Goal: Information Seeking & Learning: Learn about a topic

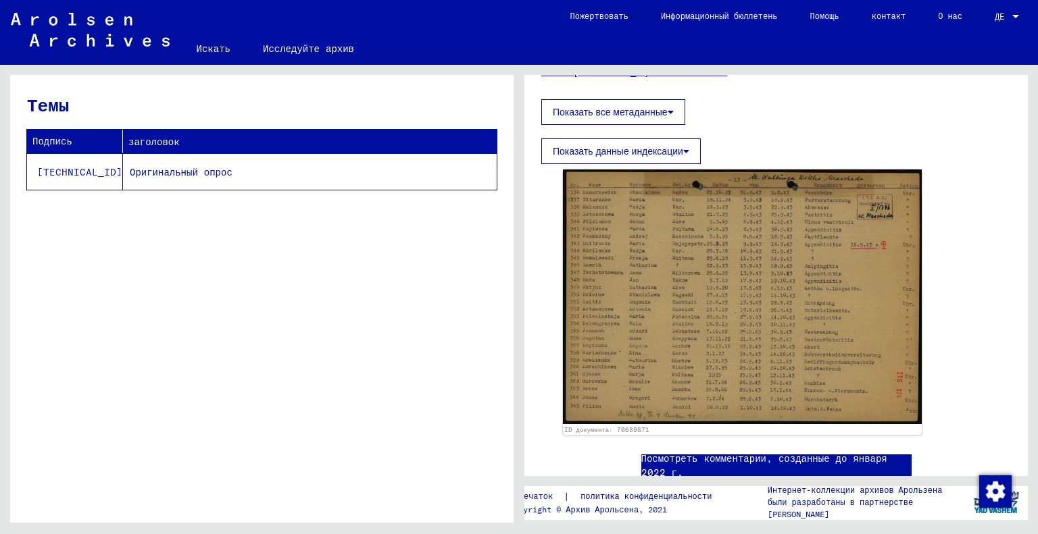
scroll to position [225, 0]
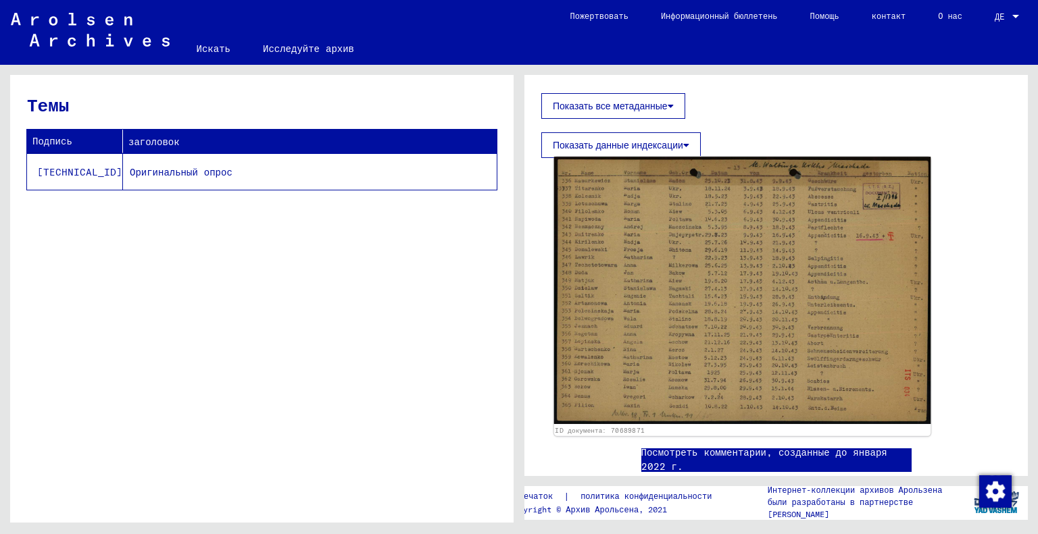
click at [667, 261] on img at bounding box center [742, 291] width 377 height 268
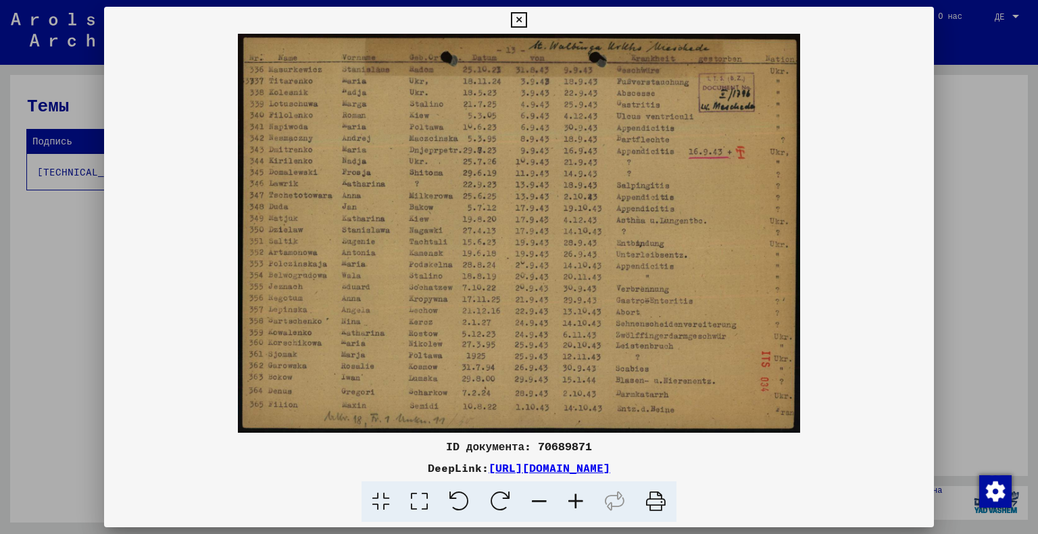
click at [580, 506] on icon at bounding box center [575, 502] width 36 height 41
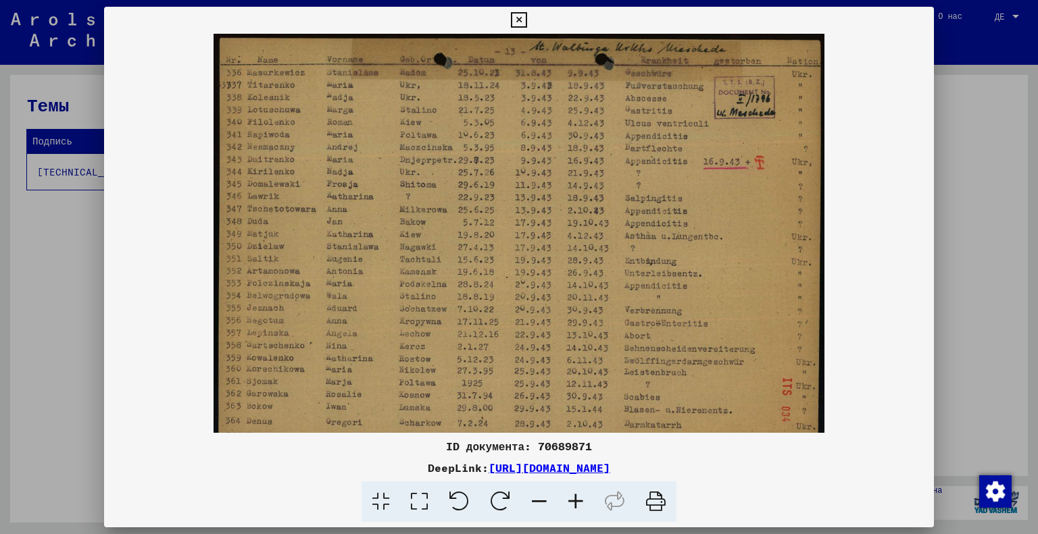
click at [580, 506] on icon at bounding box center [575, 502] width 36 height 41
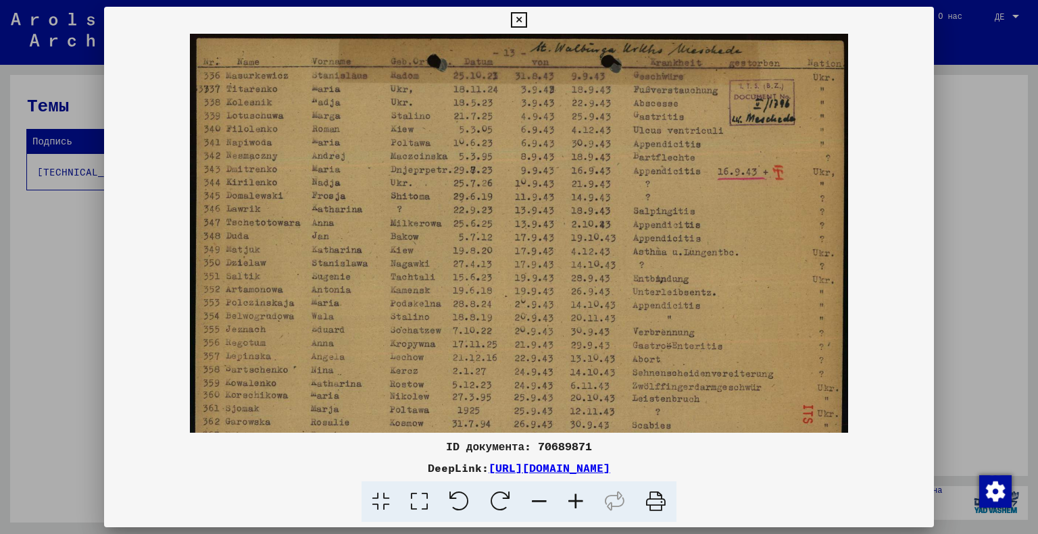
click at [580, 506] on icon at bounding box center [575, 502] width 36 height 41
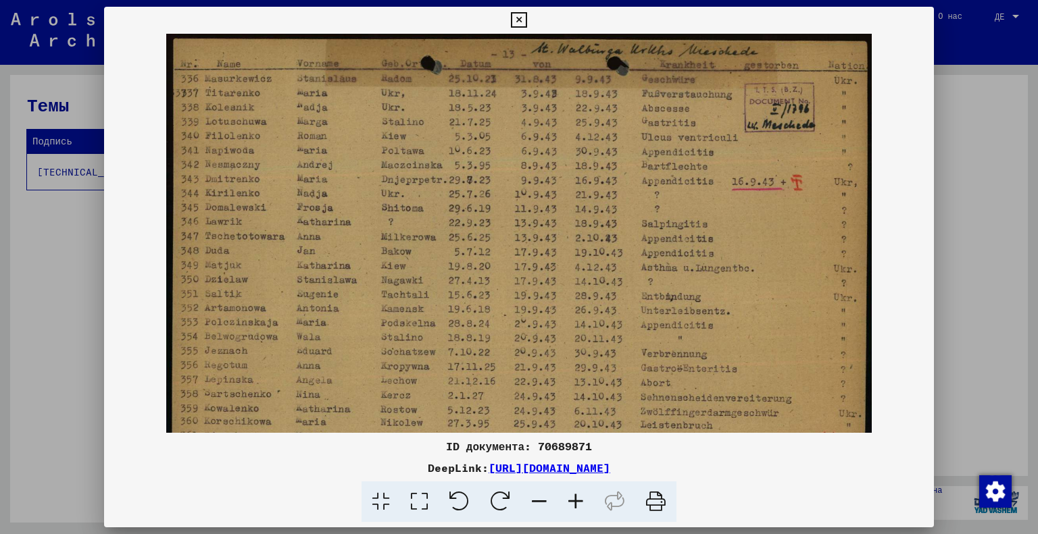
click at [580, 506] on icon at bounding box center [575, 502] width 36 height 41
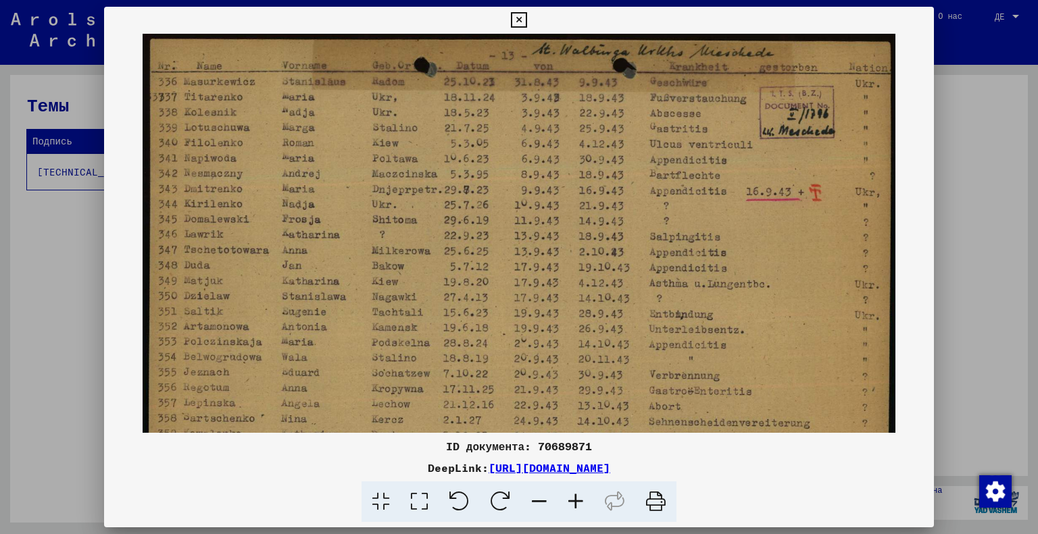
click at [580, 506] on icon at bounding box center [575, 502] width 36 height 41
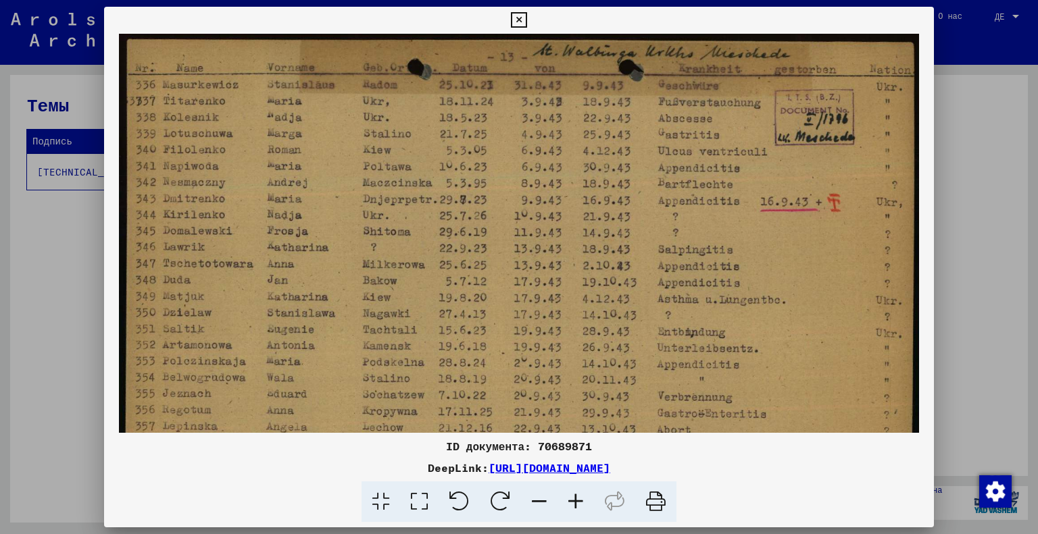
drag, startPoint x: 490, startPoint y: 323, endPoint x: 467, endPoint y: 339, distance: 28.1
click at [467, 339] on img at bounding box center [519, 318] width 801 height 568
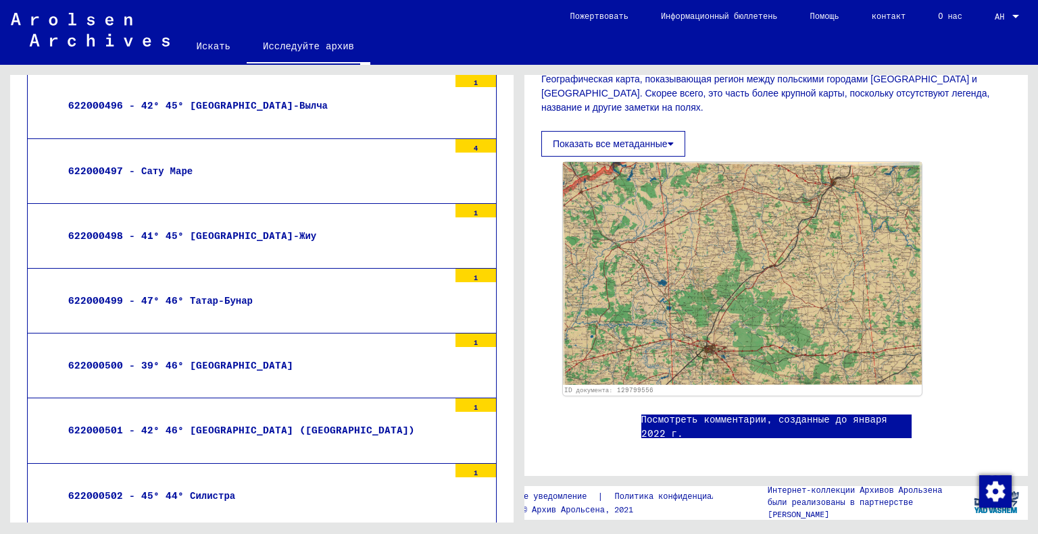
scroll to position [33660, 0]
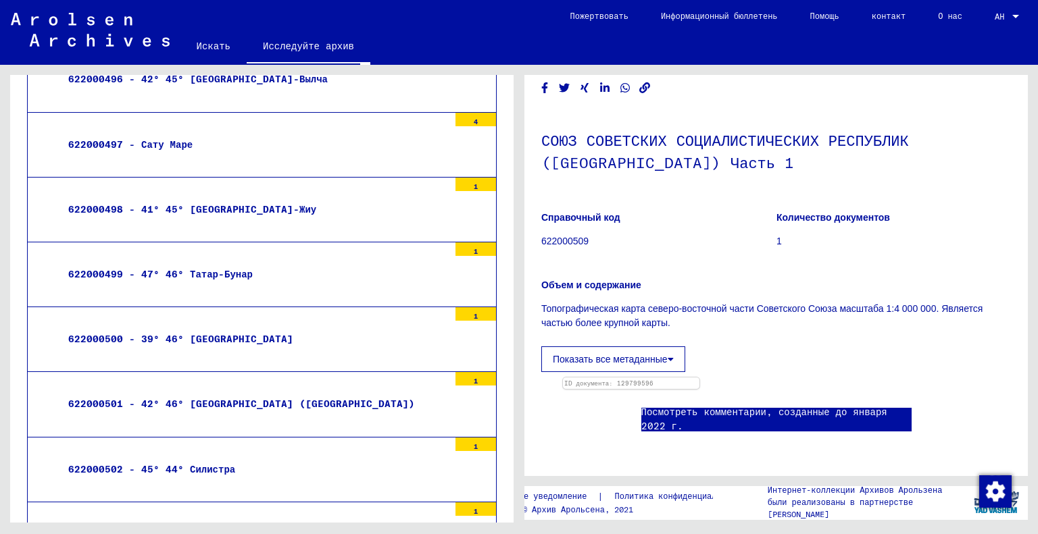
scroll to position [281, 0]
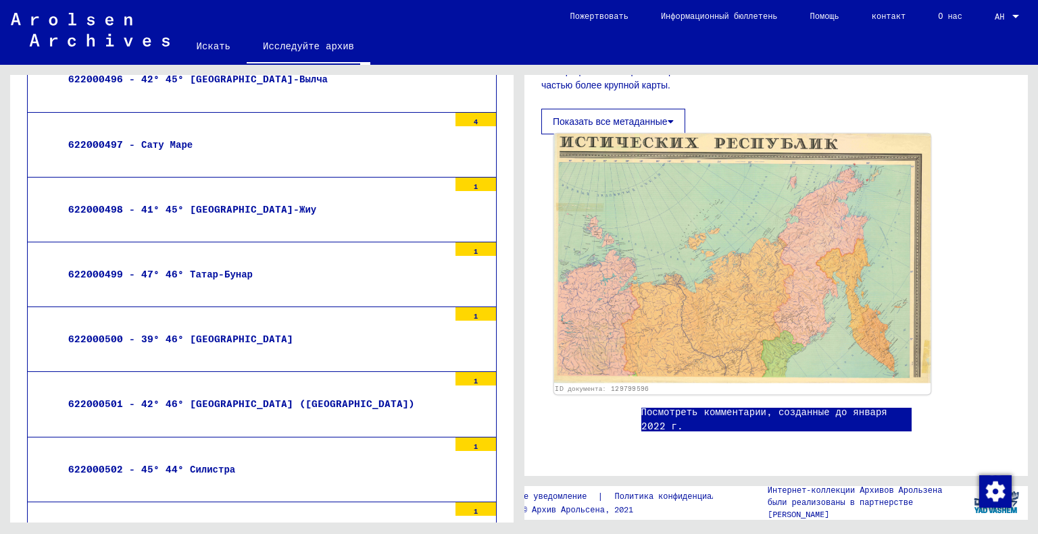
click at [719, 256] on img at bounding box center [742, 258] width 377 height 249
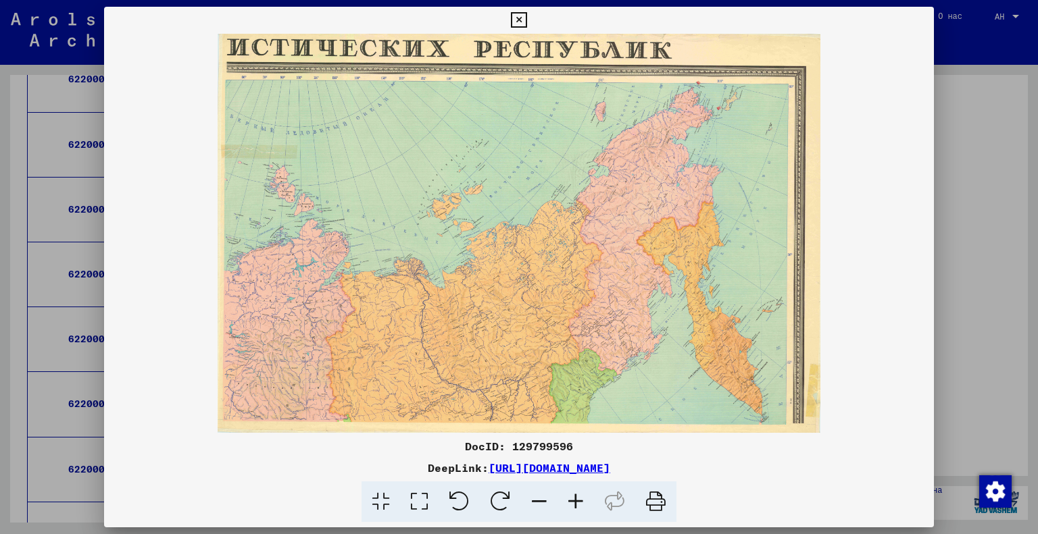
scroll to position [33998, 0]
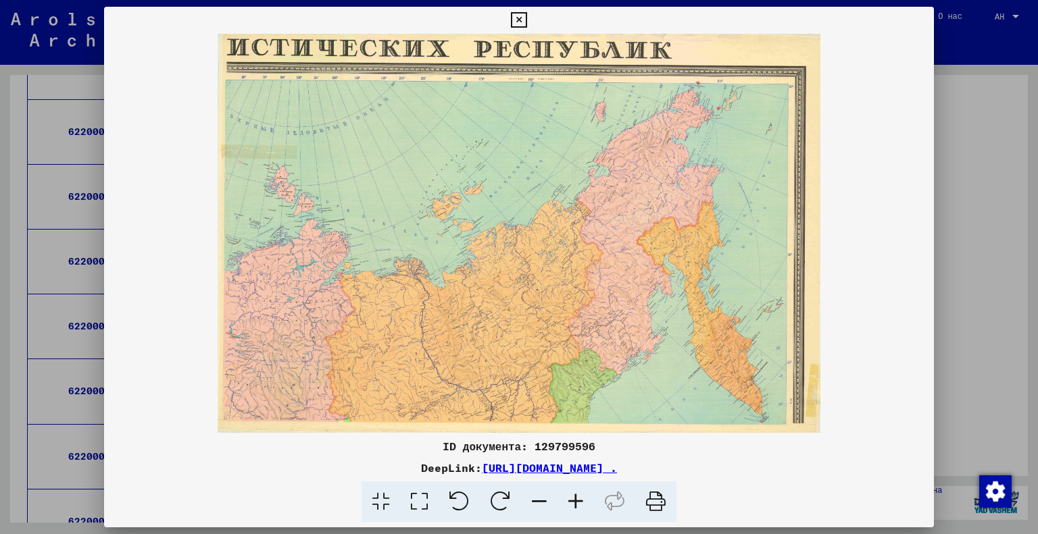
click at [424, 499] on icon at bounding box center [419, 502] width 39 height 41
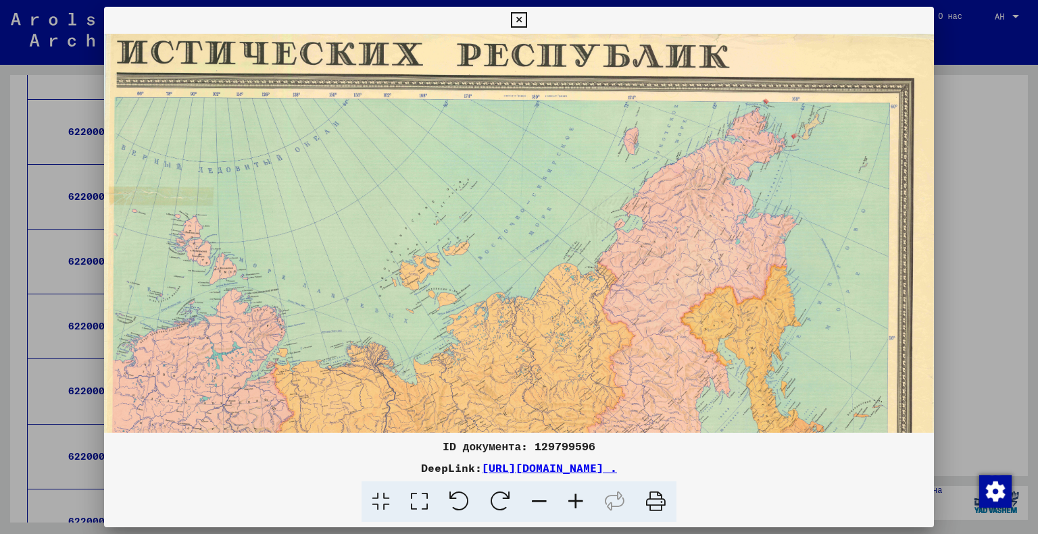
click at [576, 505] on icon at bounding box center [575, 502] width 36 height 41
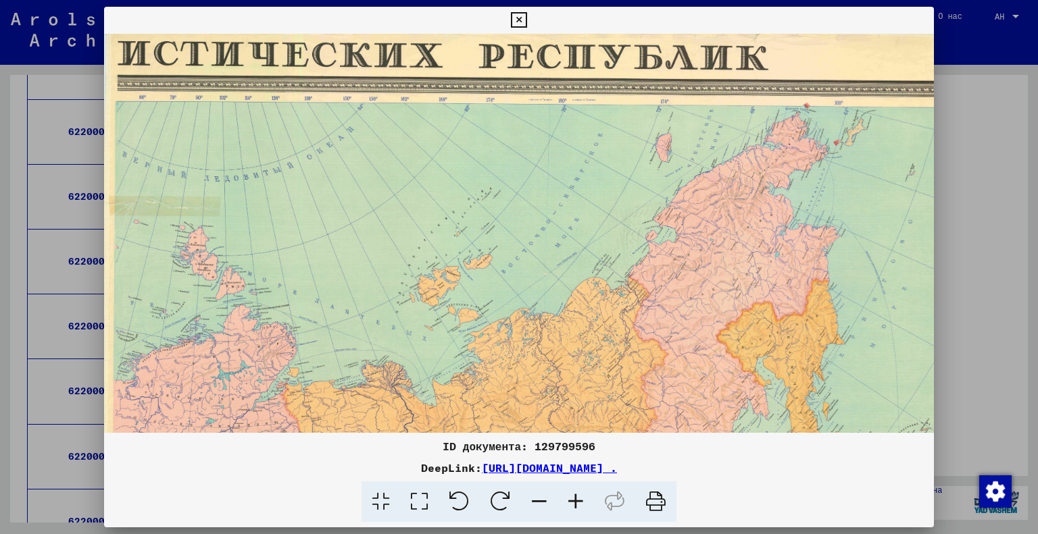
click at [576, 505] on icon at bounding box center [575, 502] width 36 height 41
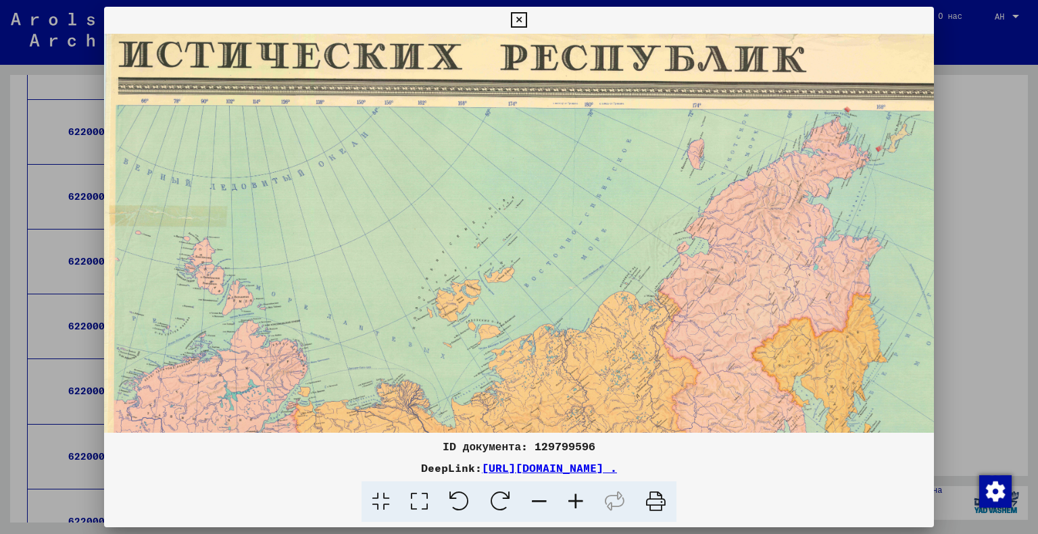
click at [966, 267] on div at bounding box center [519, 267] width 1038 height 534
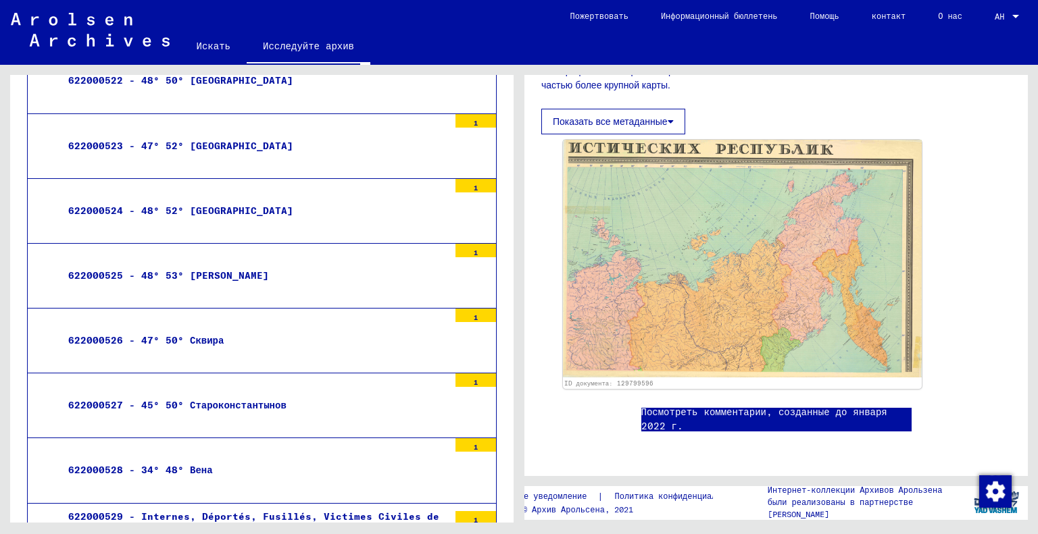
scroll to position [36250, 0]
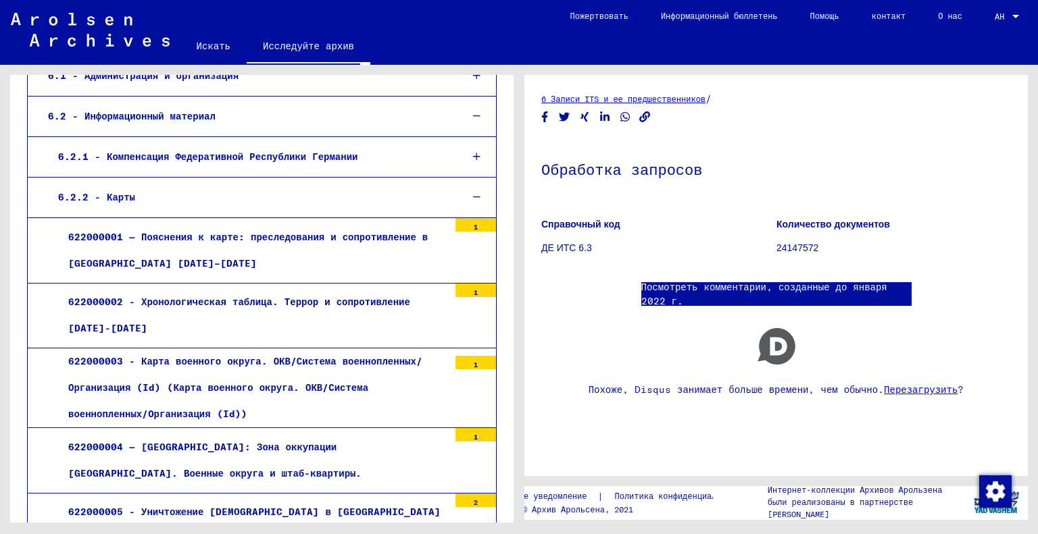
scroll to position [416, 0]
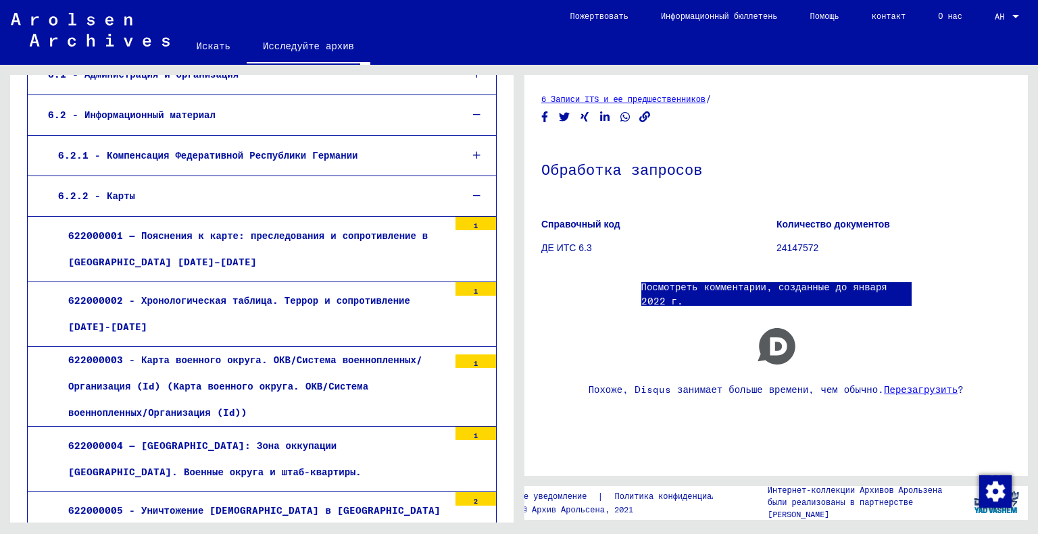
click at [473, 197] on icon at bounding box center [476, 195] width 7 height 9
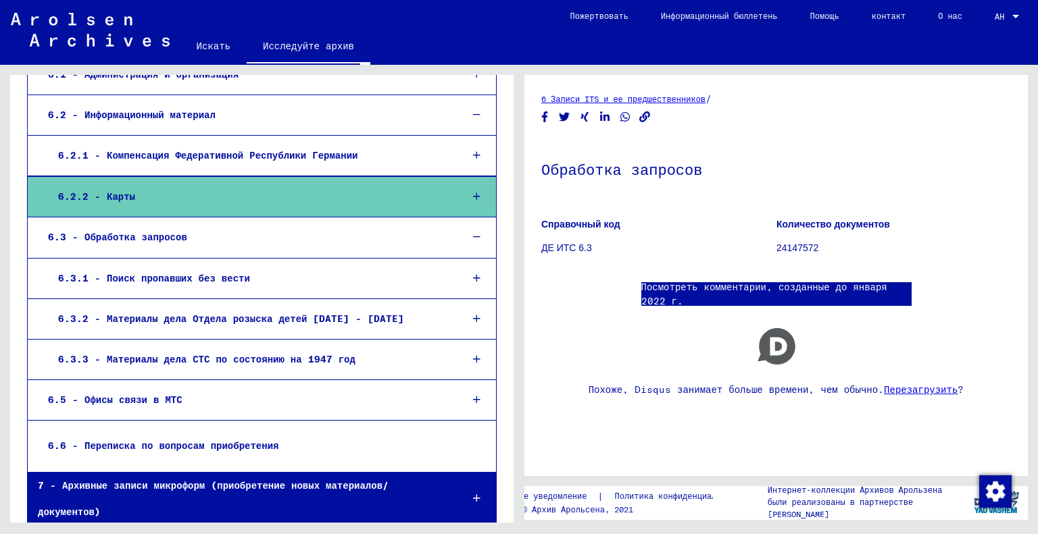
click at [258, 283] on div "6.3.1 - Поиск пропавших без вести" at bounding box center [249, 279] width 402 height 26
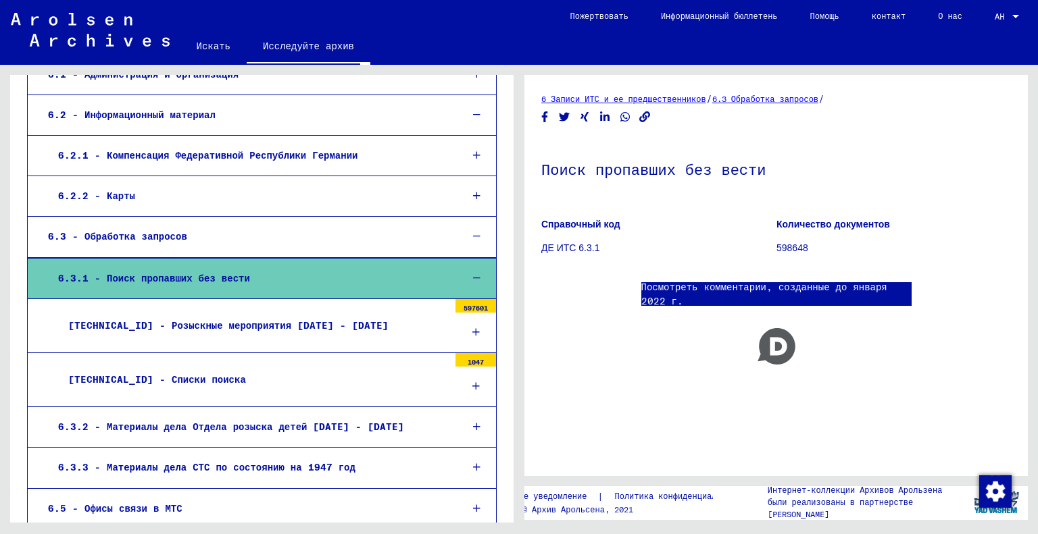
click at [470, 330] on div at bounding box center [475, 333] width 41 height 40
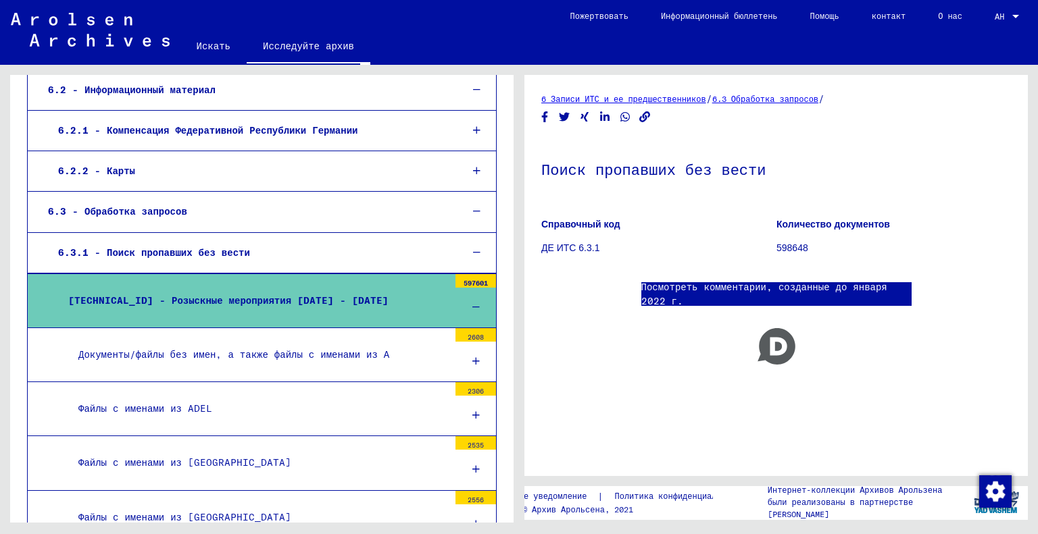
scroll to position [416, 0]
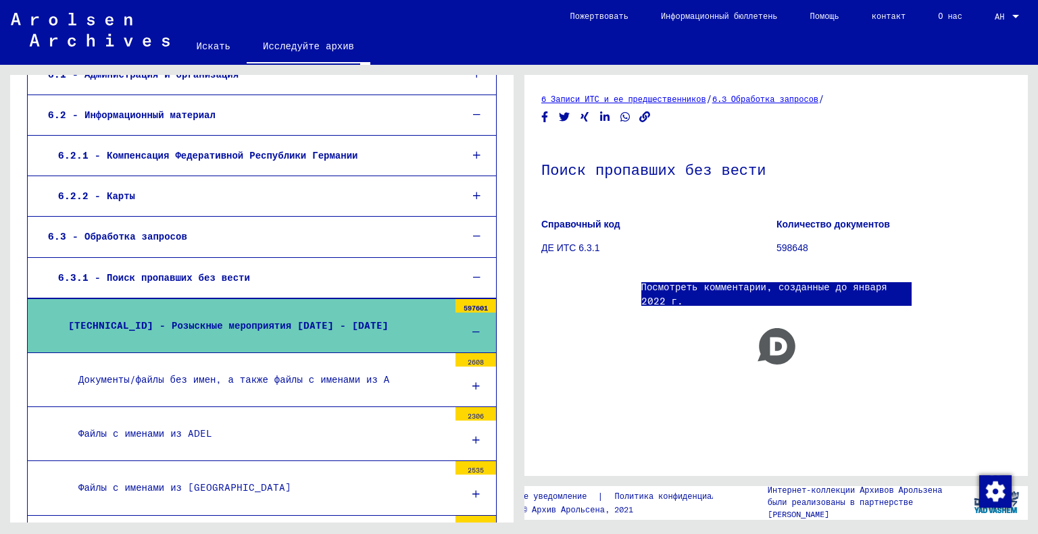
click at [461, 320] on div at bounding box center [475, 333] width 41 height 40
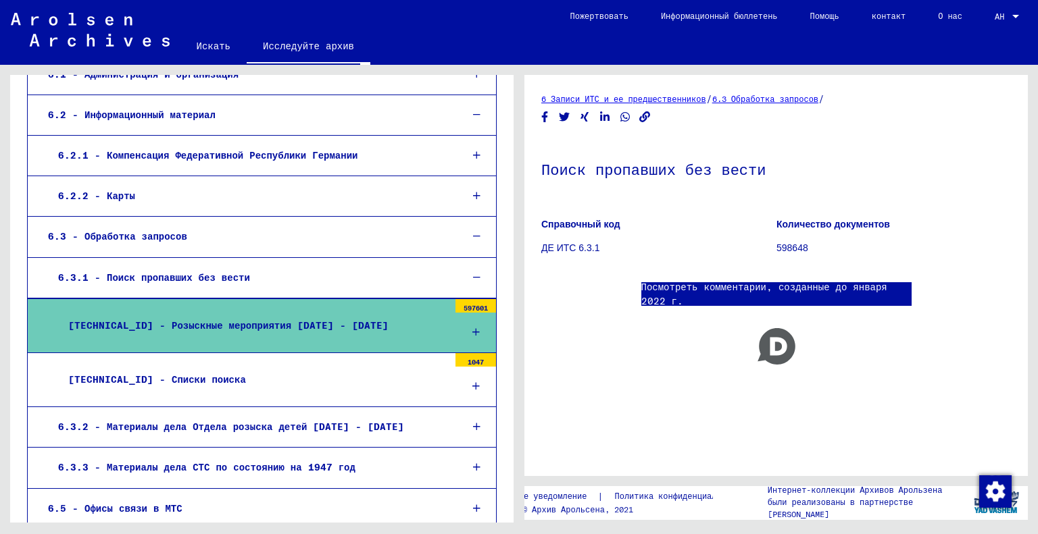
click at [456, 386] on div at bounding box center [475, 387] width 41 height 40
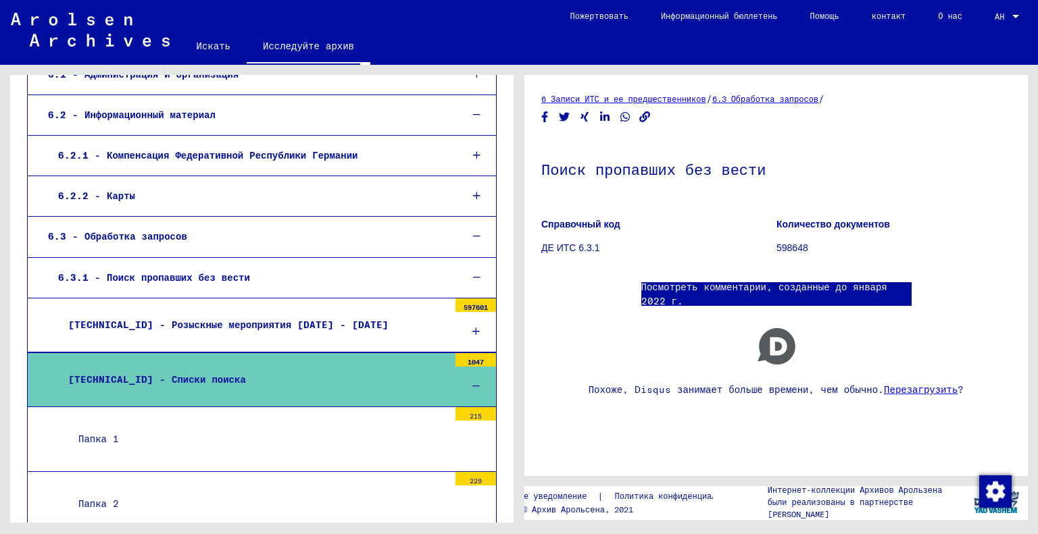
click at [456, 386] on div at bounding box center [475, 387] width 41 height 40
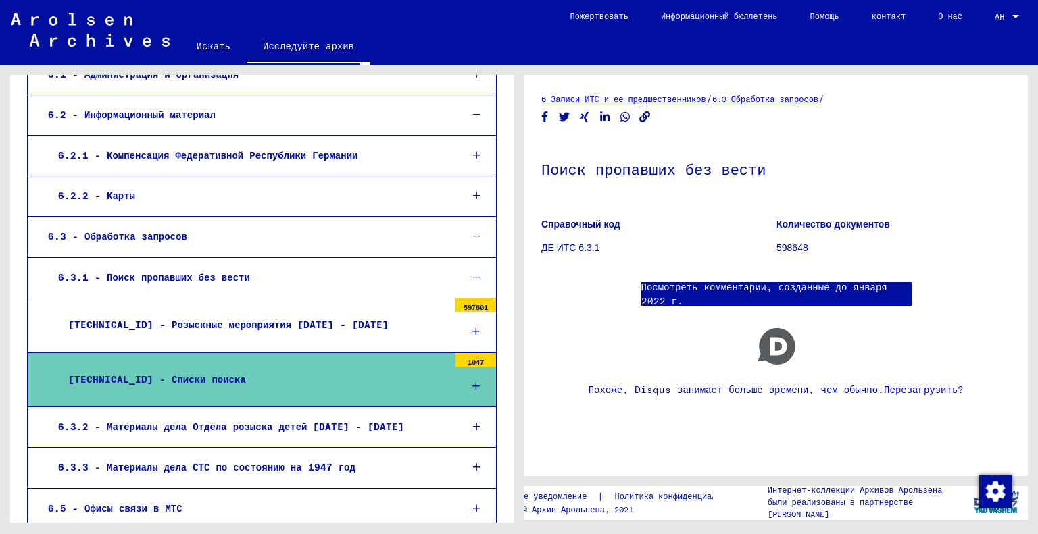
click at [457, 271] on div at bounding box center [476, 278] width 39 height 40
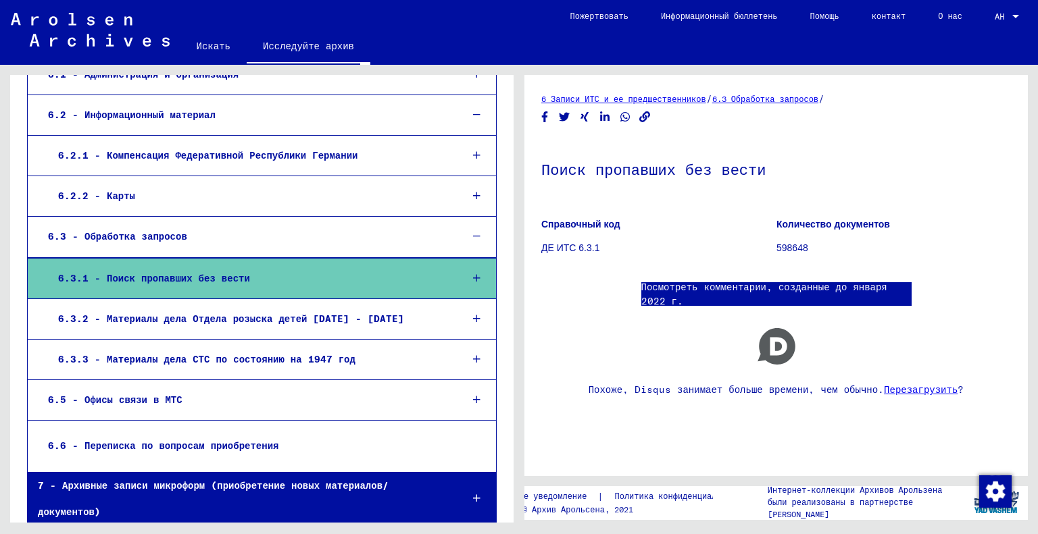
click at [301, 445] on div "6.6 - Переписка по вопросам приобретения" at bounding box center [243, 446] width 411 height 26
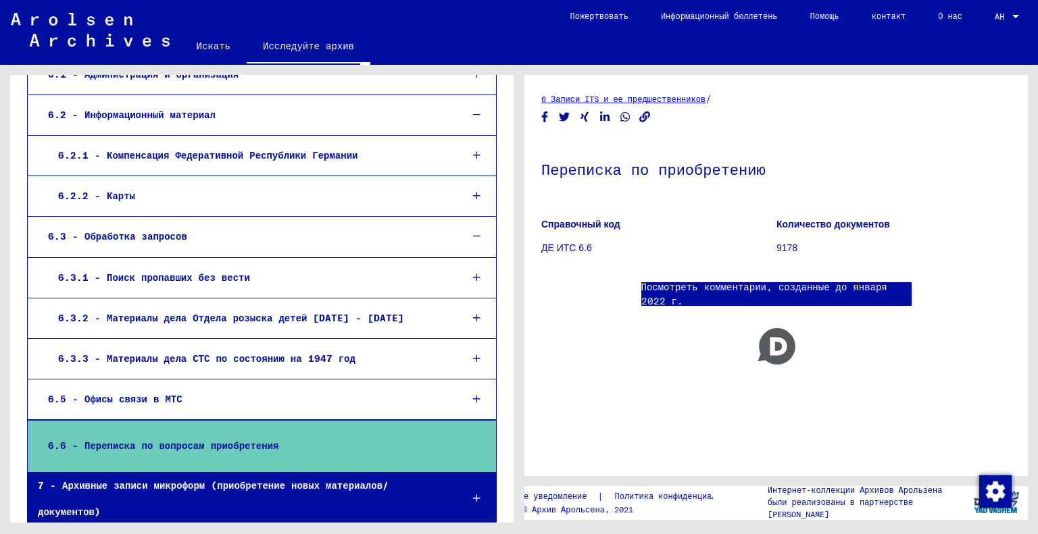
click at [495, 426] on div "Архивное дерево Архивов Арользена 0 - Глобальные поисковые инструменты 1 - Доку…" at bounding box center [261, 121] width 503 height 924
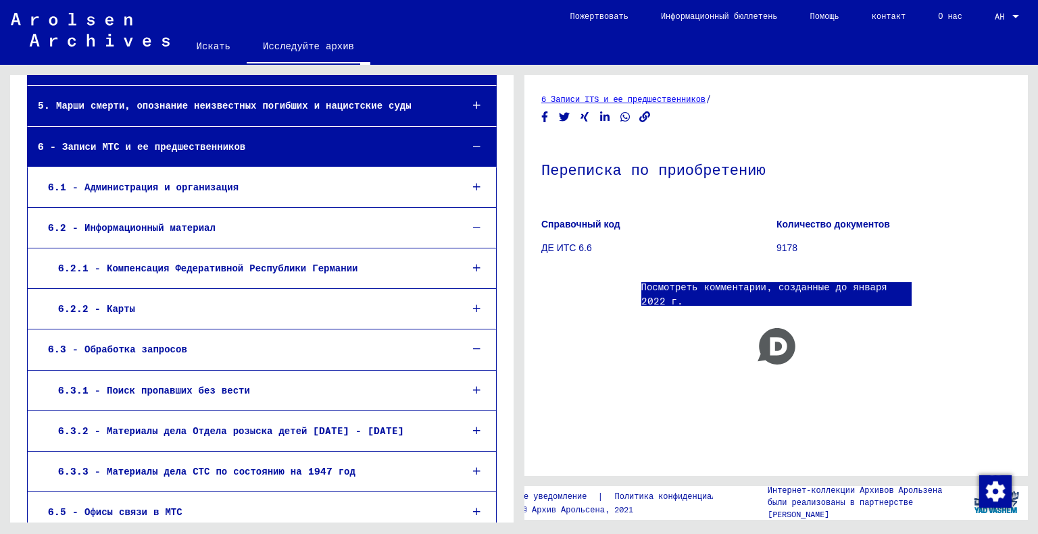
click at [473, 350] on icon at bounding box center [476, 349] width 7 height 9
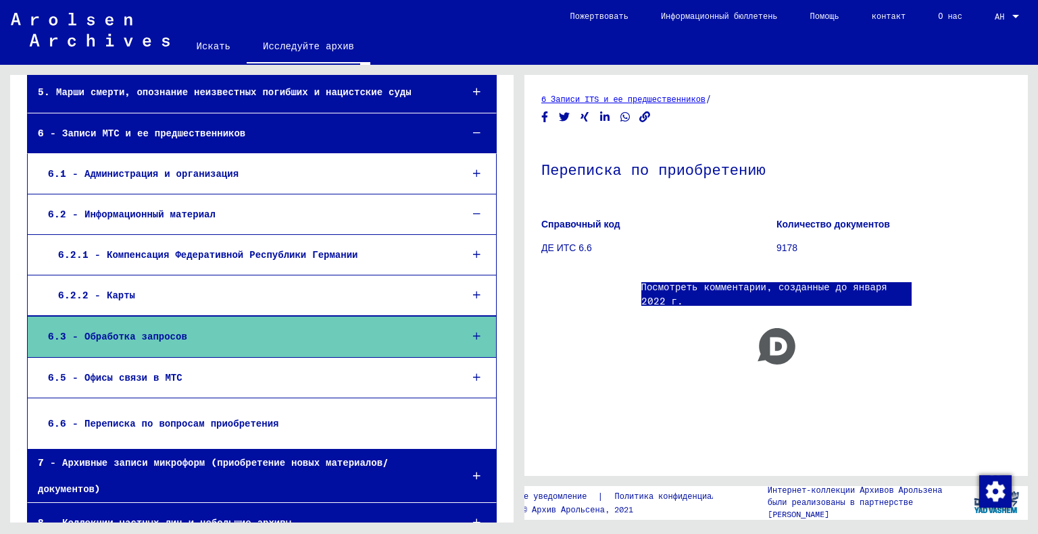
scroll to position [328, 0]
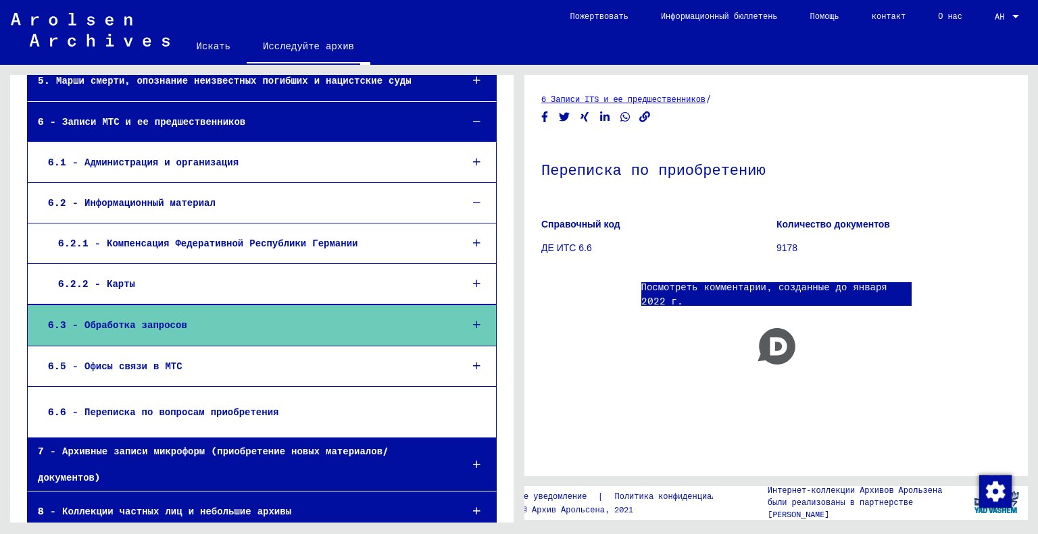
click at [457, 466] on div at bounding box center [476, 465] width 39 height 40
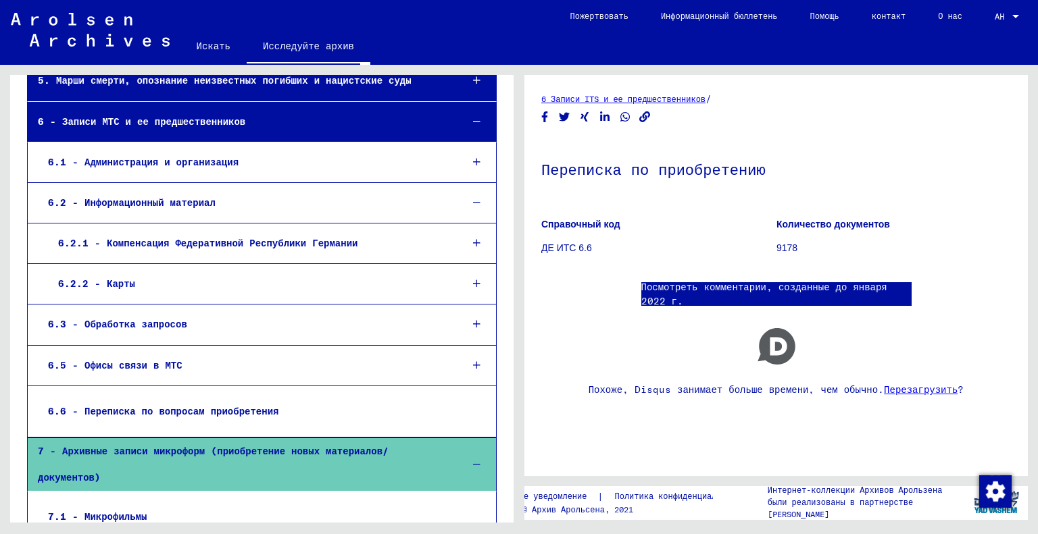
click at [462, 145] on div at bounding box center [476, 163] width 39 height 40
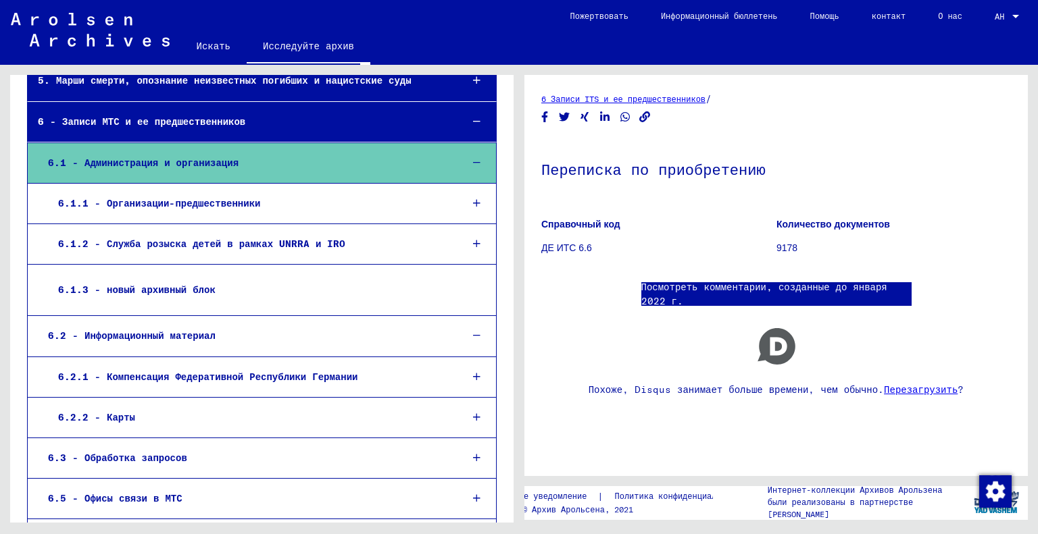
click at [466, 153] on div at bounding box center [476, 163] width 39 height 40
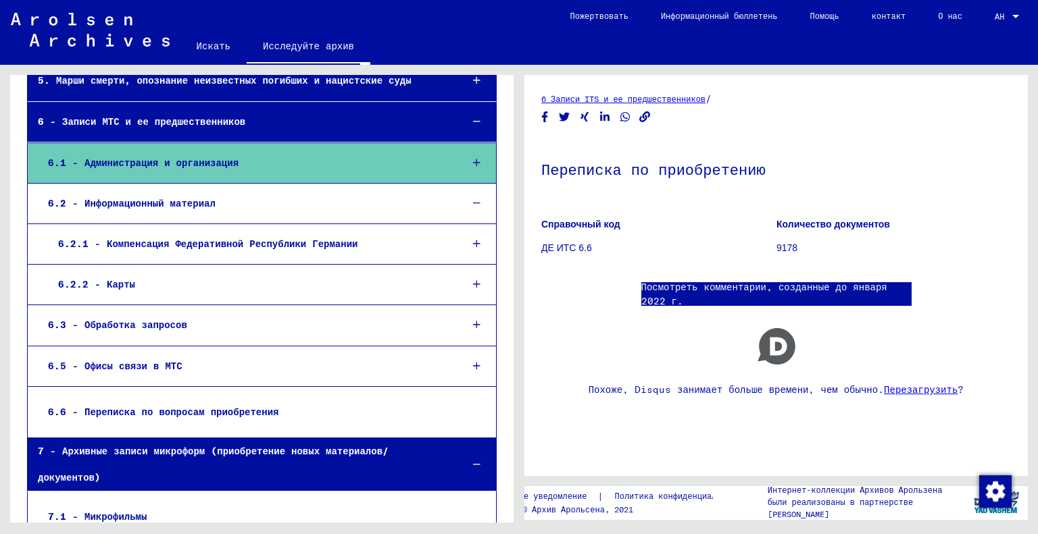
click at [473, 120] on icon at bounding box center [476, 121] width 7 height 9
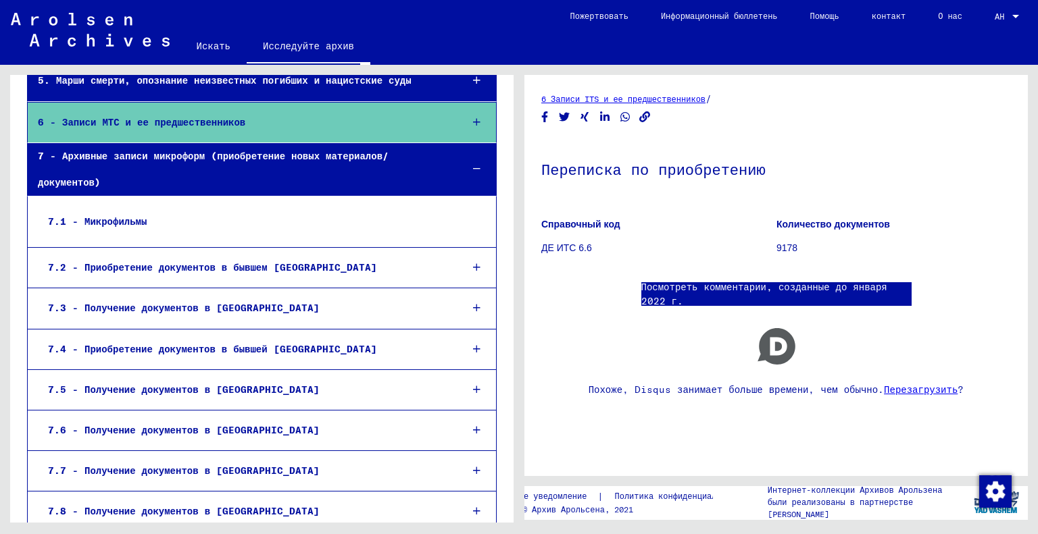
click at [308, 209] on div "7.1 - Микрофильмы" at bounding box center [243, 222] width 411 height 26
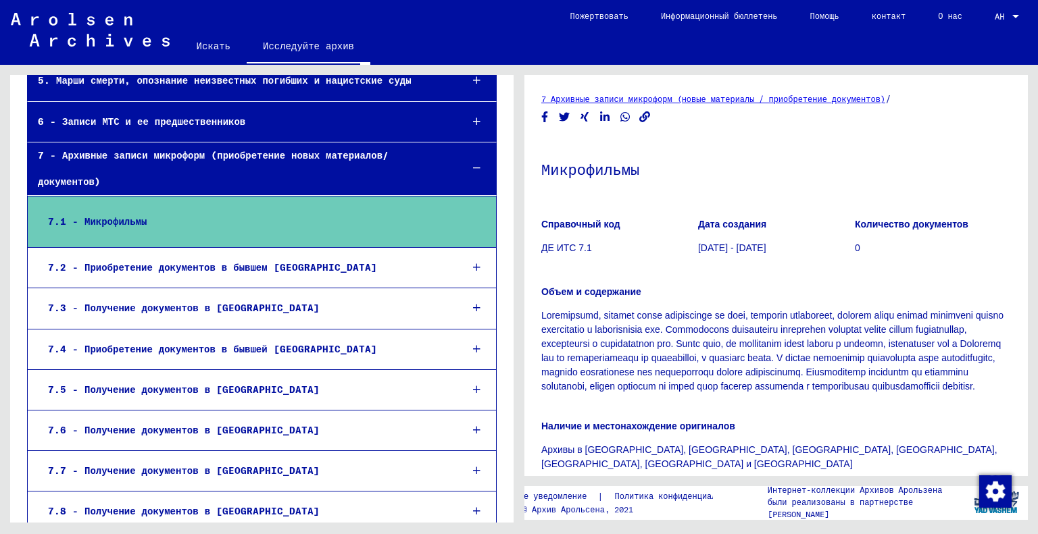
click at [457, 251] on div at bounding box center [476, 268] width 39 height 40
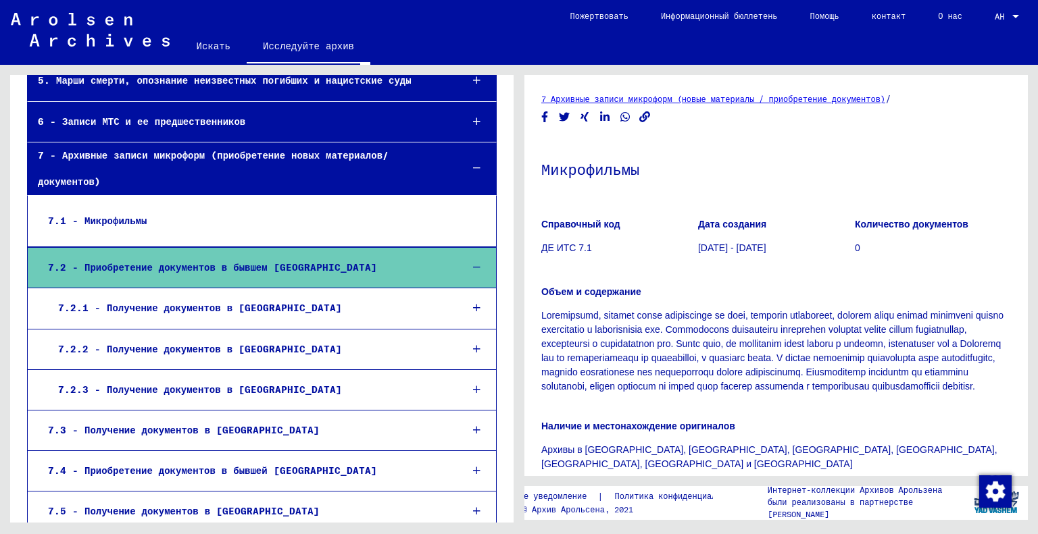
click at [459, 337] on div at bounding box center [476, 350] width 39 height 40
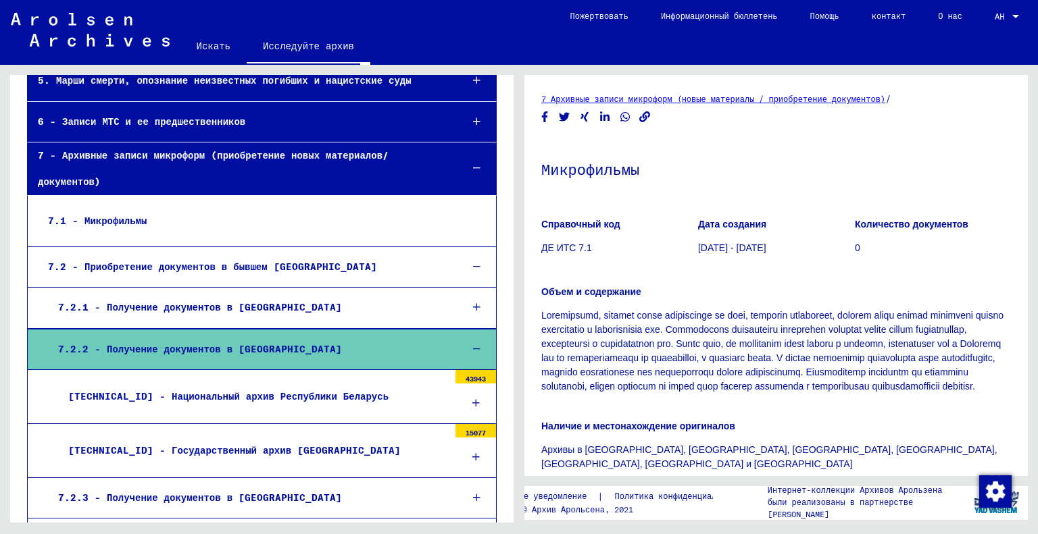
click at [477, 384] on div at bounding box center [475, 404] width 41 height 40
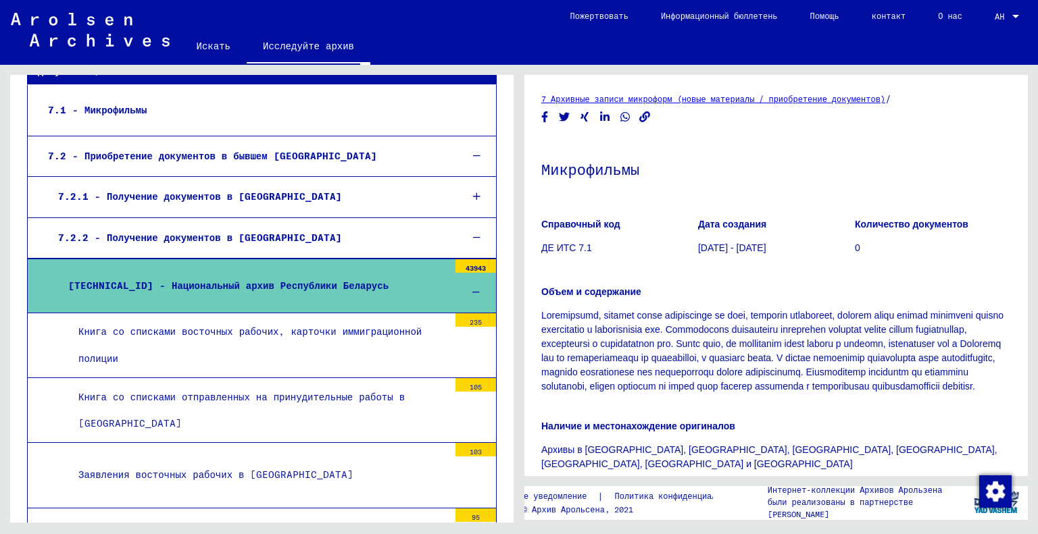
scroll to position [441, 0]
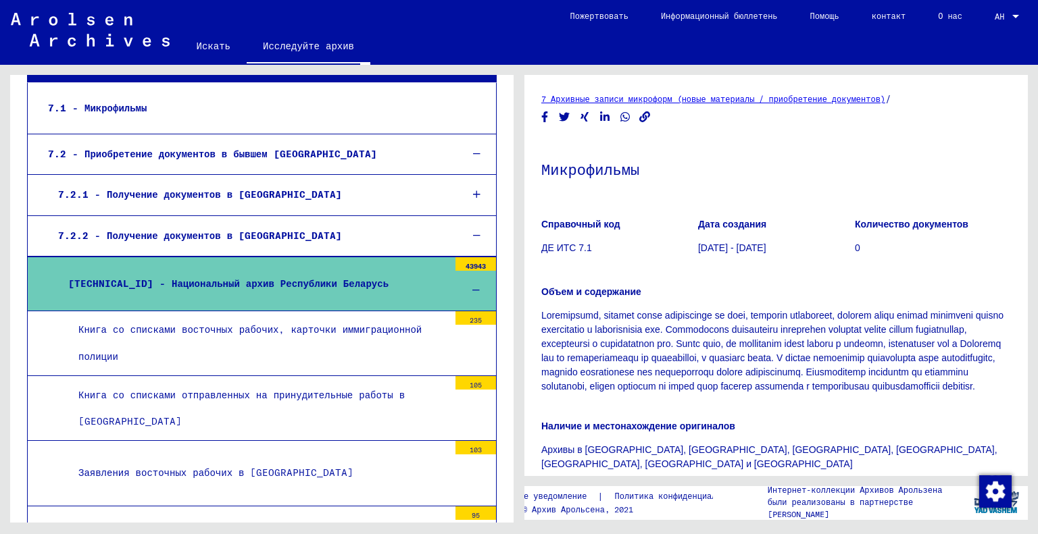
click at [261, 334] on font "Книга со списками восточных рабочих, карточки иммиграционной полиции" at bounding box center [249, 343] width 343 height 39
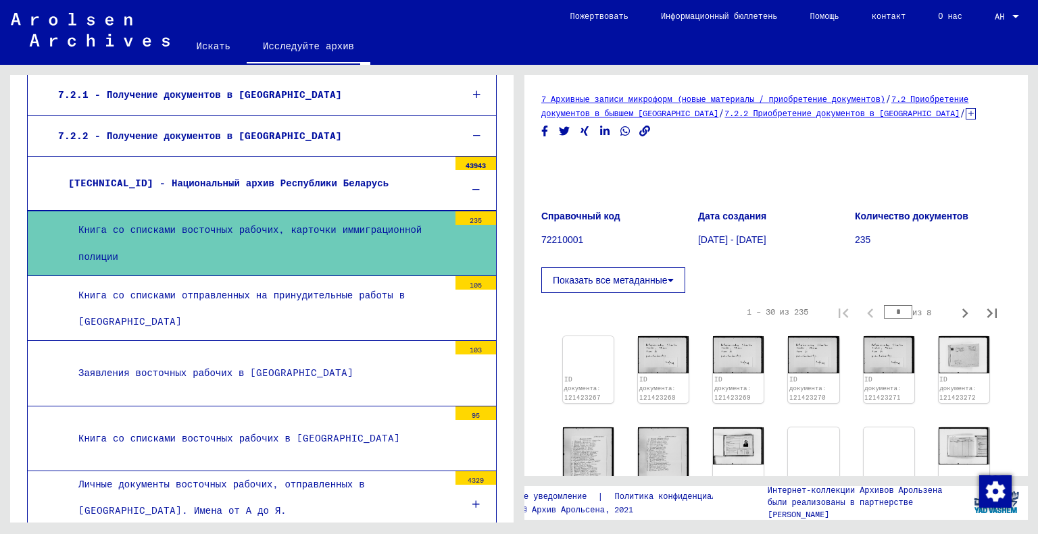
scroll to position [553, 0]
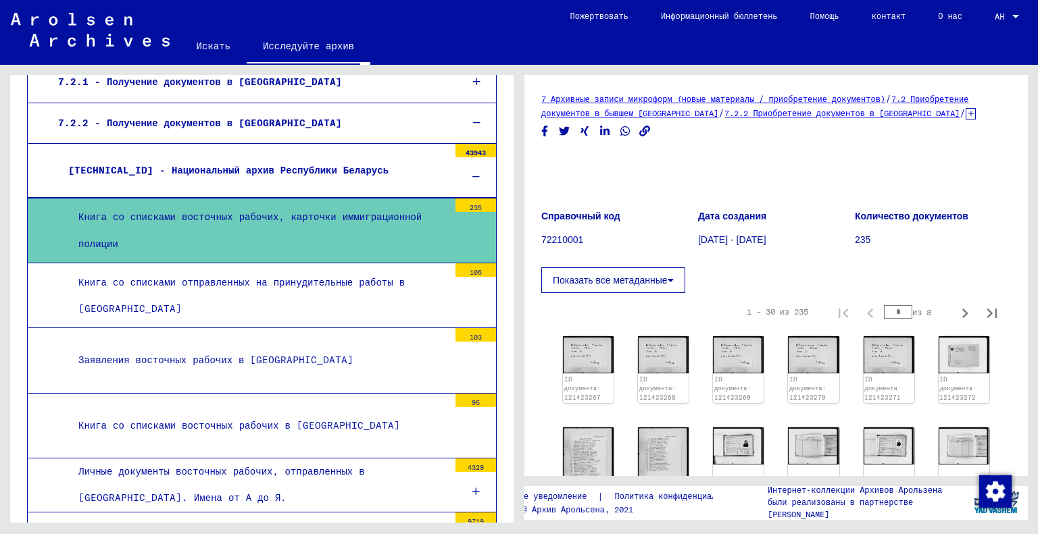
click at [295, 280] on font "Книга со списками отправленных на принудительные работы в [GEOGRAPHIC_DATA]" at bounding box center [241, 295] width 326 height 39
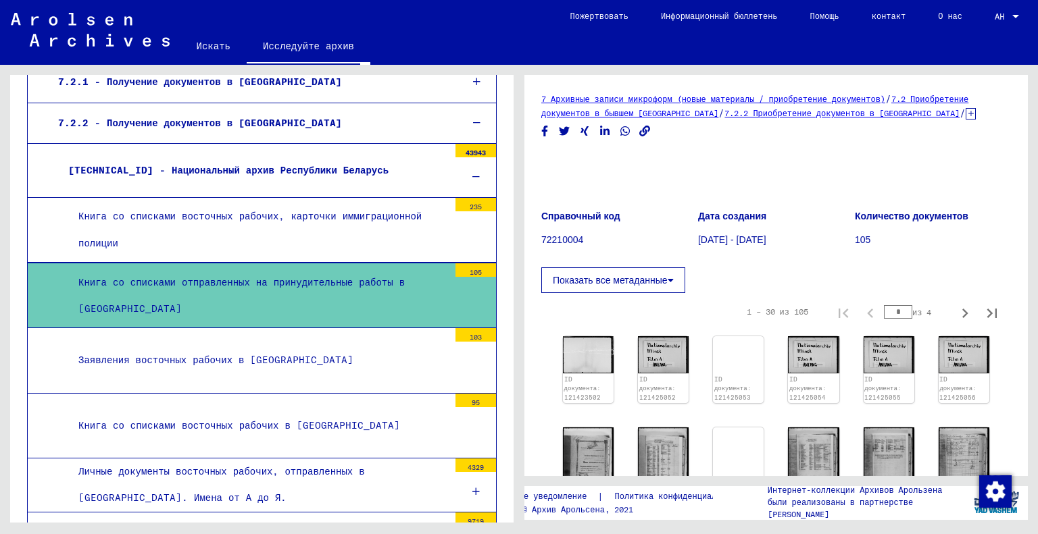
scroll to position [666, 0]
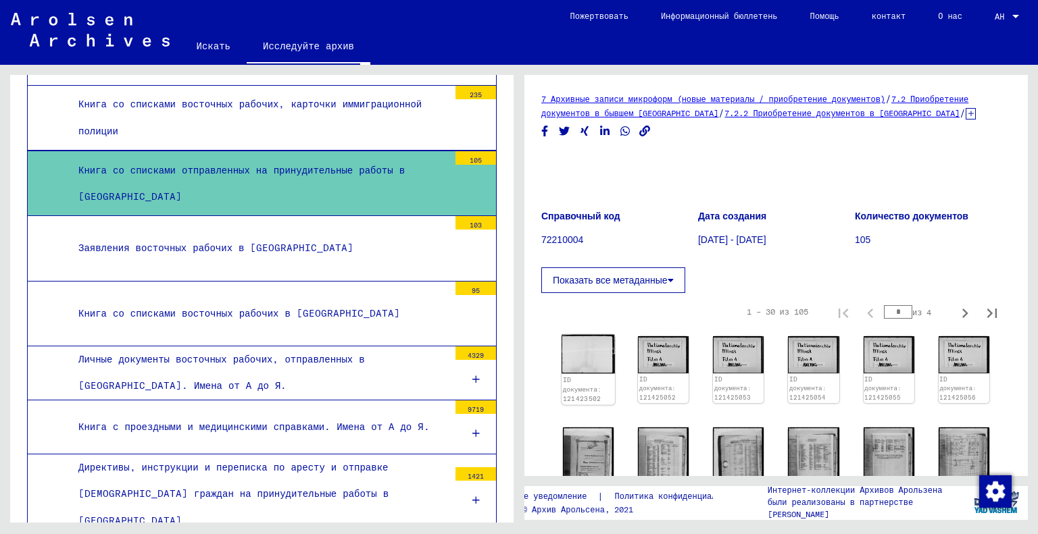
click at [584, 351] on img at bounding box center [588, 354] width 53 height 39
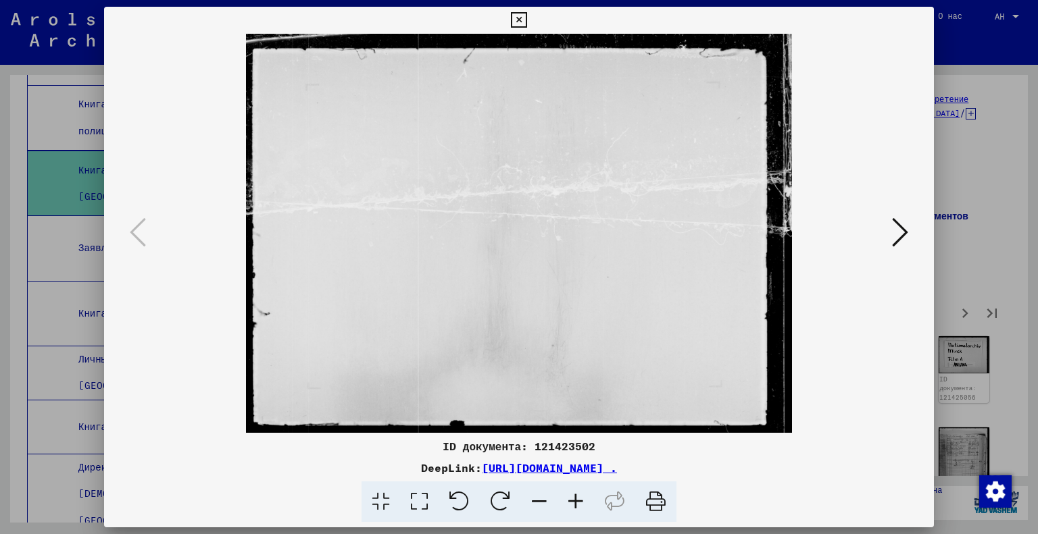
click at [891, 234] on button at bounding box center [900, 233] width 24 height 39
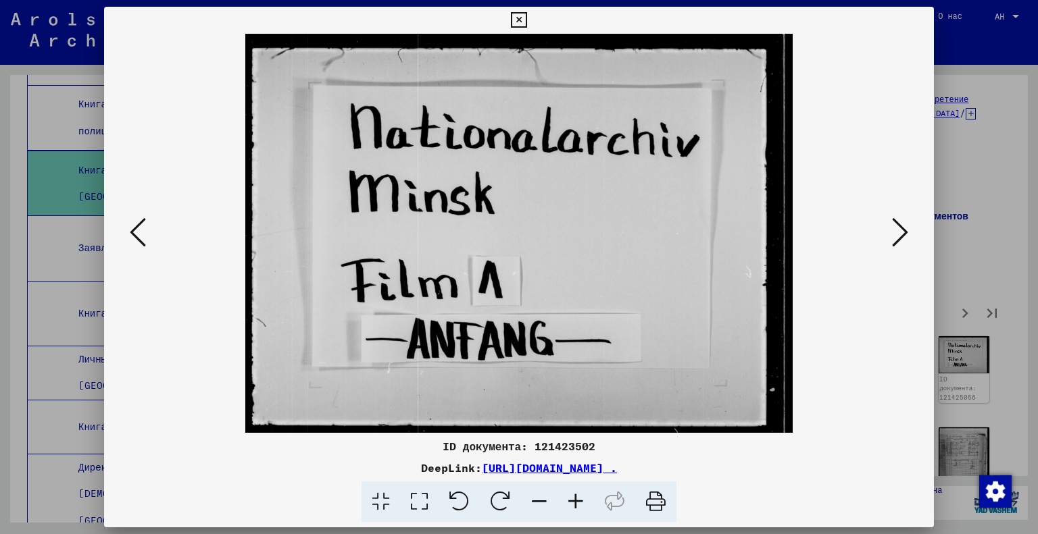
click at [890, 234] on button at bounding box center [900, 233] width 24 height 39
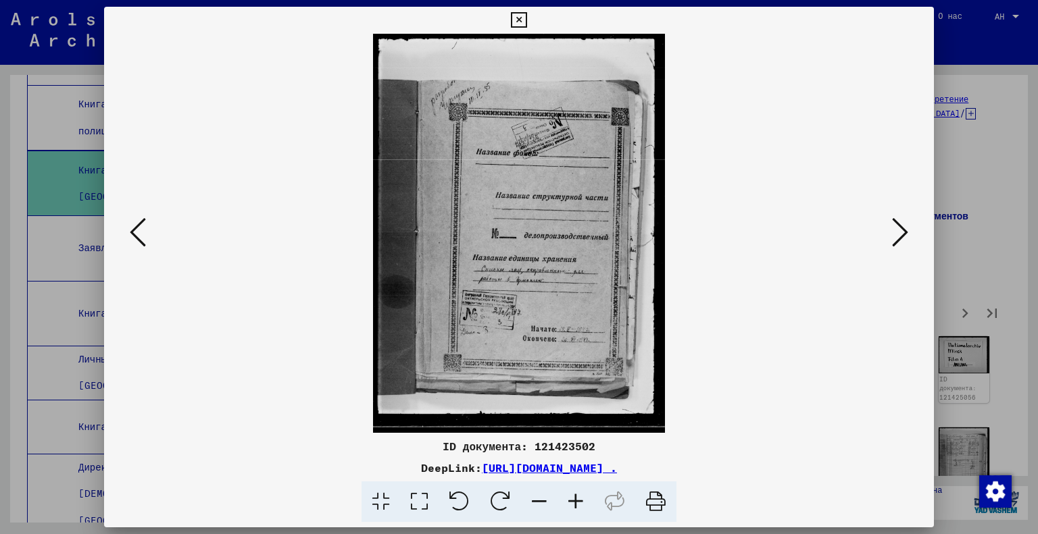
click at [116, 231] on div at bounding box center [519, 233] width 830 height 399
click at [132, 231] on icon at bounding box center [138, 232] width 16 height 32
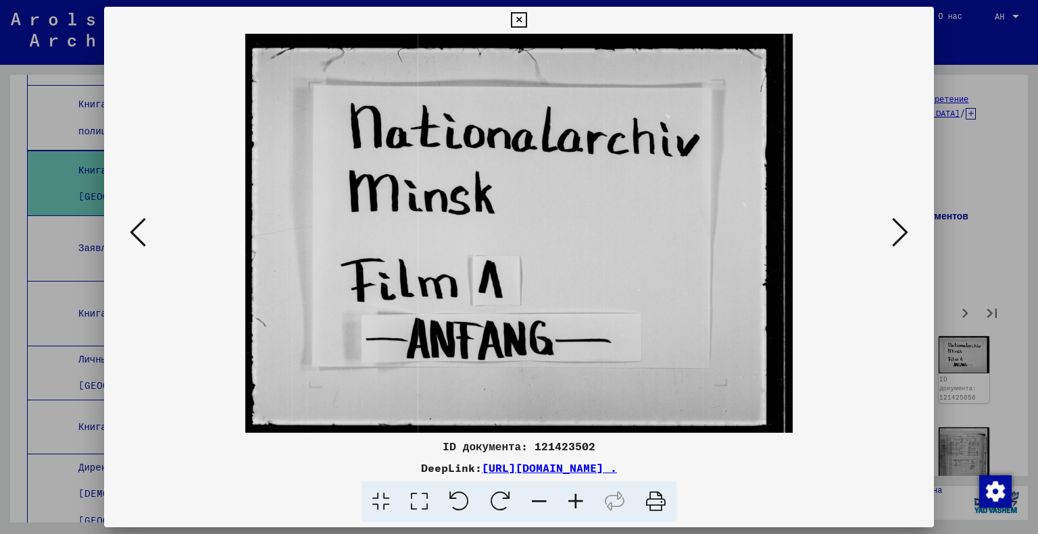
click at [132, 231] on icon at bounding box center [138, 232] width 16 height 32
click at [899, 229] on icon at bounding box center [900, 232] width 16 height 32
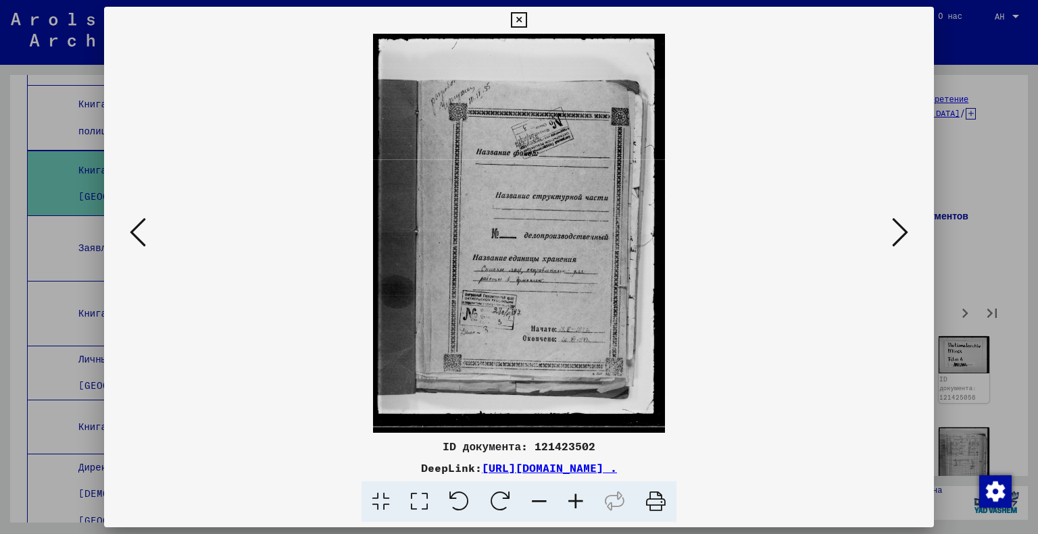
click at [422, 507] on icon at bounding box center [419, 502] width 39 height 41
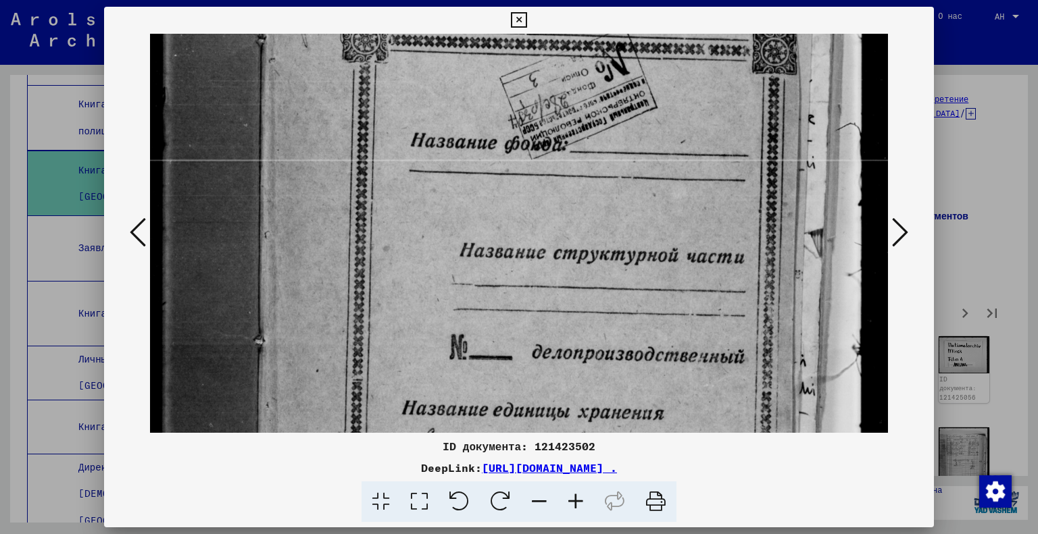
drag, startPoint x: 631, startPoint y: 319, endPoint x: 580, endPoint y: 116, distance: 209.6
click at [581, 116] on img at bounding box center [519, 347] width 739 height 1012
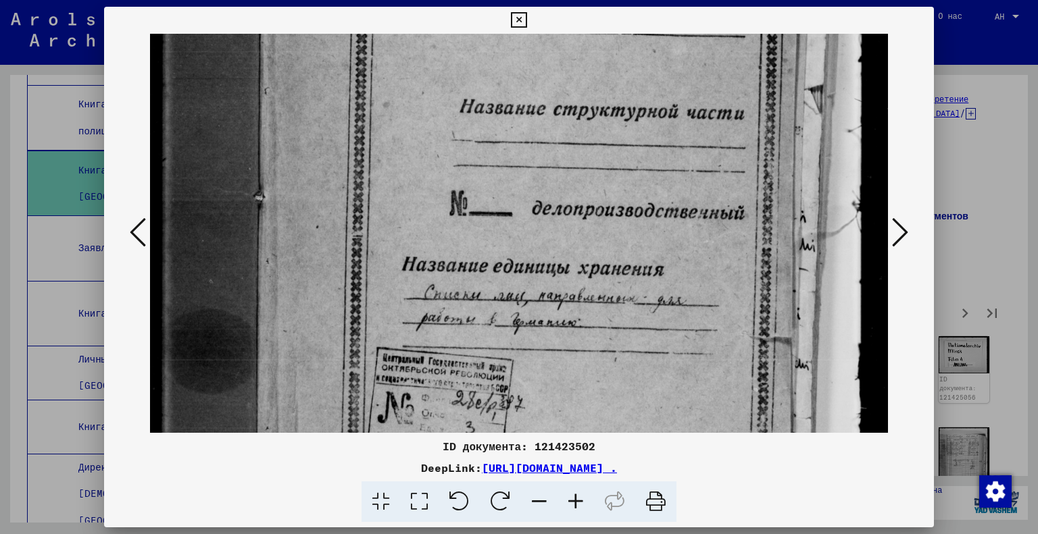
scroll to position [339, 0]
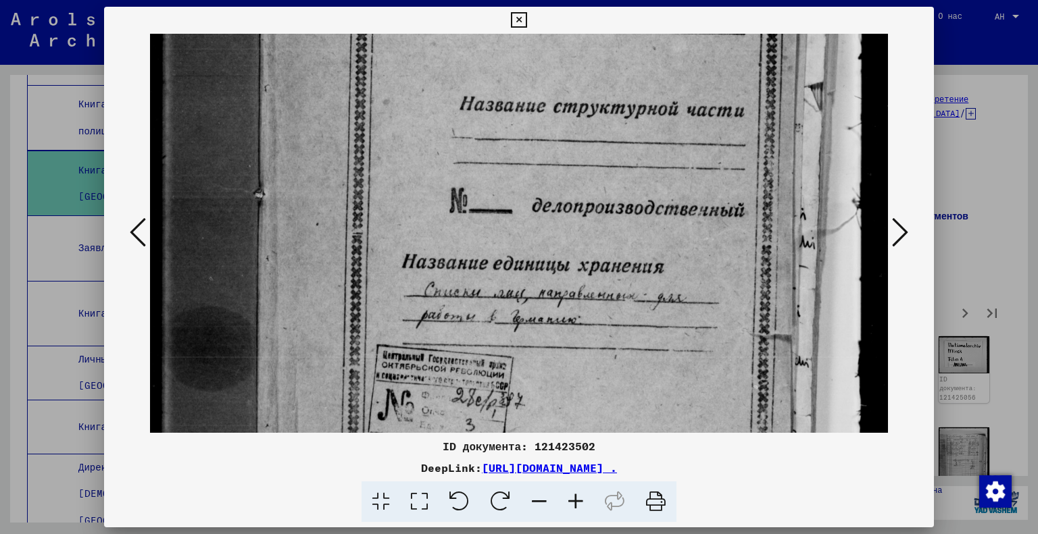
drag, startPoint x: 612, startPoint y: 345, endPoint x: 597, endPoint y: 210, distance: 135.2
click at [597, 210] on img at bounding box center [519, 201] width 739 height 1012
click at [895, 229] on icon at bounding box center [900, 232] width 16 height 32
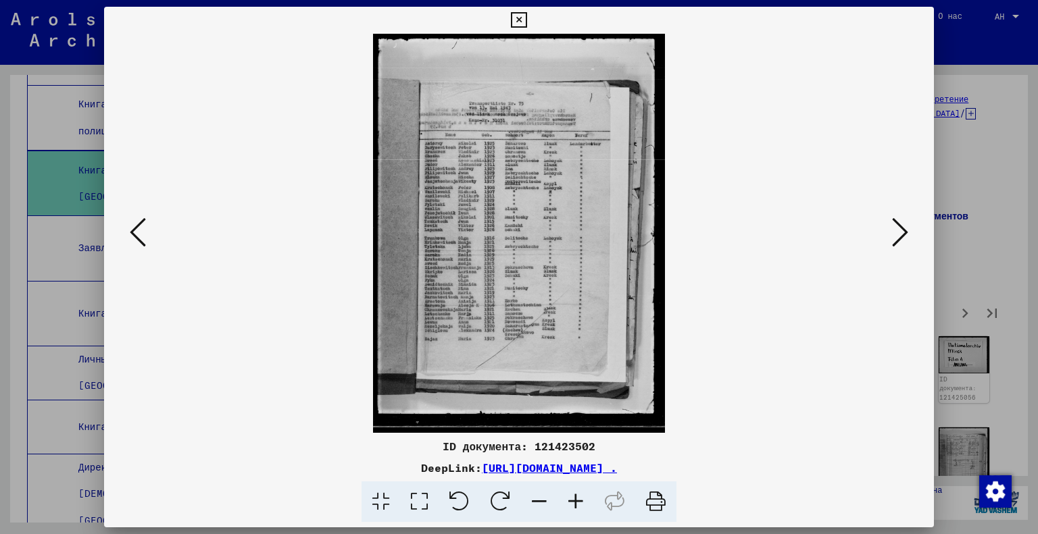
click at [430, 509] on icon at bounding box center [419, 502] width 39 height 41
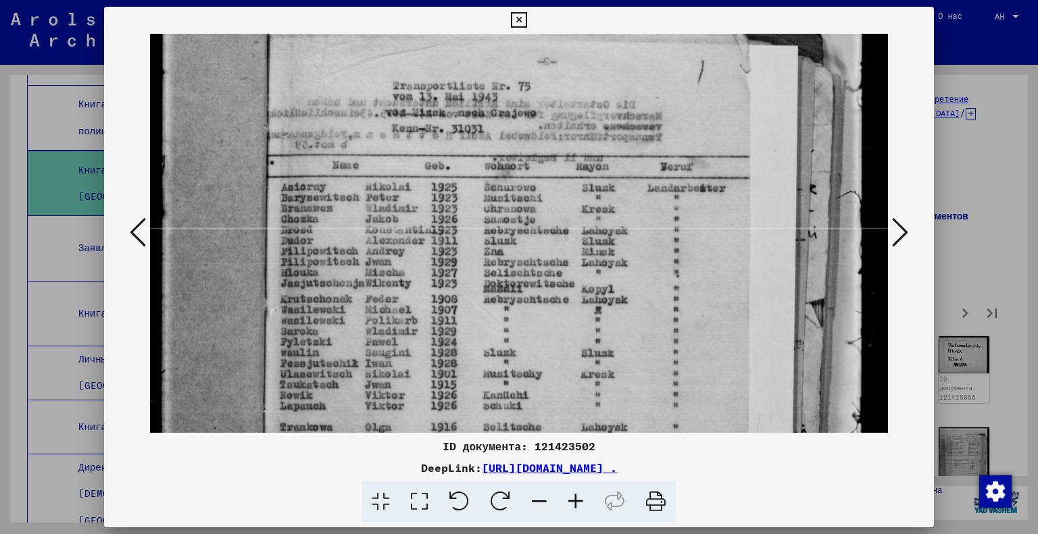
drag, startPoint x: 432, startPoint y: 402, endPoint x: 405, endPoint y: 279, distance: 126.1
click at [405, 279] on img at bounding box center [519, 415] width 739 height 1012
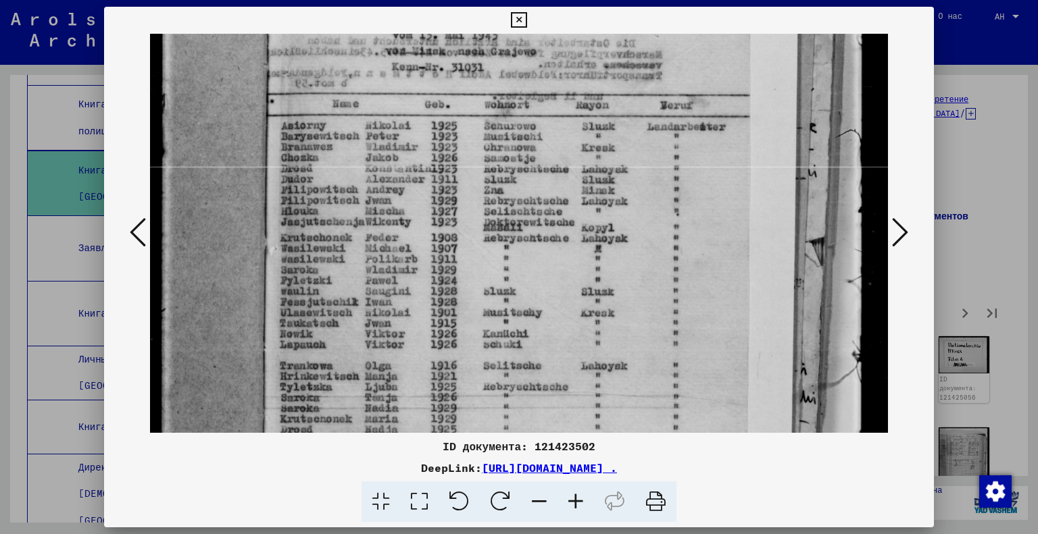
scroll to position [140, 0]
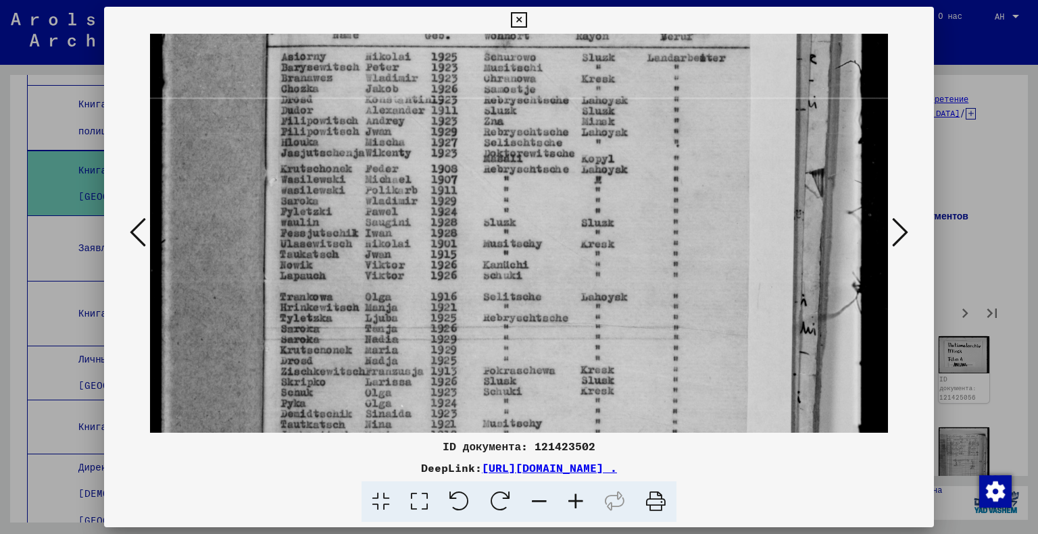
drag, startPoint x: 494, startPoint y: 343, endPoint x: 380, endPoint y: 225, distance: 163.9
click at [380, 225] on img at bounding box center [519, 285] width 739 height 1012
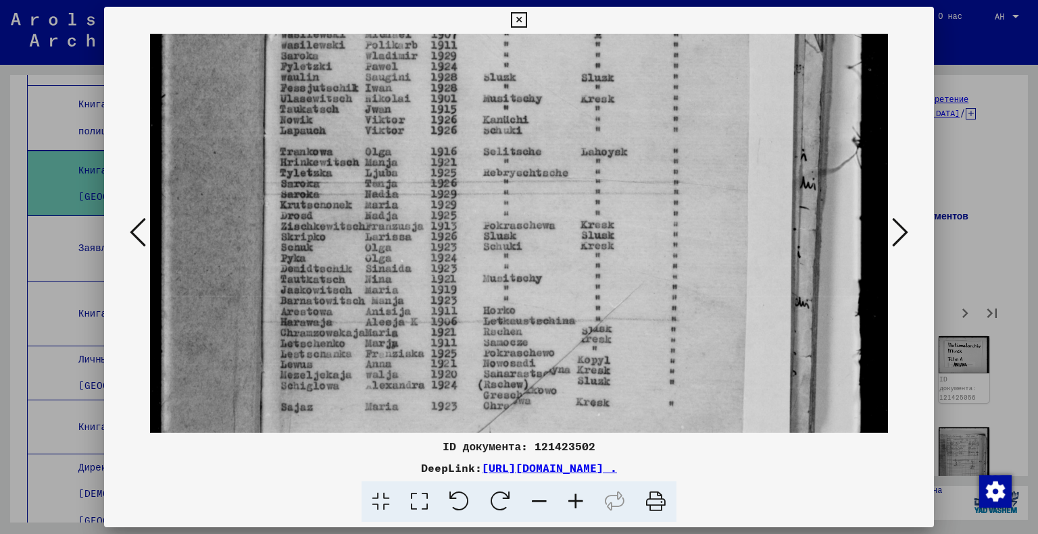
drag, startPoint x: 482, startPoint y: 345, endPoint x: 450, endPoint y: 199, distance: 149.4
click at [450, 199] on img at bounding box center [519, 140] width 739 height 1012
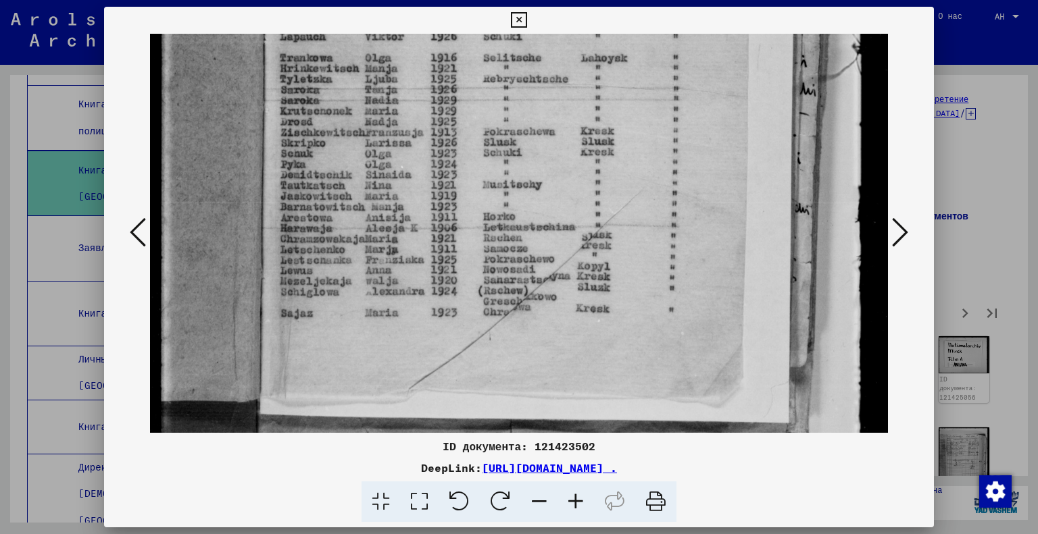
scroll to position [495, 0]
drag, startPoint x: 530, startPoint y: 354, endPoint x: 518, endPoint y: 262, distance: 92.7
click at [518, 262] on img at bounding box center [519, 44] width 739 height 1012
click at [905, 231] on icon at bounding box center [900, 232] width 16 height 32
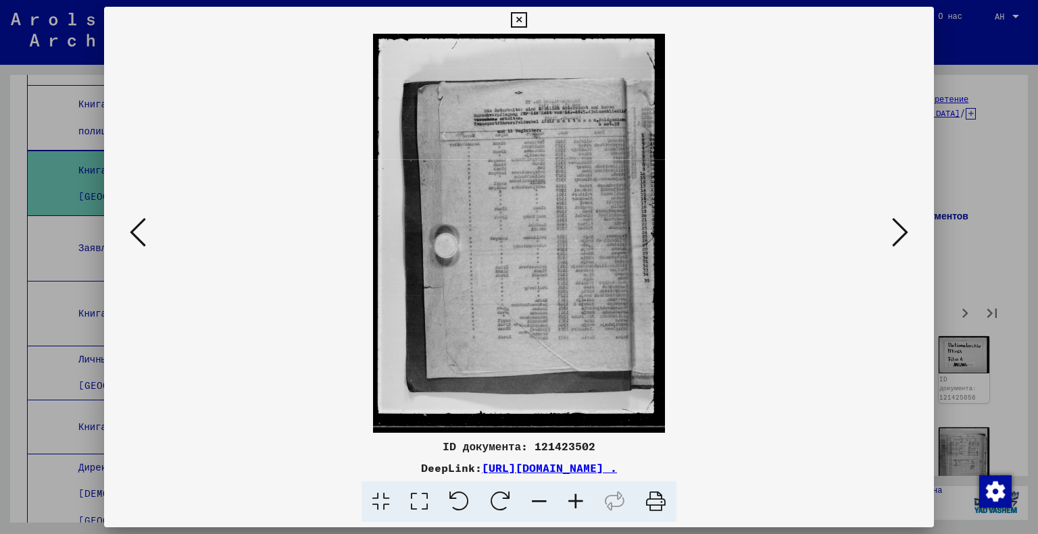
click at [414, 505] on icon at bounding box center [419, 502] width 39 height 41
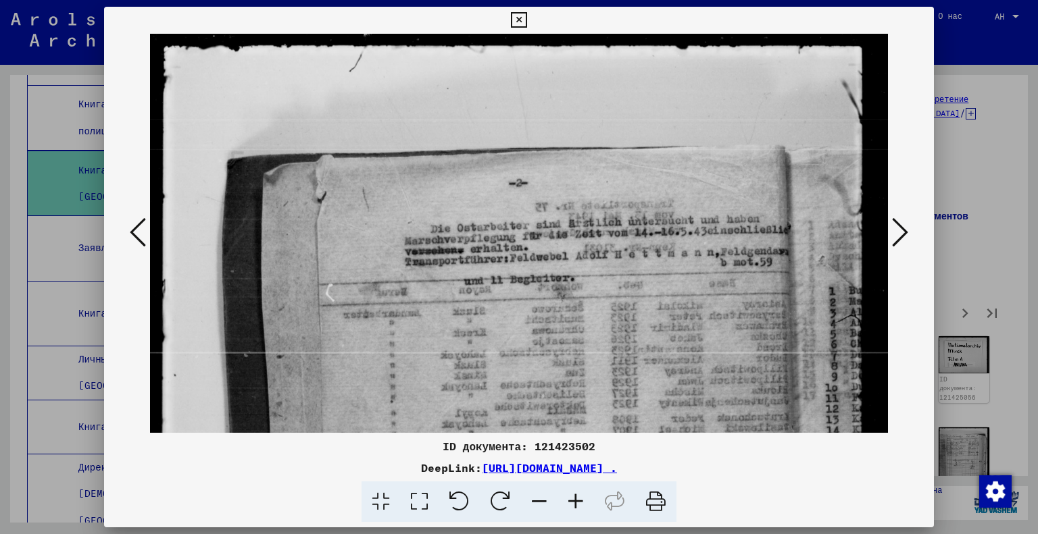
click at [903, 237] on icon at bounding box center [900, 232] width 16 height 32
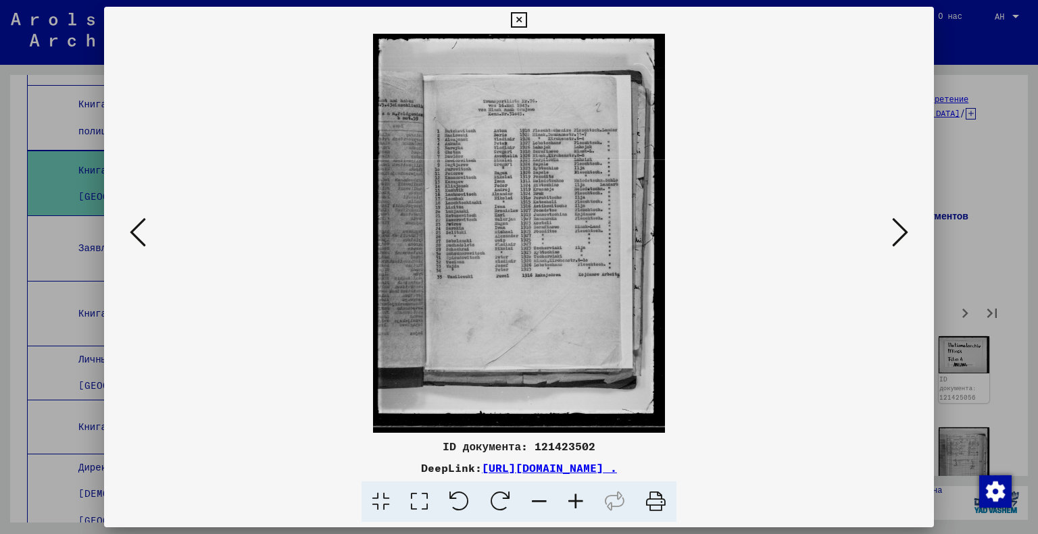
click at [414, 501] on icon at bounding box center [419, 502] width 39 height 41
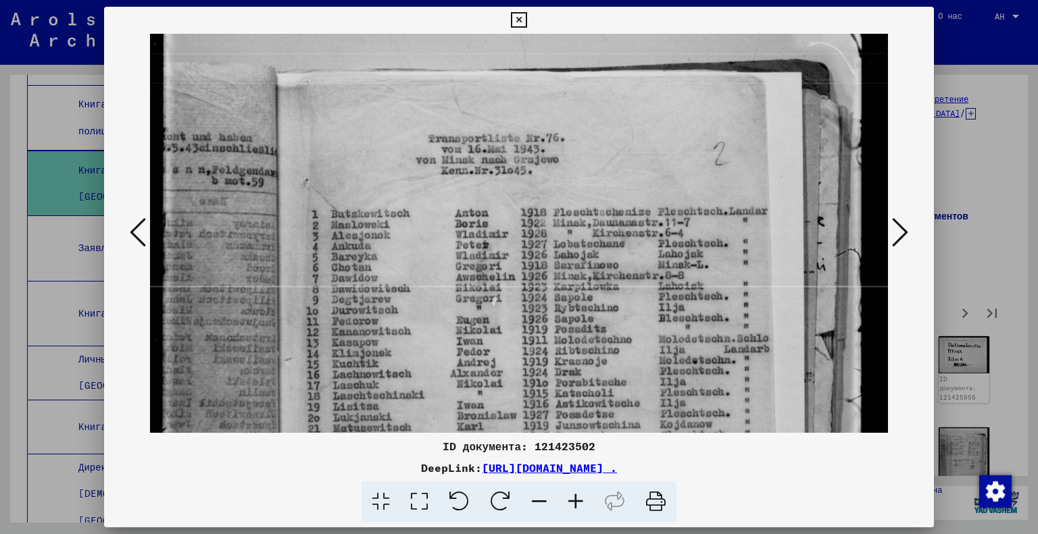
scroll to position [67, 0]
drag, startPoint x: 525, startPoint y: 371, endPoint x: 469, endPoint y: 307, distance: 84.7
click at [469, 307] on img at bounding box center [519, 473] width 739 height 1012
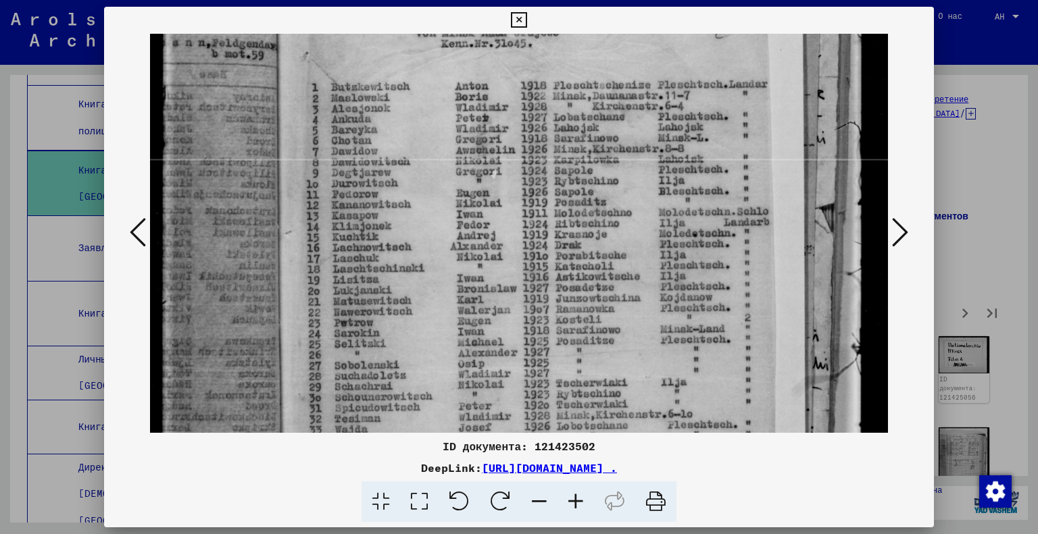
scroll to position [195, 0]
drag, startPoint x: 405, startPoint y: 356, endPoint x: 354, endPoint y: 234, distance: 132.0
click at [354, 234] on img at bounding box center [519, 345] width 739 height 1012
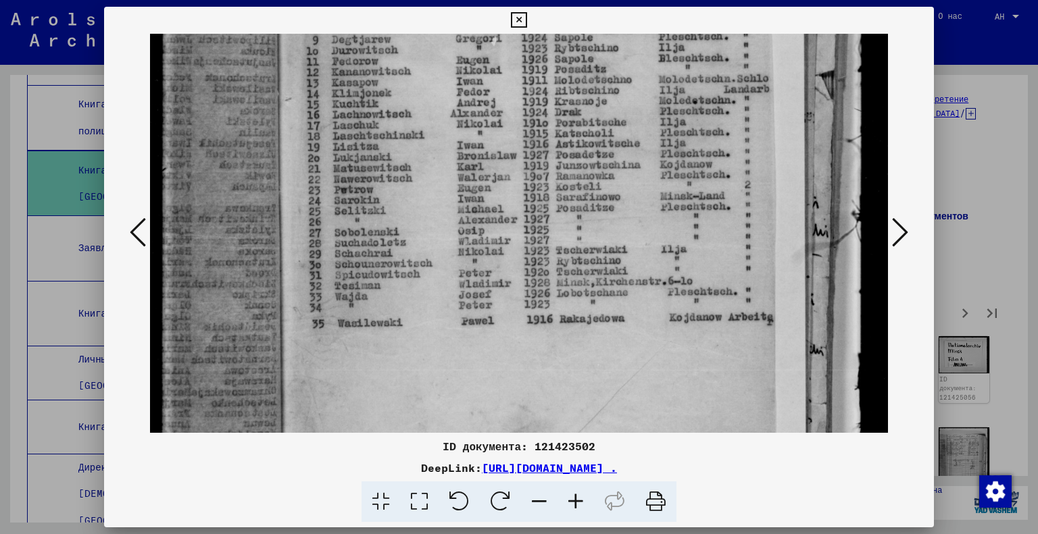
scroll to position [341, 0]
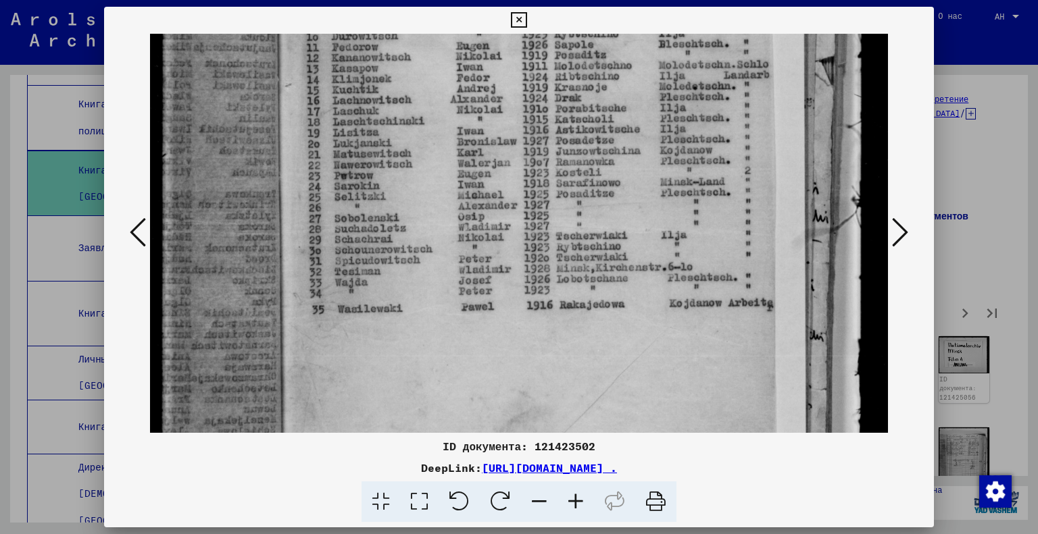
drag, startPoint x: 722, startPoint y: 386, endPoint x: 707, endPoint y: 244, distance: 143.3
click at [707, 244] on img at bounding box center [519, 199] width 739 height 1012
click at [889, 232] on button at bounding box center [900, 233] width 24 height 39
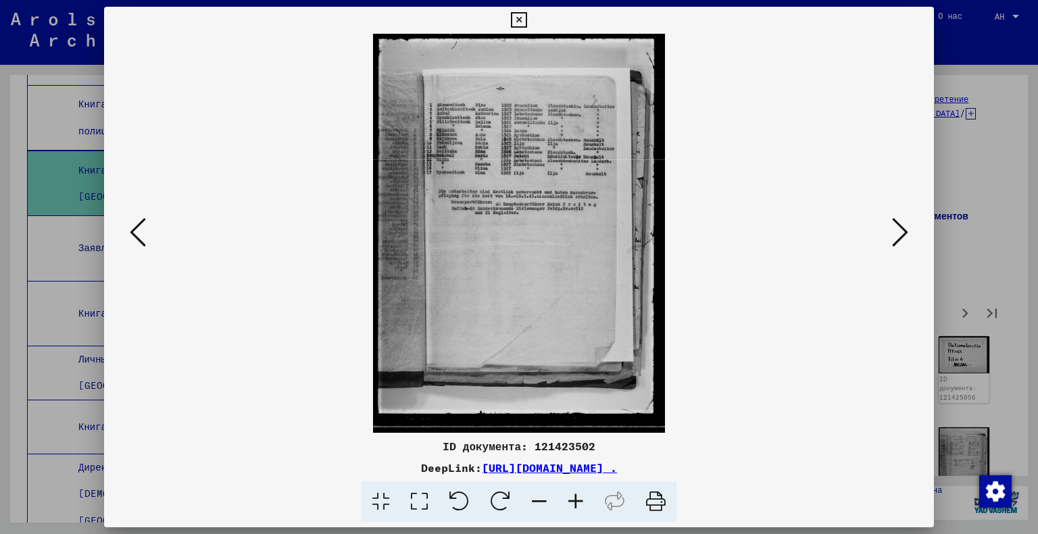
scroll to position [0, 0]
click at [424, 499] on icon at bounding box center [419, 502] width 39 height 41
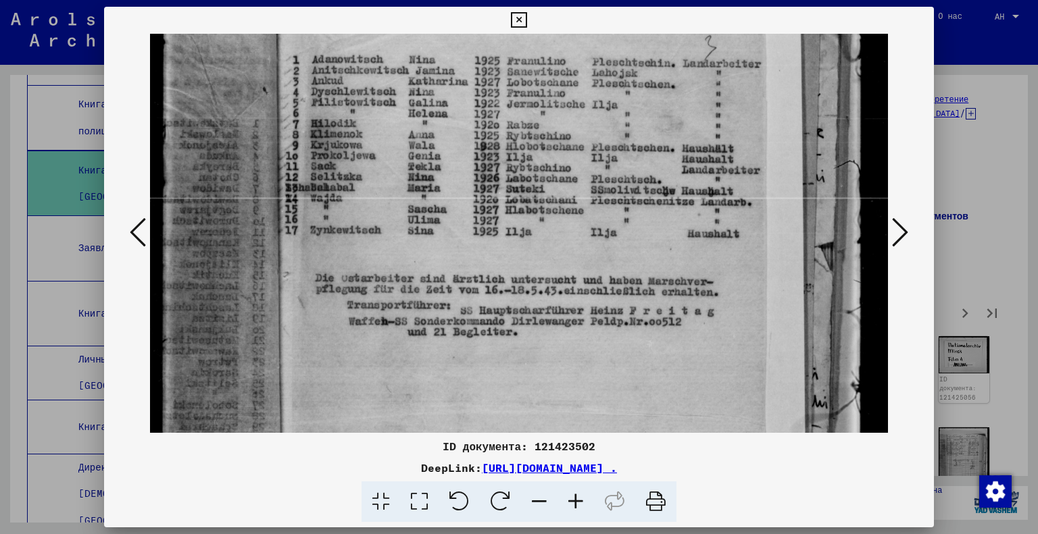
drag, startPoint x: 692, startPoint y: 401, endPoint x: 729, endPoint y: 243, distance: 161.8
click at [728, 245] on img at bounding box center [519, 384] width 739 height 1009
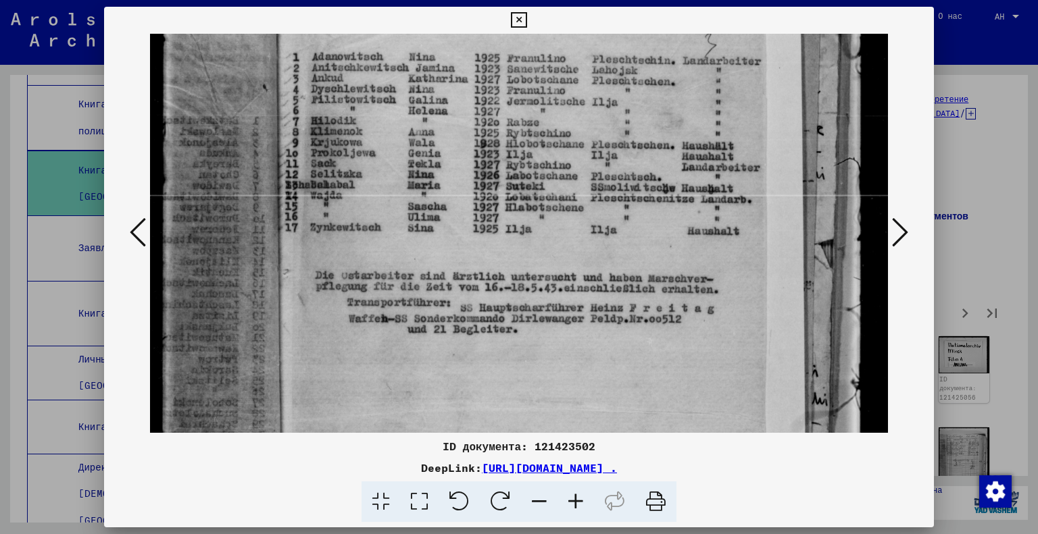
click at [905, 226] on icon at bounding box center [900, 232] width 16 height 32
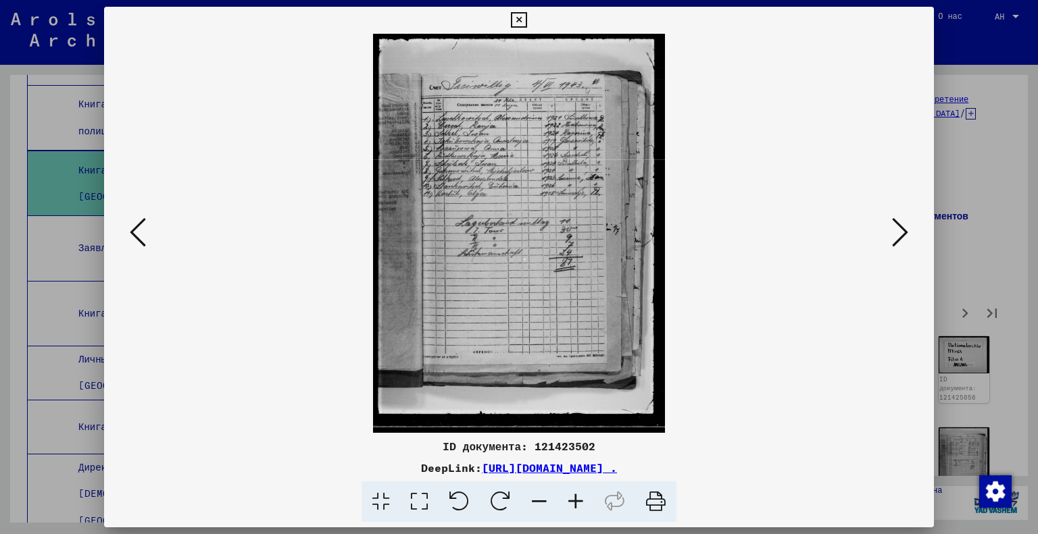
scroll to position [0, 0]
click at [430, 495] on icon at bounding box center [419, 502] width 39 height 41
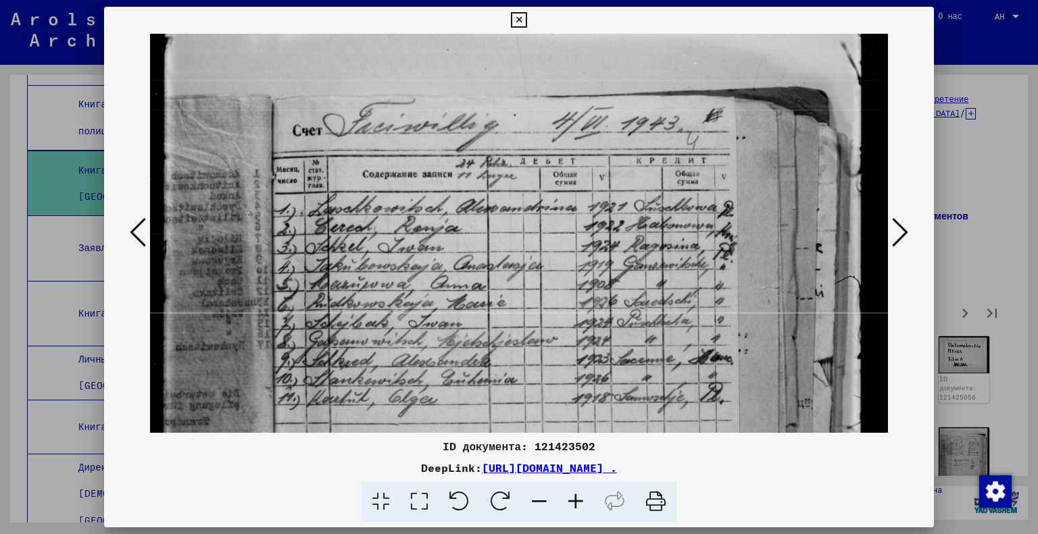
scroll to position [41, 0]
drag, startPoint x: 455, startPoint y: 356, endPoint x: 446, endPoint y: 316, distance: 40.8
click at [446, 316] on img at bounding box center [519, 497] width 739 height 1009
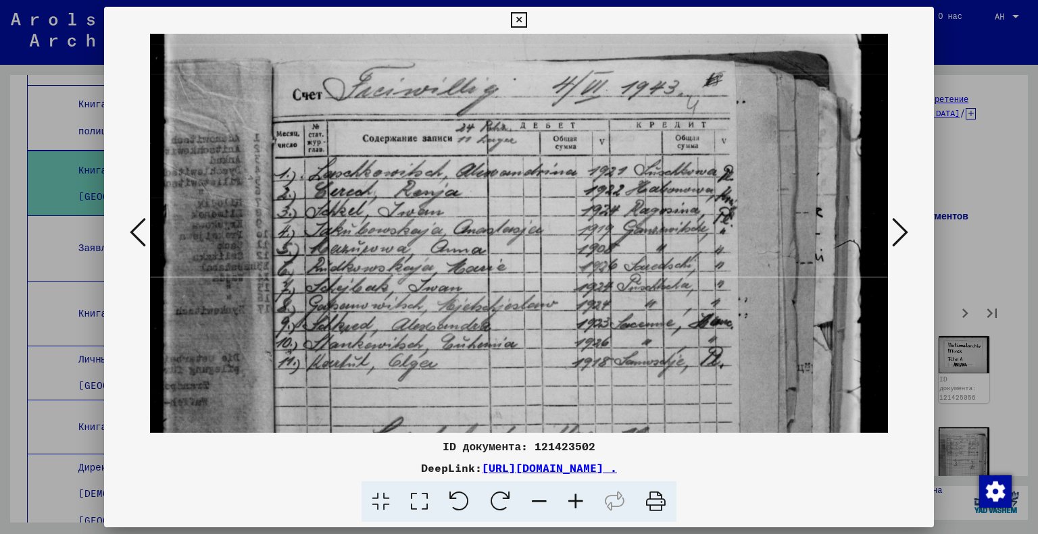
scroll to position [86, 0]
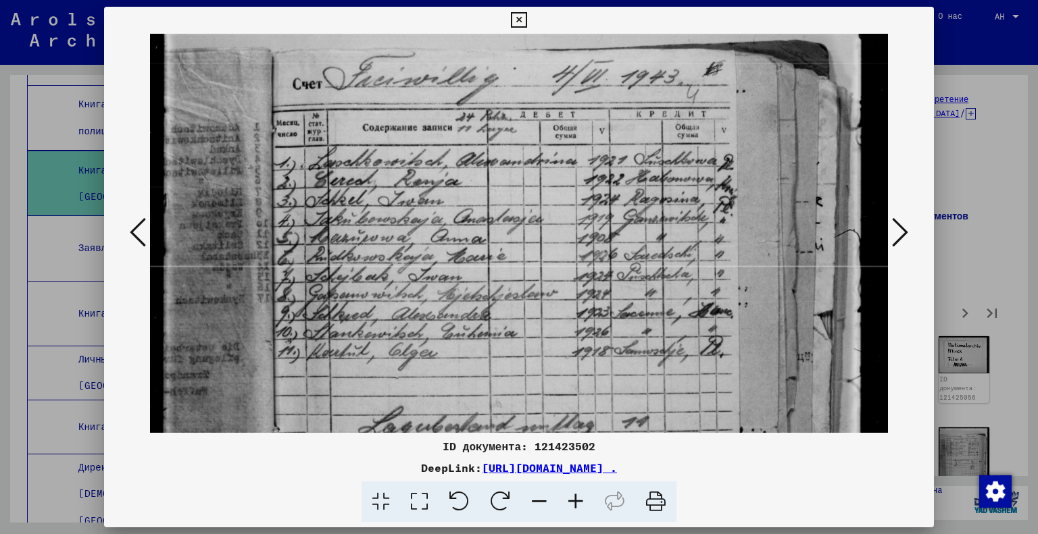
drag, startPoint x: 399, startPoint y: 332, endPoint x: 411, endPoint y: 289, distance: 44.1
click at [411, 289] on img at bounding box center [519, 452] width 739 height 1009
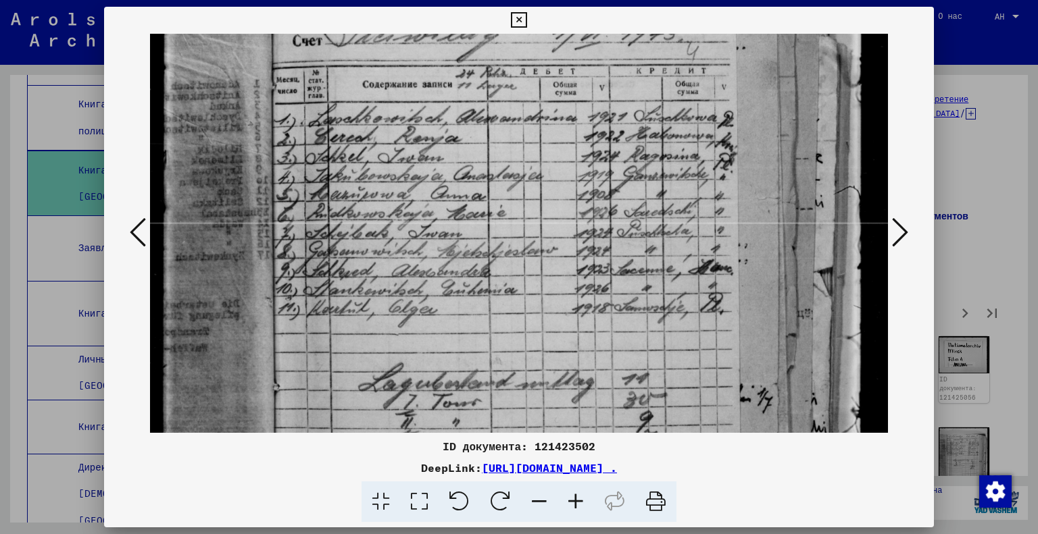
scroll to position [130, 0]
drag, startPoint x: 692, startPoint y: 391, endPoint x: 695, endPoint y: 348, distance: 43.3
click at [695, 348] on img at bounding box center [519, 407] width 739 height 1009
click at [895, 232] on icon at bounding box center [900, 232] width 16 height 32
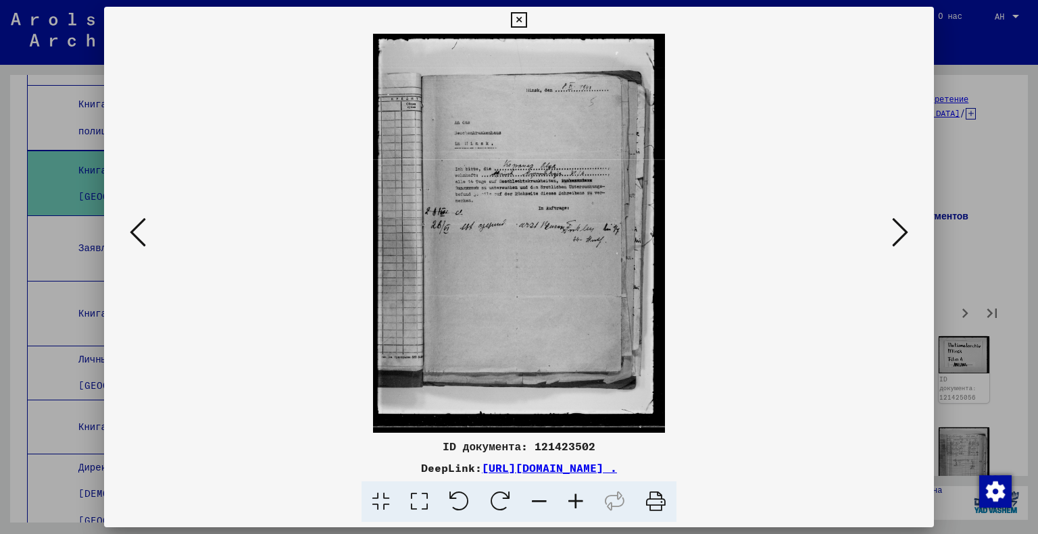
click at [420, 505] on icon at bounding box center [419, 502] width 39 height 41
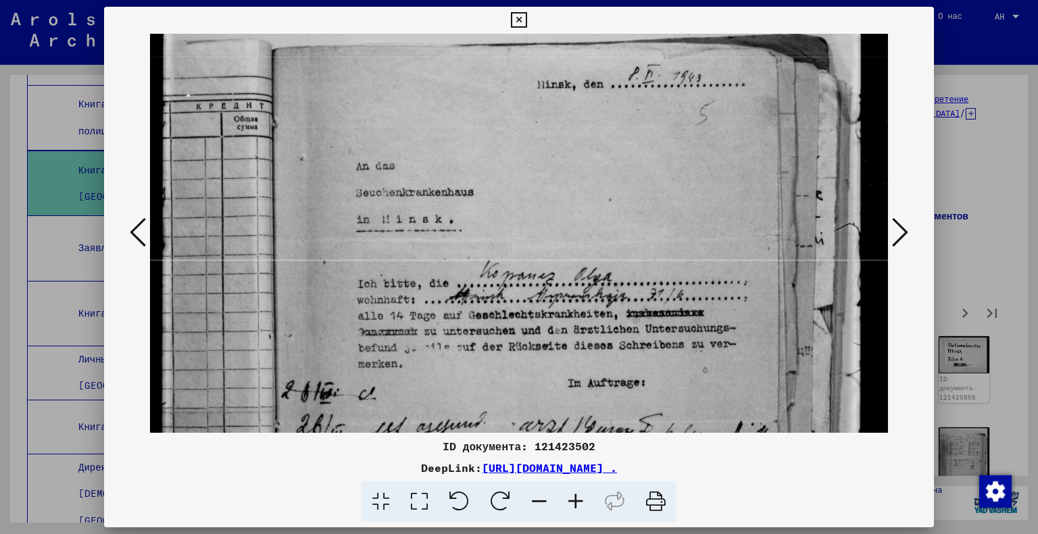
scroll to position [97, 0]
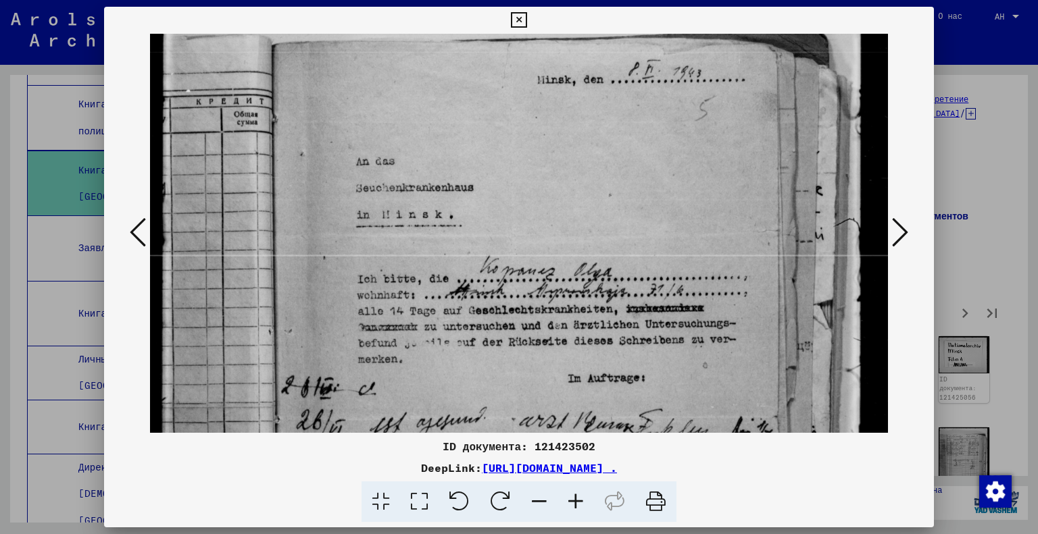
drag, startPoint x: 691, startPoint y: 367, endPoint x: 670, endPoint y: 273, distance: 96.1
click at [670, 273] on img at bounding box center [519, 442] width 739 height 1012
click at [891, 243] on button at bounding box center [900, 233] width 24 height 39
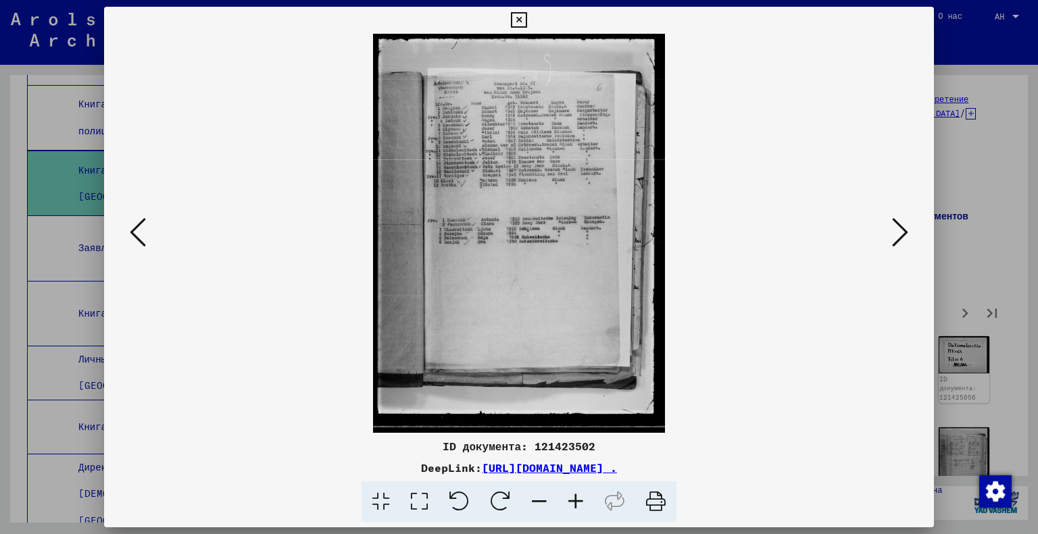
scroll to position [0, 0]
click at [422, 510] on icon at bounding box center [419, 502] width 39 height 41
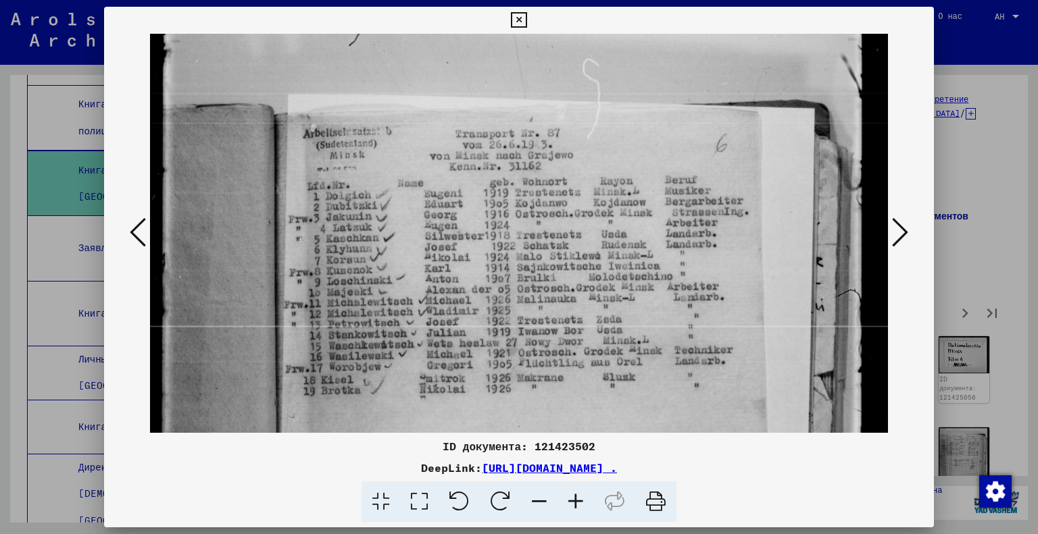
scroll to position [27, 0]
drag, startPoint x: 468, startPoint y: 369, endPoint x: 459, endPoint y: 343, distance: 27.6
click at [459, 343] on img at bounding box center [519, 513] width 739 height 1012
click at [900, 225] on icon at bounding box center [900, 232] width 16 height 32
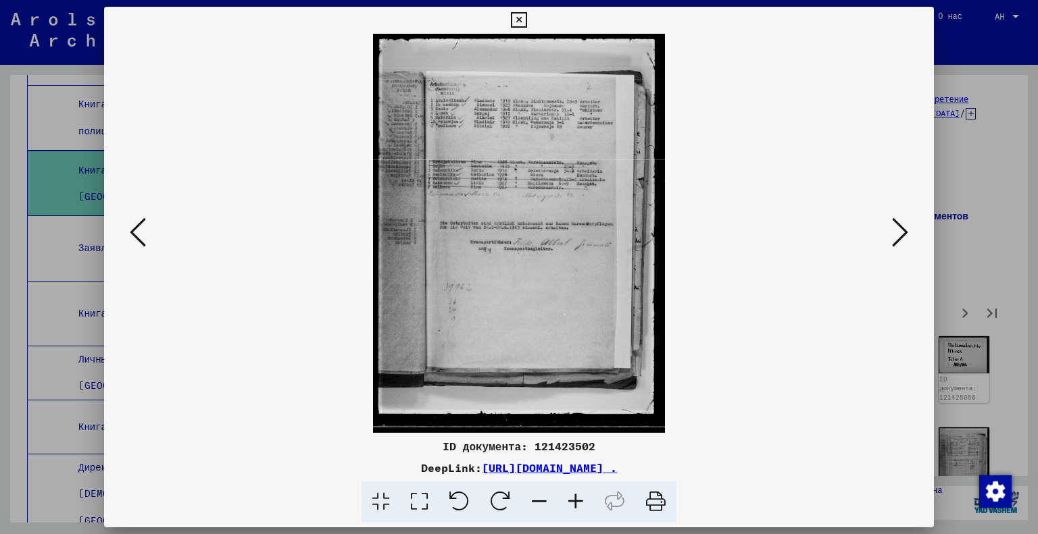
scroll to position [0, 0]
click at [423, 500] on icon at bounding box center [419, 502] width 39 height 41
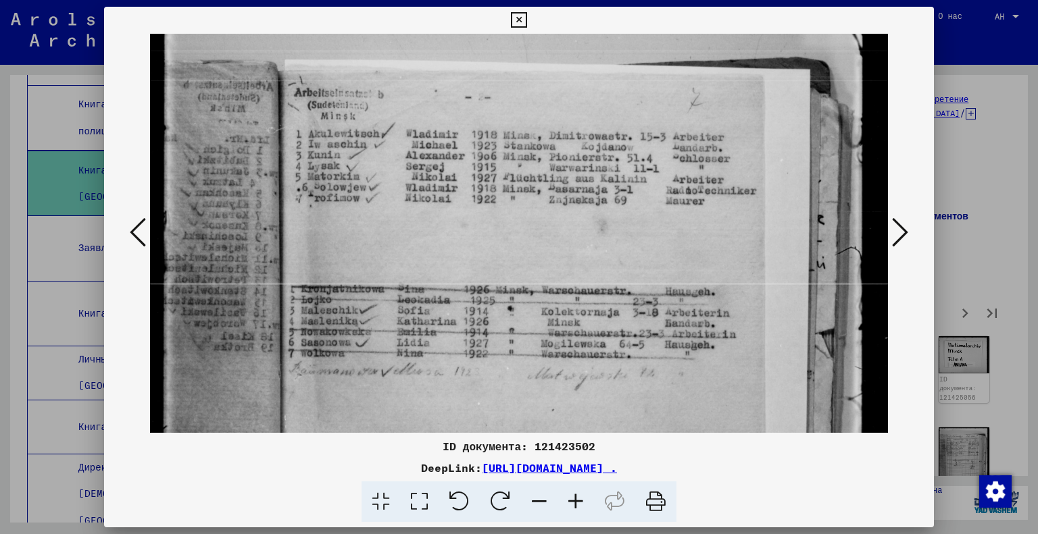
scroll to position [70, 0]
drag, startPoint x: 597, startPoint y: 388, endPoint x: 597, endPoint y: 321, distance: 66.9
click at [597, 321] on img at bounding box center [519, 470] width 739 height 1012
click at [900, 233] on icon at bounding box center [900, 232] width 16 height 32
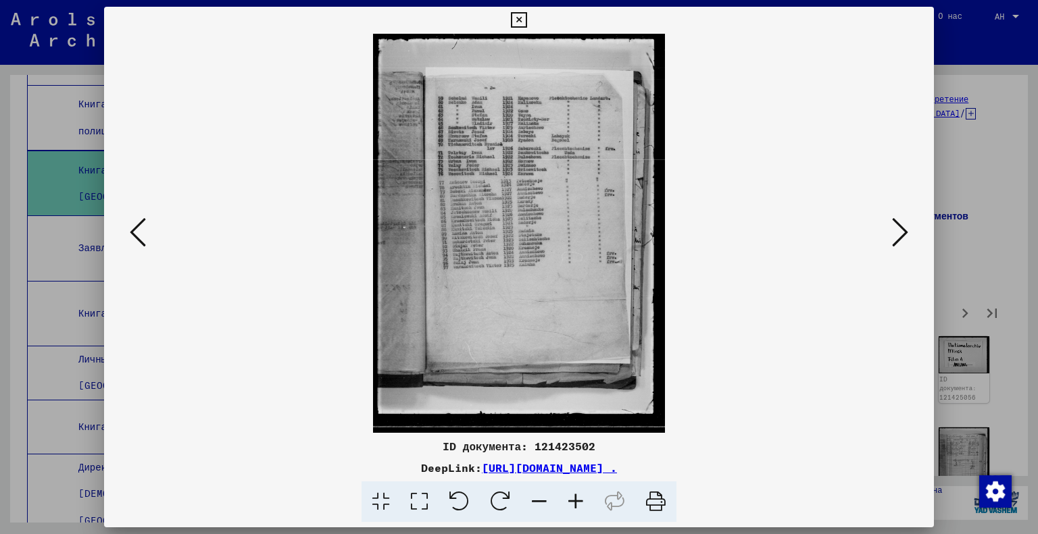
click at [419, 507] on icon at bounding box center [419, 502] width 39 height 41
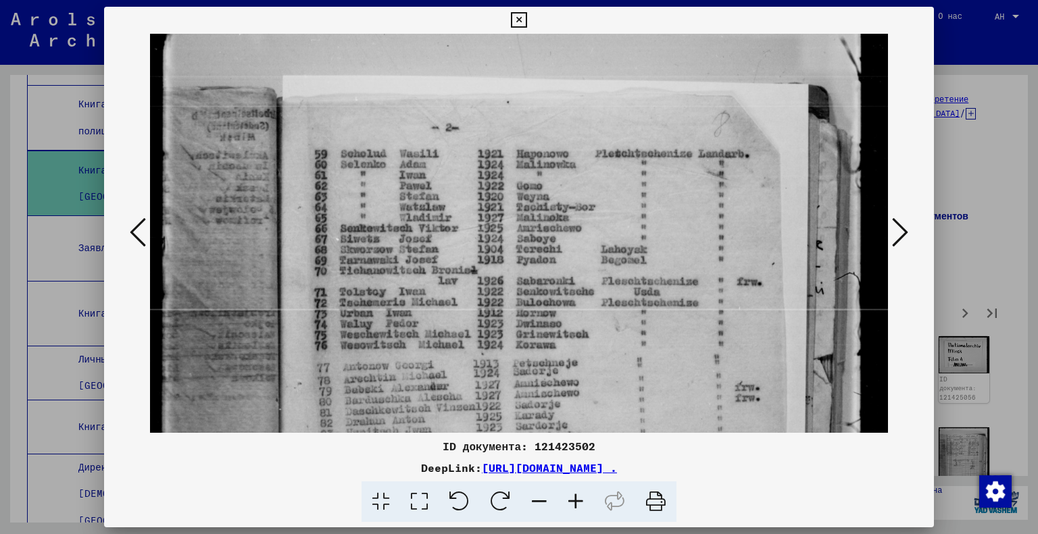
drag, startPoint x: 607, startPoint y: 382, endPoint x: 589, endPoint y: 340, distance: 45.7
click at [589, 340] on img at bounding box center [519, 497] width 739 height 1012
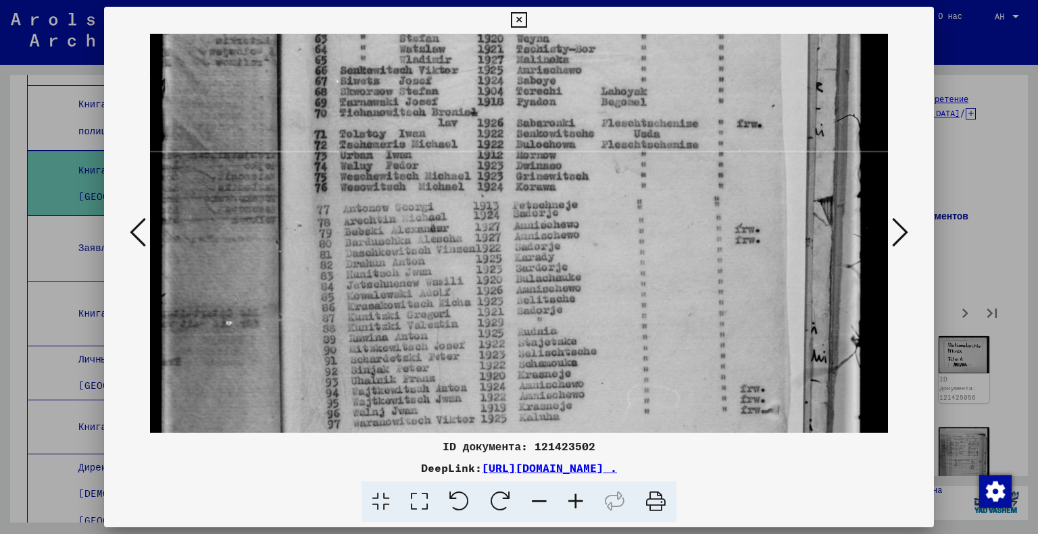
scroll to position [211, 0]
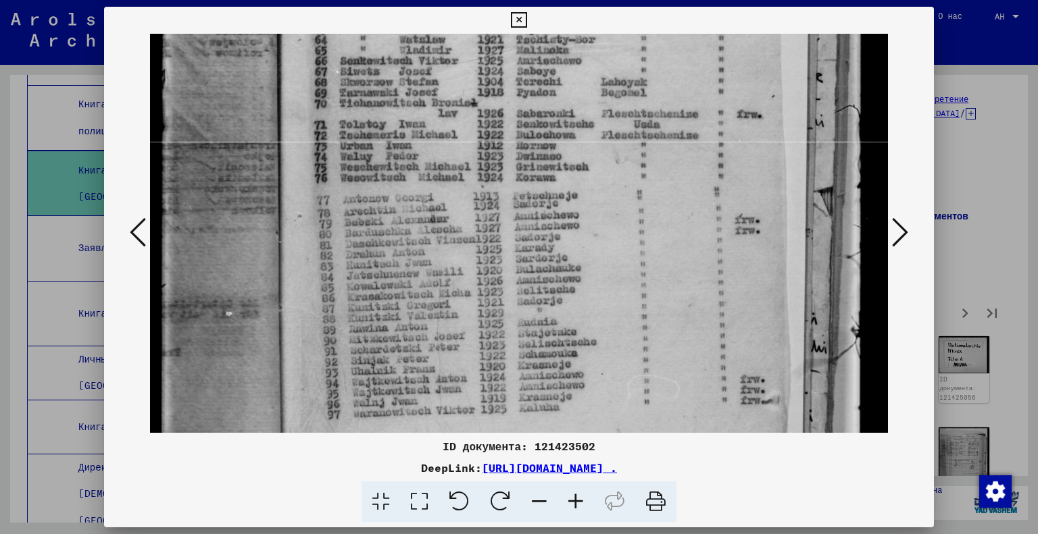
drag, startPoint x: 603, startPoint y: 364, endPoint x: 565, endPoint y: 200, distance: 168.5
click at [565, 200] on img at bounding box center [519, 329] width 739 height 1012
click at [901, 239] on icon at bounding box center [900, 232] width 16 height 32
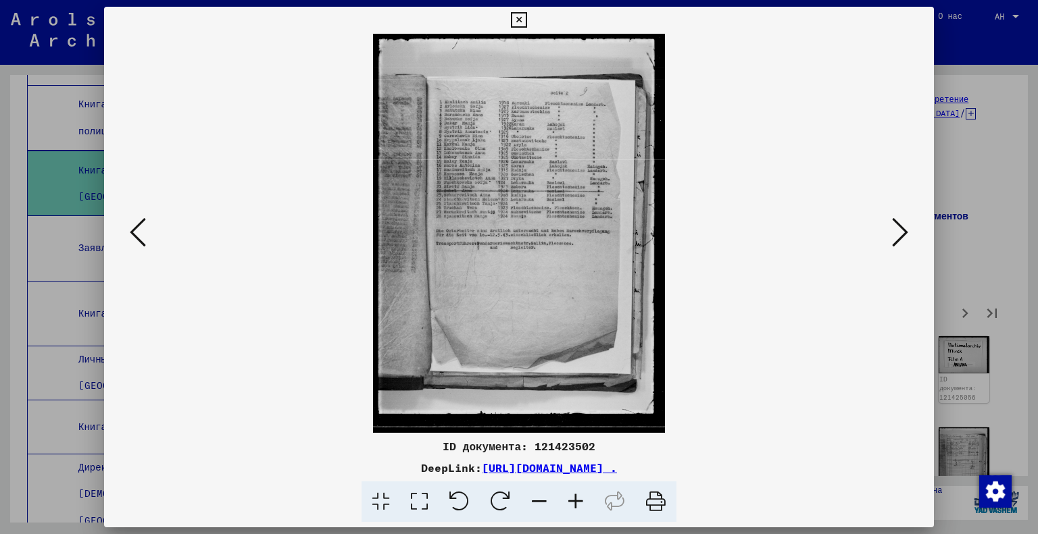
scroll to position [0, 0]
click at [412, 502] on icon at bounding box center [419, 502] width 39 height 41
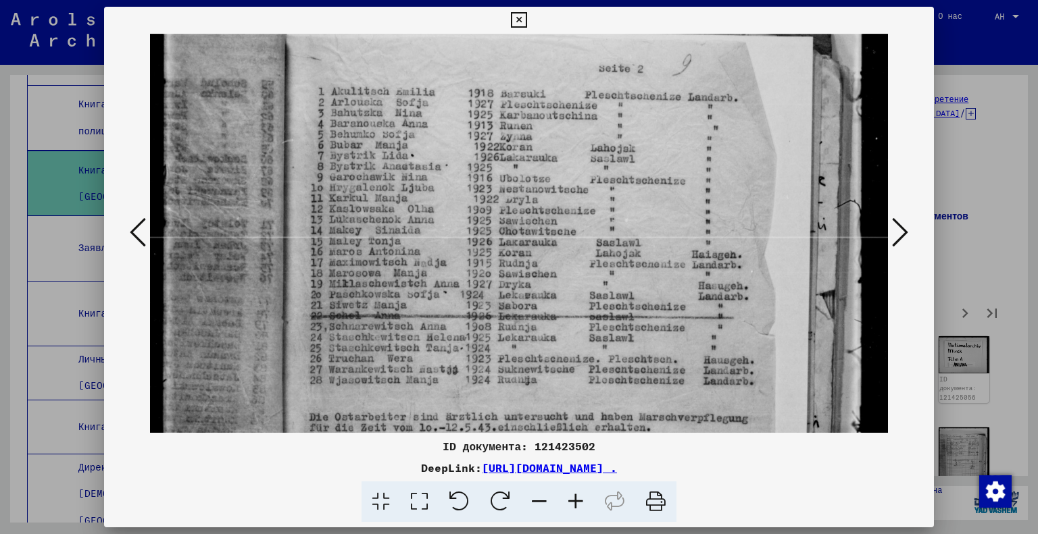
scroll to position [121, 0]
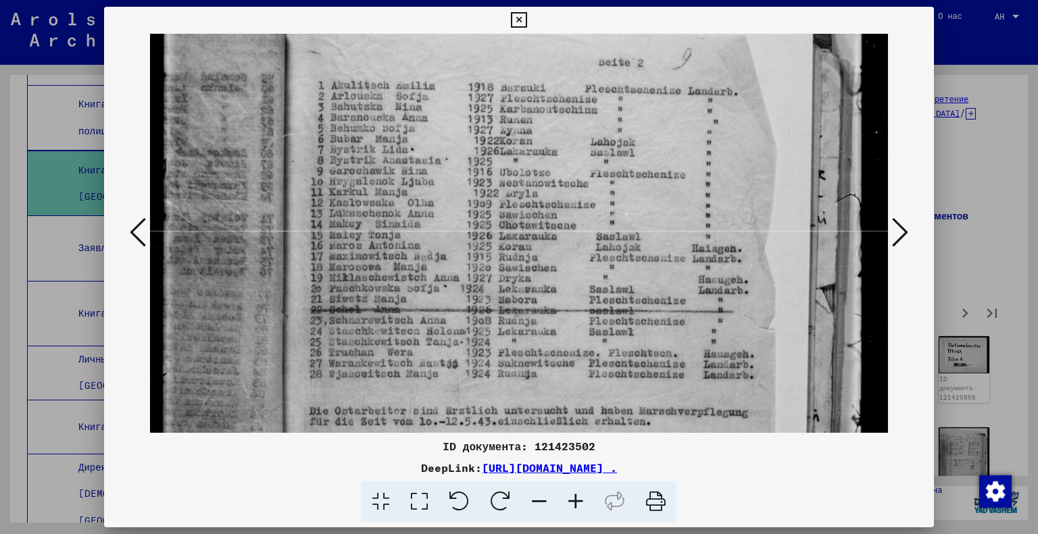
drag, startPoint x: 546, startPoint y: 395, endPoint x: 516, endPoint y: 274, distance: 123.9
click at [516, 274] on img at bounding box center [519, 417] width 739 height 1009
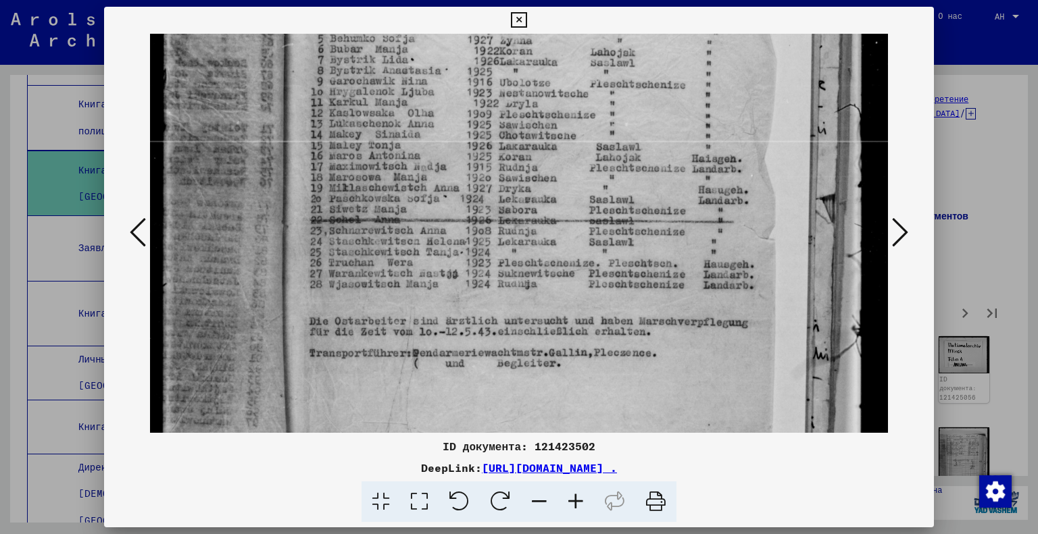
drag, startPoint x: 558, startPoint y: 336, endPoint x: 547, endPoint y: 249, distance: 87.9
click at [547, 249] on img at bounding box center [519, 327] width 739 height 1009
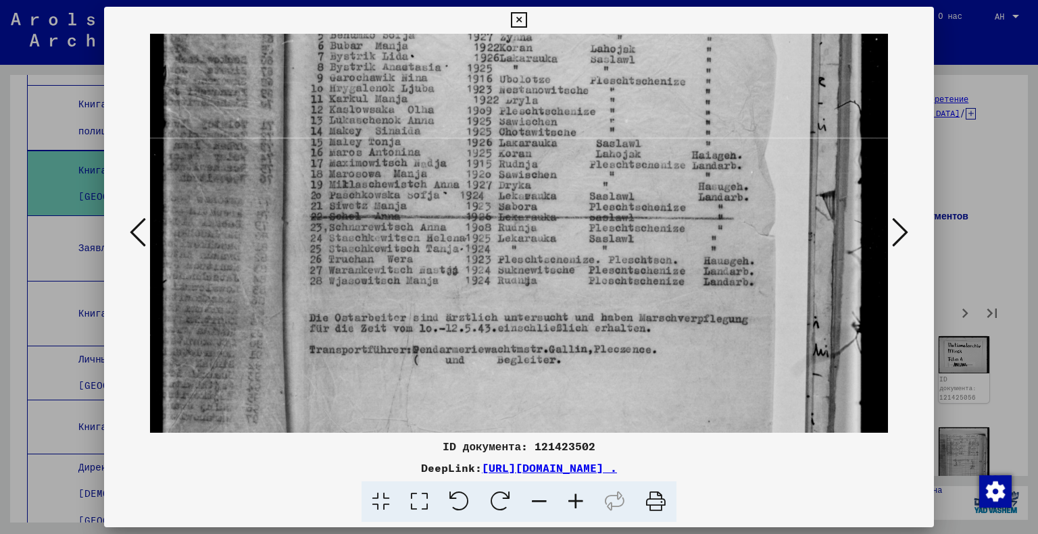
click at [900, 234] on icon at bounding box center [900, 232] width 16 height 32
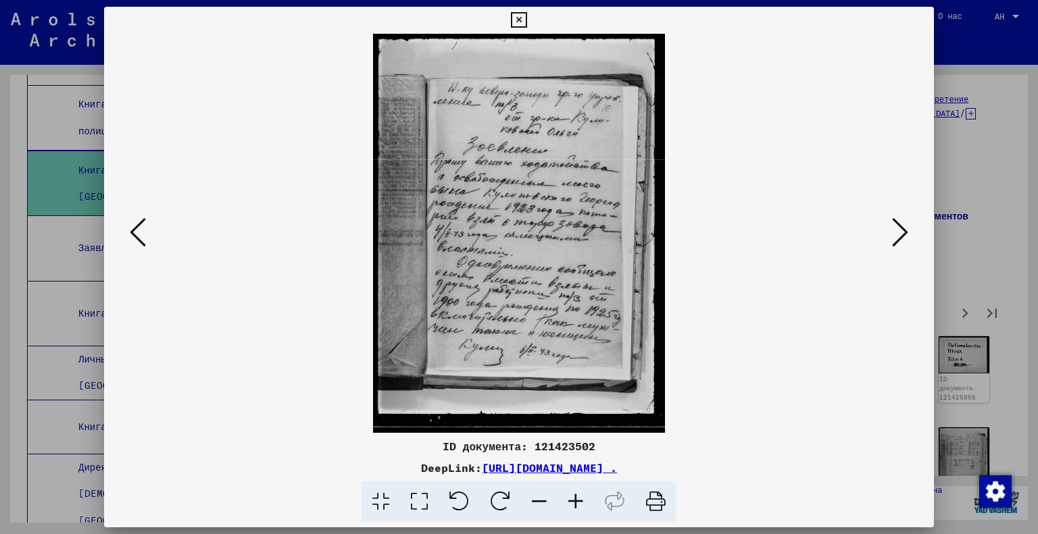
click at [424, 505] on icon at bounding box center [419, 502] width 39 height 41
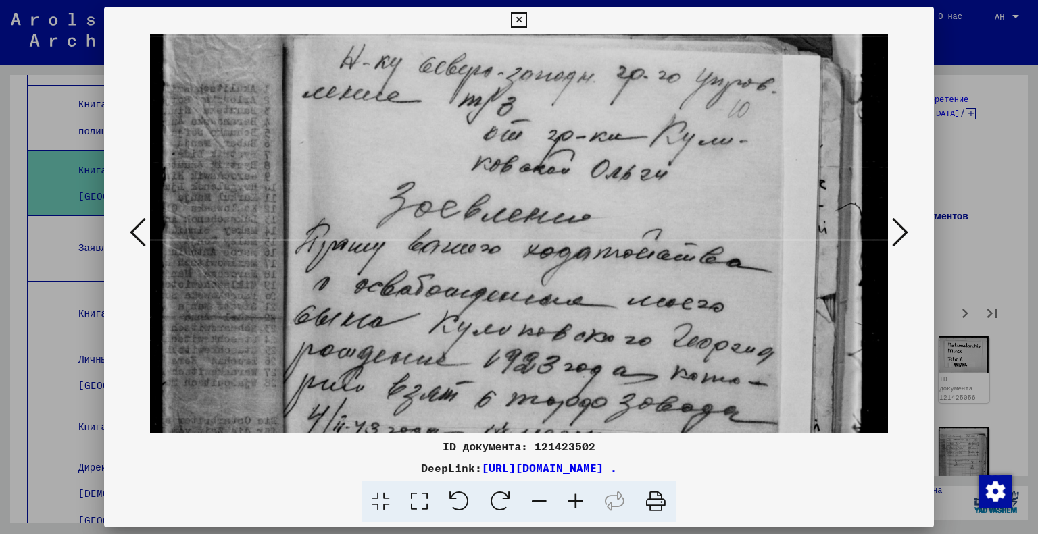
drag, startPoint x: 547, startPoint y: 340, endPoint x: 530, endPoint y: 228, distance: 112.9
click at [530, 228] on img at bounding box center [519, 427] width 739 height 1012
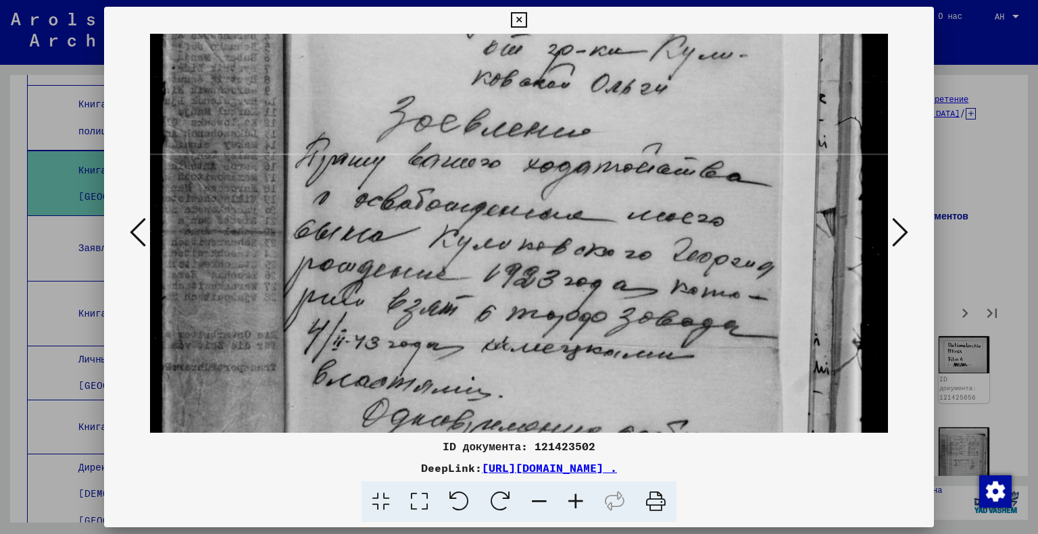
scroll to position [203, 0]
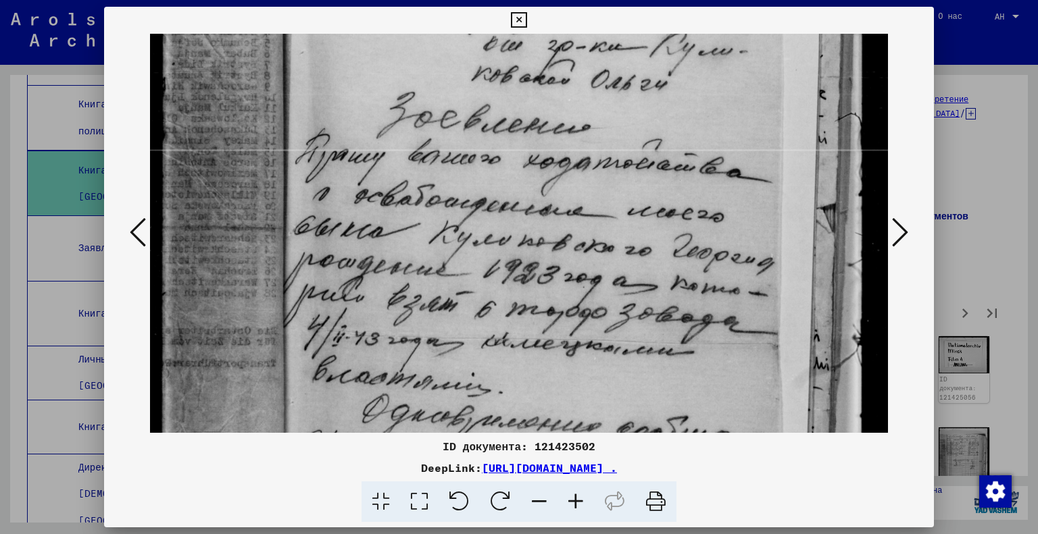
drag, startPoint x: 539, startPoint y: 302, endPoint x: 520, endPoint y: 215, distance: 89.1
click at [520, 215] on img at bounding box center [519, 337] width 739 height 1012
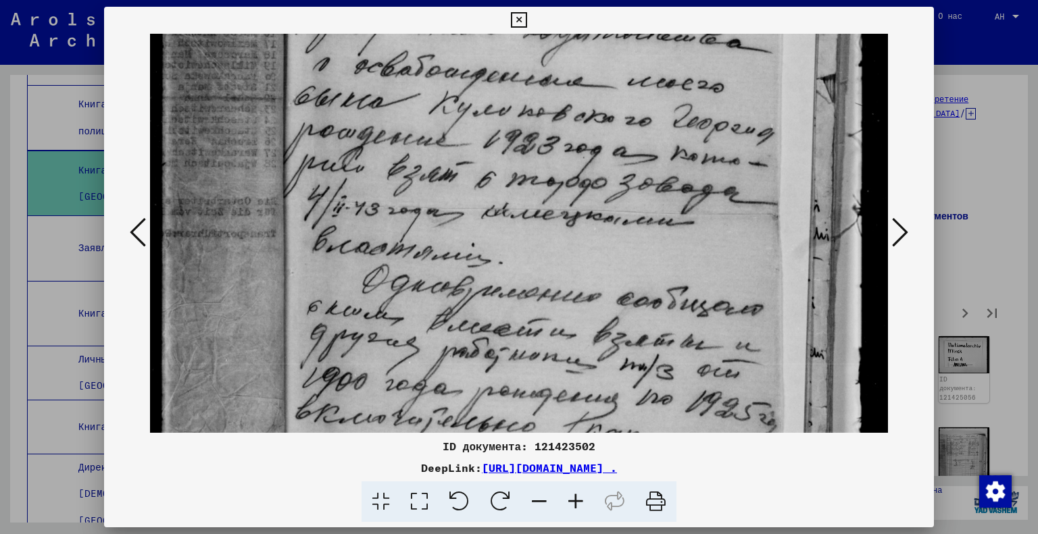
scroll to position [334, 0]
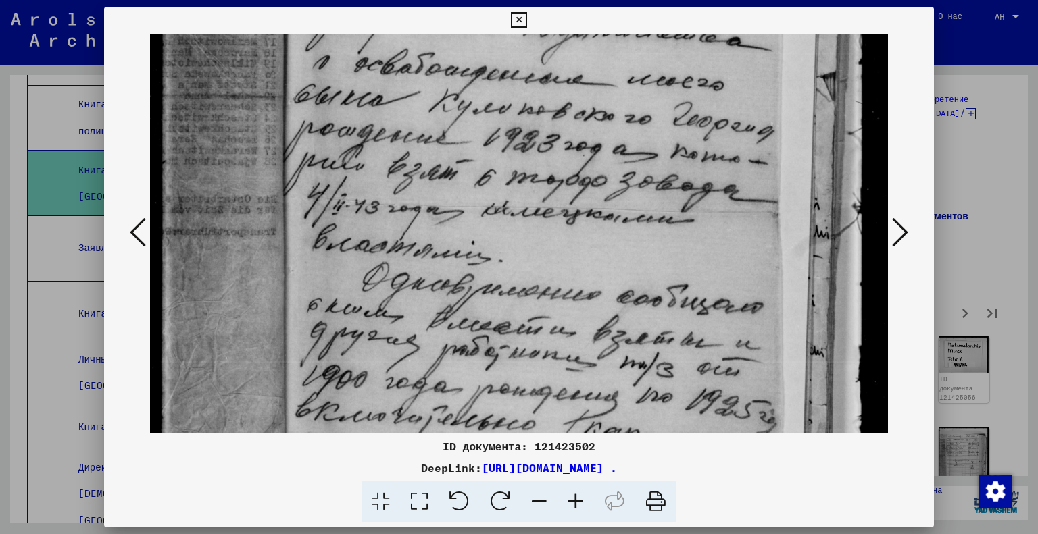
drag, startPoint x: 359, startPoint y: 347, endPoint x: 330, endPoint y: 222, distance: 129.1
click at [330, 222] on img at bounding box center [519, 205] width 739 height 1012
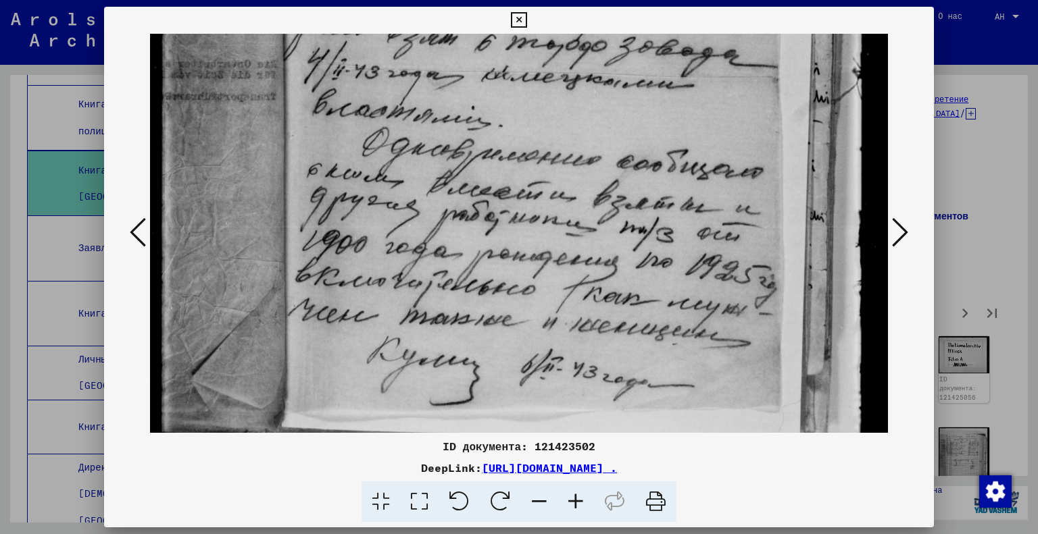
scroll to position [481, 0]
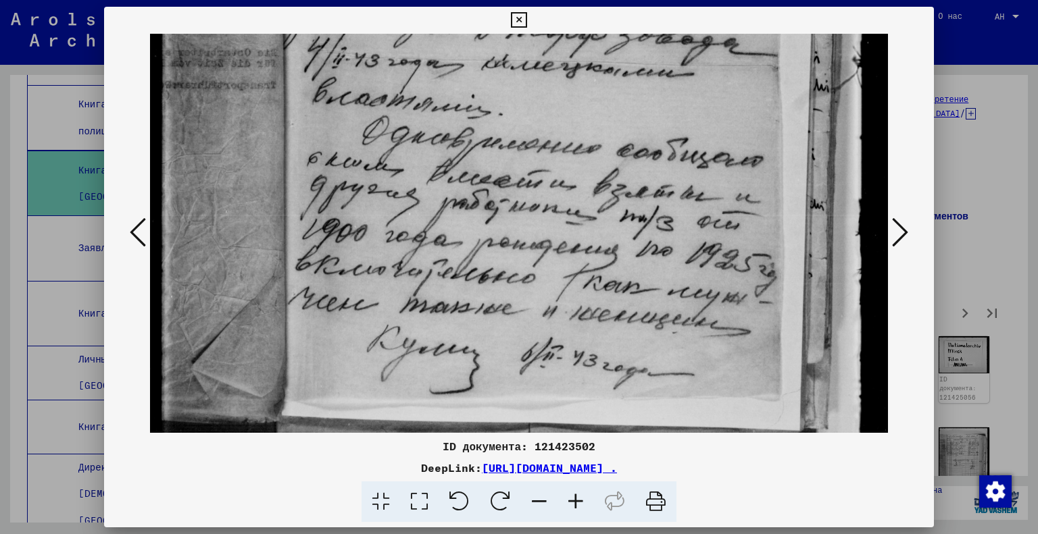
drag, startPoint x: 373, startPoint y: 361, endPoint x: 355, endPoint y: 224, distance: 138.3
click at [355, 224] on img at bounding box center [519, 59] width 739 height 1012
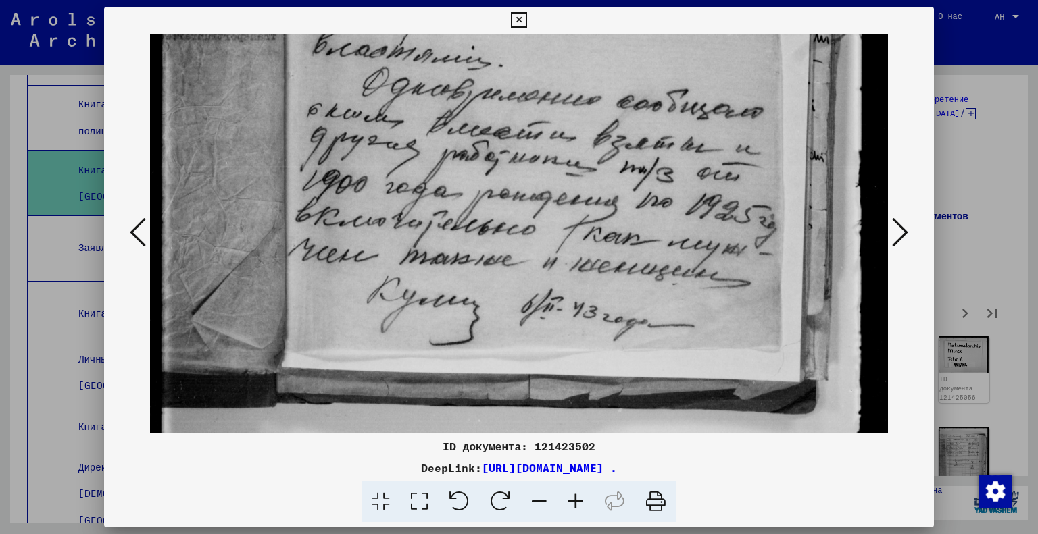
scroll to position [531, 0]
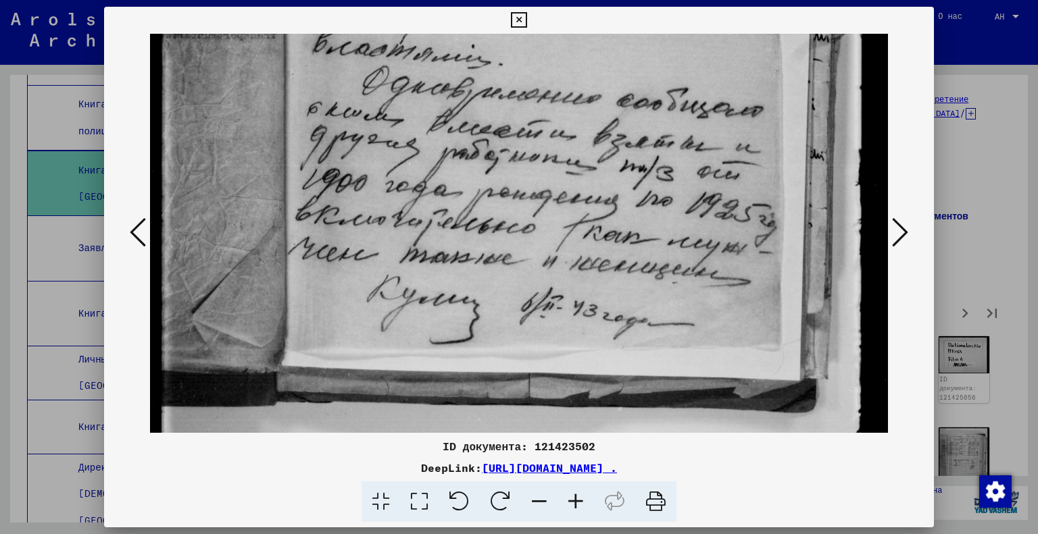
drag, startPoint x: 397, startPoint y: 278, endPoint x: 434, endPoint y: 228, distance: 62.3
click at [434, 228] on img at bounding box center [519, 9] width 739 height 1012
click at [892, 228] on icon at bounding box center [900, 232] width 16 height 32
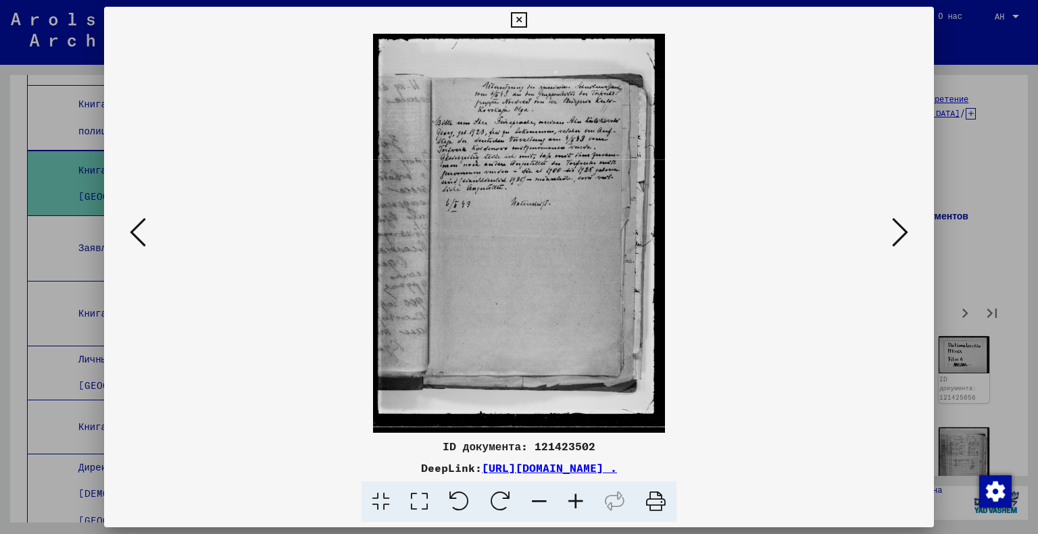
click at [422, 497] on icon at bounding box center [419, 502] width 39 height 41
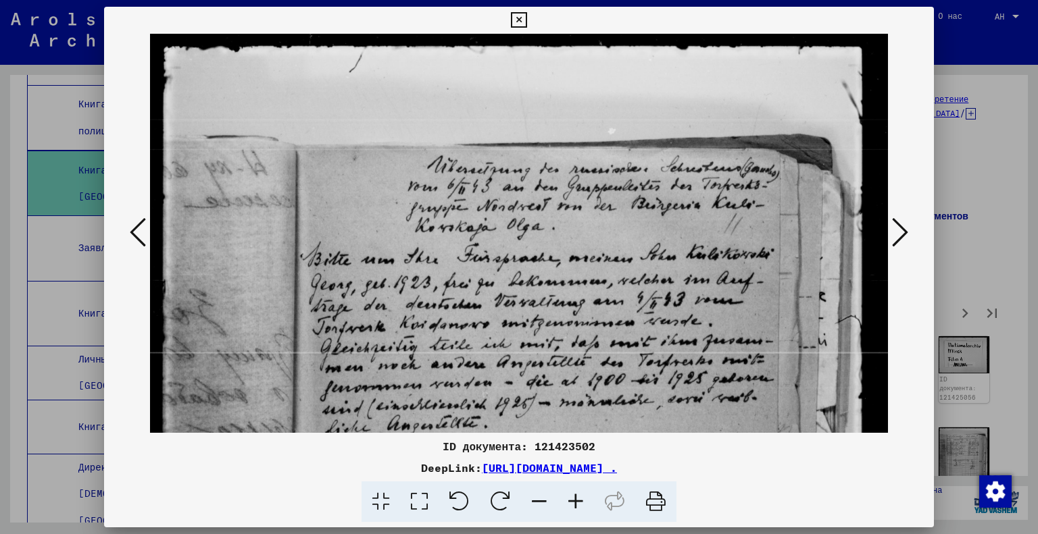
click at [911, 231] on button at bounding box center [900, 233] width 24 height 39
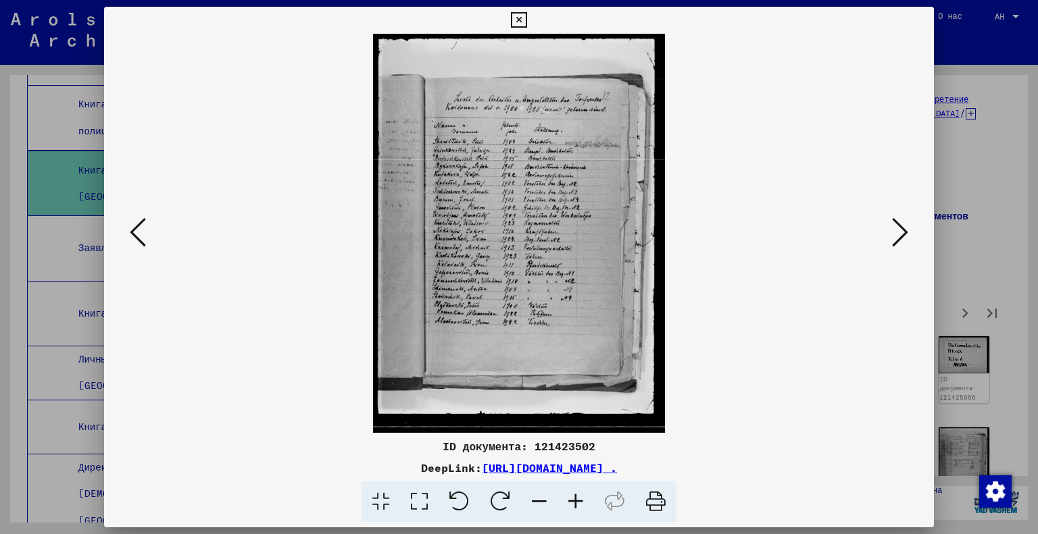
click at [416, 499] on icon at bounding box center [419, 502] width 39 height 41
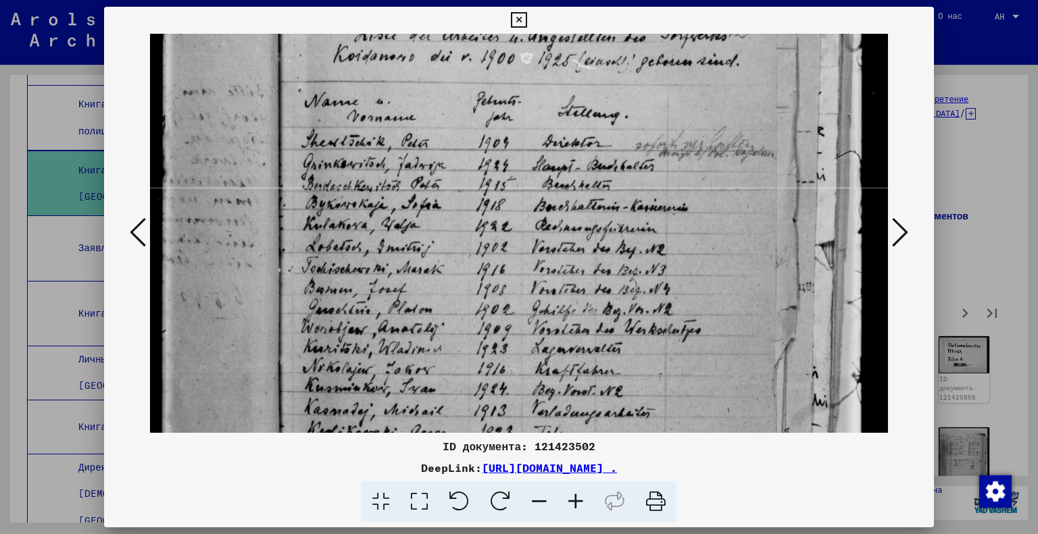
drag, startPoint x: 576, startPoint y: 381, endPoint x: 595, endPoint y: 211, distance: 171.4
click at [595, 211] on img at bounding box center [519, 375] width 739 height 1012
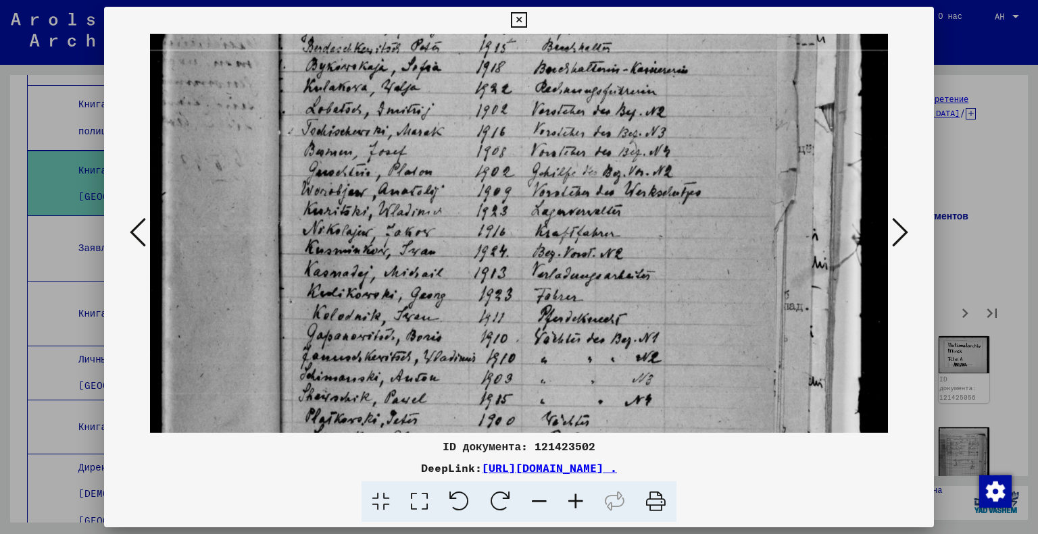
drag, startPoint x: 605, startPoint y: 329, endPoint x: 627, endPoint y: 199, distance: 131.5
click at [627, 199] on img at bounding box center [519, 237] width 739 height 1012
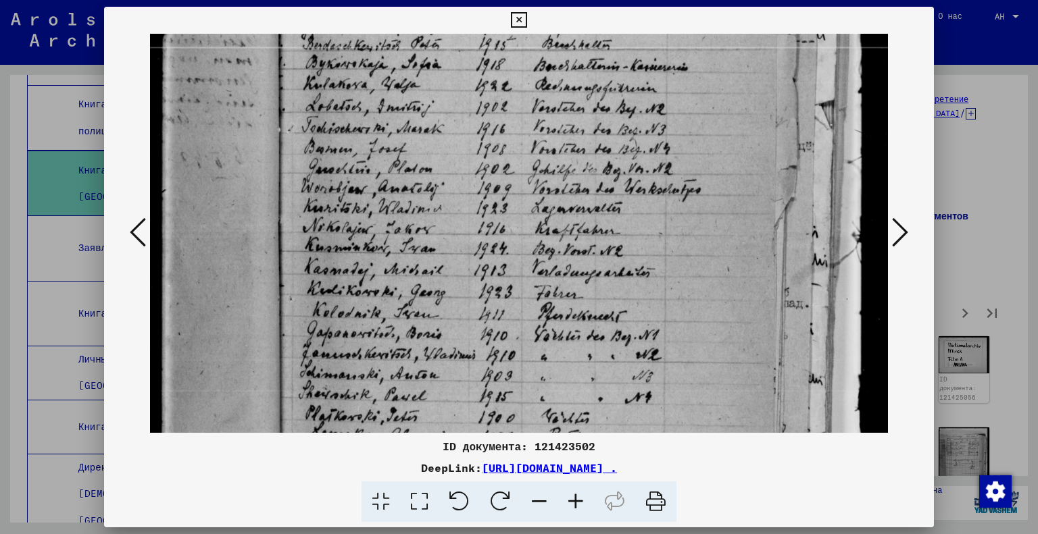
click at [884, 229] on img at bounding box center [519, 234] width 739 height 1012
click at [891, 229] on button at bounding box center [900, 233] width 24 height 39
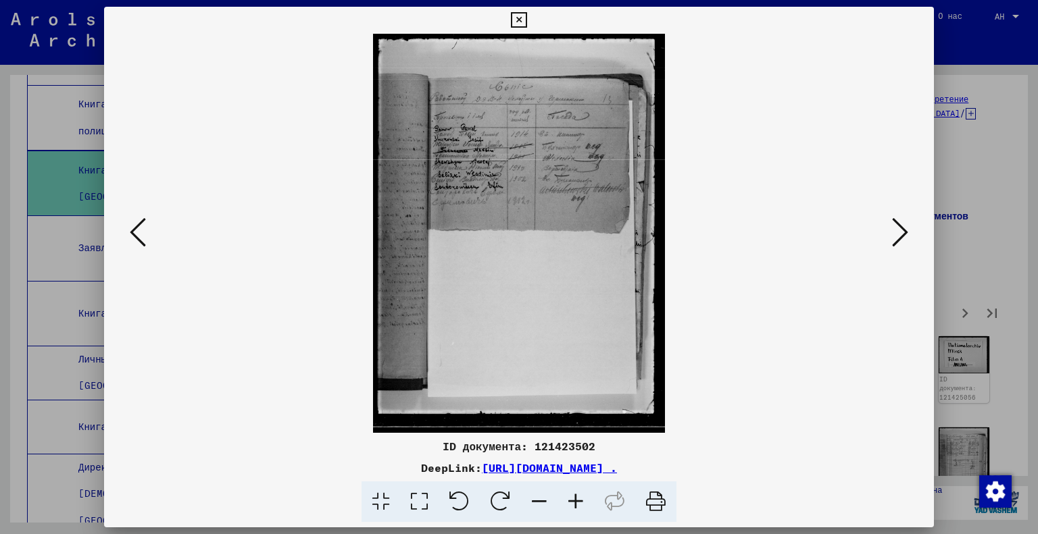
click at [891, 229] on button at bounding box center [900, 233] width 24 height 39
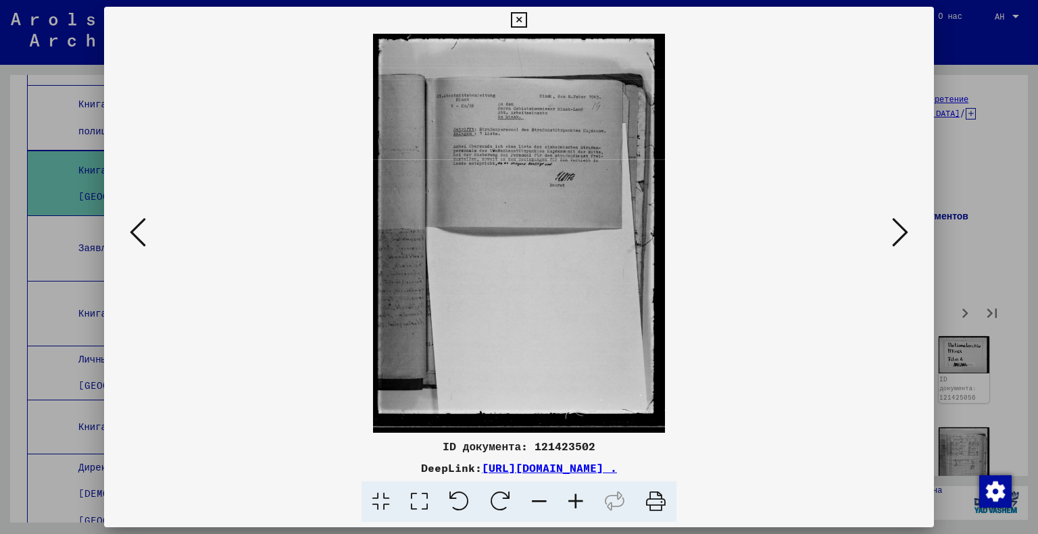
click at [891, 229] on button at bounding box center [900, 233] width 24 height 39
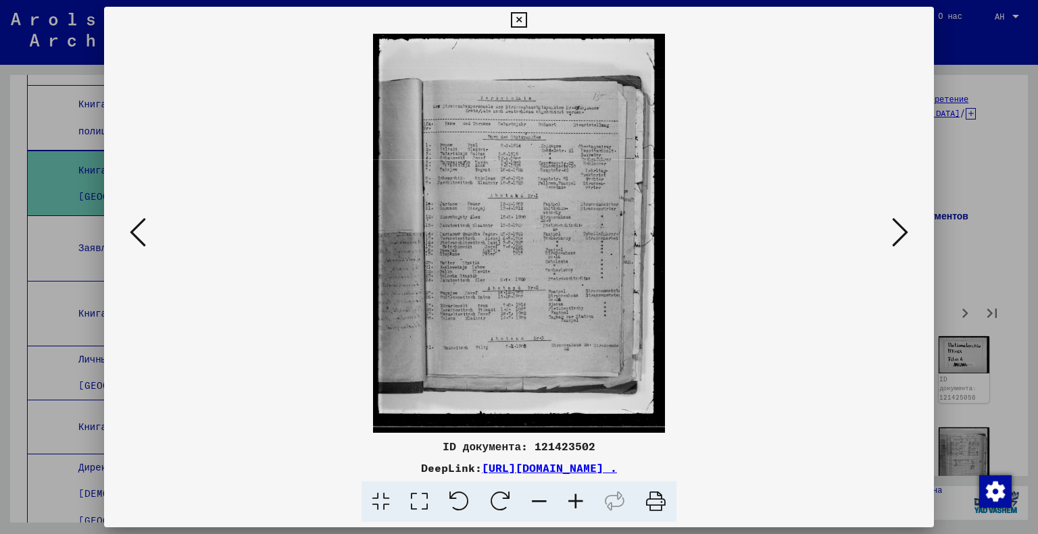
click at [413, 503] on icon at bounding box center [419, 502] width 39 height 41
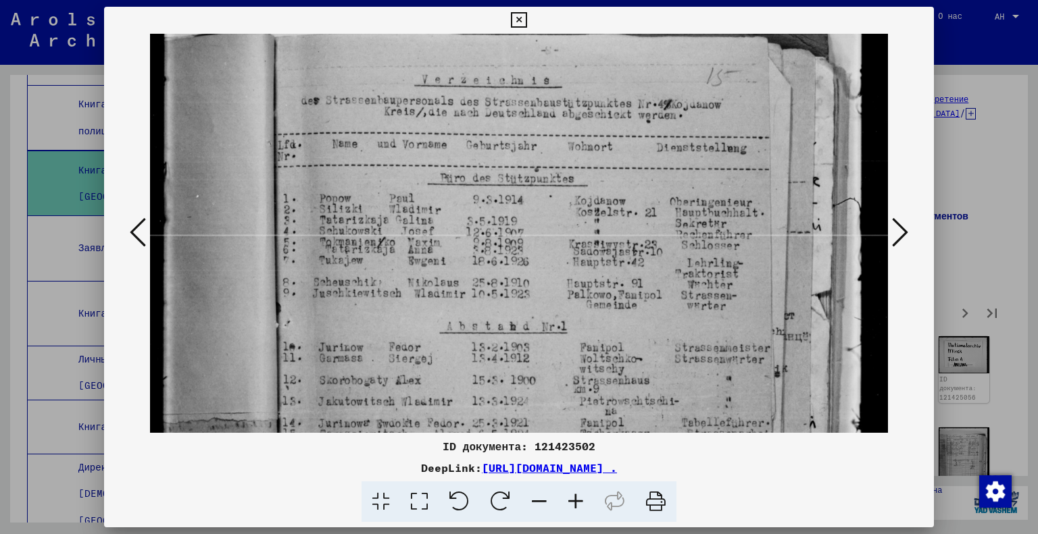
scroll to position [132, 0]
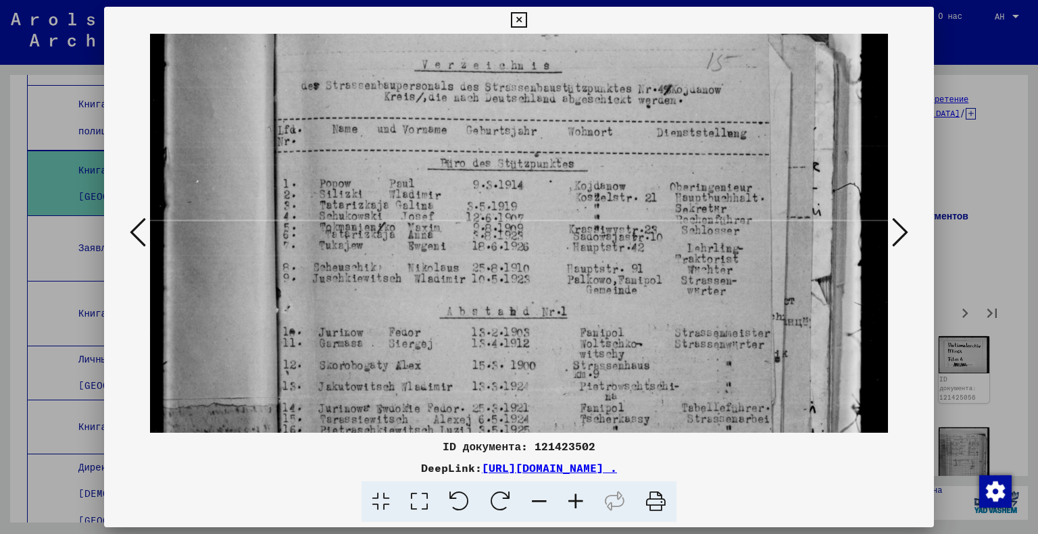
drag, startPoint x: 576, startPoint y: 366, endPoint x: 582, endPoint y: 234, distance: 131.2
click at [582, 234] on img at bounding box center [519, 406] width 739 height 1009
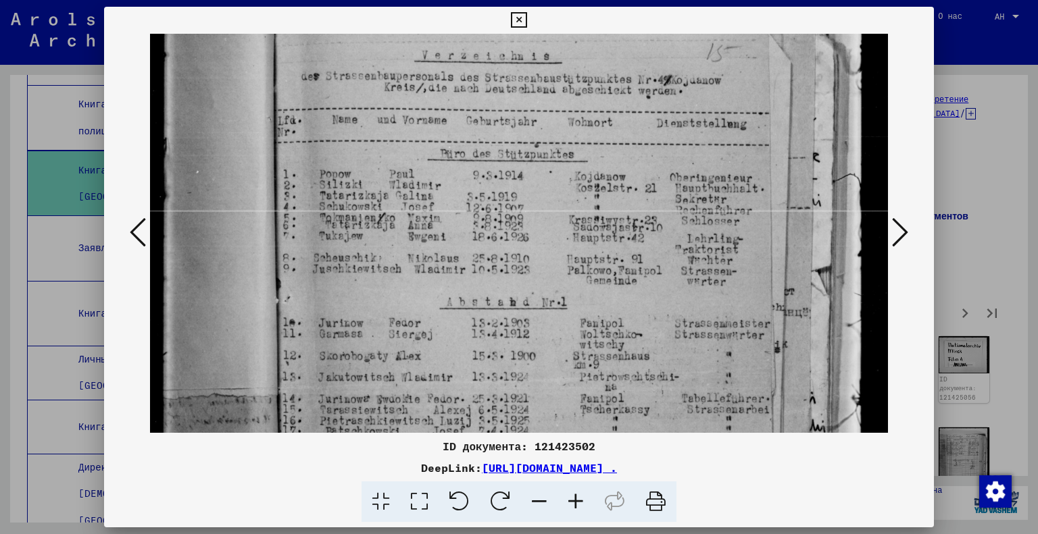
drag, startPoint x: 603, startPoint y: 313, endPoint x: 601, endPoint y: 302, distance: 10.9
click at [601, 302] on img at bounding box center [519, 397] width 739 height 1009
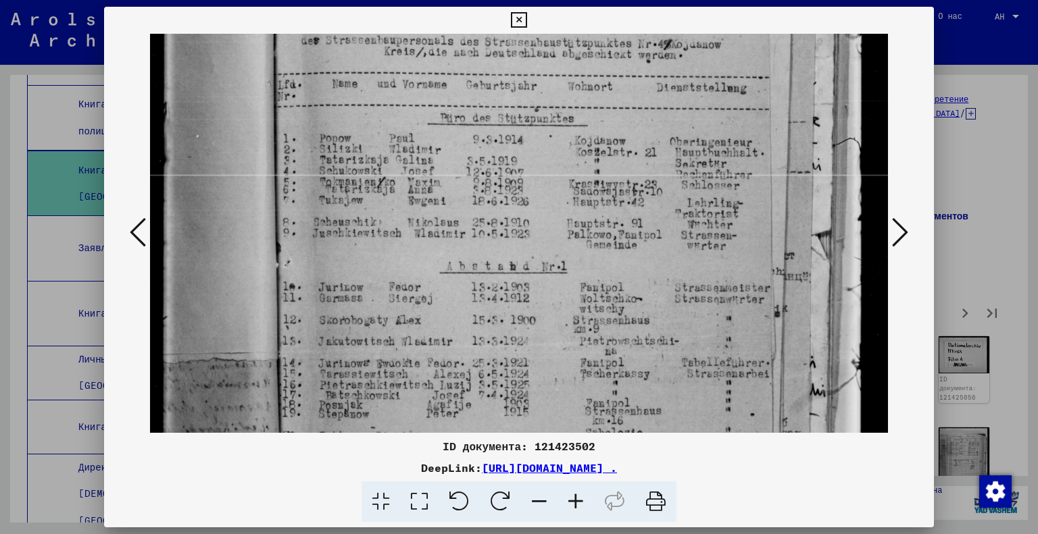
scroll to position [178, 0]
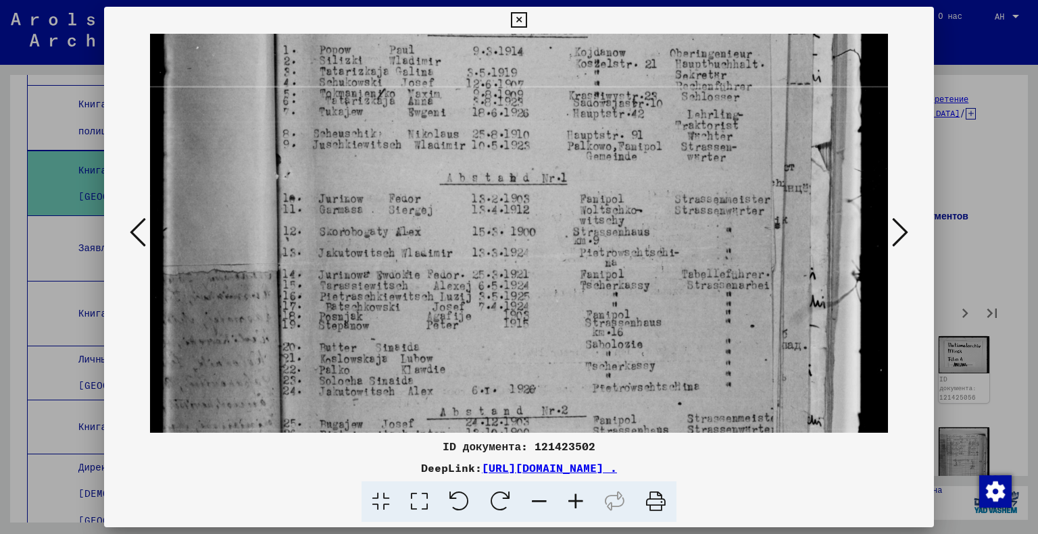
drag, startPoint x: 655, startPoint y: 378, endPoint x: 617, endPoint y: 264, distance: 119.9
click at [617, 265] on img at bounding box center [519, 272] width 739 height 1009
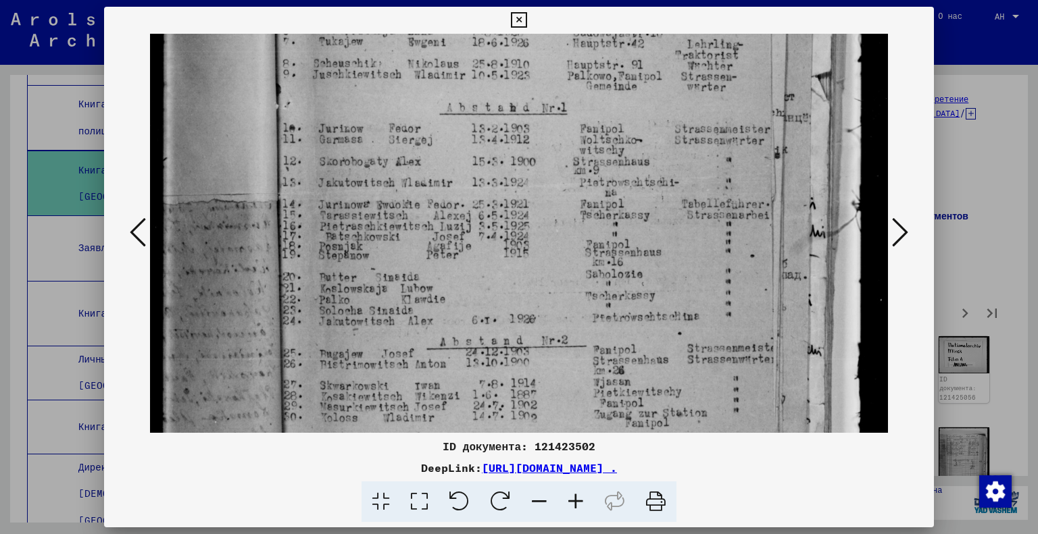
scroll to position [348, 0]
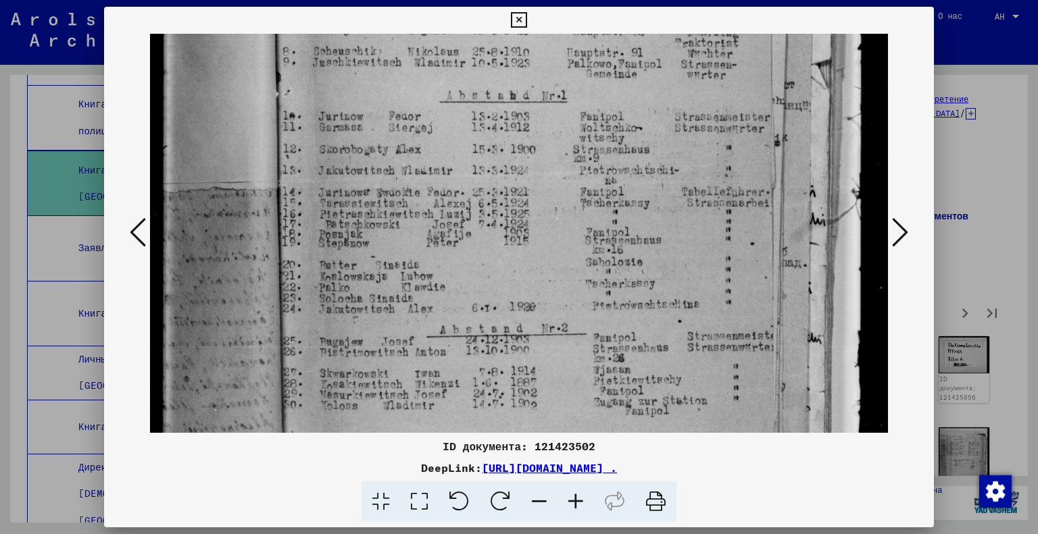
drag, startPoint x: 635, startPoint y: 349, endPoint x: 612, endPoint y: 276, distance: 76.1
click at [612, 276] on img at bounding box center [519, 190] width 739 height 1009
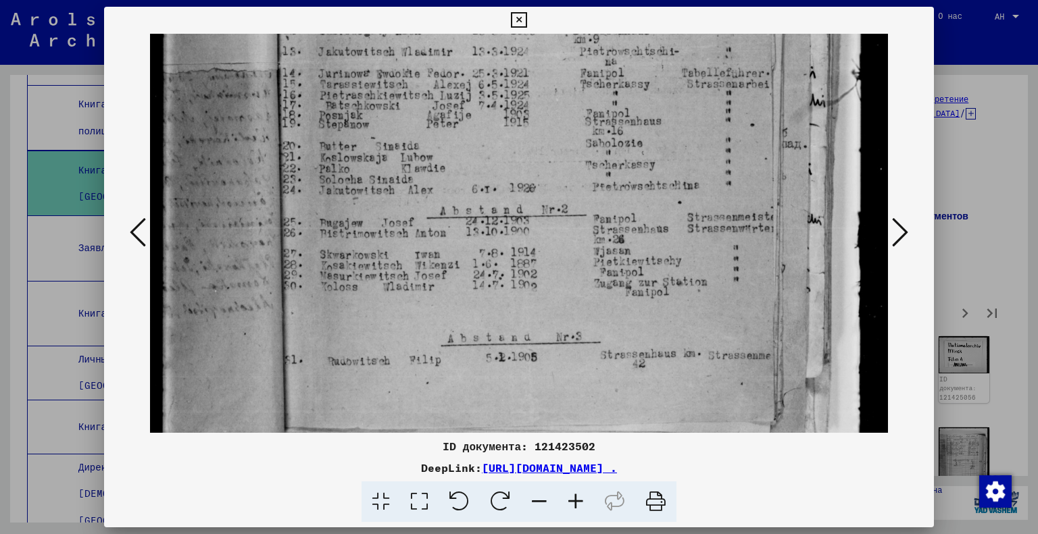
drag, startPoint x: 605, startPoint y: 351, endPoint x: 593, endPoint y: 222, distance: 130.3
click at [595, 222] on img at bounding box center [519, 71] width 739 height 1009
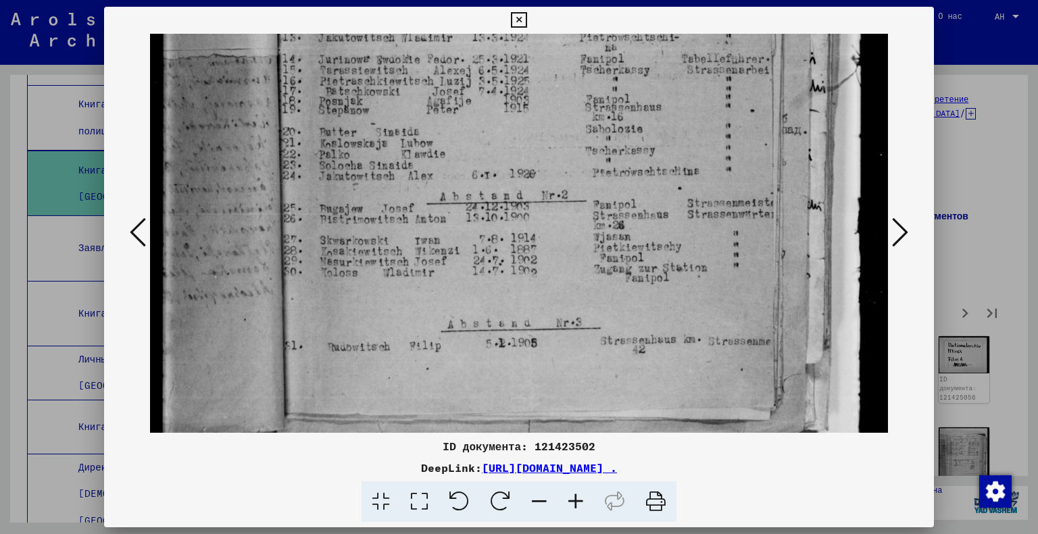
click at [899, 229] on icon at bounding box center [900, 232] width 16 height 32
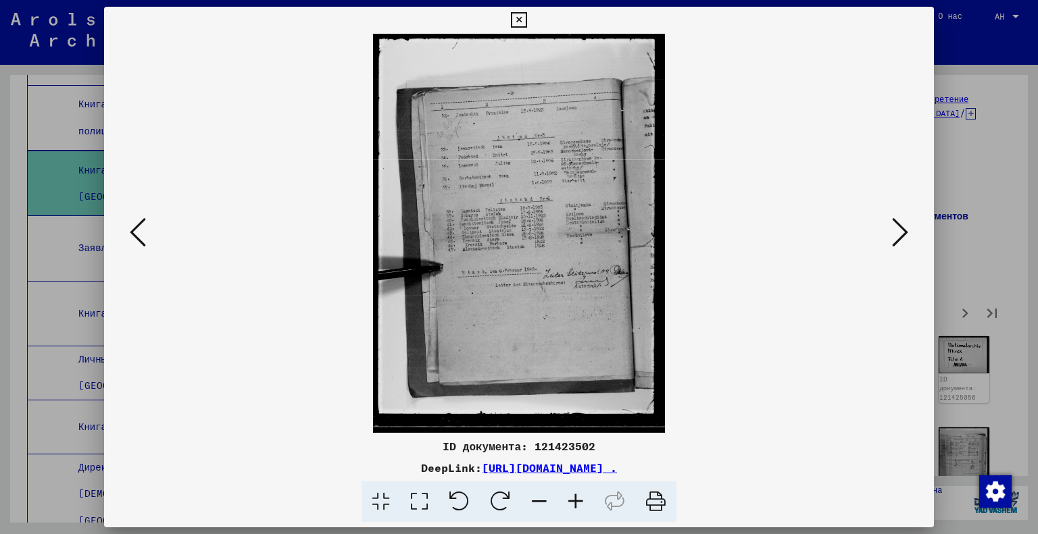
scroll to position [0, 0]
click at [411, 497] on icon at bounding box center [419, 502] width 39 height 41
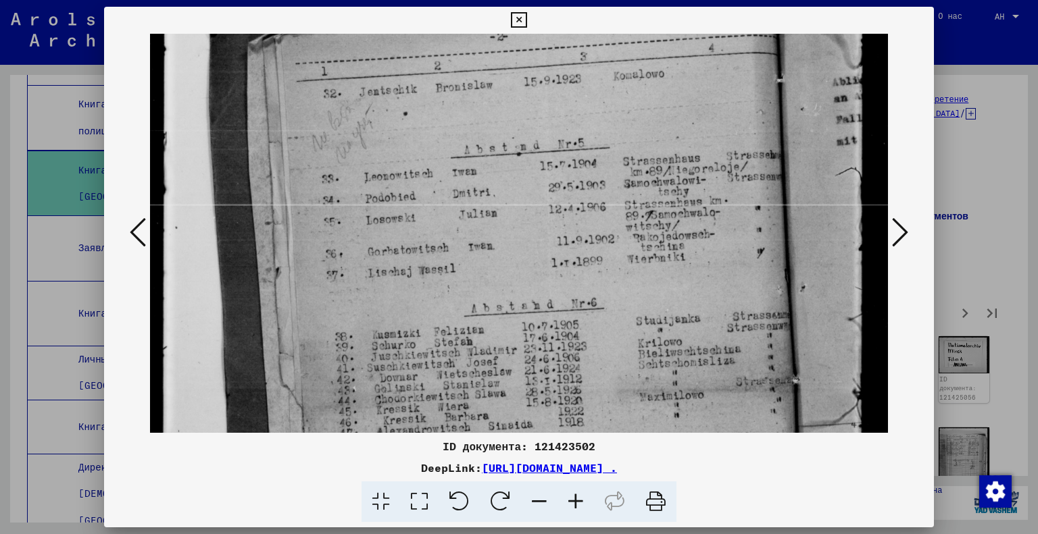
drag, startPoint x: 645, startPoint y: 388, endPoint x: 625, endPoint y: 238, distance: 151.4
click at [625, 238] on img at bounding box center [519, 390] width 739 height 1009
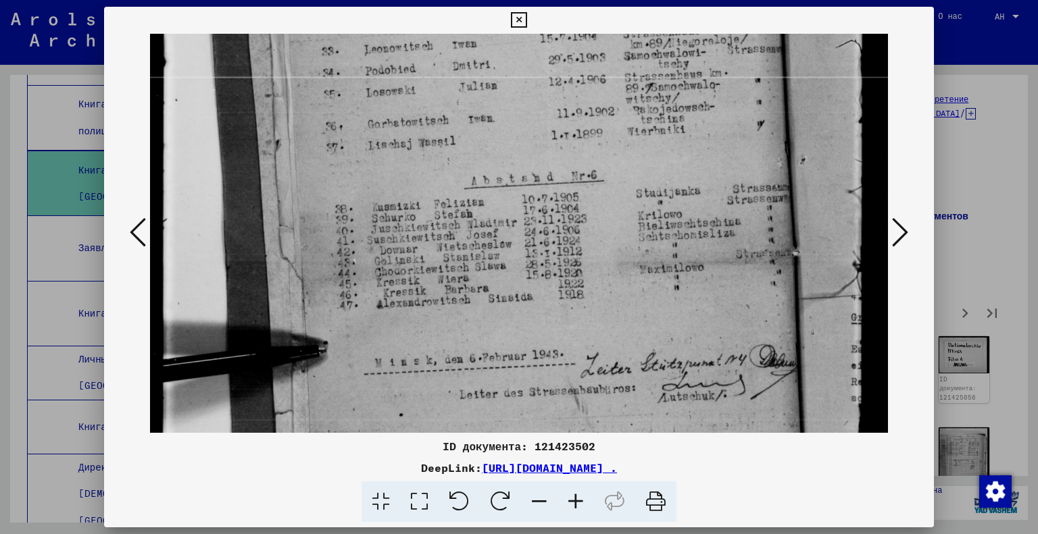
scroll to position [300, 0]
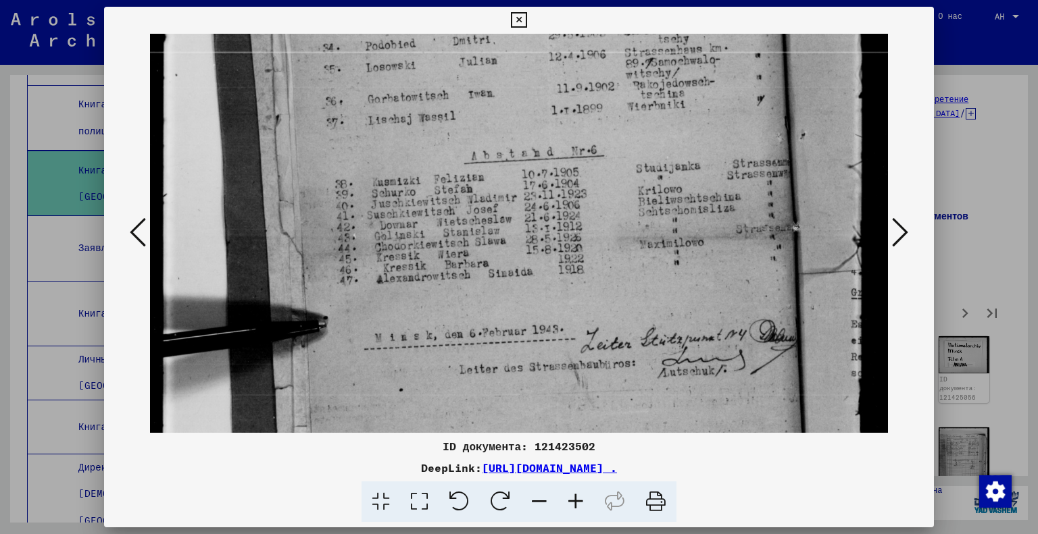
drag, startPoint x: 608, startPoint y: 322, endPoint x: 584, endPoint y: 176, distance: 147.3
click at [584, 176] on img at bounding box center [519, 238] width 739 height 1009
click at [889, 229] on button at bounding box center [900, 233] width 24 height 39
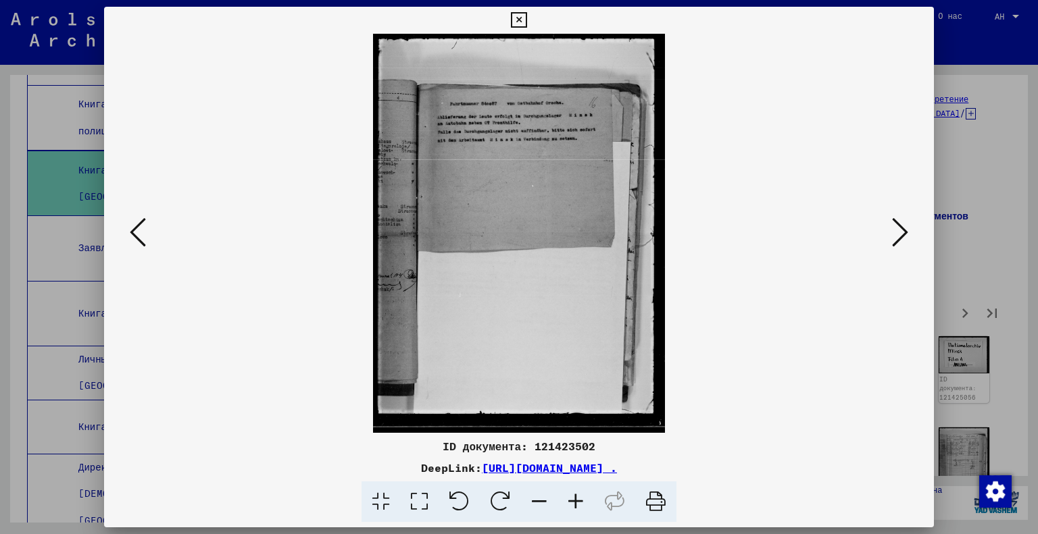
click at [889, 229] on button at bounding box center [900, 233] width 24 height 39
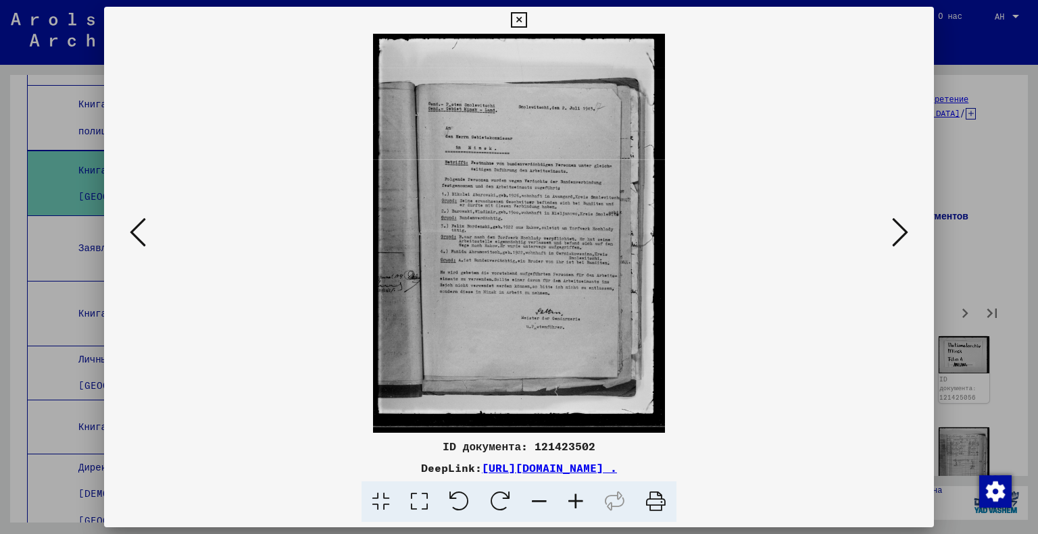
click at [889, 229] on button at bounding box center [900, 233] width 24 height 39
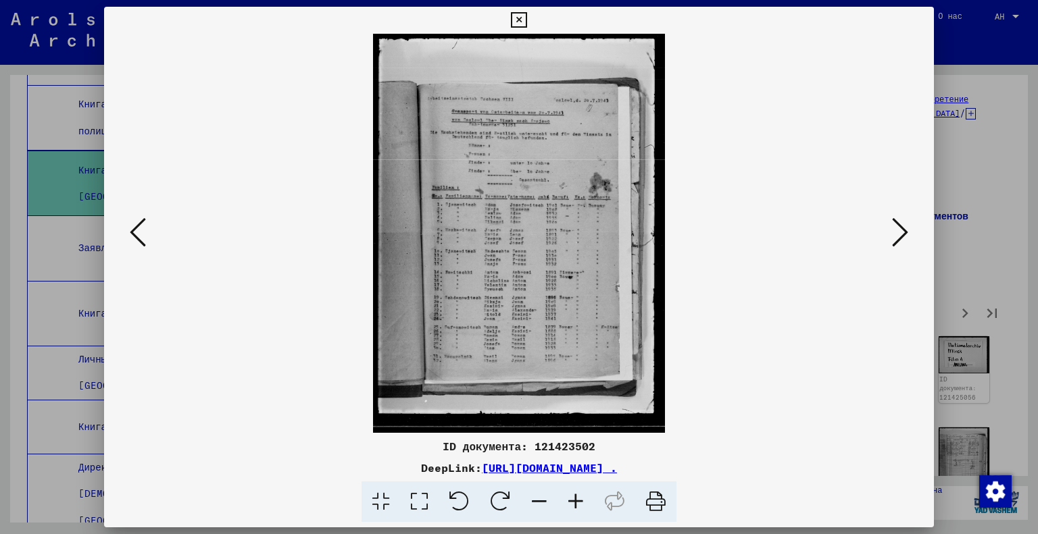
click at [428, 503] on icon at bounding box center [419, 502] width 39 height 41
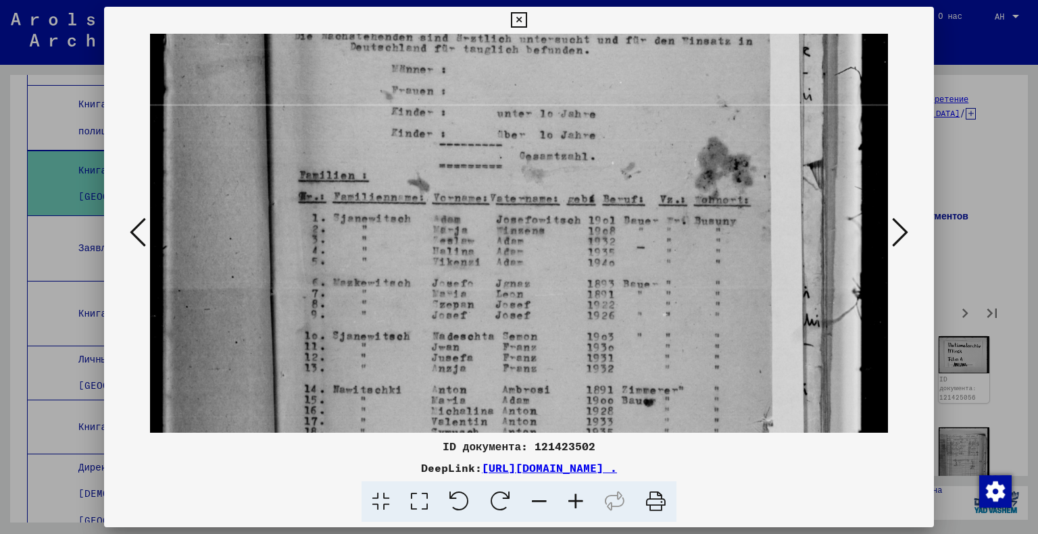
drag, startPoint x: 572, startPoint y: 357, endPoint x: 545, endPoint y: 97, distance: 262.1
click at [545, 97] on img at bounding box center [519, 290] width 739 height 1009
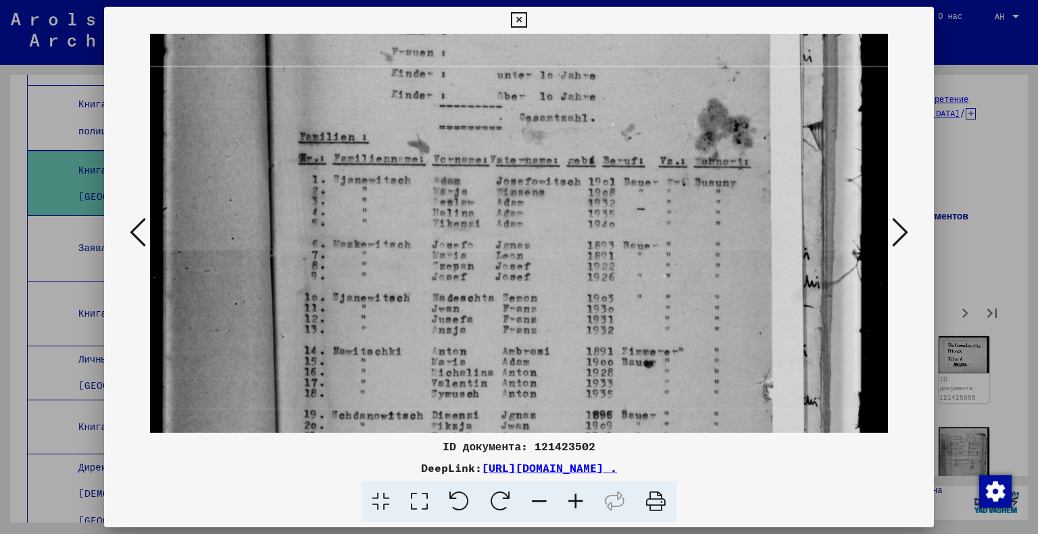
scroll to position [288, 0]
drag, startPoint x: 575, startPoint y: 267, endPoint x: 573, endPoint y: 246, distance: 21.0
click at [573, 246] on img at bounding box center [519, 250] width 739 height 1009
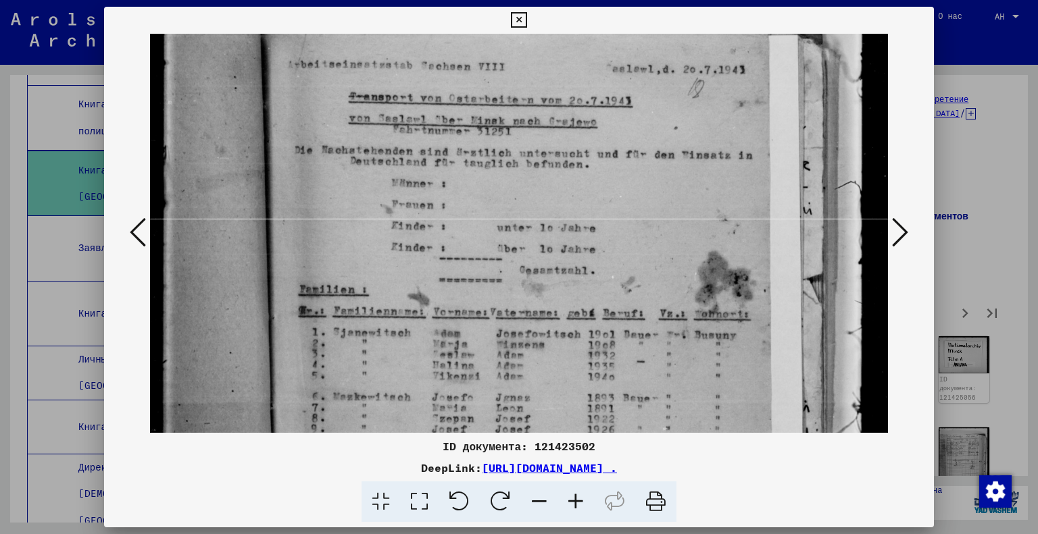
scroll to position [130, 0]
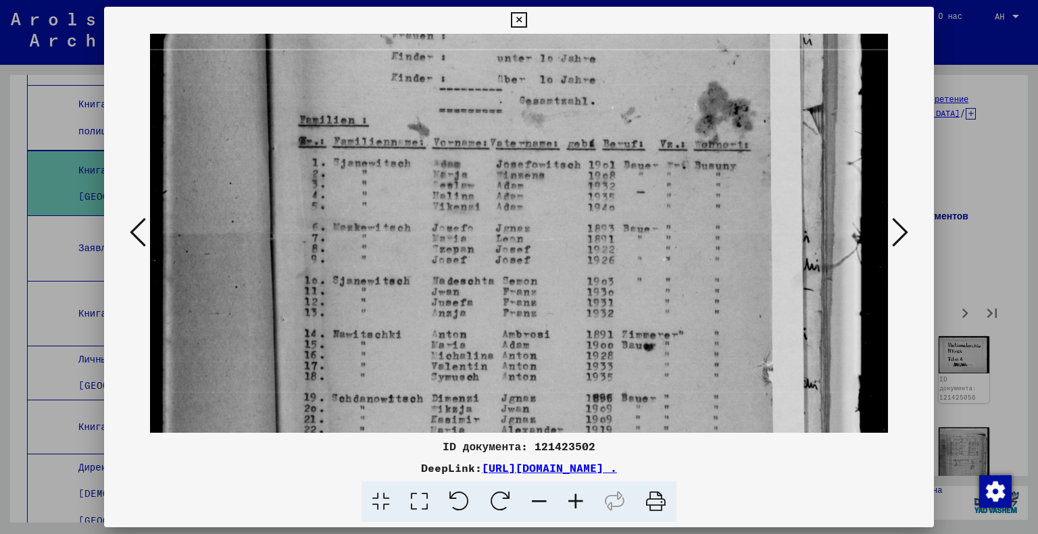
drag, startPoint x: 392, startPoint y: 205, endPoint x: 384, endPoint y: 191, distance: 16.3
click at [384, 191] on img at bounding box center [519, 235] width 739 height 1009
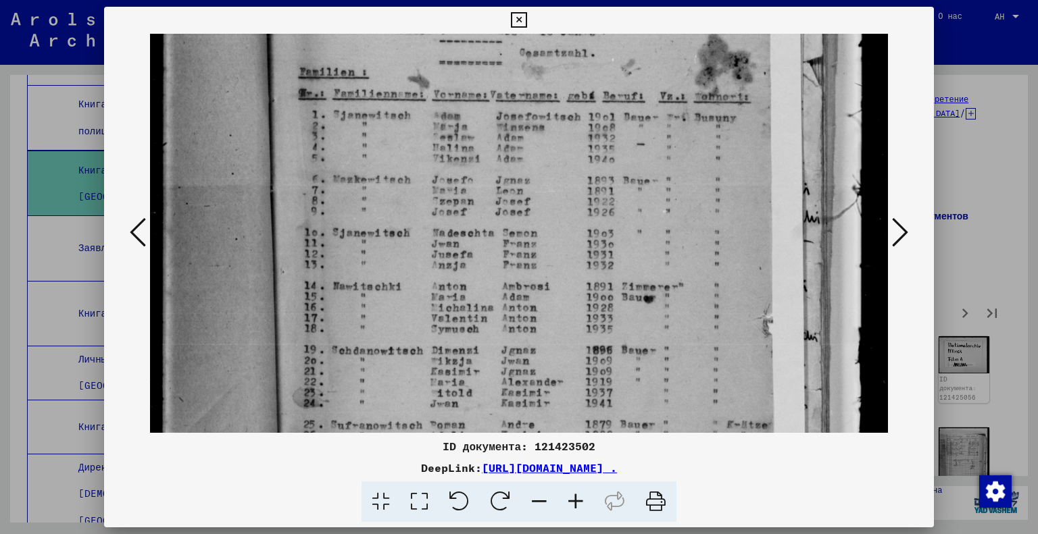
drag, startPoint x: 406, startPoint y: 375, endPoint x: 403, endPoint y: 215, distance: 160.2
click at [403, 215] on img at bounding box center [519, 187] width 739 height 1009
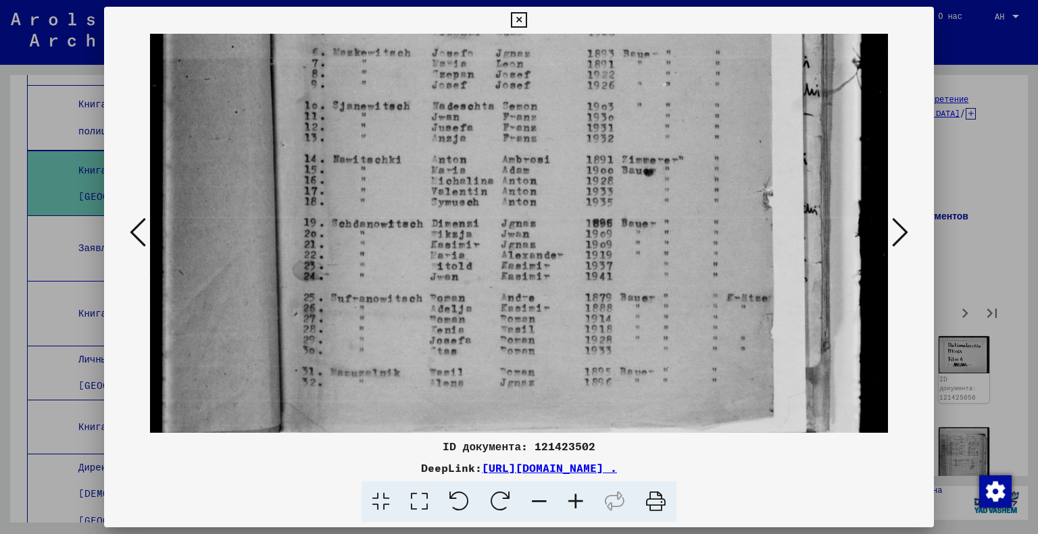
scroll to position [484, 0]
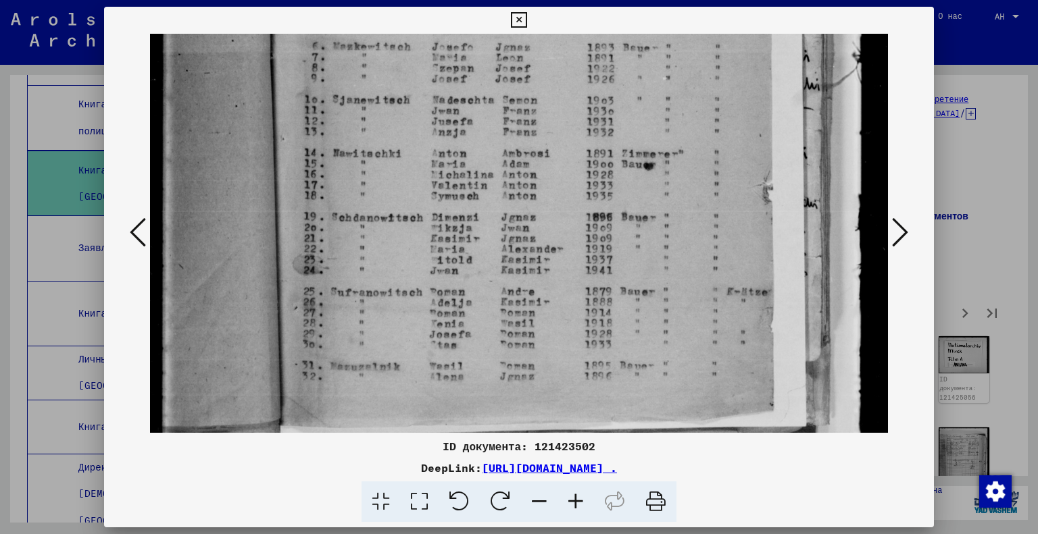
drag, startPoint x: 535, startPoint y: 341, endPoint x: 532, endPoint y: 323, distance: 18.4
click at [532, 323] on img at bounding box center [519, 54] width 739 height 1009
click at [905, 231] on icon at bounding box center [900, 232] width 16 height 32
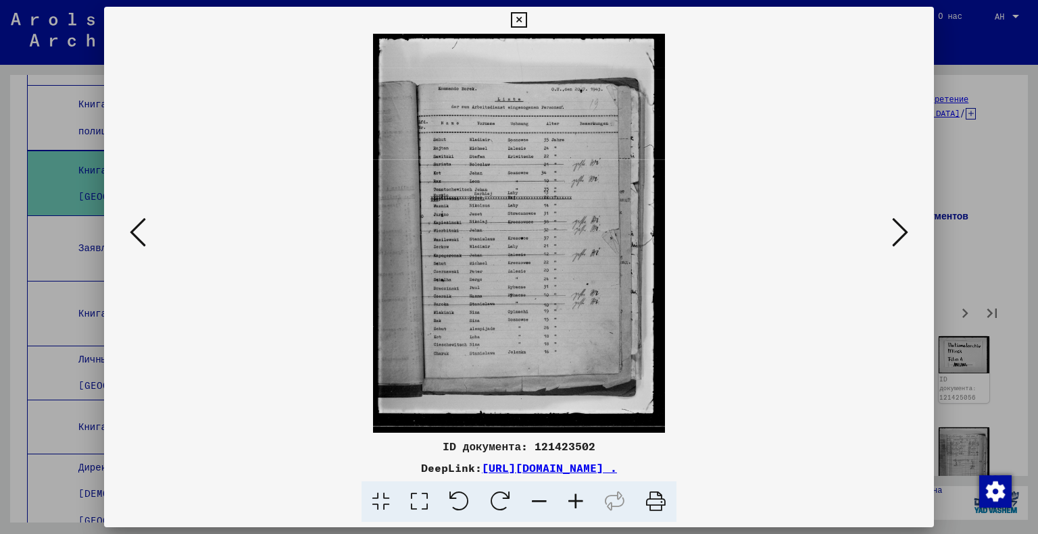
click at [414, 505] on icon at bounding box center [419, 502] width 39 height 41
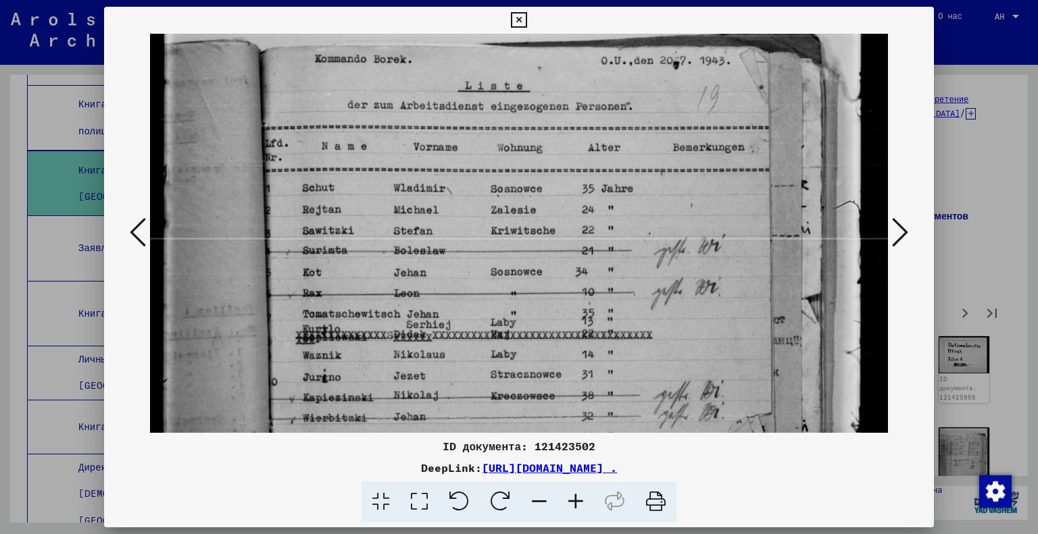
drag, startPoint x: 478, startPoint y: 398, endPoint x: 467, endPoint y: 282, distance: 116.8
click at [467, 282] on img at bounding box center [519, 424] width 739 height 1009
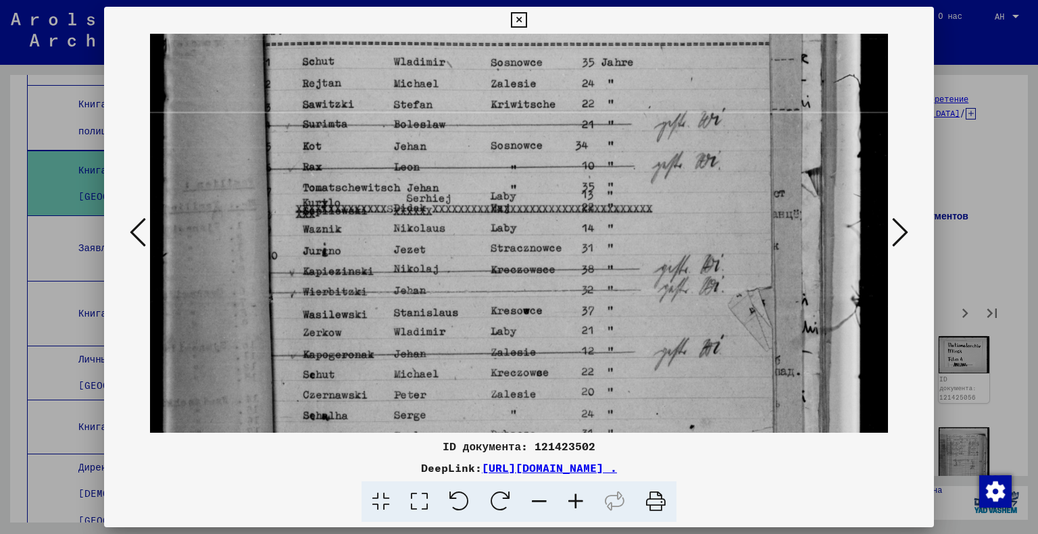
drag, startPoint x: 464, startPoint y: 374, endPoint x: 474, endPoint y: 236, distance: 138.3
click at [472, 255] on img at bounding box center [519, 298] width 739 height 1009
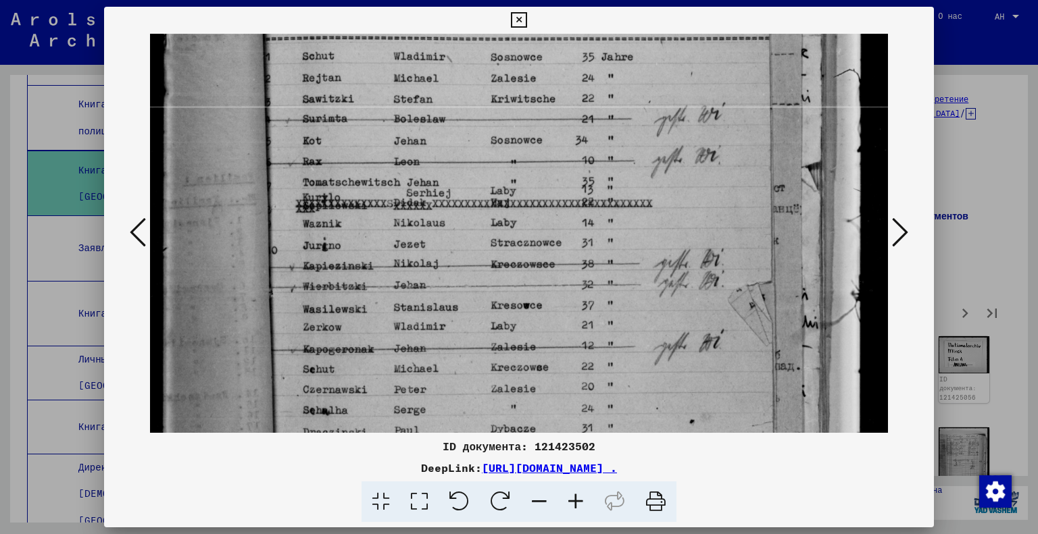
click at [472, 245] on img at bounding box center [519, 293] width 739 height 1009
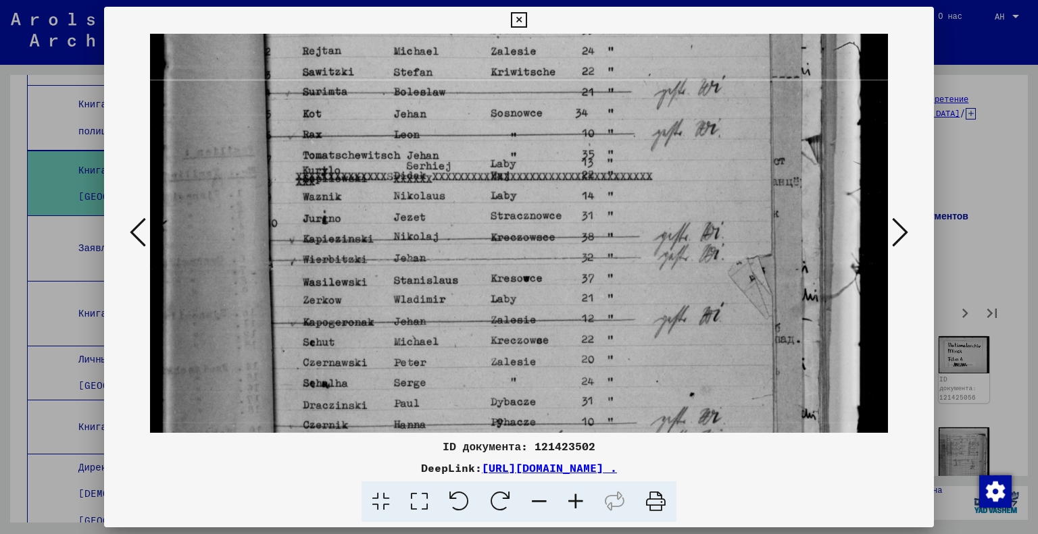
drag, startPoint x: 481, startPoint y: 193, endPoint x: 483, endPoint y: 178, distance: 14.3
click at [483, 178] on img at bounding box center [519, 265] width 739 height 1009
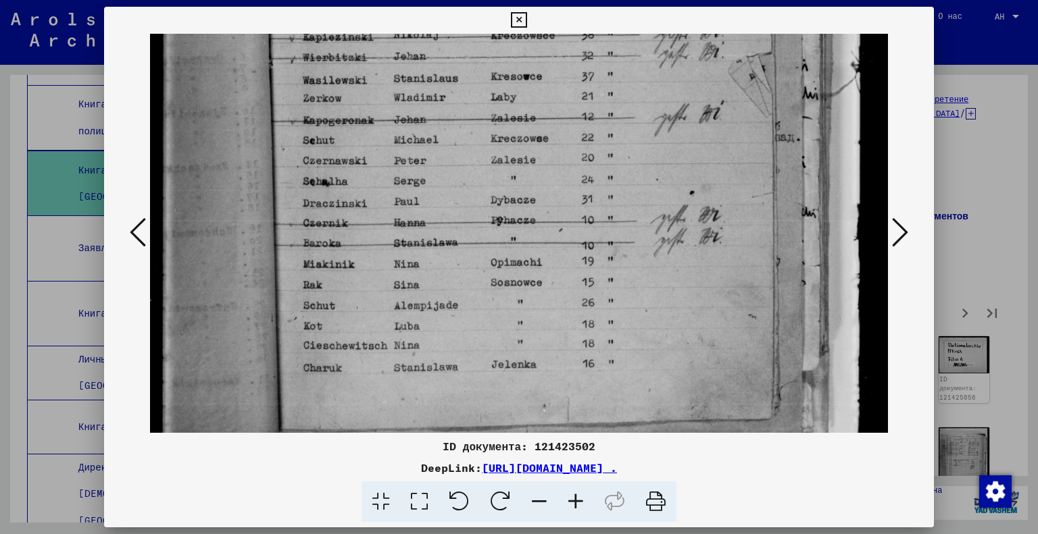
drag, startPoint x: 513, startPoint y: 398, endPoint x: 520, endPoint y: 202, distance: 196.1
click at [520, 202] on img at bounding box center [519, 63] width 739 height 1009
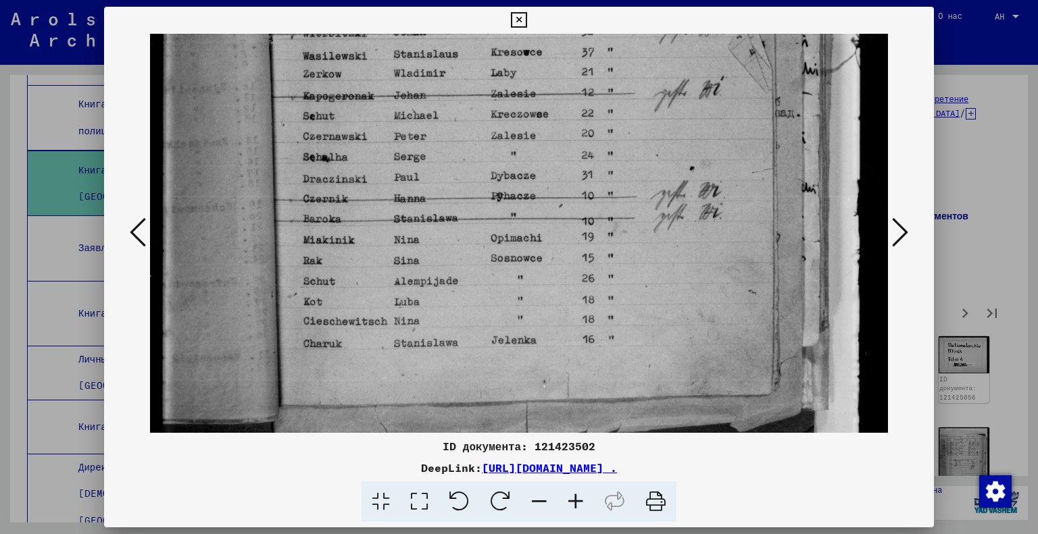
click at [588, 292] on img at bounding box center [519, 39] width 739 height 1009
click at [902, 229] on icon at bounding box center [900, 232] width 16 height 32
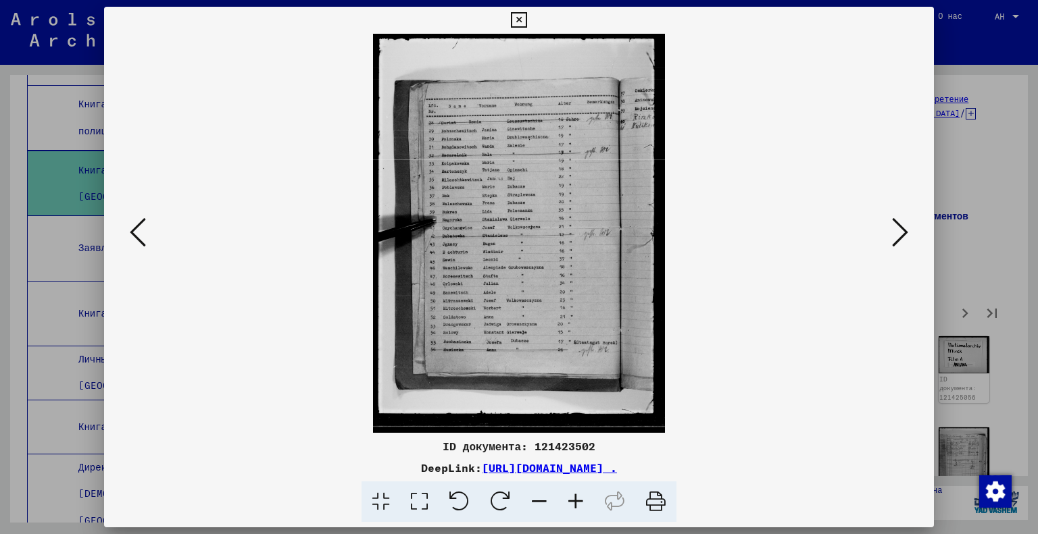
scroll to position [0, 0]
click at [891, 237] on button at bounding box center [900, 233] width 24 height 39
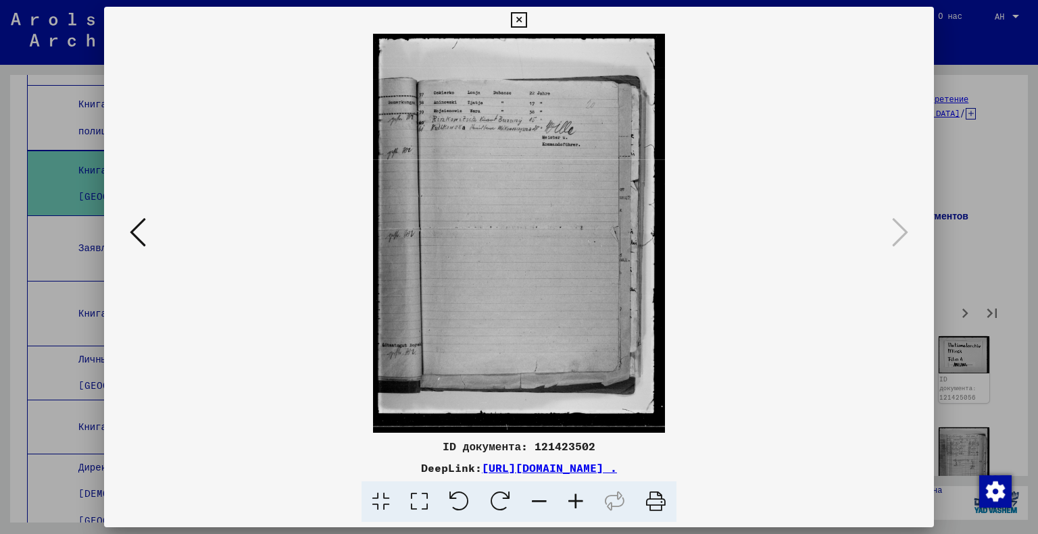
click at [949, 268] on div at bounding box center [519, 267] width 1038 height 534
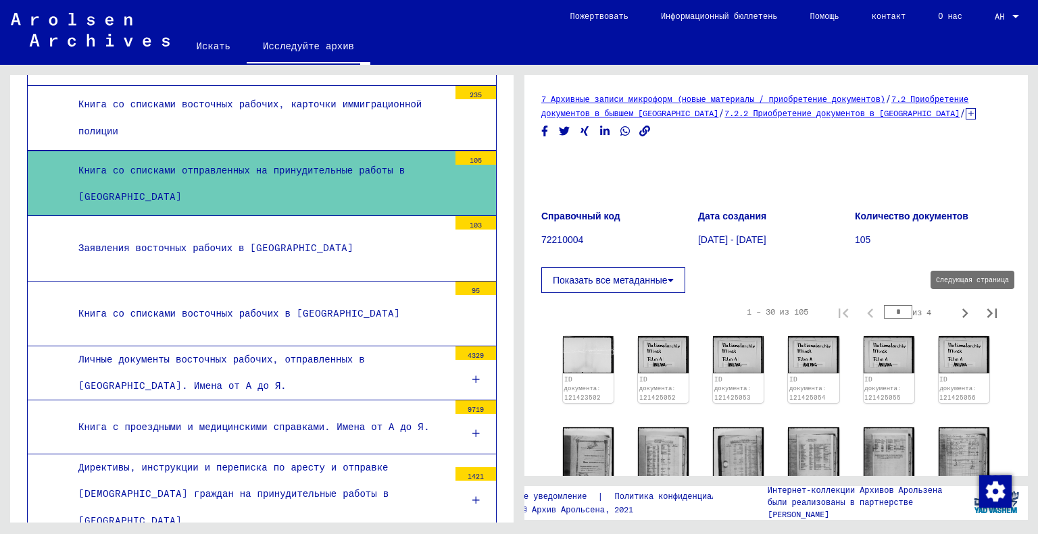
click at [955, 309] on icon "Следующая страница" at bounding box center [964, 313] width 19 height 19
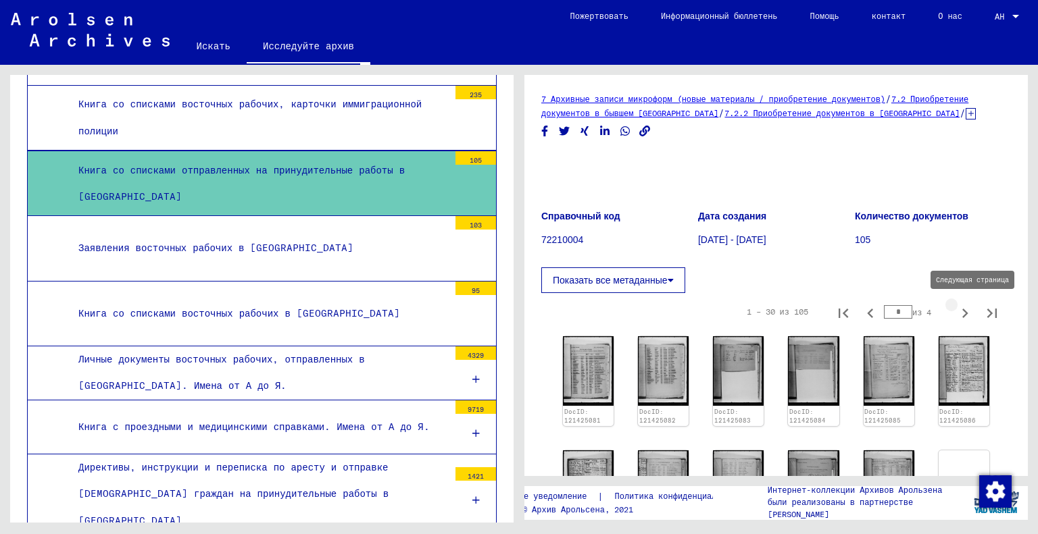
type input "*"
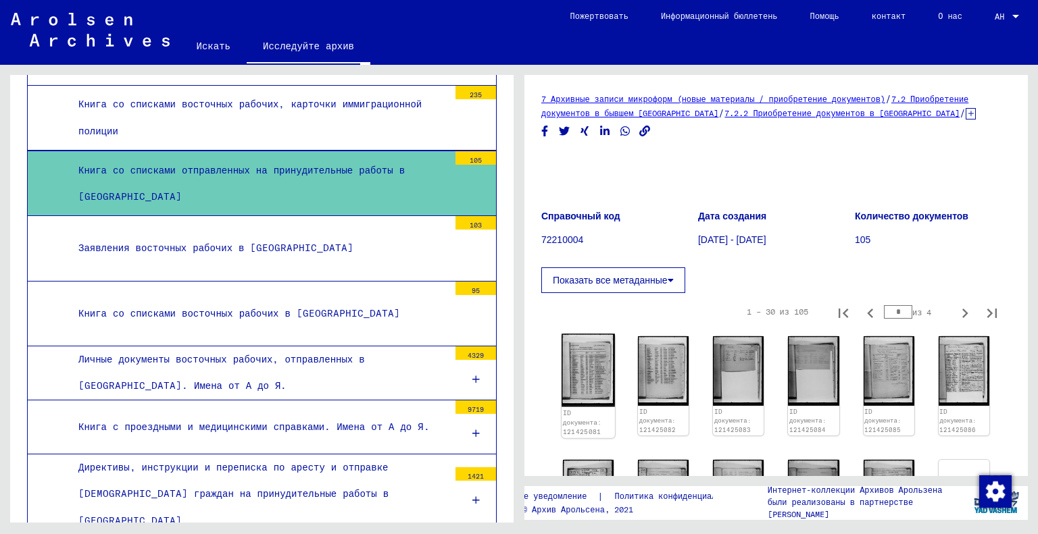
click at [587, 374] on img at bounding box center [588, 370] width 53 height 73
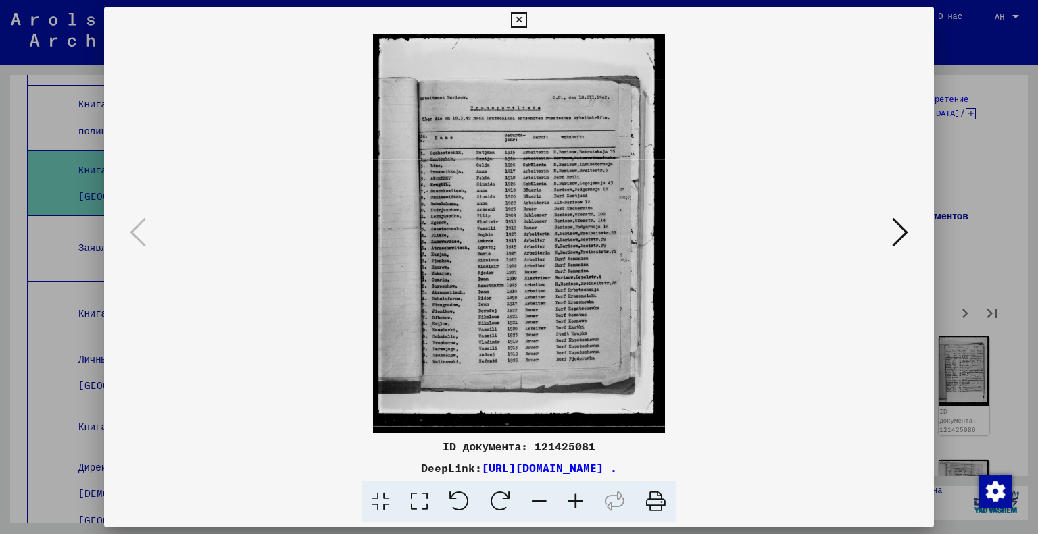
click at [423, 503] on icon at bounding box center [419, 502] width 39 height 41
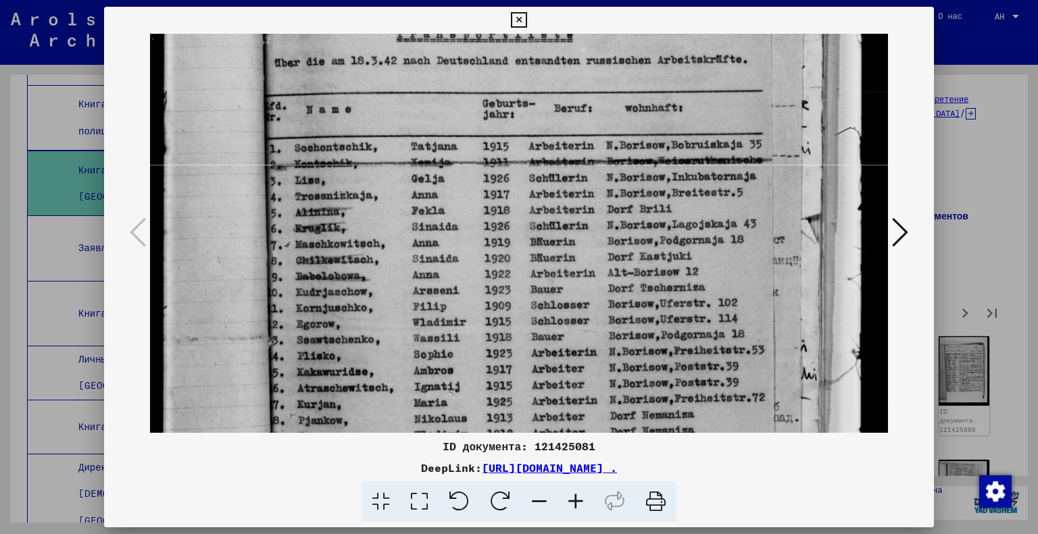
scroll to position [191, 0]
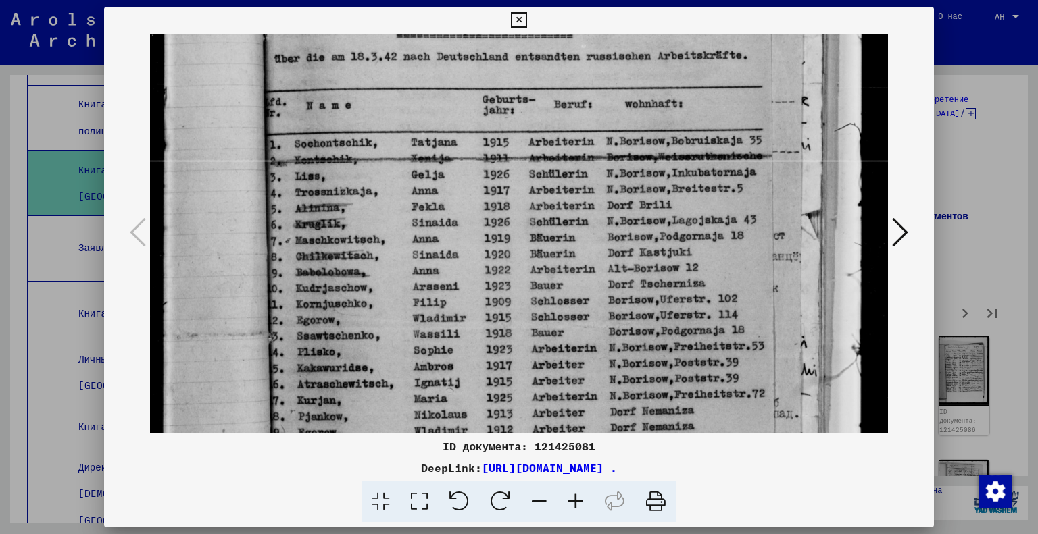
drag, startPoint x: 554, startPoint y: 366, endPoint x: 537, endPoint y: 177, distance: 189.3
click at [537, 177] on img at bounding box center [519, 347] width 739 height 1009
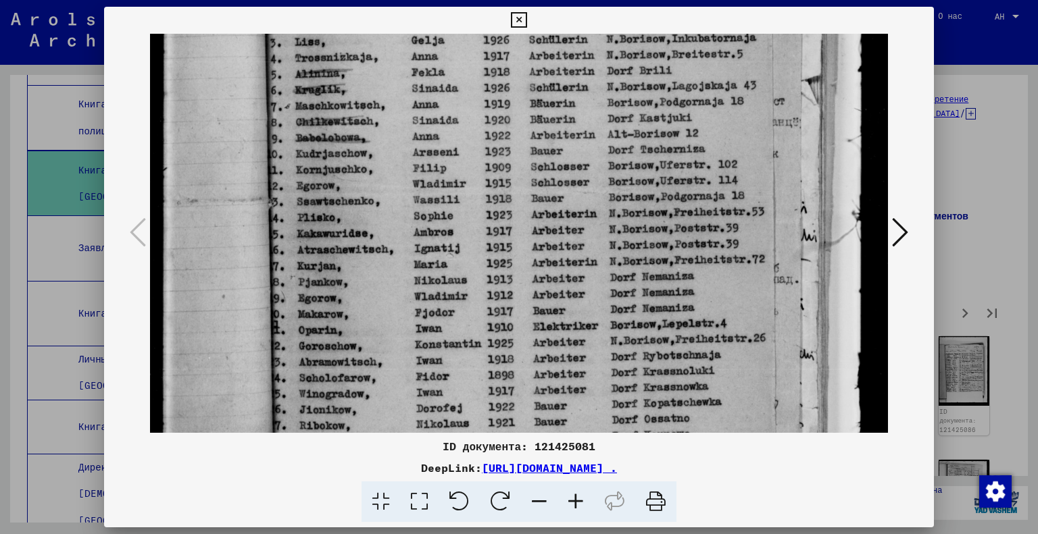
scroll to position [334, 0]
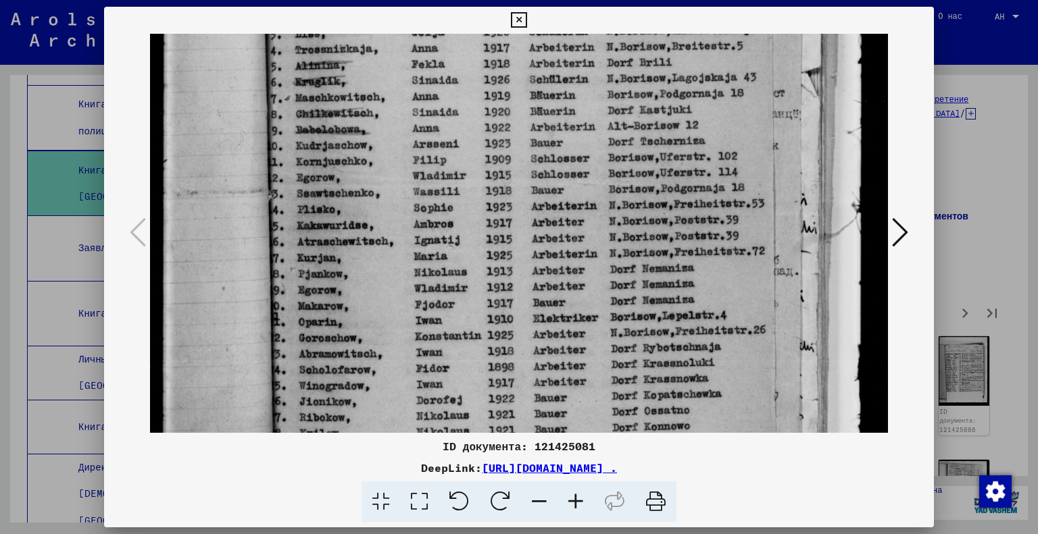
drag, startPoint x: 580, startPoint y: 309, endPoint x: 565, endPoint y: 171, distance: 139.4
click at [565, 171] on img at bounding box center [519, 204] width 739 height 1009
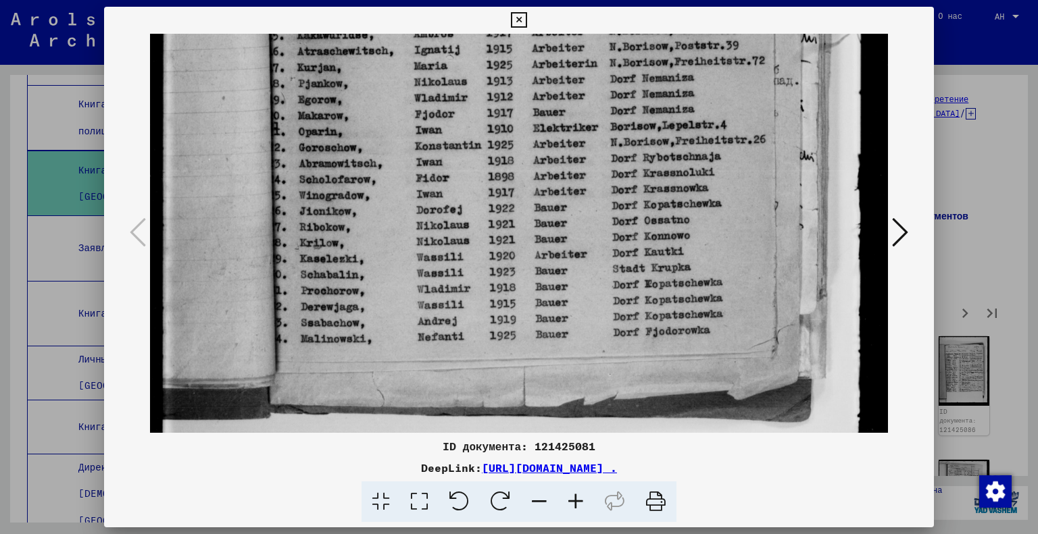
scroll to position [534, 0]
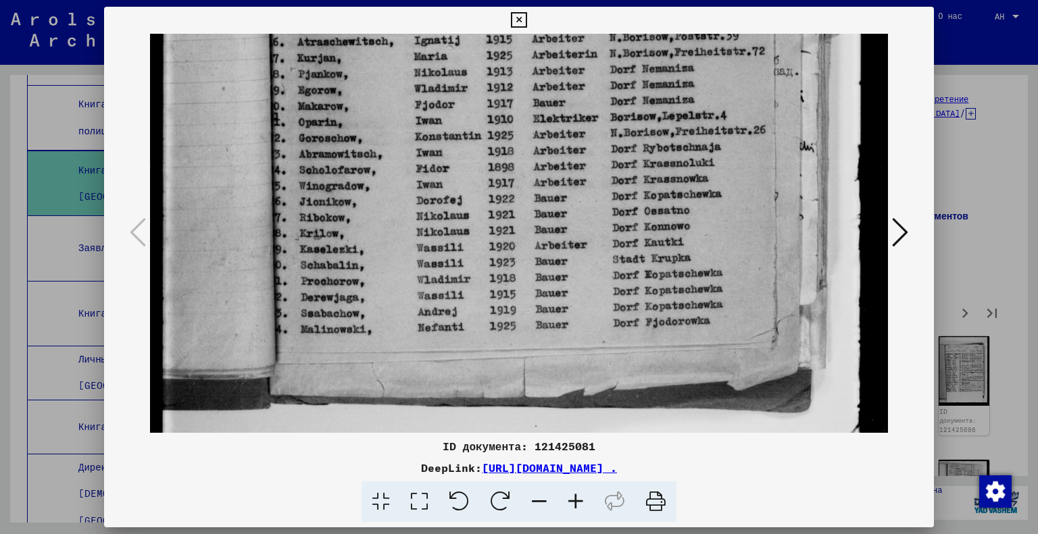
drag, startPoint x: 613, startPoint y: 353, endPoint x: 594, endPoint y: 156, distance: 197.5
click at [594, 156] on img at bounding box center [519, 4] width 739 height 1009
click at [903, 229] on icon at bounding box center [900, 232] width 16 height 32
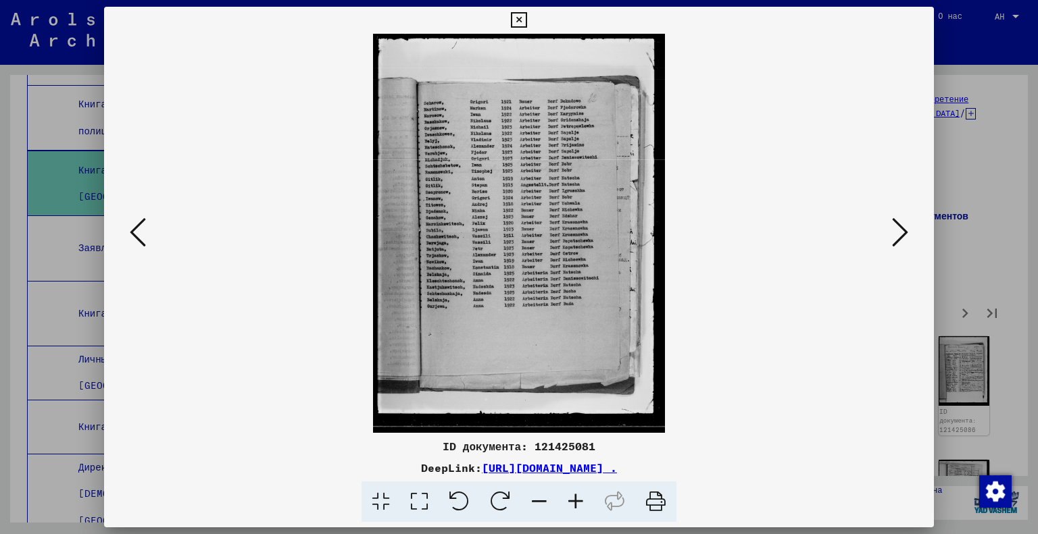
click at [414, 500] on icon at bounding box center [419, 502] width 39 height 41
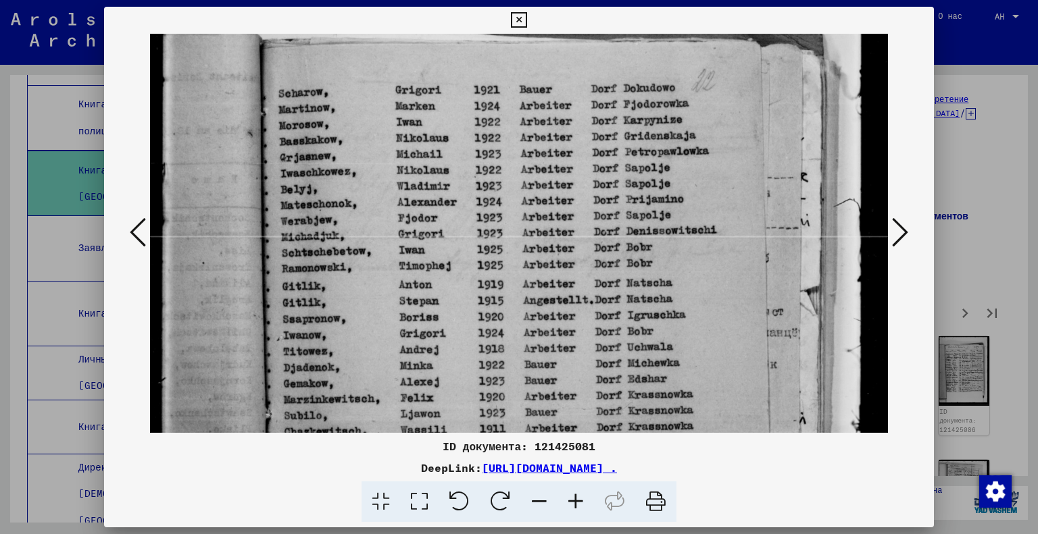
scroll to position [120, 0]
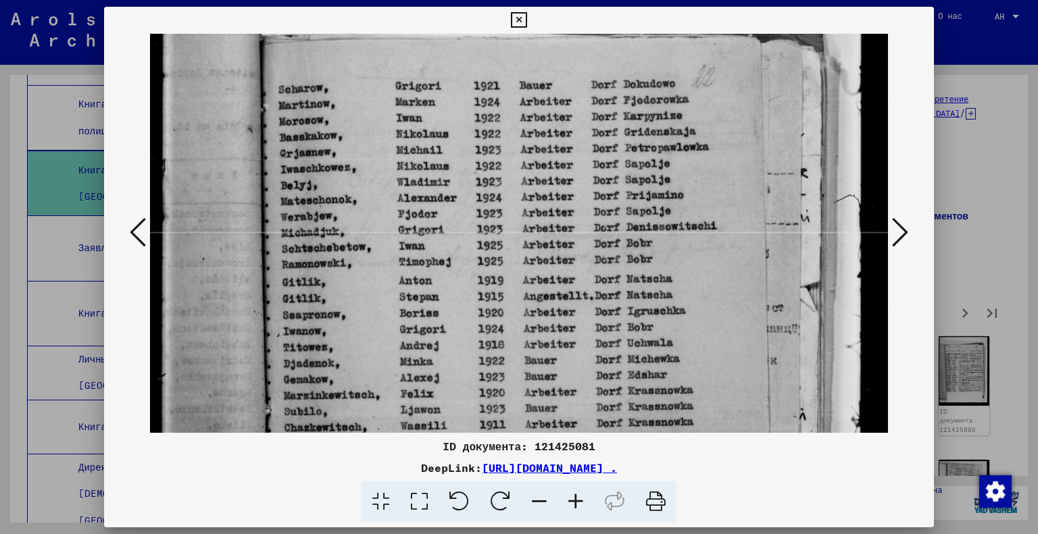
drag, startPoint x: 563, startPoint y: 393, endPoint x: 524, endPoint y: 277, distance: 122.4
click at [524, 277] on img at bounding box center [519, 420] width 739 height 1012
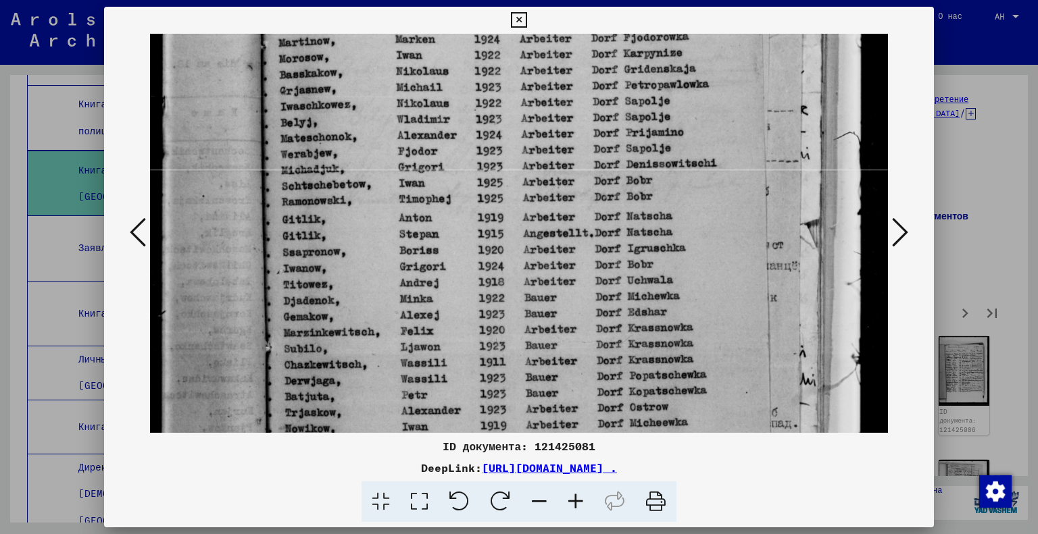
scroll to position [186, 0]
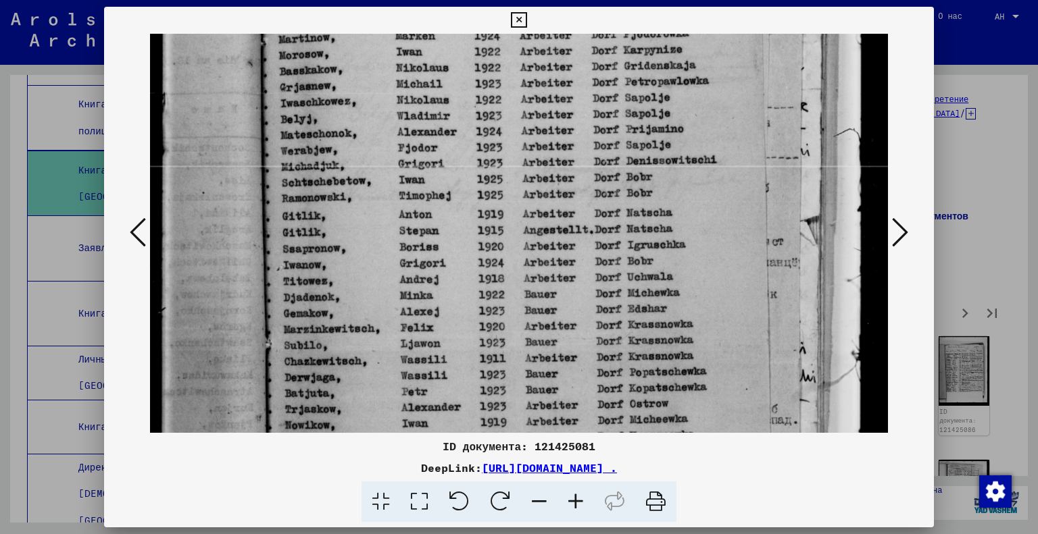
drag, startPoint x: 538, startPoint y: 337, endPoint x: 527, endPoint y: 272, distance: 65.8
click at [527, 272] on img at bounding box center [519, 353] width 739 height 1012
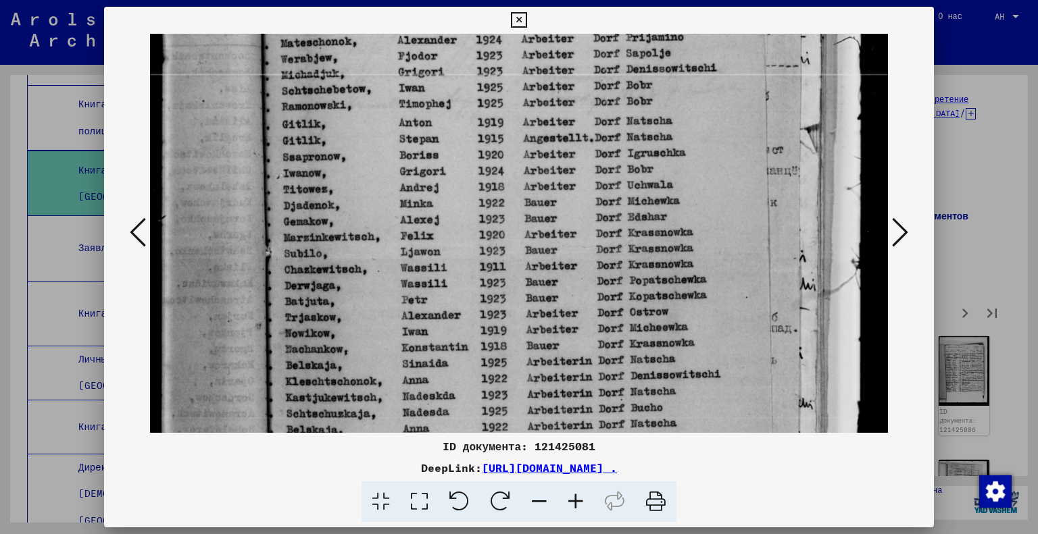
drag, startPoint x: 531, startPoint y: 316, endPoint x: 515, endPoint y: 226, distance: 90.7
click at [515, 226] on img at bounding box center [519, 261] width 739 height 1012
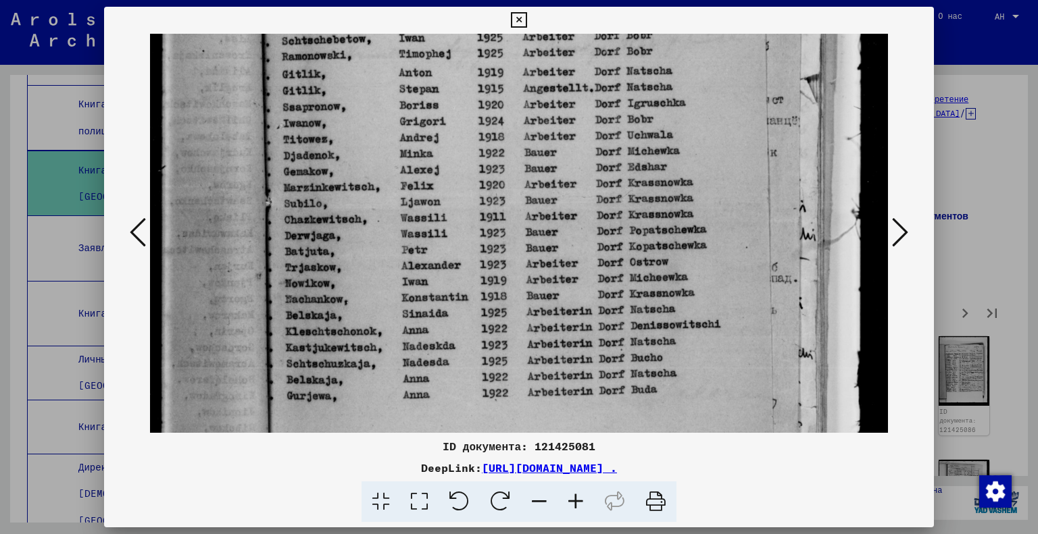
scroll to position [334, 0]
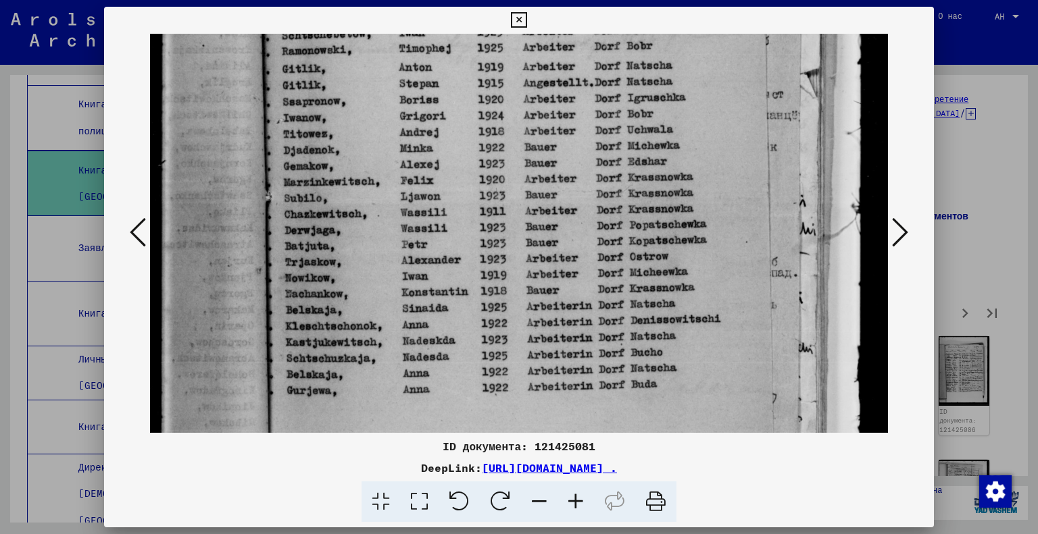
drag, startPoint x: 642, startPoint y: 384, endPoint x: 626, endPoint y: 332, distance: 54.9
click at [626, 332] on img at bounding box center [519, 206] width 739 height 1012
click at [900, 232] on icon at bounding box center [900, 232] width 16 height 32
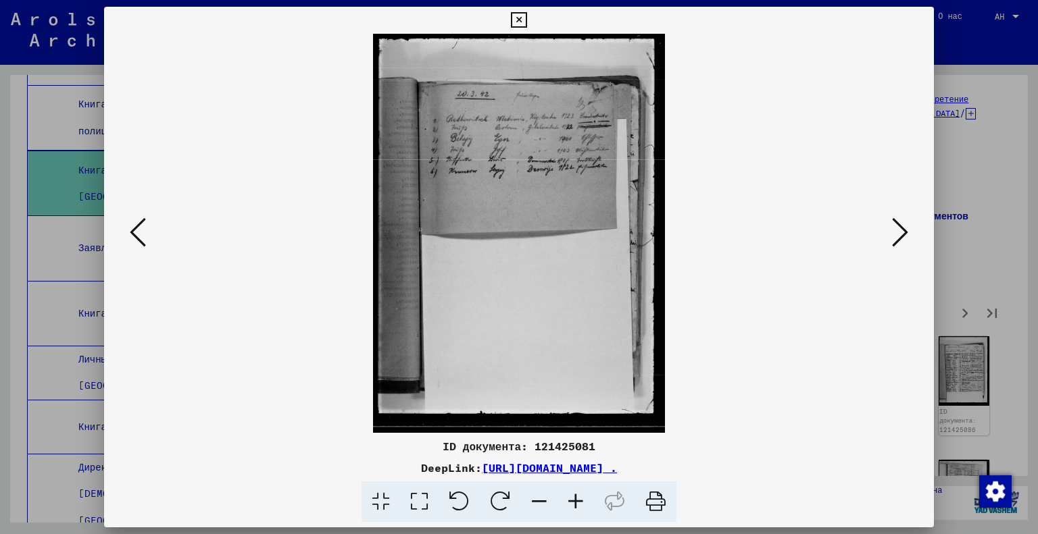
scroll to position [0, 0]
click at [900, 232] on icon at bounding box center [900, 232] width 16 height 32
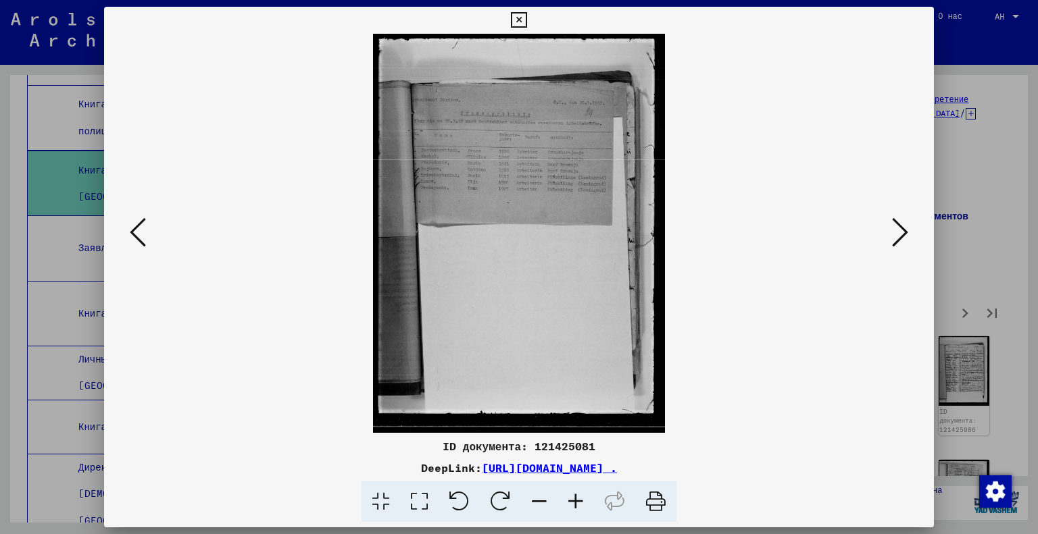
click at [417, 508] on icon at bounding box center [419, 502] width 39 height 41
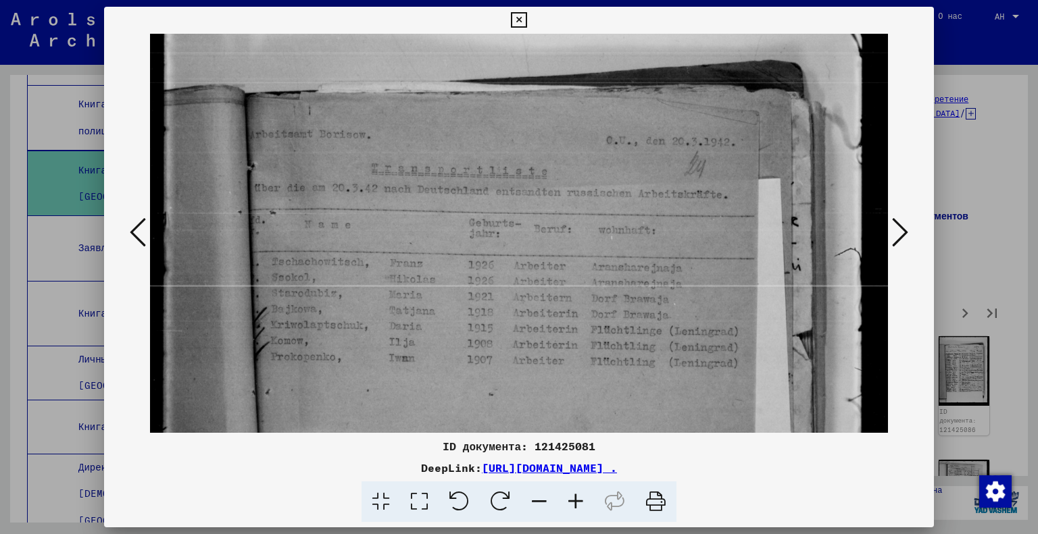
scroll to position [69, 0]
drag, startPoint x: 547, startPoint y: 402, endPoint x: 545, endPoint y: 334, distance: 67.6
click at [545, 334] on img at bounding box center [519, 471] width 739 height 1012
click at [885, 235] on img at bounding box center [519, 471] width 739 height 1012
click at [896, 234] on icon at bounding box center [900, 232] width 16 height 32
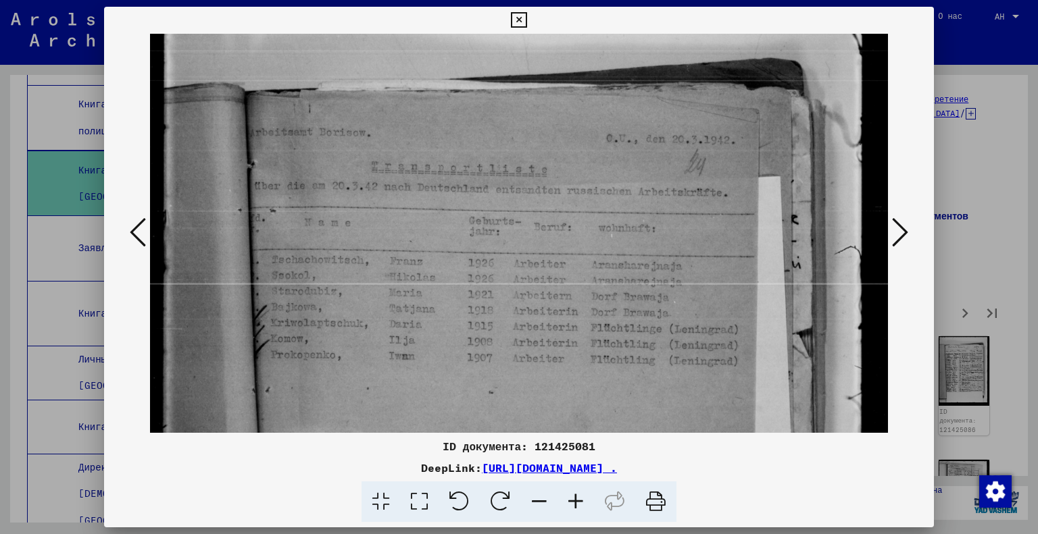
scroll to position [0, 0]
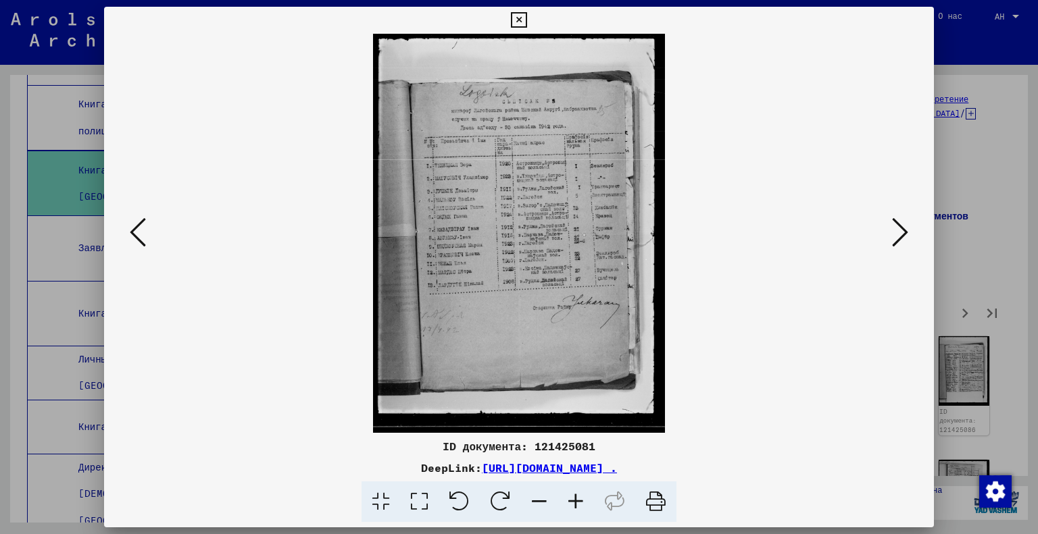
click at [414, 505] on icon at bounding box center [419, 502] width 39 height 41
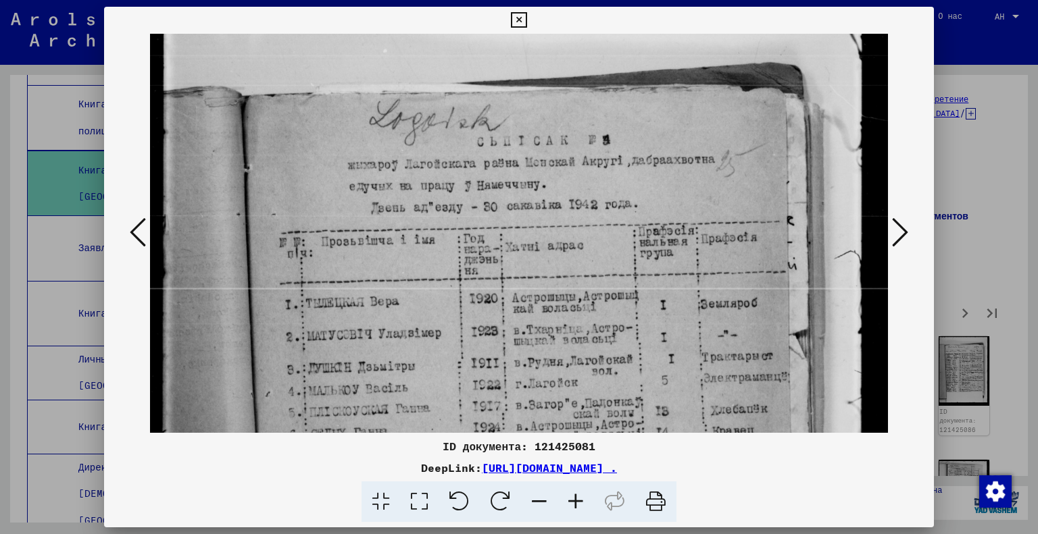
scroll to position [70, 0]
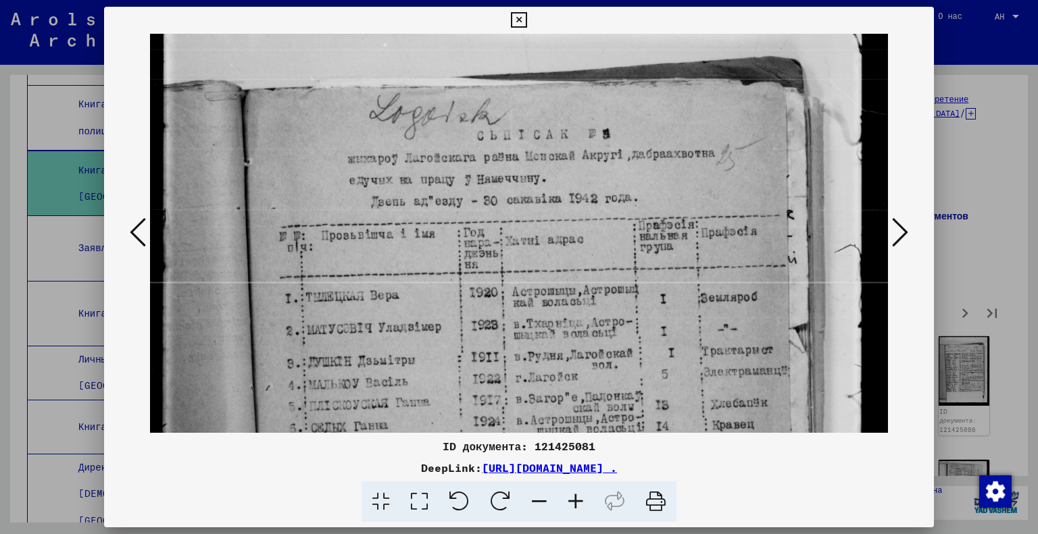
drag, startPoint x: 508, startPoint y: 400, endPoint x: 505, endPoint y: 332, distance: 67.6
click at [505, 332] on img at bounding box center [519, 470] width 739 height 1012
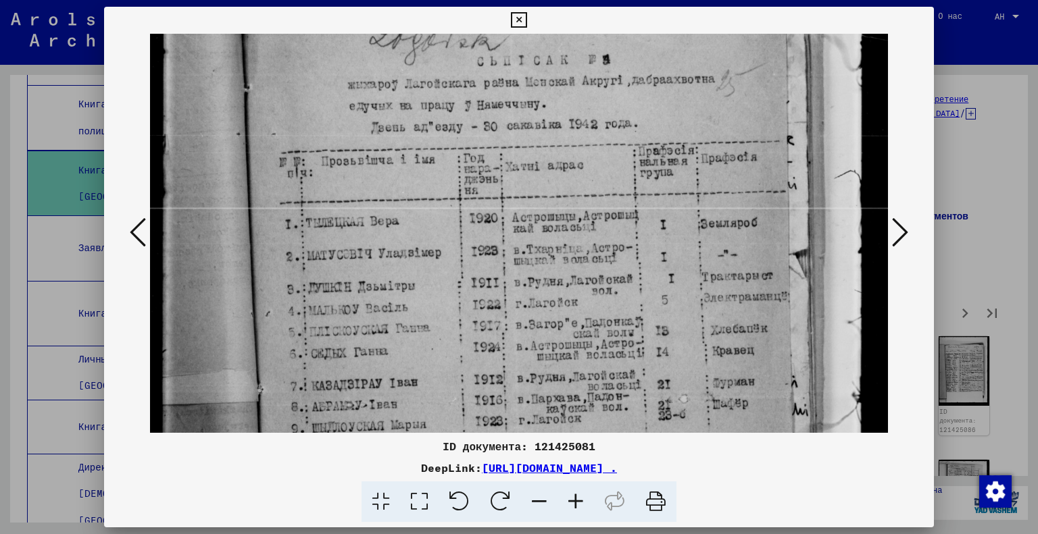
scroll to position [145, 0]
drag, startPoint x: 505, startPoint y: 332, endPoint x: 497, endPoint y: 259, distance: 74.1
click at [497, 259] on img at bounding box center [519, 395] width 739 height 1012
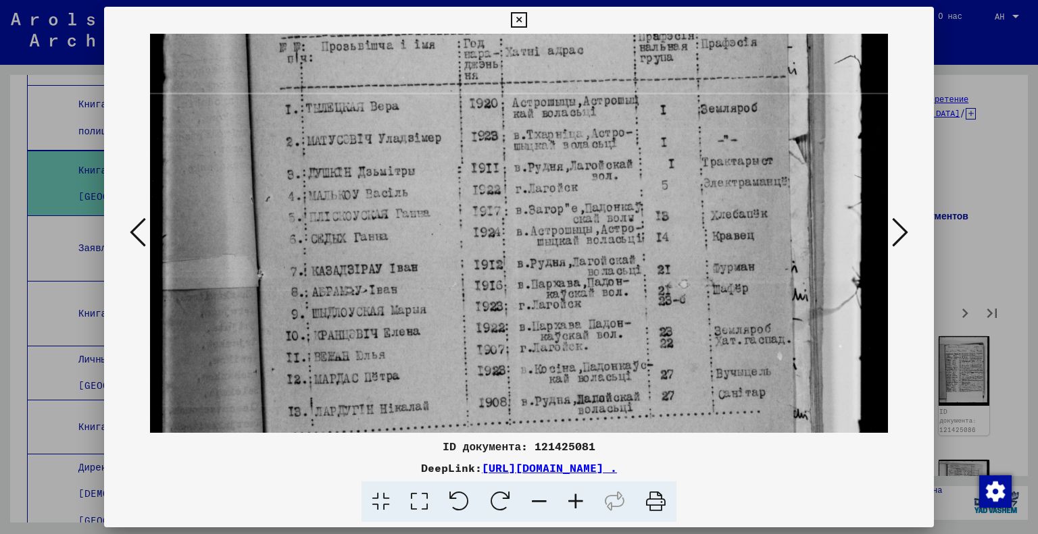
drag, startPoint x: 497, startPoint y: 384, endPoint x: 484, endPoint y: 272, distance: 112.3
click at [484, 275] on img at bounding box center [519, 280] width 739 height 1012
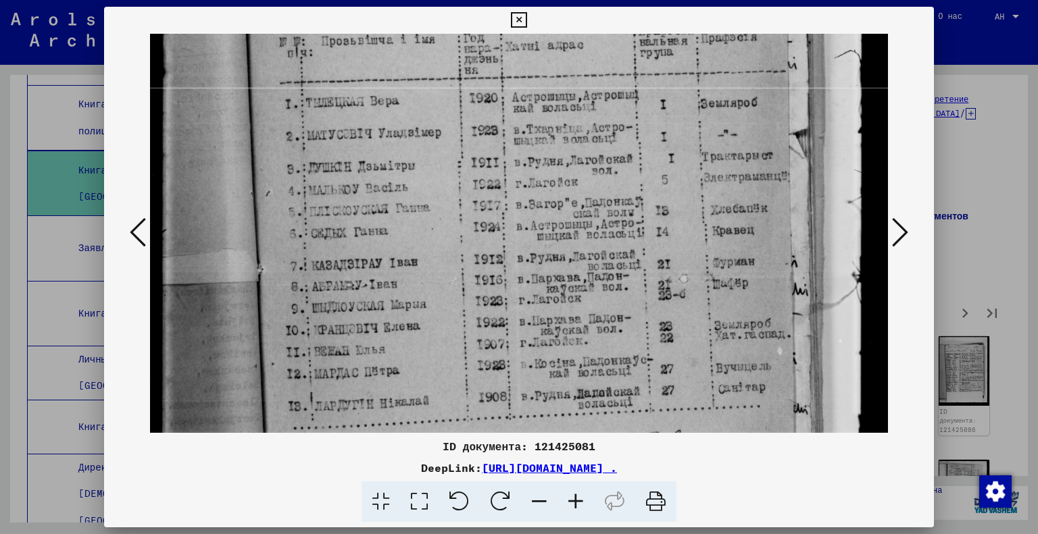
scroll to position [274, 0]
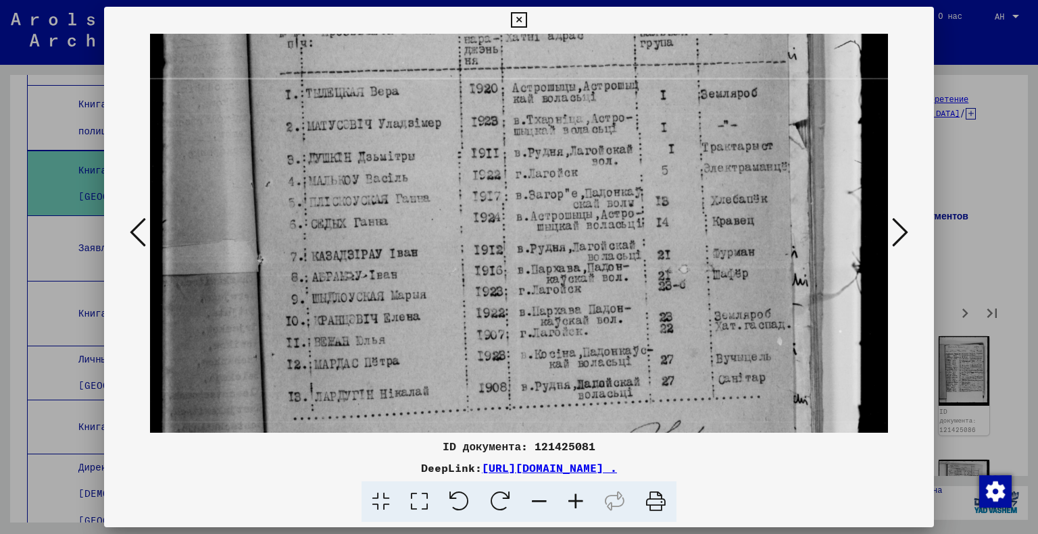
drag, startPoint x: 488, startPoint y: 367, endPoint x: 484, endPoint y: 354, distance: 13.3
click at [484, 354] on img at bounding box center [519, 265] width 739 height 1012
click at [903, 233] on icon at bounding box center [900, 232] width 16 height 32
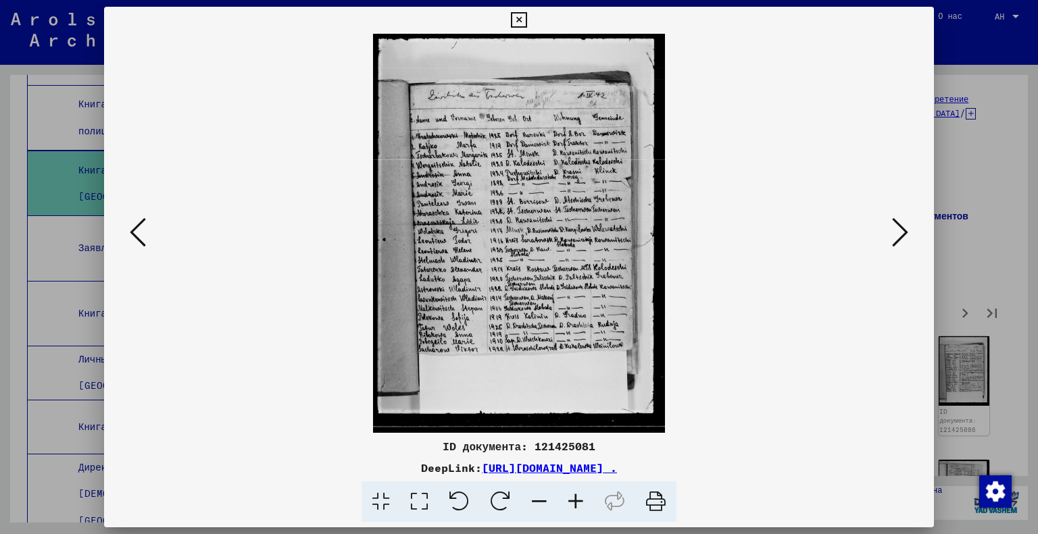
click at [418, 505] on icon at bounding box center [419, 502] width 39 height 41
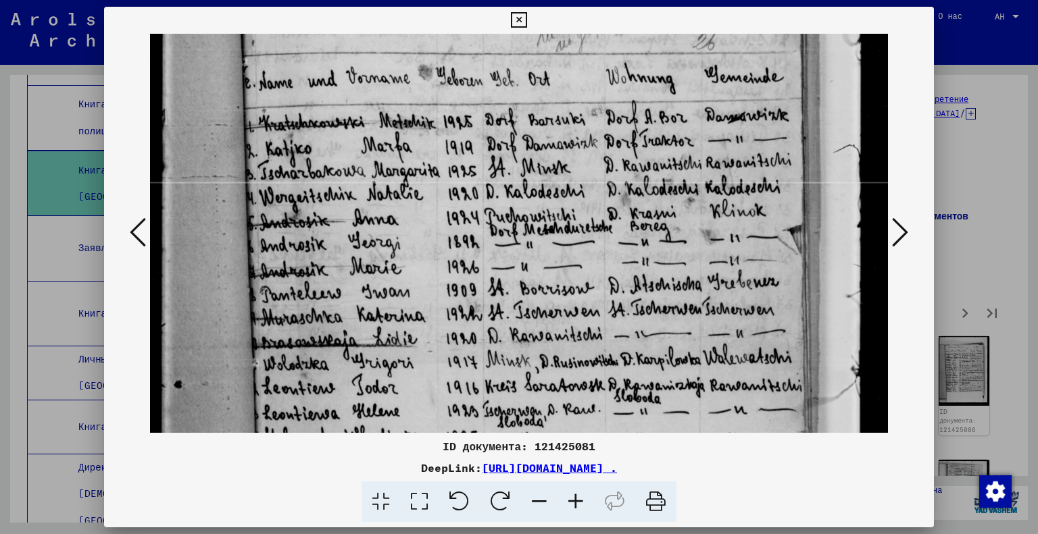
scroll to position [170, 0]
drag, startPoint x: 520, startPoint y: 397, endPoint x: 465, endPoint y: 236, distance: 169.5
click at [465, 236] on img at bounding box center [519, 368] width 739 height 1009
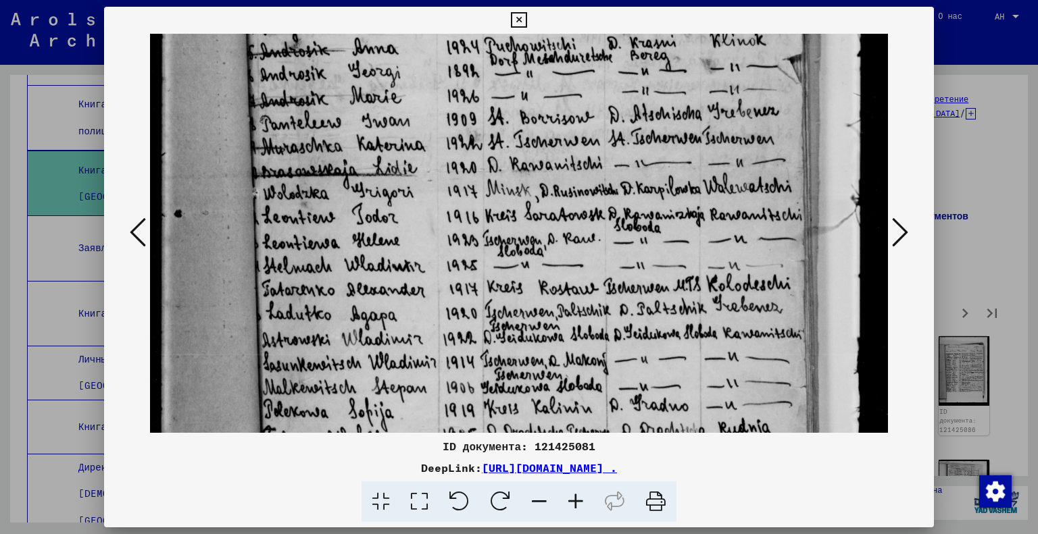
drag, startPoint x: 499, startPoint y: 341, endPoint x: 464, endPoint y: 177, distance: 167.9
click at [464, 177] on img at bounding box center [519, 197] width 739 height 1009
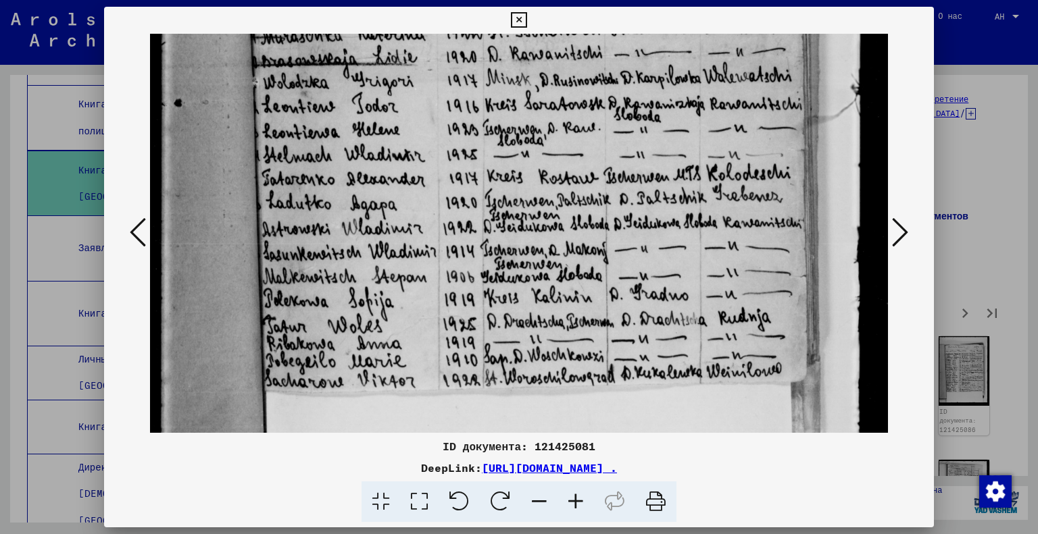
drag, startPoint x: 616, startPoint y: 392, endPoint x: 599, endPoint y: 285, distance: 108.1
click at [599, 285] on img at bounding box center [519, 86] width 739 height 1009
click at [900, 235] on icon at bounding box center [900, 232] width 16 height 32
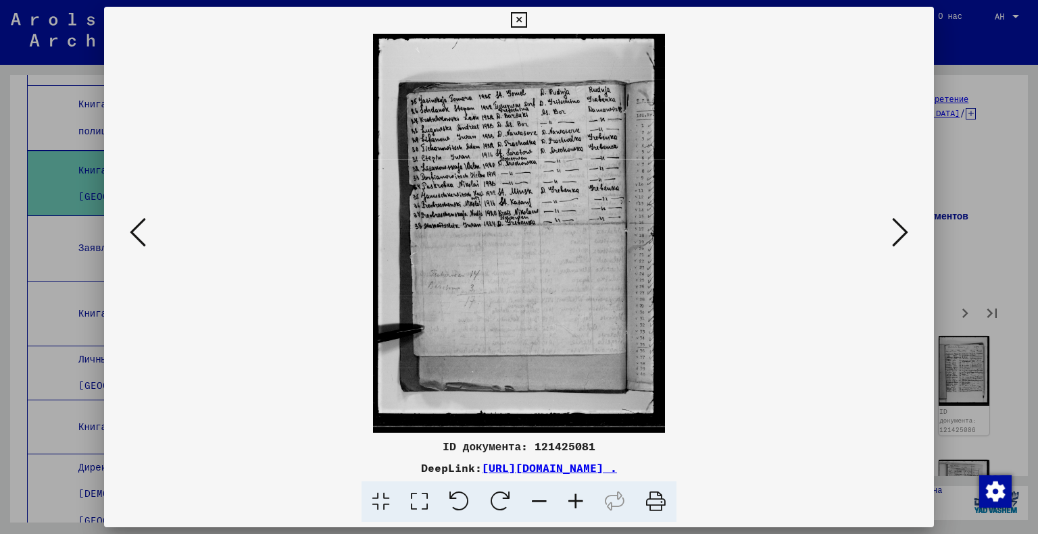
scroll to position [0, 0]
click at [417, 505] on icon at bounding box center [419, 502] width 39 height 41
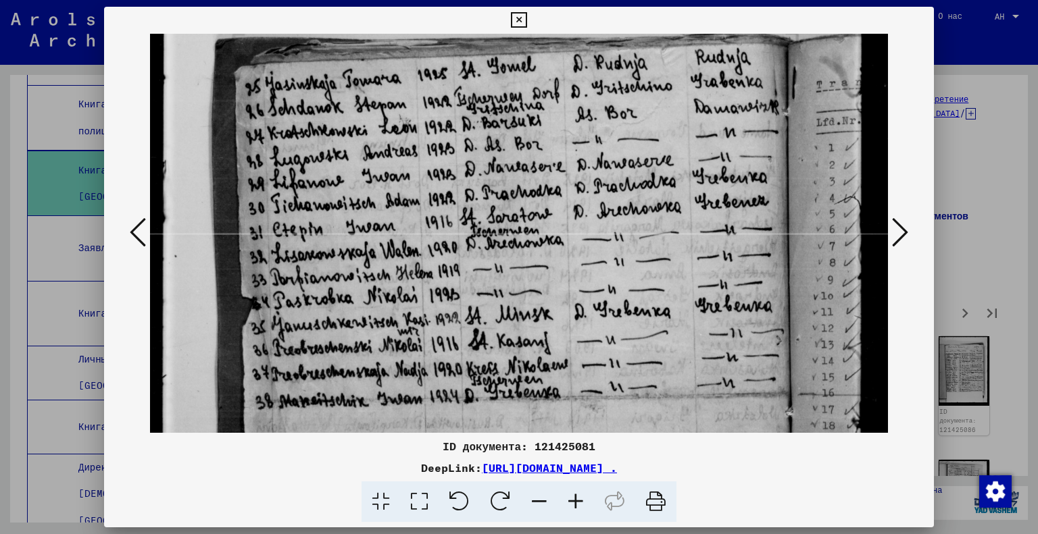
drag, startPoint x: 614, startPoint y: 363, endPoint x: 568, endPoint y: 249, distance: 123.1
click at [570, 250] on img at bounding box center [519, 420] width 739 height 1009
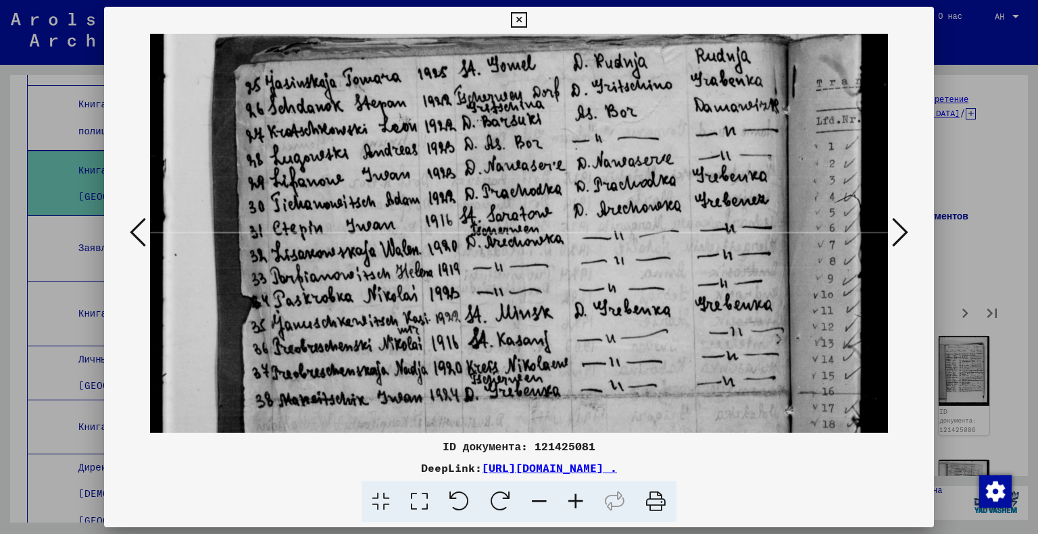
click at [568, 247] on img at bounding box center [519, 418] width 739 height 1009
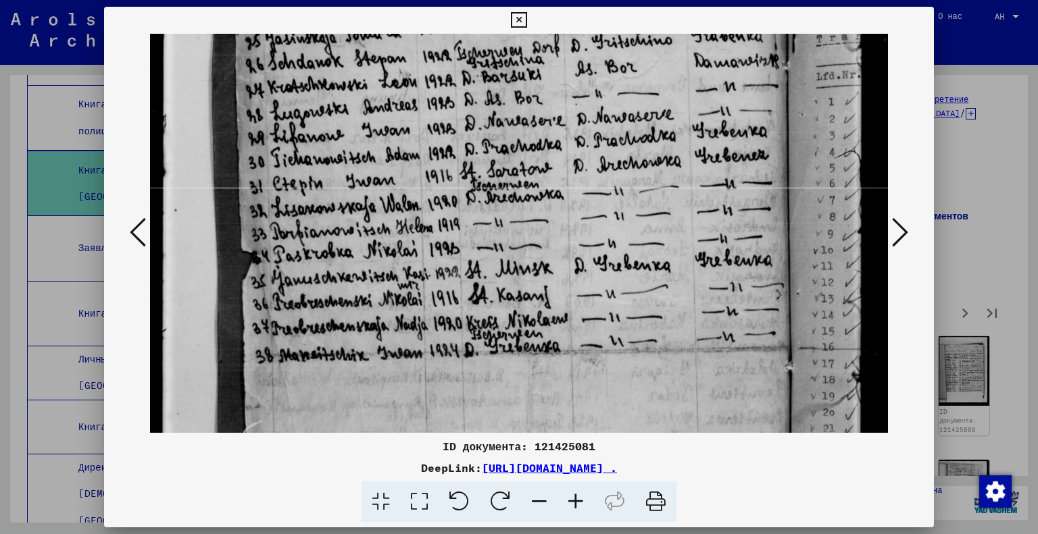
drag, startPoint x: 801, startPoint y: 340, endPoint x: 800, endPoint y: 295, distance: 45.3
click at [800, 295] on img at bounding box center [519, 374] width 739 height 1009
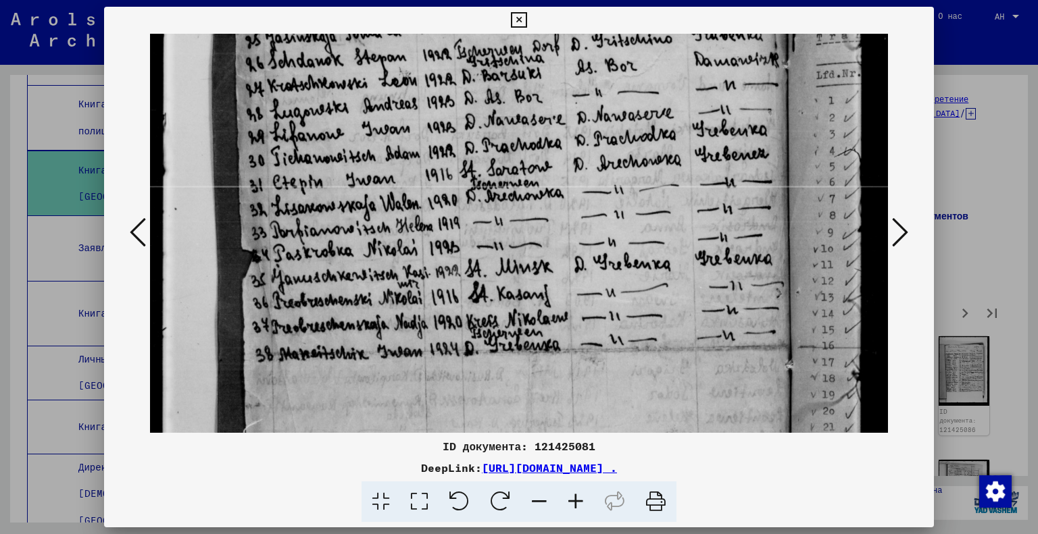
click at [907, 234] on icon at bounding box center [900, 232] width 16 height 32
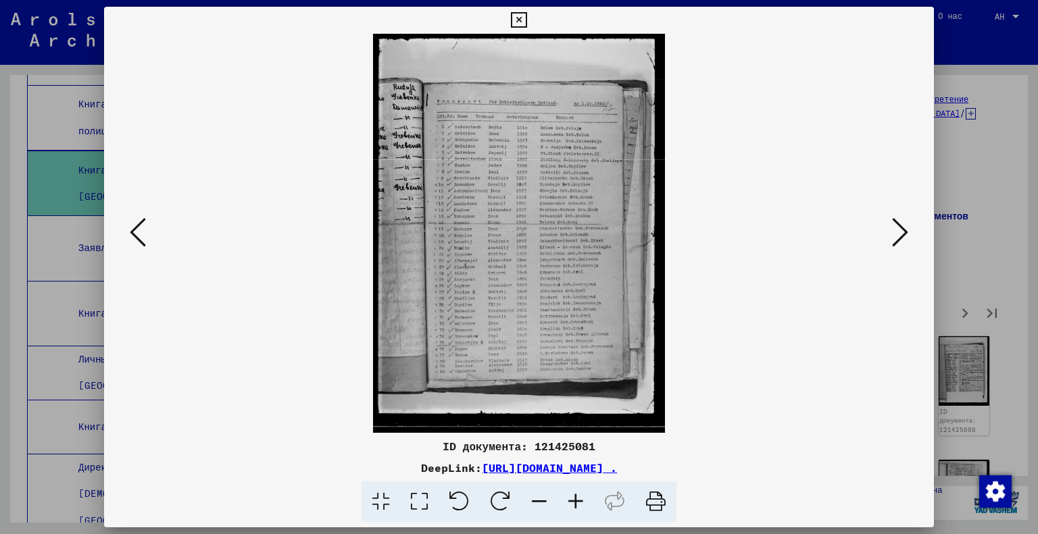
click at [421, 507] on icon at bounding box center [419, 502] width 39 height 41
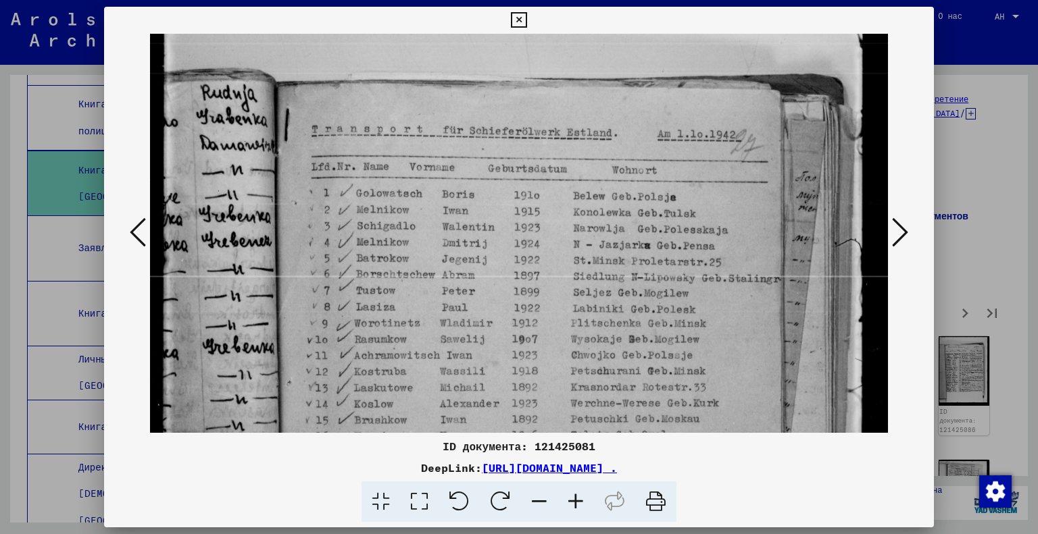
drag, startPoint x: 608, startPoint y: 391, endPoint x: 601, endPoint y: 318, distance: 73.3
click at [601, 318] on img at bounding box center [519, 463] width 739 height 1012
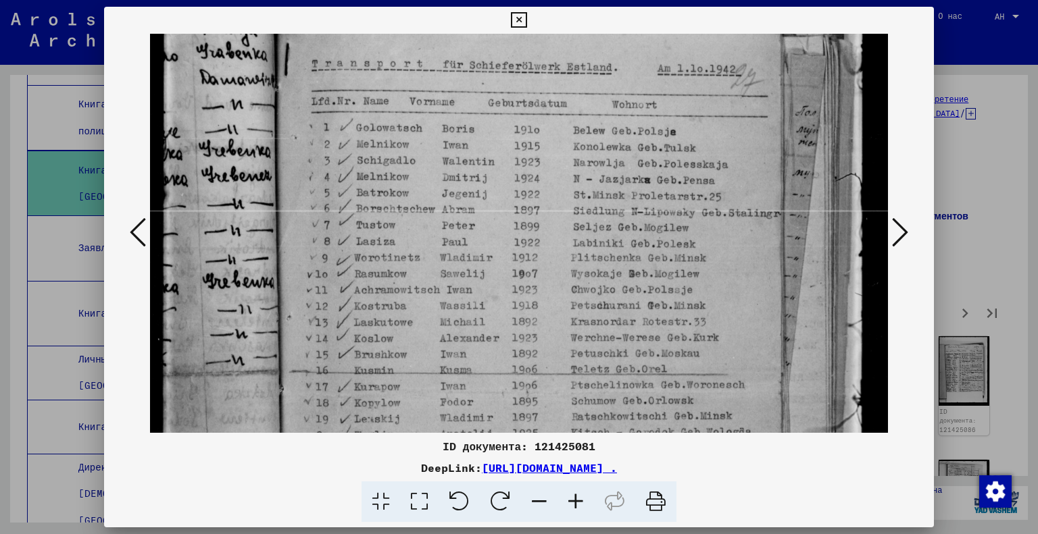
scroll to position [143, 0]
drag, startPoint x: 559, startPoint y: 351, endPoint x: 560, endPoint y: 286, distance: 64.9
click at [560, 286] on img at bounding box center [519, 397] width 739 height 1012
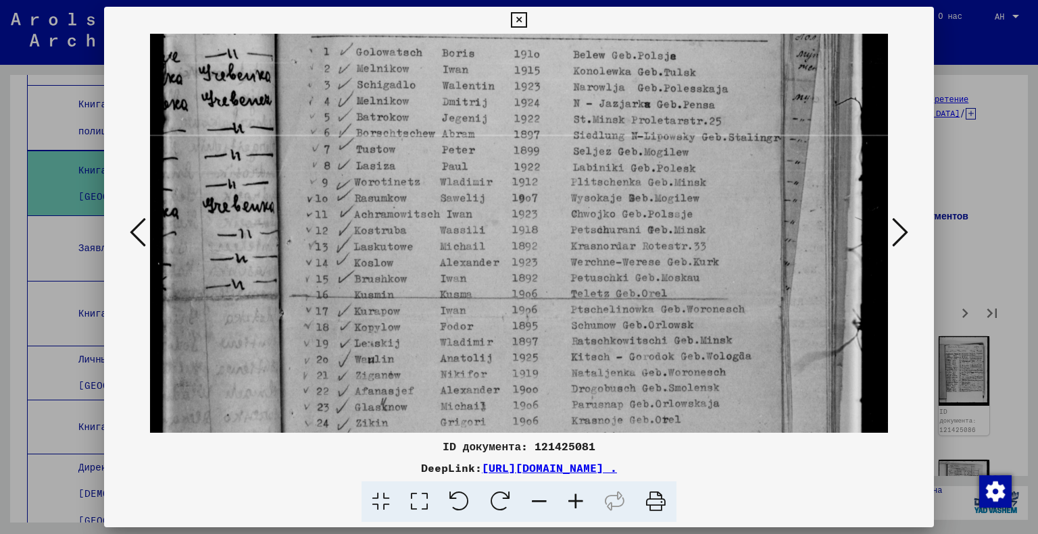
drag, startPoint x: 557, startPoint y: 359, endPoint x: 551, endPoint y: 275, distance: 84.7
click at [551, 282] on img at bounding box center [519, 322] width 739 height 1012
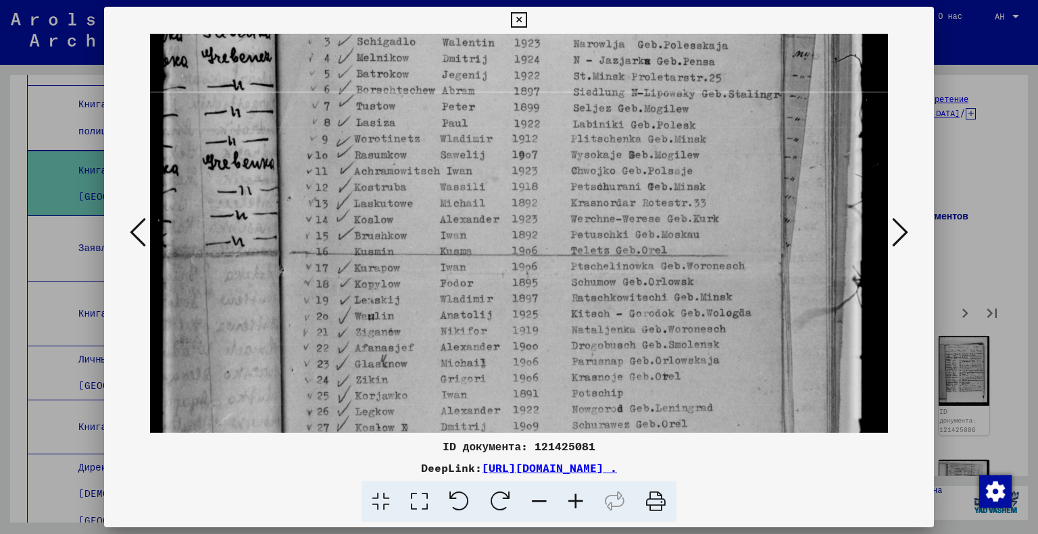
scroll to position [263, 0]
drag, startPoint x: 554, startPoint y: 397, endPoint x: 555, endPoint y: 359, distance: 37.2
click at [555, 359] on img at bounding box center [519, 277] width 739 height 1012
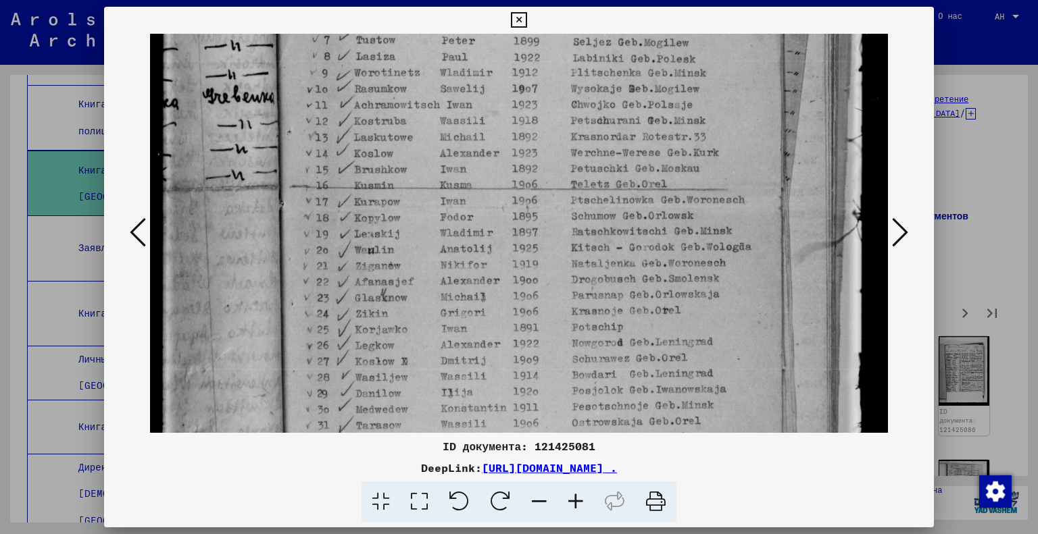
scroll to position [327, 0]
drag, startPoint x: 555, startPoint y: 359, endPoint x: 553, endPoint y: 296, distance: 63.5
click at [553, 296] on img at bounding box center [519, 213] width 739 height 1012
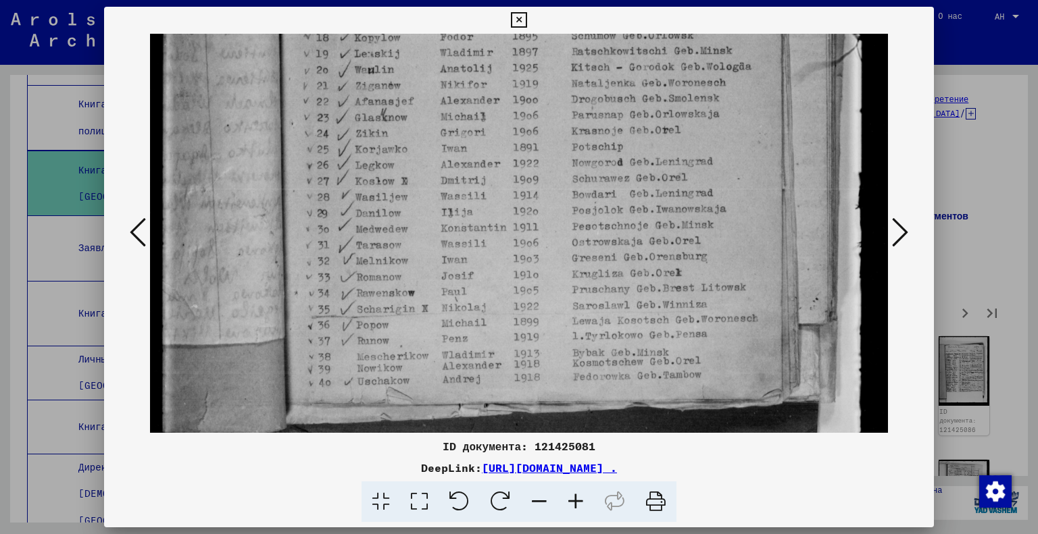
drag, startPoint x: 550, startPoint y: 384, endPoint x: 556, endPoint y: 199, distance: 185.2
click at [555, 205] on img at bounding box center [519, 32] width 739 height 1012
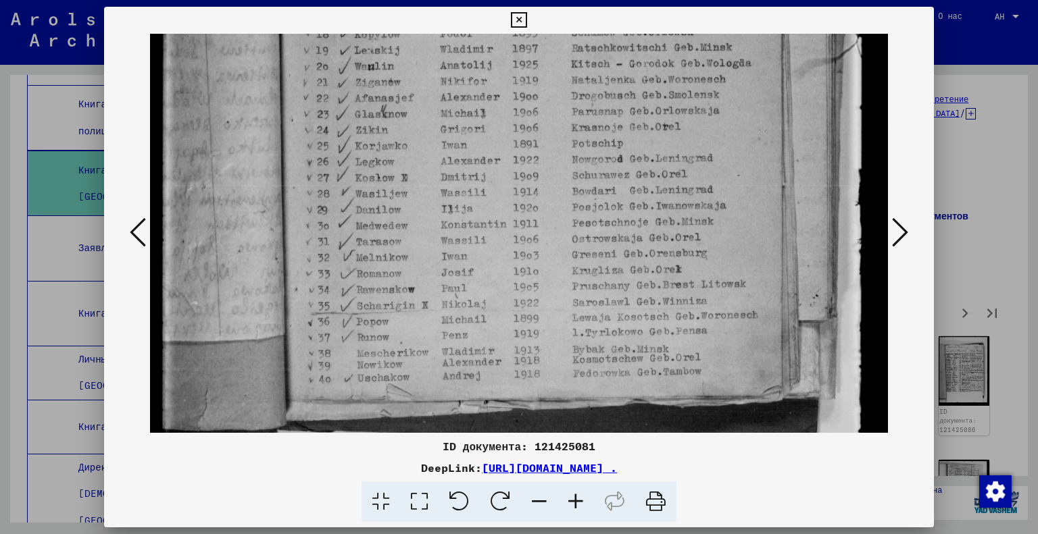
drag, startPoint x: 556, startPoint y: 199, endPoint x: 556, endPoint y: 188, distance: 10.8
click at [556, 195] on img at bounding box center [519, 29] width 739 height 1012
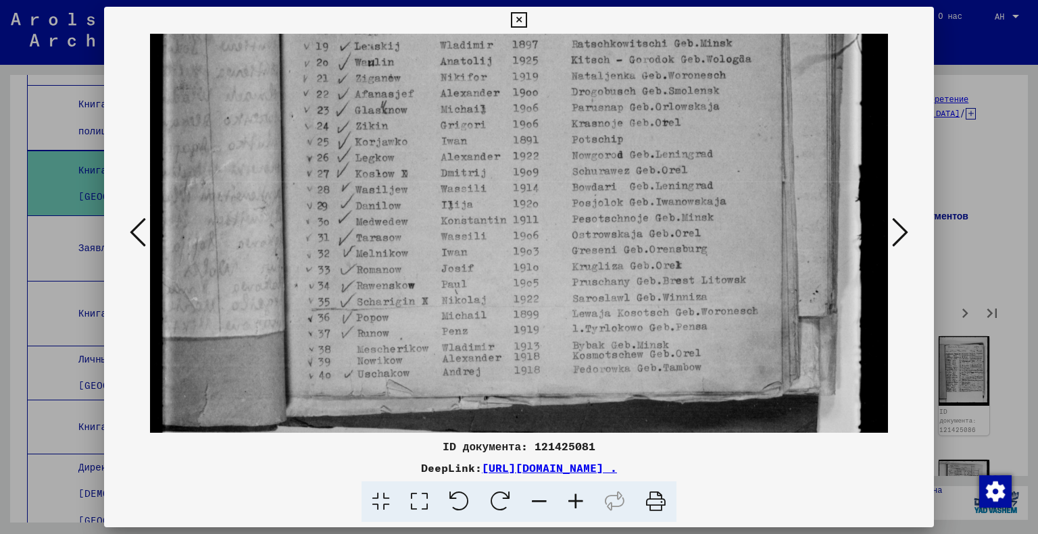
click at [899, 232] on icon at bounding box center [900, 232] width 16 height 32
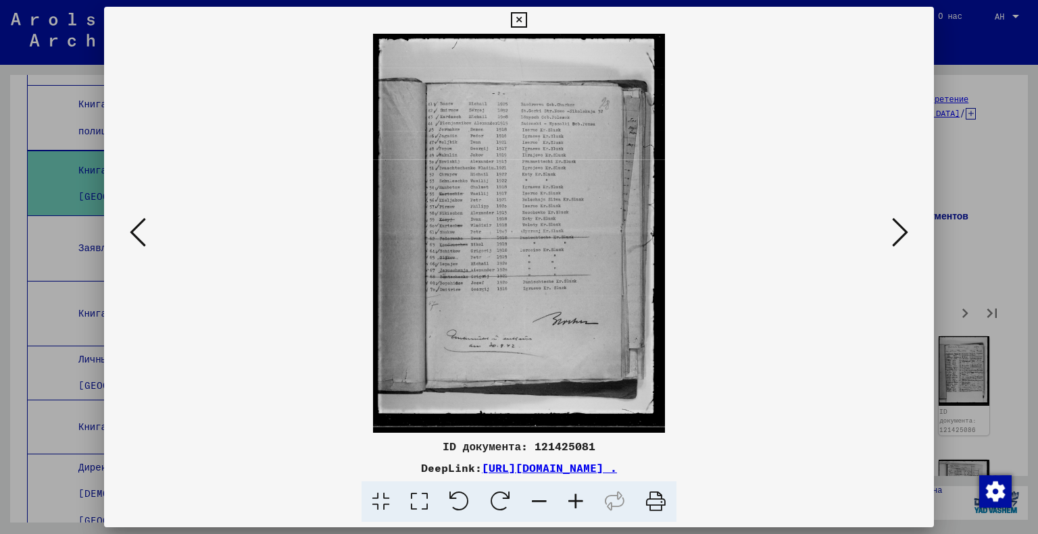
click at [416, 496] on icon at bounding box center [419, 502] width 39 height 41
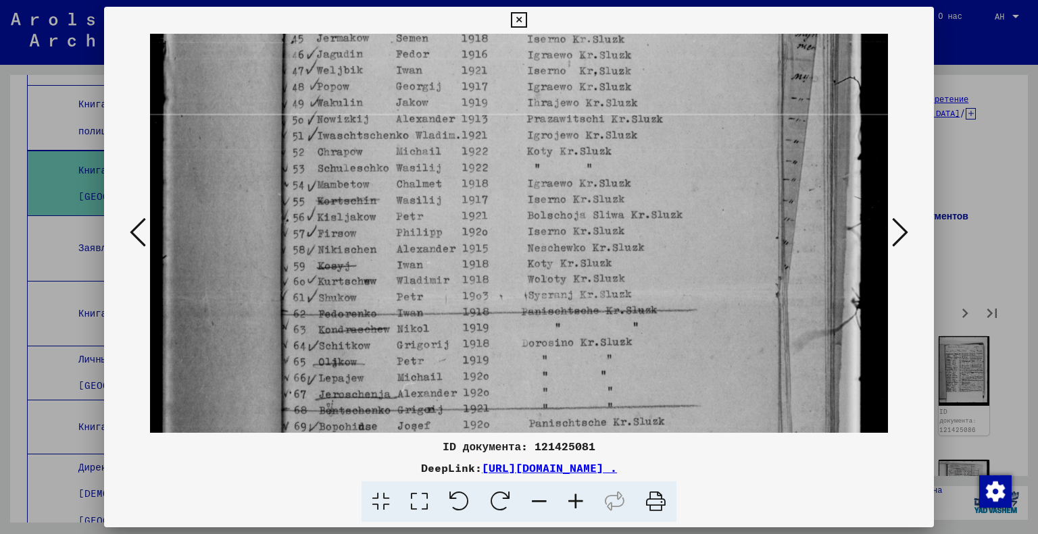
drag, startPoint x: 680, startPoint y: 361, endPoint x: 676, endPoint y: 131, distance: 230.4
click at [676, 131] on img at bounding box center [519, 300] width 739 height 1009
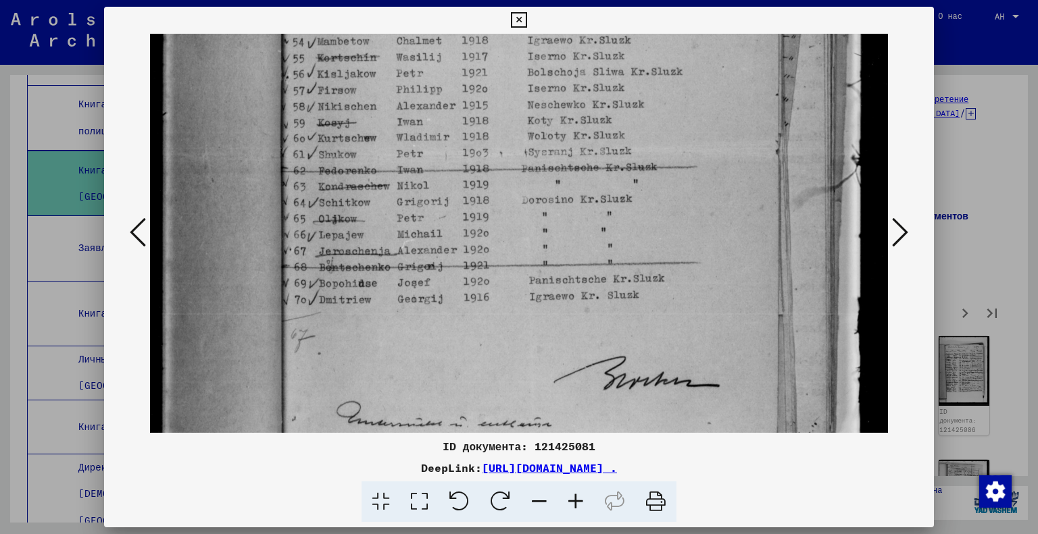
scroll to position [413, 0]
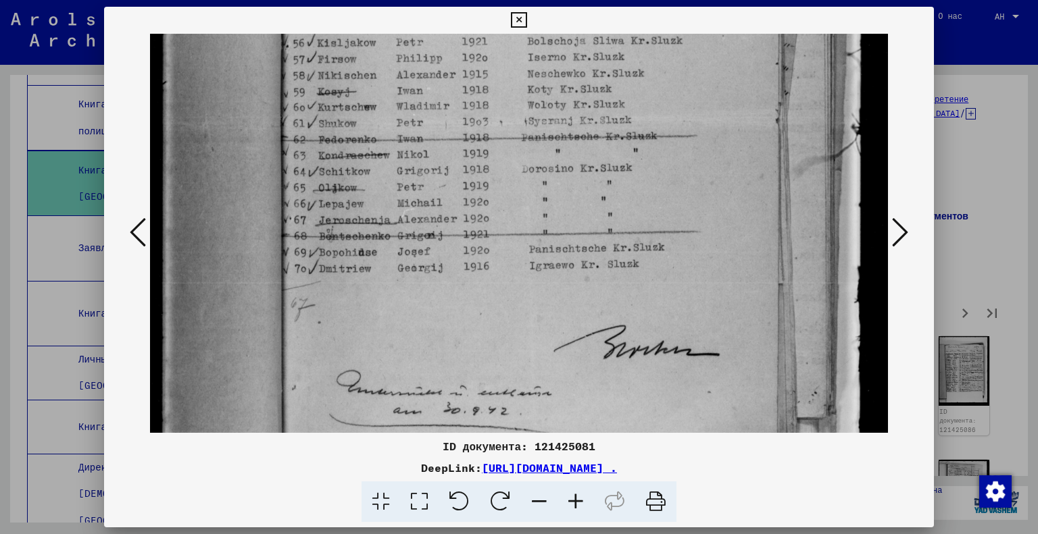
drag, startPoint x: 666, startPoint y: 316, endPoint x: 667, endPoint y: 143, distance: 173.7
click at [667, 143] on img at bounding box center [519, 126] width 739 height 1009
click at [901, 234] on icon at bounding box center [900, 232] width 16 height 32
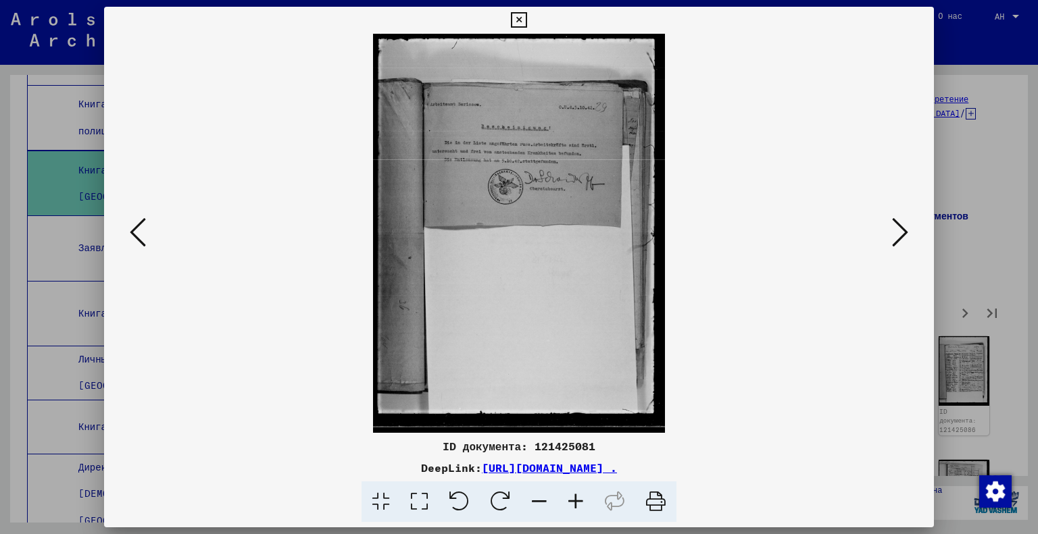
click at [418, 505] on icon at bounding box center [419, 502] width 39 height 41
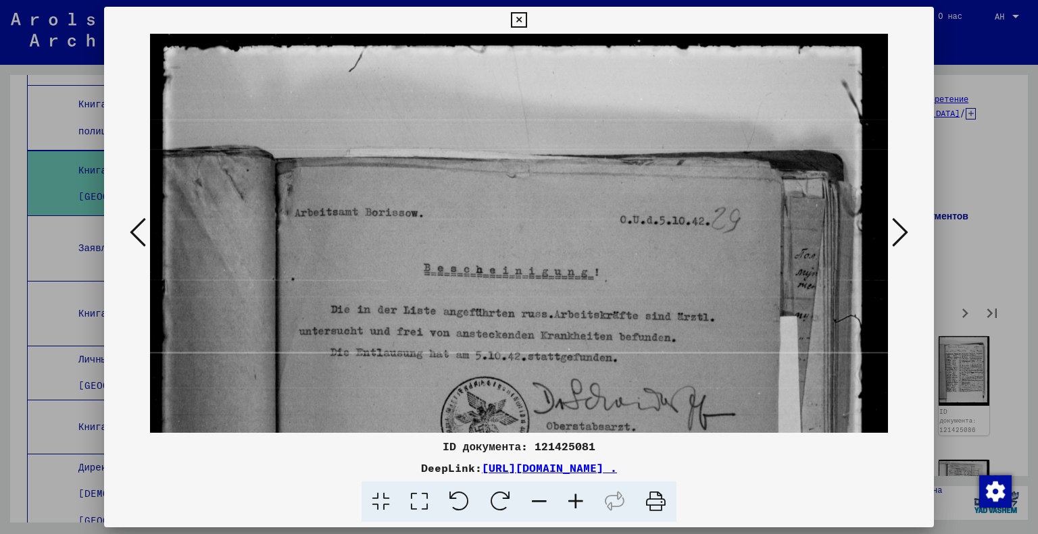
click at [902, 218] on icon at bounding box center [900, 232] width 16 height 32
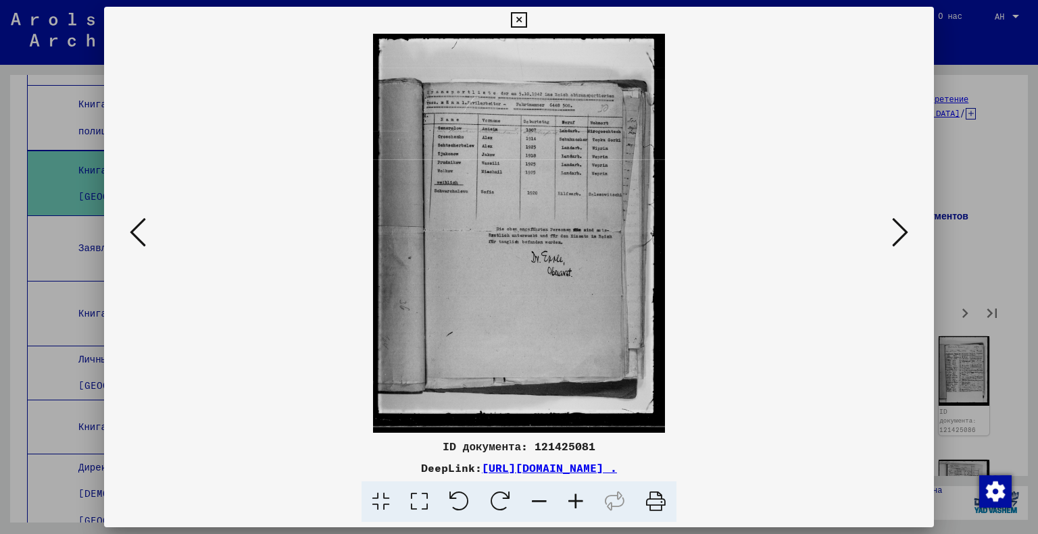
click at [418, 498] on icon at bounding box center [419, 502] width 39 height 41
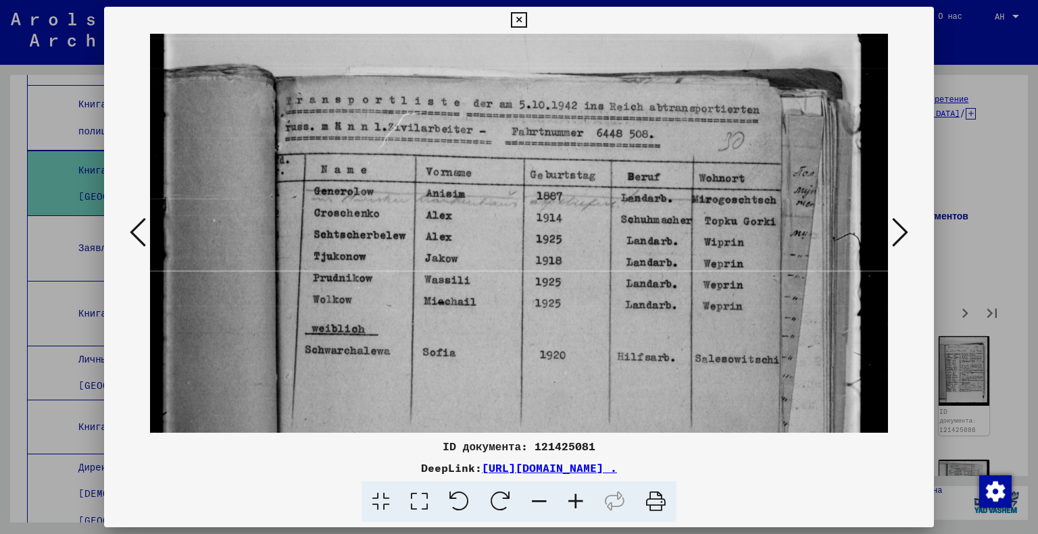
drag, startPoint x: 643, startPoint y: 366, endPoint x: 647, endPoint y: 289, distance: 77.1
click at [647, 289] on img at bounding box center [519, 457] width 739 height 1009
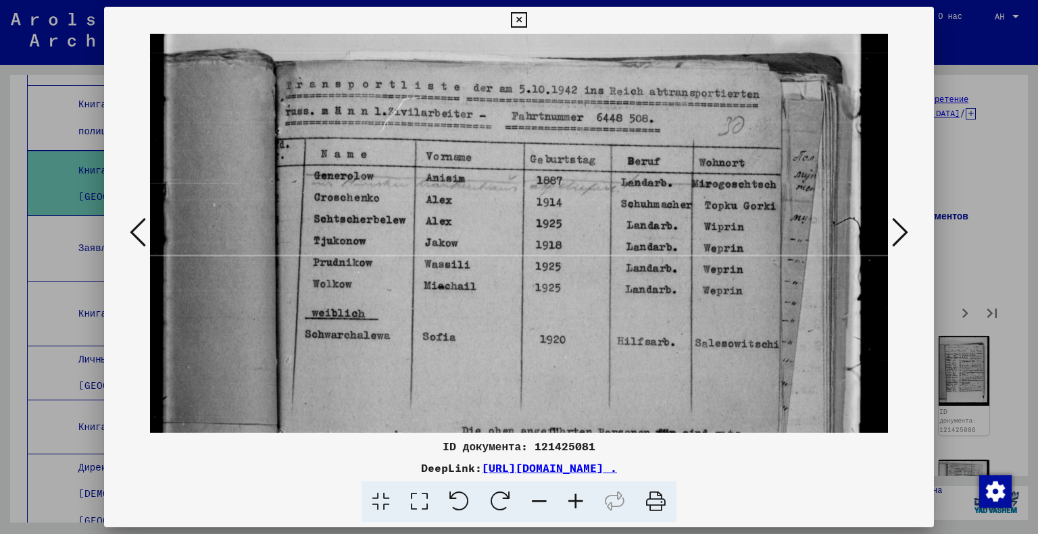
drag, startPoint x: 684, startPoint y: 380, endPoint x: 684, endPoint y: 360, distance: 19.6
click at [684, 360] on img at bounding box center [519, 441] width 739 height 1009
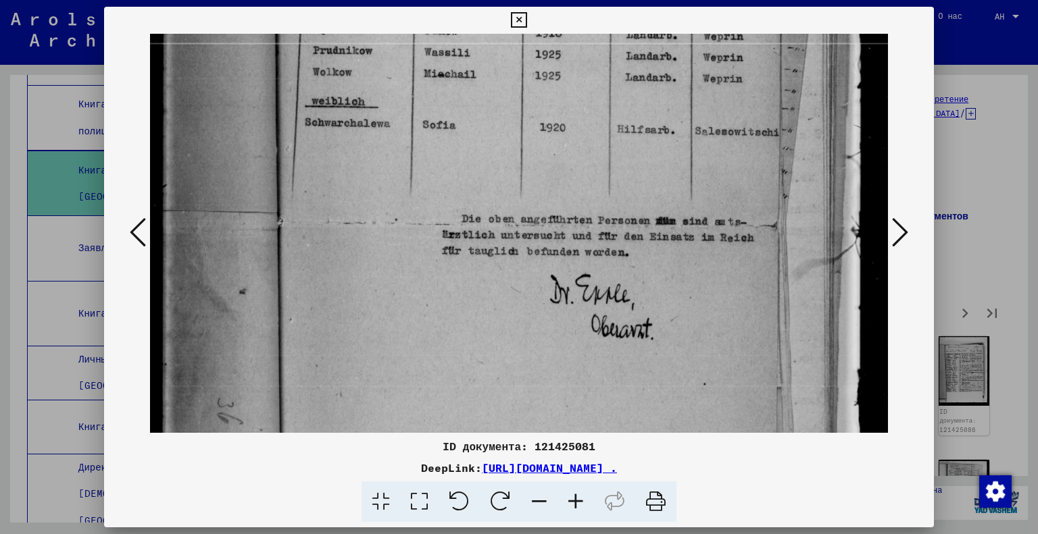
drag, startPoint x: 791, startPoint y: 348, endPoint x: 800, endPoint y: 136, distance: 212.4
click at [800, 136] on img at bounding box center [519, 229] width 739 height 1009
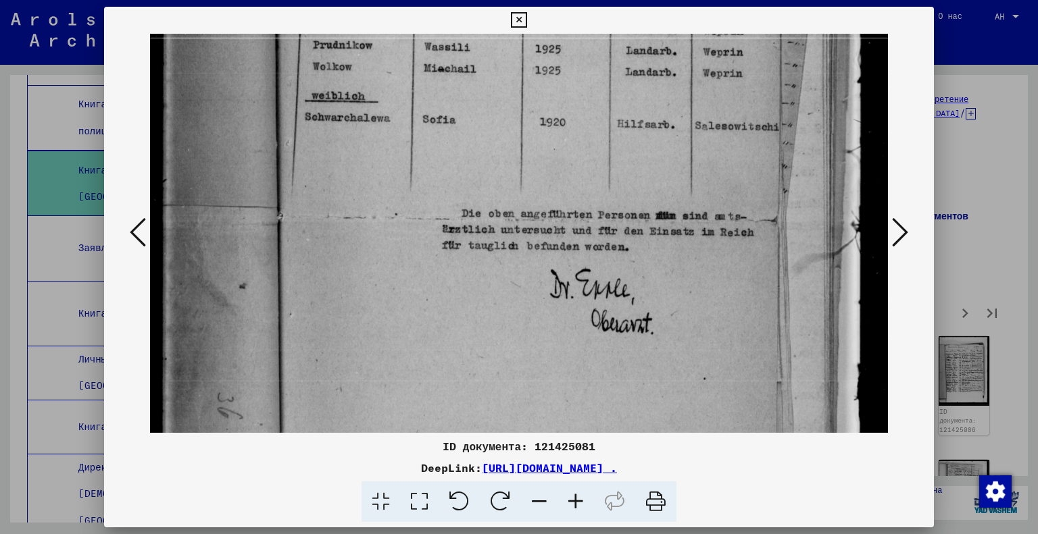
click at [897, 240] on icon at bounding box center [900, 232] width 16 height 32
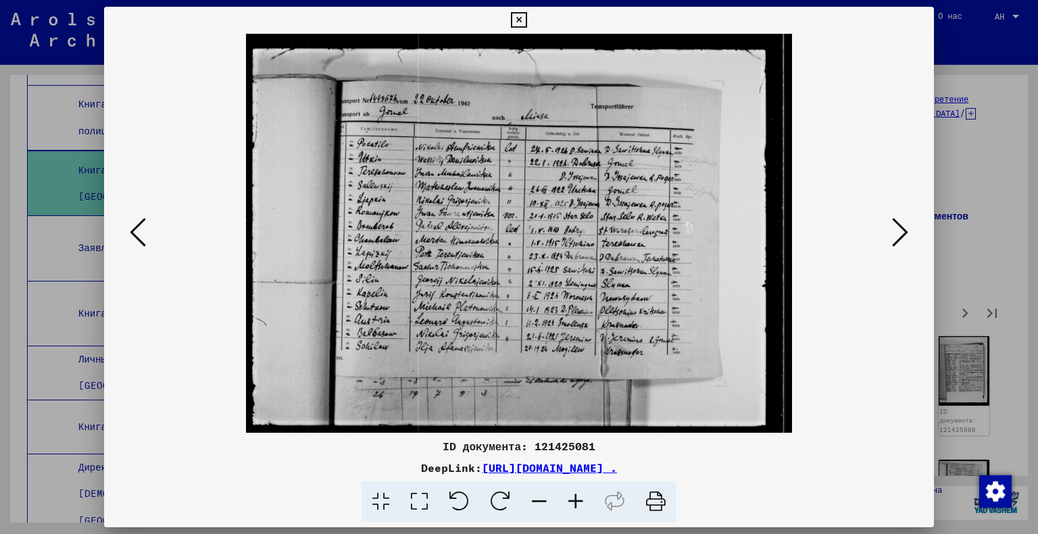
click at [416, 507] on icon at bounding box center [419, 502] width 39 height 41
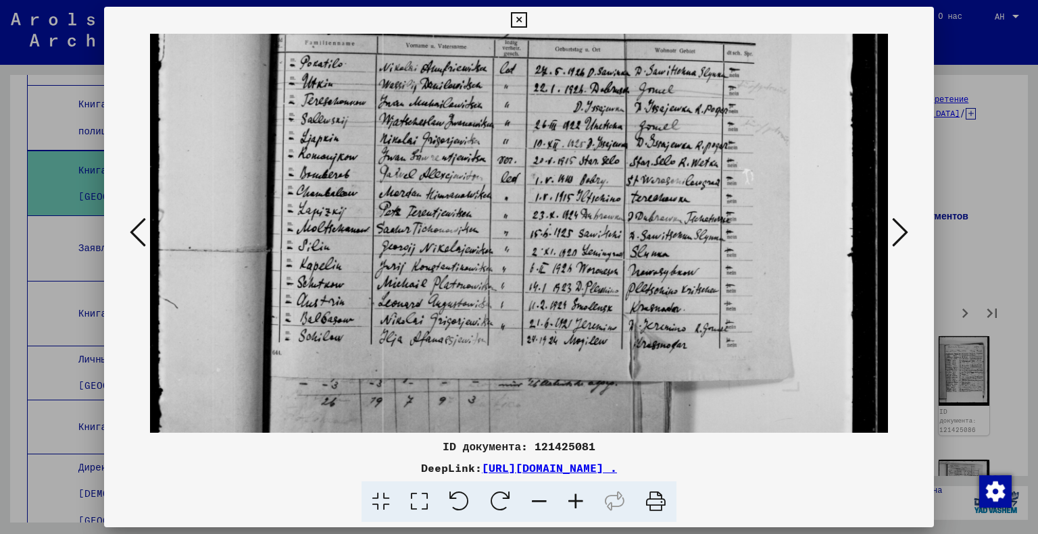
scroll to position [141, 0]
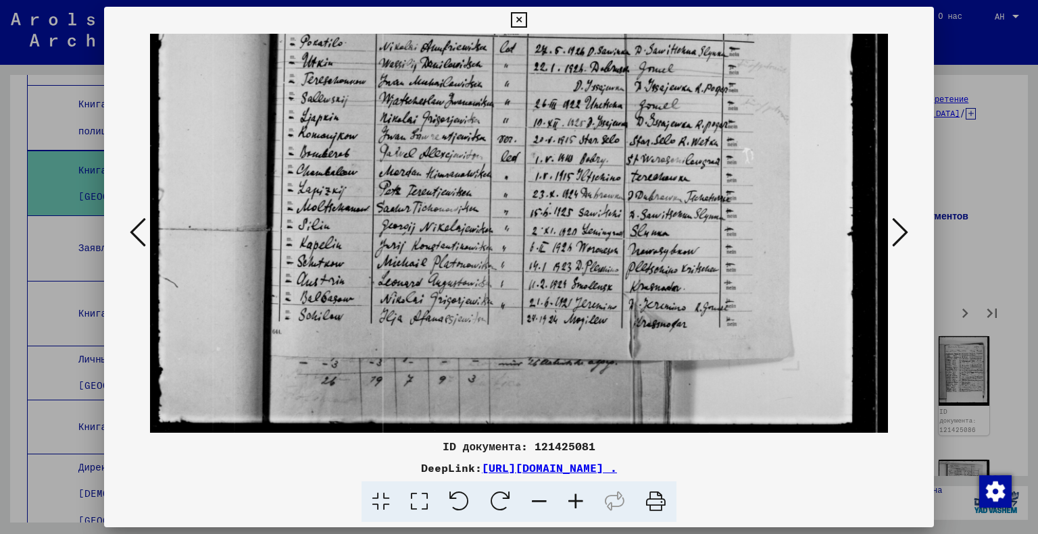
drag, startPoint x: 676, startPoint y: 378, endPoint x: 670, endPoint y: 153, distance: 225.8
click at [670, 153] on img at bounding box center [519, 163] width 739 height 540
click at [889, 239] on button at bounding box center [900, 233] width 24 height 39
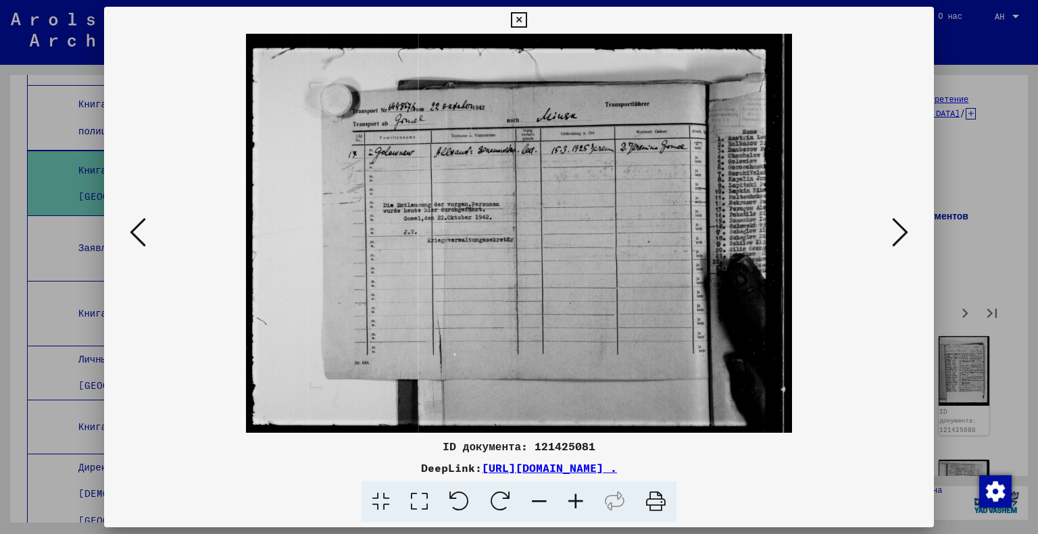
click at [889, 239] on button at bounding box center [900, 233] width 24 height 39
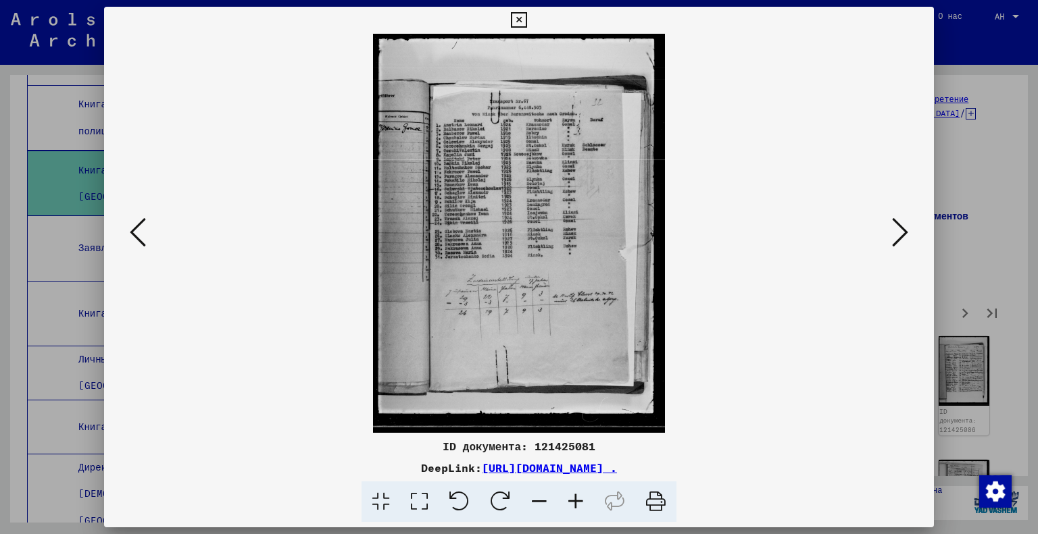
click at [424, 497] on icon at bounding box center [419, 502] width 39 height 41
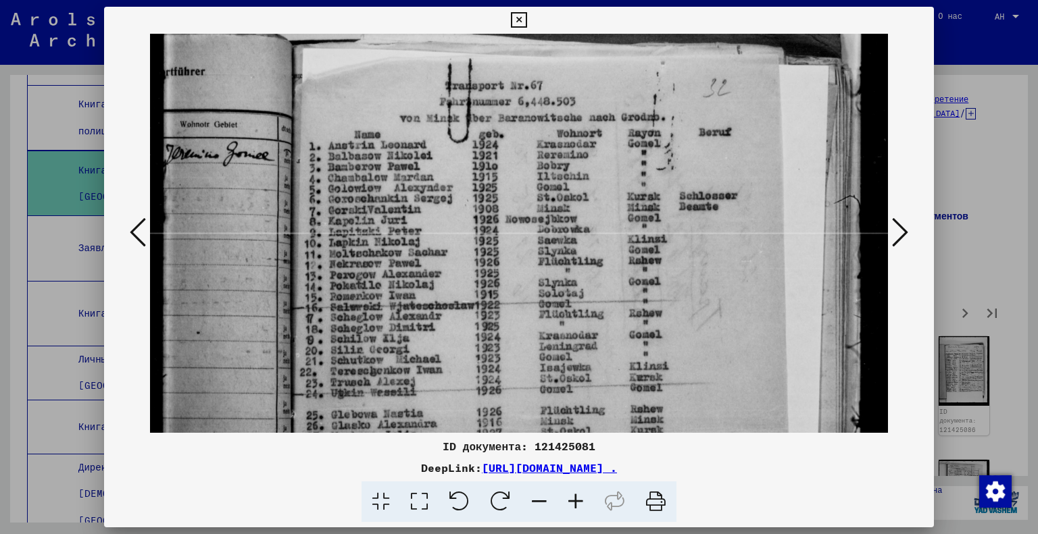
scroll to position [121, 0]
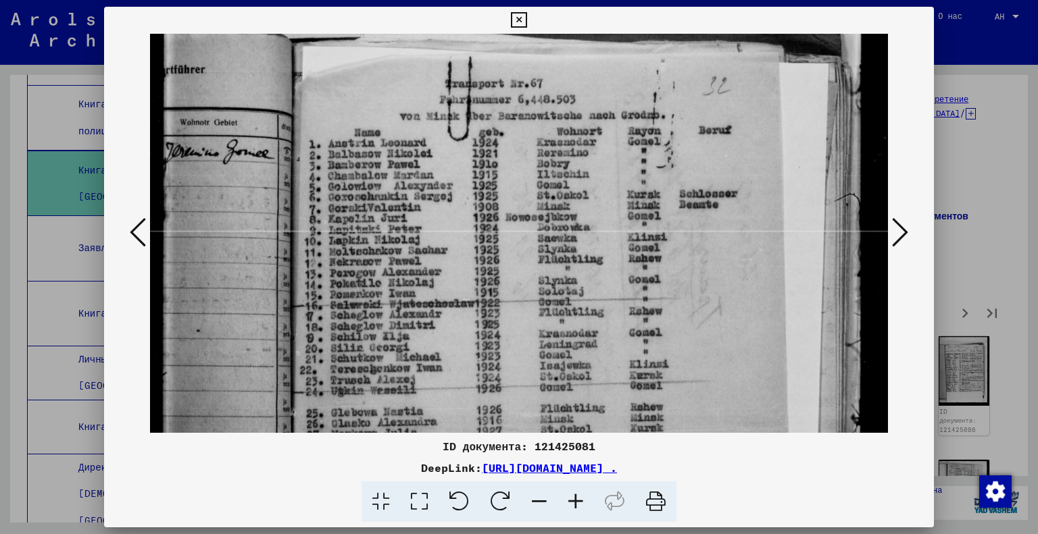
drag, startPoint x: 574, startPoint y: 389, endPoint x: 565, endPoint y: 273, distance: 115.9
click at [565, 273] on img at bounding box center [519, 417] width 739 height 1009
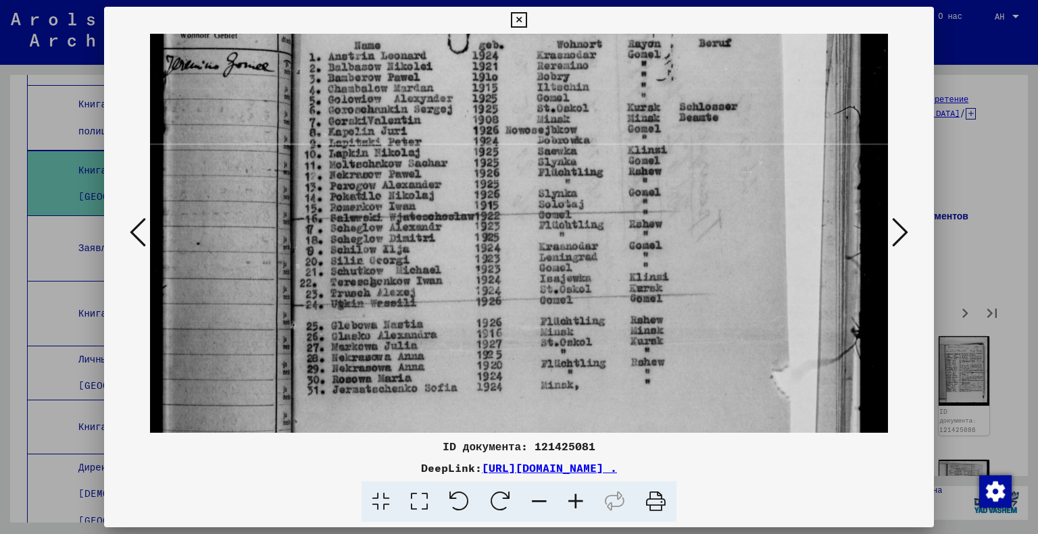
drag, startPoint x: 547, startPoint y: 372, endPoint x: 551, endPoint y: 289, distance: 83.2
click at [551, 289] on img at bounding box center [519, 330] width 739 height 1009
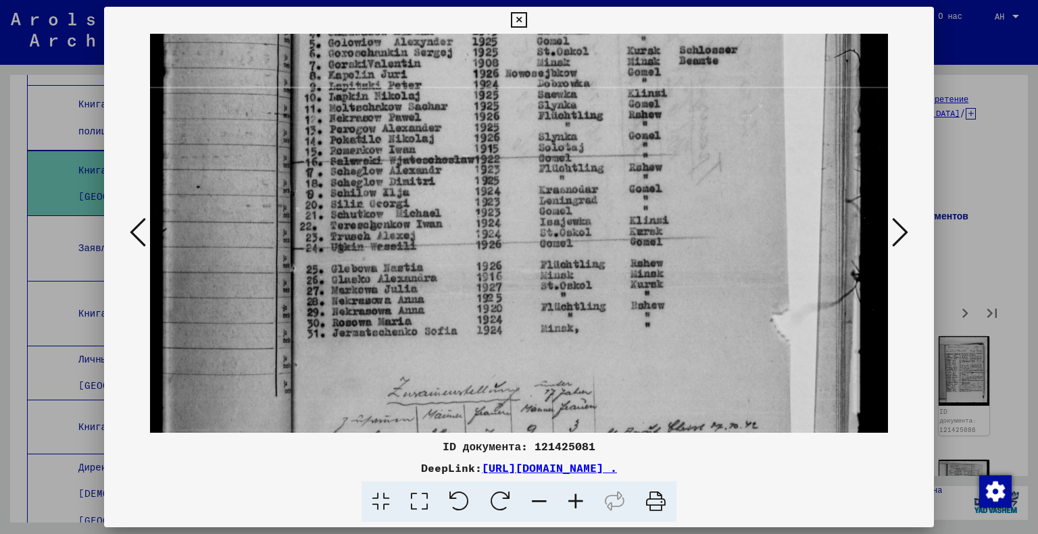
scroll to position [266, 0]
drag, startPoint x: 549, startPoint y: 370, endPoint x: 547, endPoint y: 314, distance: 55.4
click at [547, 314] on img at bounding box center [519, 272] width 739 height 1009
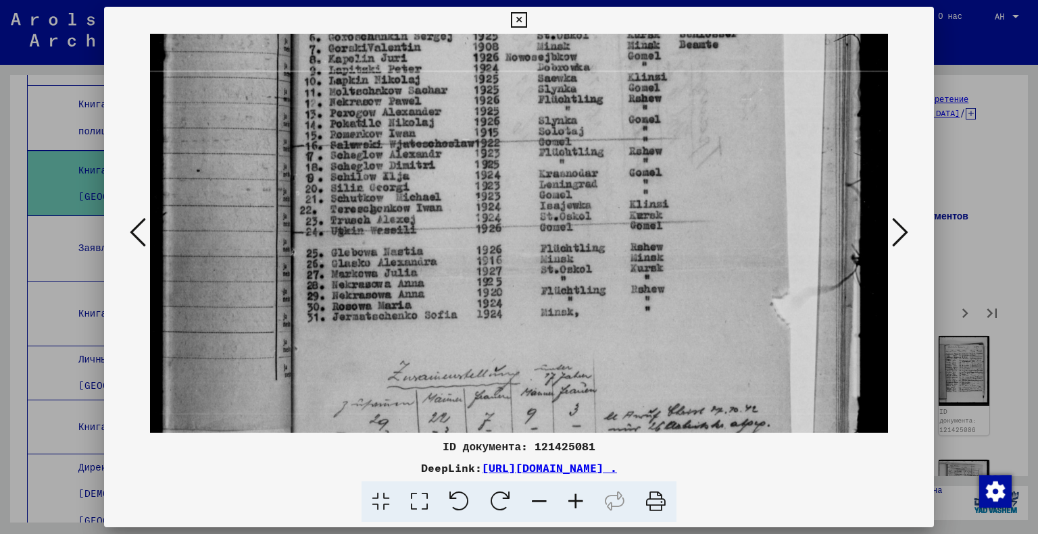
scroll to position [282, 0]
drag, startPoint x: 730, startPoint y: 368, endPoint x: 722, endPoint y: 352, distance: 18.1
click at [722, 352] on img at bounding box center [519, 255] width 739 height 1009
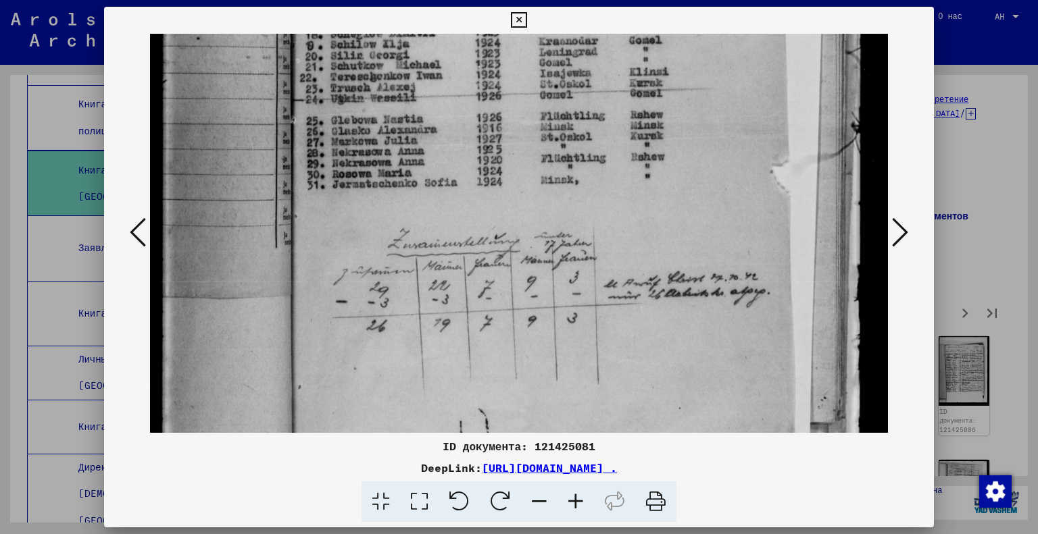
drag, startPoint x: 736, startPoint y: 341, endPoint x: 731, endPoint y: 210, distance: 130.5
click at [731, 210] on img at bounding box center [519, 124] width 739 height 1009
click at [895, 224] on icon at bounding box center [900, 232] width 16 height 32
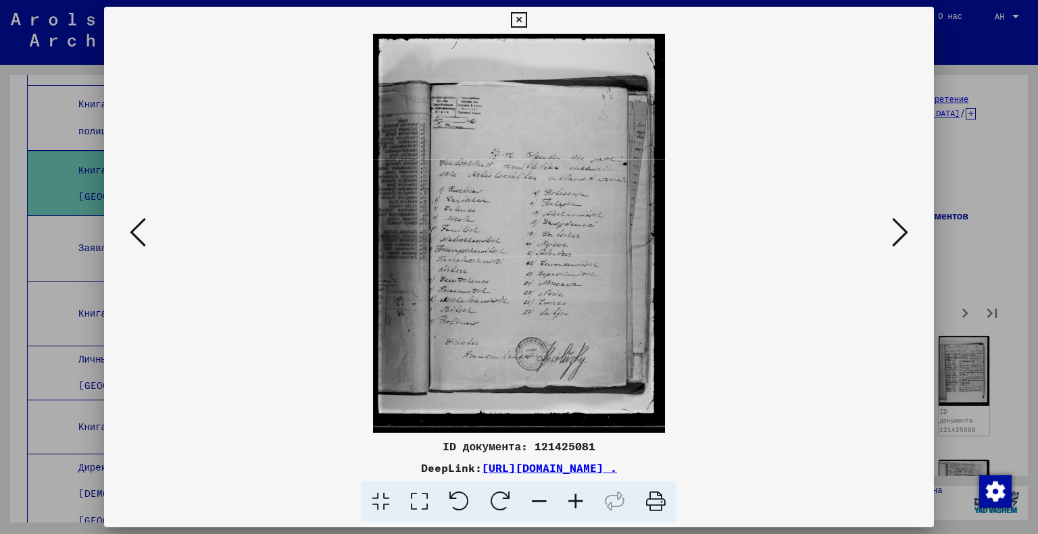
click at [418, 508] on icon at bounding box center [419, 502] width 39 height 41
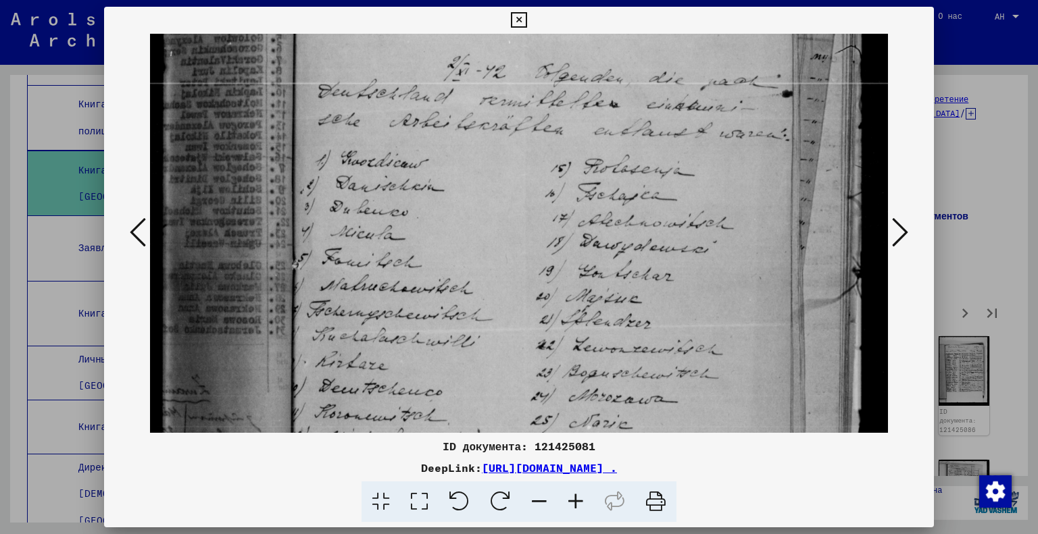
drag, startPoint x: 624, startPoint y: 352, endPoint x: 660, endPoint y: 64, distance: 290.1
click at [660, 64] on img at bounding box center [519, 270] width 739 height 1012
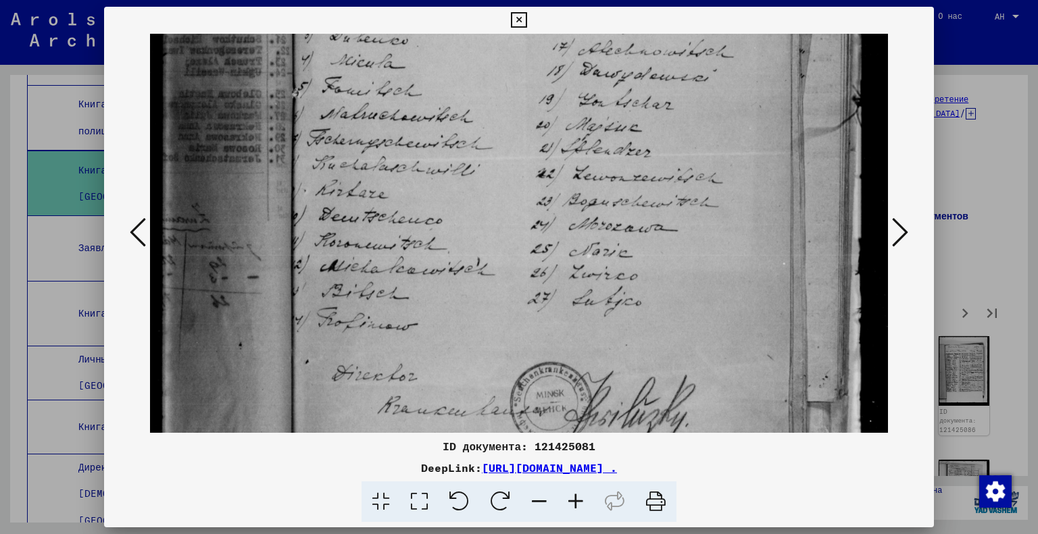
drag, startPoint x: 591, startPoint y: 332, endPoint x: 559, endPoint y: 182, distance: 154.0
click at [559, 182] on img at bounding box center [519, 99] width 739 height 1012
click at [906, 238] on icon at bounding box center [900, 232] width 16 height 32
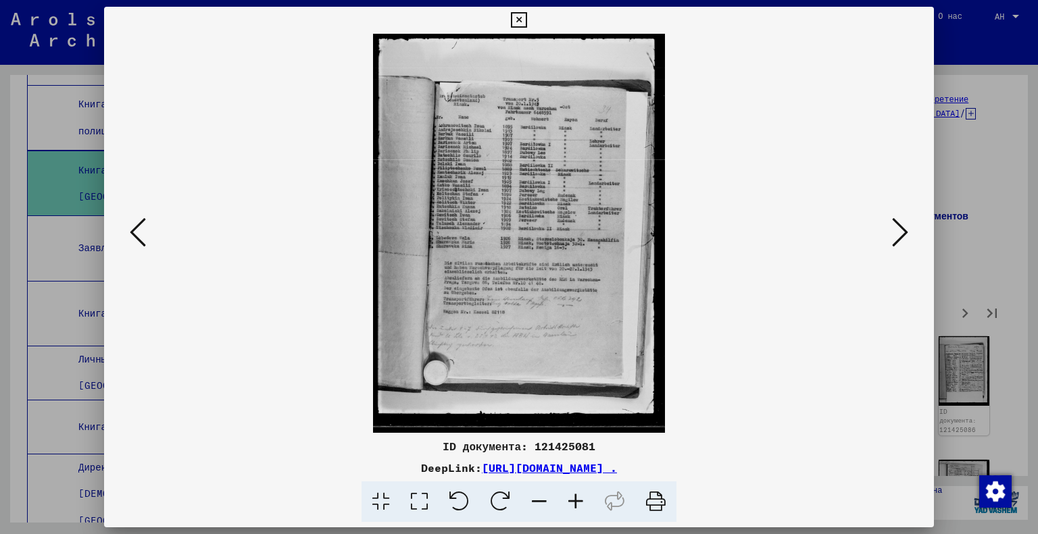
scroll to position [0, 0]
click at [416, 505] on icon at bounding box center [419, 502] width 39 height 41
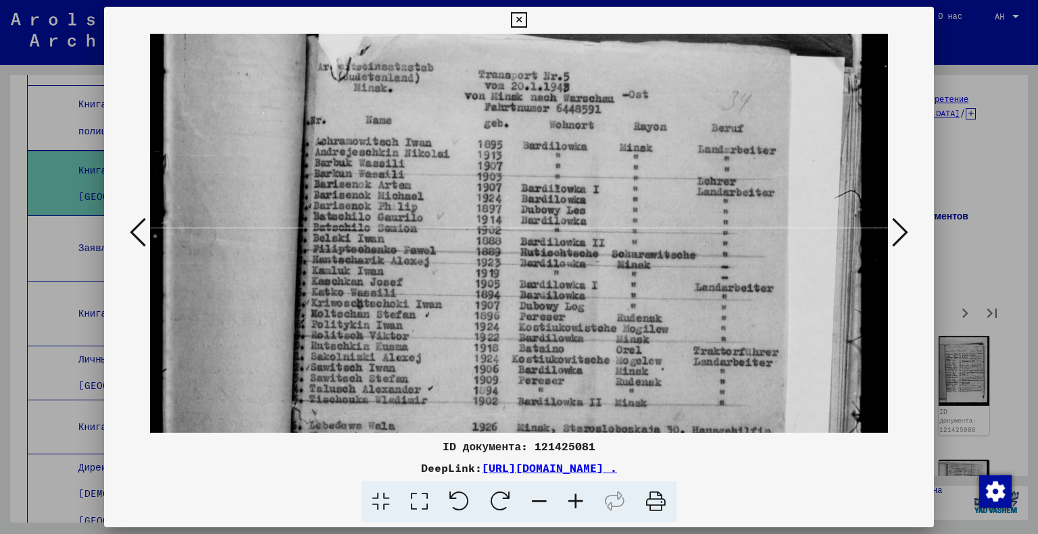
drag, startPoint x: 616, startPoint y: 378, endPoint x: 600, endPoint y: 253, distance: 126.1
click at [600, 253] on img at bounding box center [519, 413] width 739 height 1009
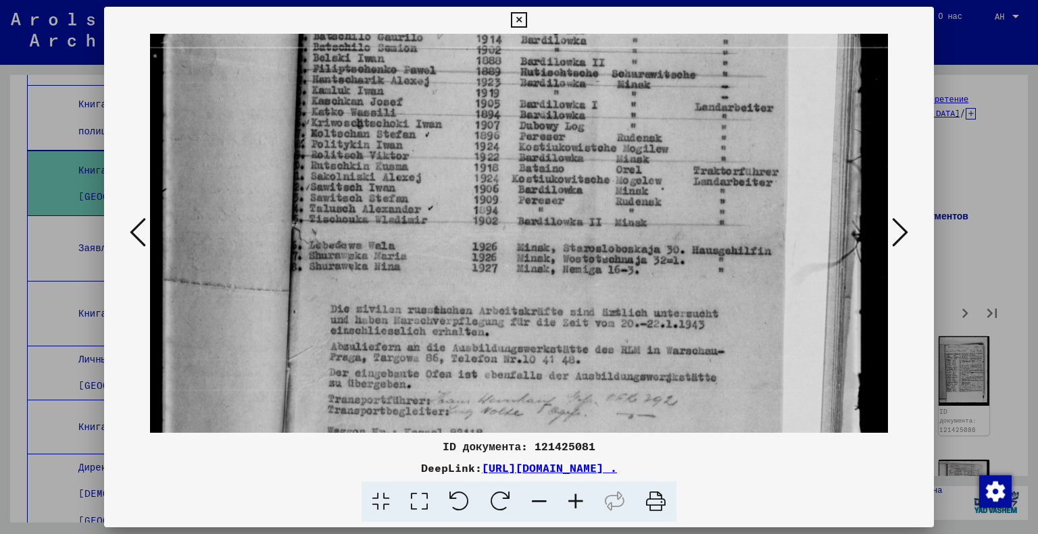
drag, startPoint x: 574, startPoint y: 407, endPoint x: 626, endPoint y: 226, distance: 188.6
click at [626, 226] on img at bounding box center [519, 233] width 739 height 1009
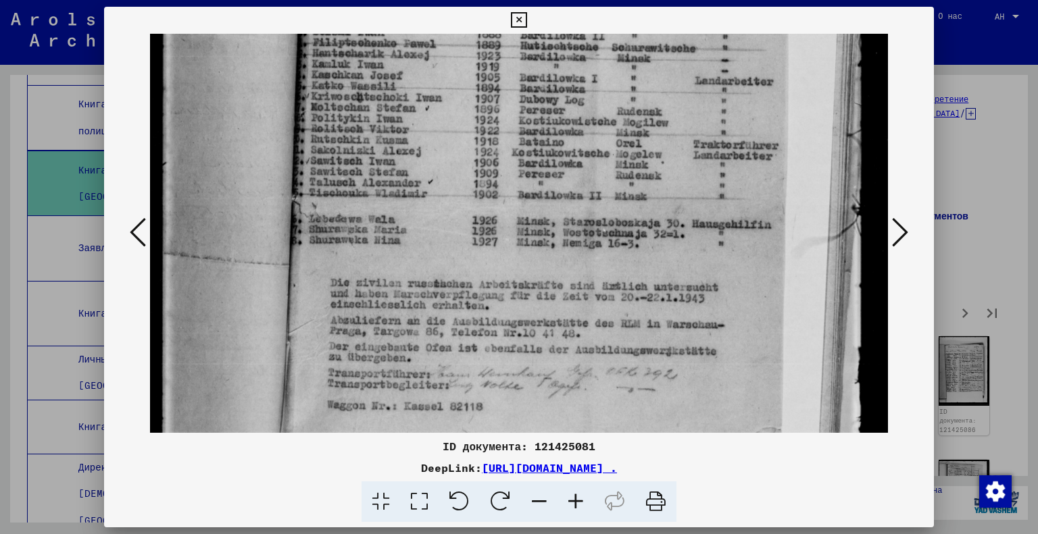
scroll to position [334, 0]
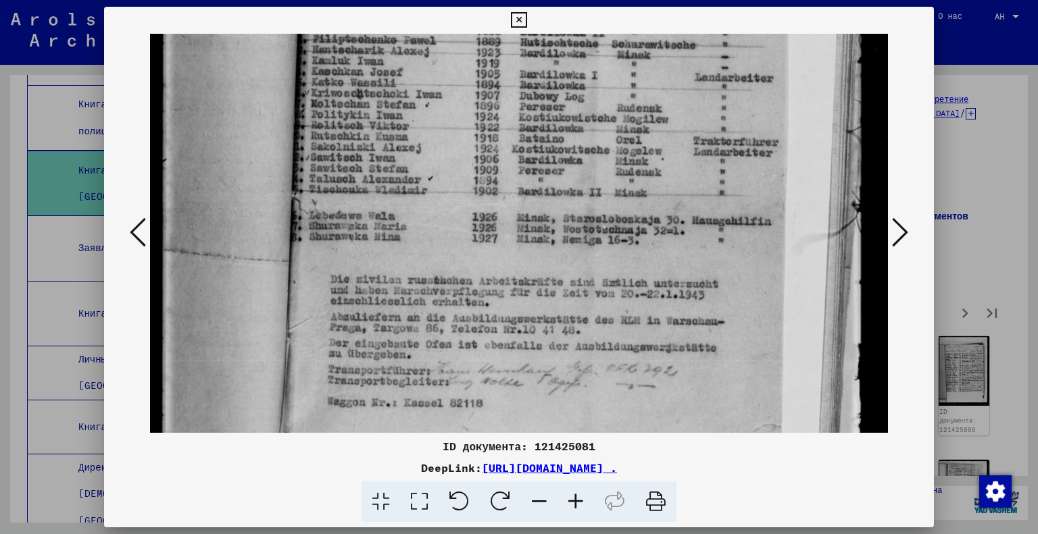
drag, startPoint x: 634, startPoint y: 280, endPoint x: 641, endPoint y: 254, distance: 27.2
click at [641, 254] on img at bounding box center [519, 203] width 739 height 1009
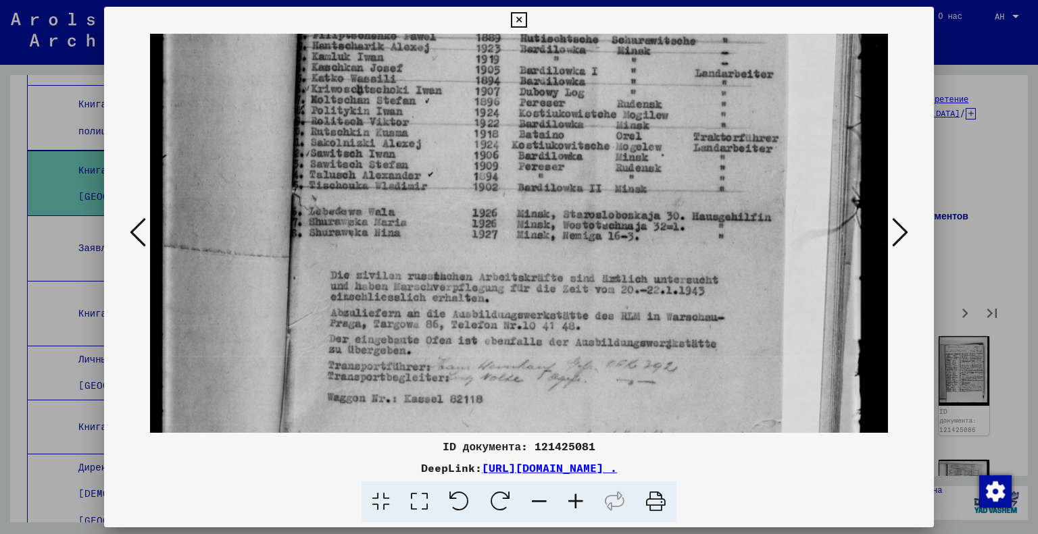
scroll to position [343, 0]
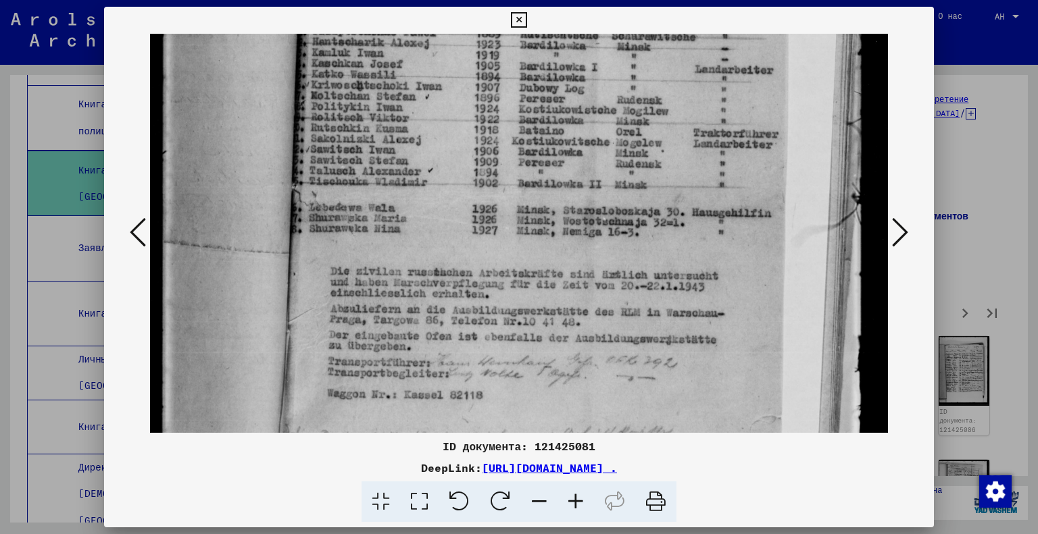
drag, startPoint x: 730, startPoint y: 337, endPoint x: 729, endPoint y: 329, distance: 8.1
click at [729, 329] on img at bounding box center [519, 195] width 739 height 1009
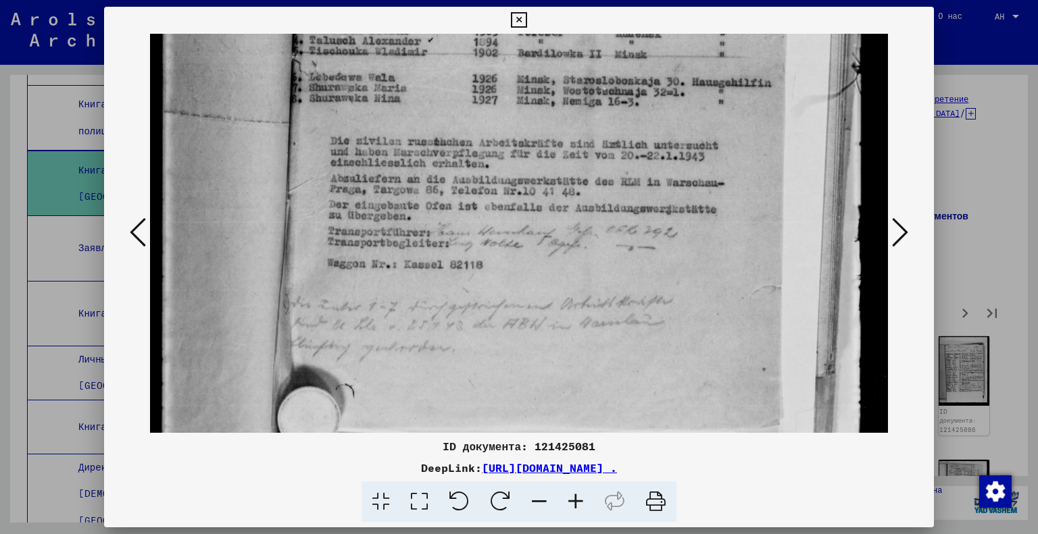
drag, startPoint x: 836, startPoint y: 264, endPoint x: 822, endPoint y: 156, distance: 109.0
click at [822, 156] on img at bounding box center [519, 65] width 739 height 1009
click at [905, 232] on icon at bounding box center [900, 232] width 16 height 32
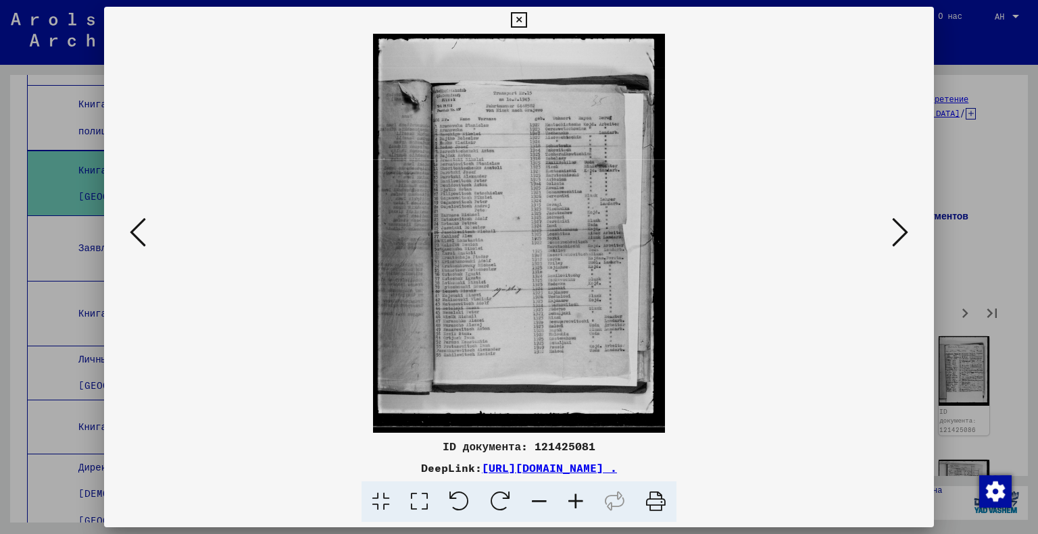
click at [420, 502] on icon at bounding box center [419, 502] width 39 height 41
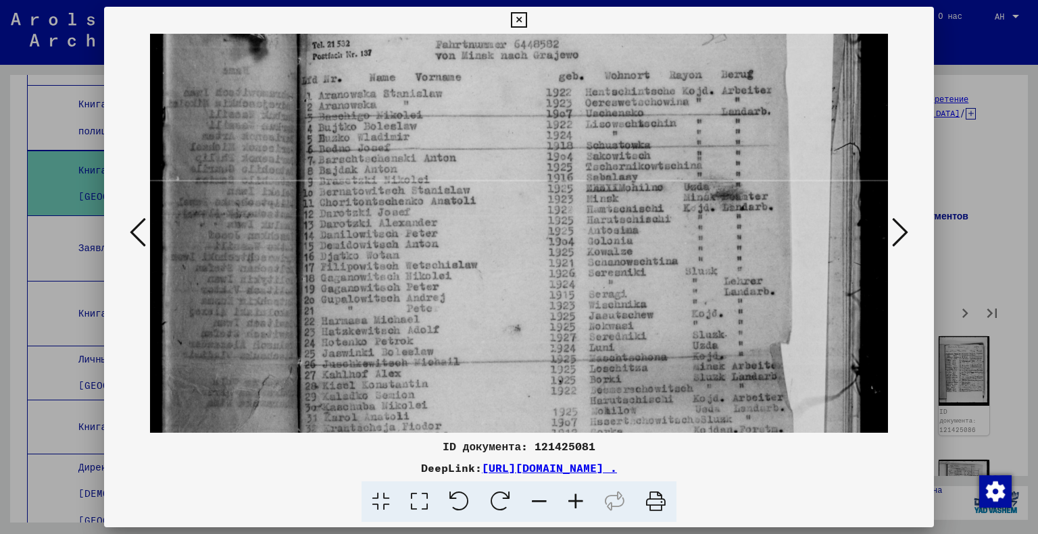
scroll to position [174, 0]
drag, startPoint x: 545, startPoint y: 398, endPoint x: 510, endPoint y: 230, distance: 171.9
click at [510, 230] on img at bounding box center [519, 365] width 739 height 1012
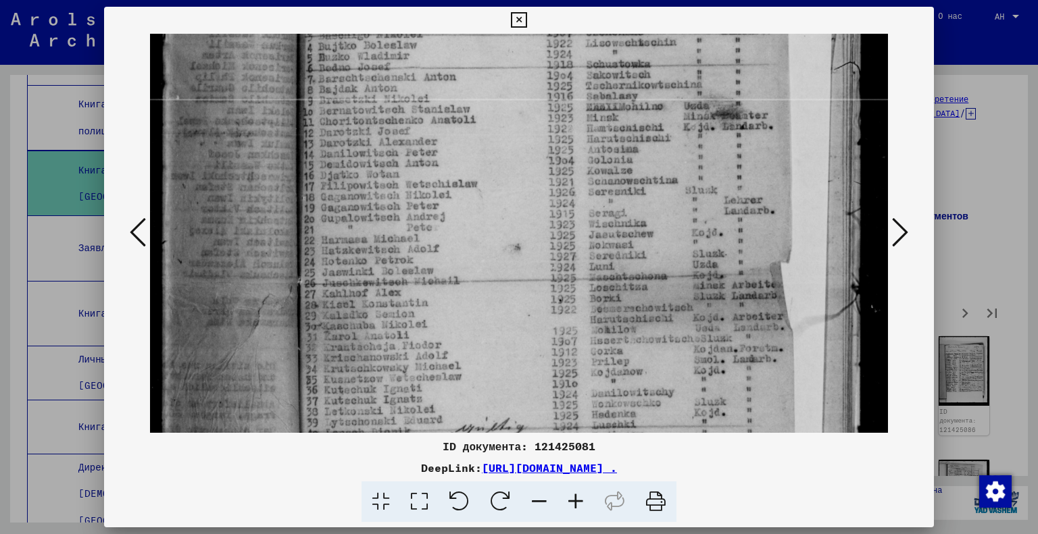
scroll to position [263, 0]
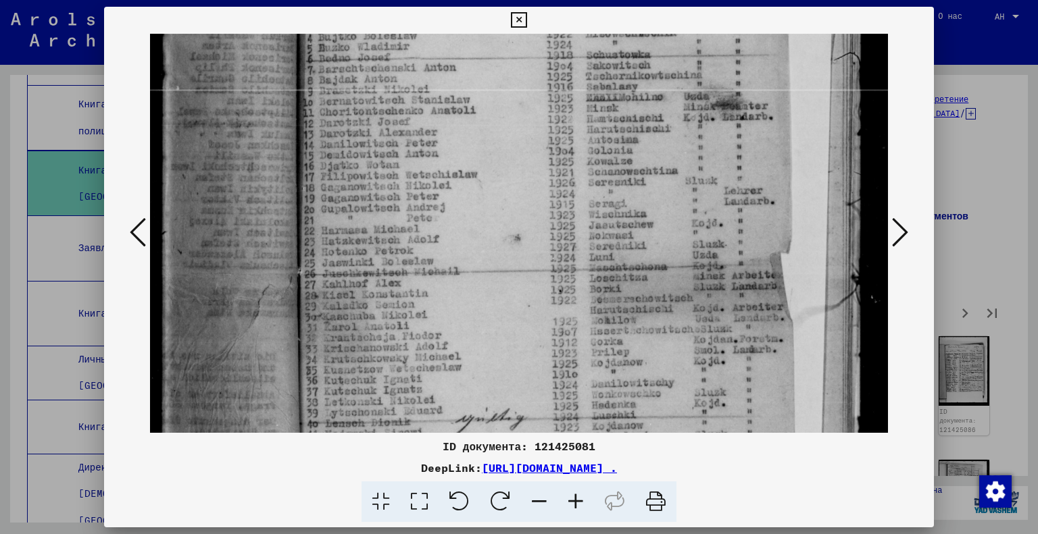
drag, startPoint x: 602, startPoint y: 356, endPoint x: 593, endPoint y: 272, distance: 85.0
click at [593, 272] on img at bounding box center [519, 277] width 739 height 1012
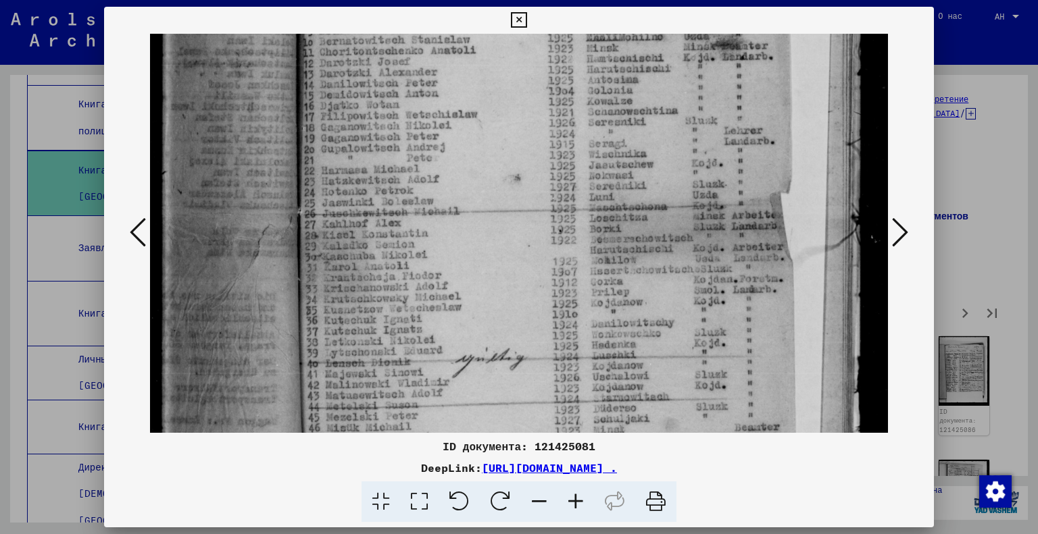
scroll to position [324, 0]
drag, startPoint x: 596, startPoint y: 364, endPoint x: 590, endPoint y: 305, distance: 59.8
click at [590, 305] on img at bounding box center [519, 216] width 739 height 1012
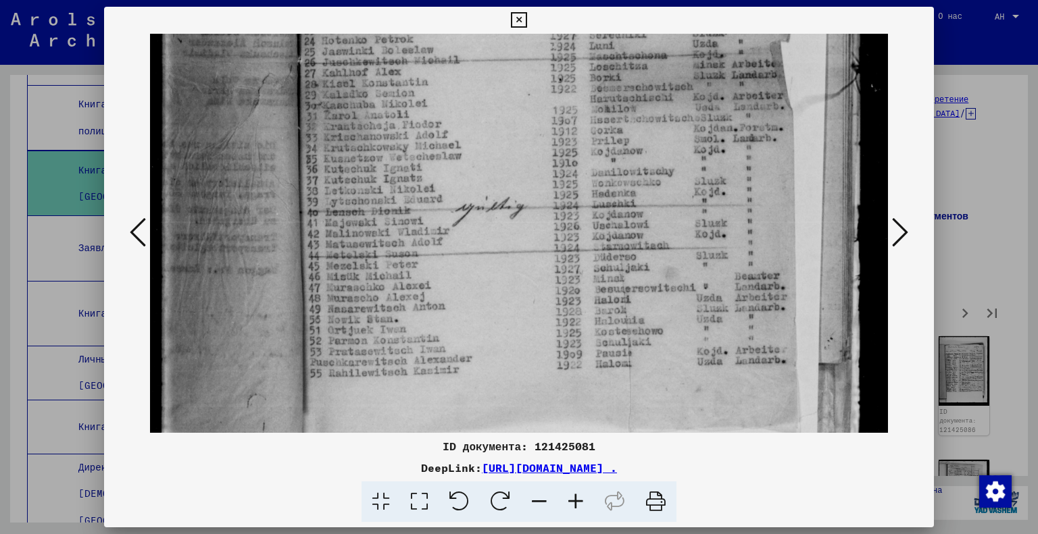
scroll to position [476, 0]
drag, startPoint x: 590, startPoint y: 378, endPoint x: 569, endPoint y: 232, distance: 147.4
click at [569, 232] on img at bounding box center [519, 64] width 739 height 1012
click at [897, 226] on icon at bounding box center [900, 232] width 16 height 32
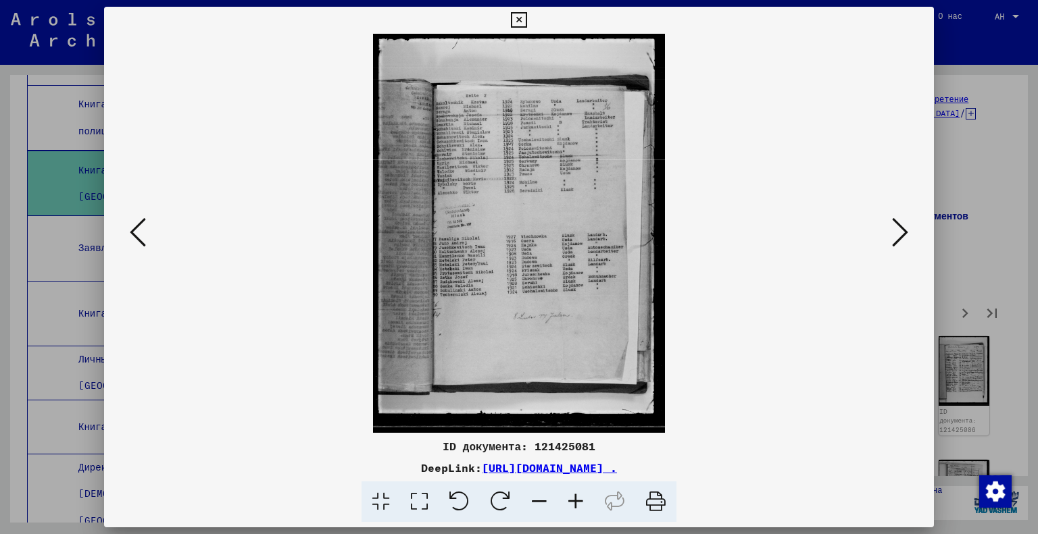
click at [418, 501] on icon at bounding box center [419, 502] width 39 height 41
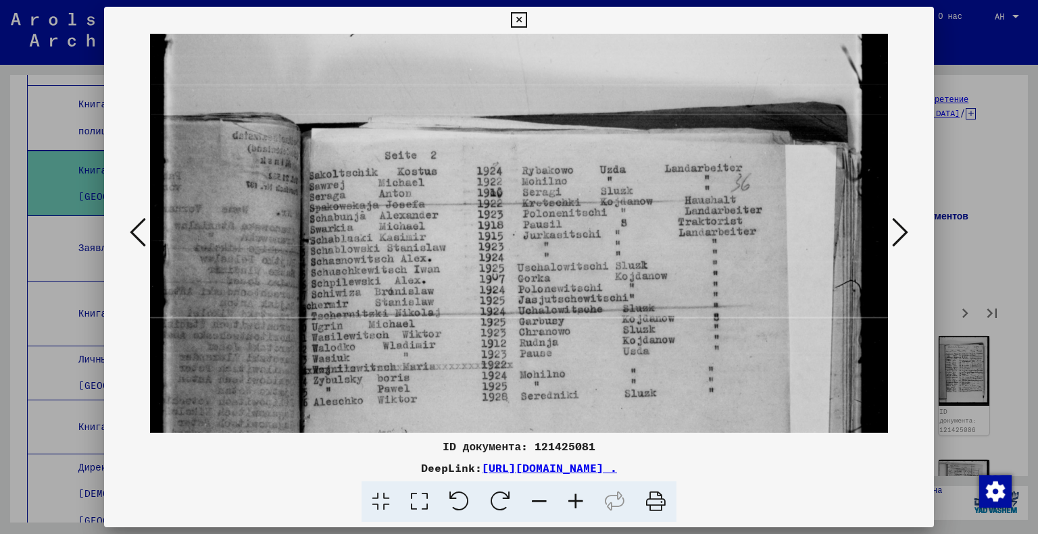
scroll to position [39, 0]
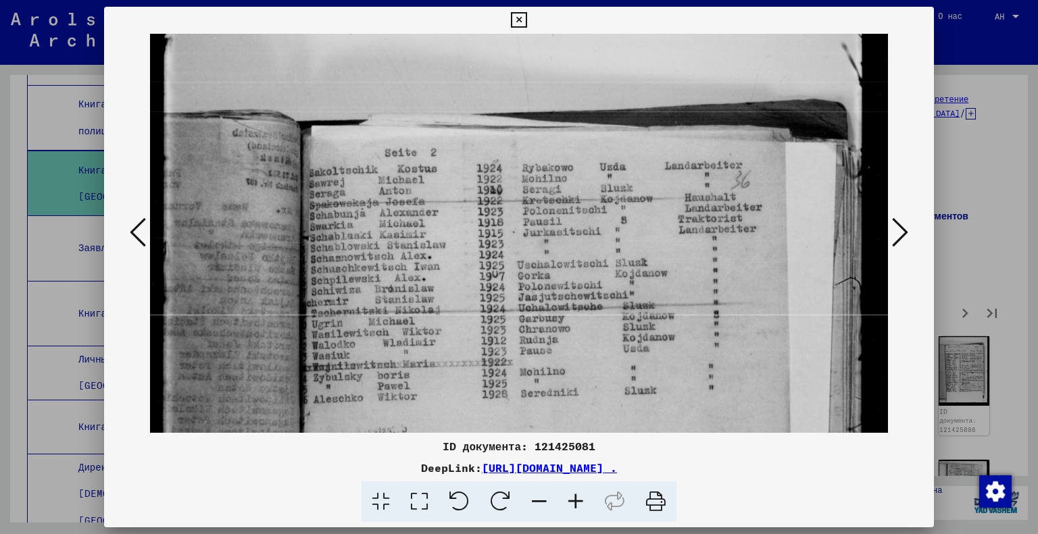
drag, startPoint x: 534, startPoint y: 361, endPoint x: 532, endPoint y: 324, distance: 37.9
click at [532, 324] on img at bounding box center [519, 502] width 739 height 1012
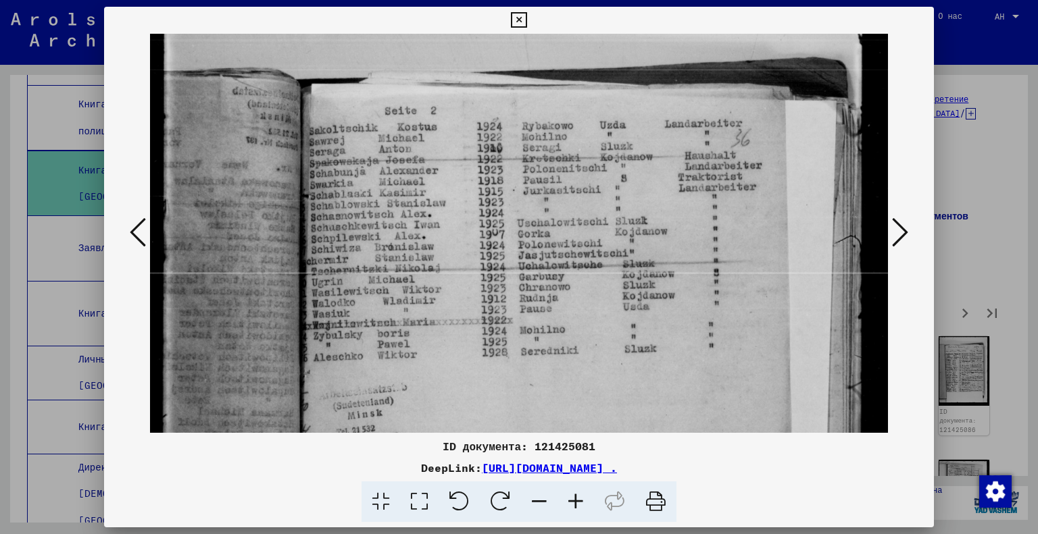
scroll to position [103, 0]
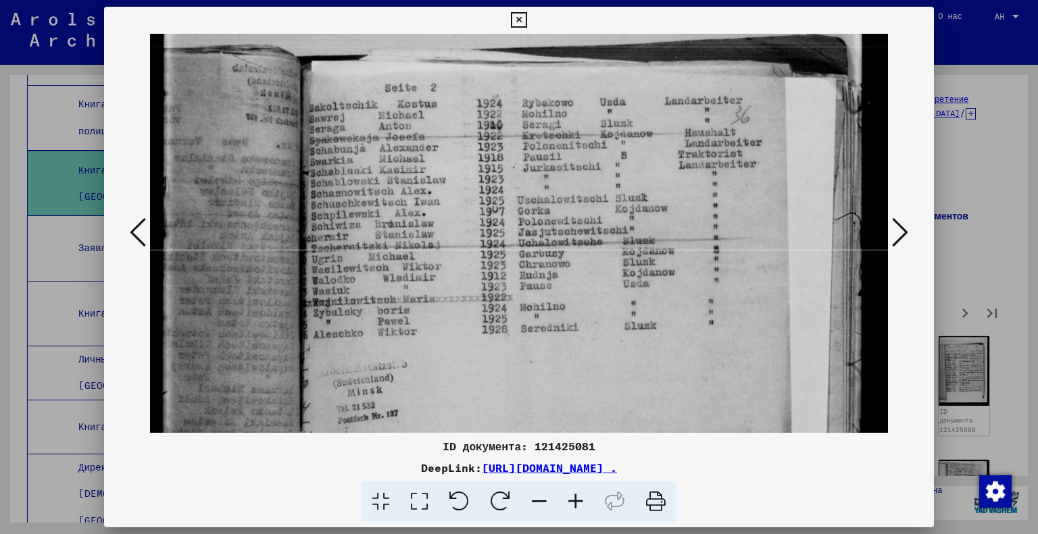
drag, startPoint x: 607, startPoint y: 367, endPoint x: 593, endPoint y: 305, distance: 63.0
click at [593, 305] on img at bounding box center [519, 437] width 739 height 1012
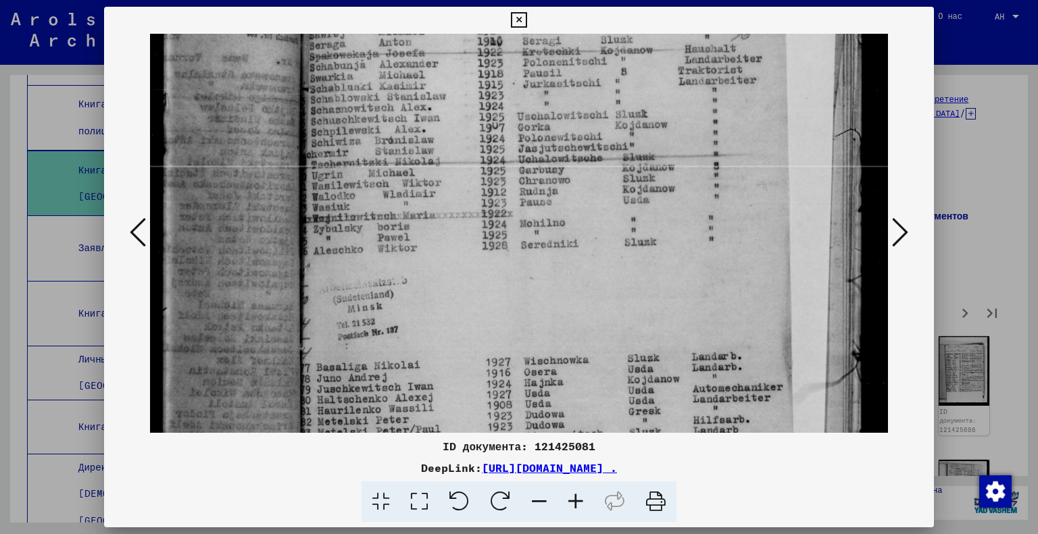
drag, startPoint x: 593, startPoint y: 305, endPoint x: 581, endPoint y: 222, distance: 84.0
click at [581, 222] on img at bounding box center [519, 353] width 739 height 1012
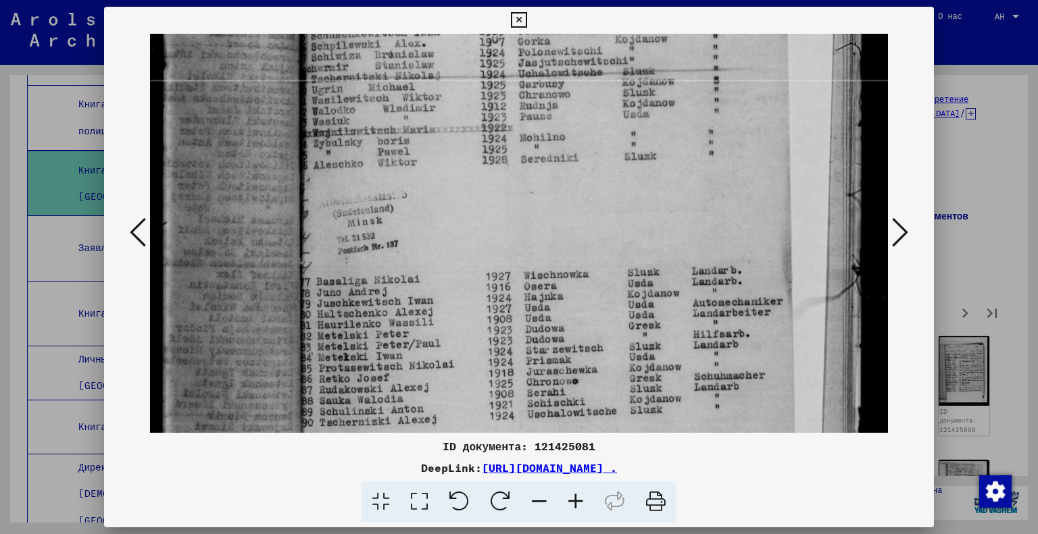
drag, startPoint x: 607, startPoint y: 345, endPoint x: 578, endPoint y: 259, distance: 91.0
click at [578, 259] on img at bounding box center [519, 267] width 739 height 1012
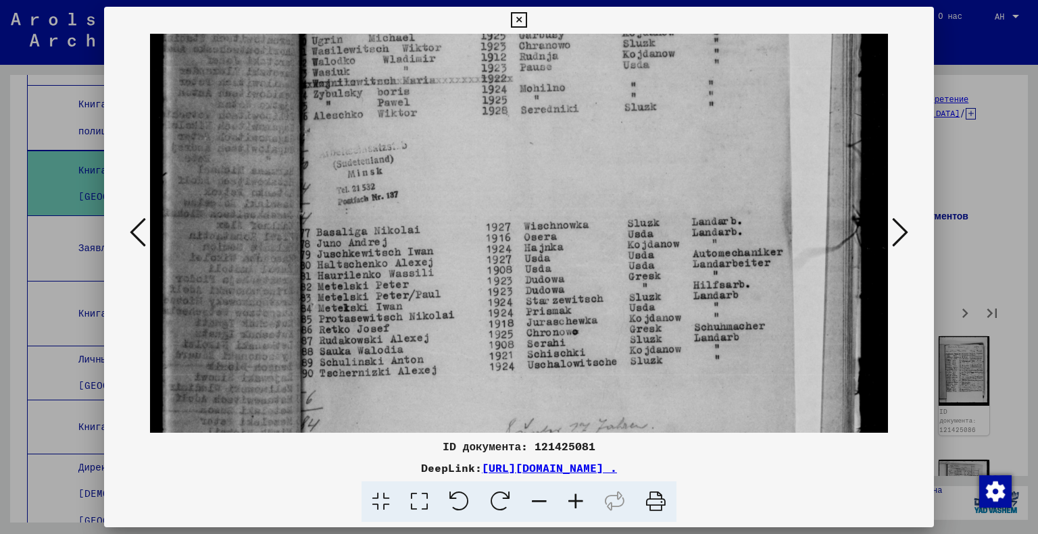
scroll to position [324, 0]
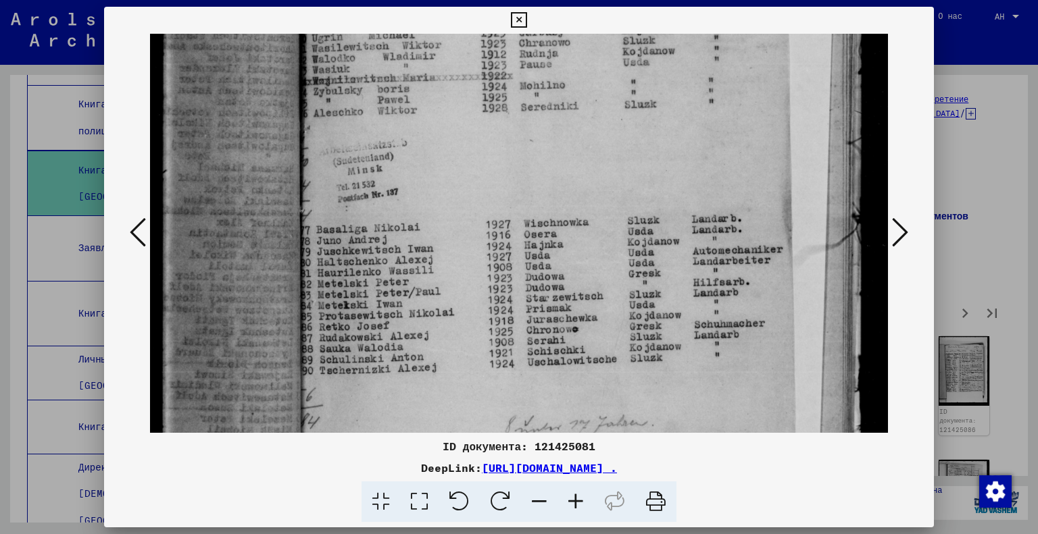
drag, startPoint x: 586, startPoint y: 364, endPoint x: 572, endPoint y: 318, distance: 47.9
click at [572, 318] on img at bounding box center [519, 215] width 739 height 1012
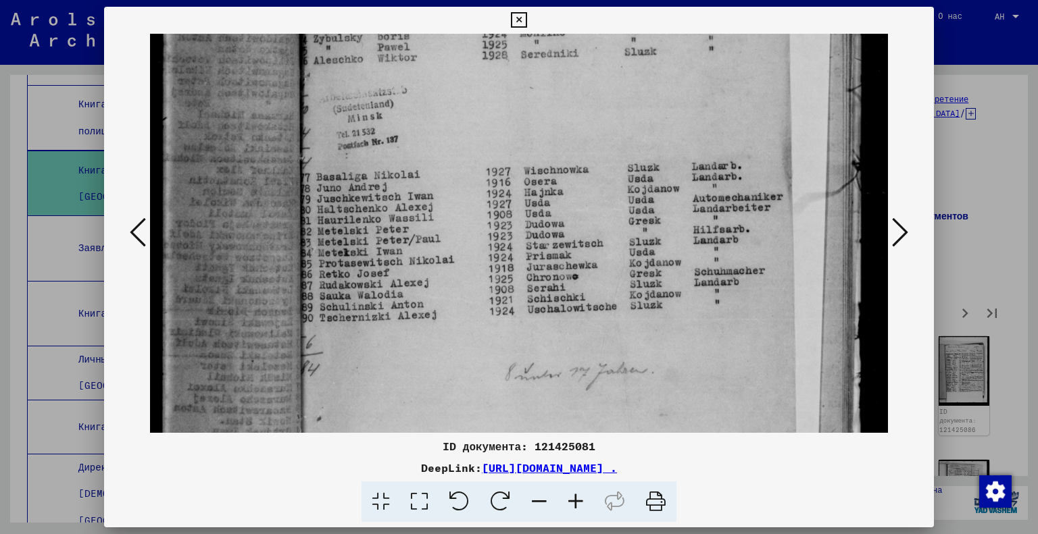
drag, startPoint x: 572, startPoint y: 318, endPoint x: 572, endPoint y: 263, distance: 55.4
click at [572, 263] on img at bounding box center [519, 163] width 739 height 1012
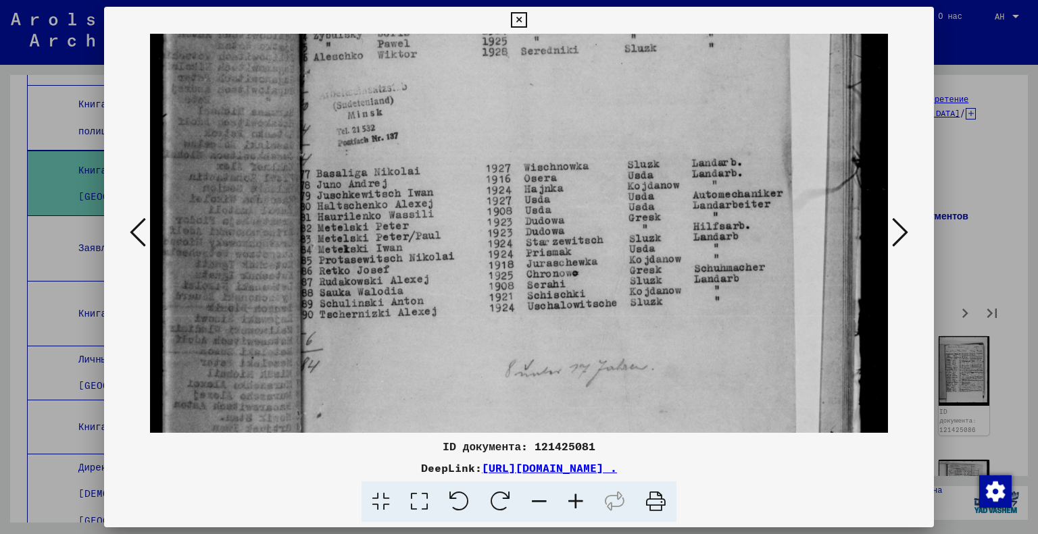
click at [907, 239] on icon at bounding box center [900, 232] width 16 height 32
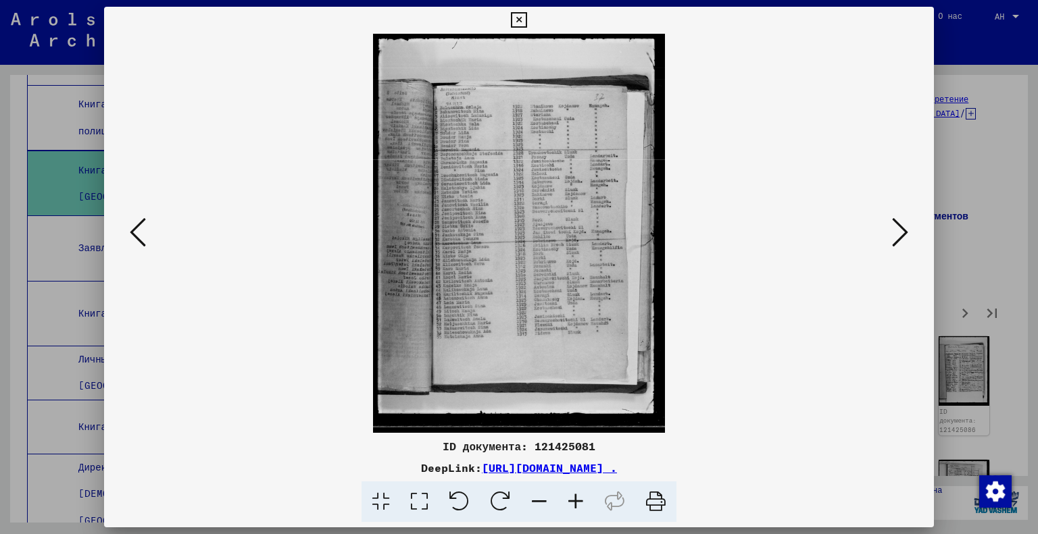
click at [422, 498] on icon at bounding box center [419, 502] width 39 height 41
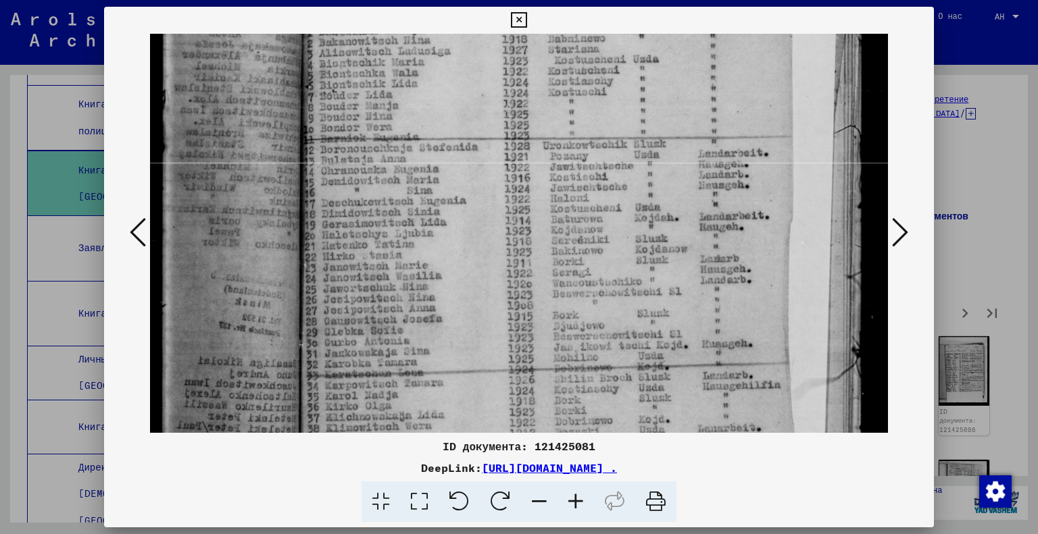
drag, startPoint x: 607, startPoint y: 321, endPoint x: 521, endPoint y: 134, distance: 205.9
click at [521, 134] on img at bounding box center [519, 349] width 739 height 1009
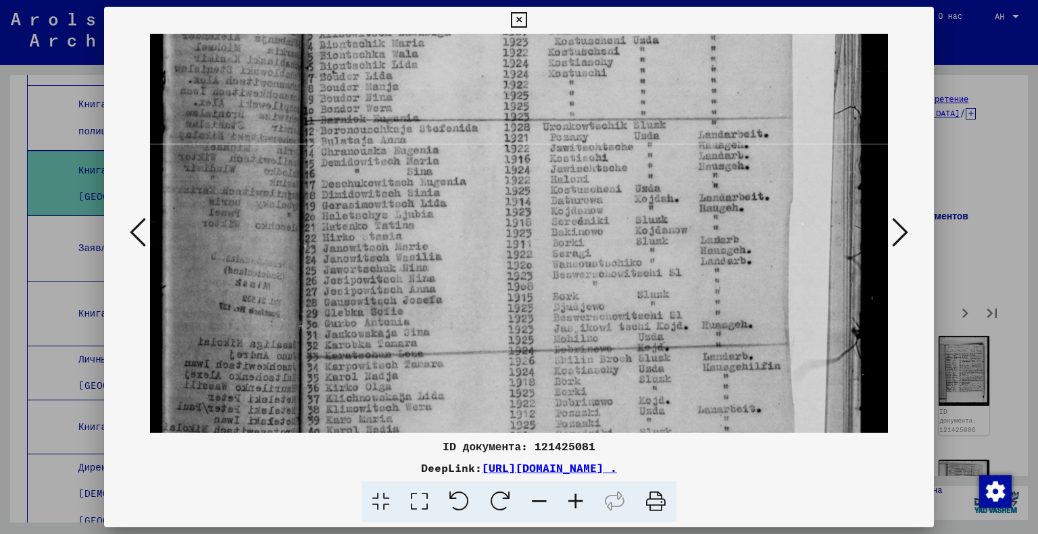
scroll to position [236, 0]
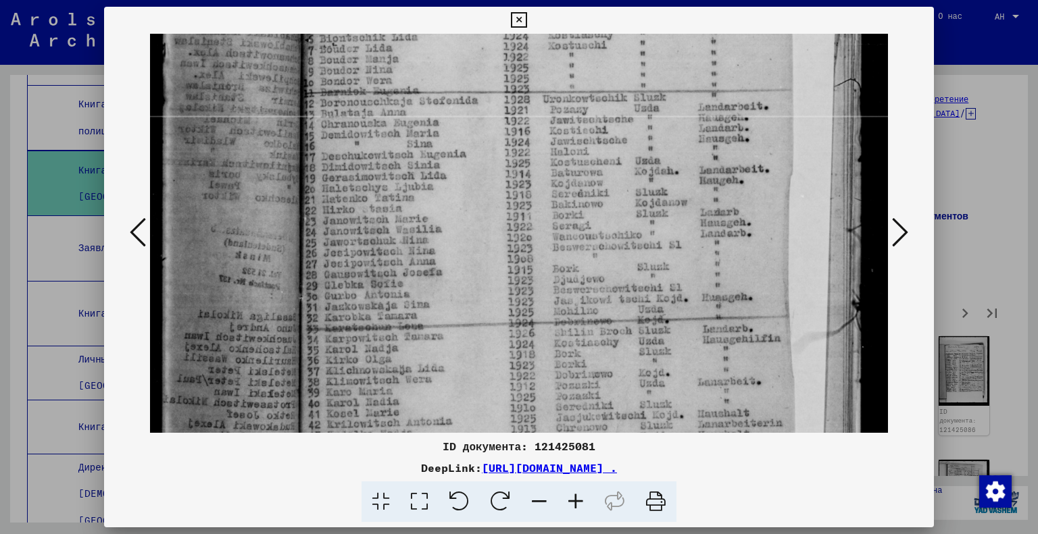
drag, startPoint x: 559, startPoint y: 354, endPoint x: 552, endPoint y: 310, distance: 44.4
click at [552, 310] on img at bounding box center [519, 302] width 739 height 1009
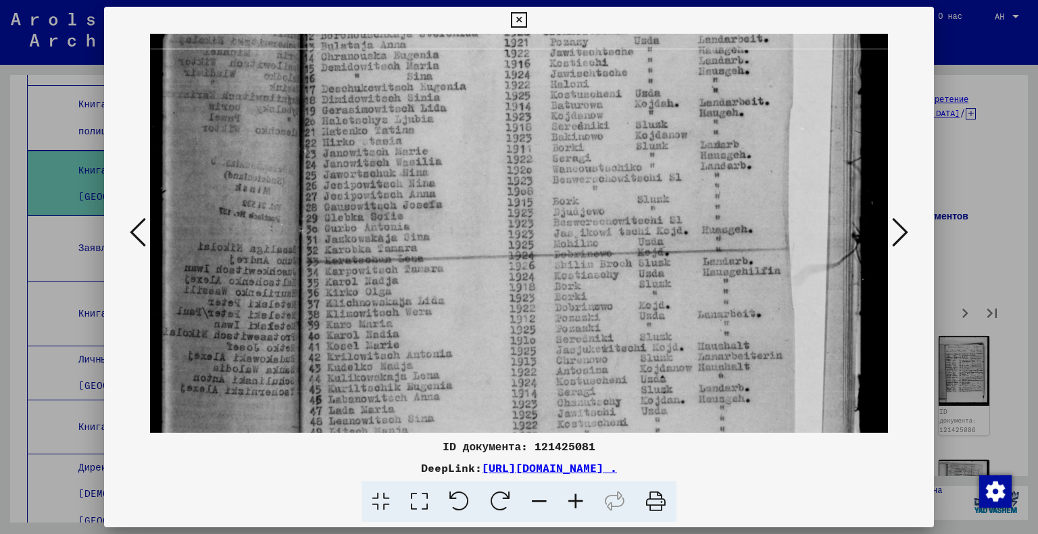
drag, startPoint x: 551, startPoint y: 328, endPoint x: 547, endPoint y: 247, distance: 81.9
click at [547, 248] on img at bounding box center [519, 234] width 739 height 1009
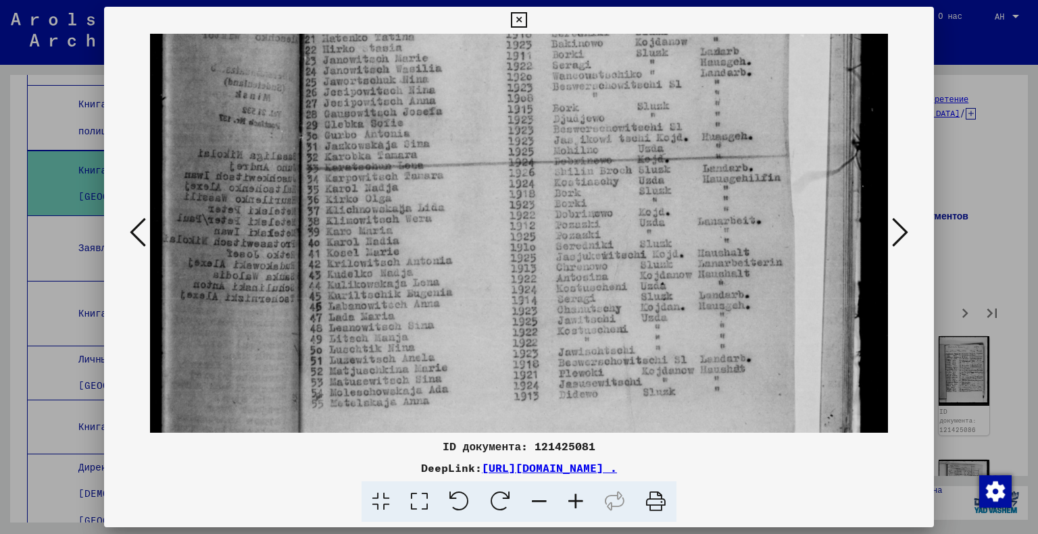
drag, startPoint x: 571, startPoint y: 380, endPoint x: 556, endPoint y: 297, distance: 85.1
click at [556, 299] on img at bounding box center [519, 141] width 739 height 1009
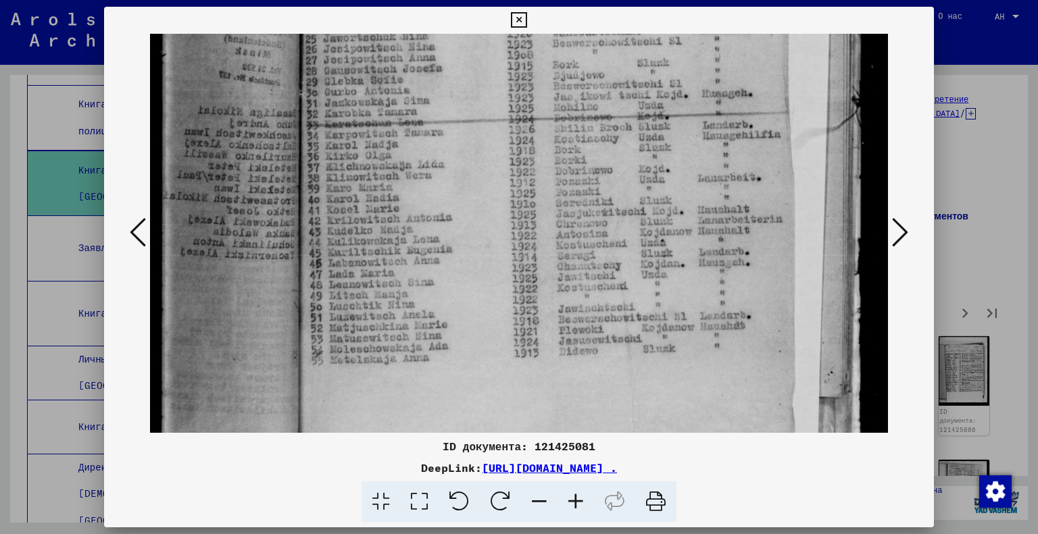
drag, startPoint x: 557, startPoint y: 361, endPoint x: 544, endPoint y: 324, distance: 38.7
click at [544, 324] on img at bounding box center [519, 98] width 739 height 1009
click at [909, 224] on button at bounding box center [900, 233] width 24 height 39
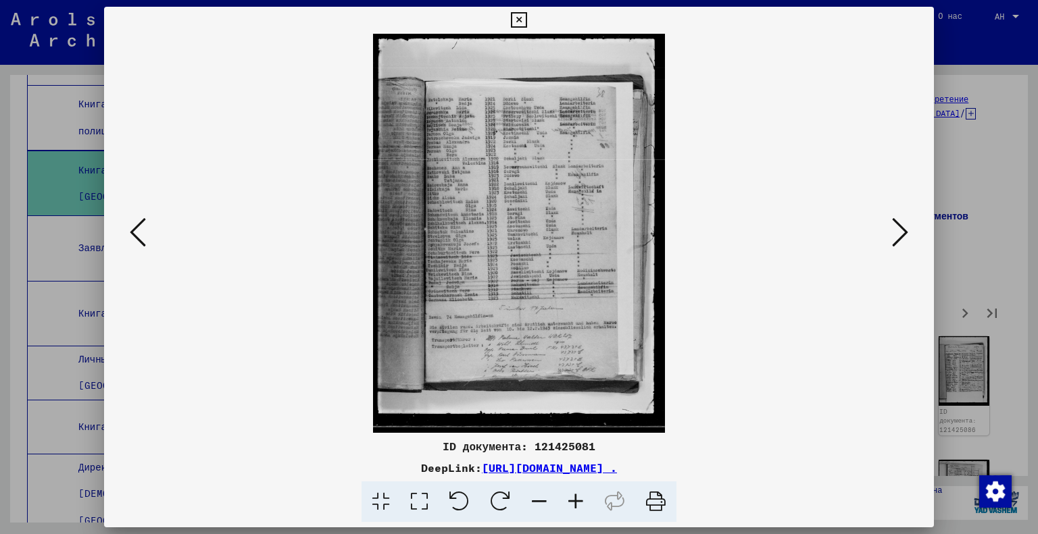
click at [416, 498] on icon at bounding box center [419, 502] width 39 height 41
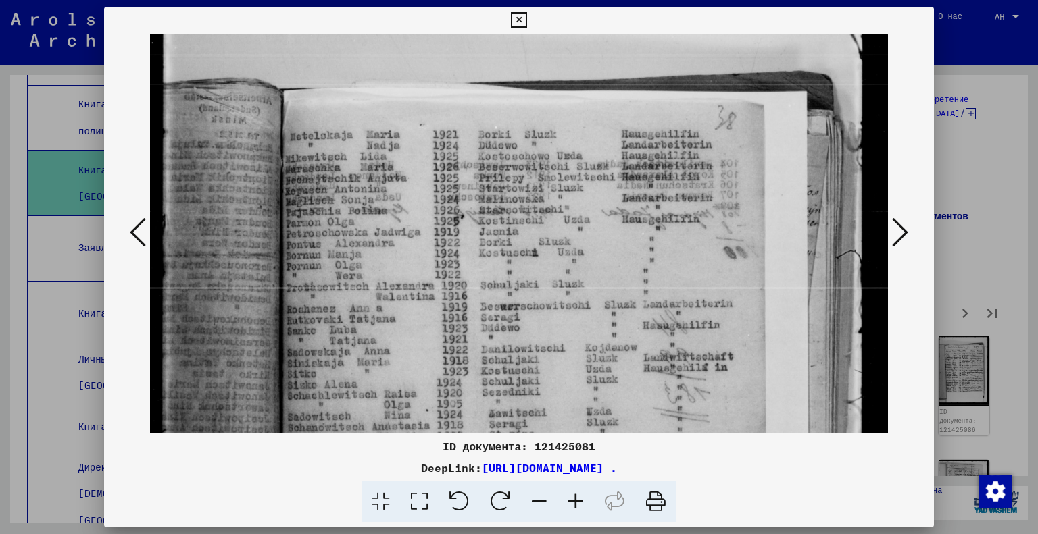
scroll to position [69, 0]
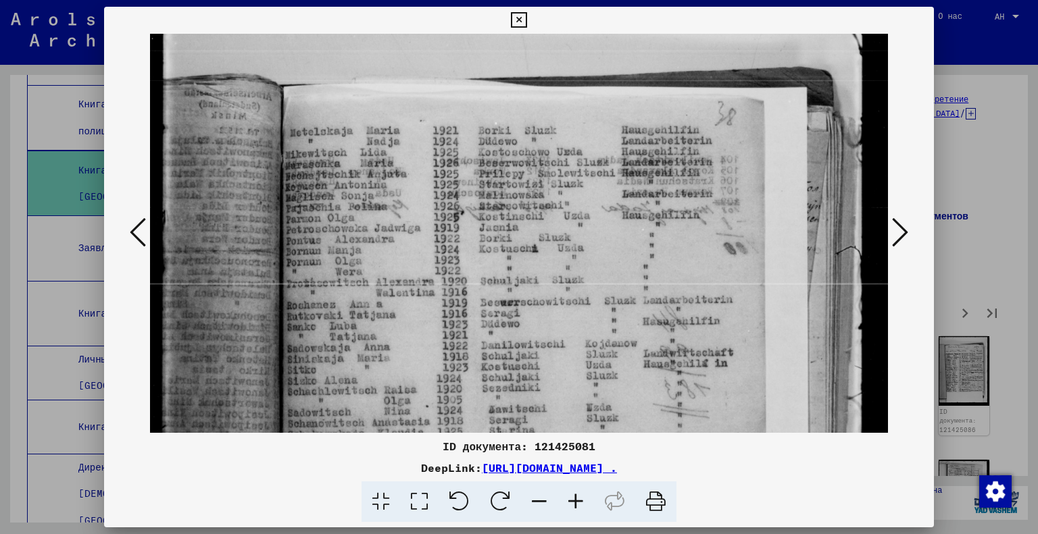
drag, startPoint x: 627, startPoint y: 305, endPoint x: 532, endPoint y: 239, distance: 115.9
click at [532, 239] on img at bounding box center [519, 471] width 739 height 1012
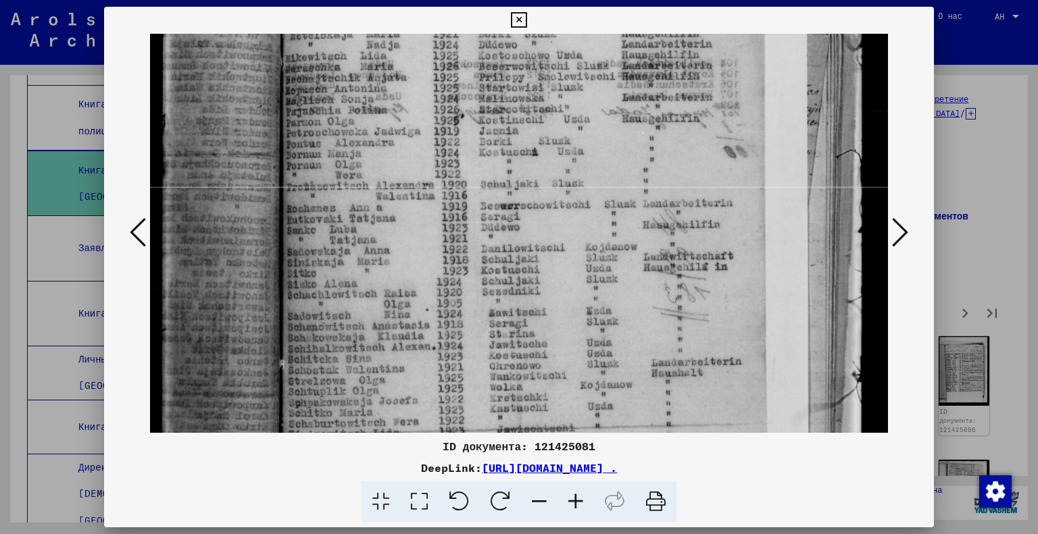
scroll to position [166, 0]
drag, startPoint x: 591, startPoint y: 368, endPoint x: 595, endPoint y: 274, distance: 93.4
click at [595, 274] on img at bounding box center [519, 374] width 739 height 1012
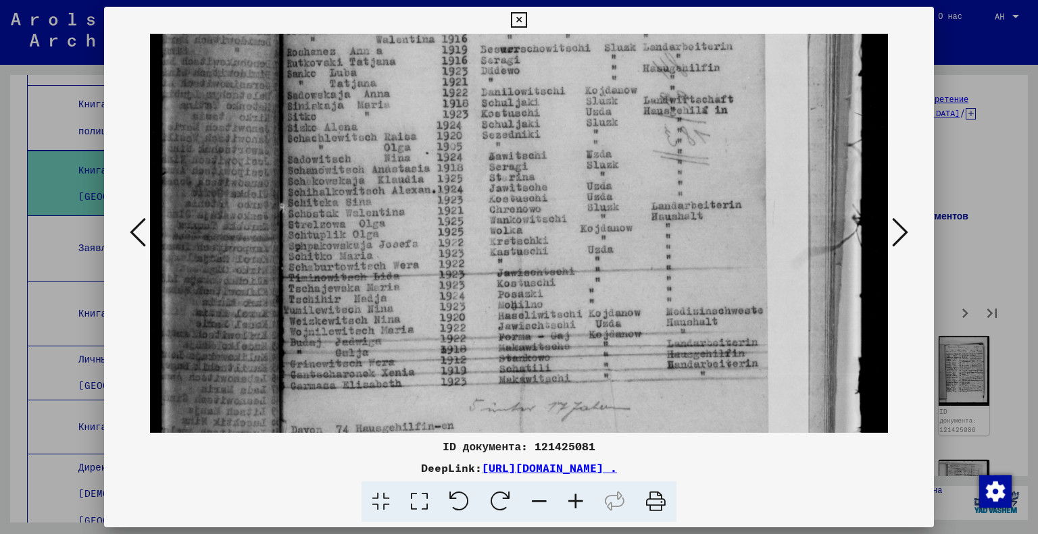
scroll to position [335, 0]
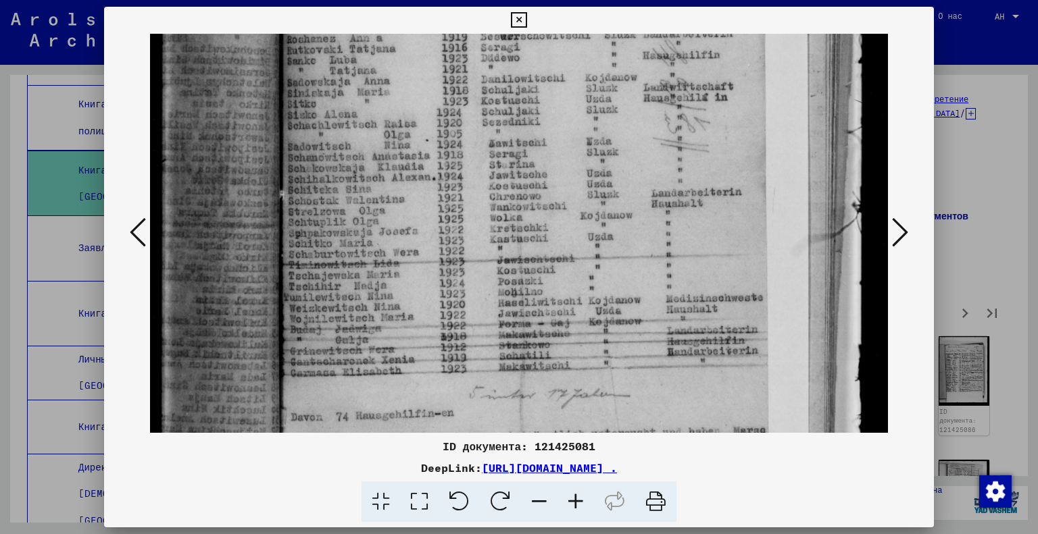
drag, startPoint x: 587, startPoint y: 368, endPoint x: 571, endPoint y: 205, distance: 164.3
click at [571, 205] on img at bounding box center [519, 205] width 739 height 1012
click at [901, 226] on icon at bounding box center [900, 232] width 16 height 32
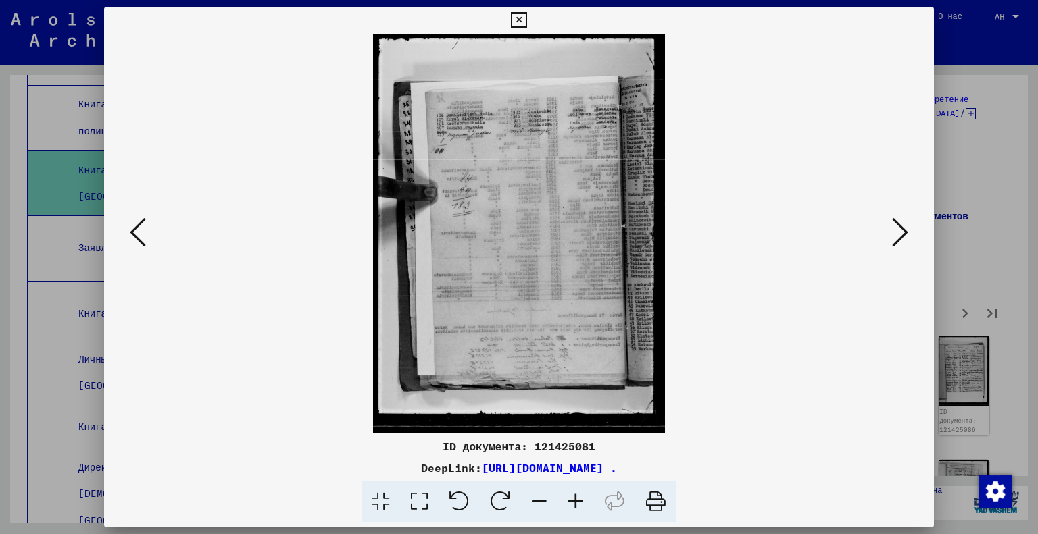
scroll to position [0, 0]
click at [414, 513] on icon at bounding box center [419, 502] width 39 height 41
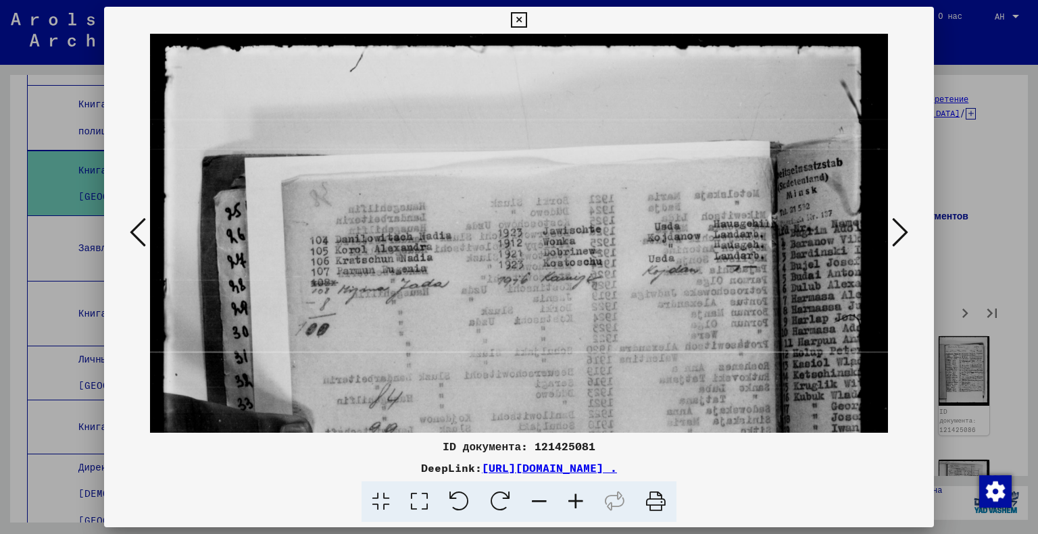
click at [904, 227] on icon at bounding box center [900, 232] width 16 height 32
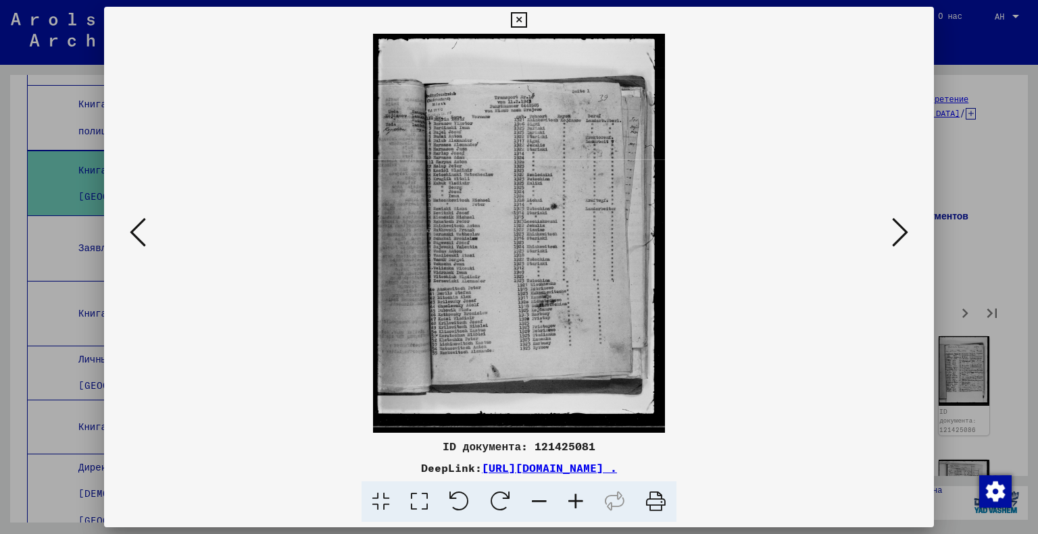
click at [426, 509] on icon at bounding box center [419, 502] width 39 height 41
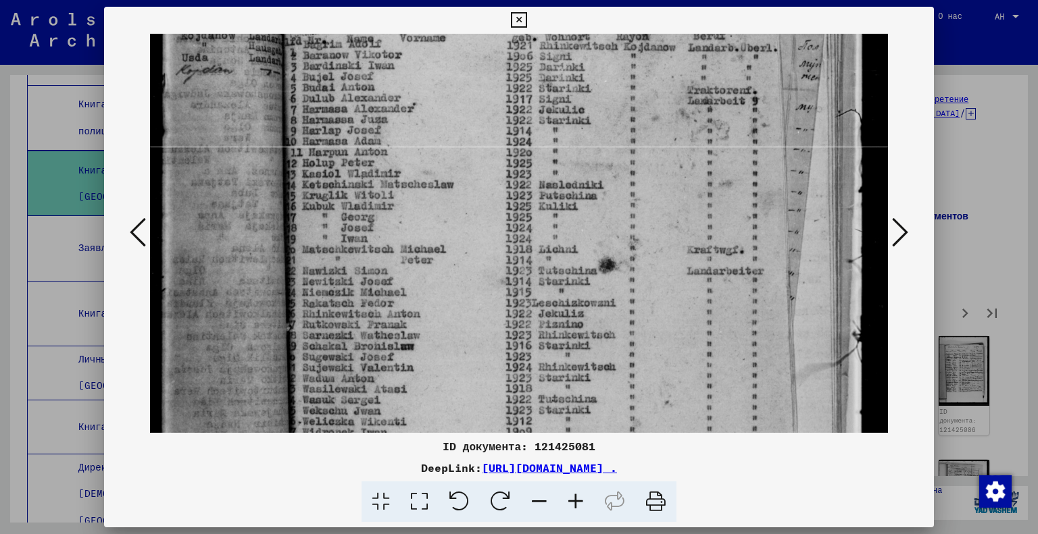
drag, startPoint x: 574, startPoint y: 374, endPoint x: 681, endPoint y: 170, distance: 230.0
click at [681, 170] on img at bounding box center [519, 334] width 739 height 1012
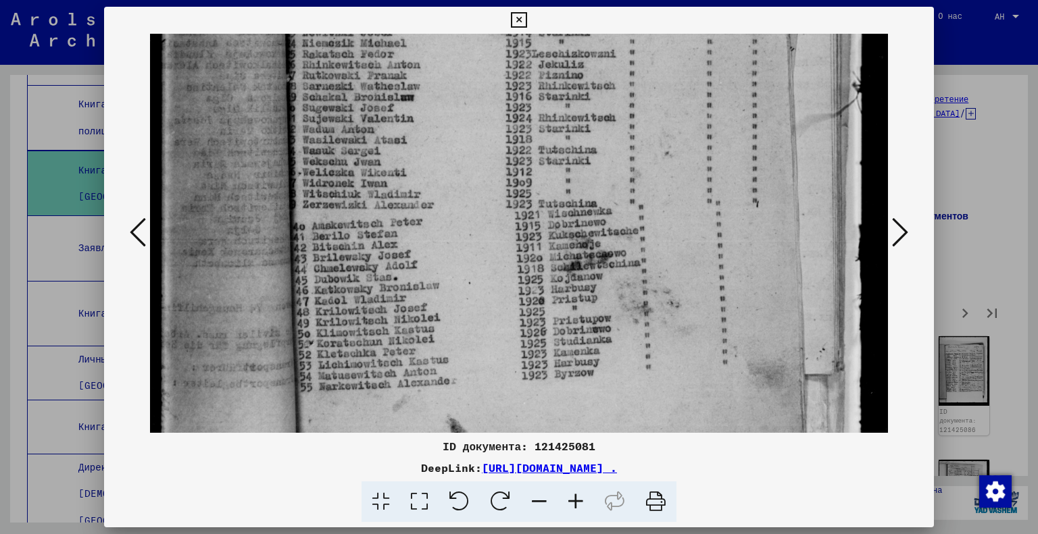
drag, startPoint x: 669, startPoint y: 393, endPoint x: 712, endPoint y: 143, distance: 253.6
click at [712, 143] on img at bounding box center [519, 84] width 739 height 1012
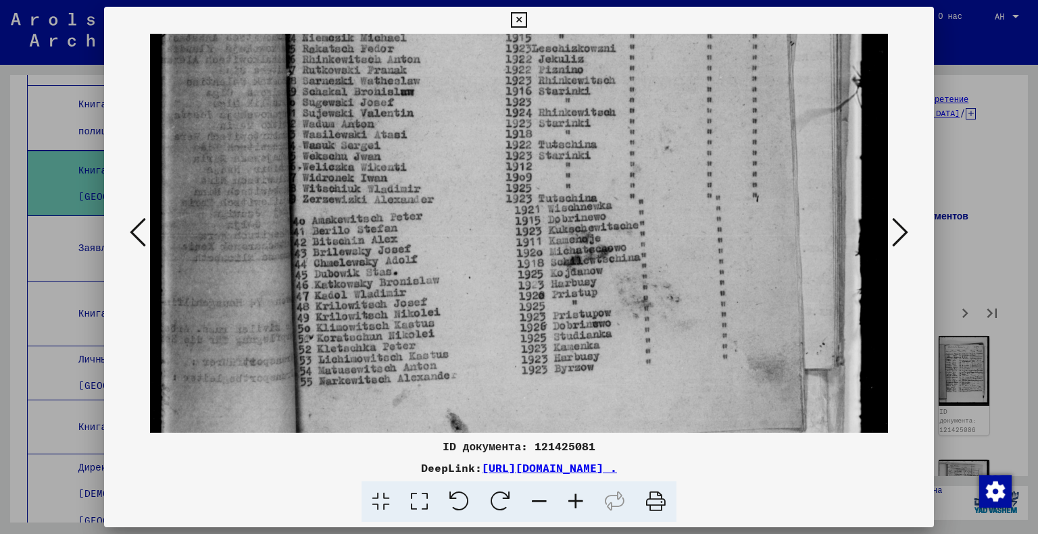
click at [889, 227] on button at bounding box center [900, 233] width 24 height 39
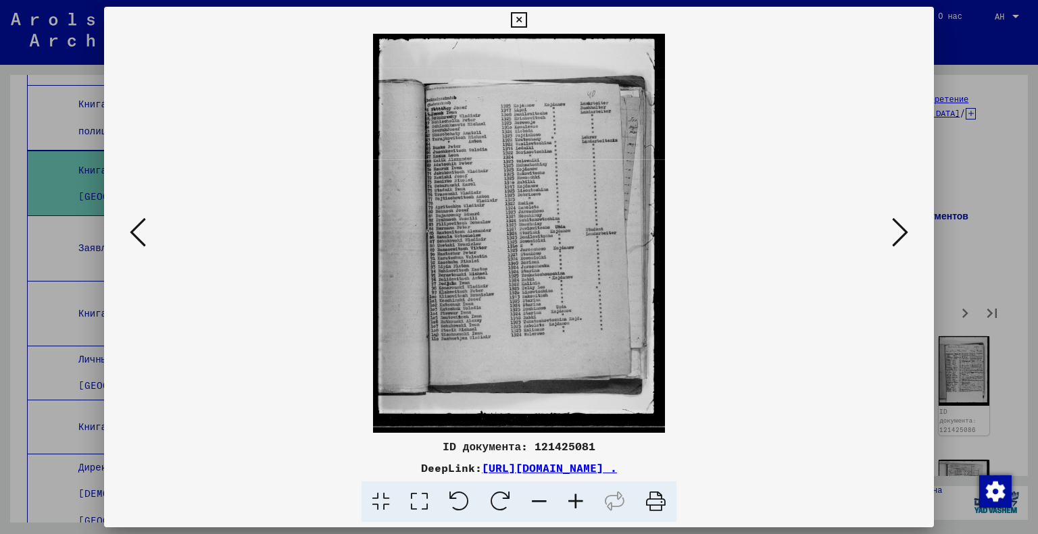
click at [426, 502] on icon at bounding box center [419, 502] width 39 height 41
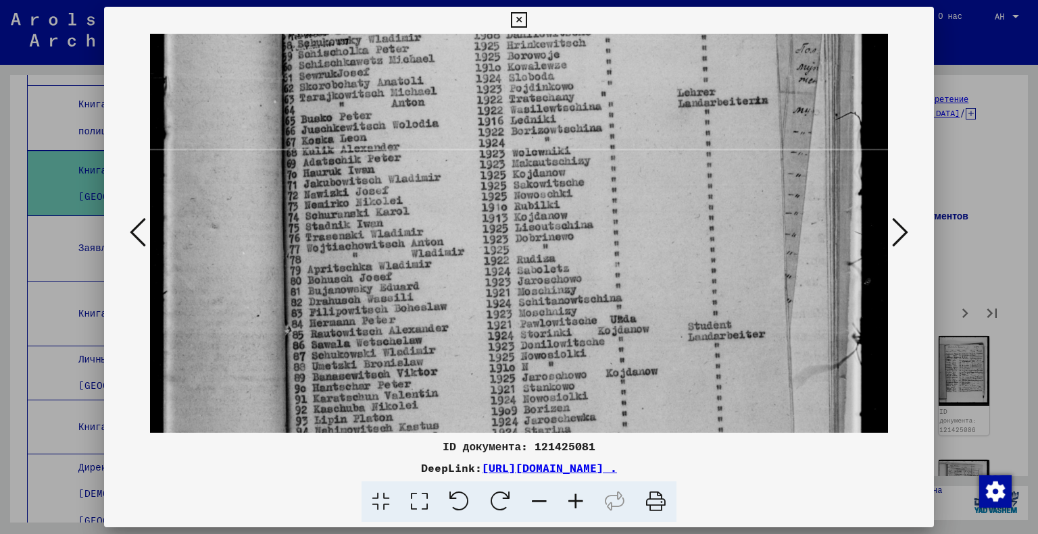
drag, startPoint x: 557, startPoint y: 280, endPoint x: 583, endPoint y: 160, distance: 123.1
click at [583, 160] on img at bounding box center [519, 335] width 739 height 1009
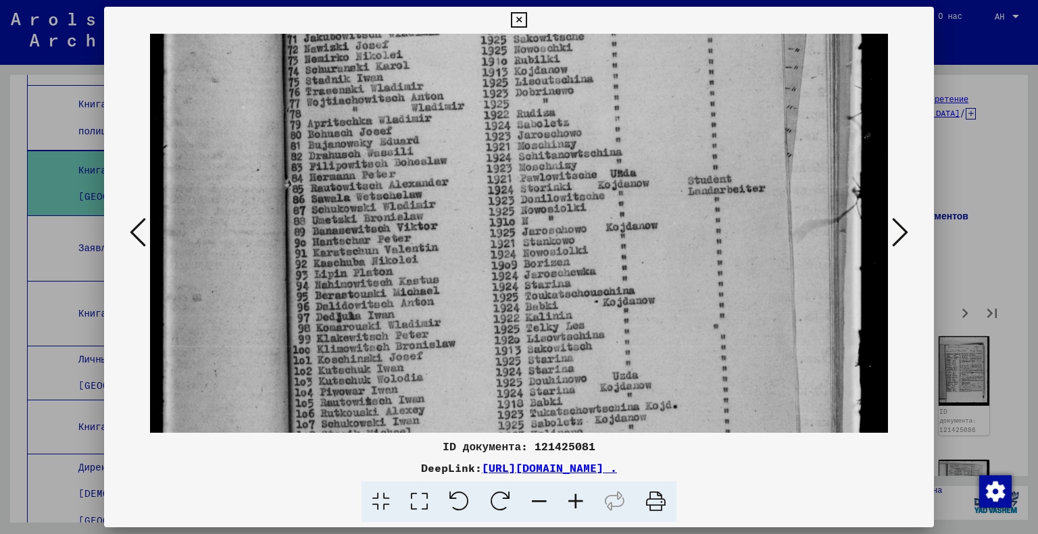
drag, startPoint x: 580, startPoint y: 393, endPoint x: 612, endPoint y: 249, distance: 147.4
click at [612, 249] on img at bounding box center [519, 189] width 739 height 1009
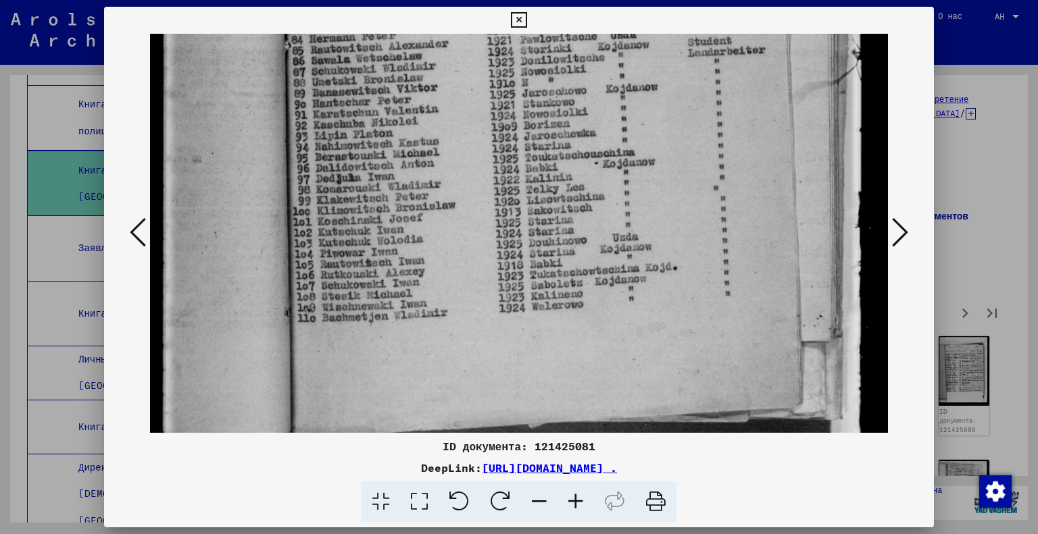
drag, startPoint x: 605, startPoint y: 330, endPoint x: 620, endPoint y: 199, distance: 132.5
click at [620, 199] on img at bounding box center [519, 51] width 739 height 1009
click at [889, 229] on button at bounding box center [900, 233] width 24 height 39
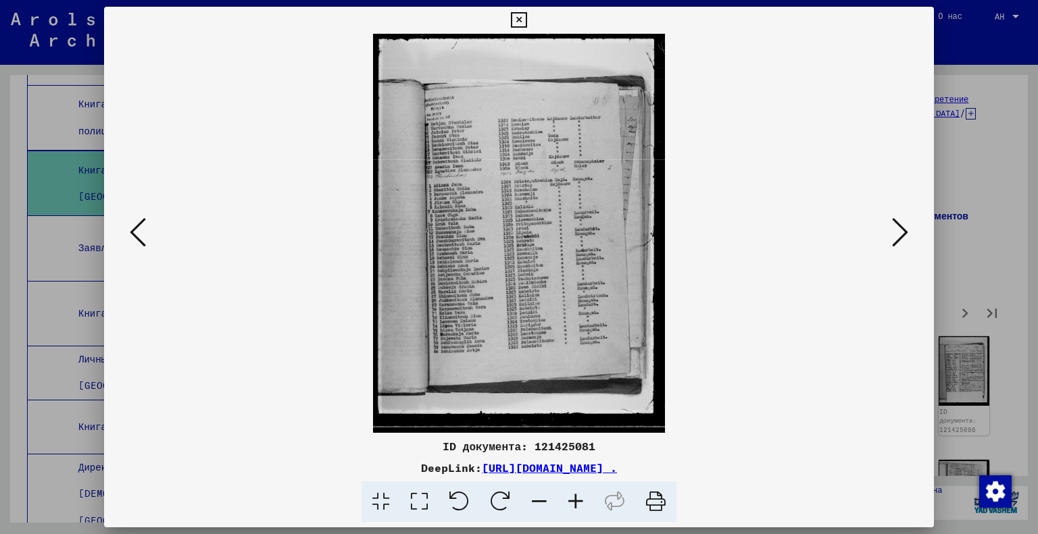
click at [410, 497] on icon at bounding box center [419, 502] width 39 height 41
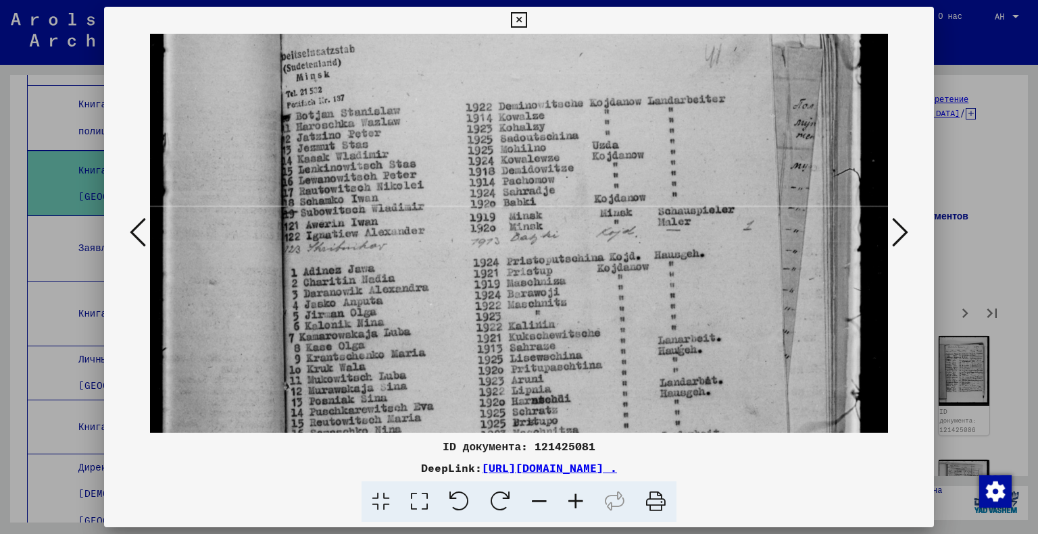
drag, startPoint x: 629, startPoint y: 353, endPoint x: 688, endPoint y: 205, distance: 159.9
click at [688, 205] on img at bounding box center [519, 392] width 739 height 1009
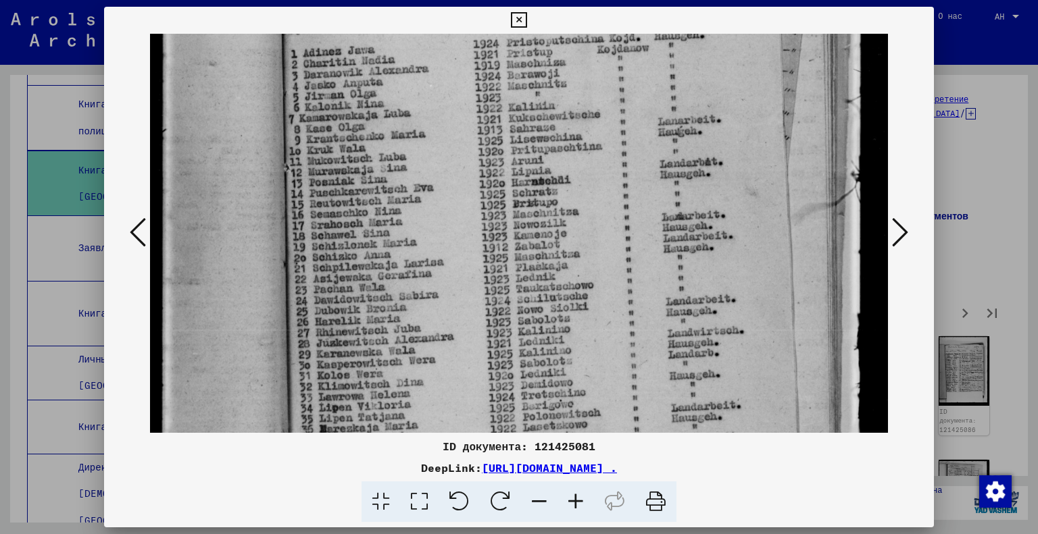
drag, startPoint x: 621, startPoint y: 383, endPoint x: 660, endPoint y: 169, distance: 217.8
click at [660, 170] on img at bounding box center [519, 173] width 739 height 1009
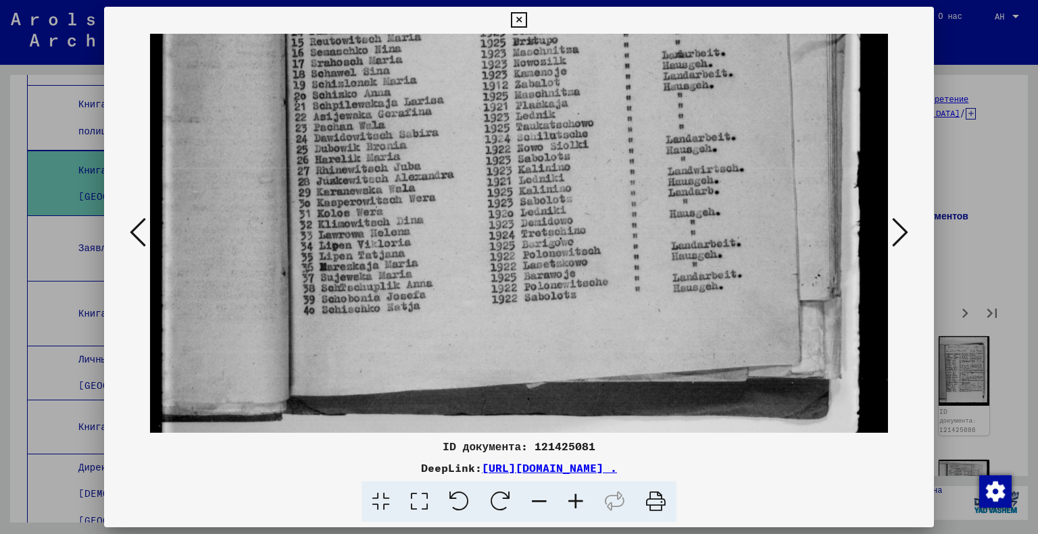
drag, startPoint x: 643, startPoint y: 367, endPoint x: 702, endPoint y: 205, distance: 172.5
click at [702, 205] on img at bounding box center [519, 11] width 739 height 1009
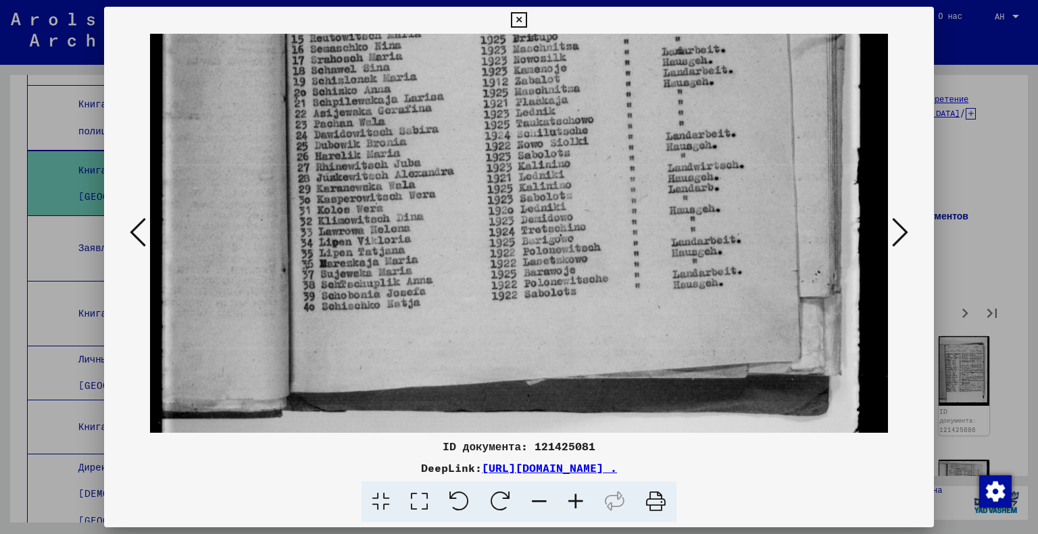
click at [896, 231] on icon at bounding box center [900, 232] width 16 height 32
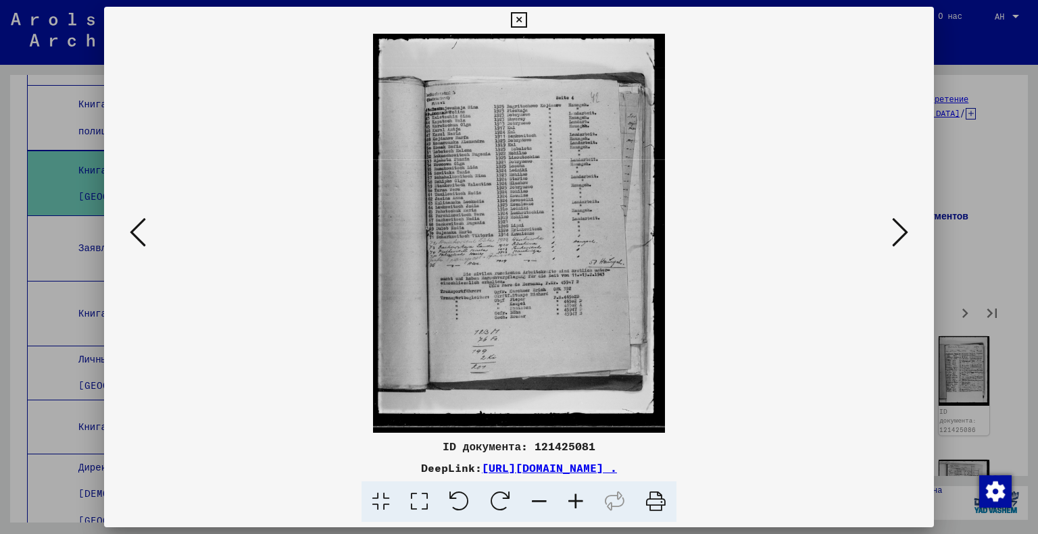
scroll to position [0, 0]
click at [408, 505] on icon at bounding box center [419, 502] width 39 height 41
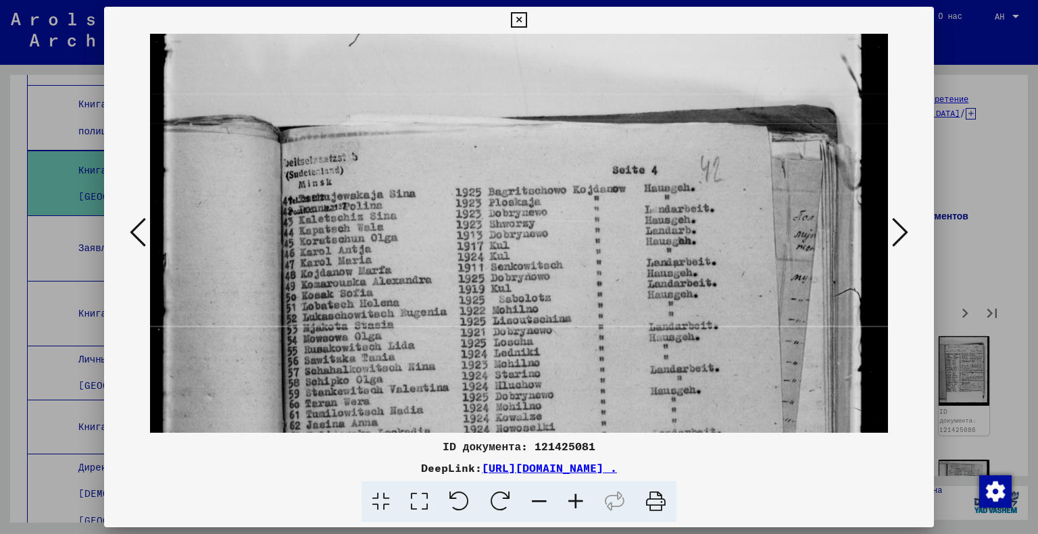
drag, startPoint x: 562, startPoint y: 383, endPoint x: 676, endPoint y: 207, distance: 209.2
click at [622, 289] on img at bounding box center [519, 512] width 739 height 1009
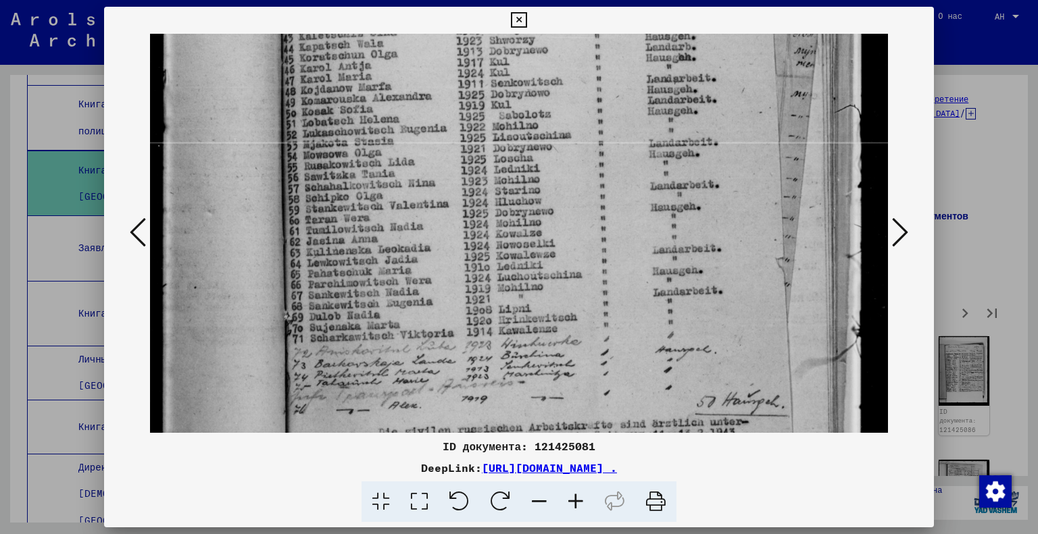
drag, startPoint x: 684, startPoint y: 389, endPoint x: 716, endPoint y: 216, distance: 175.9
click at [706, 254] on img at bounding box center [519, 328] width 739 height 1009
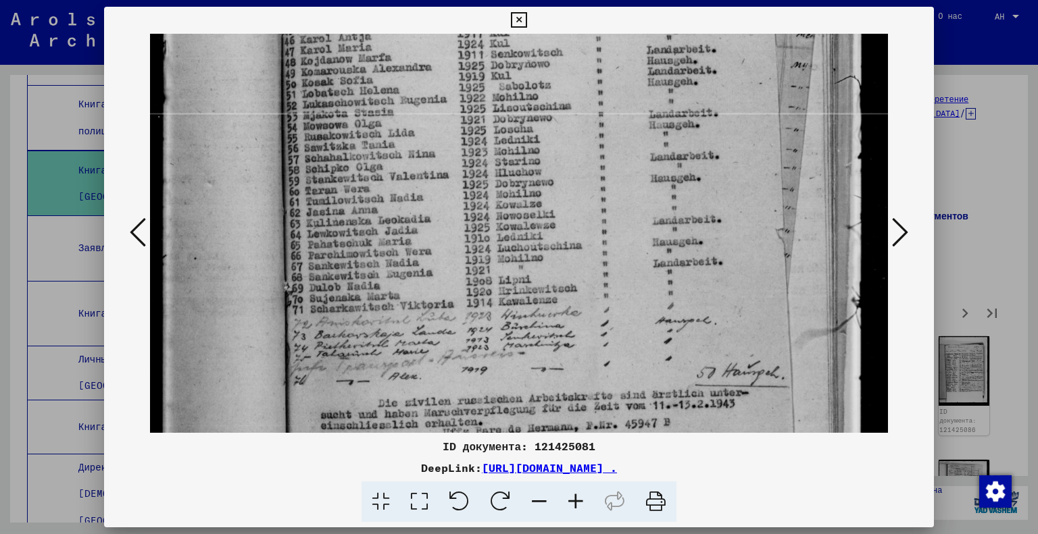
drag, startPoint x: 686, startPoint y: 361, endPoint x: 695, endPoint y: 317, distance: 44.9
click at [695, 317] on img at bounding box center [519, 299] width 739 height 1009
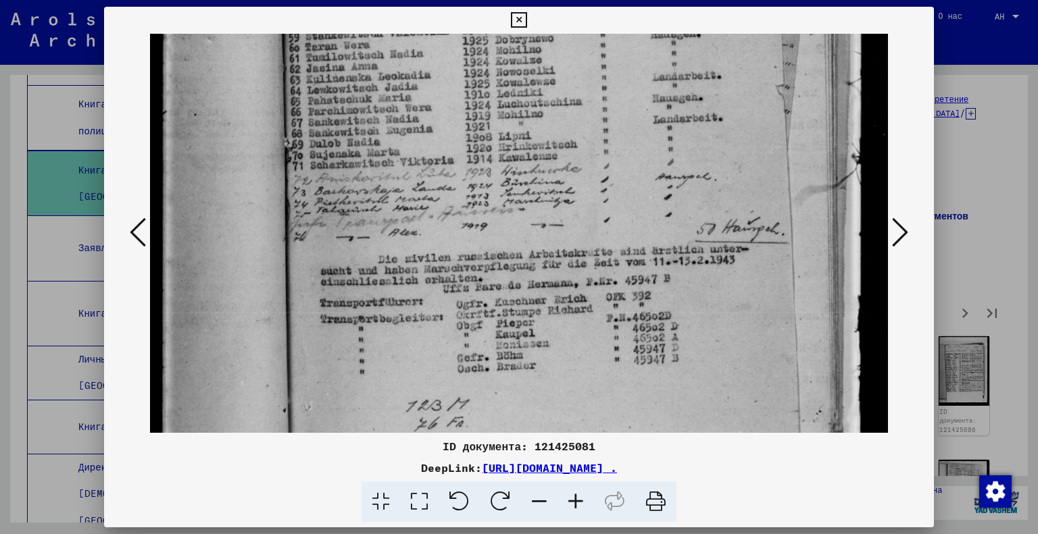
drag, startPoint x: 698, startPoint y: 382, endPoint x: 737, endPoint y: 257, distance: 130.4
click at [736, 257] on img at bounding box center [519, 155] width 739 height 1009
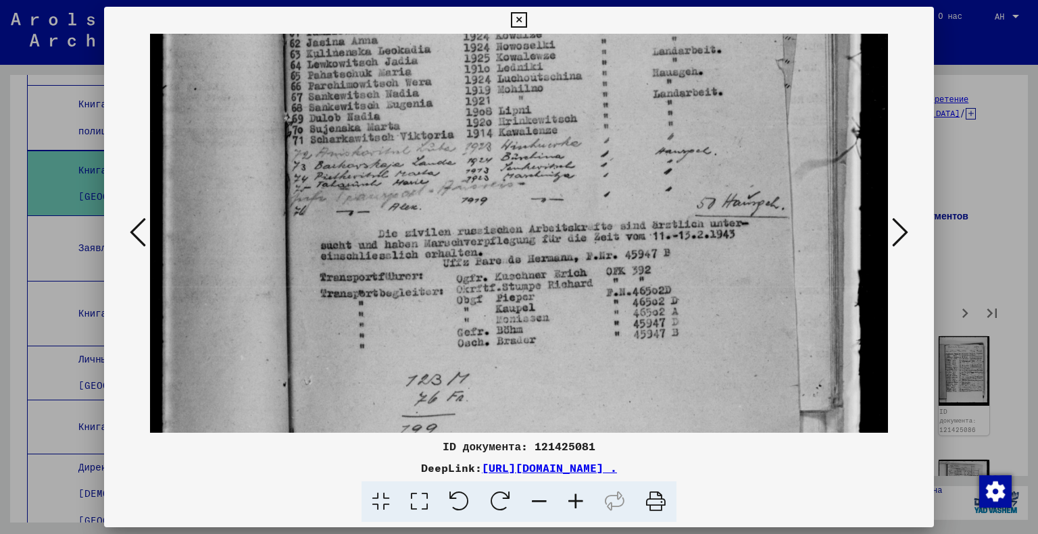
click at [894, 238] on icon at bounding box center [900, 232] width 16 height 32
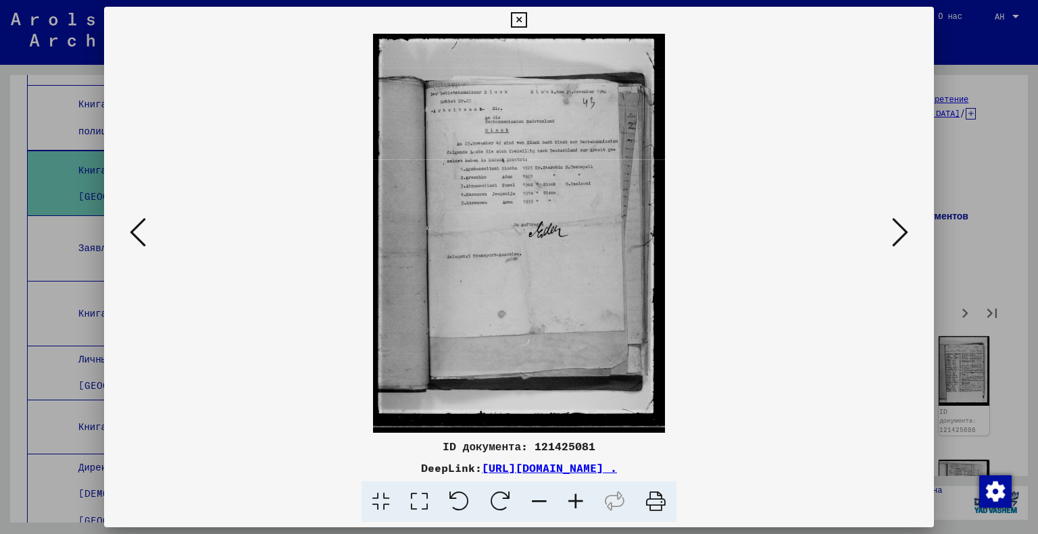
click at [409, 505] on icon at bounding box center [419, 502] width 39 height 41
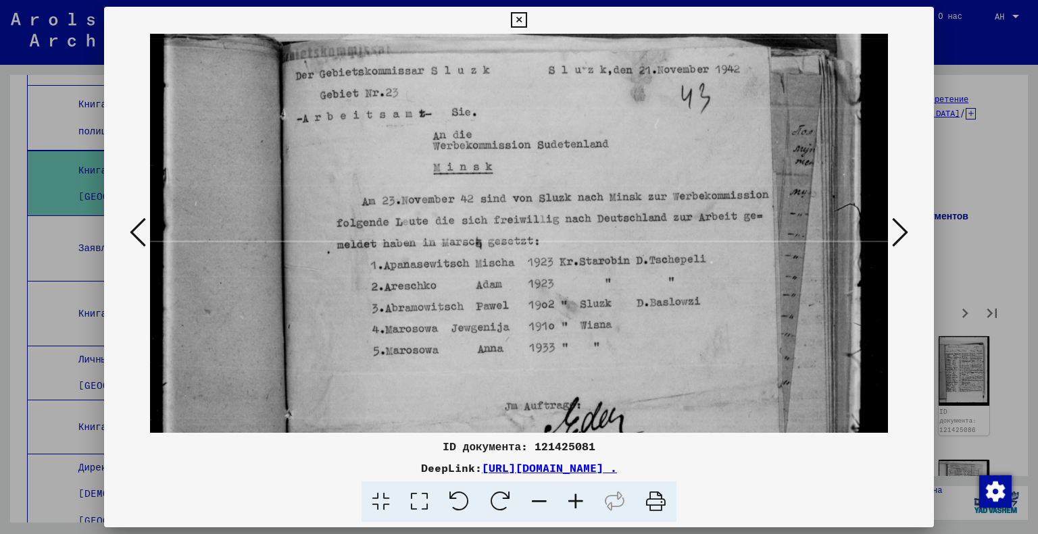
scroll to position [118, 0]
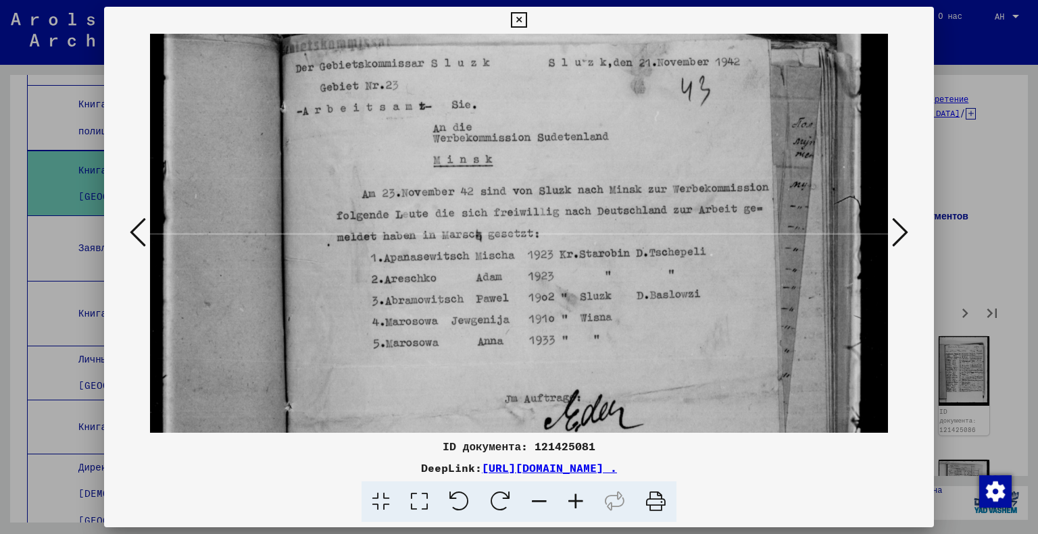
drag, startPoint x: 562, startPoint y: 321, endPoint x: 600, endPoint y: 241, distance: 88.3
click at [600, 241] on img at bounding box center [519, 420] width 739 height 1009
click at [905, 232] on icon at bounding box center [900, 232] width 16 height 32
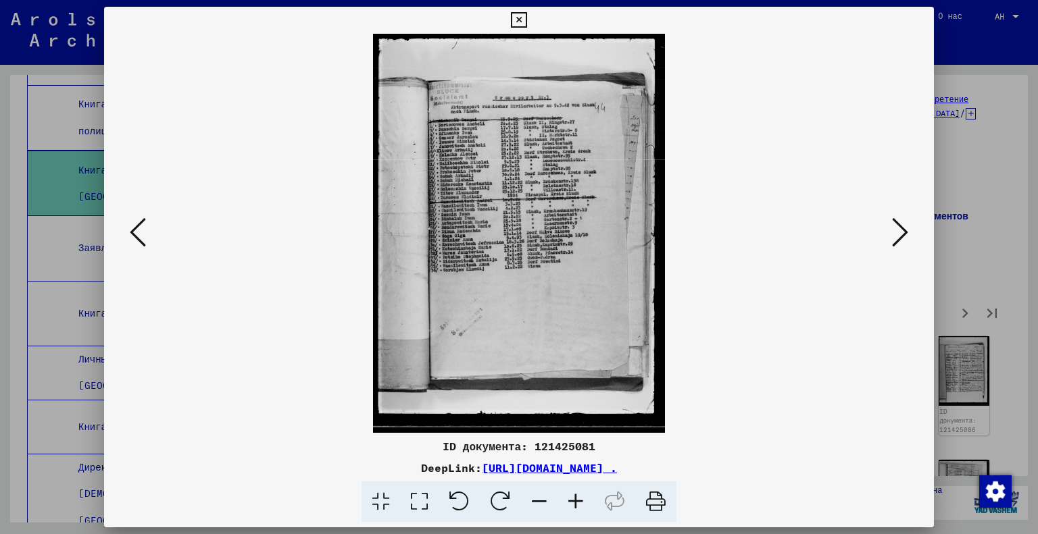
click at [413, 505] on icon at bounding box center [419, 502] width 39 height 41
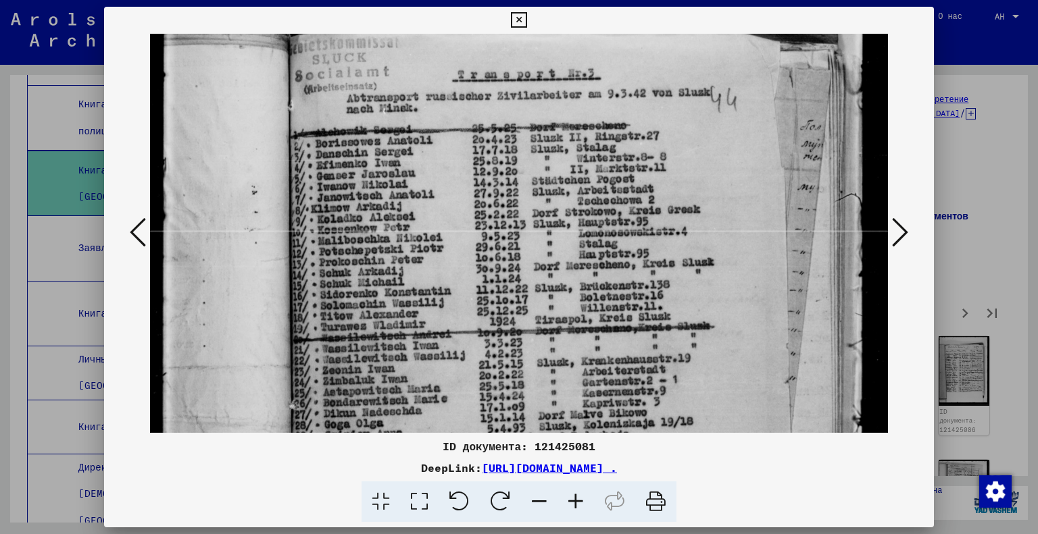
drag, startPoint x: 536, startPoint y: 364, endPoint x: 538, endPoint y: 234, distance: 129.7
click at [538, 234] on img at bounding box center [519, 418] width 739 height 1012
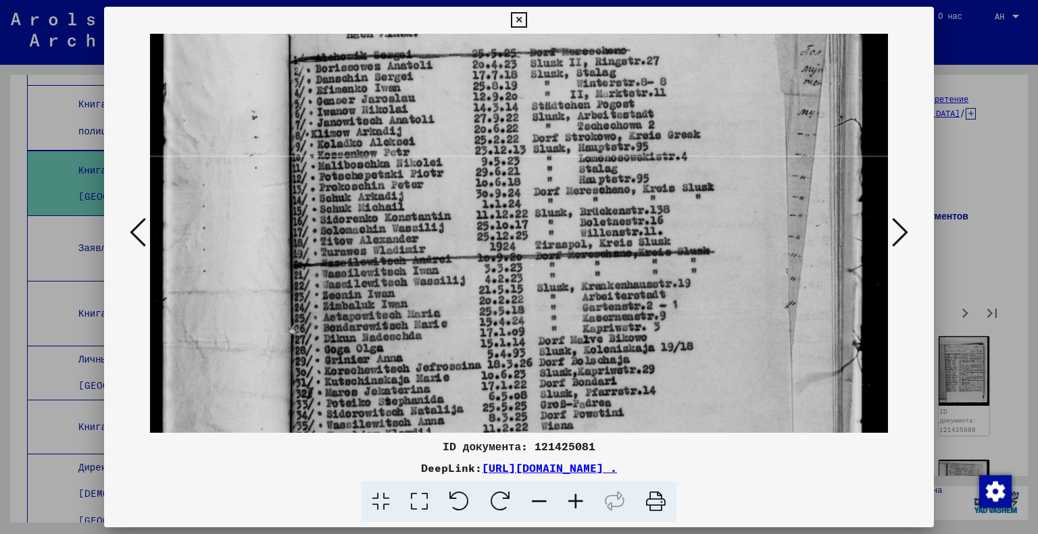
scroll to position [215, 0]
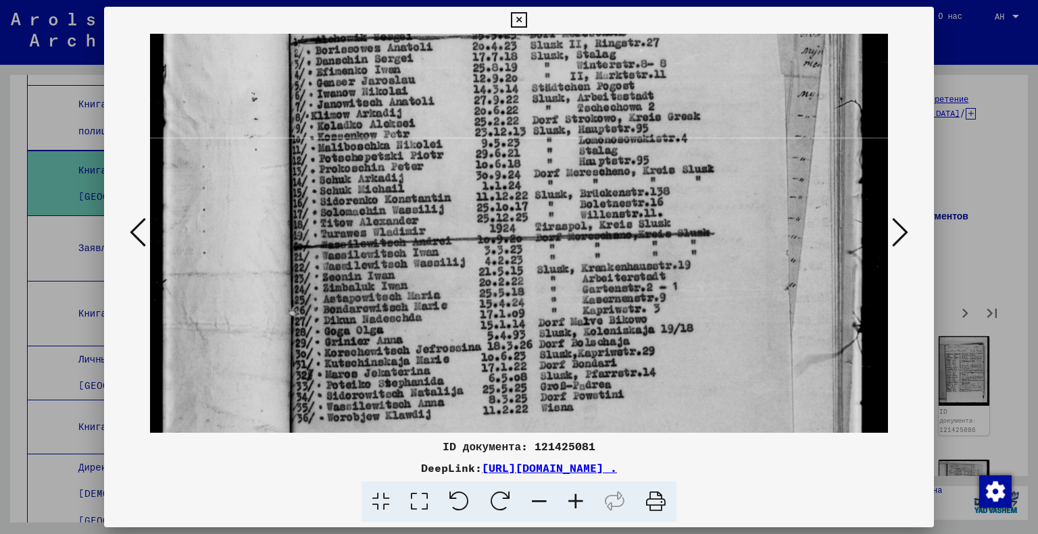
drag, startPoint x: 531, startPoint y: 334, endPoint x: 545, endPoint y: 251, distance: 85.0
click at [545, 251] on img at bounding box center [519, 325] width 739 height 1012
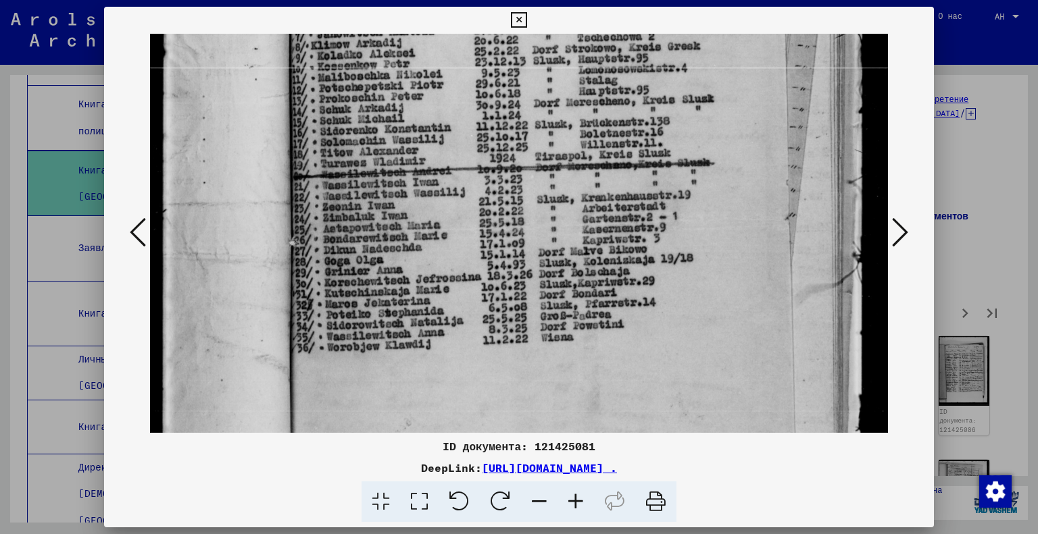
drag, startPoint x: 554, startPoint y: 359, endPoint x: 578, endPoint y: 264, distance: 99.0
click at [578, 265] on img at bounding box center [519, 255] width 739 height 1012
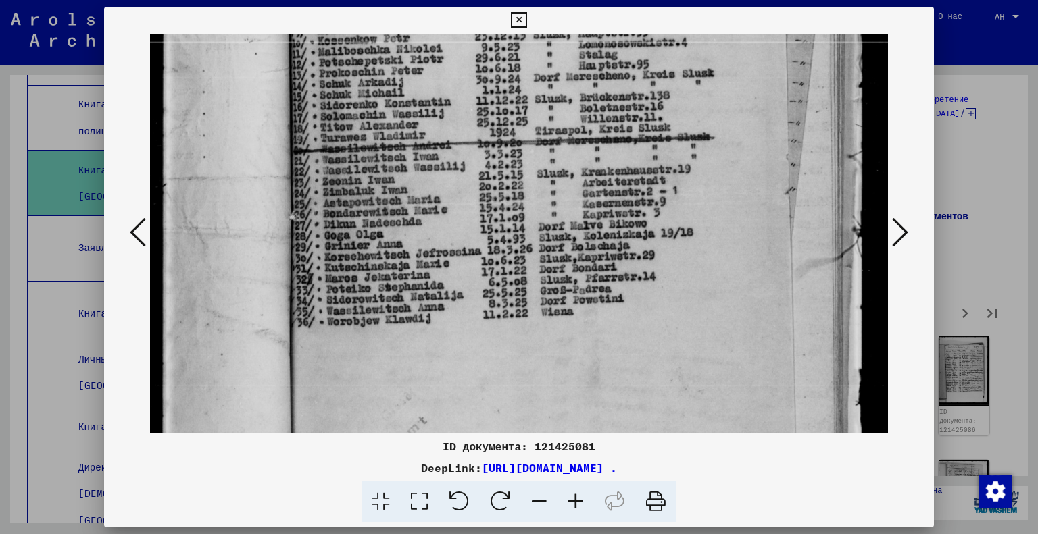
click at [900, 237] on icon at bounding box center [900, 232] width 16 height 32
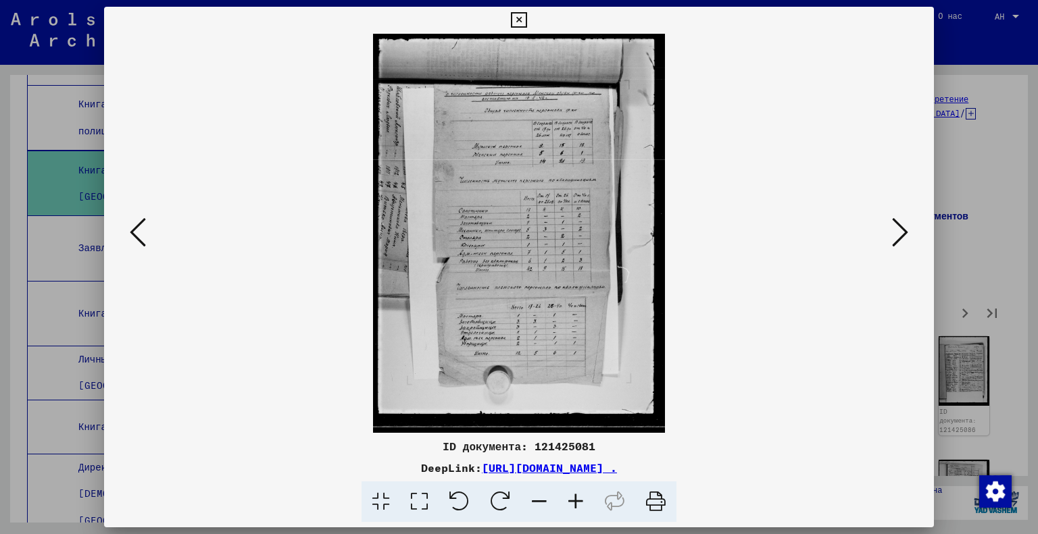
click at [409, 503] on icon at bounding box center [419, 502] width 39 height 41
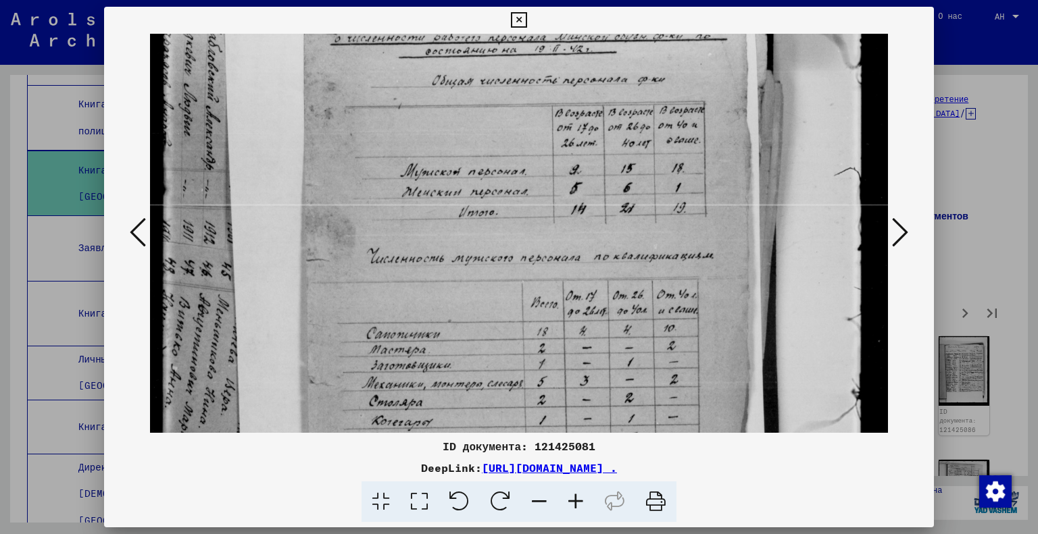
scroll to position [153, 0]
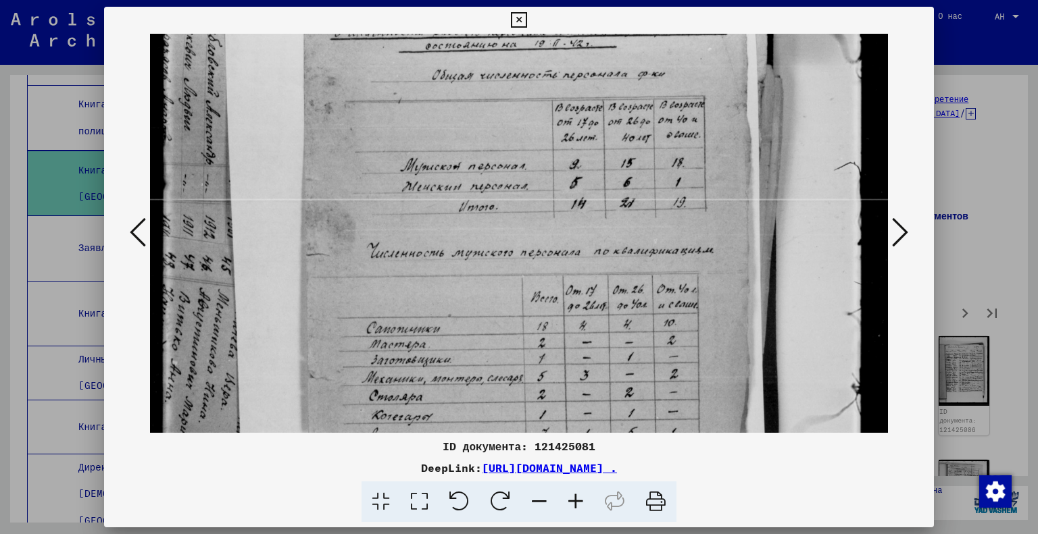
drag, startPoint x: 527, startPoint y: 367, endPoint x: 553, endPoint y: 215, distance: 154.2
click at [553, 215] on img at bounding box center [519, 385] width 739 height 1009
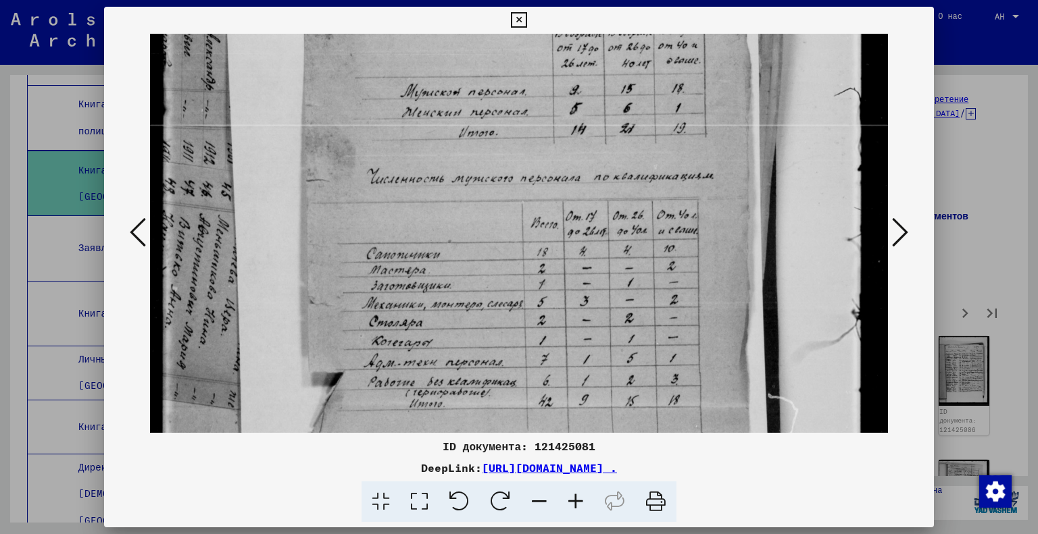
drag, startPoint x: 601, startPoint y: 353, endPoint x: 619, endPoint y: 279, distance: 75.7
click at [619, 279] on img at bounding box center [519, 311] width 739 height 1009
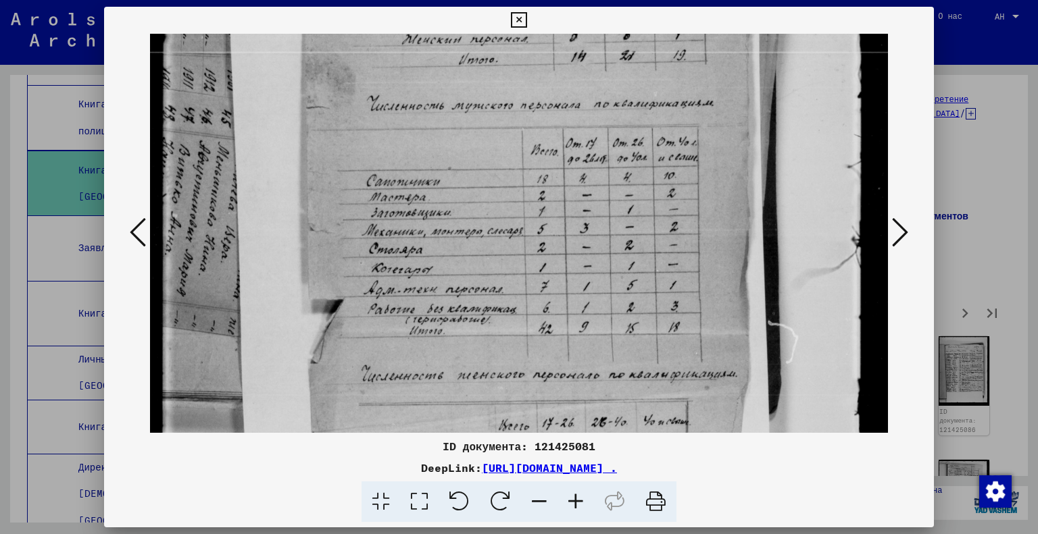
drag, startPoint x: 618, startPoint y: 343, endPoint x: 624, endPoint y: 270, distance: 73.8
click at [624, 270] on img at bounding box center [519, 238] width 739 height 1009
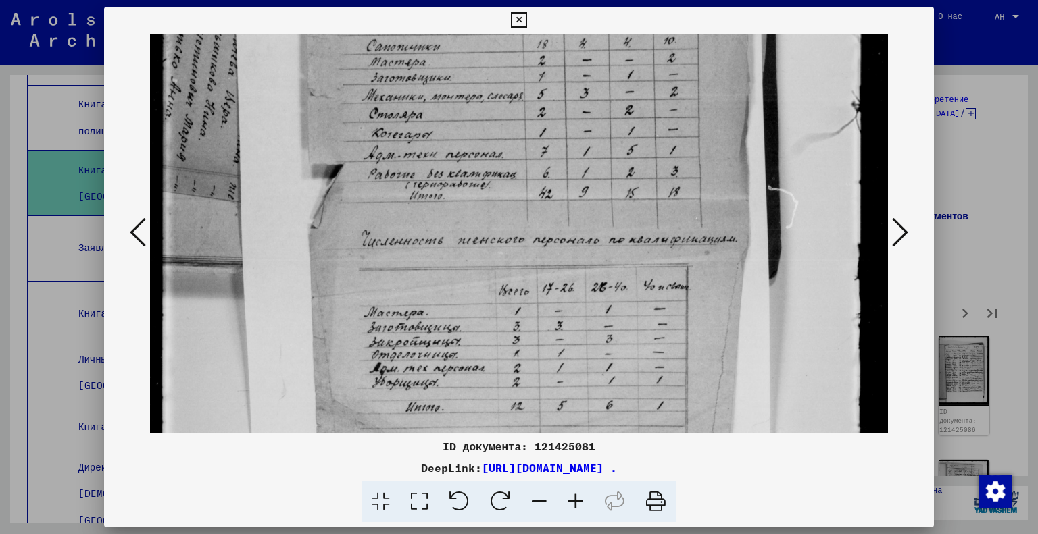
drag, startPoint x: 613, startPoint y: 341, endPoint x: 641, endPoint y: 208, distance: 135.4
click at [641, 208] on img at bounding box center [519, 103] width 739 height 1009
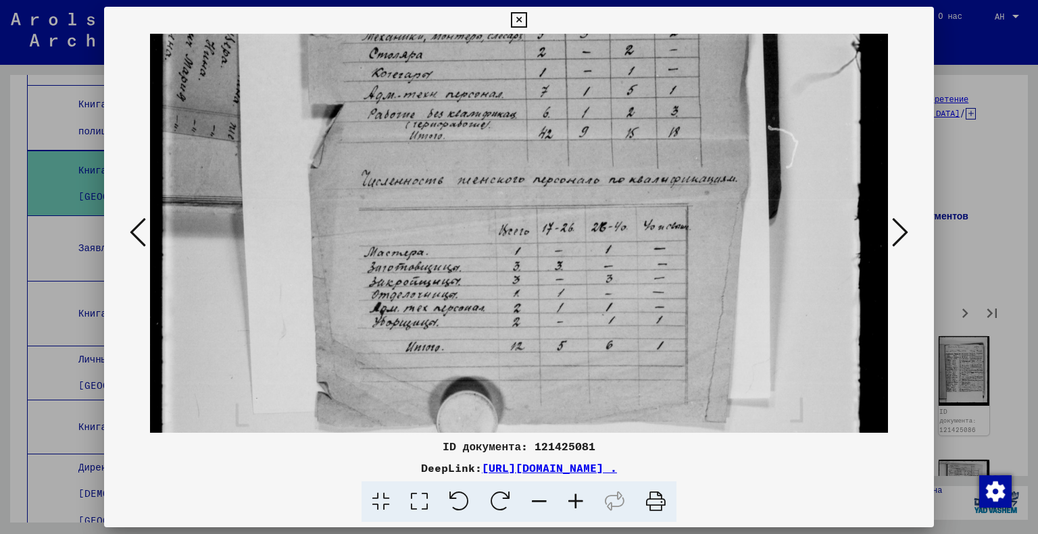
scroll to position [527, 0]
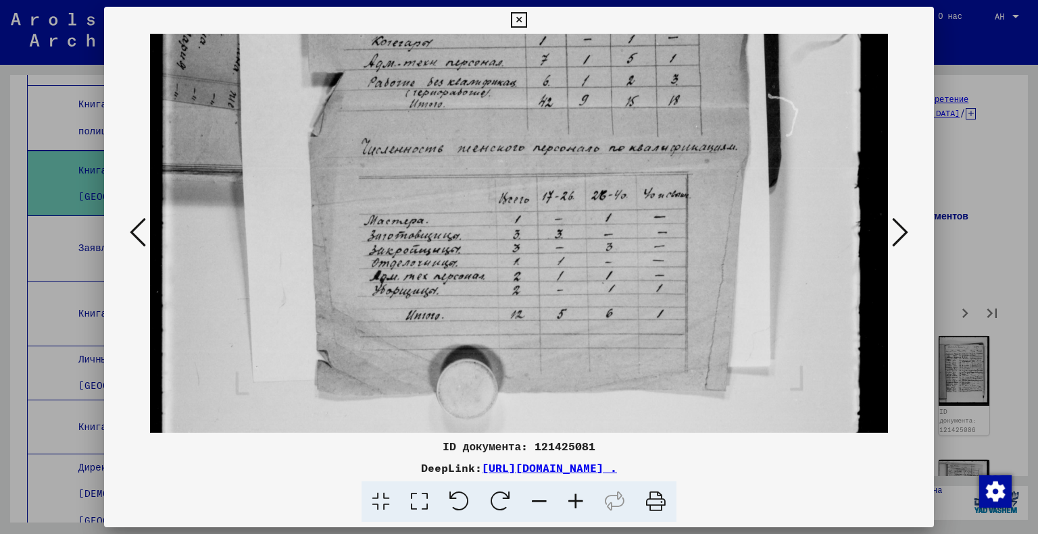
drag, startPoint x: 639, startPoint y: 324, endPoint x: 649, endPoint y: 236, distance: 89.1
click at [649, 236] on img at bounding box center [519, 11] width 739 height 1009
click at [898, 232] on icon at bounding box center [900, 232] width 16 height 32
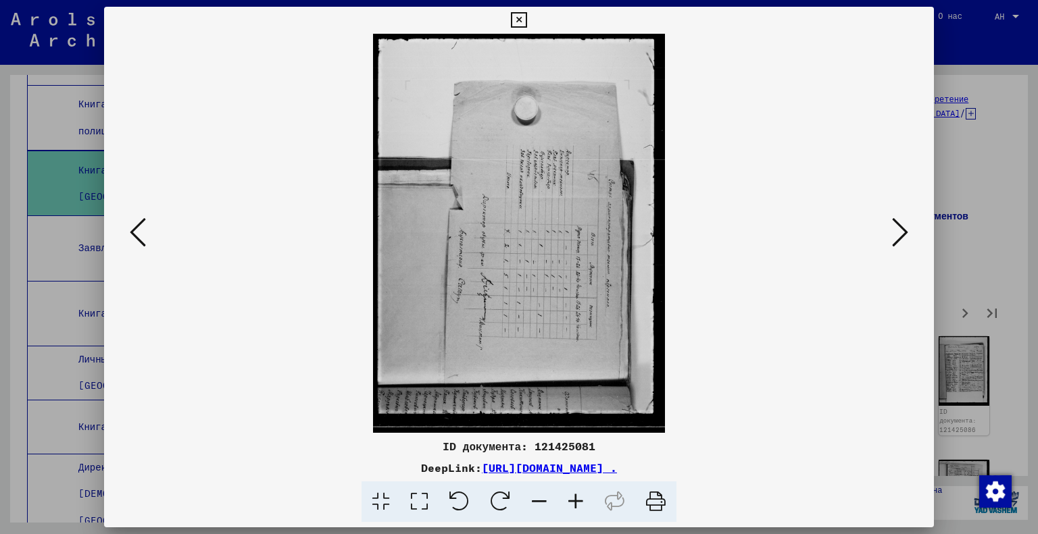
scroll to position [0, 0]
click at [918, 224] on div at bounding box center [519, 233] width 830 height 399
click at [905, 230] on icon at bounding box center [900, 232] width 16 height 32
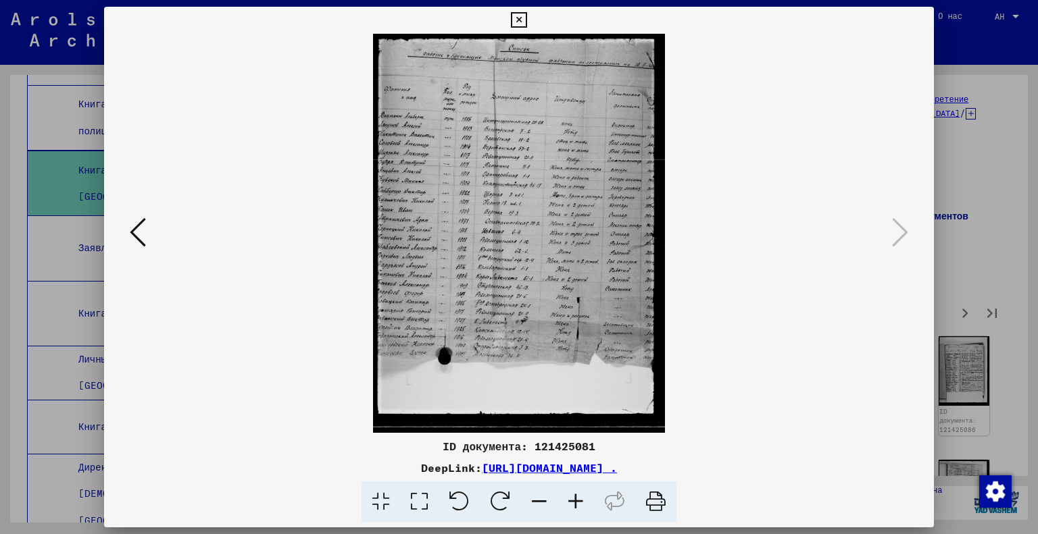
click at [405, 507] on icon at bounding box center [419, 502] width 39 height 41
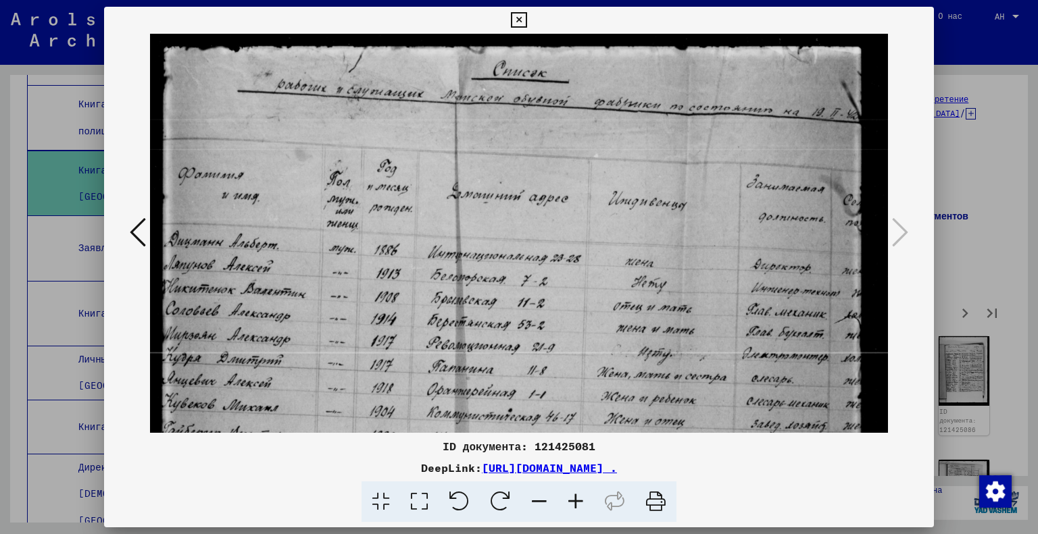
drag, startPoint x: 428, startPoint y: 402, endPoint x: 413, endPoint y: 432, distance: 33.5
click at [413, 432] on img at bounding box center [519, 540] width 739 height 1012
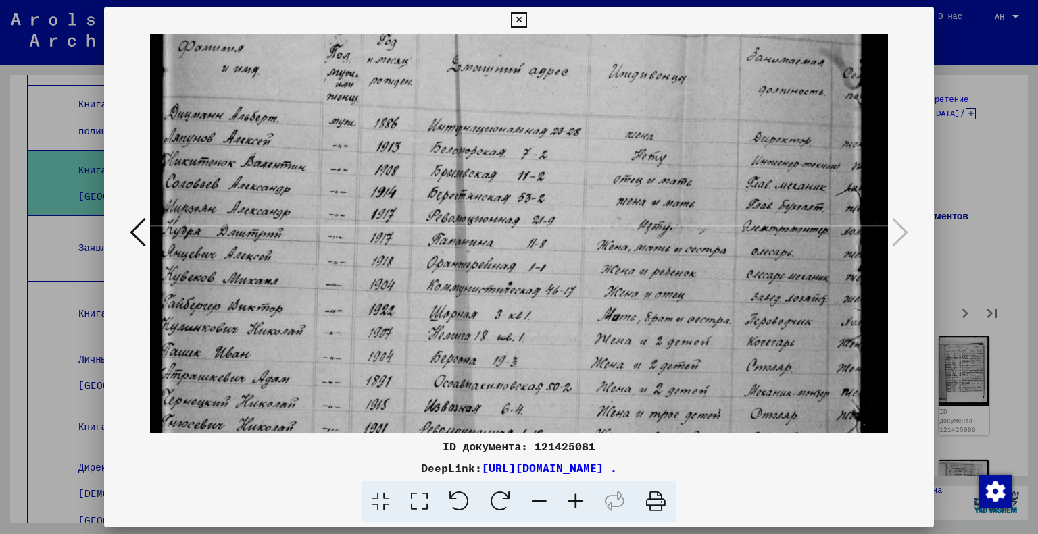
drag, startPoint x: 413, startPoint y: 432, endPoint x: 464, endPoint y: 305, distance: 137.0
click at [464, 306] on img at bounding box center [519, 413] width 739 height 1012
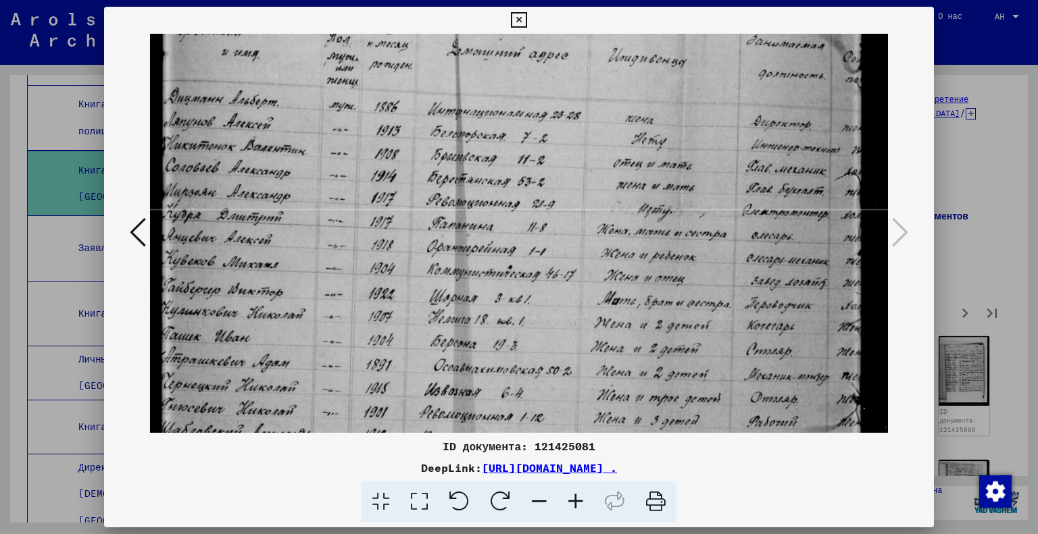
drag, startPoint x: 464, startPoint y: 382, endPoint x: 476, endPoint y: 338, distance: 45.8
click at [474, 345] on img at bounding box center [519, 397] width 739 height 1012
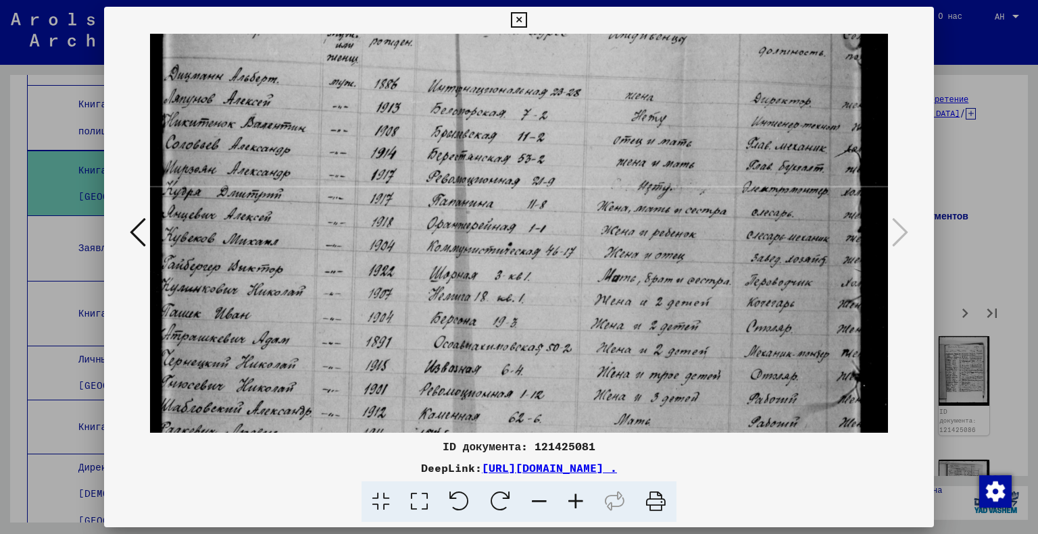
drag, startPoint x: 481, startPoint y: 328, endPoint x: 484, endPoint y: 320, distance: 8.5
click at [484, 323] on img at bounding box center [519, 374] width 739 height 1012
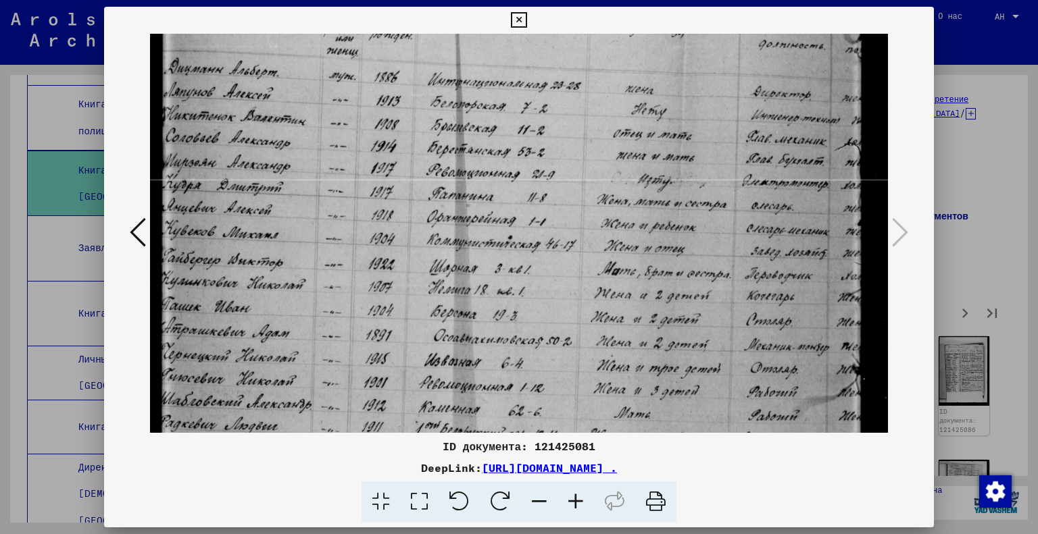
click at [484, 318] on img at bounding box center [519, 367] width 739 height 1012
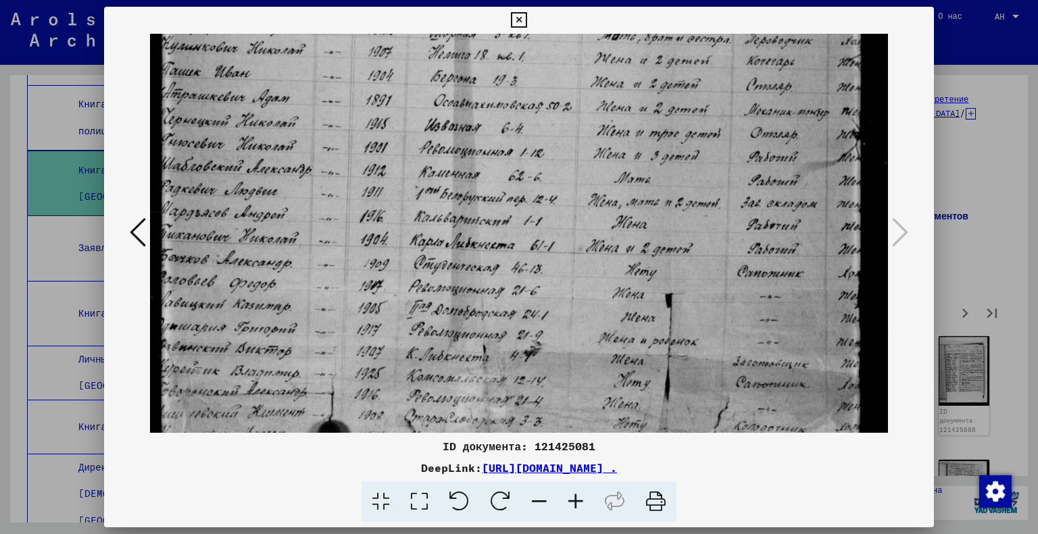
drag, startPoint x: 503, startPoint y: 315, endPoint x: 559, endPoint y: 103, distance: 219.6
click at [559, 103] on img at bounding box center [519, 132] width 739 height 1012
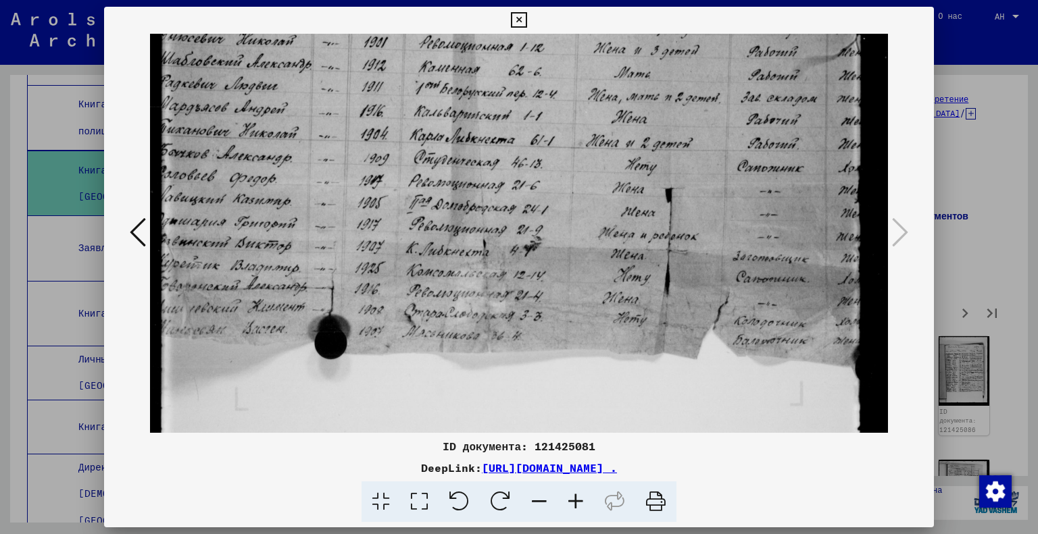
scroll to position [582, 0]
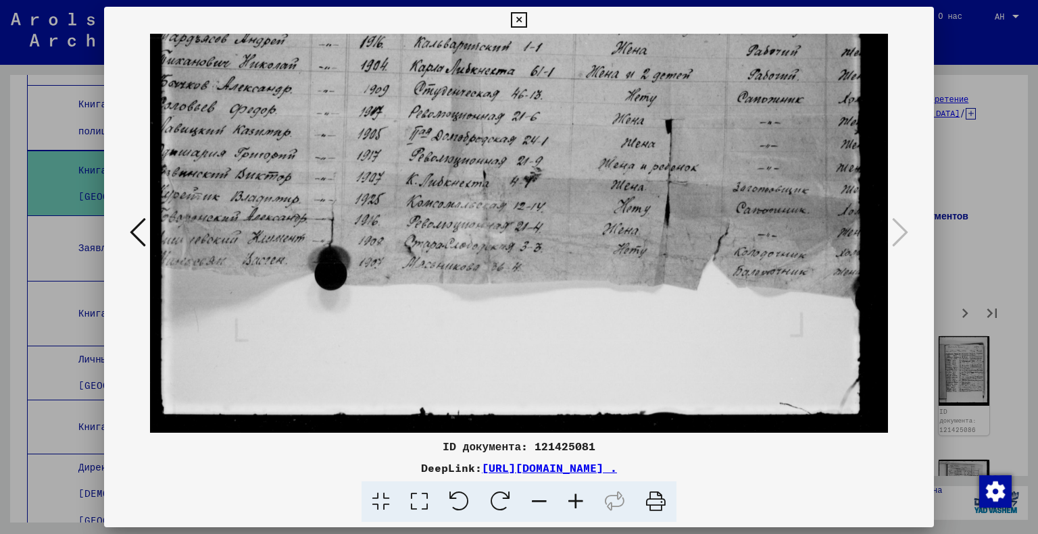
drag, startPoint x: 522, startPoint y: 355, endPoint x: 546, endPoint y: 182, distance: 174.7
click at [970, 270] on div at bounding box center [519, 267] width 1038 height 534
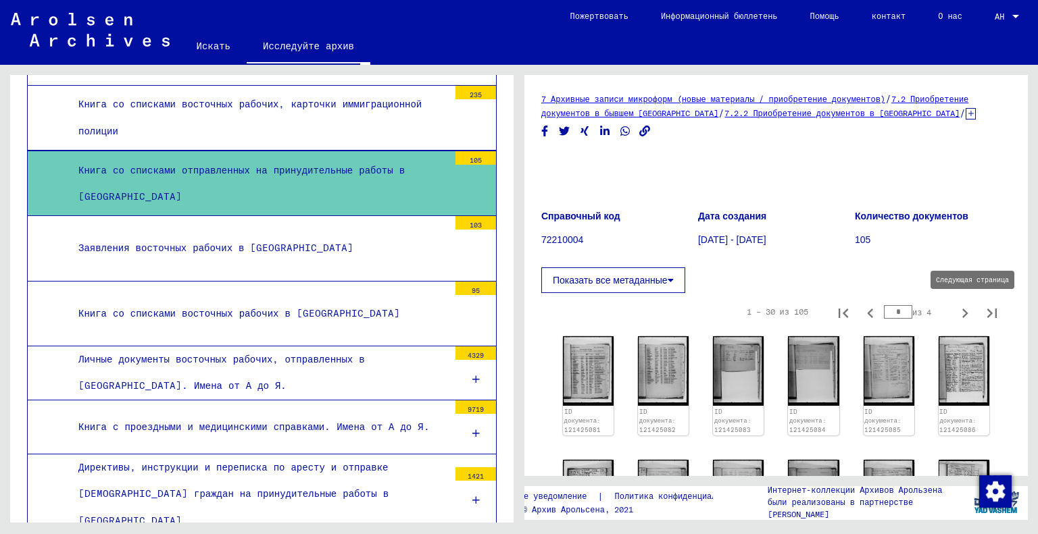
click at [955, 313] on icon "Следующая страница" at bounding box center [964, 313] width 19 height 19
type input "*"
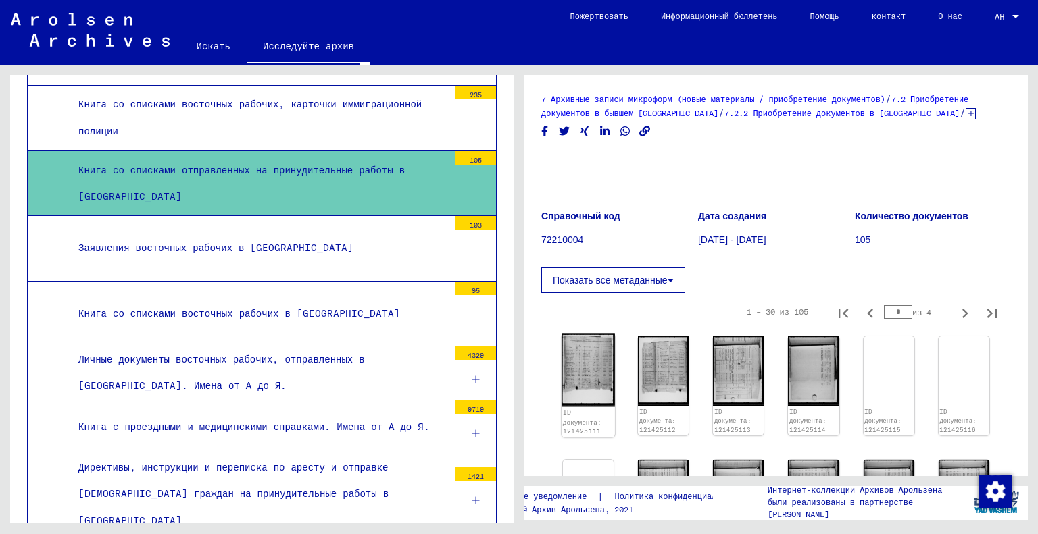
click at [589, 364] on img at bounding box center [588, 370] width 53 height 73
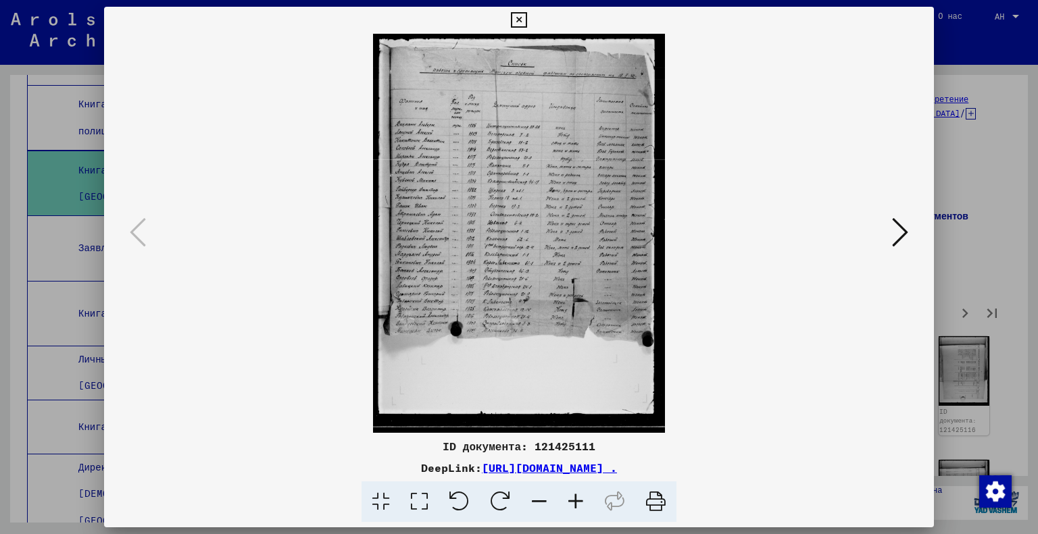
click at [422, 503] on icon at bounding box center [419, 502] width 39 height 41
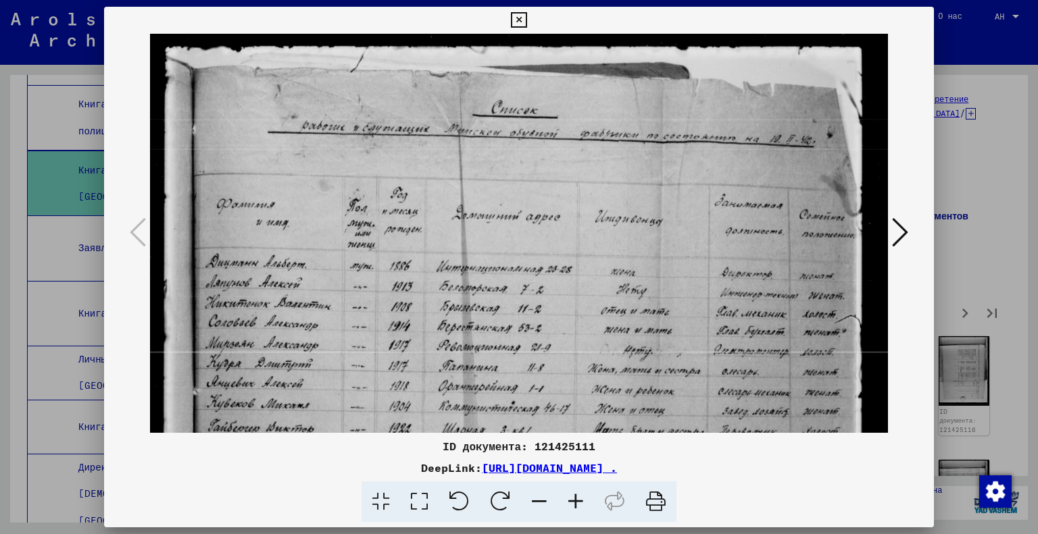
click at [900, 235] on icon at bounding box center [900, 232] width 16 height 32
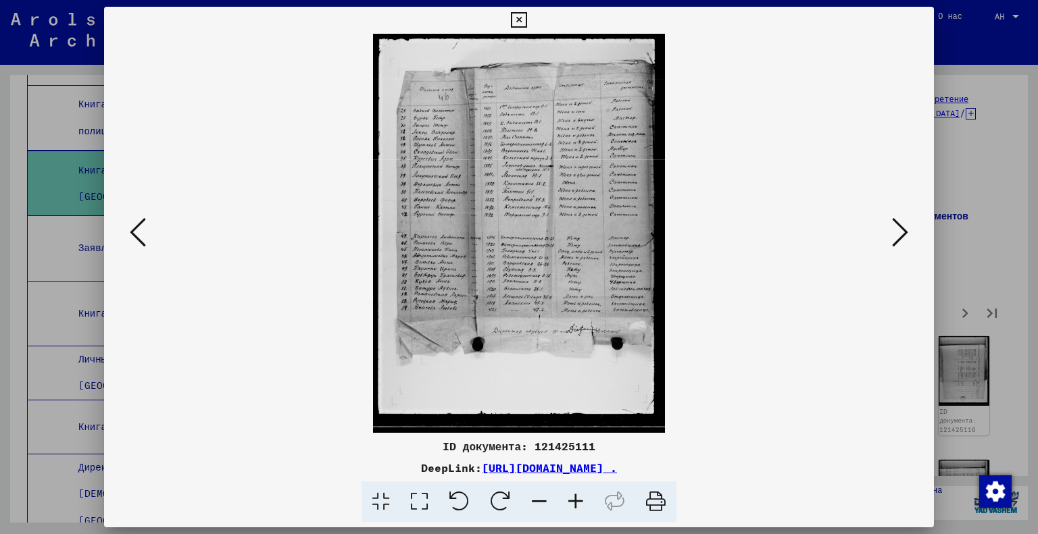
click at [901, 221] on icon at bounding box center [900, 232] width 16 height 32
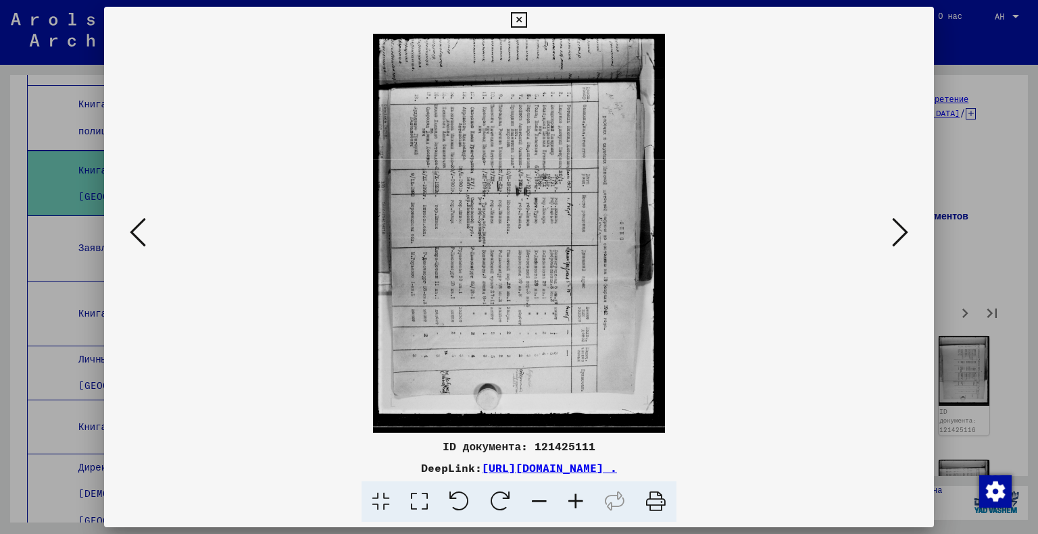
click at [430, 505] on icon at bounding box center [419, 502] width 39 height 41
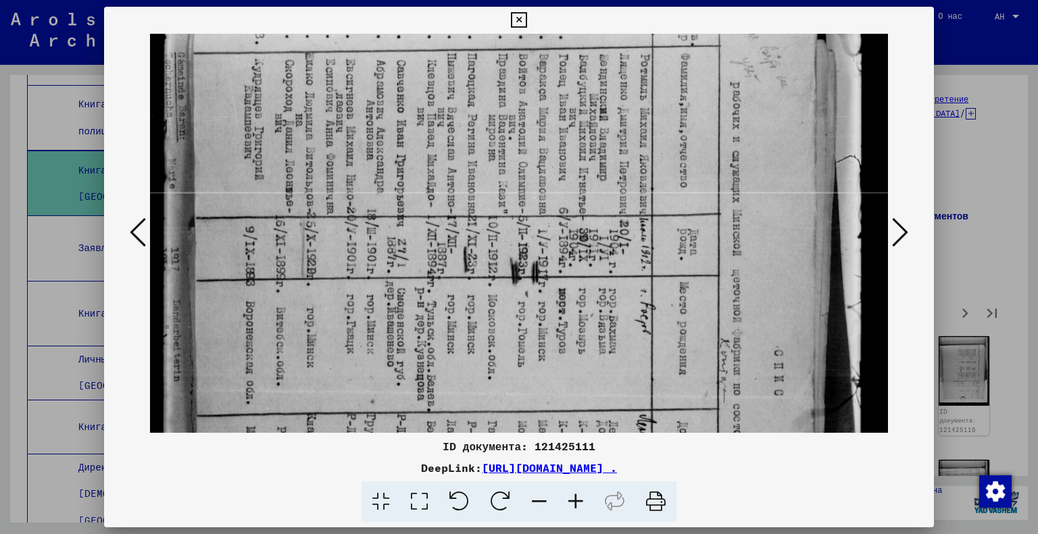
scroll to position [172, 0]
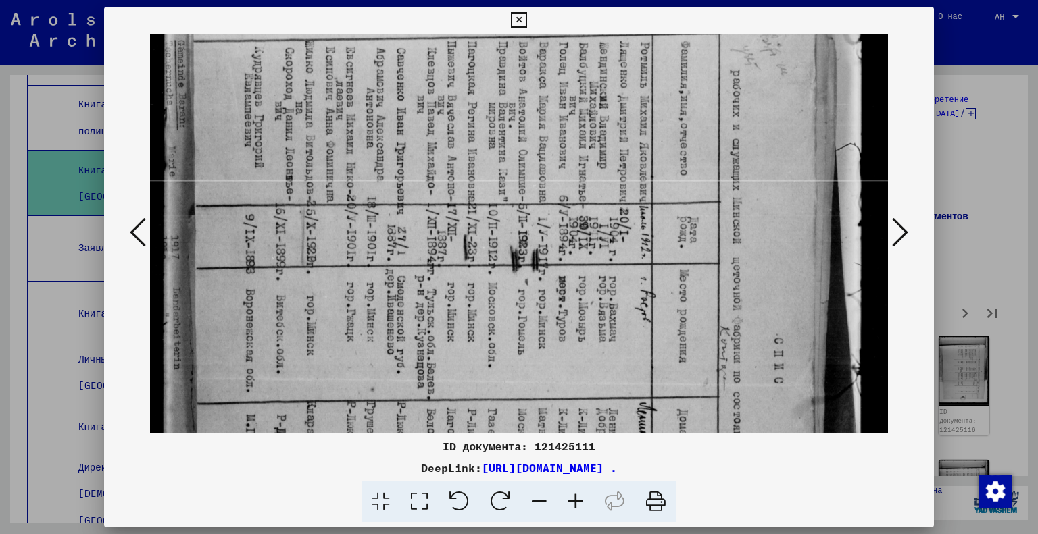
drag, startPoint x: 672, startPoint y: 368, endPoint x: 651, endPoint y: 199, distance: 169.5
click at [651, 199] on img at bounding box center [519, 366] width 739 height 1009
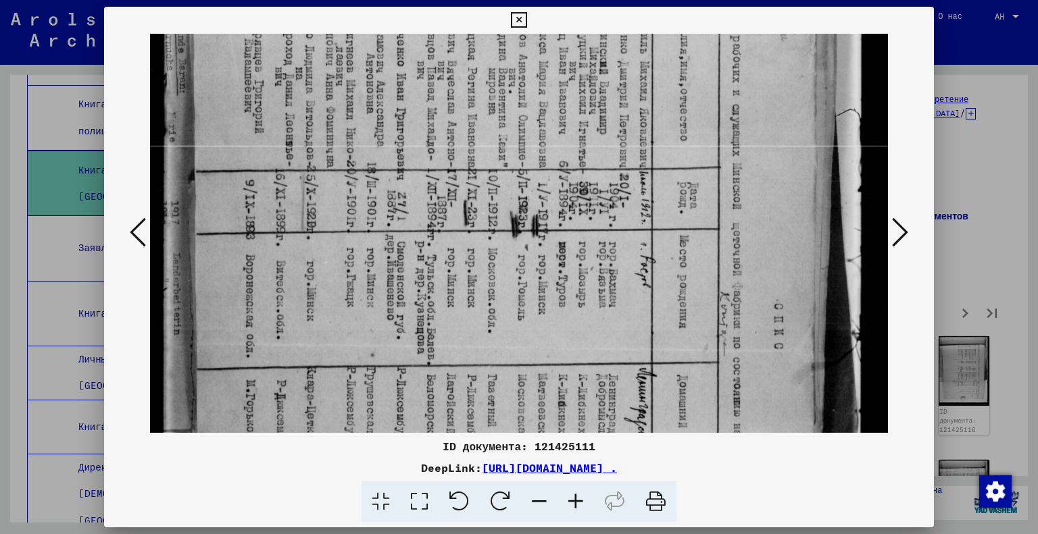
scroll to position [208, 0]
drag, startPoint x: 649, startPoint y: 359, endPoint x: 648, endPoint y: 324, distance: 35.1
click at [648, 324] on img at bounding box center [519, 330] width 739 height 1009
click at [923, 226] on div at bounding box center [519, 233] width 830 height 399
click at [909, 236] on button at bounding box center [900, 233] width 24 height 39
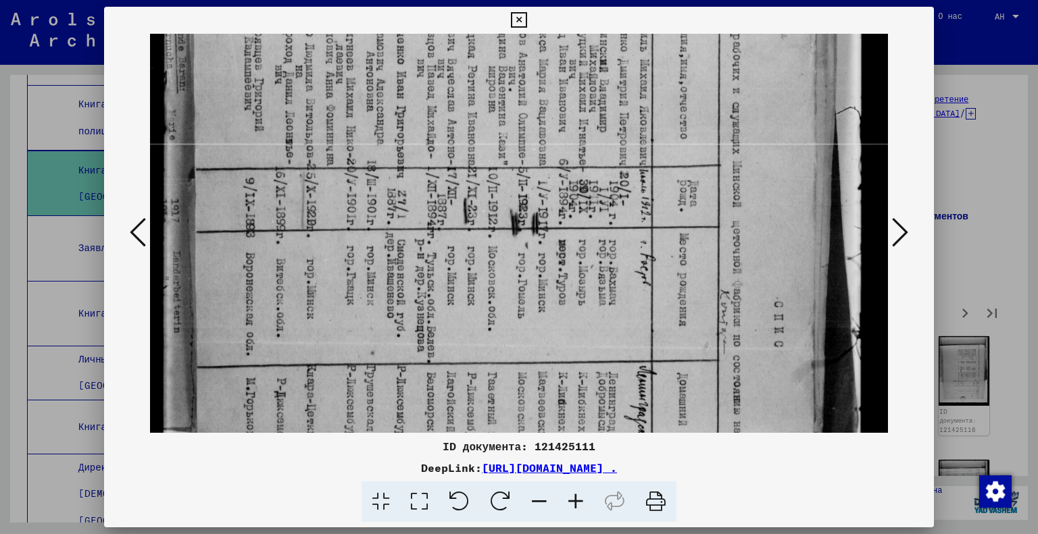
scroll to position [0, 0]
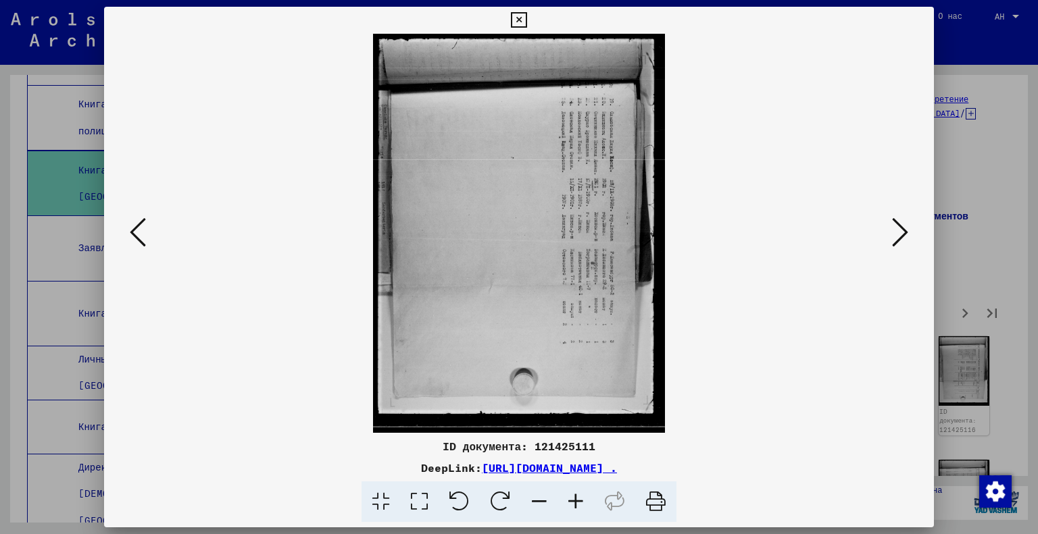
click at [421, 502] on icon at bounding box center [419, 502] width 39 height 41
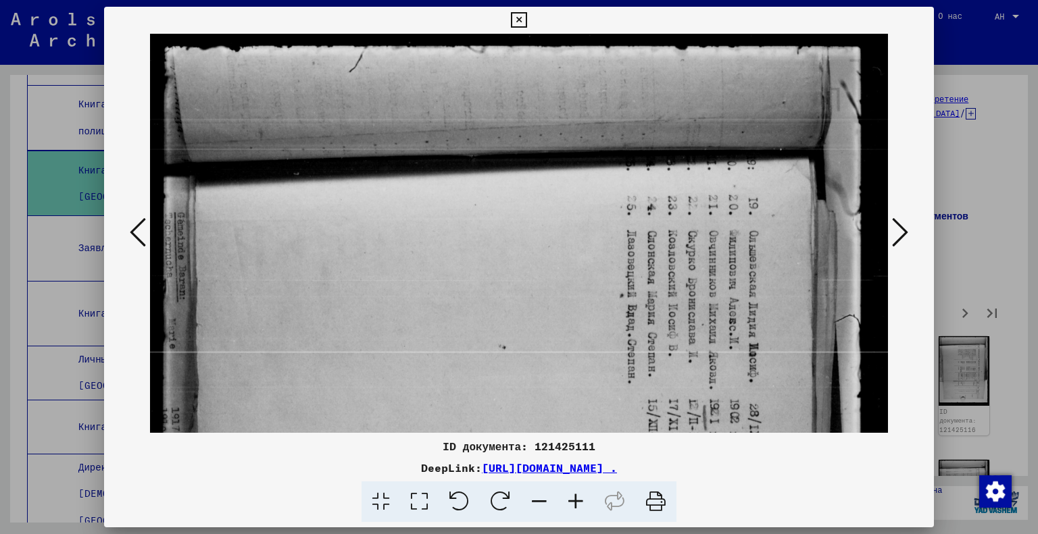
scroll to position [12, 0]
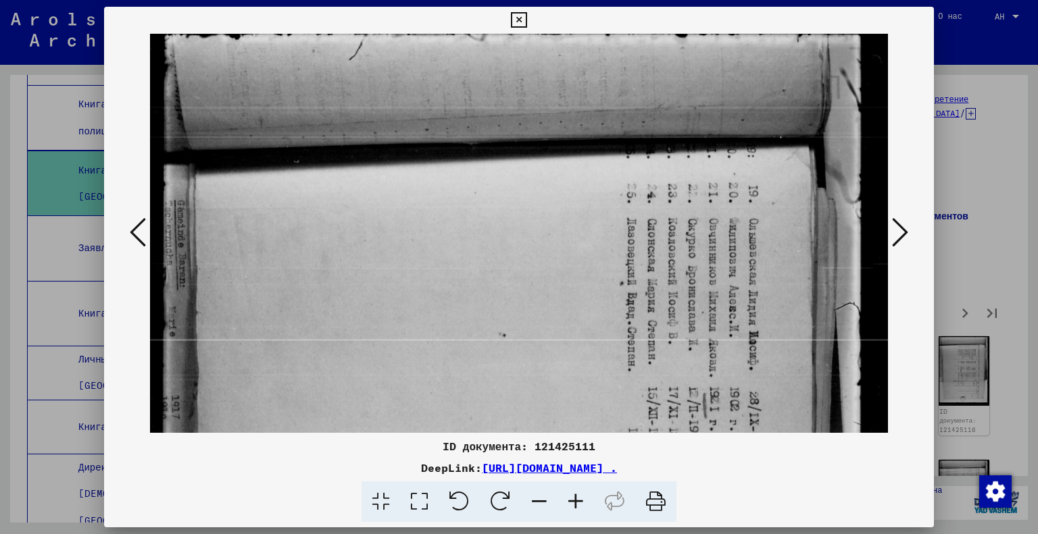
drag, startPoint x: 635, startPoint y: 359, endPoint x: 635, endPoint y: 347, distance: 12.2
click at [635, 347] on img at bounding box center [519, 526] width 739 height 1009
click at [904, 227] on icon at bounding box center [900, 232] width 16 height 32
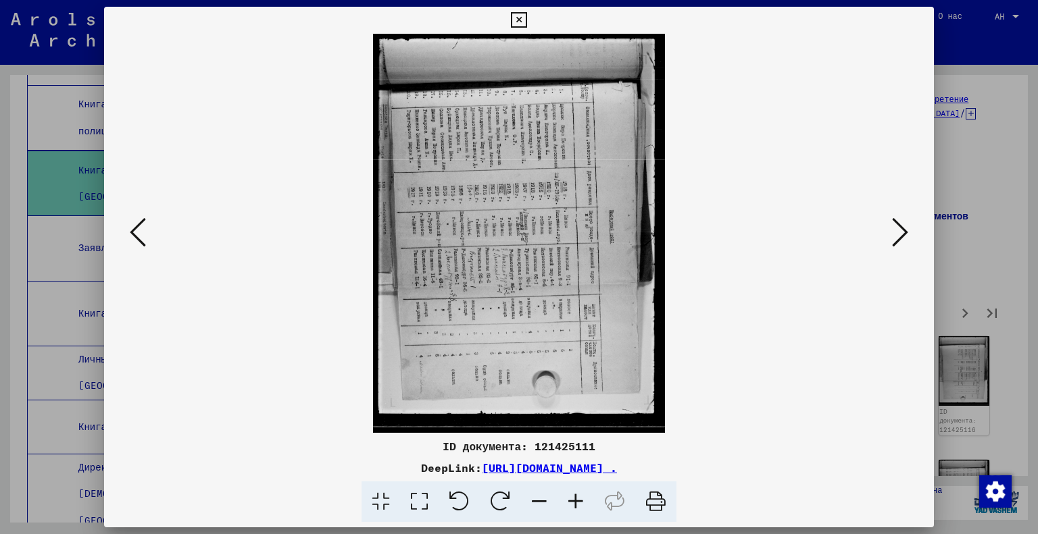
scroll to position [0, 0]
click at [408, 505] on icon at bounding box center [419, 502] width 39 height 41
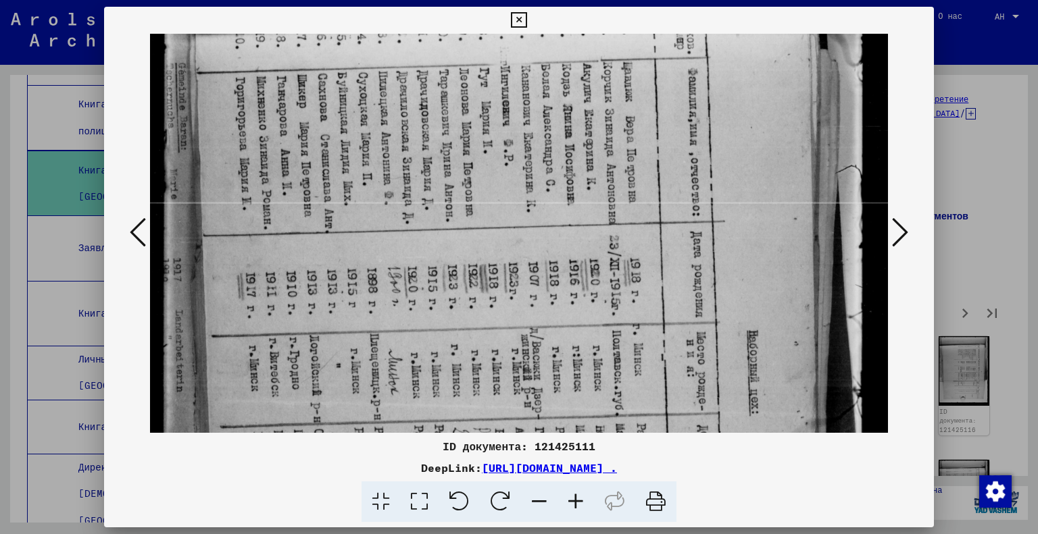
scroll to position [181, 0]
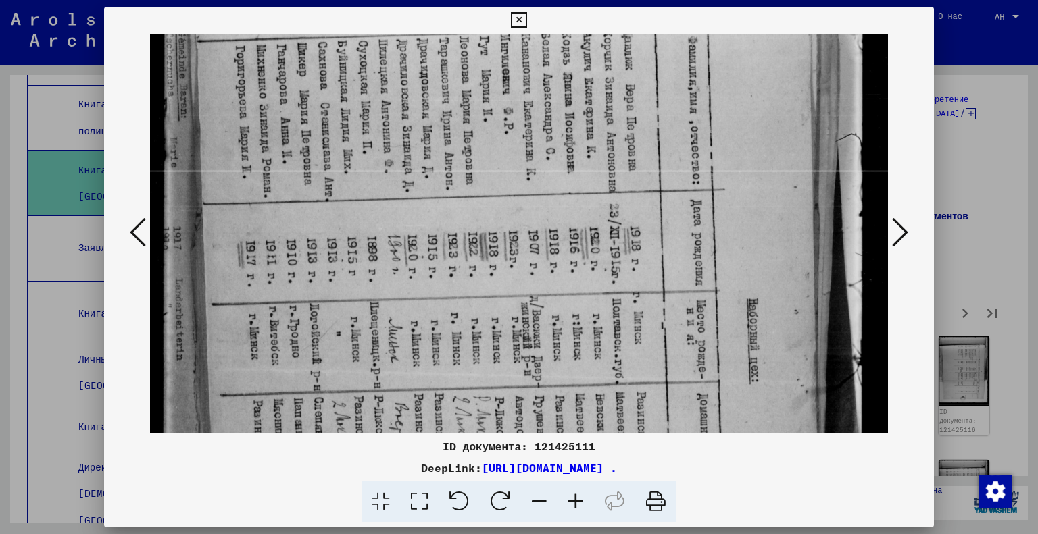
drag, startPoint x: 570, startPoint y: 407, endPoint x: 573, endPoint y: 228, distance: 179.8
click at [573, 228] on img at bounding box center [519, 357] width 739 height 1009
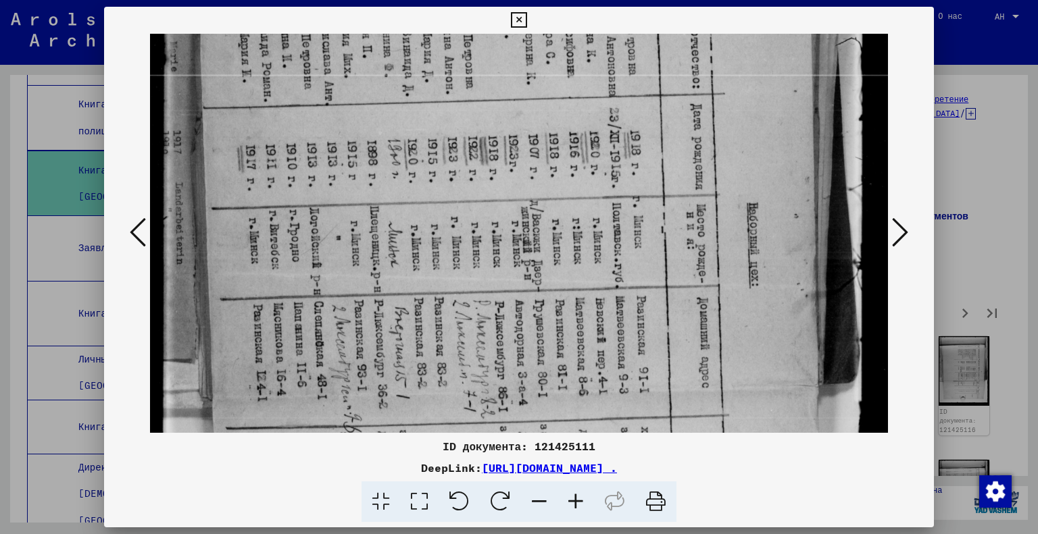
scroll to position [278, 0]
drag, startPoint x: 607, startPoint y: 353, endPoint x: 608, endPoint y: 258, distance: 94.6
click at [608, 258] on img at bounding box center [519, 260] width 739 height 1009
click at [904, 231] on icon at bounding box center [900, 232] width 16 height 32
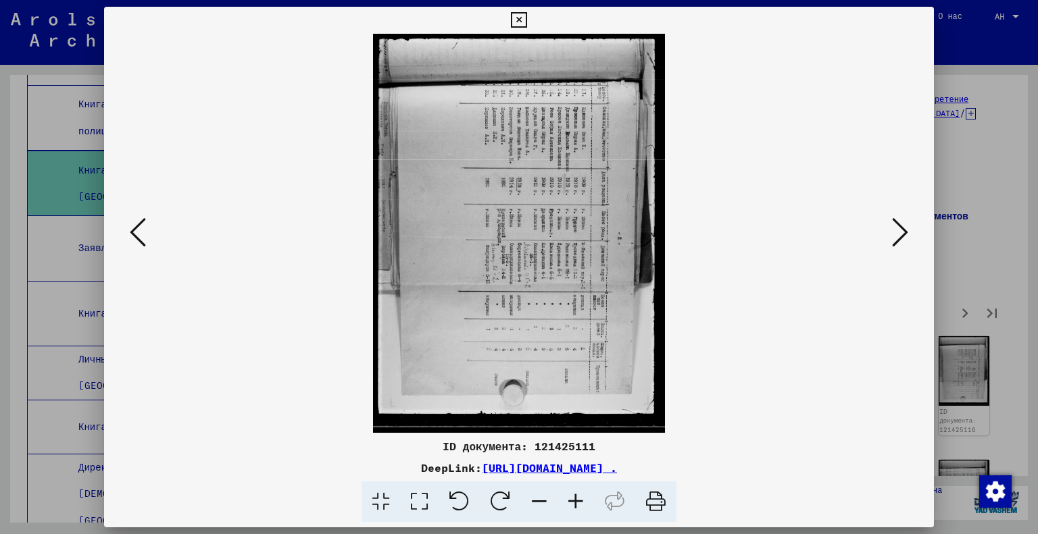
scroll to position [0, 0]
click at [428, 505] on icon at bounding box center [419, 502] width 39 height 41
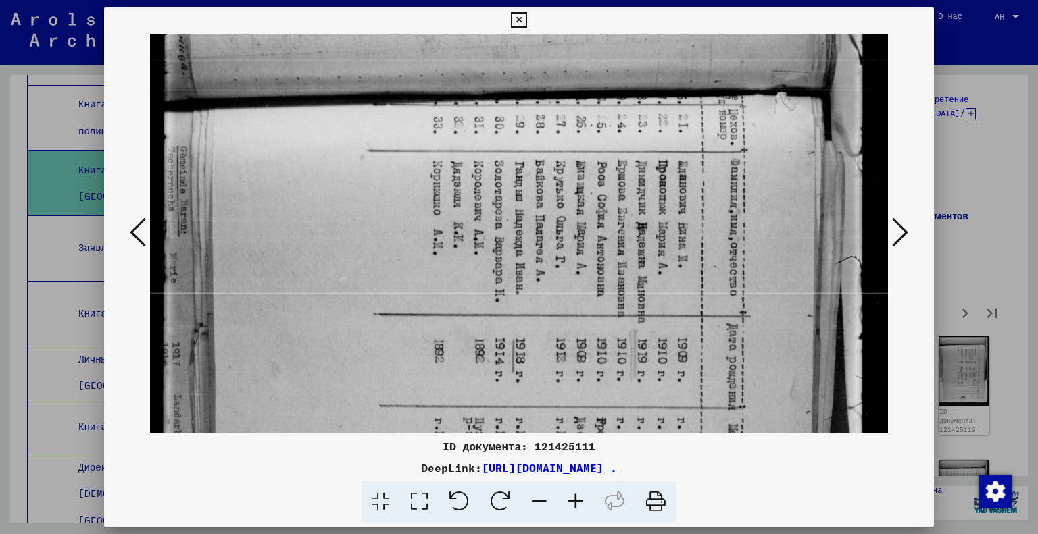
scroll to position [178, 0]
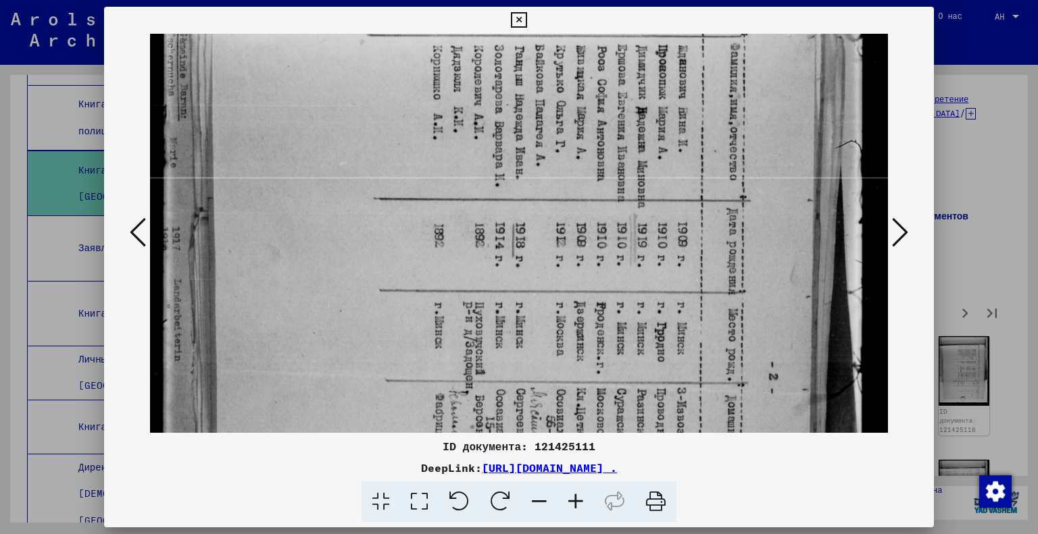
drag, startPoint x: 575, startPoint y: 369, endPoint x: 572, endPoint y: 193, distance: 175.7
click at [572, 193] on img at bounding box center [519, 365] width 739 height 1012
click at [906, 233] on icon at bounding box center [900, 232] width 16 height 32
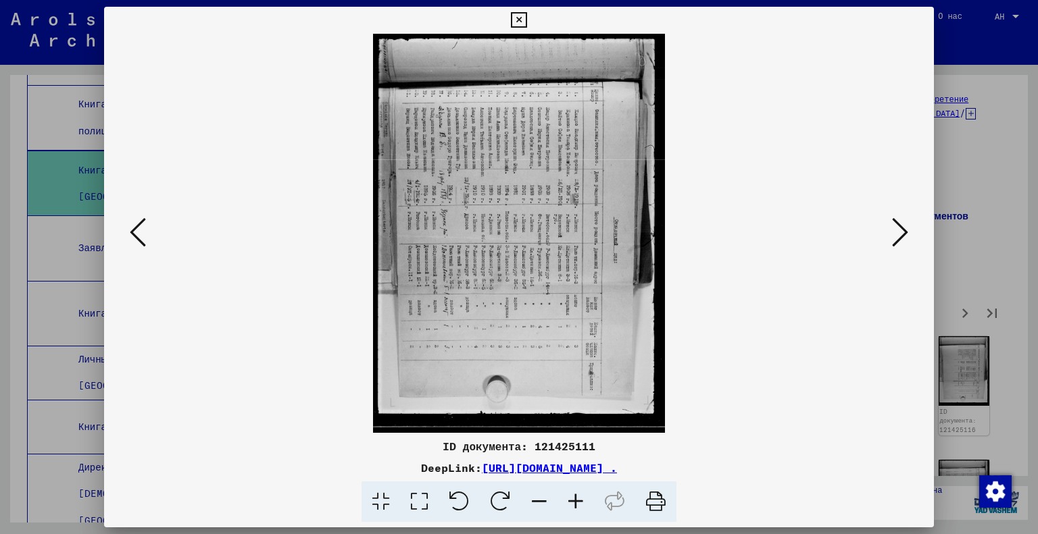
click at [422, 504] on icon at bounding box center [419, 502] width 39 height 41
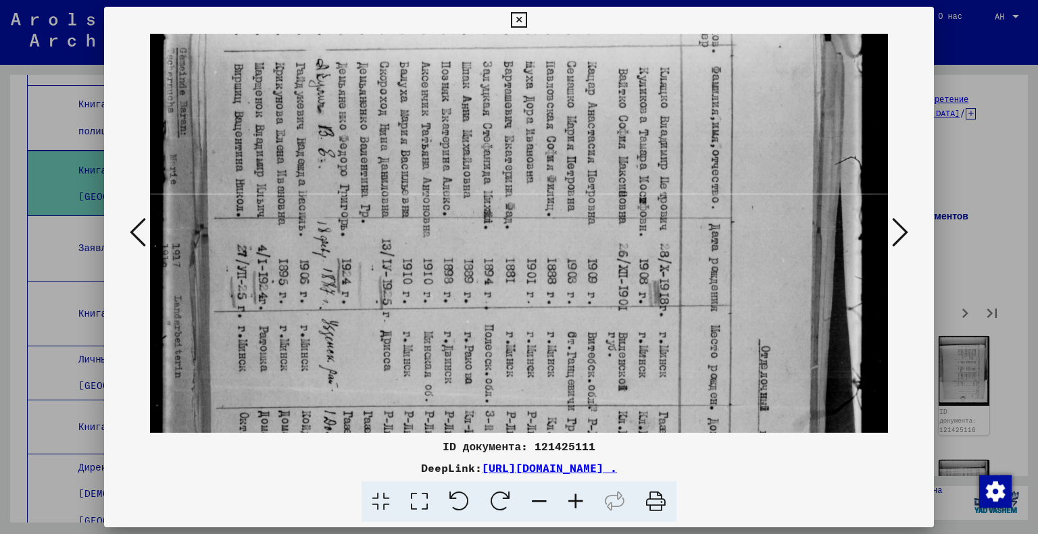
drag, startPoint x: 597, startPoint y: 346, endPoint x: 604, endPoint y: 169, distance: 177.2
click at [604, 169] on img at bounding box center [519, 381] width 739 height 1012
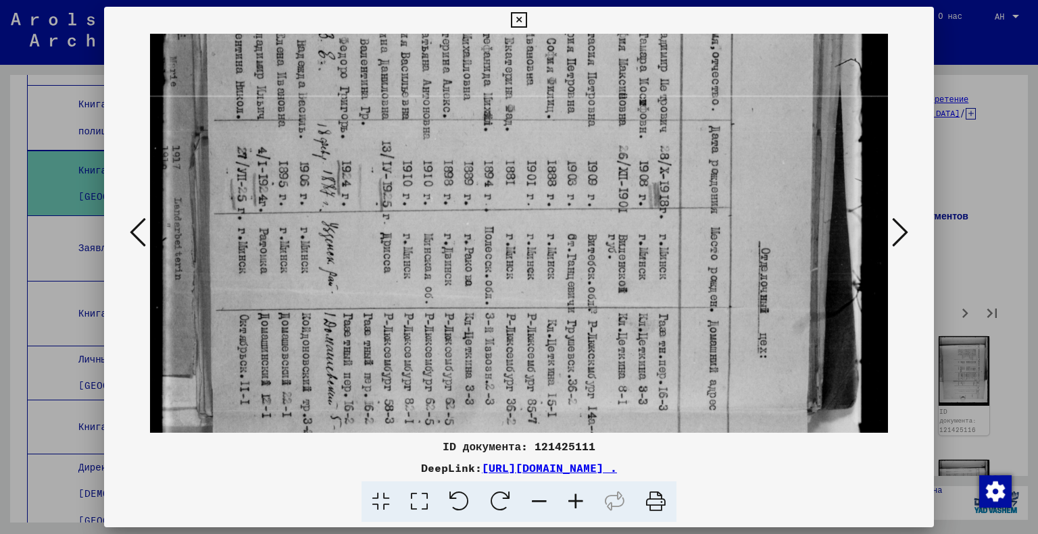
scroll to position [258, 0]
drag, startPoint x: 617, startPoint y: 342, endPoint x: 624, endPoint y: 268, distance: 74.0
click at [624, 268] on img at bounding box center [519, 282] width 739 height 1012
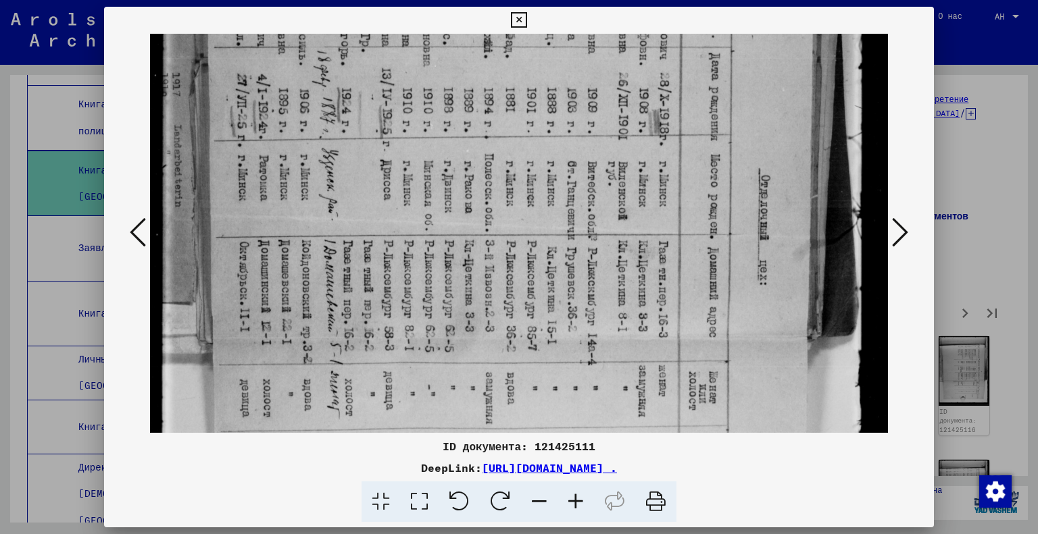
scroll to position [336, 0]
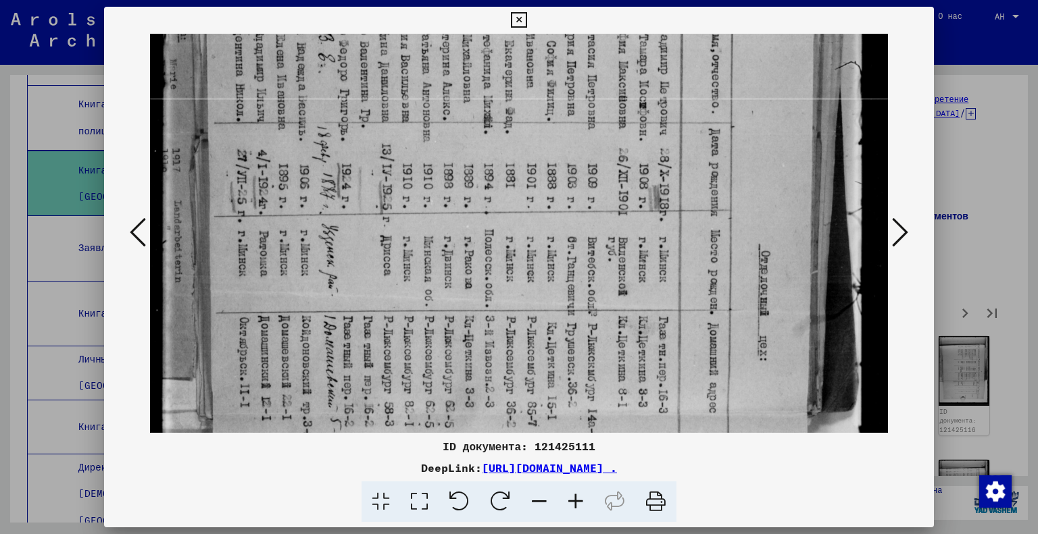
drag, startPoint x: 626, startPoint y: 373, endPoint x: 619, endPoint y: 386, distance: 15.1
click at [619, 386] on img at bounding box center [519, 286] width 739 height 1012
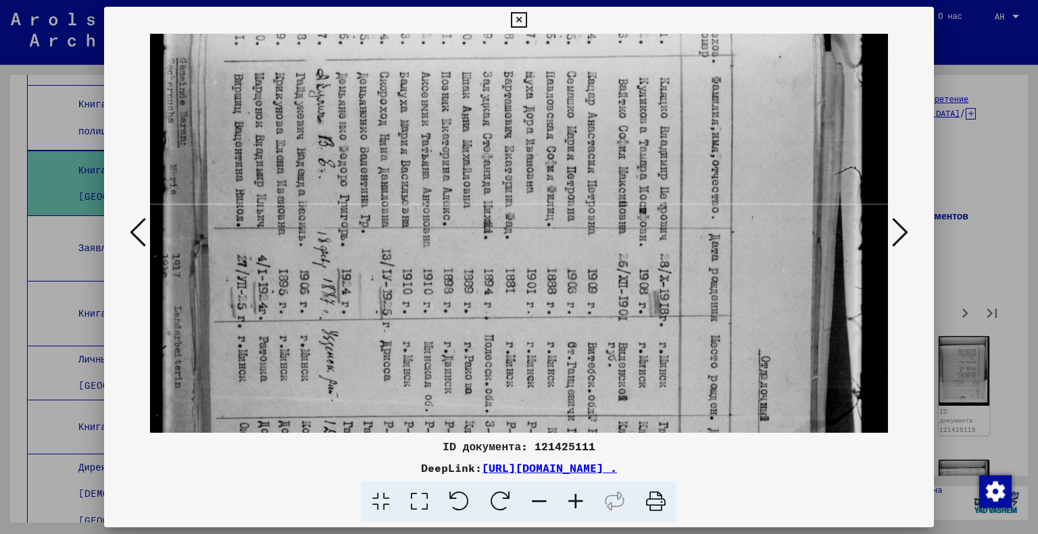
scroll to position [141, 0]
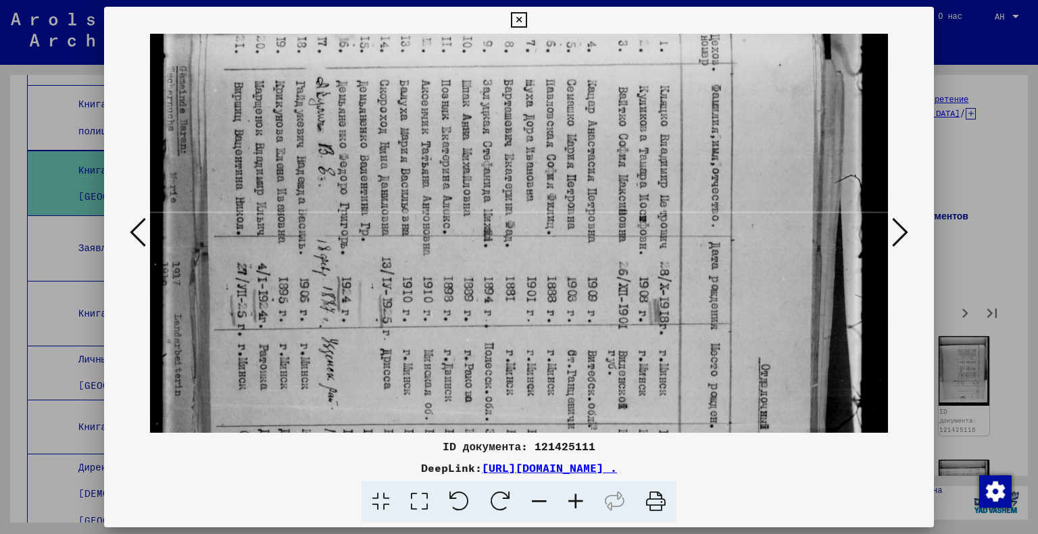
drag, startPoint x: 618, startPoint y: 223, endPoint x: 622, endPoint y: 322, distance: 98.7
click at [622, 322] on img at bounding box center [519, 399] width 739 height 1012
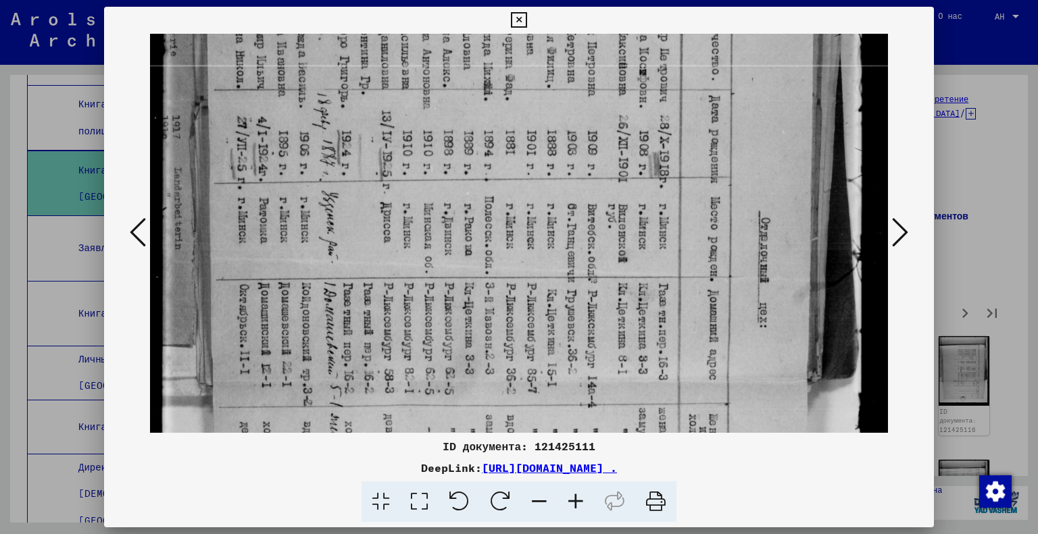
drag, startPoint x: 629, startPoint y: 374, endPoint x: 638, endPoint y: 227, distance: 146.9
click at [638, 227] on img at bounding box center [519, 253] width 739 height 1012
click at [907, 234] on icon at bounding box center [900, 232] width 16 height 32
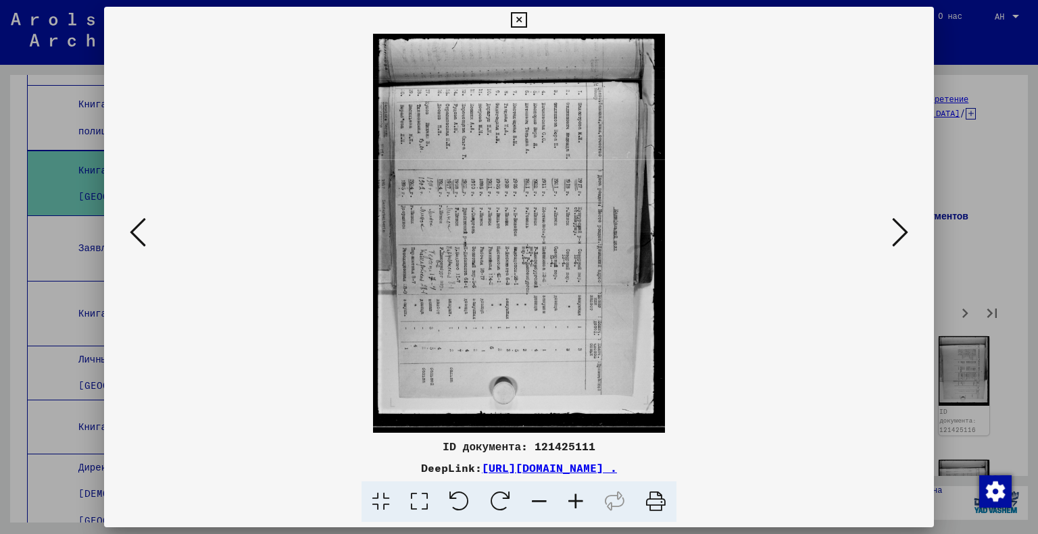
click at [421, 507] on icon at bounding box center [419, 502] width 39 height 41
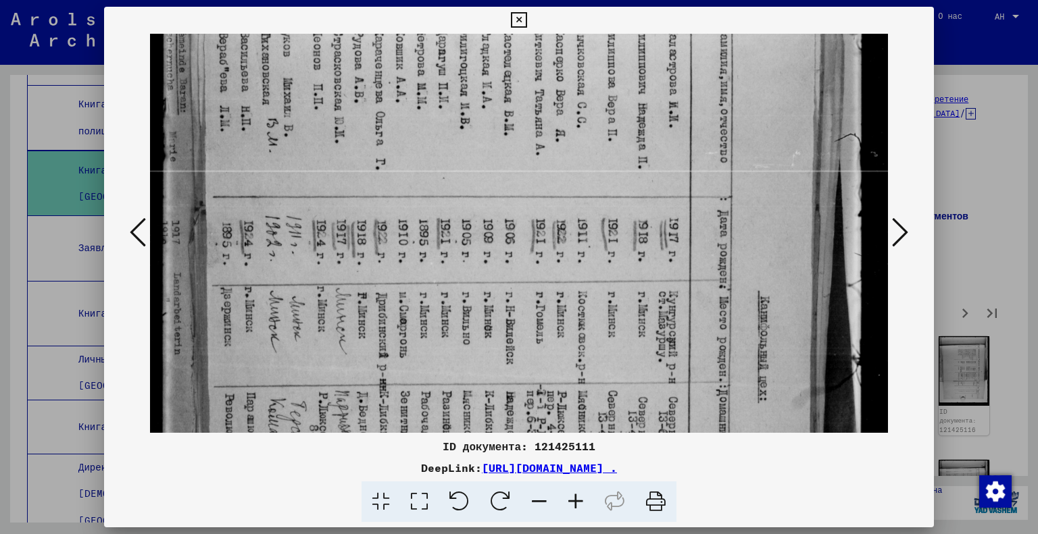
drag, startPoint x: 612, startPoint y: 353, endPoint x: 554, endPoint y: 168, distance: 193.8
click at [554, 168] on img at bounding box center [519, 357] width 739 height 1009
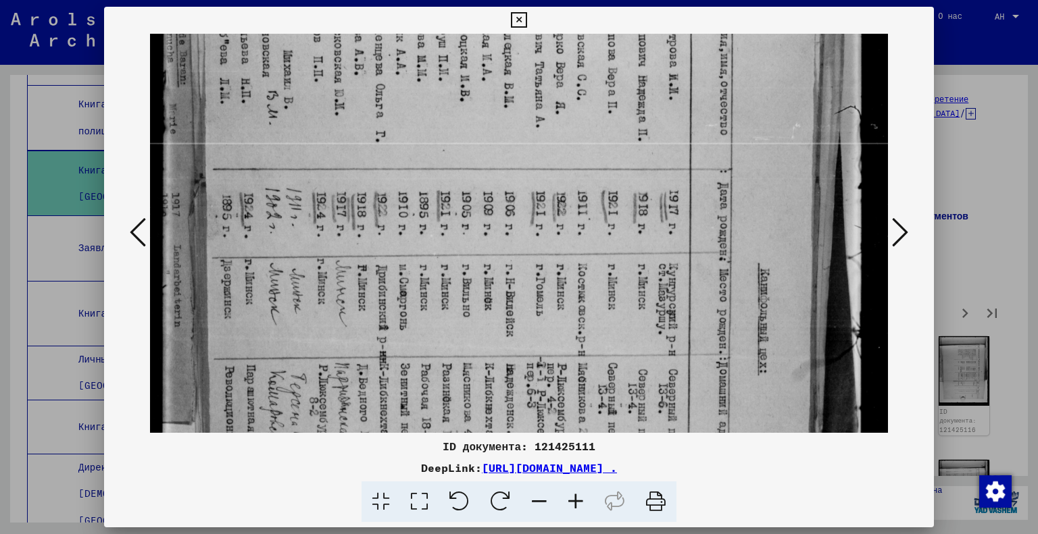
drag, startPoint x: 577, startPoint y: 370, endPoint x: 573, endPoint y: 330, distance: 40.1
click at [573, 343] on img at bounding box center [519, 329] width 739 height 1009
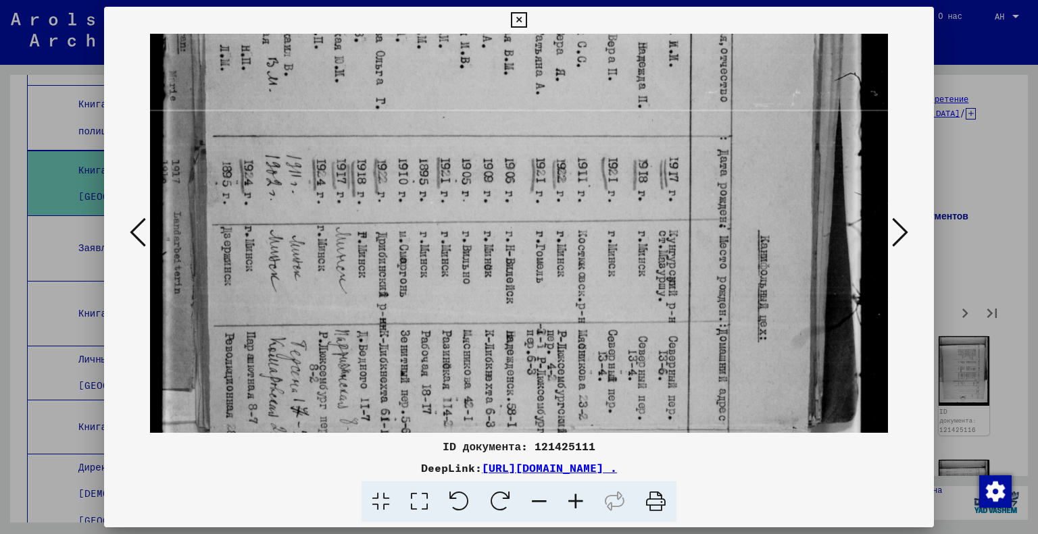
scroll to position [244, 0]
drag, startPoint x: 573, startPoint y: 330, endPoint x: 581, endPoint y: 301, distance: 30.2
click at [581, 301] on img at bounding box center [519, 294] width 739 height 1009
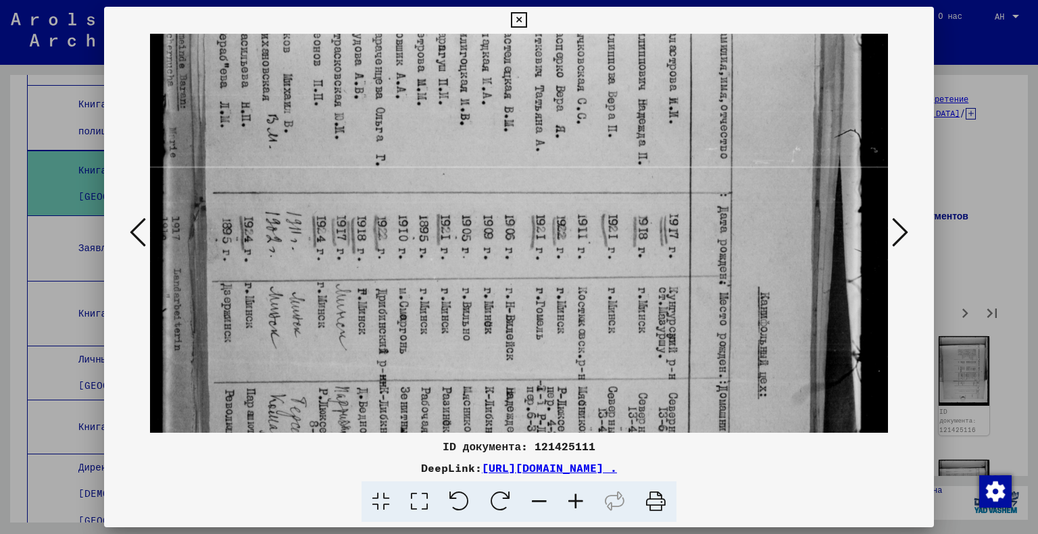
scroll to position [195, 0]
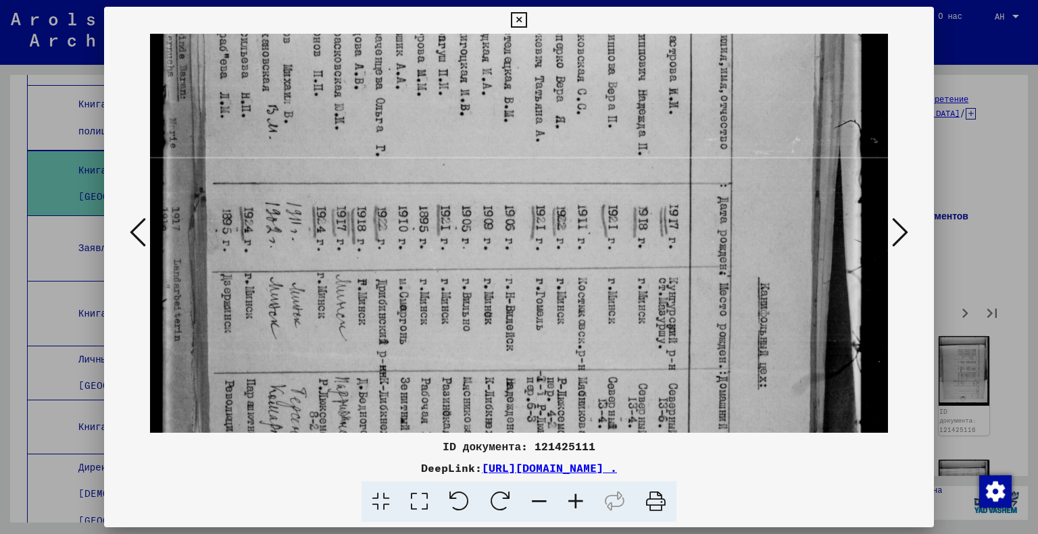
drag, startPoint x: 506, startPoint y: 253, endPoint x: 519, endPoint y: 303, distance: 51.6
click at [519, 303] on img at bounding box center [519, 343] width 739 height 1009
click at [897, 242] on icon at bounding box center [900, 232] width 16 height 32
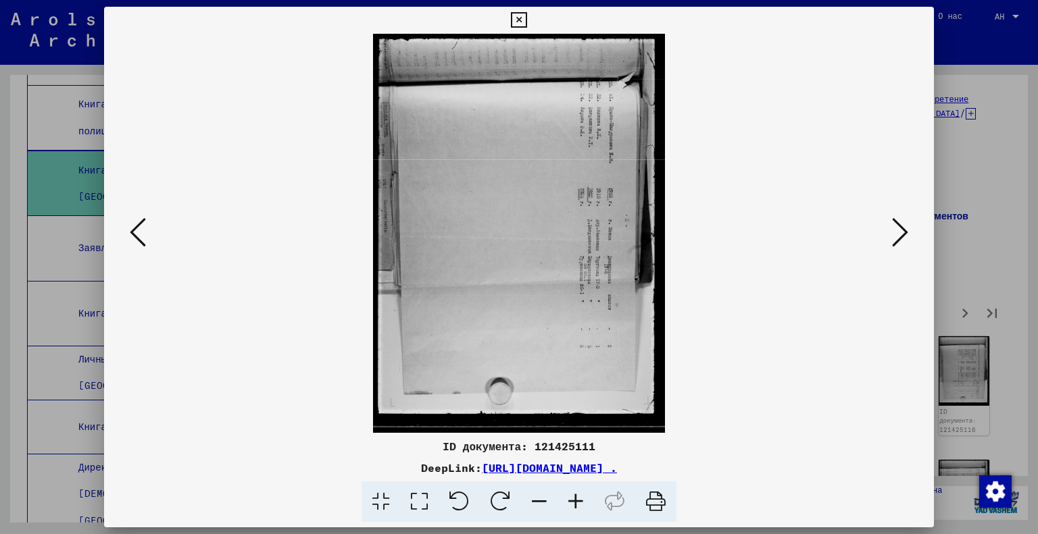
click at [415, 504] on icon at bounding box center [419, 502] width 39 height 41
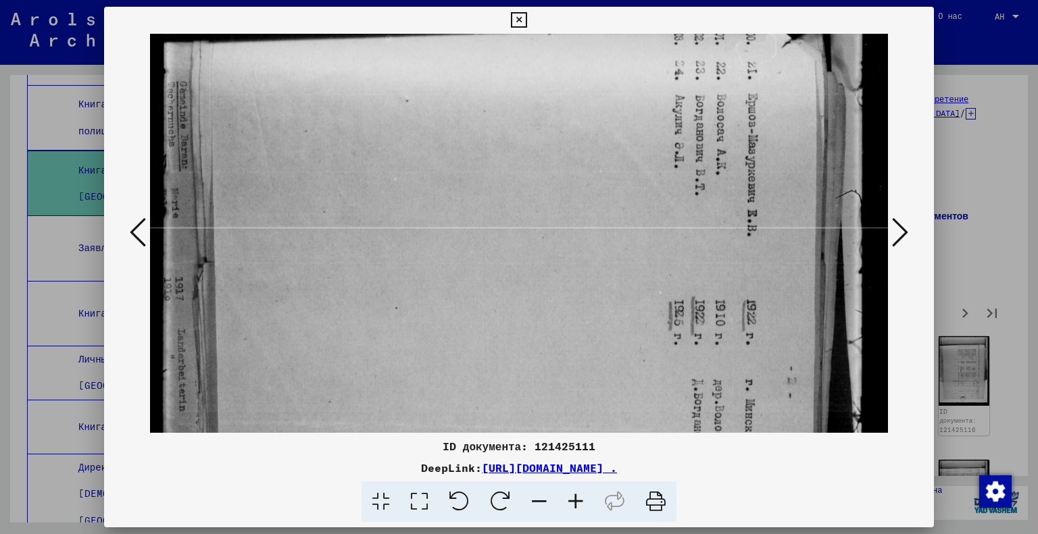
drag, startPoint x: 732, startPoint y: 271, endPoint x: 705, endPoint y: 76, distance: 197.0
click at [721, 139] on img at bounding box center [519, 415] width 739 height 1012
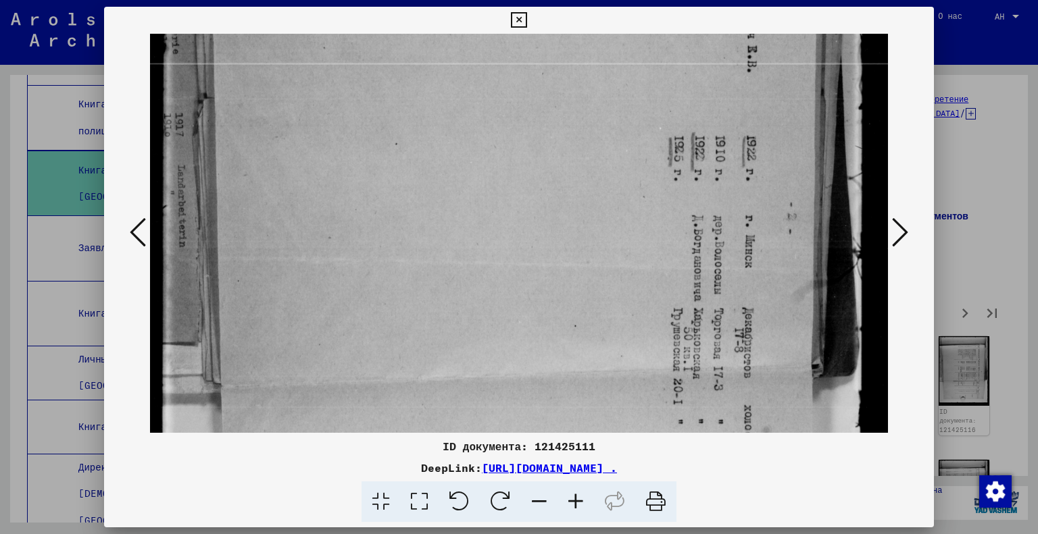
scroll to position [314, 0]
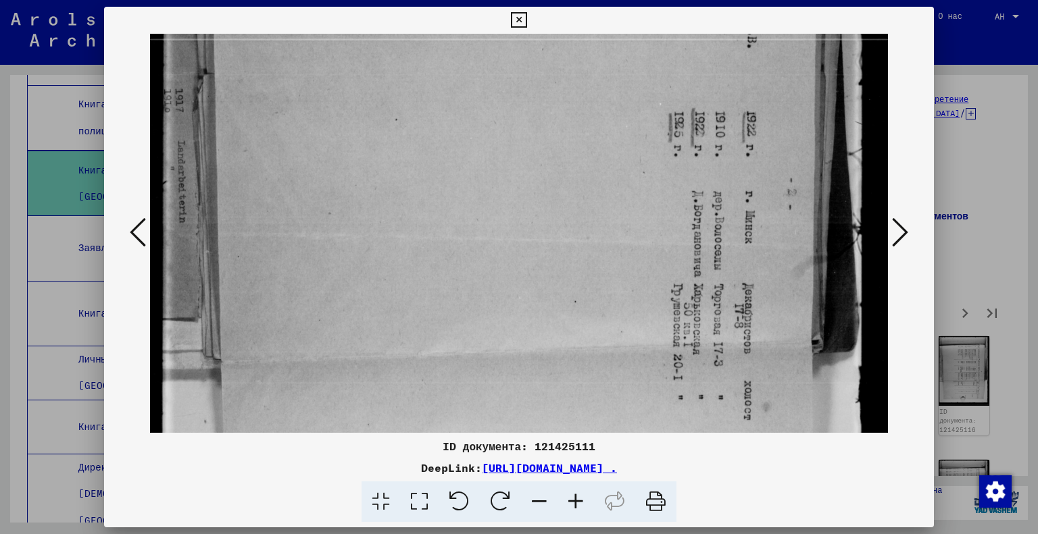
drag, startPoint x: 722, startPoint y: 349, endPoint x: 714, endPoint y: 168, distance: 181.3
click at [714, 168] on img at bounding box center [519, 226] width 739 height 1012
click at [892, 236] on icon at bounding box center [900, 232] width 16 height 32
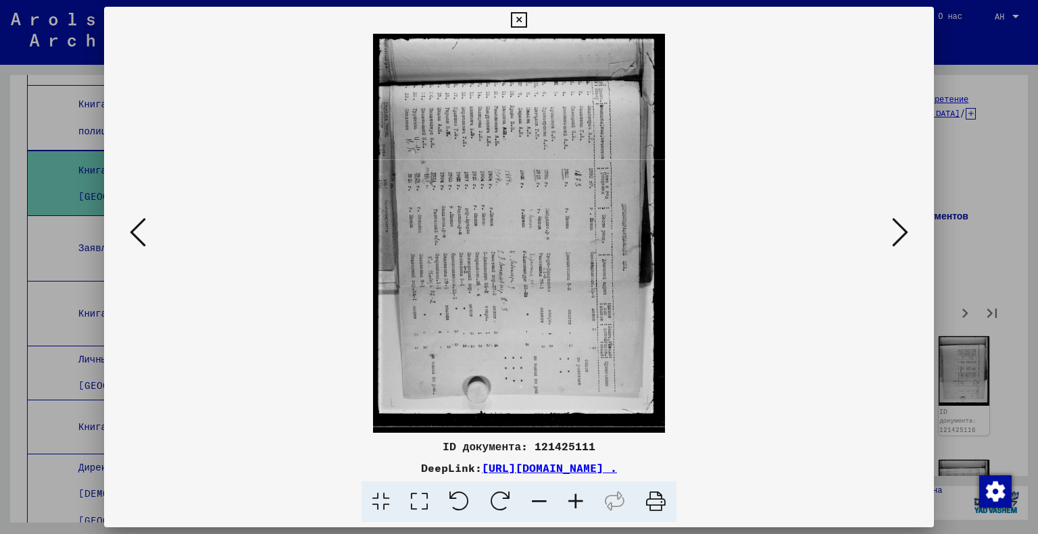
scroll to position [0, 0]
click at [416, 504] on icon at bounding box center [419, 502] width 39 height 41
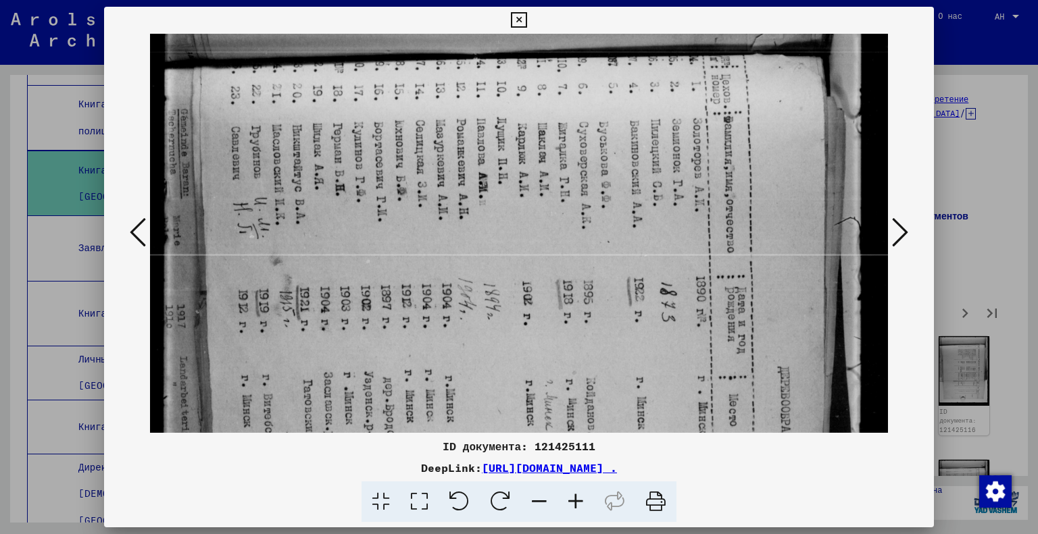
drag, startPoint x: 514, startPoint y: 325, endPoint x: 517, endPoint y: 220, distance: 105.5
click at [517, 220] on img at bounding box center [519, 440] width 739 height 1009
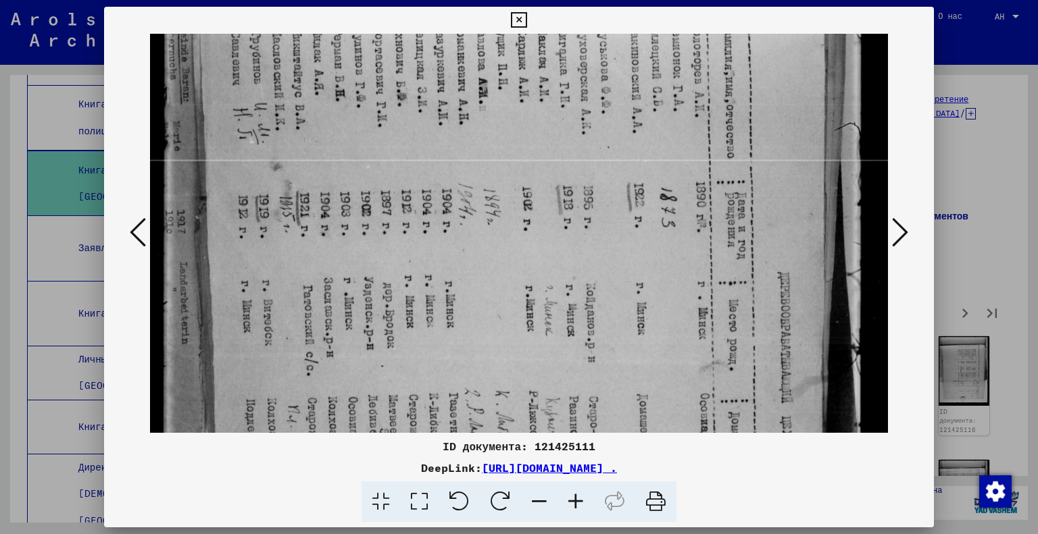
scroll to position [194, 0]
drag, startPoint x: 571, startPoint y: 349, endPoint x: 575, endPoint y: 289, distance: 60.9
click at [575, 289] on img at bounding box center [519, 344] width 739 height 1009
click at [893, 235] on icon at bounding box center [900, 232] width 16 height 32
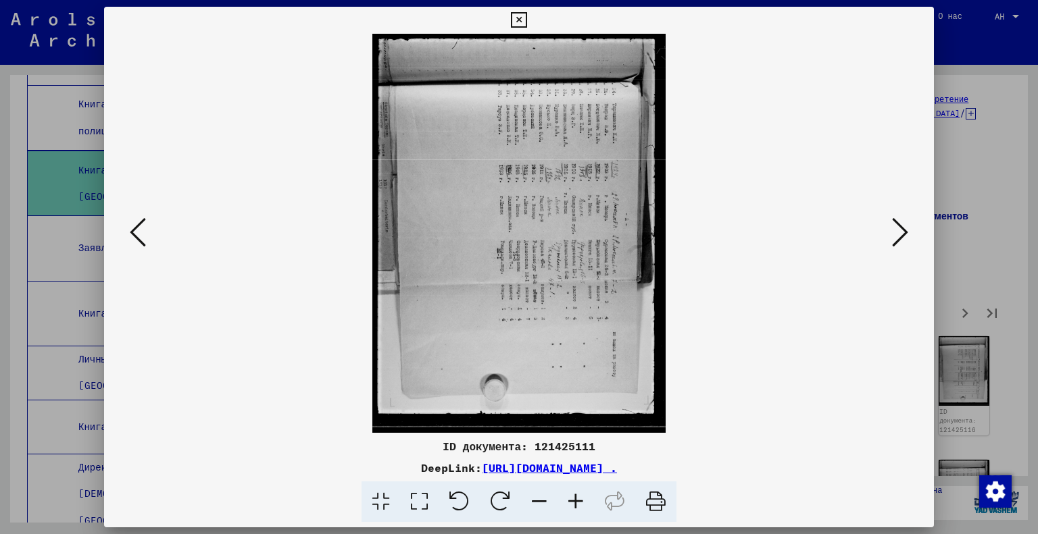
click at [427, 499] on icon at bounding box center [419, 502] width 39 height 41
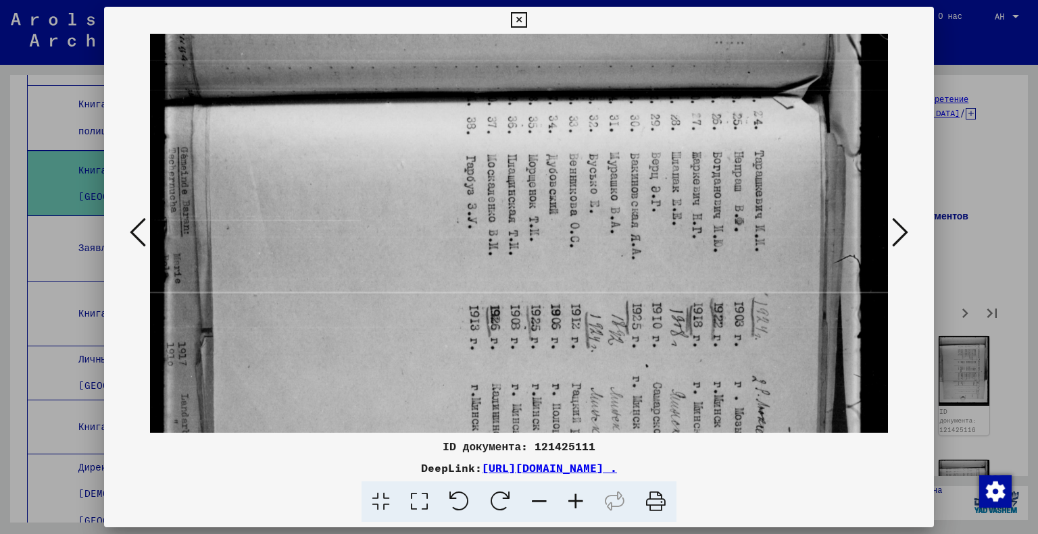
drag, startPoint x: 582, startPoint y: 351, endPoint x: 574, endPoint y: 291, distance: 60.0
click at [574, 291] on img at bounding box center [519, 478] width 739 height 1007
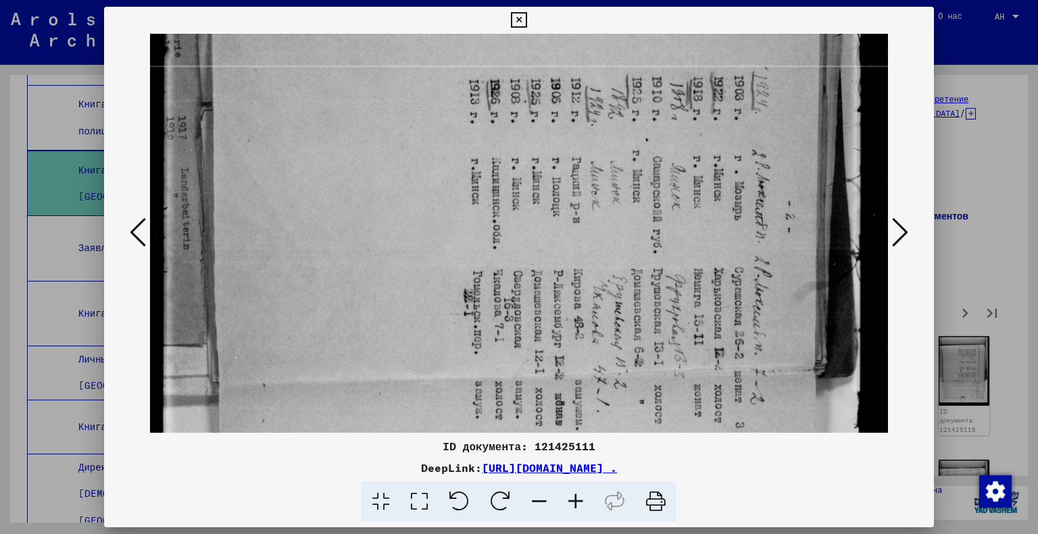
scroll to position [286, 0]
drag, startPoint x: 573, startPoint y: 381, endPoint x: 537, endPoint y: 155, distance: 229.3
click at [537, 155] on img at bounding box center [519, 250] width 739 height 1007
click at [903, 228] on icon at bounding box center [900, 232] width 16 height 32
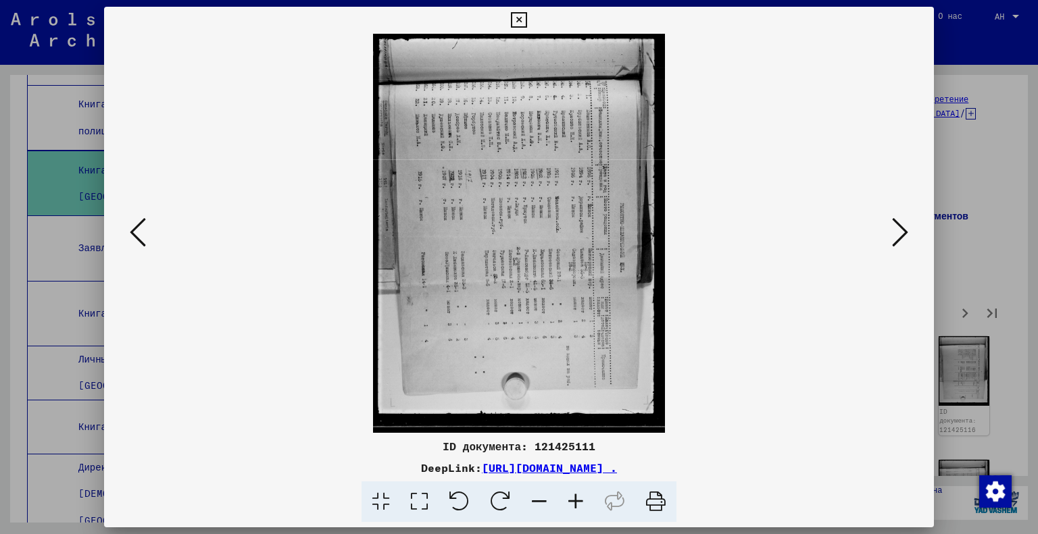
click at [415, 494] on icon at bounding box center [419, 502] width 39 height 41
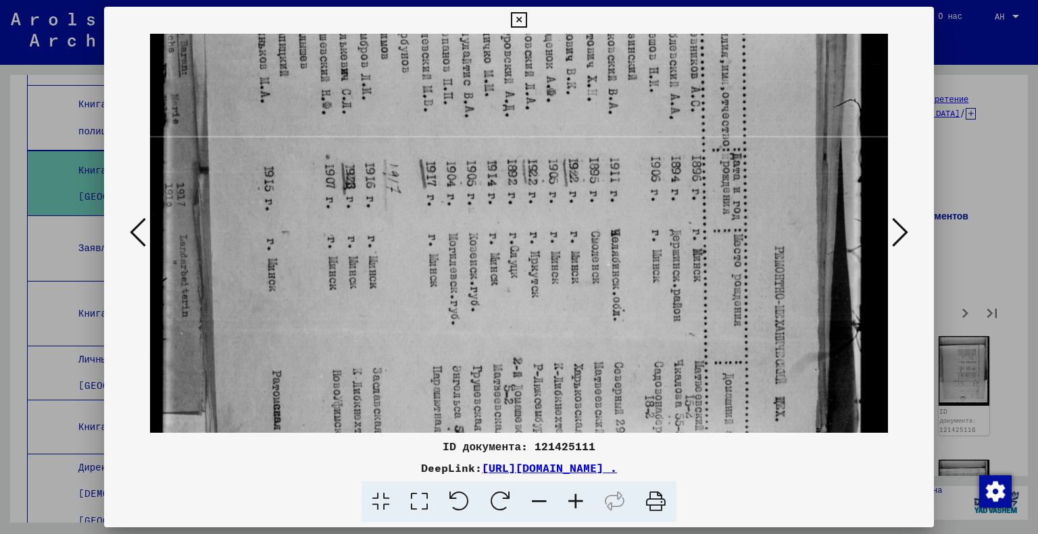
drag, startPoint x: 574, startPoint y: 359, endPoint x: 555, endPoint y: 141, distance: 219.1
click at [555, 141] on img at bounding box center [519, 322] width 739 height 1009
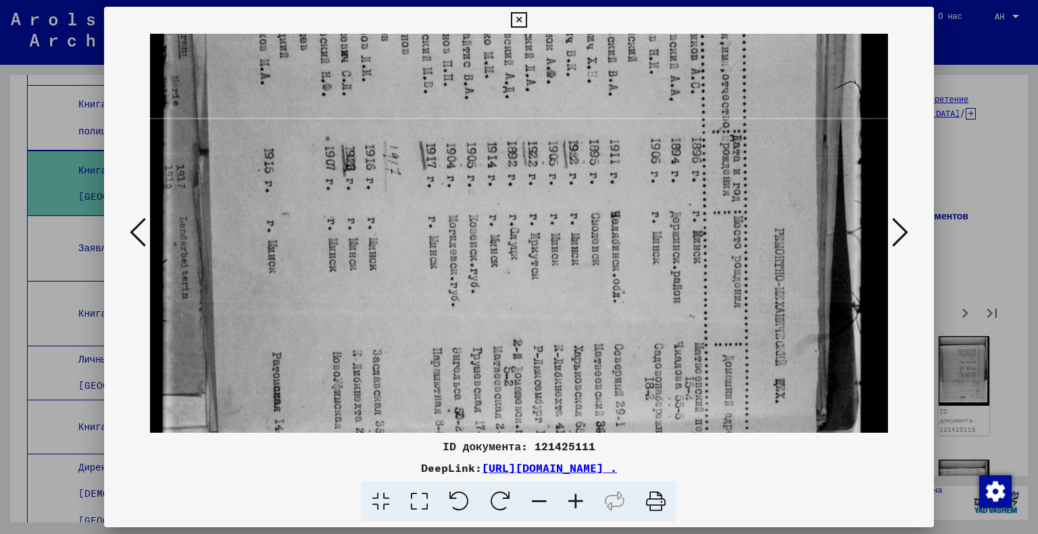
scroll to position [234, 0]
drag, startPoint x: 436, startPoint y: 284, endPoint x: 435, endPoint y: 269, distance: 14.9
click at [435, 269] on img at bounding box center [519, 303] width 739 height 1009
click at [902, 226] on icon at bounding box center [900, 232] width 16 height 32
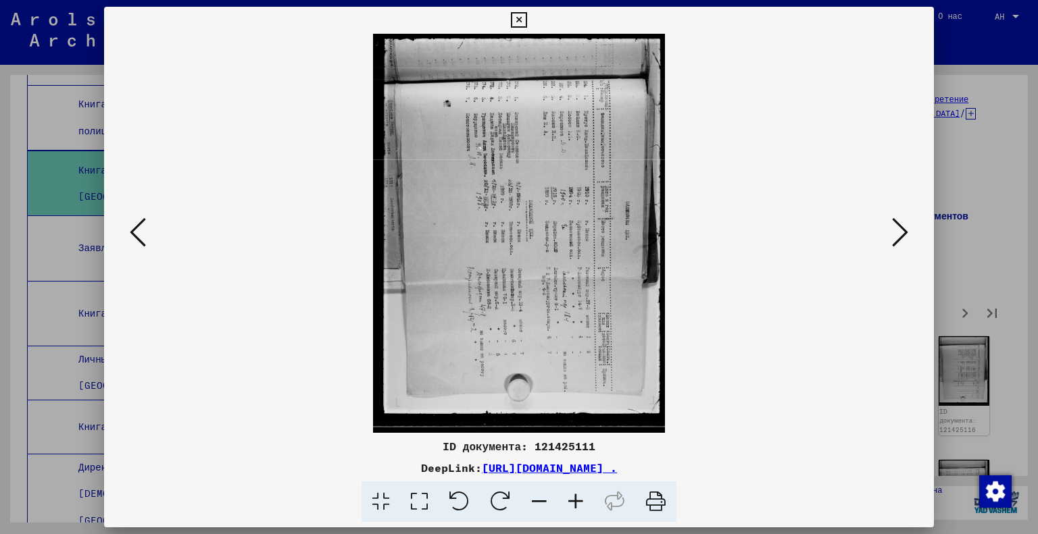
scroll to position [0, 0]
click at [426, 497] on icon at bounding box center [419, 502] width 39 height 41
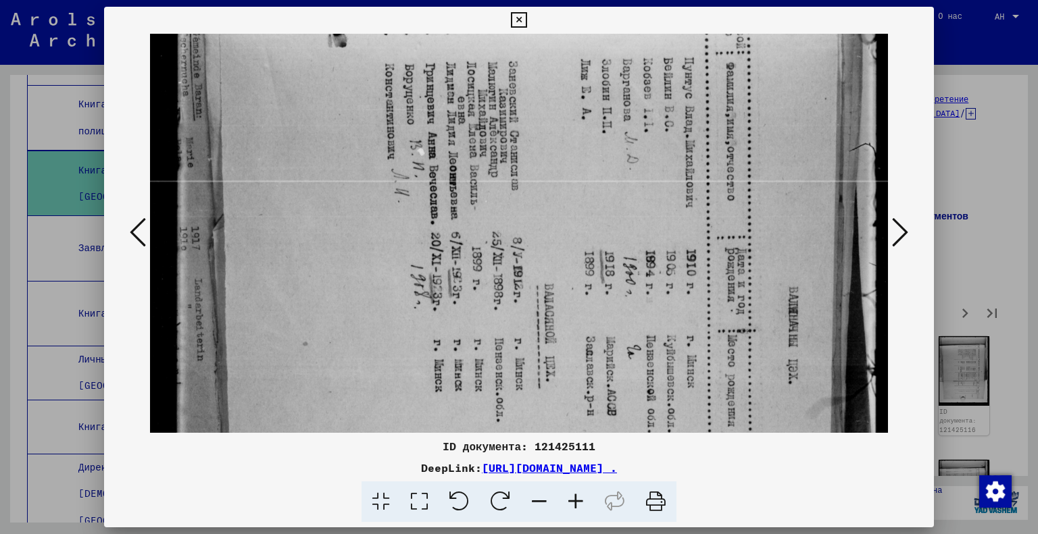
drag, startPoint x: 587, startPoint y: 378, endPoint x: 570, endPoint y: 206, distance: 172.5
click at [570, 206] on img at bounding box center [519, 368] width 739 height 1012
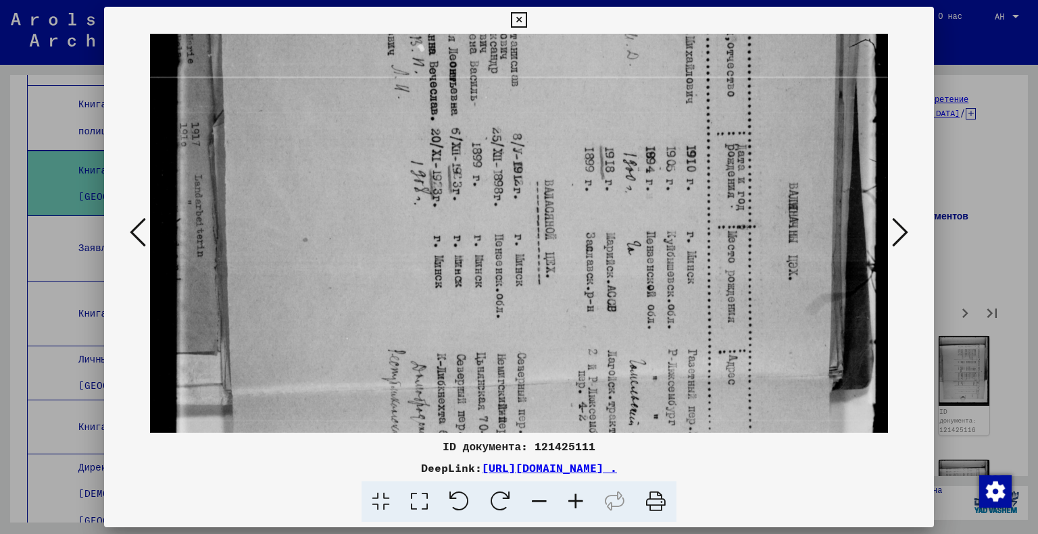
drag, startPoint x: 600, startPoint y: 376, endPoint x: 589, endPoint y: 273, distance: 103.9
click at [589, 273] on img at bounding box center [519, 264] width 739 height 1012
click at [894, 231] on icon at bounding box center [900, 232] width 16 height 32
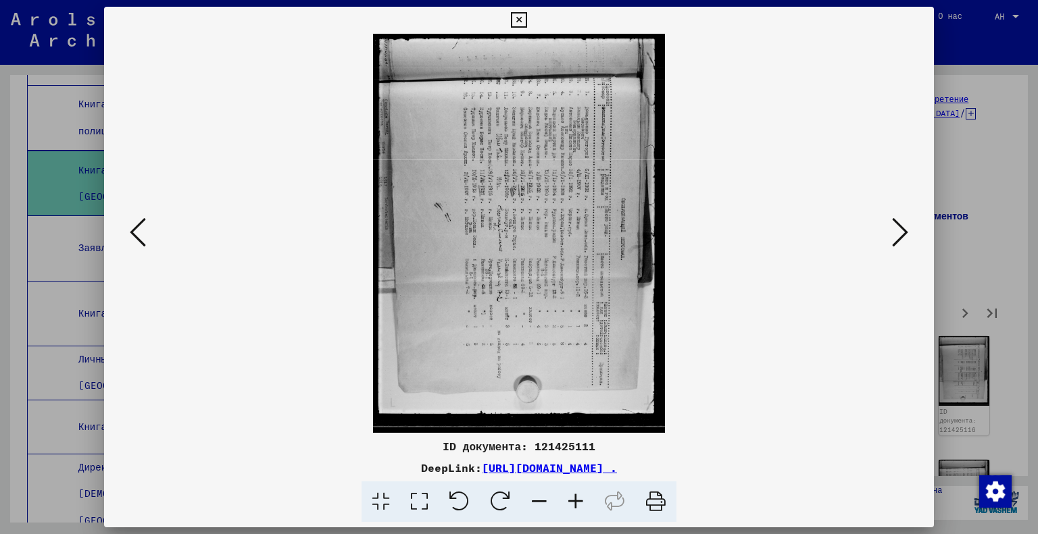
click at [414, 505] on icon at bounding box center [419, 502] width 39 height 41
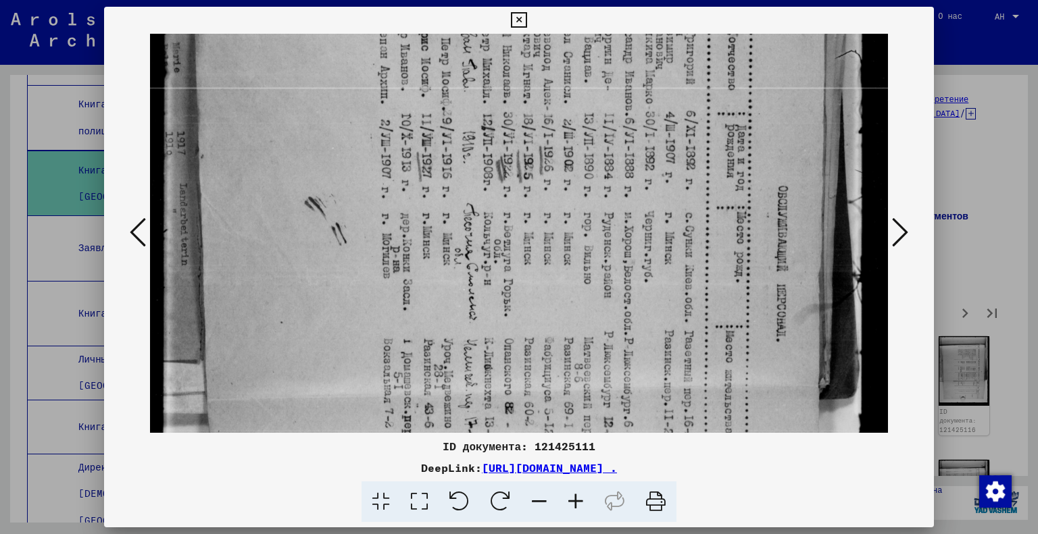
scroll to position [297, 0]
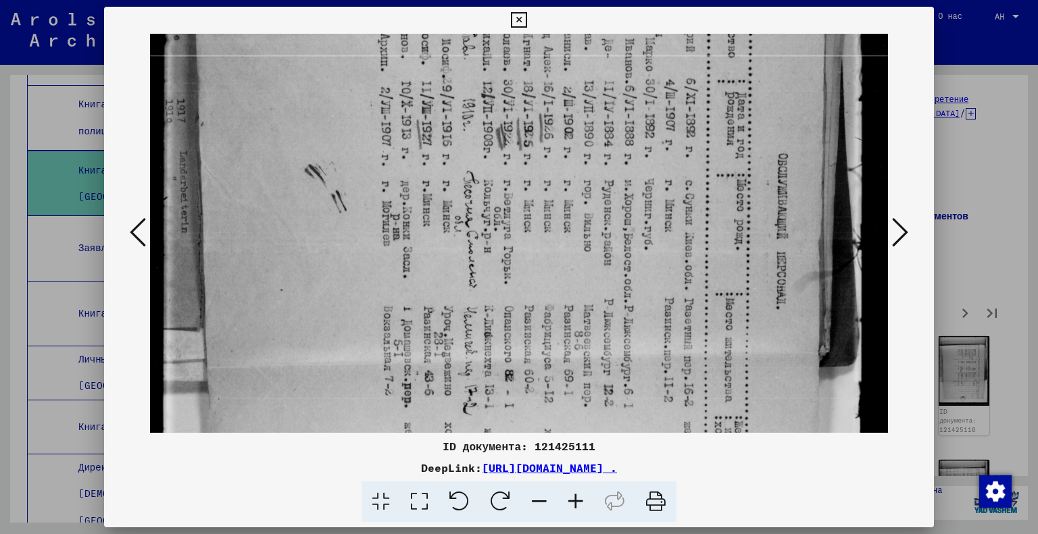
drag, startPoint x: 578, startPoint y: 345, endPoint x: 580, endPoint y: 97, distance: 248.0
click at [580, 97] on img at bounding box center [519, 241] width 739 height 1009
click at [898, 238] on icon at bounding box center [900, 232] width 16 height 32
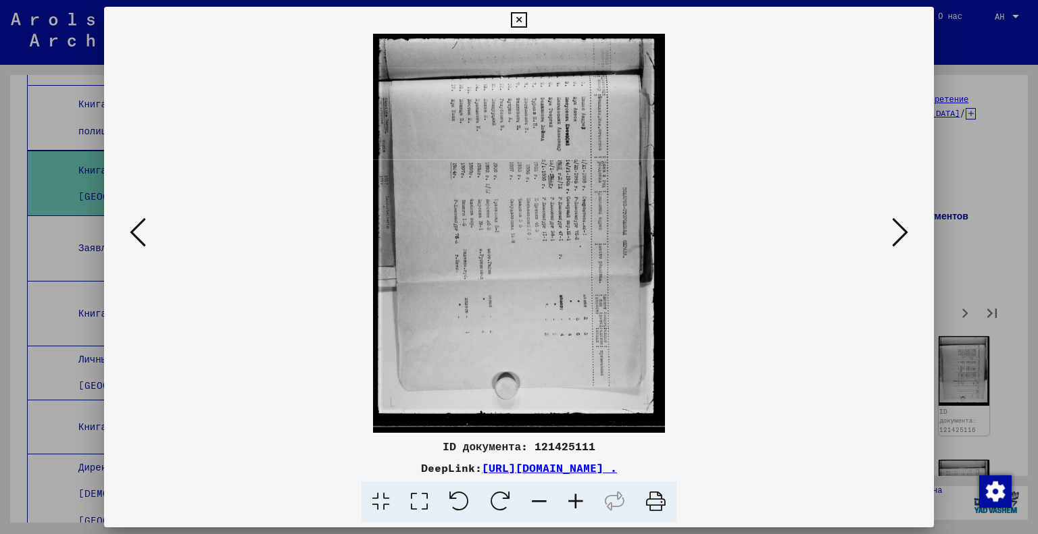
click at [425, 509] on icon at bounding box center [419, 502] width 39 height 41
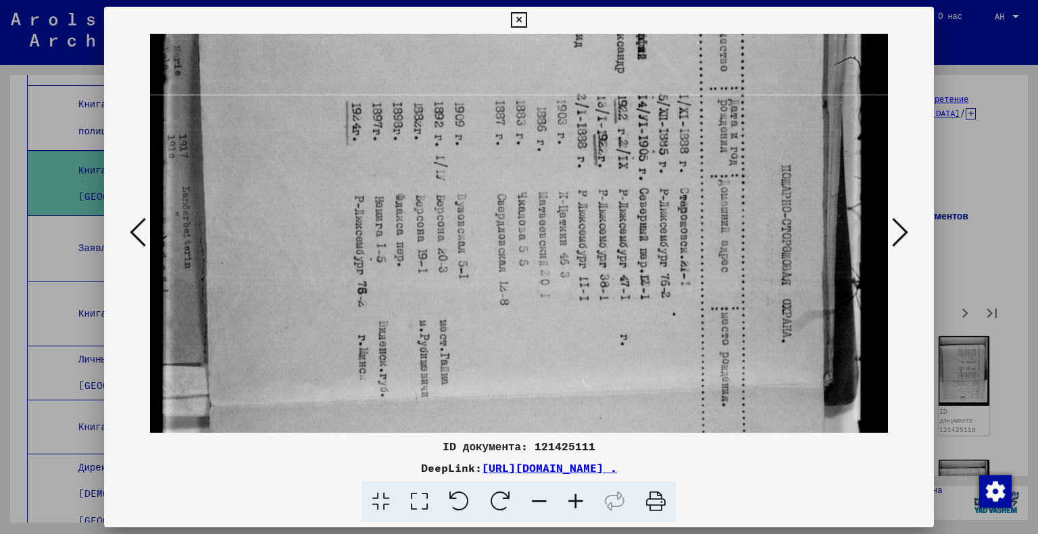
drag, startPoint x: 582, startPoint y: 365, endPoint x: 526, endPoint y: 107, distance: 263.5
click at [526, 107] on img at bounding box center [519, 280] width 739 height 1009
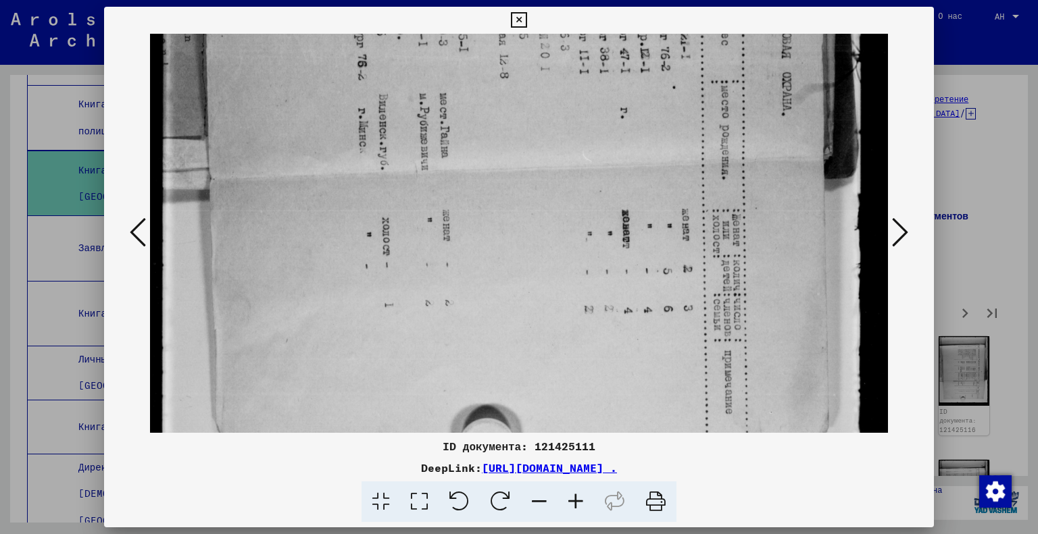
drag, startPoint x: 535, startPoint y: 356, endPoint x: 532, endPoint y: 129, distance: 227.0
click at [532, 129] on img at bounding box center [519, 53] width 739 height 1009
click at [903, 225] on icon at bounding box center [900, 232] width 16 height 32
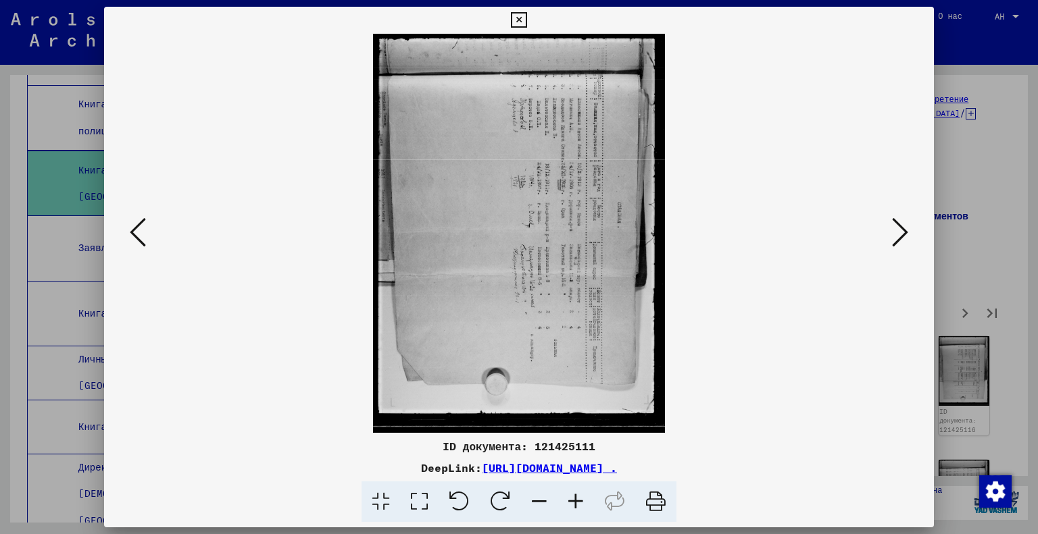
click at [414, 505] on icon at bounding box center [419, 502] width 39 height 41
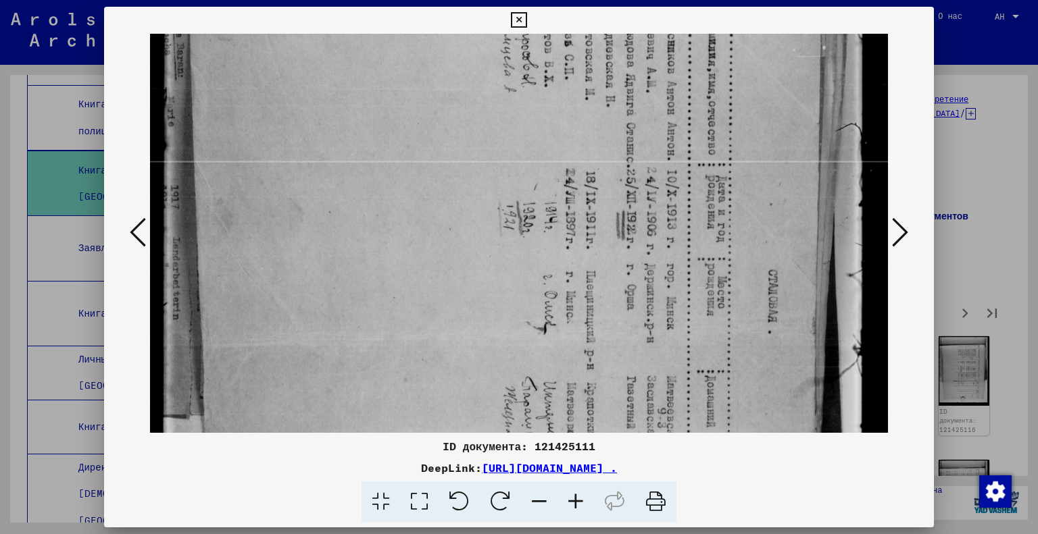
drag, startPoint x: 599, startPoint y: 317, endPoint x: 592, endPoint y: 113, distance: 204.2
click at [592, 114] on img at bounding box center [519, 349] width 739 height 1012
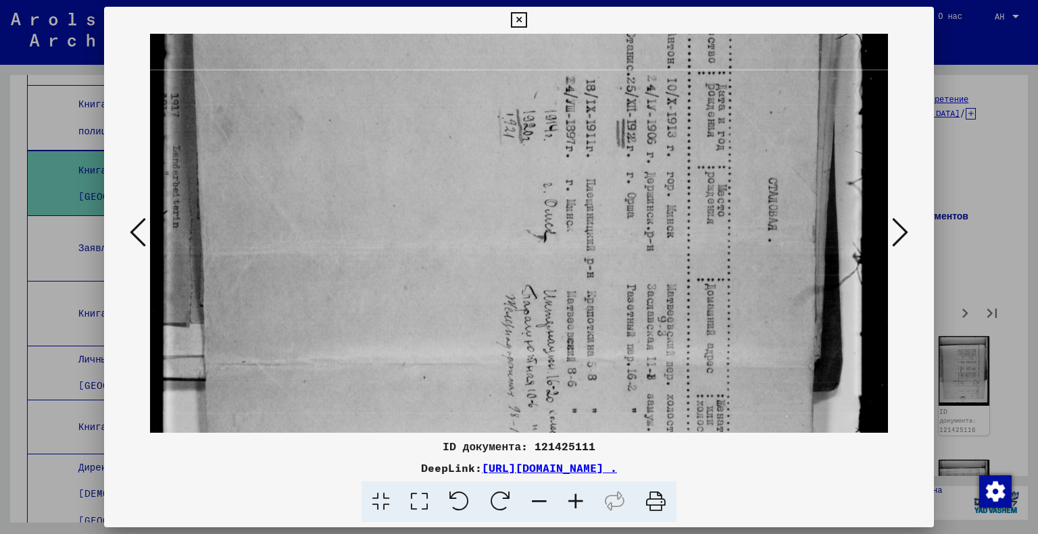
drag, startPoint x: 597, startPoint y: 304, endPoint x: 593, endPoint y: 226, distance: 77.8
click at [593, 226] on img at bounding box center [519, 257] width 739 height 1012
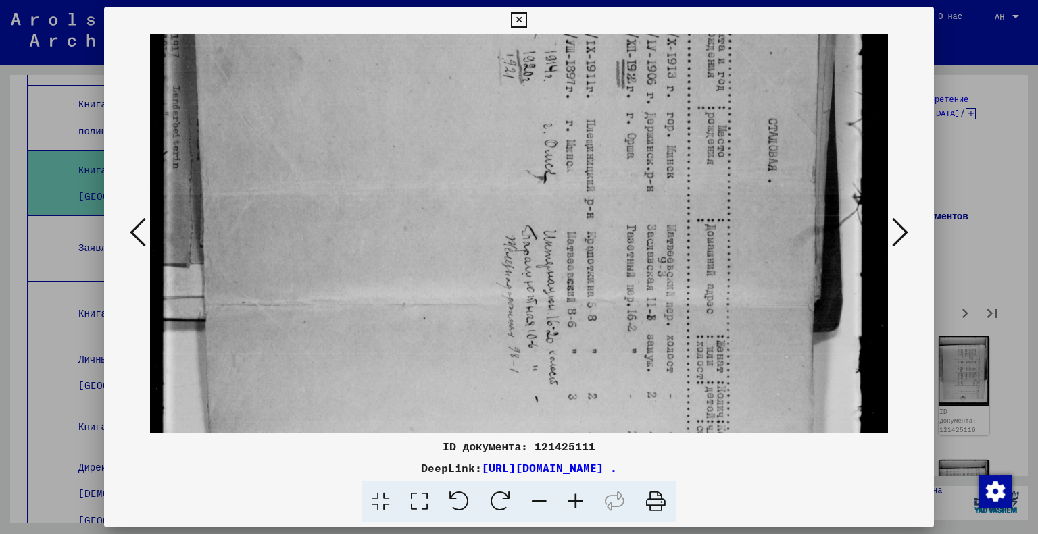
drag, startPoint x: 605, startPoint y: 351, endPoint x: 595, endPoint y: 270, distance: 81.0
click at [595, 270] on img at bounding box center [519, 197] width 739 height 1012
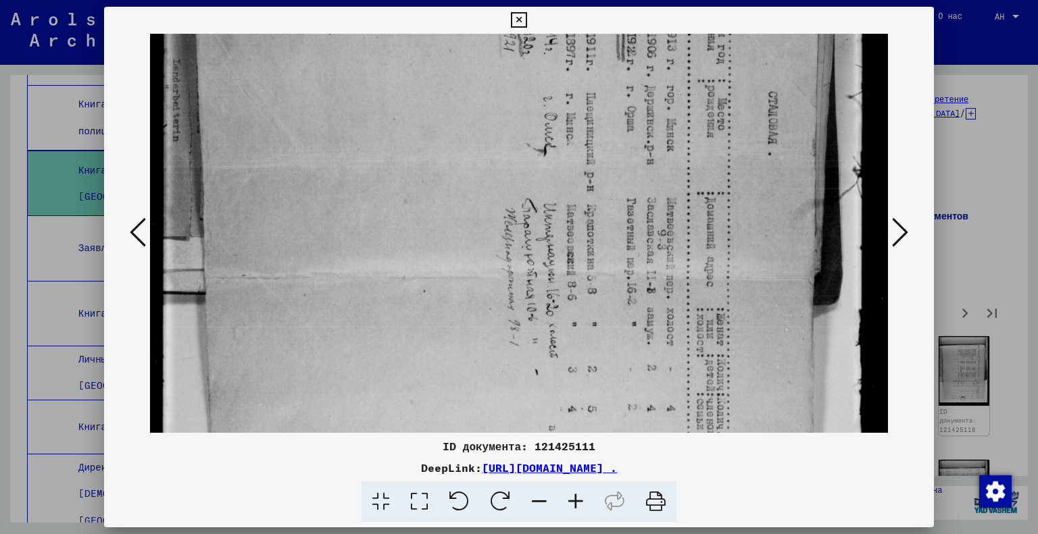
click at [905, 226] on icon at bounding box center [900, 232] width 16 height 32
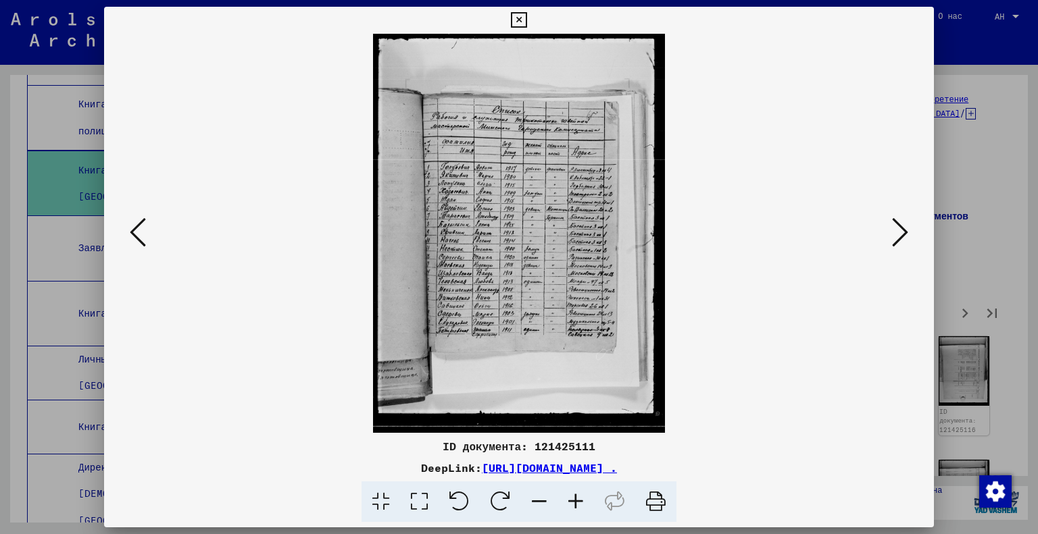
scroll to position [0, 0]
click at [424, 495] on icon at bounding box center [419, 502] width 39 height 41
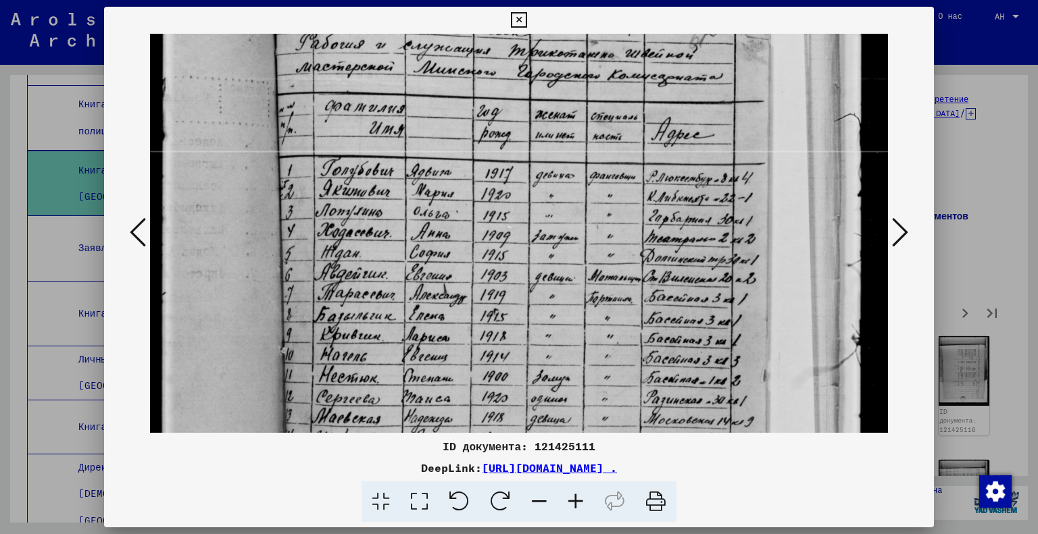
scroll to position [215, 0]
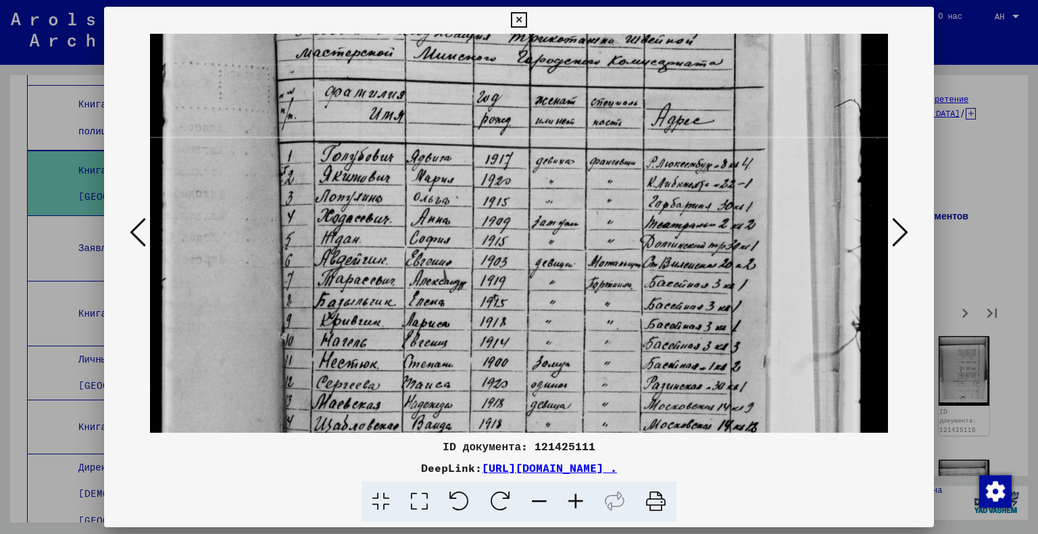
drag, startPoint x: 487, startPoint y: 367, endPoint x: 505, endPoint y: 153, distance: 215.0
click at [505, 153] on img at bounding box center [519, 323] width 739 height 1009
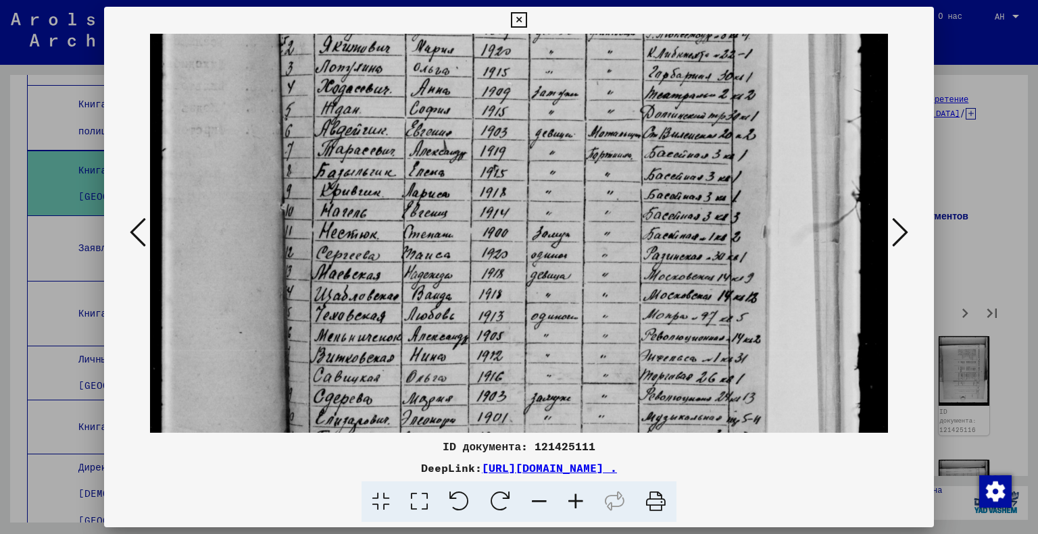
scroll to position [356, 0]
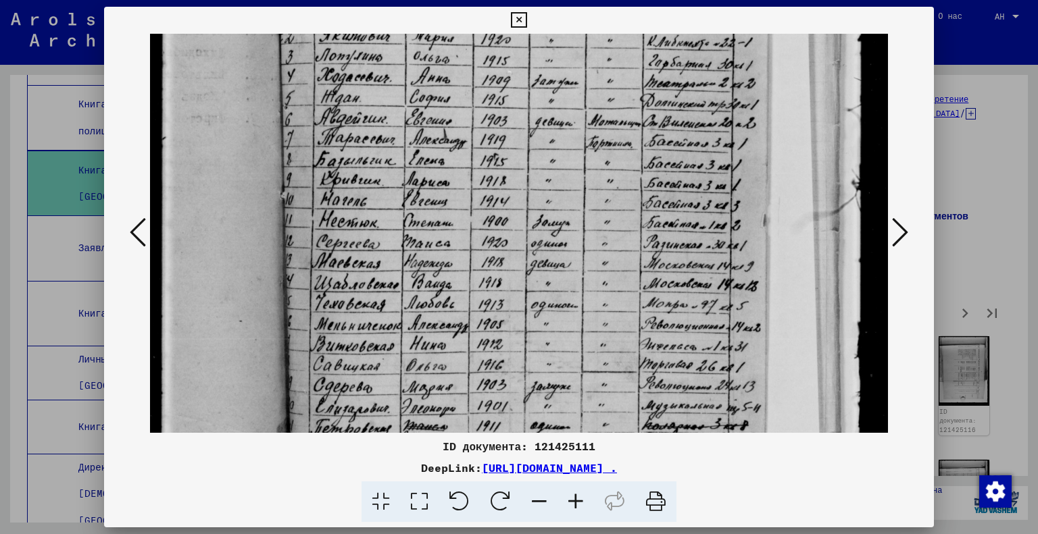
drag, startPoint x: 475, startPoint y: 345, endPoint x: 470, endPoint y: 211, distance: 133.9
click at [470, 211] on img at bounding box center [519, 182] width 739 height 1009
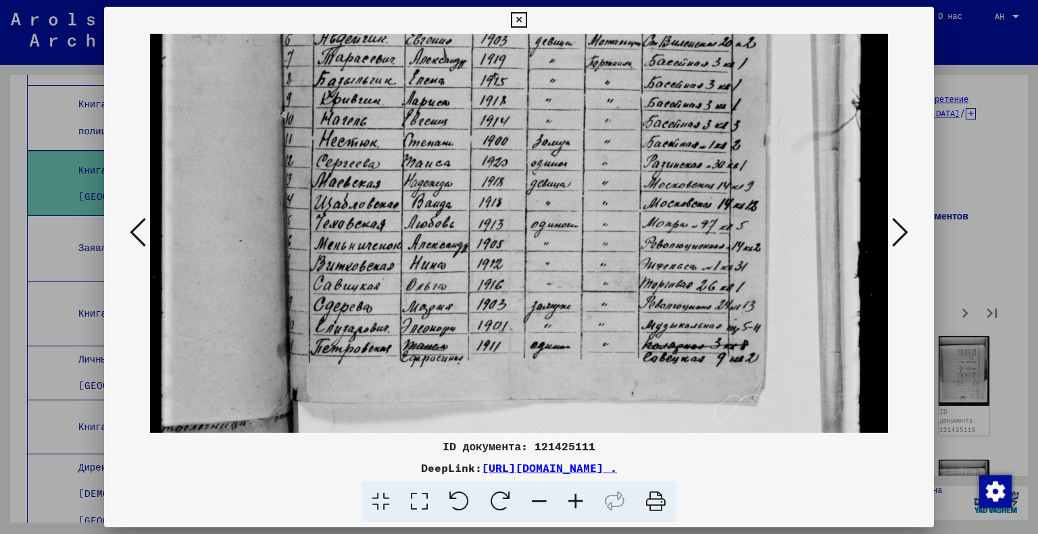
drag, startPoint x: 447, startPoint y: 368, endPoint x: 447, endPoint y: 288, distance: 79.7
click at [447, 288] on img at bounding box center [519, 101] width 739 height 1009
click at [897, 234] on icon at bounding box center [900, 232] width 16 height 32
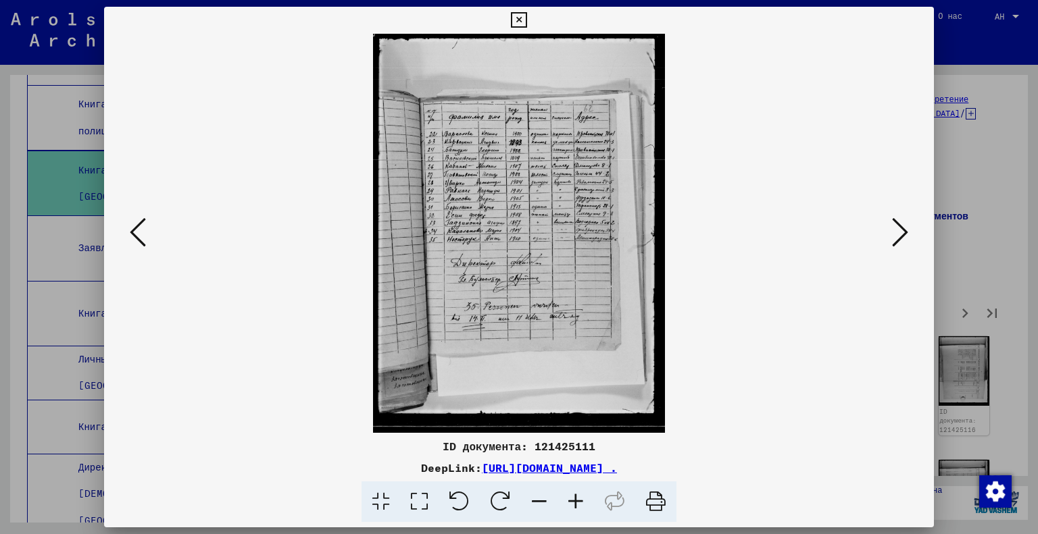
click at [411, 502] on icon at bounding box center [419, 502] width 39 height 41
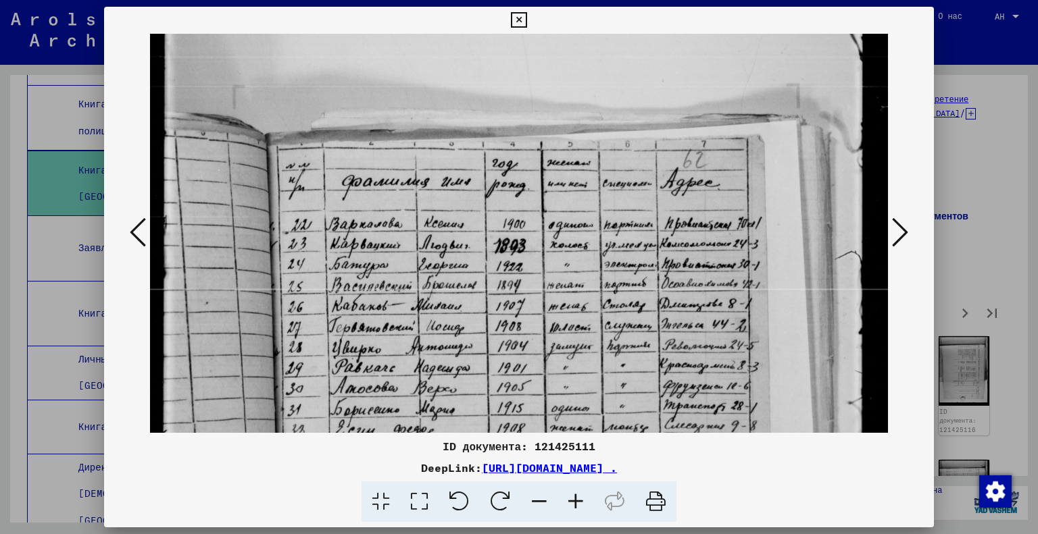
scroll to position [111, 0]
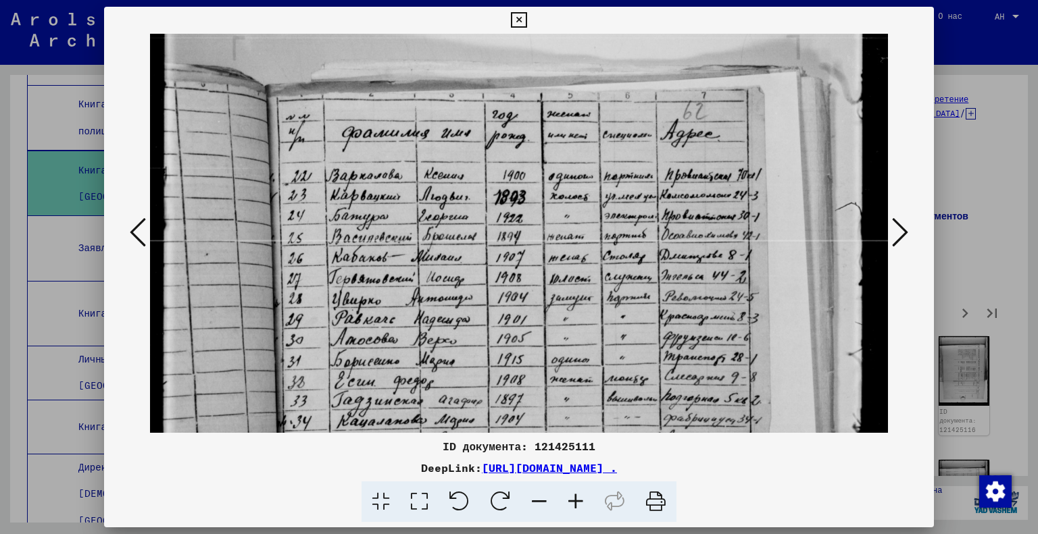
drag, startPoint x: 508, startPoint y: 367, endPoint x: 528, endPoint y: 258, distance: 110.5
click at [528, 258] on img at bounding box center [519, 426] width 739 height 1009
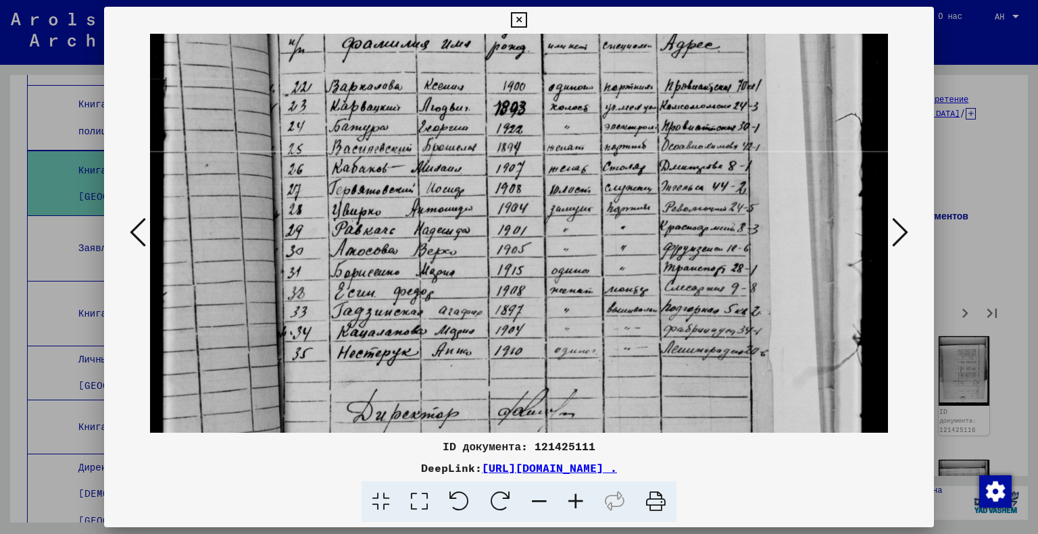
scroll to position [209, 0]
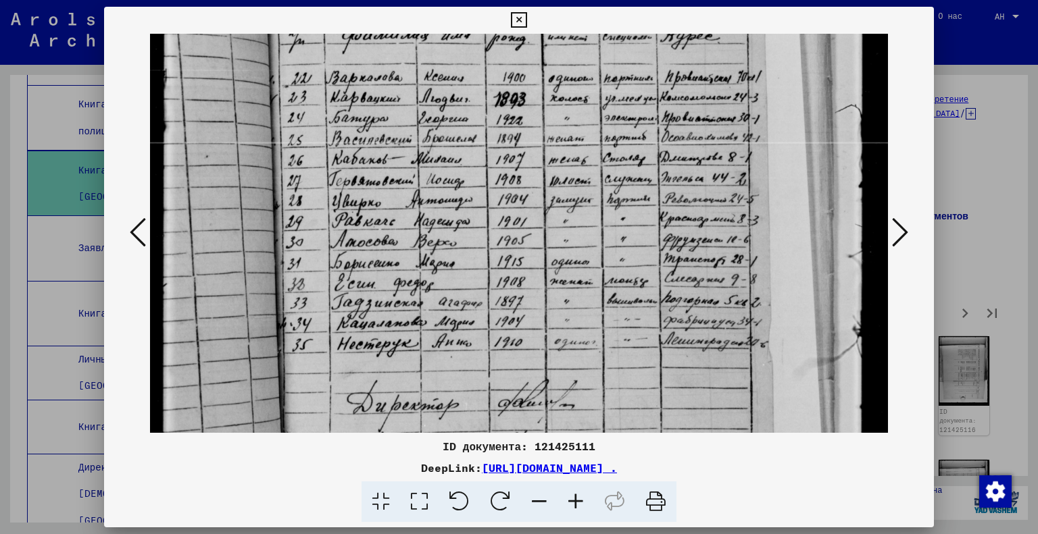
drag, startPoint x: 519, startPoint y: 363, endPoint x: 526, endPoint y: 268, distance: 95.5
click at [526, 268] on img at bounding box center [519, 328] width 739 height 1009
click at [899, 234] on icon at bounding box center [900, 232] width 16 height 32
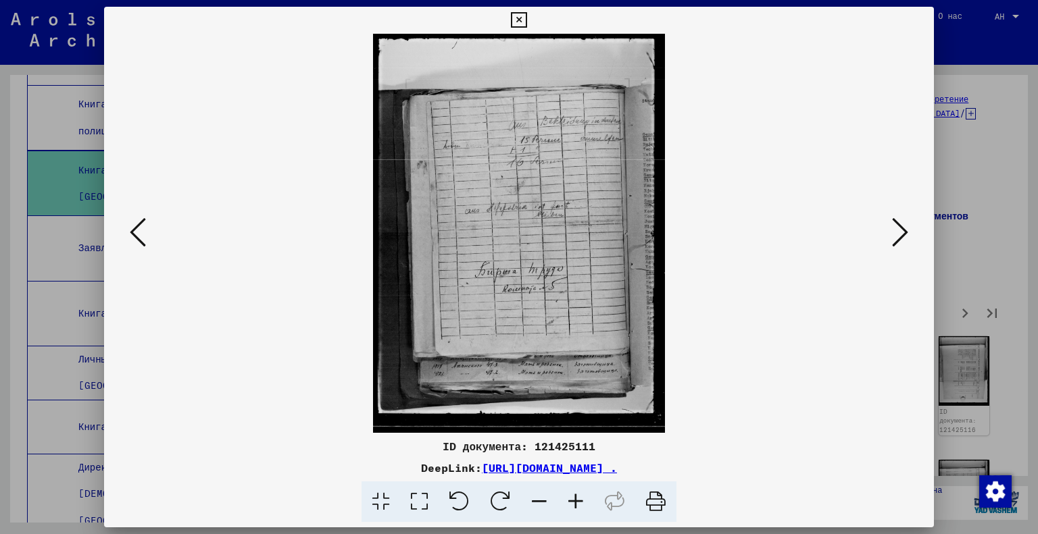
click at [881, 231] on img at bounding box center [519, 233] width 739 height 399
click at [889, 239] on button at bounding box center [900, 233] width 24 height 39
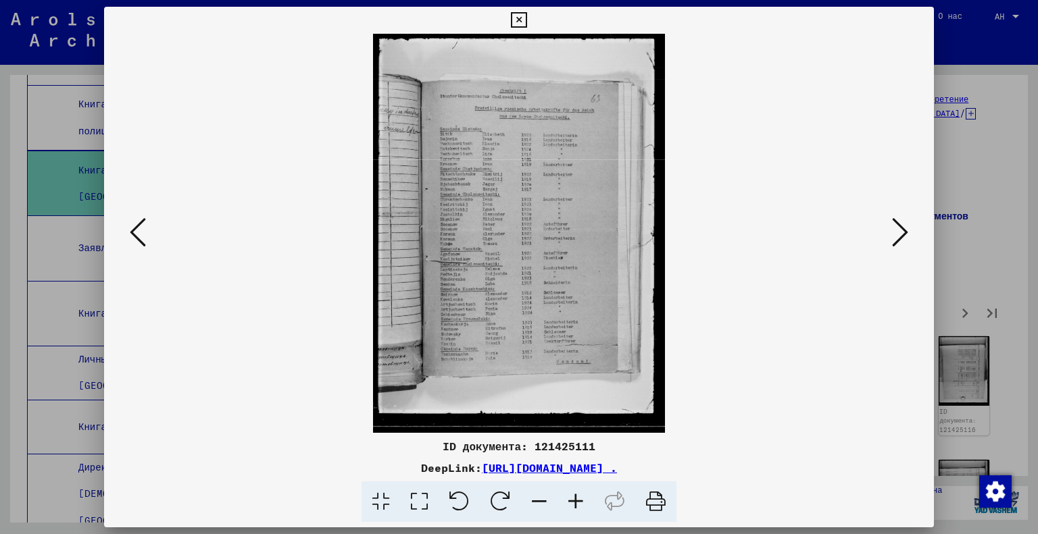
click at [414, 505] on icon at bounding box center [419, 502] width 39 height 41
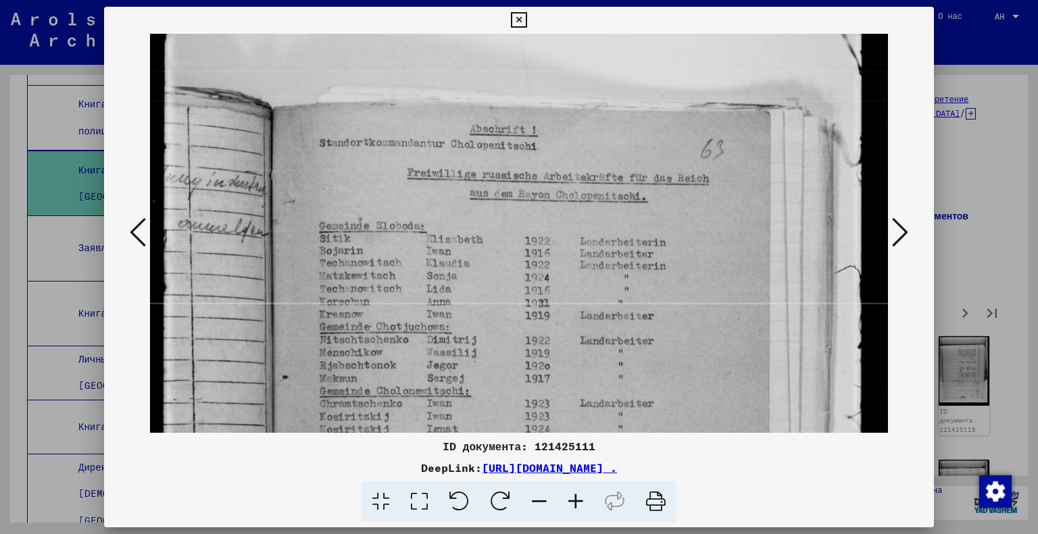
drag, startPoint x: 524, startPoint y: 401, endPoint x: 508, endPoint y: 355, distance: 48.7
click at [508, 355] on img at bounding box center [519, 489] width 739 height 1009
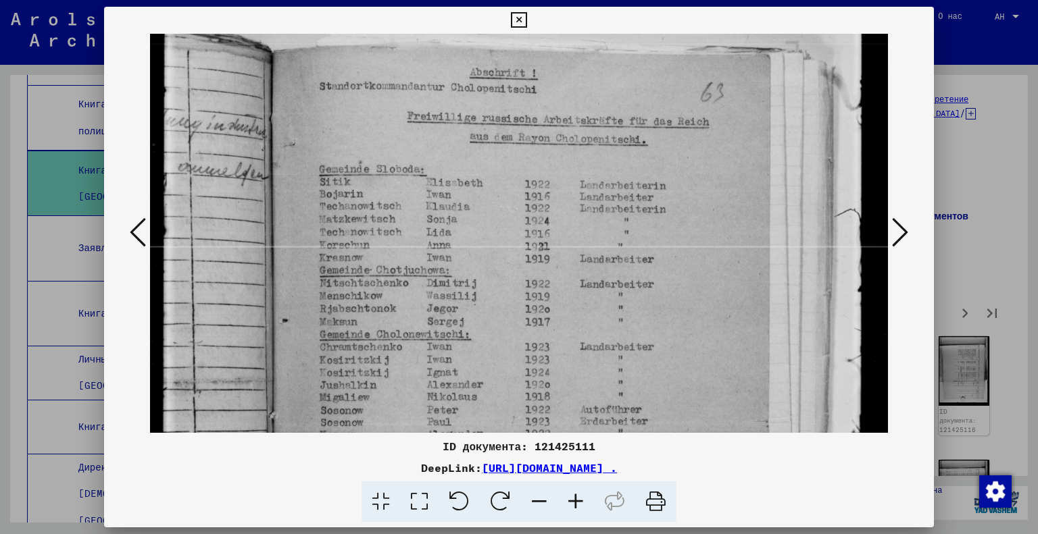
scroll to position [114, 0]
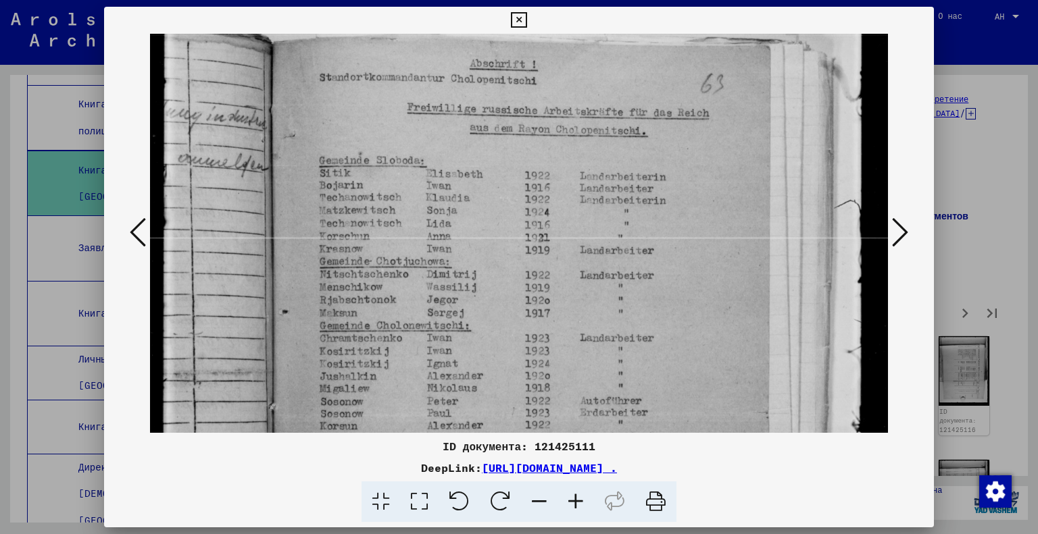
drag, startPoint x: 526, startPoint y: 366, endPoint x: 519, endPoint y: 304, distance: 61.9
click at [519, 304] on img at bounding box center [519, 424] width 739 height 1009
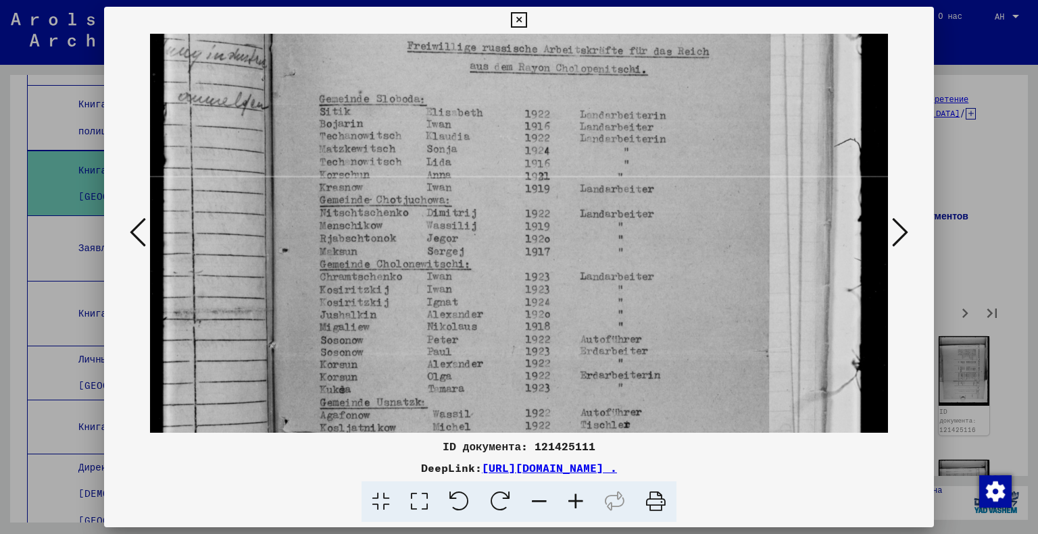
scroll to position [181, 0]
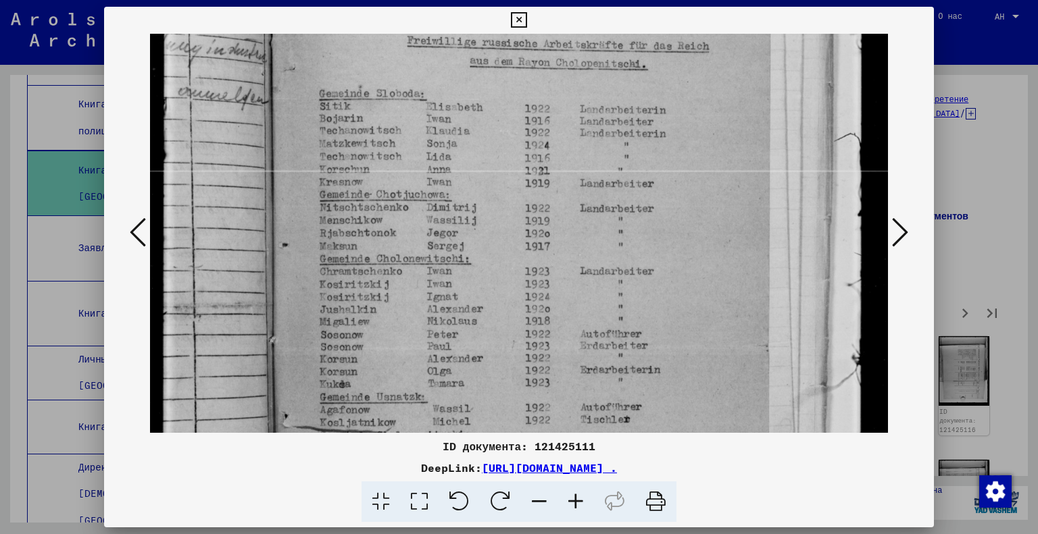
drag, startPoint x: 447, startPoint y: 374, endPoint x: 462, endPoint y: 308, distance: 67.9
click at [462, 308] on img at bounding box center [519, 357] width 739 height 1009
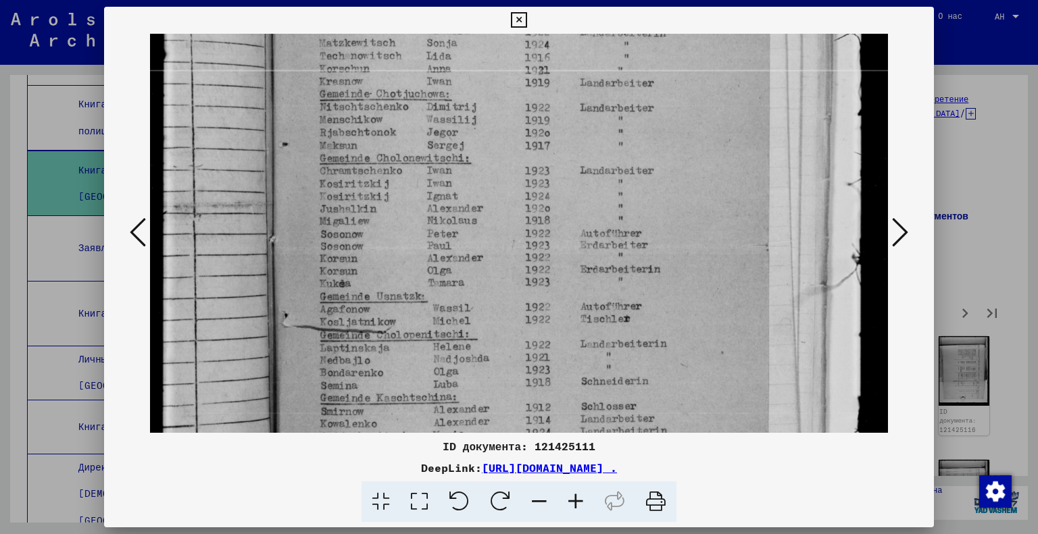
drag, startPoint x: 462, startPoint y: 308, endPoint x: 488, endPoint y: 210, distance: 101.3
click at [488, 210] on img at bounding box center [519, 256] width 739 height 1009
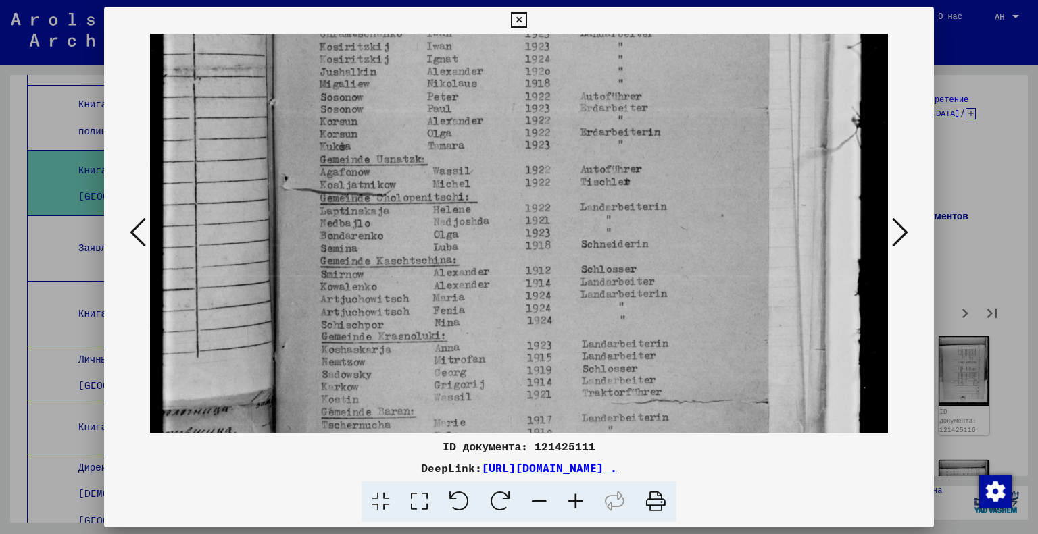
drag, startPoint x: 488, startPoint y: 358, endPoint x: 493, endPoint y: 222, distance: 135.9
click at [493, 222] on img at bounding box center [519, 119] width 739 height 1009
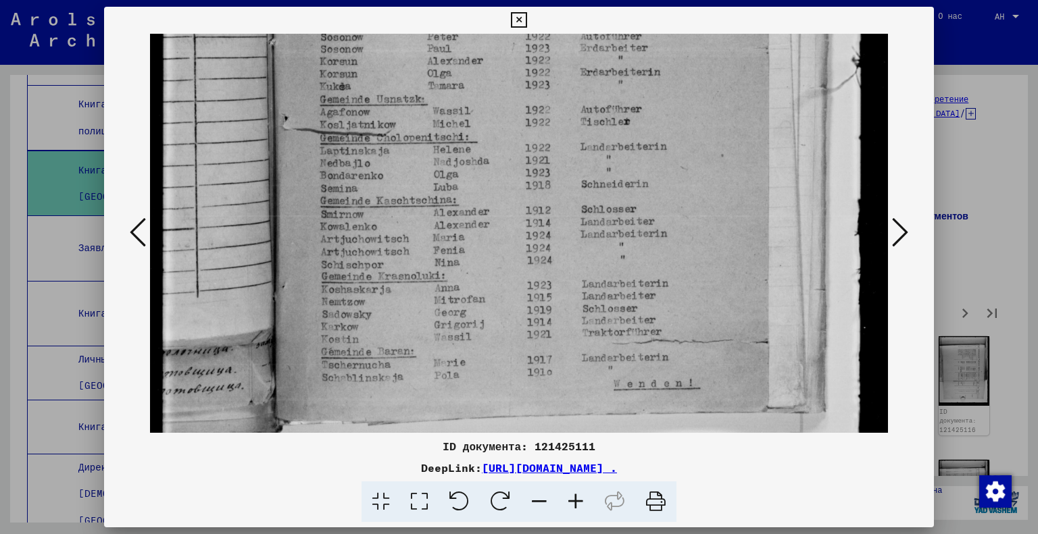
scroll to position [502, 0]
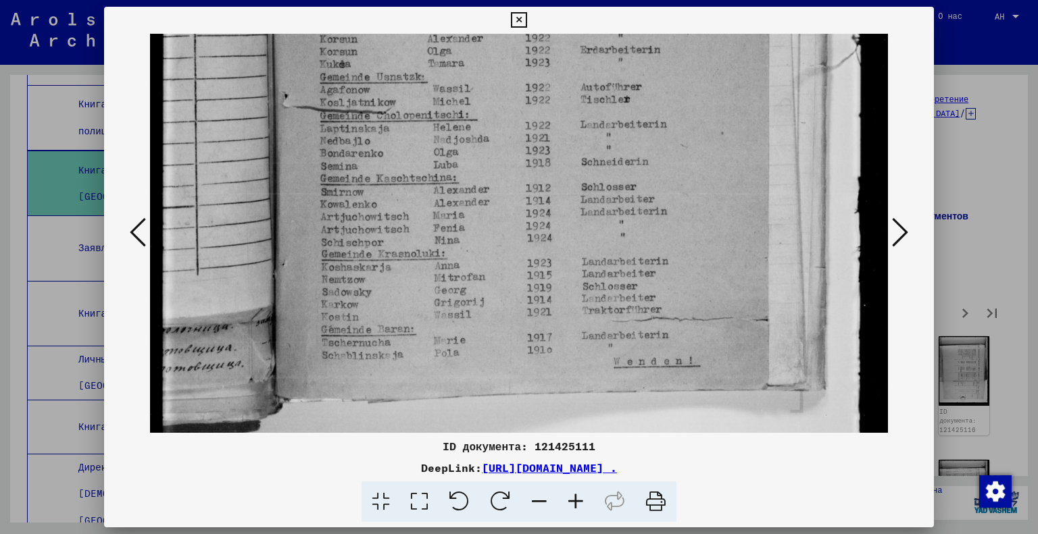
drag, startPoint x: 493, startPoint y: 385, endPoint x: 499, endPoint y: 305, distance: 80.0
click at [499, 305] on img at bounding box center [519, 36] width 739 height 1009
click at [903, 232] on icon at bounding box center [900, 232] width 16 height 32
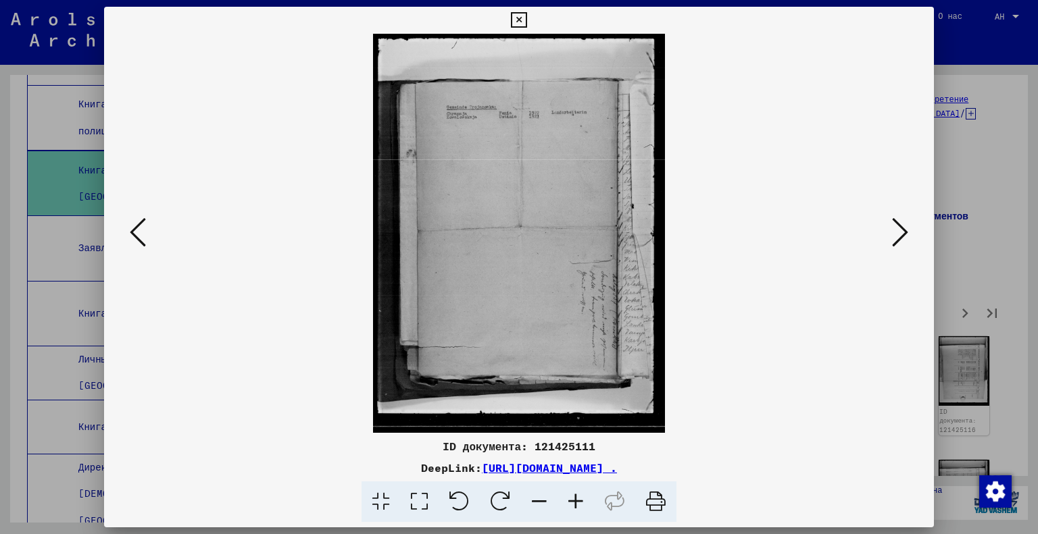
click at [416, 505] on icon at bounding box center [419, 502] width 39 height 41
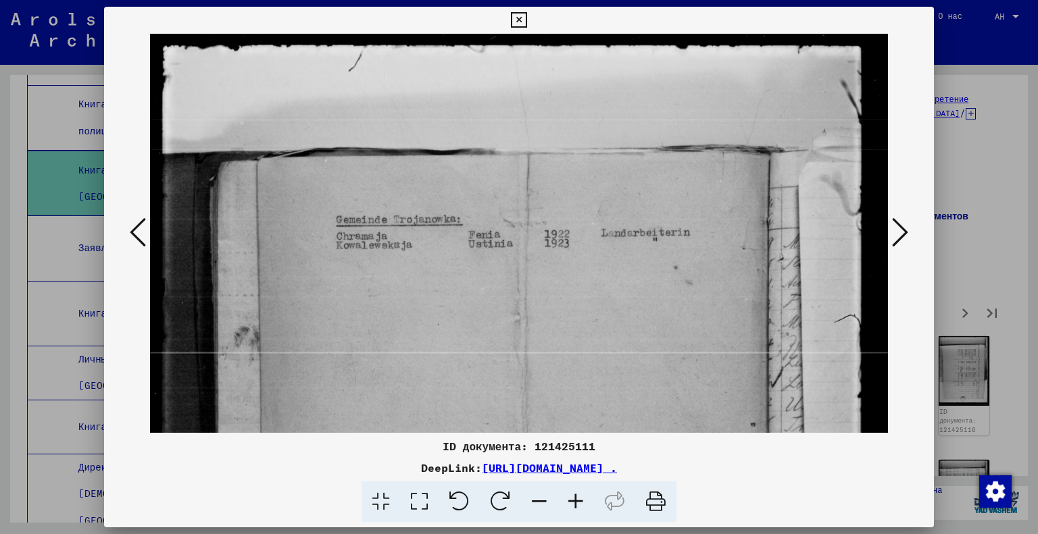
click at [905, 232] on icon at bounding box center [900, 232] width 16 height 32
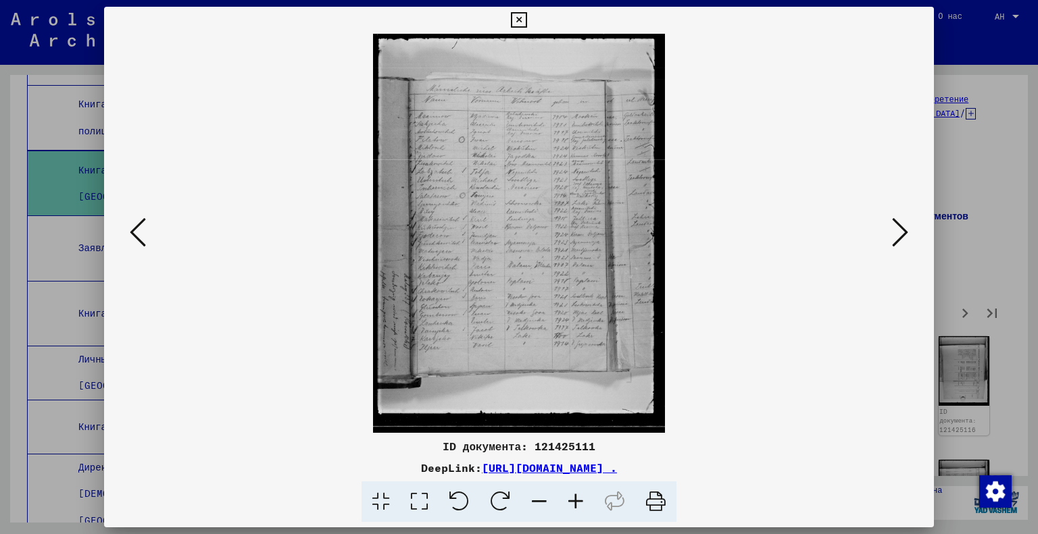
click at [414, 502] on icon at bounding box center [419, 502] width 39 height 41
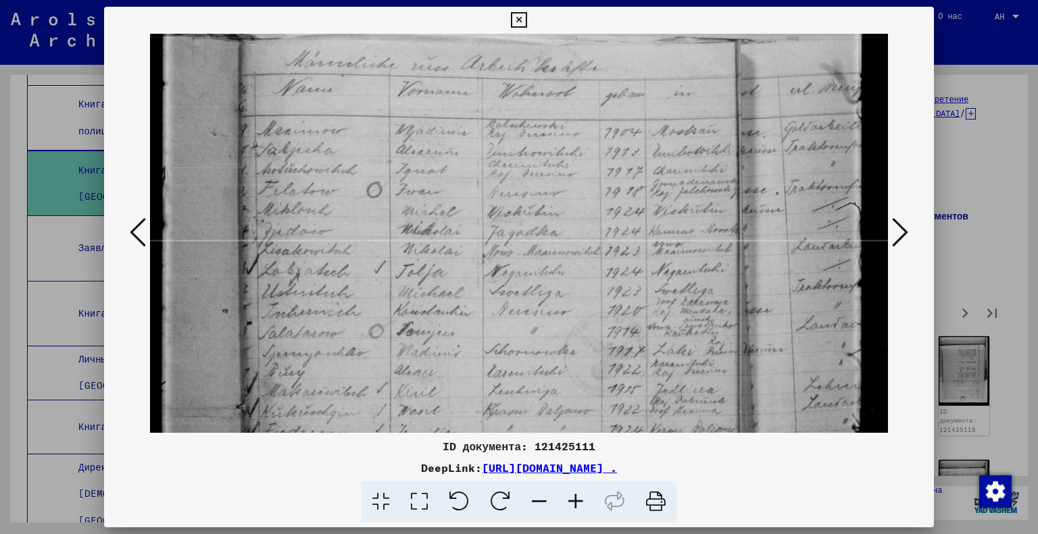
scroll to position [117, 0]
drag, startPoint x: 524, startPoint y: 357, endPoint x: 508, endPoint y: 241, distance: 117.3
click at [508, 241] on img at bounding box center [519, 423] width 739 height 1012
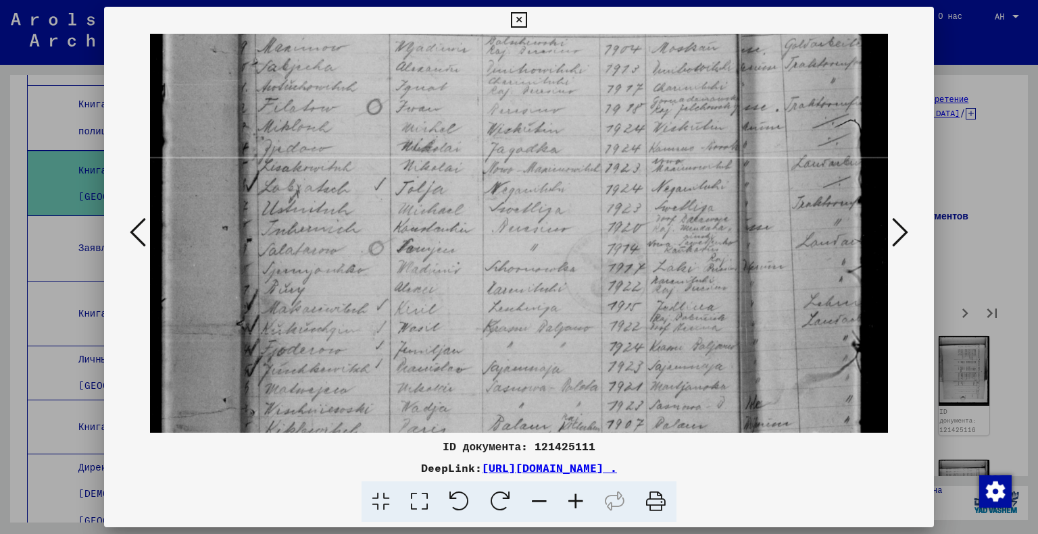
scroll to position [199, 0]
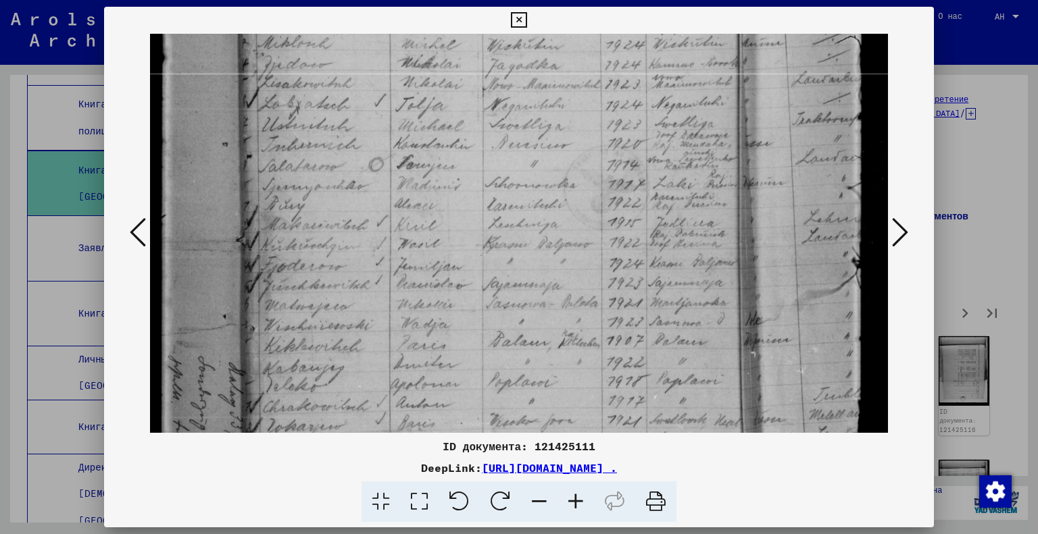
drag, startPoint x: 555, startPoint y: 345, endPoint x: 574, endPoint y: 183, distance: 162.6
click at [574, 186] on img at bounding box center [519, 261] width 739 height 1012
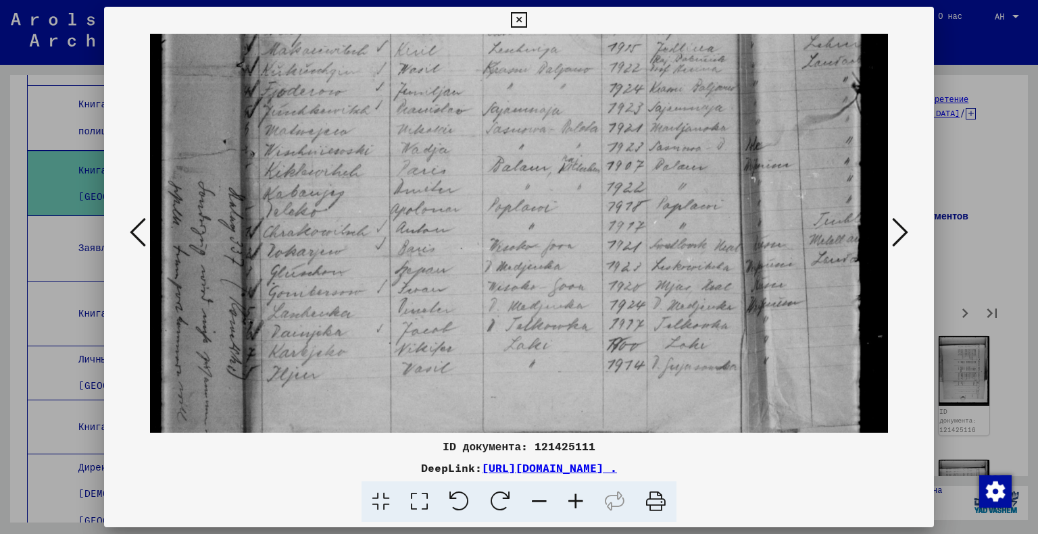
drag, startPoint x: 543, startPoint y: 405, endPoint x: 560, endPoint y: 222, distance: 184.6
click at [559, 224] on img at bounding box center [519, 86] width 739 height 1012
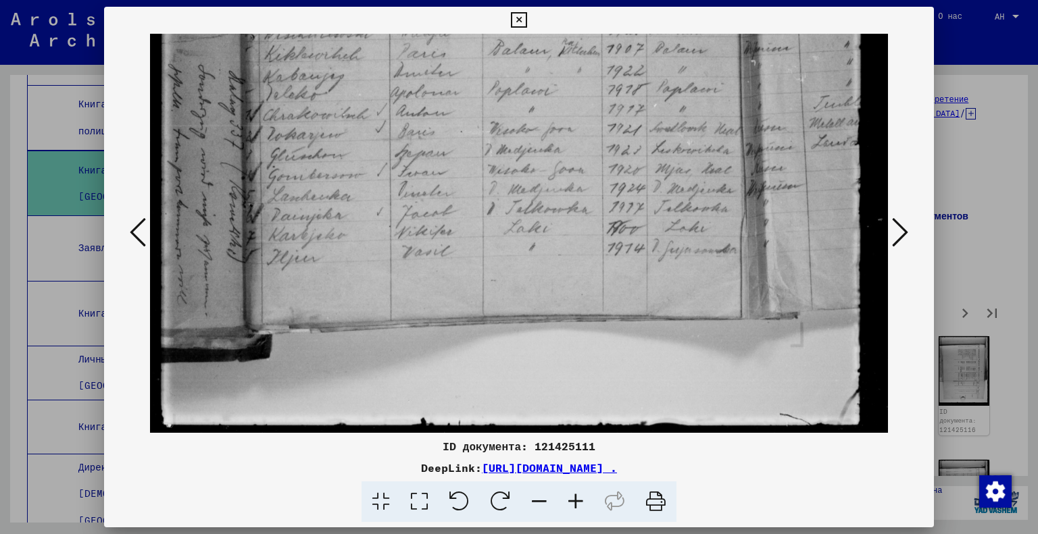
scroll to position [581, 0]
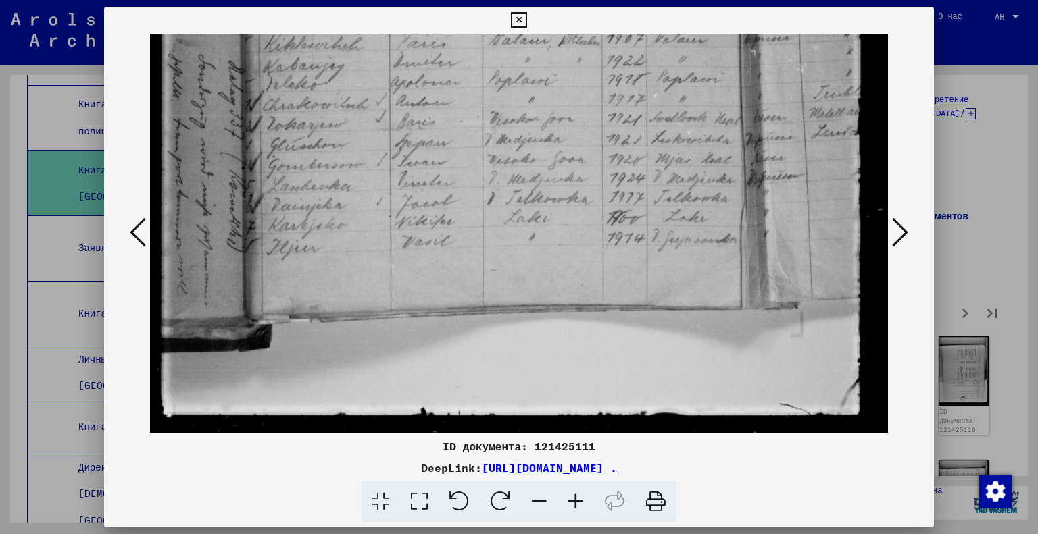
drag, startPoint x: 595, startPoint y: 248, endPoint x: 603, endPoint y: 195, distance: 53.2
click at [890, 228] on button at bounding box center [900, 233] width 24 height 39
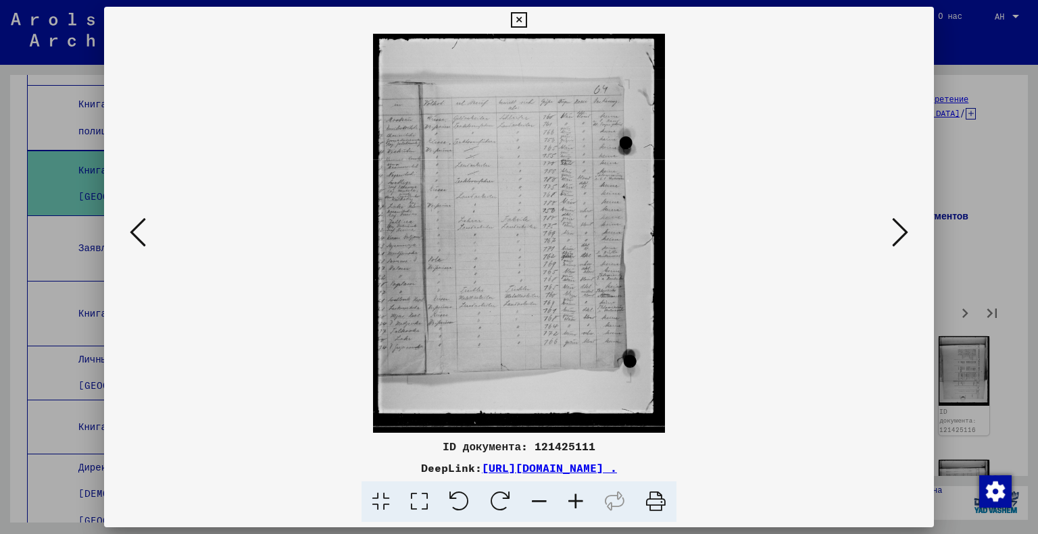
click at [414, 497] on icon at bounding box center [419, 502] width 39 height 41
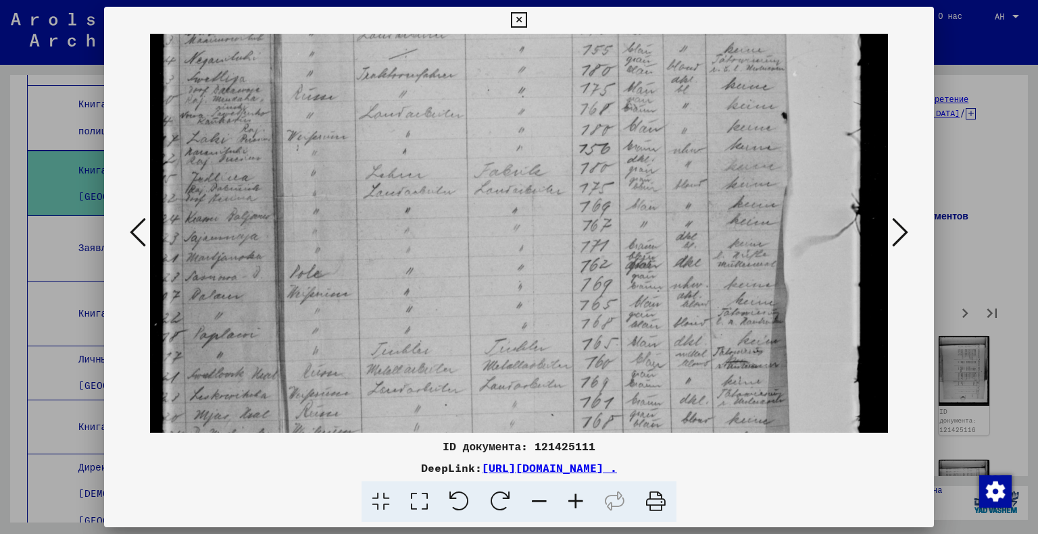
drag, startPoint x: 606, startPoint y: 372, endPoint x: 614, endPoint y: 36, distance: 336.6
click at [614, 36] on img at bounding box center [519, 206] width 739 height 1009
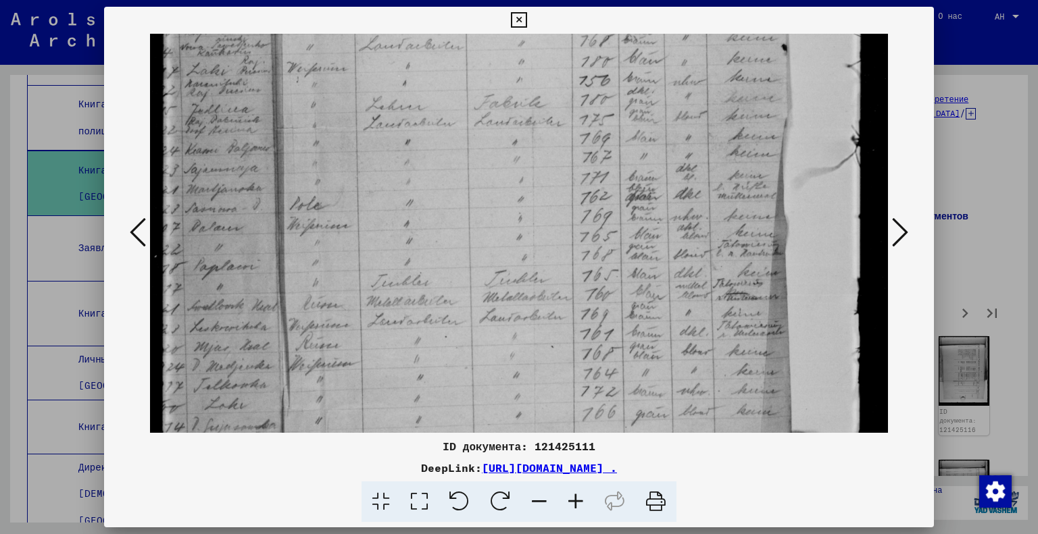
drag, startPoint x: 578, startPoint y: 324, endPoint x: 587, endPoint y: 237, distance: 86.9
click at [587, 237] on img at bounding box center [519, 138] width 739 height 1009
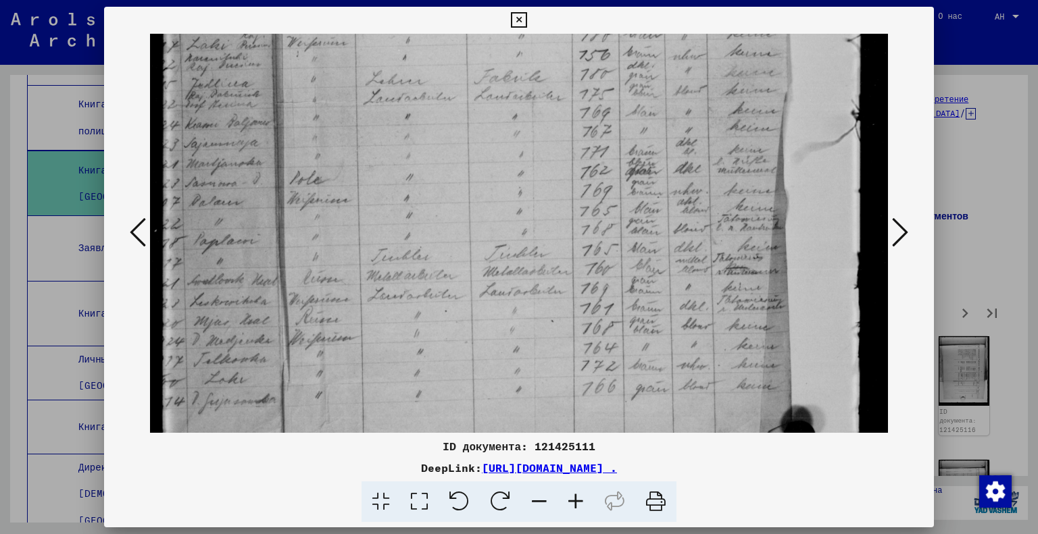
click at [907, 226] on icon at bounding box center [900, 232] width 16 height 32
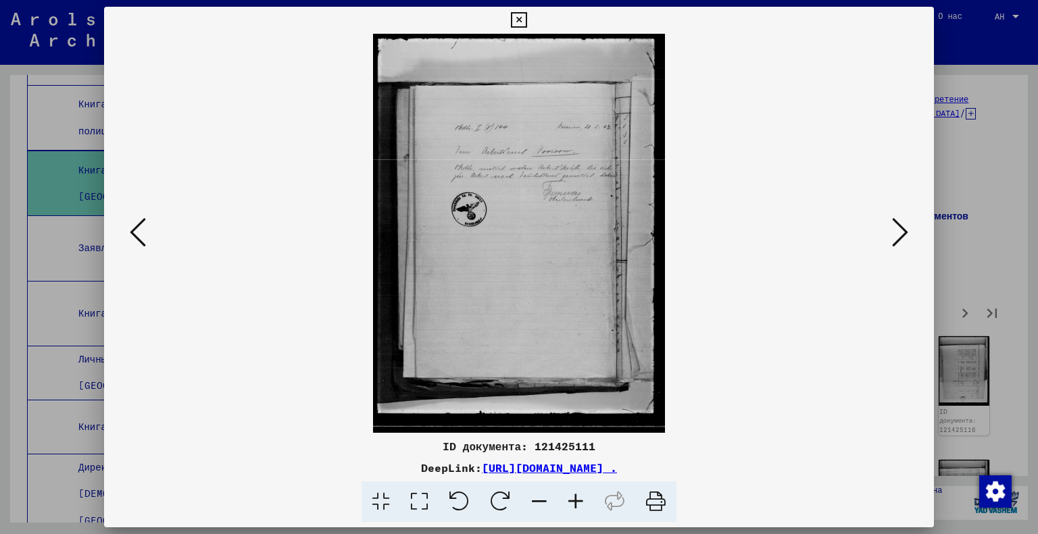
scroll to position [0, 0]
click at [879, 228] on img at bounding box center [519, 233] width 739 height 399
click at [897, 234] on icon at bounding box center [900, 232] width 16 height 32
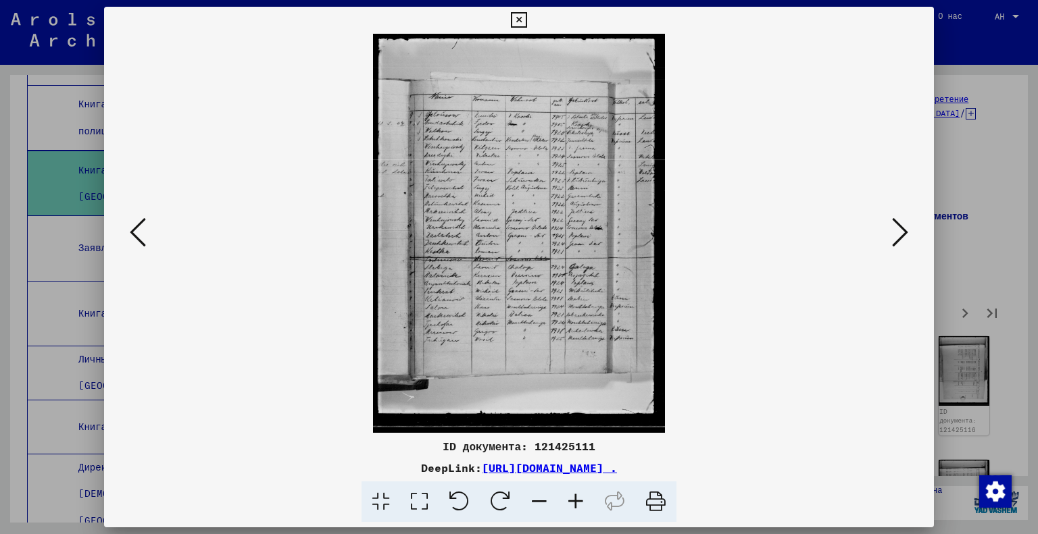
click at [419, 500] on icon at bounding box center [419, 502] width 39 height 41
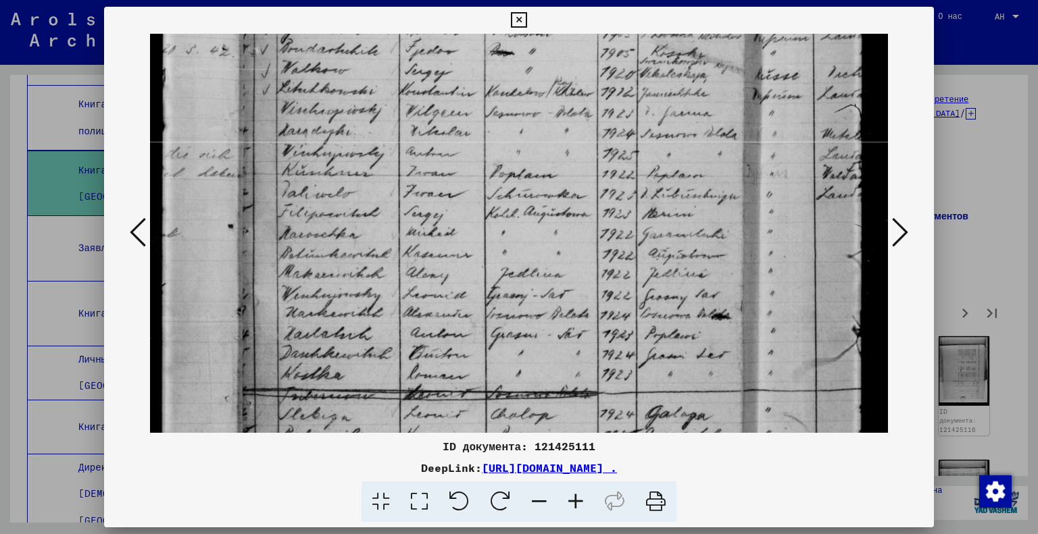
drag, startPoint x: 524, startPoint y: 358, endPoint x: 498, endPoint y: 139, distance: 221.2
click at [498, 140] on img at bounding box center [519, 329] width 739 height 1012
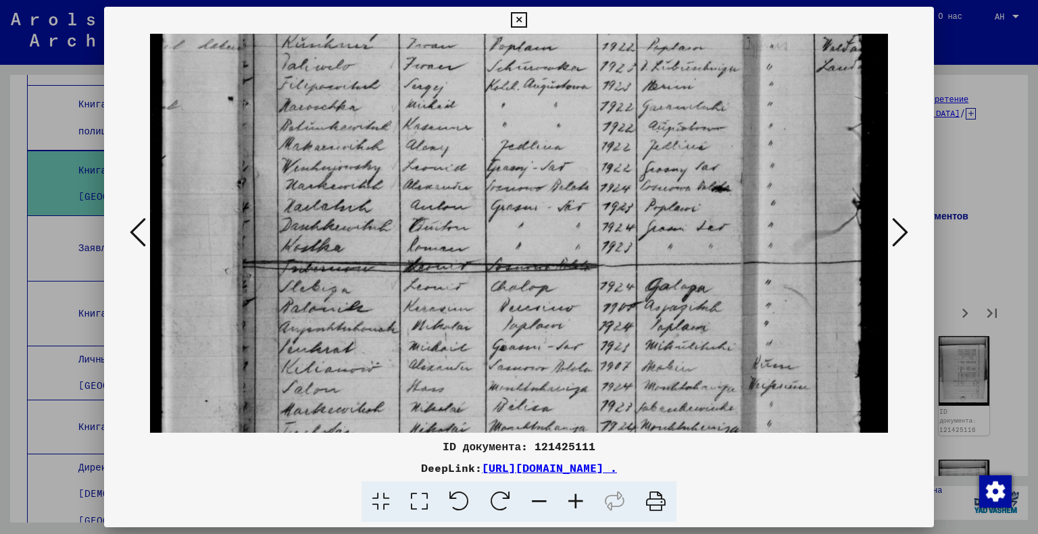
drag, startPoint x: 541, startPoint y: 348, endPoint x: 519, endPoint y: 209, distance: 141.0
click at [520, 219] on img at bounding box center [519, 201] width 739 height 1012
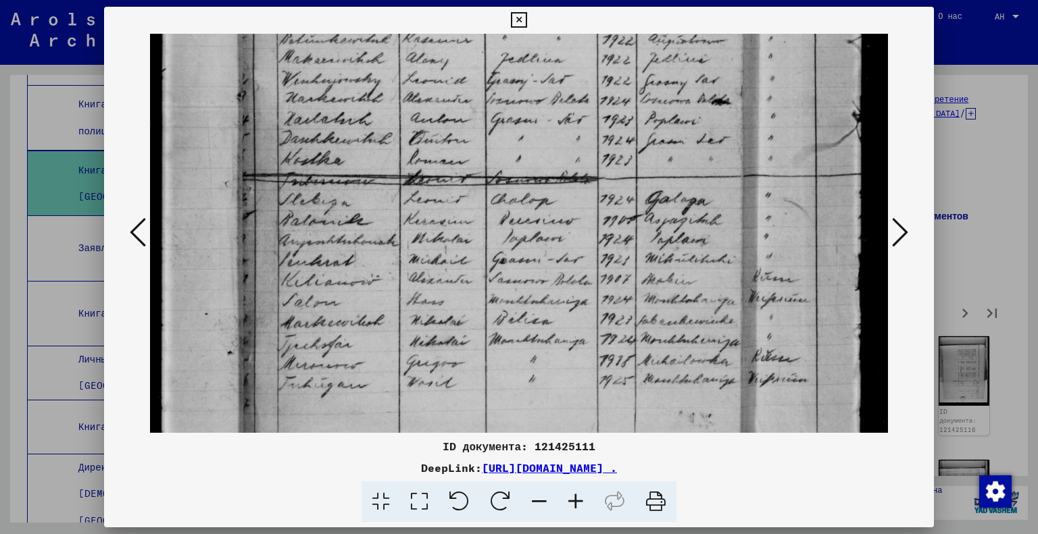
scroll to position [468, 0]
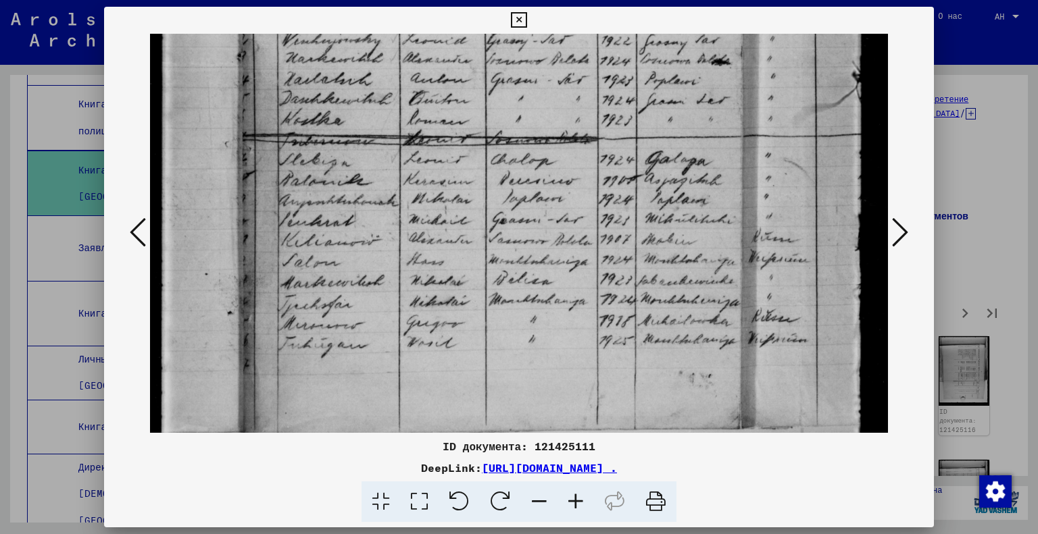
drag, startPoint x: 545, startPoint y: 348, endPoint x: 530, endPoint y: 231, distance: 117.8
click at [531, 232] on img at bounding box center [519, 74] width 739 height 1012
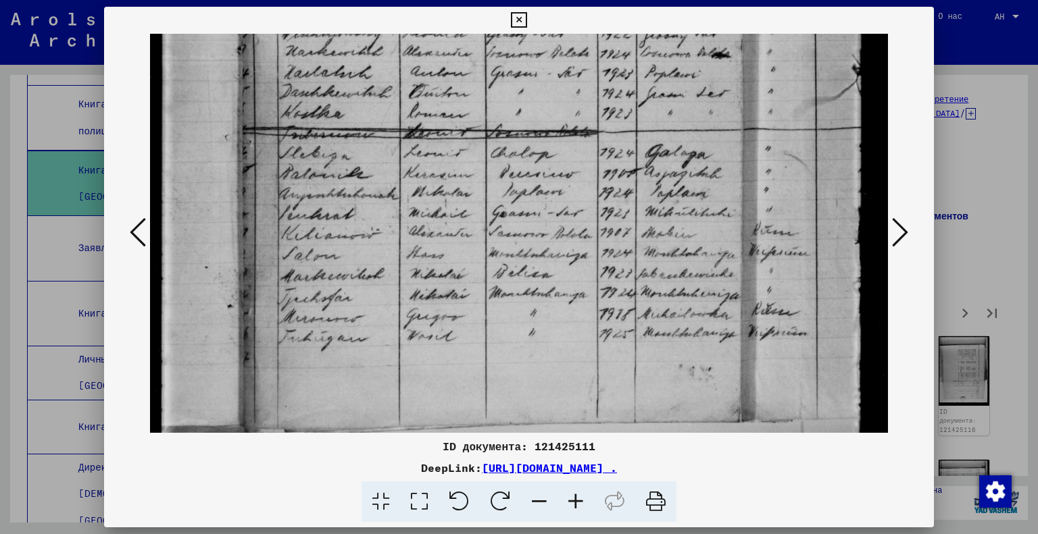
drag, startPoint x: 563, startPoint y: 328, endPoint x: 557, endPoint y: 294, distance: 34.9
click at [557, 294] on img at bounding box center [519, 67] width 739 height 1012
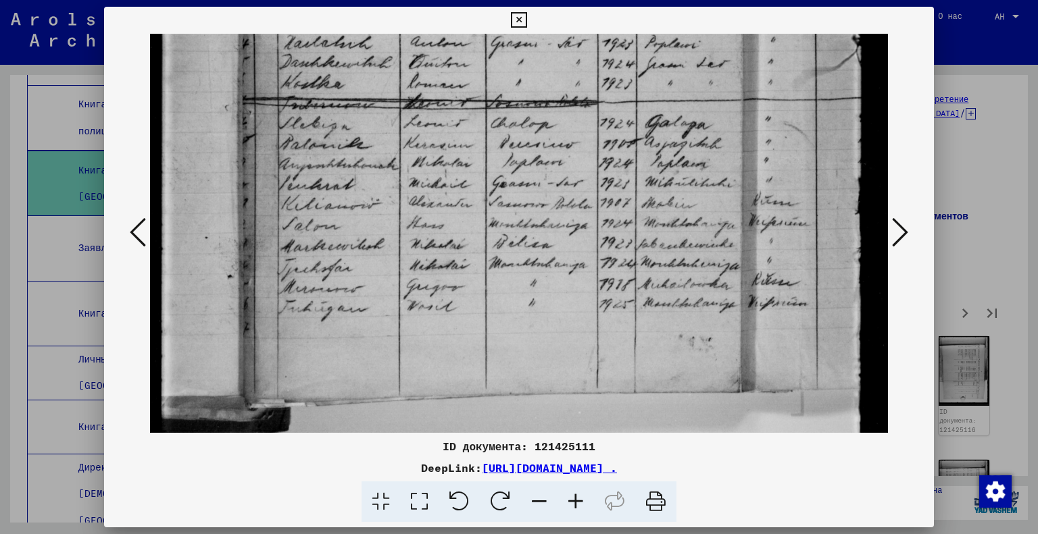
click at [911, 231] on button at bounding box center [900, 233] width 24 height 39
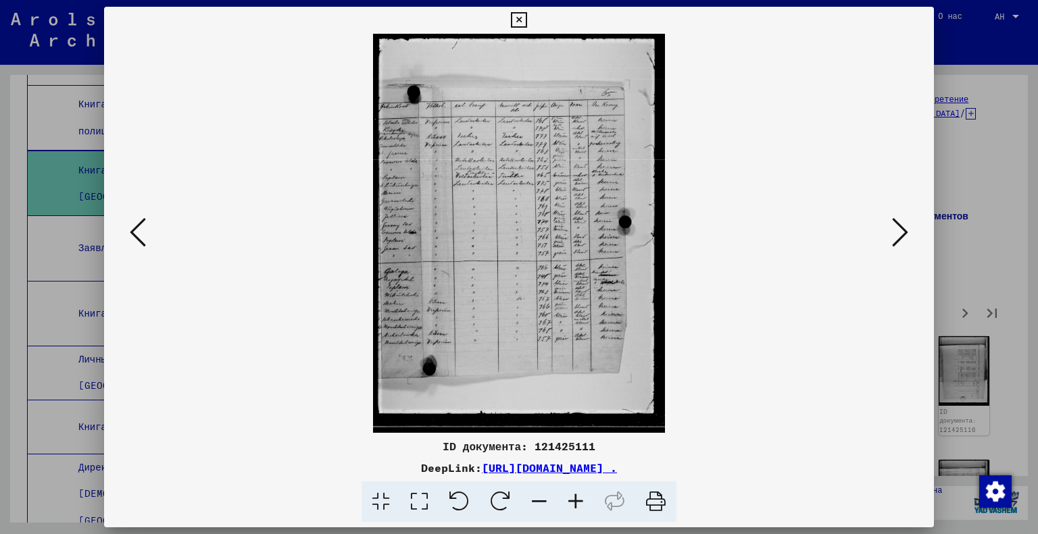
click at [428, 501] on icon at bounding box center [419, 502] width 39 height 41
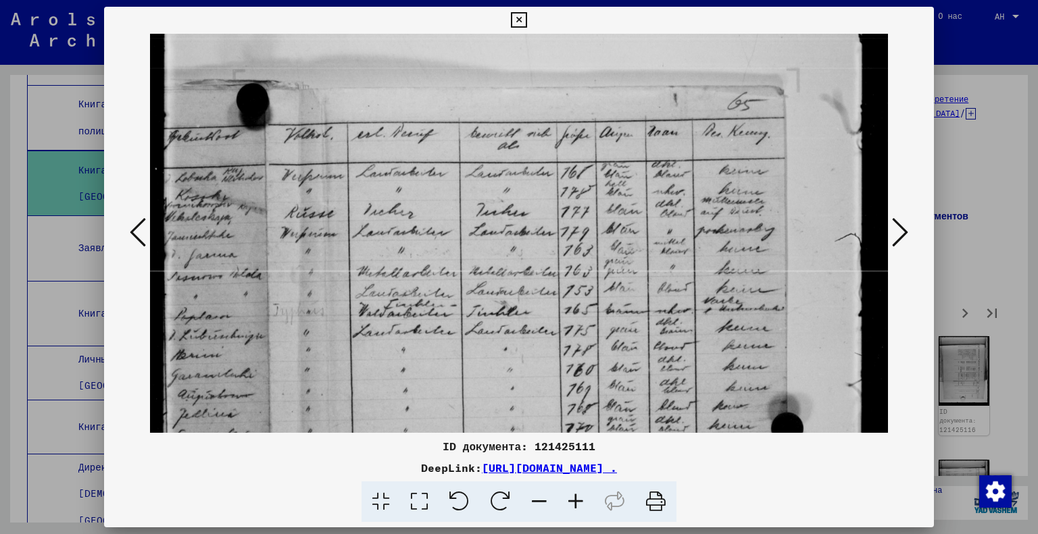
drag, startPoint x: 556, startPoint y: 331, endPoint x: 563, endPoint y: 200, distance: 131.3
click at [563, 211] on img at bounding box center [519, 457] width 739 height 1009
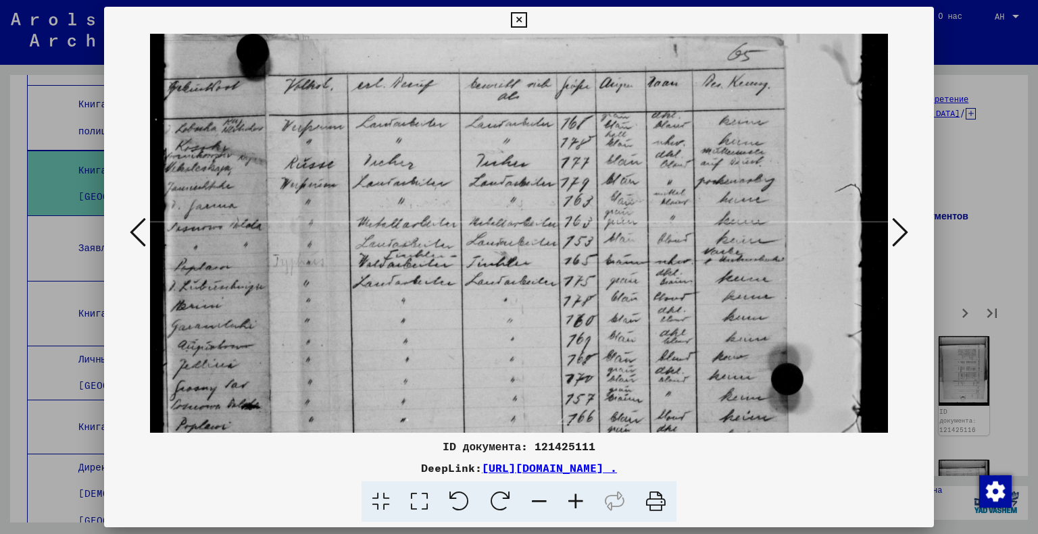
click at [911, 226] on button at bounding box center [900, 233] width 24 height 39
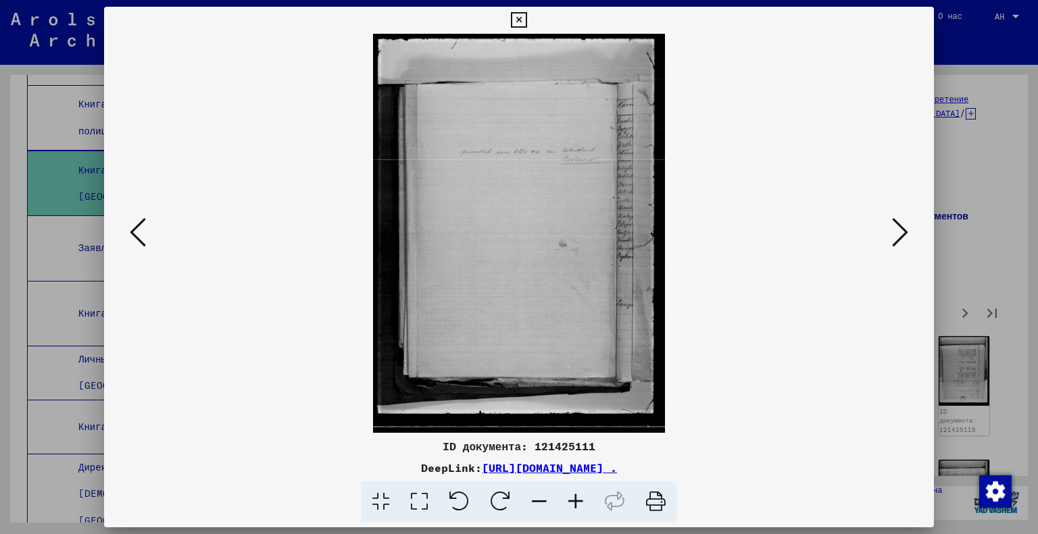
scroll to position [0, 0]
click at [897, 249] on button at bounding box center [900, 233] width 24 height 39
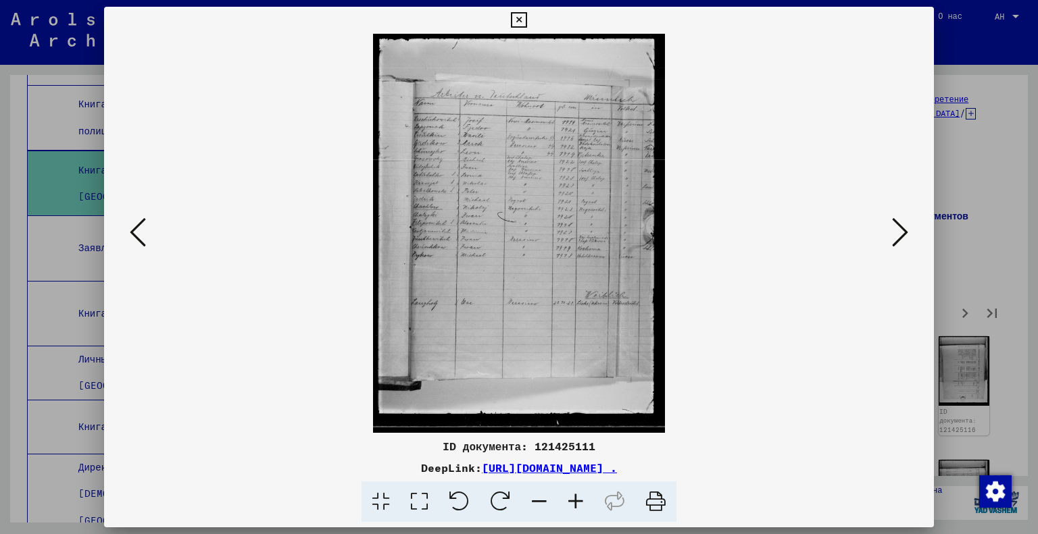
click at [416, 499] on icon at bounding box center [419, 502] width 39 height 41
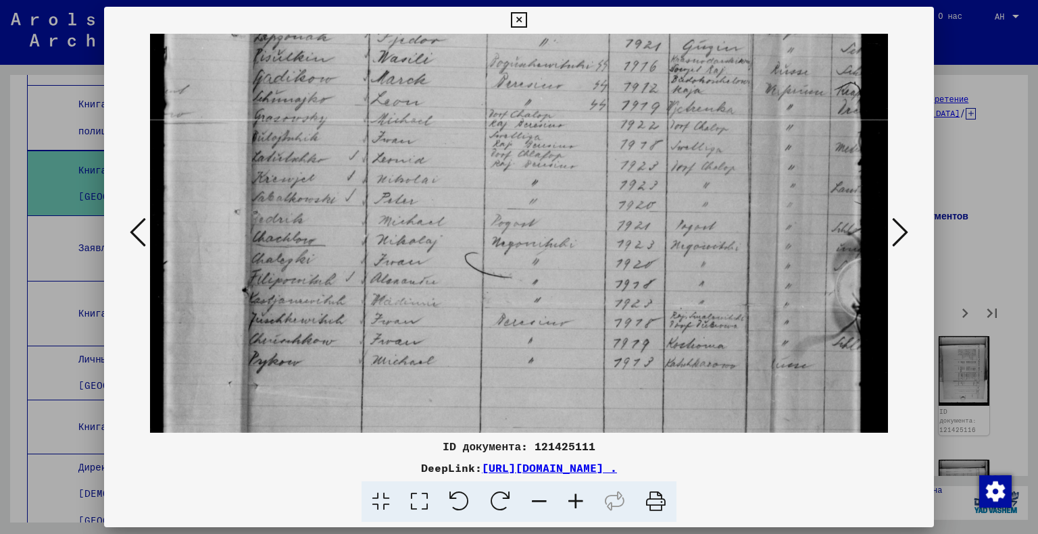
drag, startPoint x: 528, startPoint y: 375, endPoint x: 520, endPoint y: 126, distance: 249.4
click at [520, 126] on img at bounding box center [519, 305] width 739 height 1009
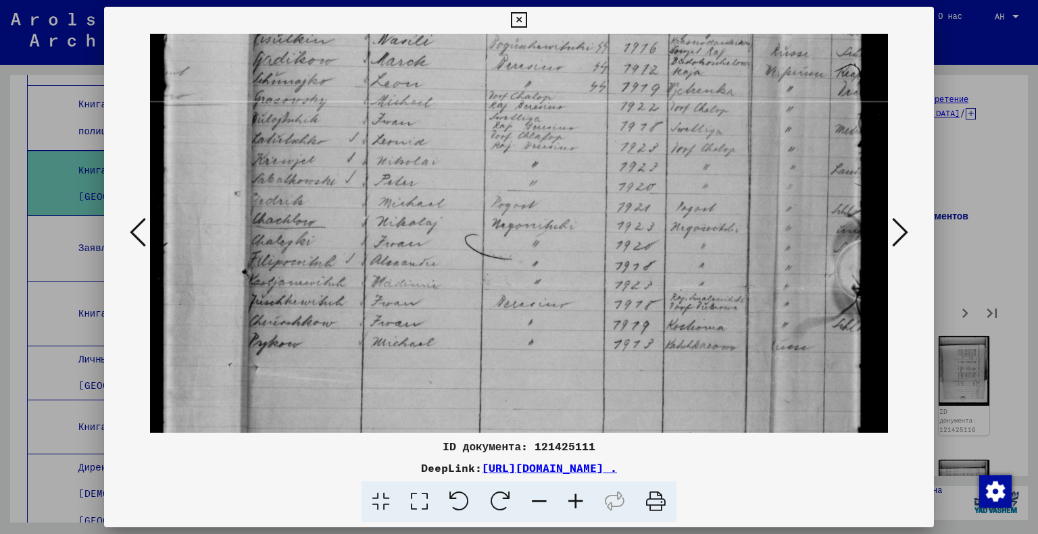
click at [907, 232] on icon at bounding box center [900, 232] width 16 height 32
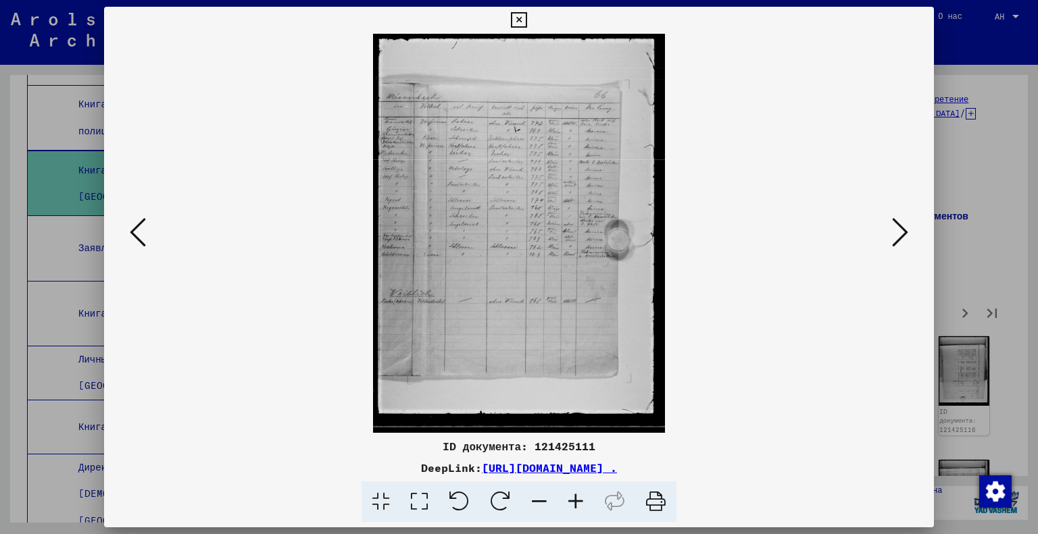
scroll to position [0, 0]
click at [422, 499] on icon at bounding box center [419, 502] width 39 height 41
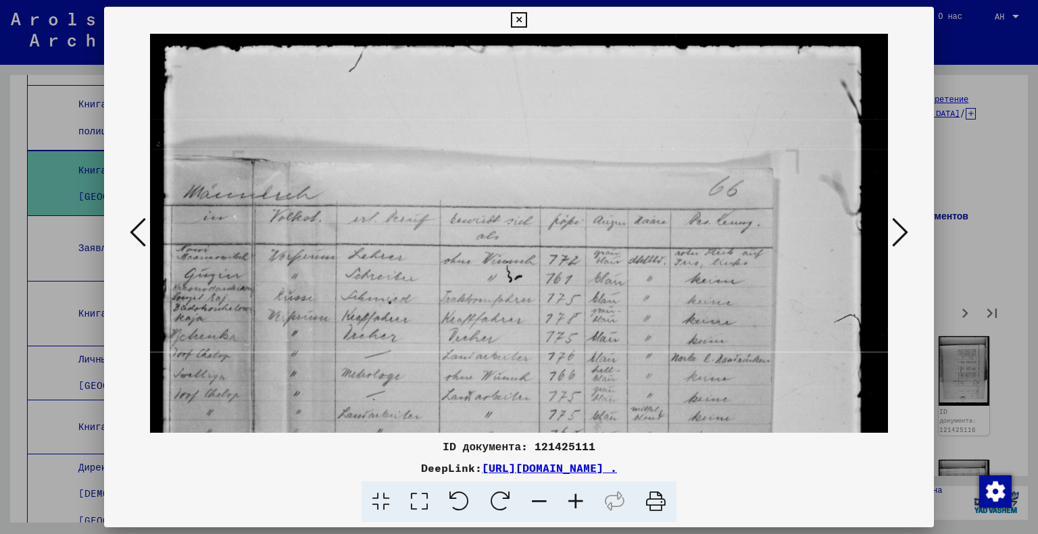
click at [903, 237] on icon at bounding box center [900, 232] width 16 height 32
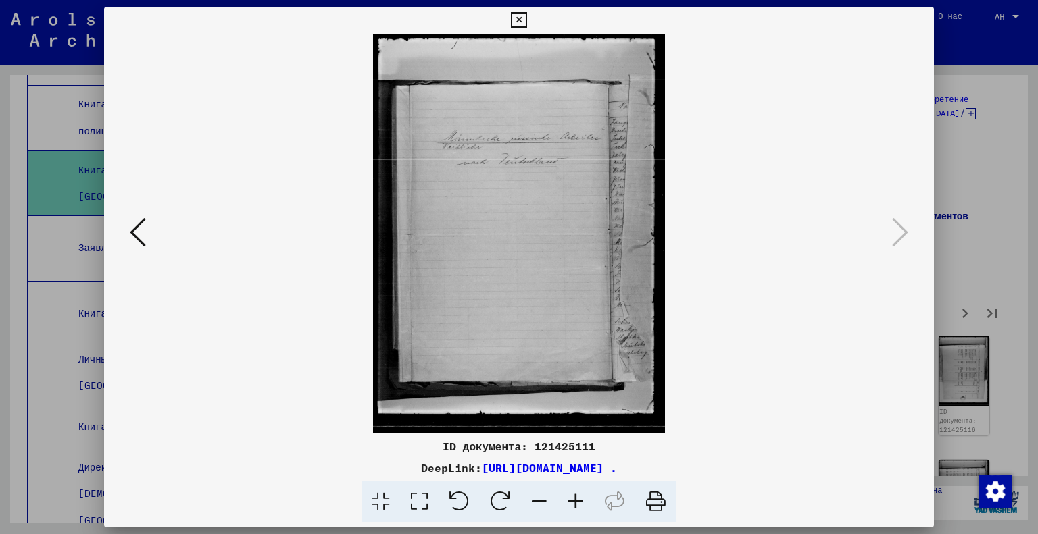
click at [1017, 264] on div at bounding box center [519, 267] width 1038 height 534
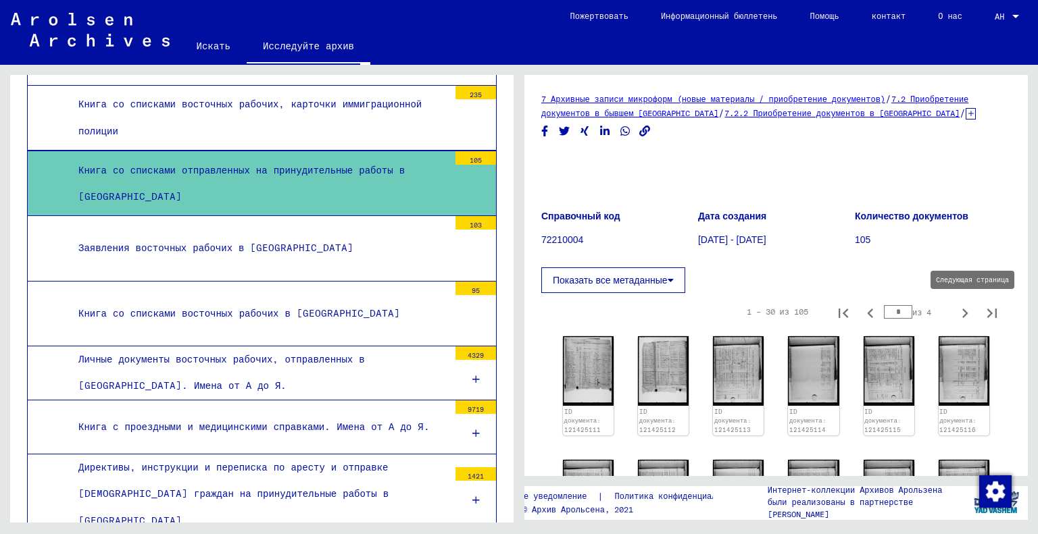
click at [955, 309] on icon "Следующая страница" at bounding box center [964, 313] width 19 height 19
type input "*"
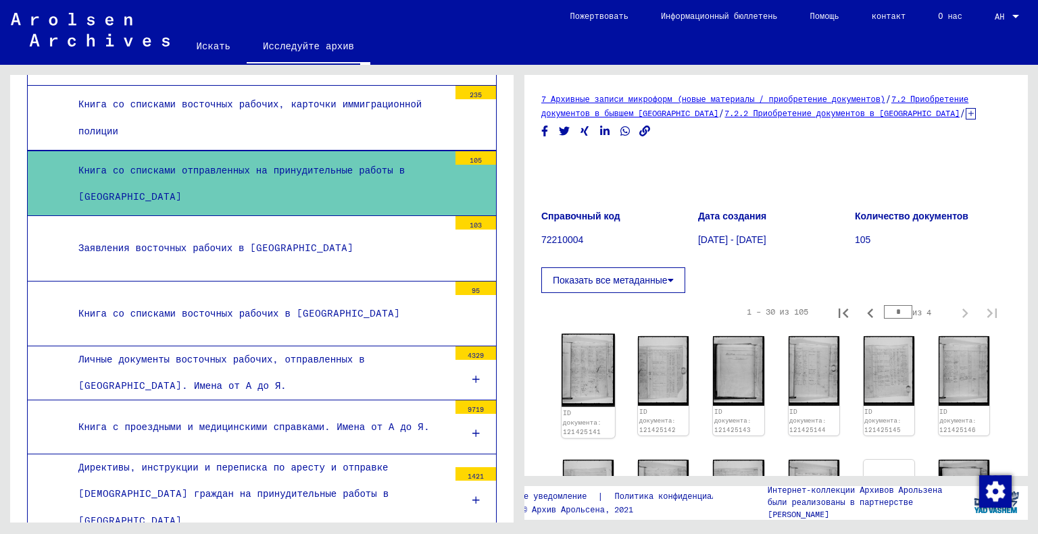
click at [589, 372] on img at bounding box center [588, 370] width 53 height 73
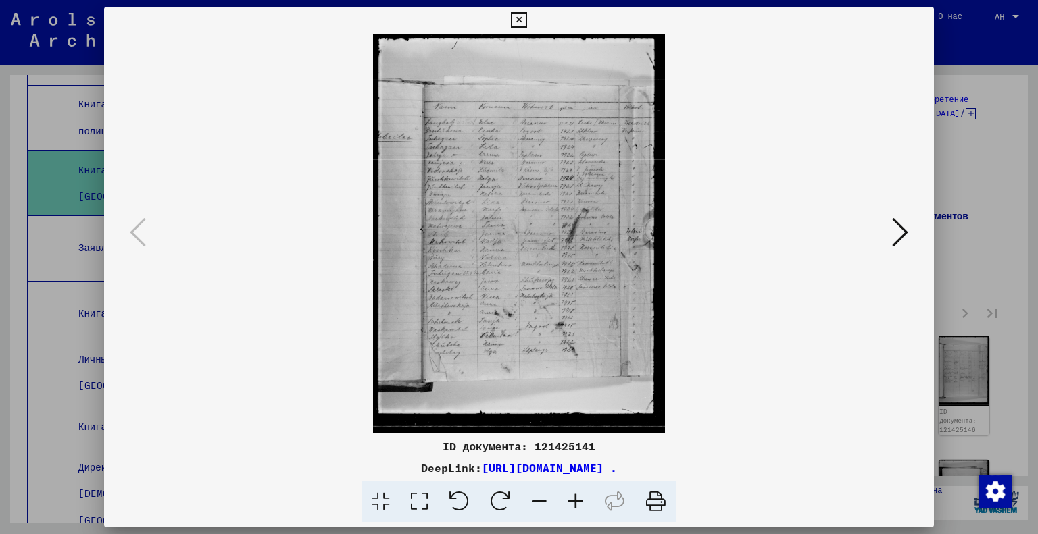
click at [414, 505] on icon at bounding box center [419, 502] width 39 height 41
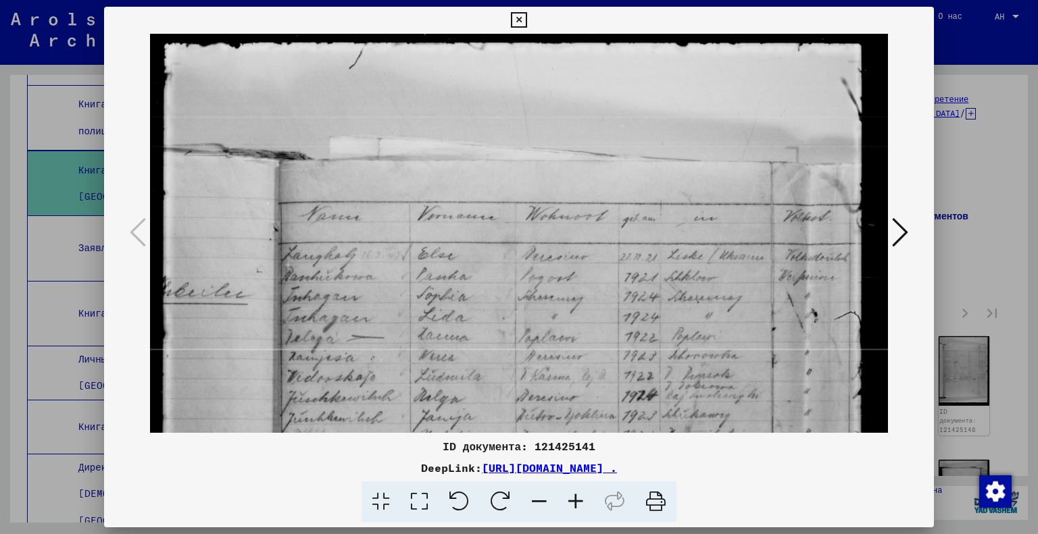
scroll to position [97, 0]
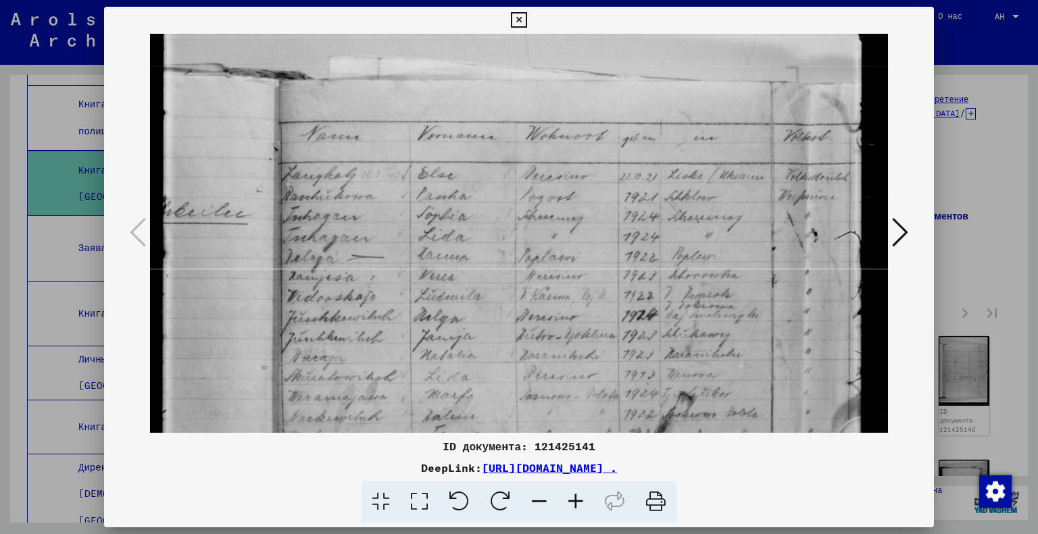
drag, startPoint x: 526, startPoint y: 380, endPoint x: 526, endPoint y: 264, distance: 116.2
click at [526, 284] on img at bounding box center [519, 455] width 739 height 1009
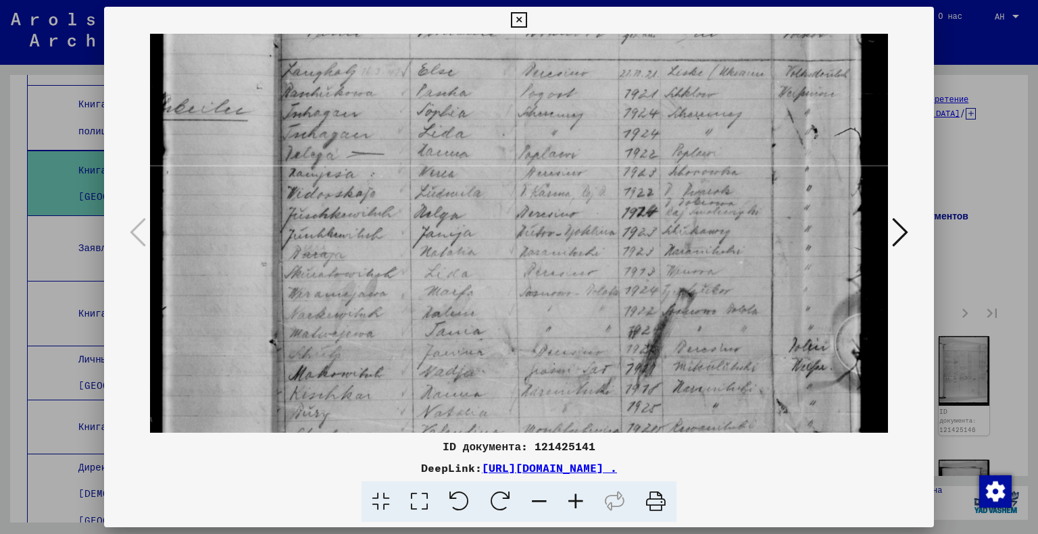
scroll to position [188, 0]
drag, startPoint x: 522, startPoint y: 343, endPoint x: 526, endPoint y: 254, distance: 89.3
click at [526, 254] on img at bounding box center [519, 350] width 739 height 1009
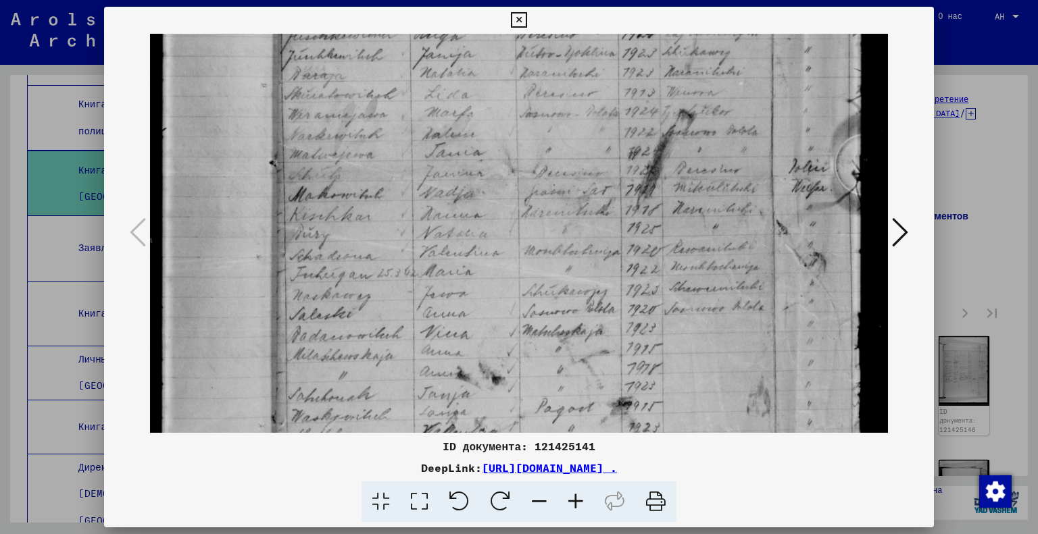
drag, startPoint x: 533, startPoint y: 377, endPoint x: 528, endPoint y: 201, distance: 175.8
click at [528, 201] on img at bounding box center [519, 172] width 739 height 1009
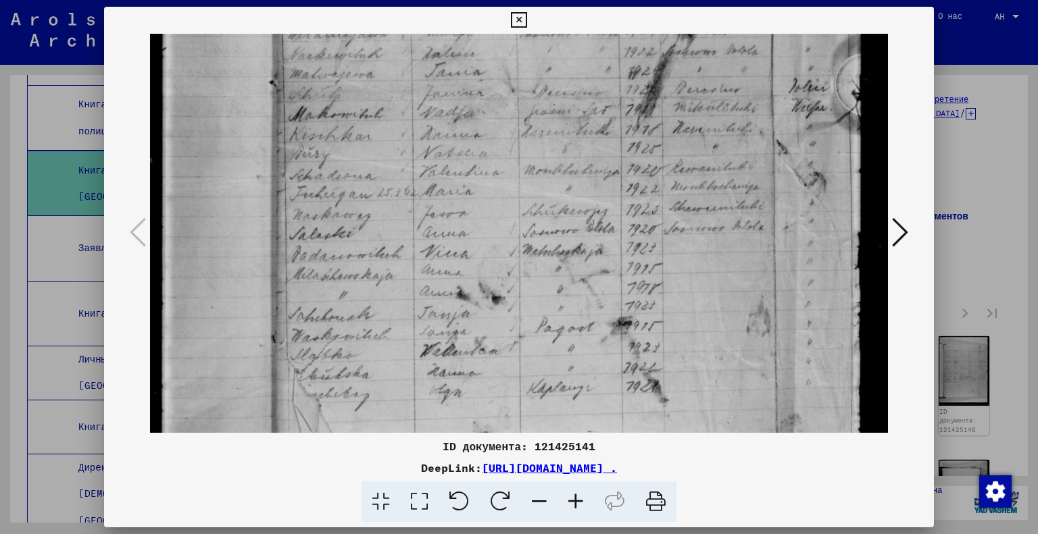
drag, startPoint x: 617, startPoint y: 320, endPoint x: 608, endPoint y: 204, distance: 115.9
click at [608, 204] on img at bounding box center [519, 92] width 739 height 1009
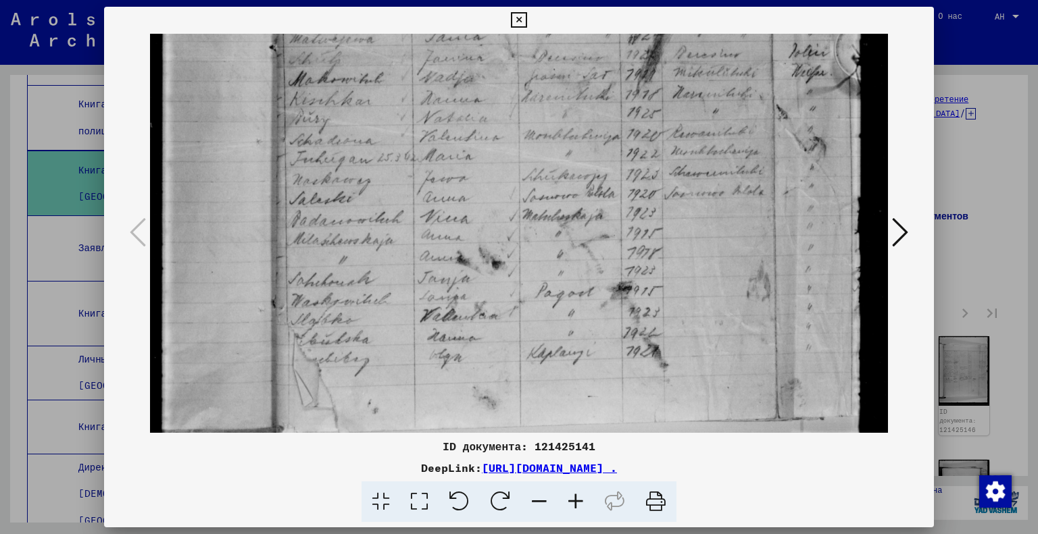
click at [900, 229] on icon at bounding box center [900, 232] width 16 height 32
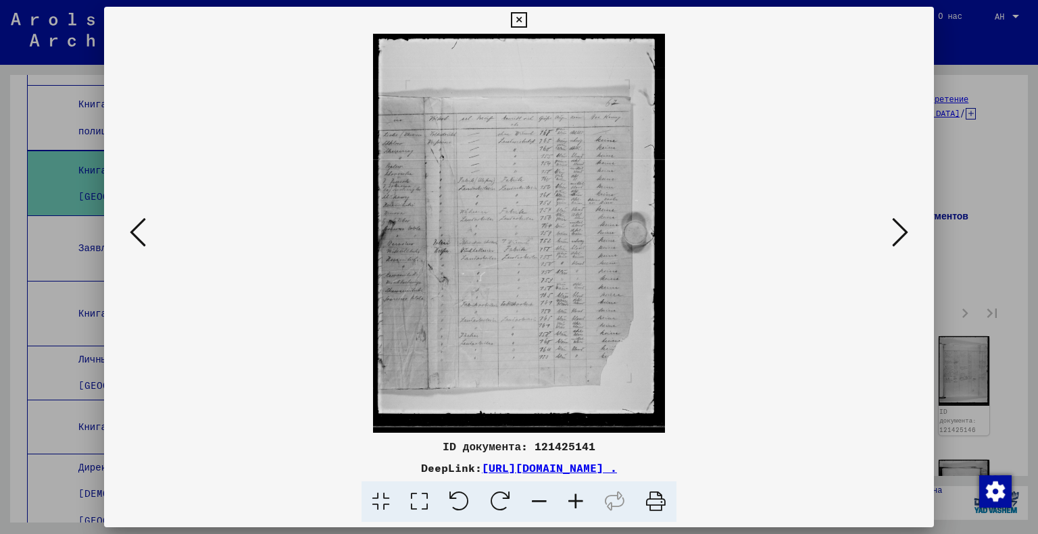
click at [900, 229] on icon at bounding box center [900, 232] width 16 height 32
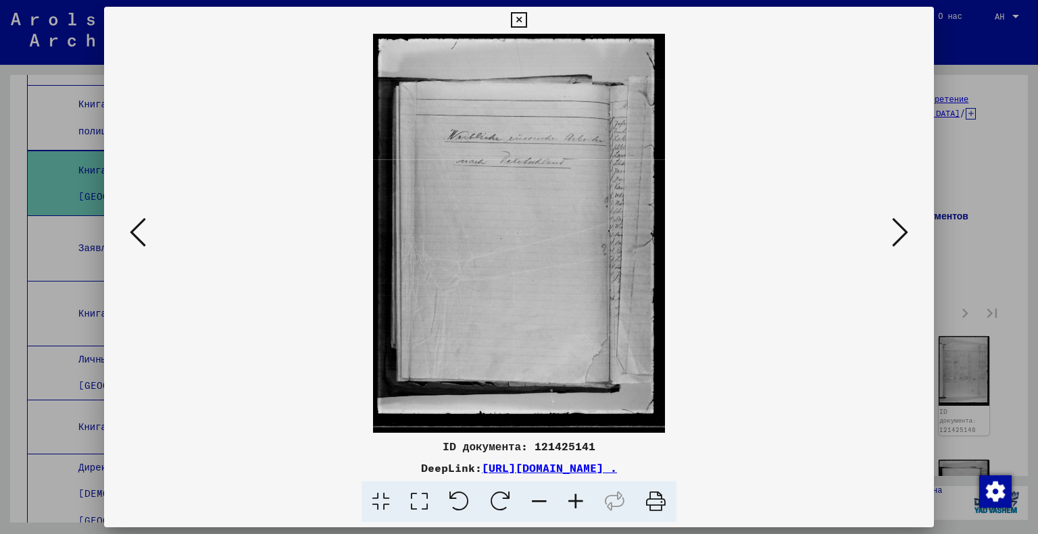
click at [900, 229] on icon at bounding box center [900, 232] width 16 height 32
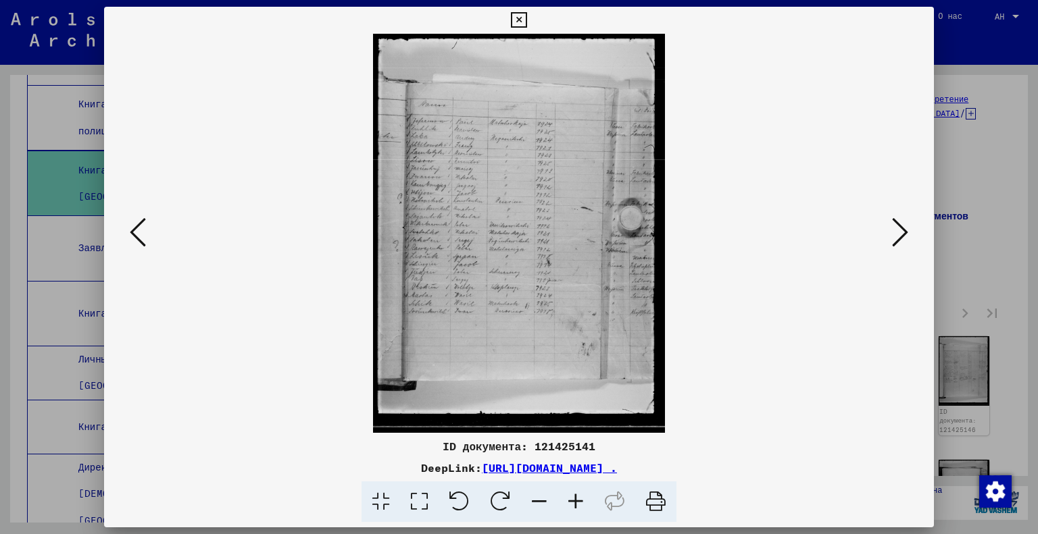
click at [900, 228] on icon at bounding box center [900, 232] width 16 height 32
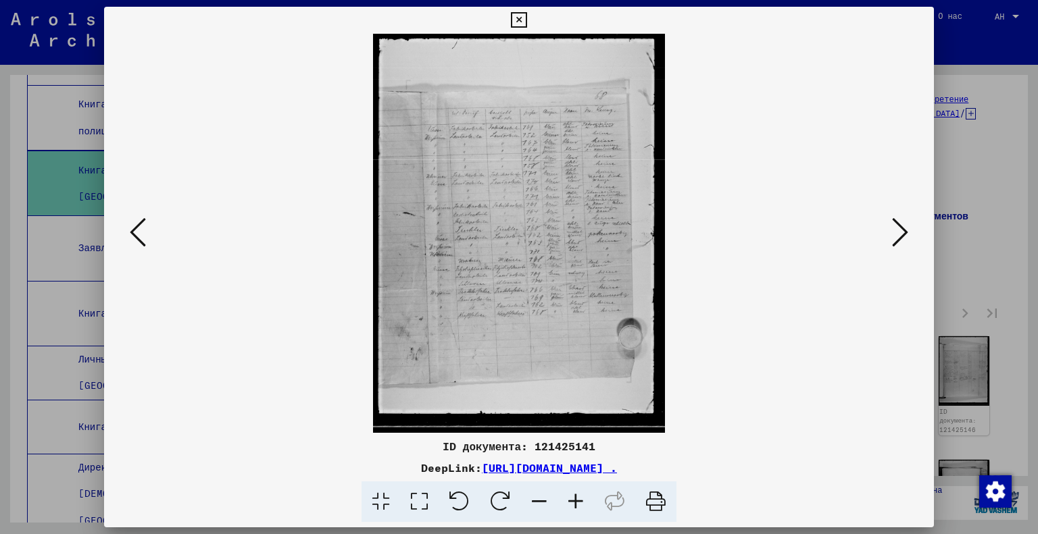
click at [901, 228] on icon at bounding box center [900, 232] width 16 height 32
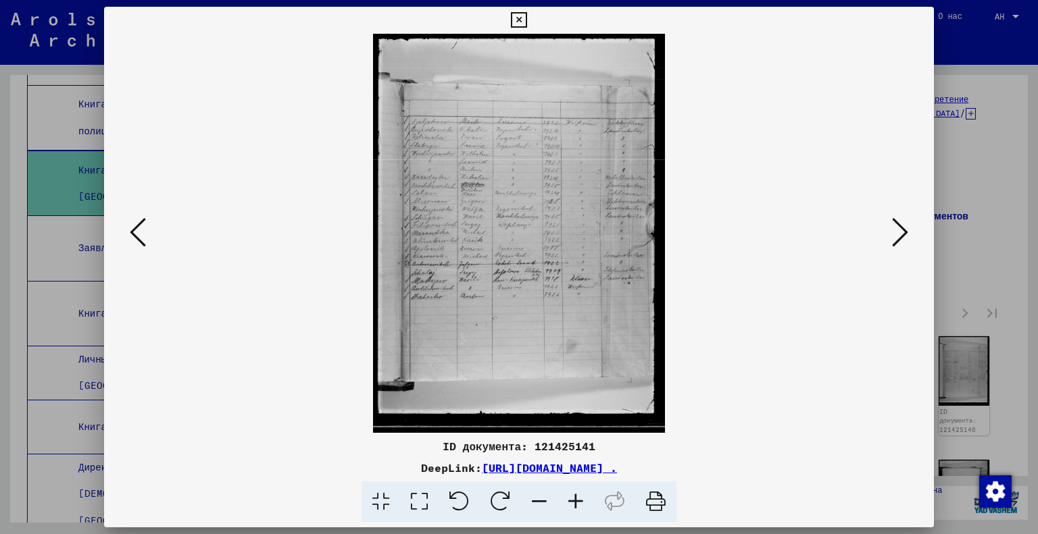
click at [901, 228] on icon at bounding box center [900, 232] width 16 height 32
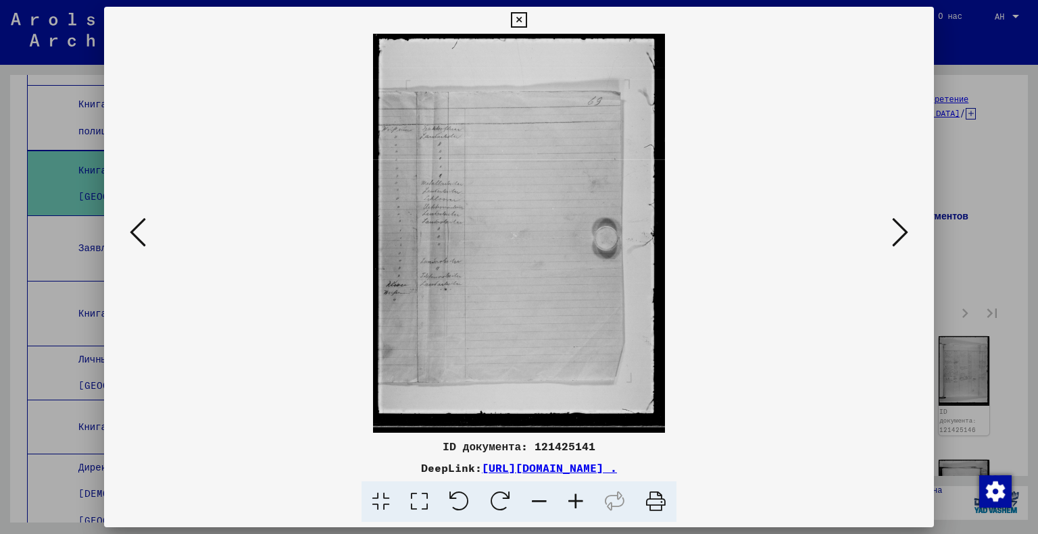
click at [901, 228] on icon at bounding box center [900, 232] width 16 height 32
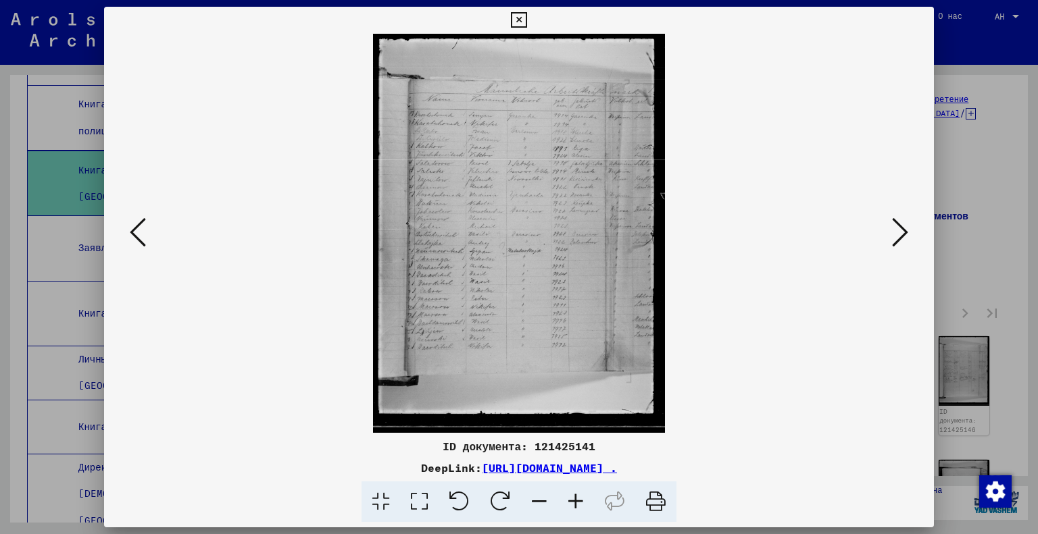
click at [901, 228] on icon at bounding box center [900, 232] width 16 height 32
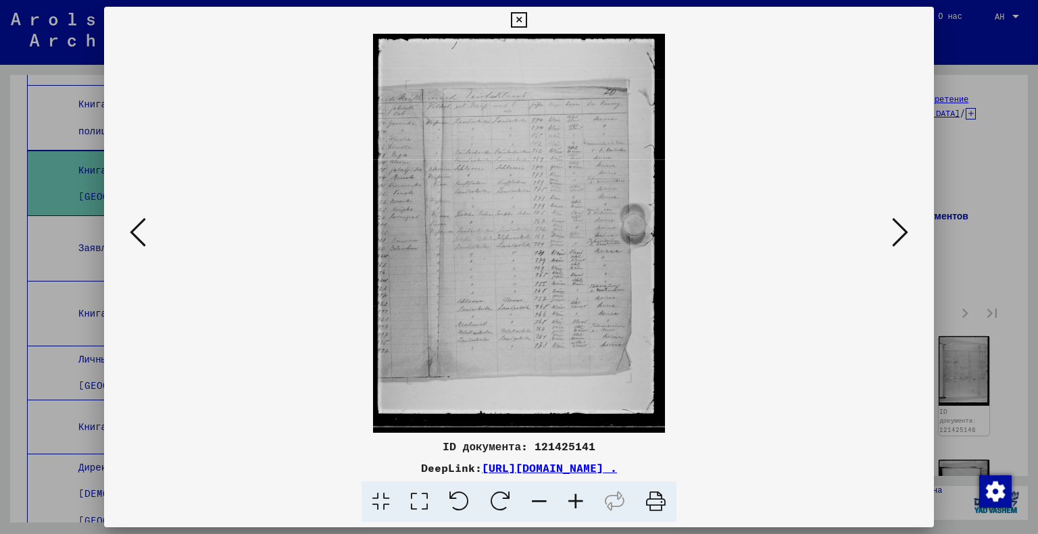
click at [901, 228] on icon at bounding box center [900, 232] width 16 height 32
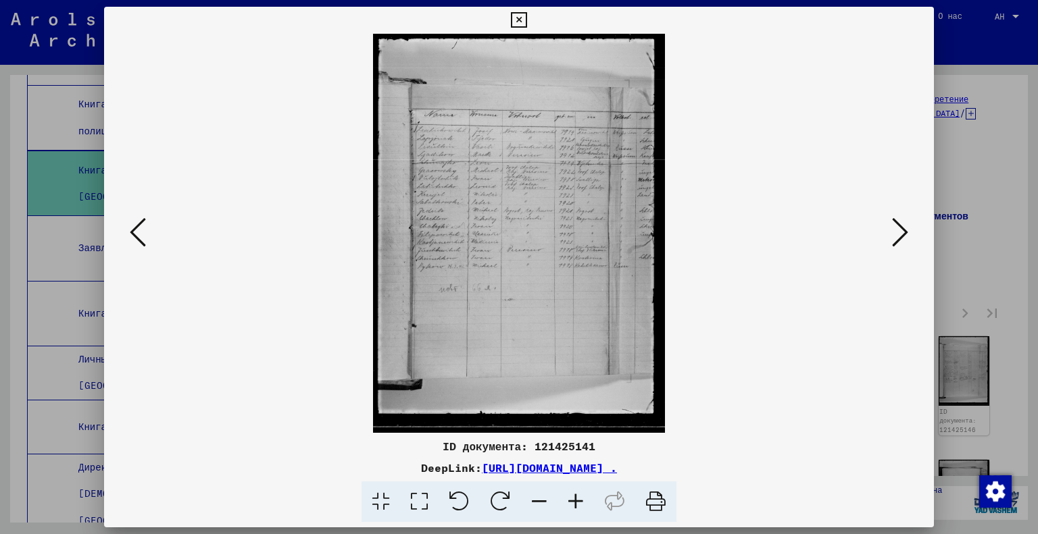
click at [901, 228] on icon at bounding box center [900, 232] width 16 height 32
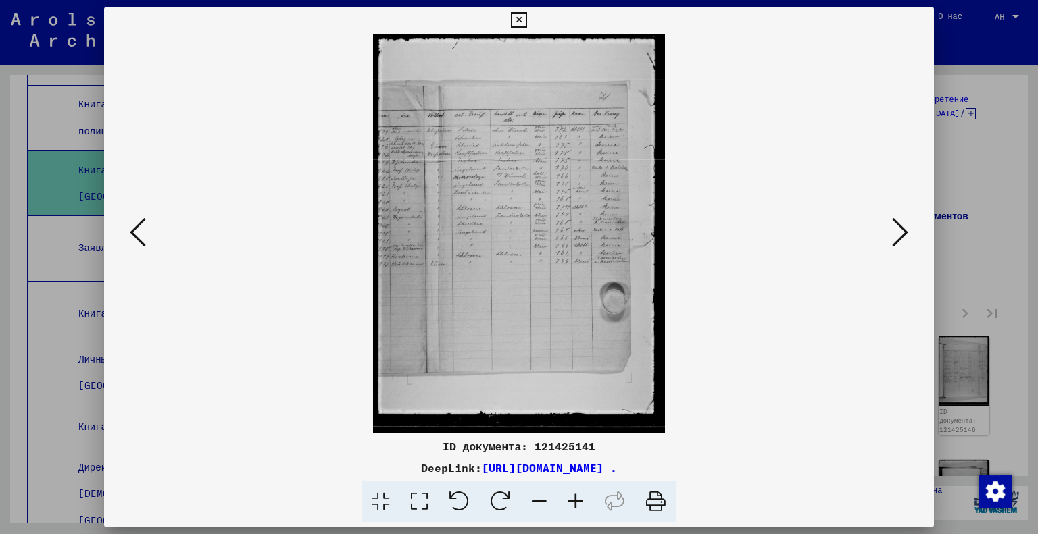
click at [901, 228] on icon at bounding box center [900, 232] width 16 height 32
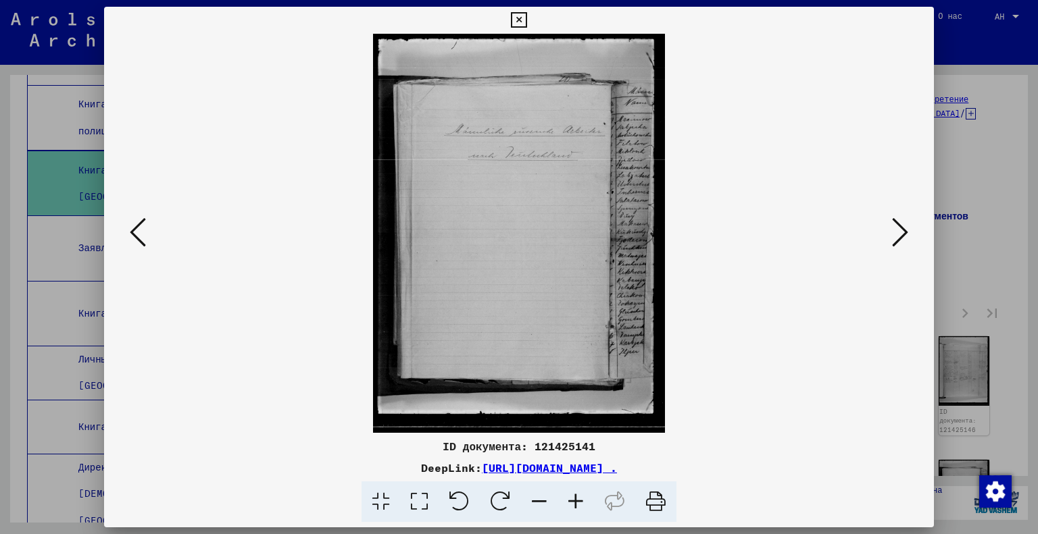
click at [901, 228] on icon at bounding box center [900, 232] width 16 height 32
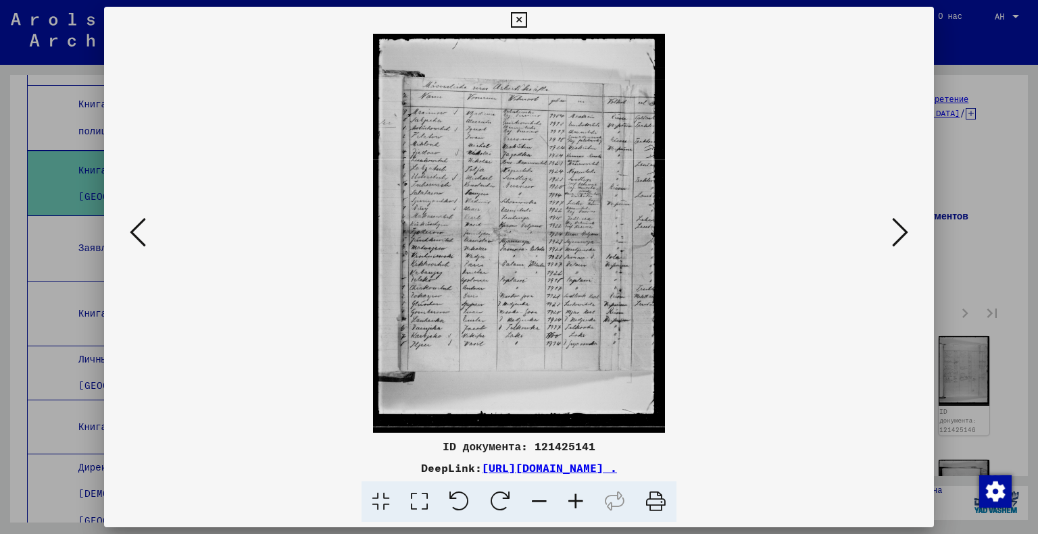
click at [901, 228] on icon at bounding box center [900, 232] width 16 height 32
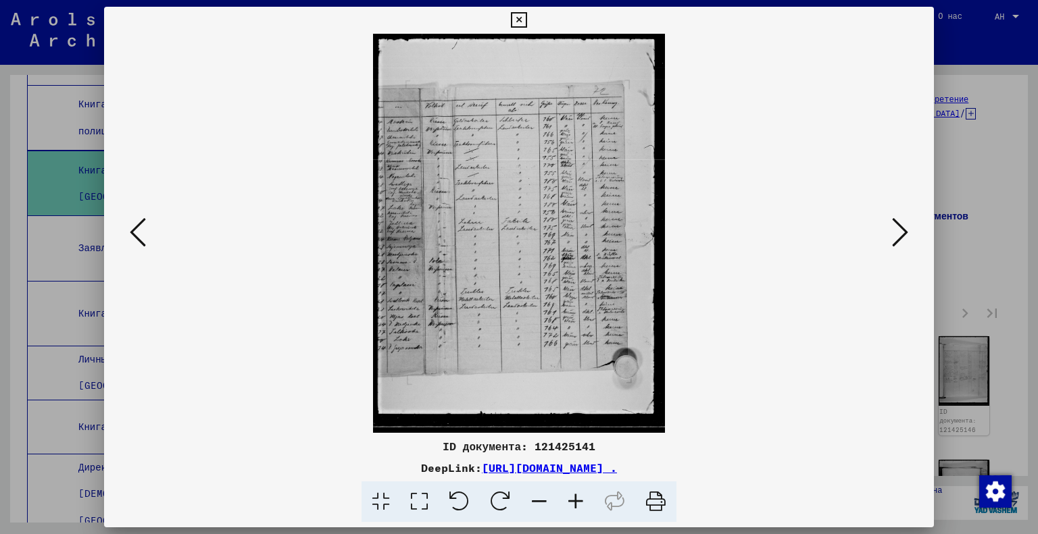
click at [901, 228] on icon at bounding box center [900, 232] width 16 height 32
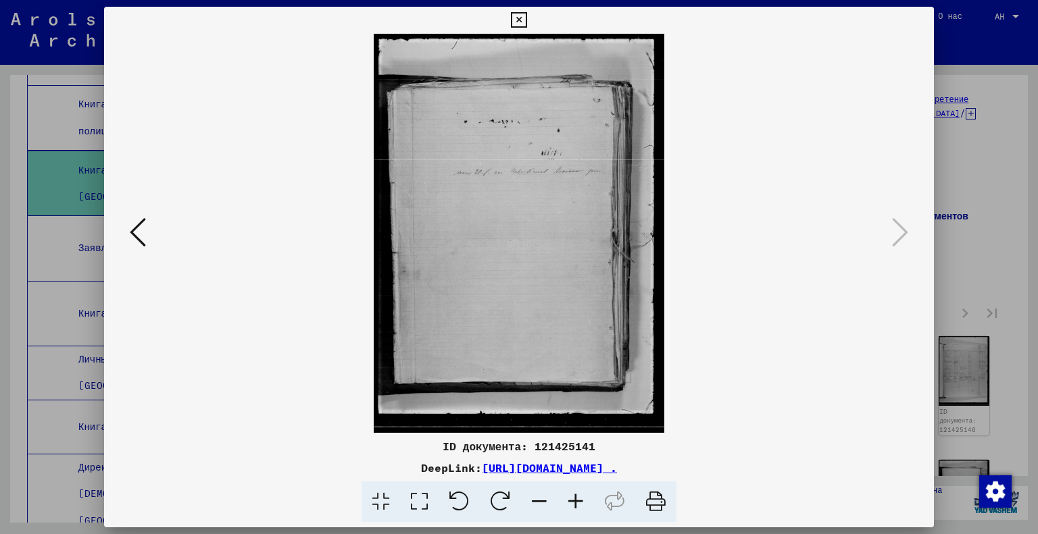
click at [961, 199] on div at bounding box center [519, 267] width 1038 height 534
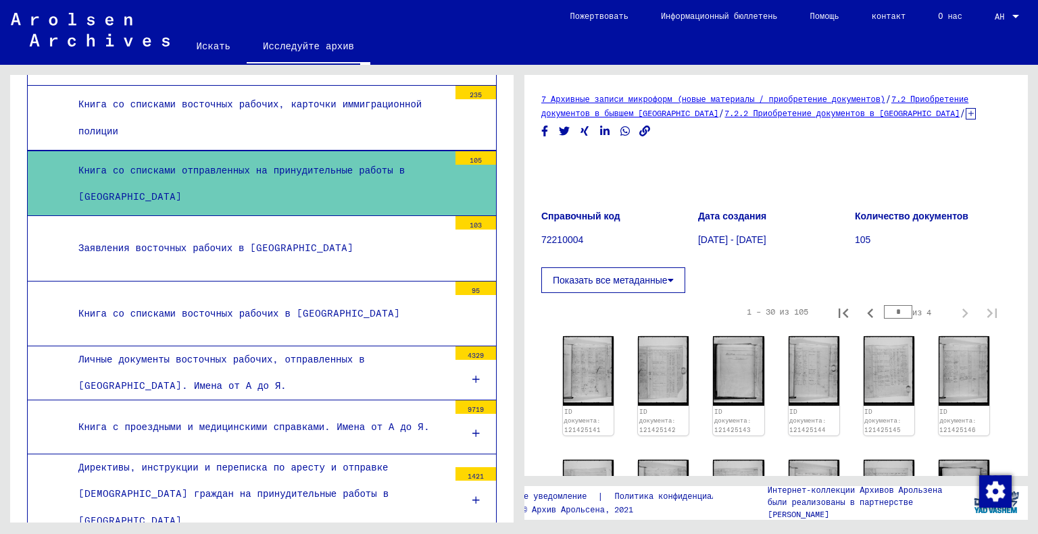
click at [326, 235] on div "Заявления восточных рабочих в [GEOGRAPHIC_DATA]" at bounding box center [258, 248] width 380 height 26
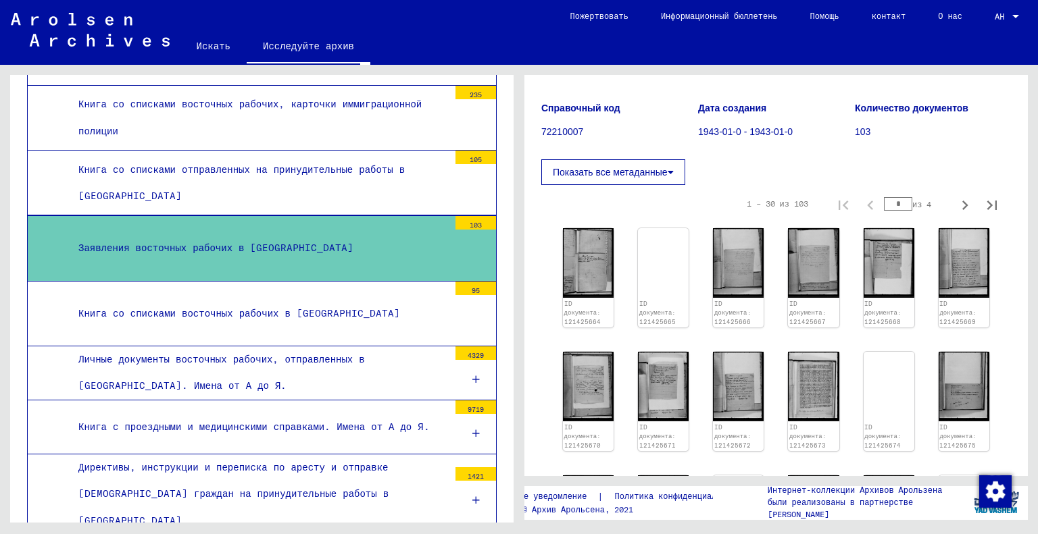
scroll to position [112, 0]
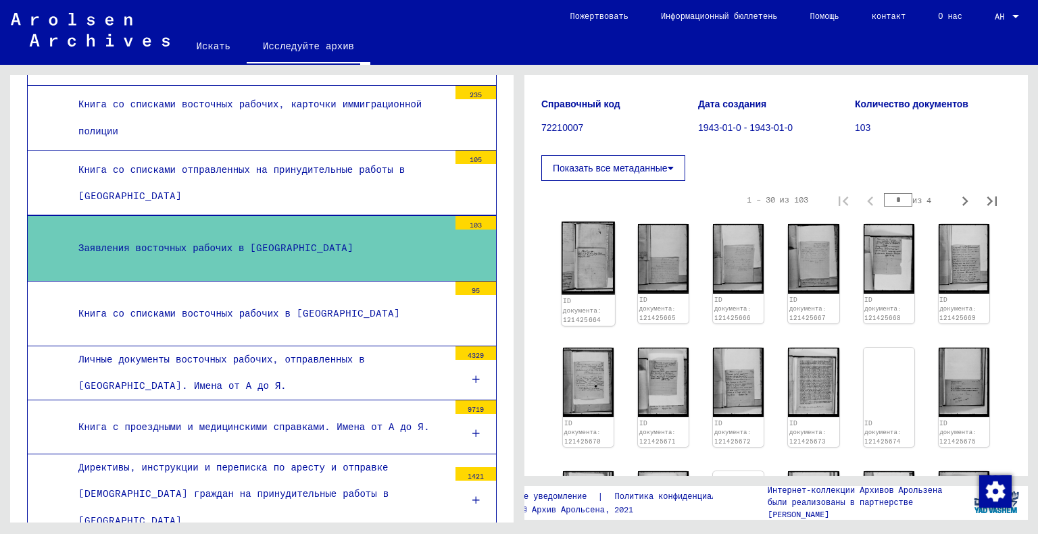
click at [595, 253] on img at bounding box center [588, 258] width 53 height 73
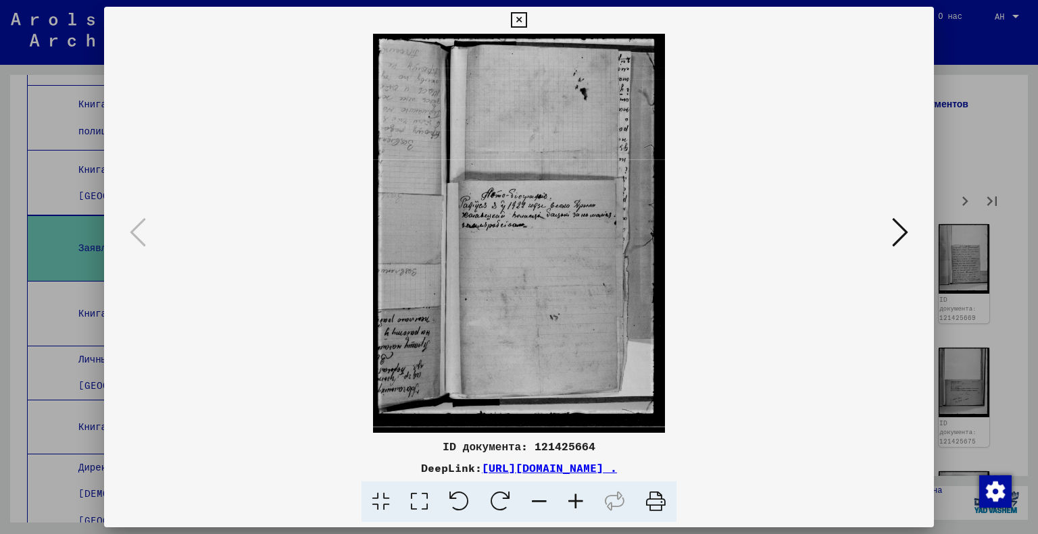
click at [424, 502] on icon at bounding box center [419, 502] width 39 height 41
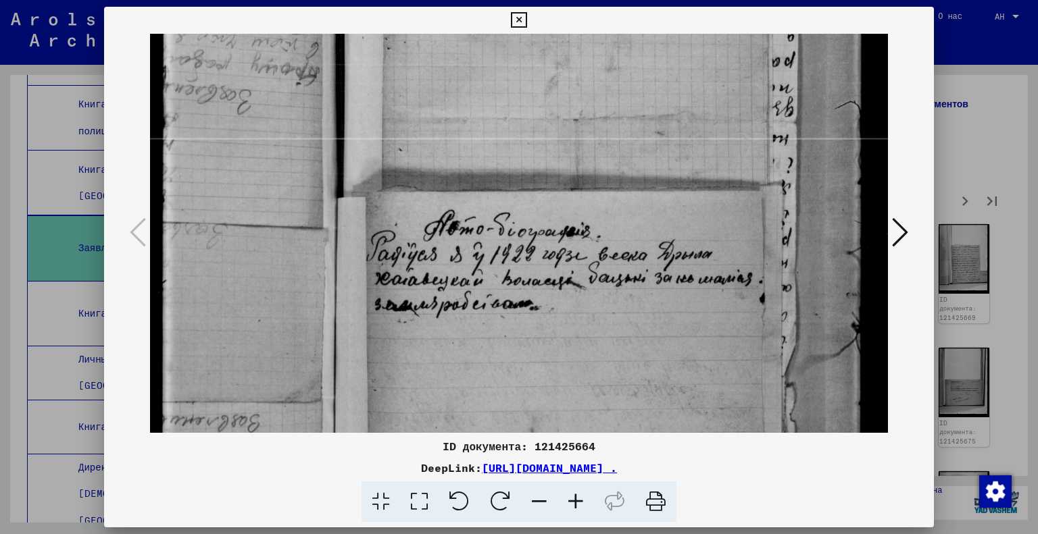
drag, startPoint x: 568, startPoint y: 350, endPoint x: 651, endPoint y: 138, distance: 227.6
click at [651, 138] on img at bounding box center [519, 324] width 739 height 1009
click at [904, 239] on icon at bounding box center [900, 232] width 16 height 32
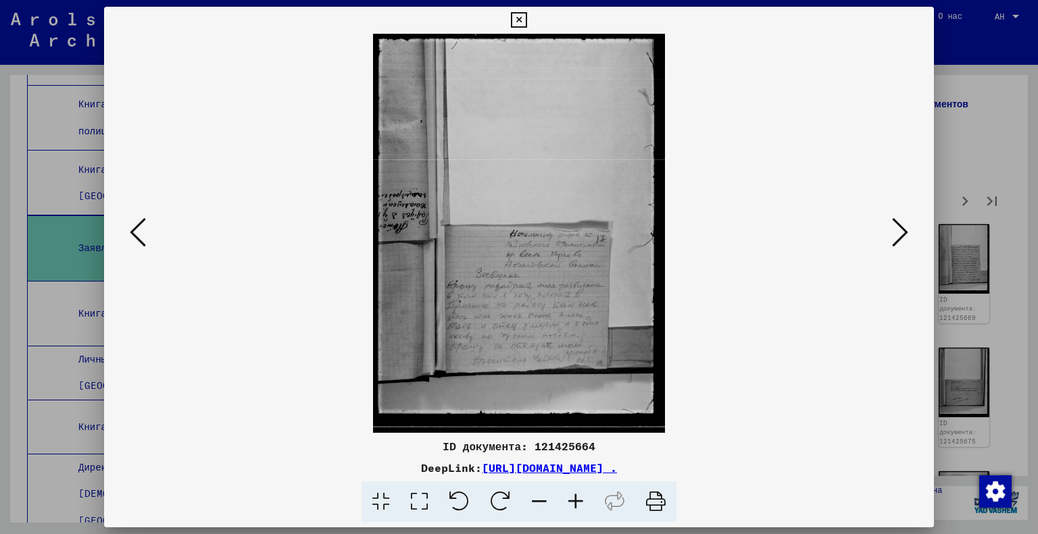
click at [904, 238] on icon at bounding box center [900, 232] width 16 height 32
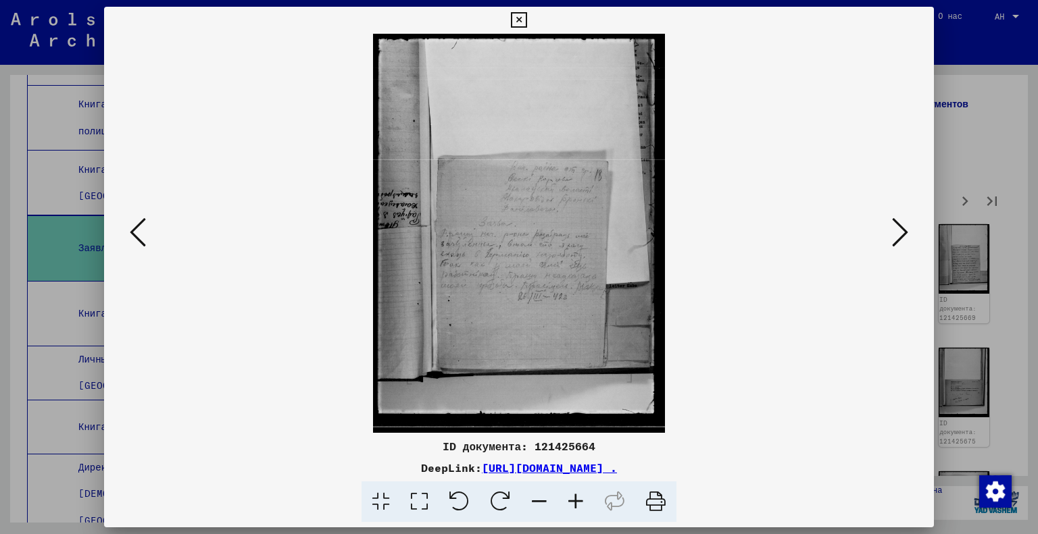
click at [904, 238] on icon at bounding box center [900, 232] width 16 height 32
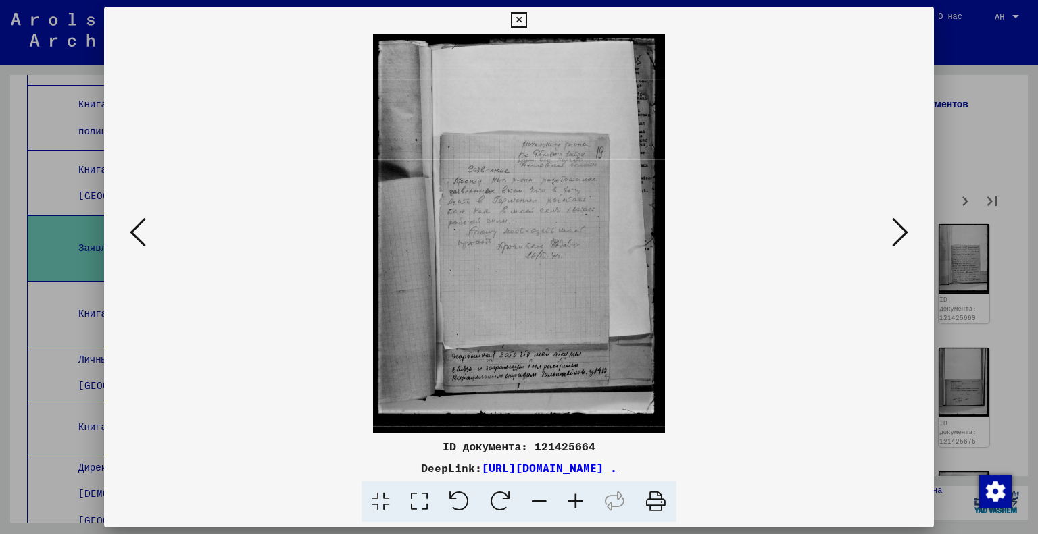
click at [904, 238] on icon at bounding box center [900, 232] width 16 height 32
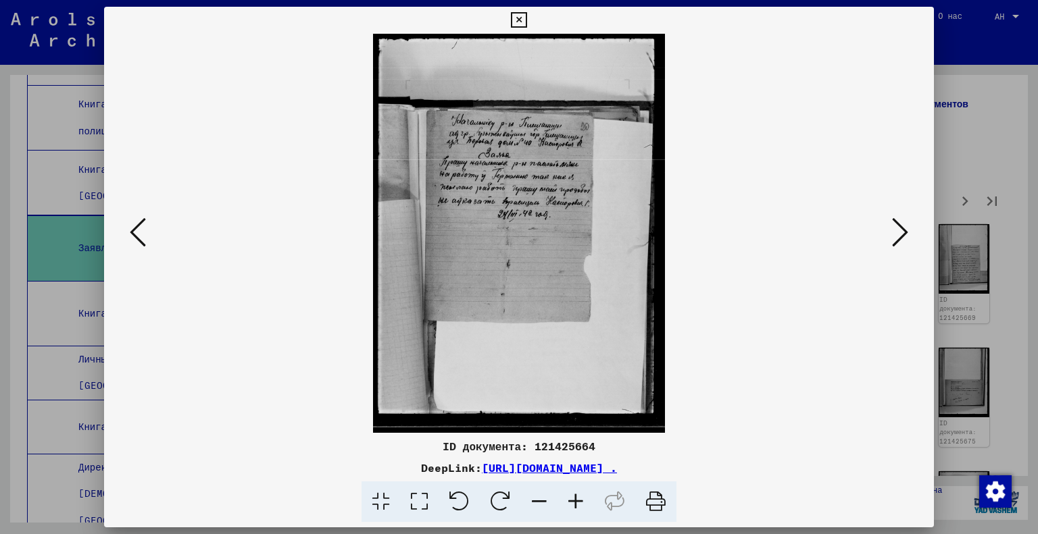
click at [904, 238] on icon at bounding box center [900, 232] width 16 height 32
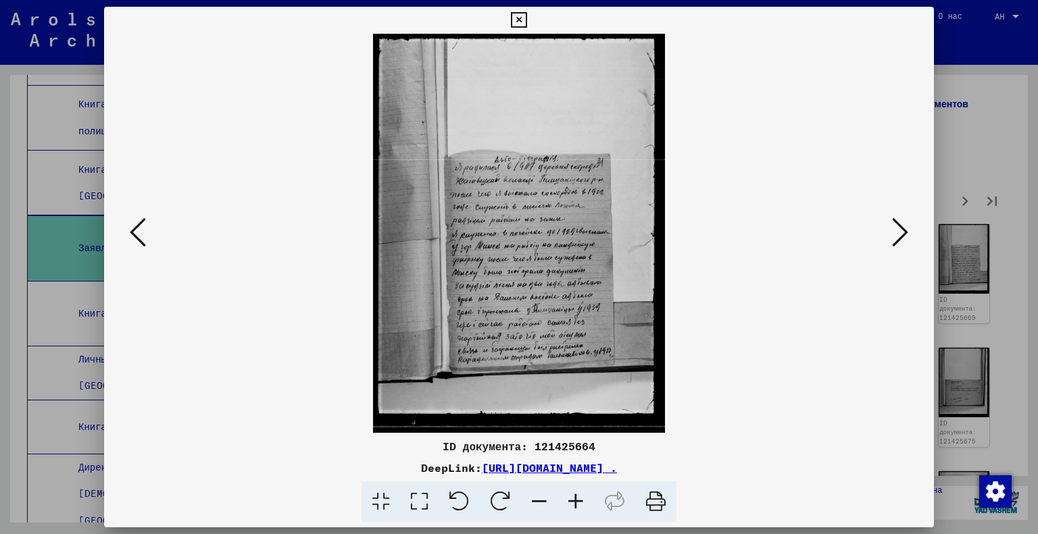
click at [904, 238] on icon at bounding box center [900, 232] width 16 height 32
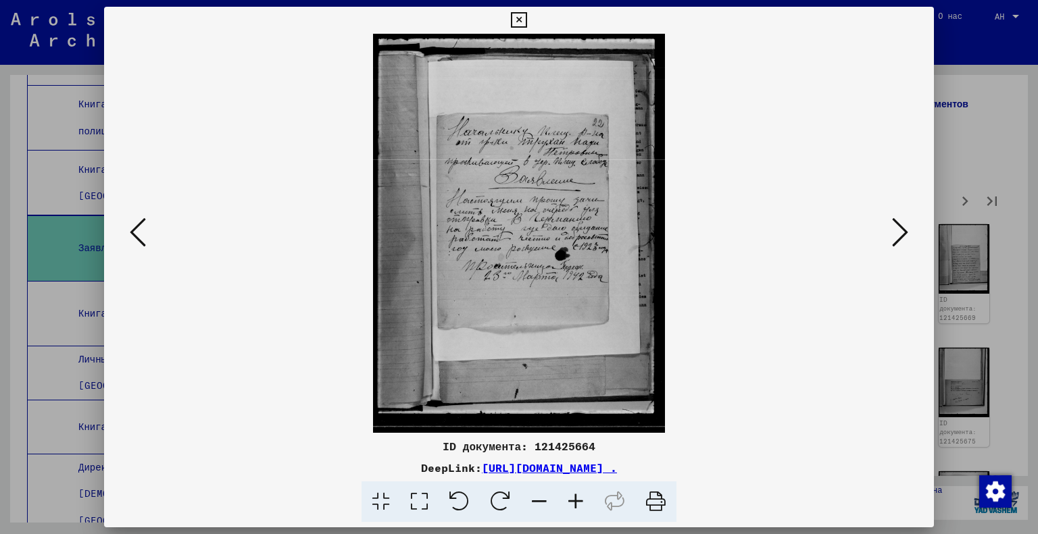
click at [904, 238] on icon at bounding box center [900, 232] width 16 height 32
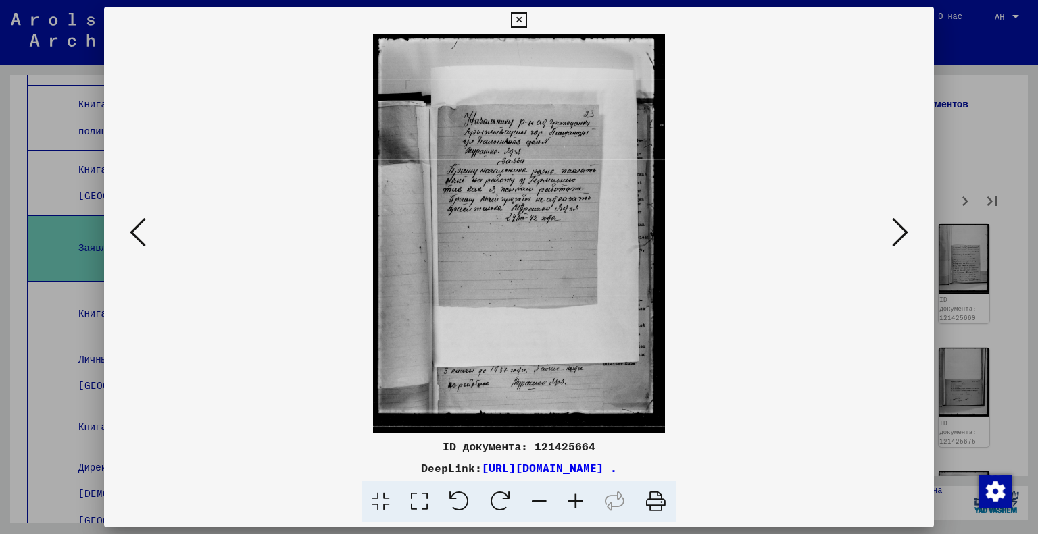
click at [904, 238] on icon at bounding box center [900, 232] width 16 height 32
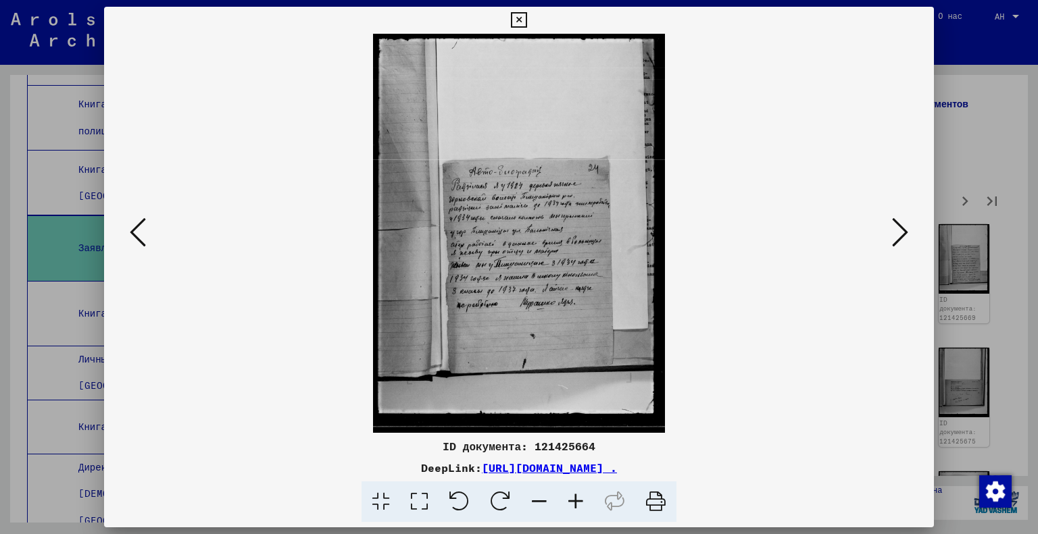
click at [904, 238] on icon at bounding box center [900, 232] width 16 height 32
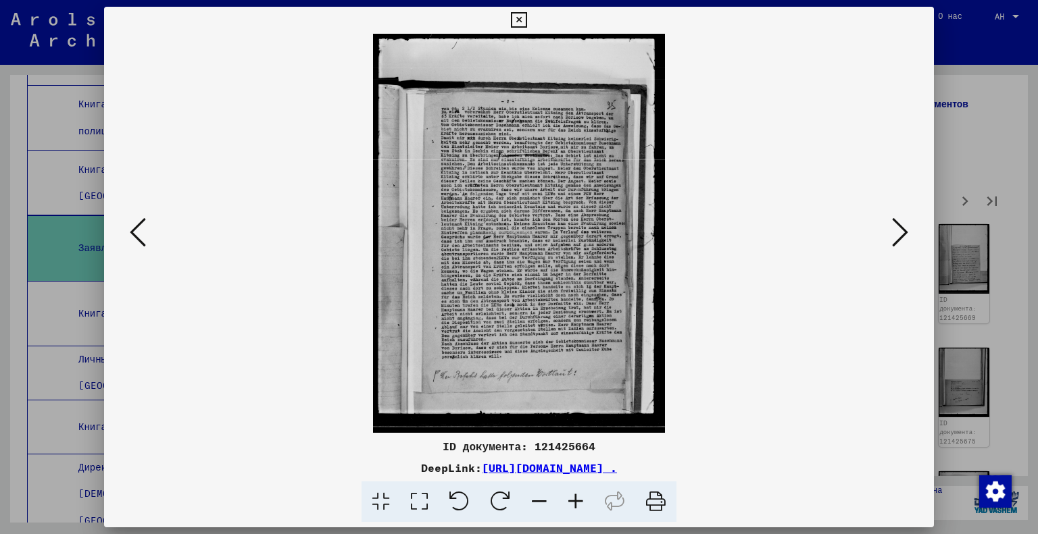
click at [957, 186] on div at bounding box center [519, 267] width 1038 height 534
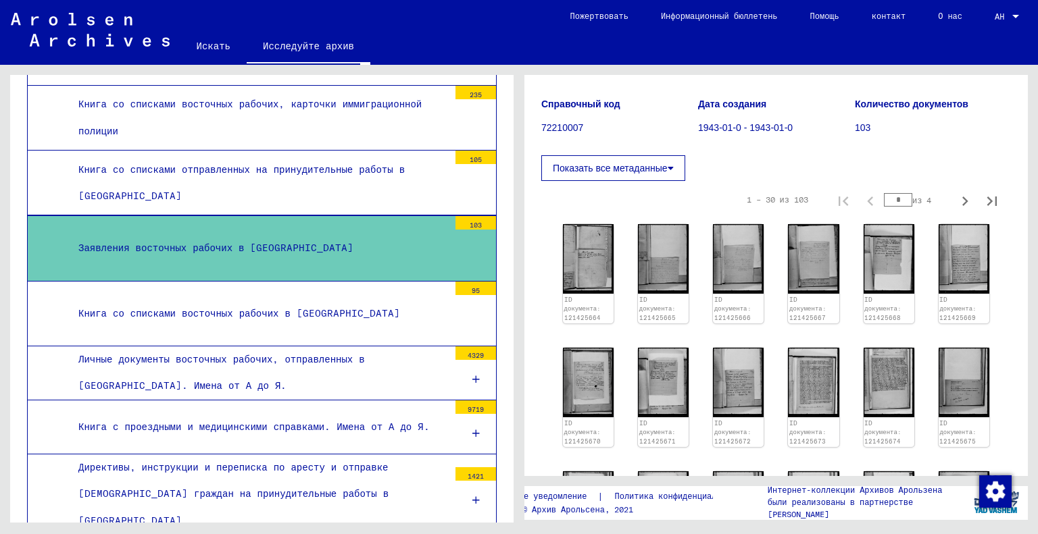
click at [238, 303] on div "Книга со списками восточных рабочих в [GEOGRAPHIC_DATA]" at bounding box center [258, 314] width 380 height 26
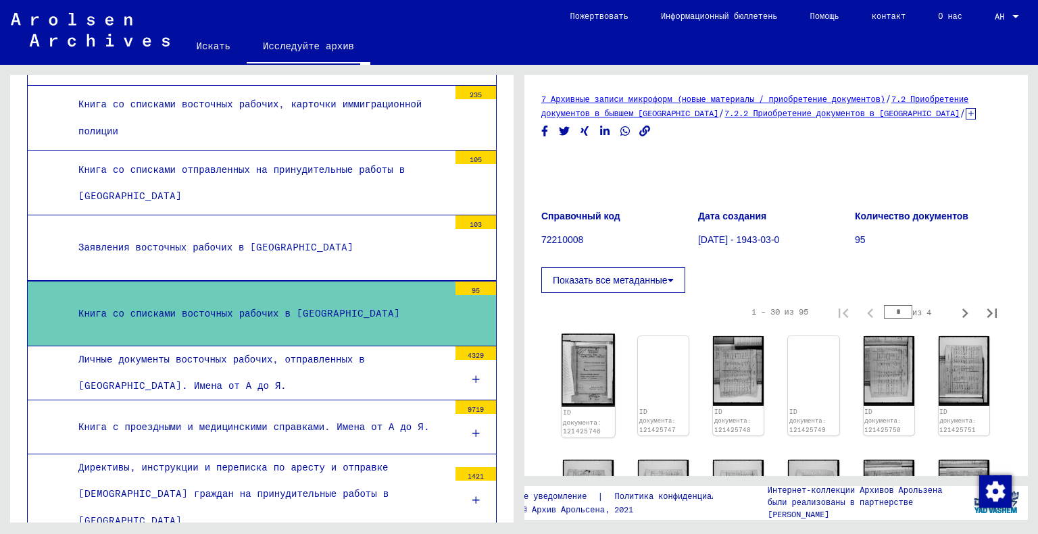
click at [576, 373] on img at bounding box center [588, 370] width 53 height 73
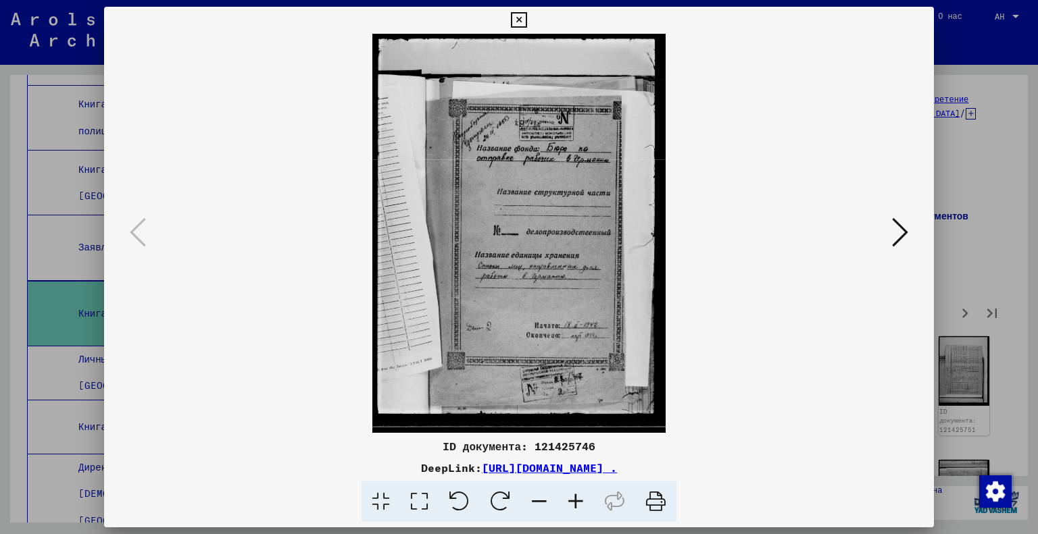
click at [901, 238] on icon at bounding box center [900, 232] width 16 height 32
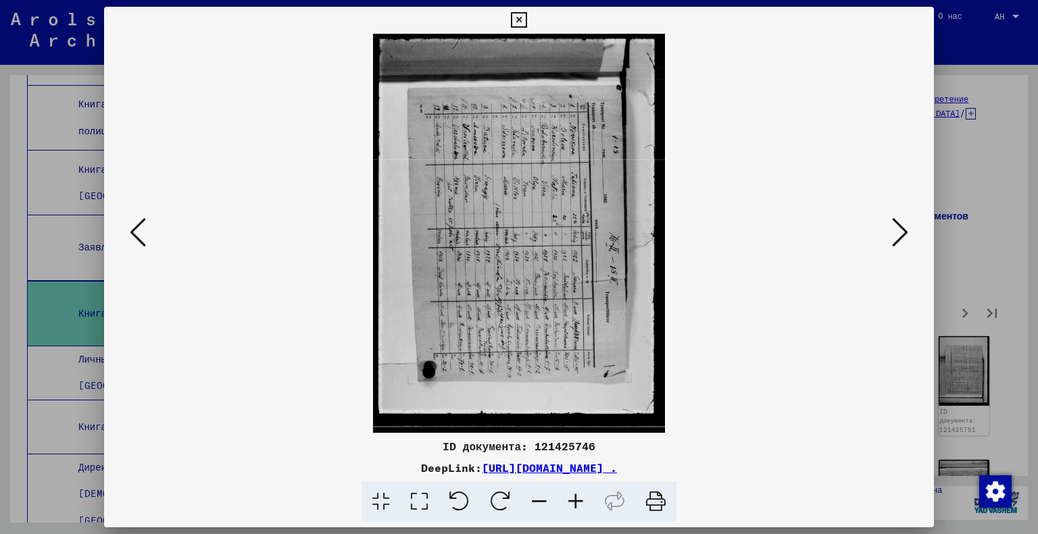
click at [409, 505] on icon at bounding box center [419, 502] width 39 height 41
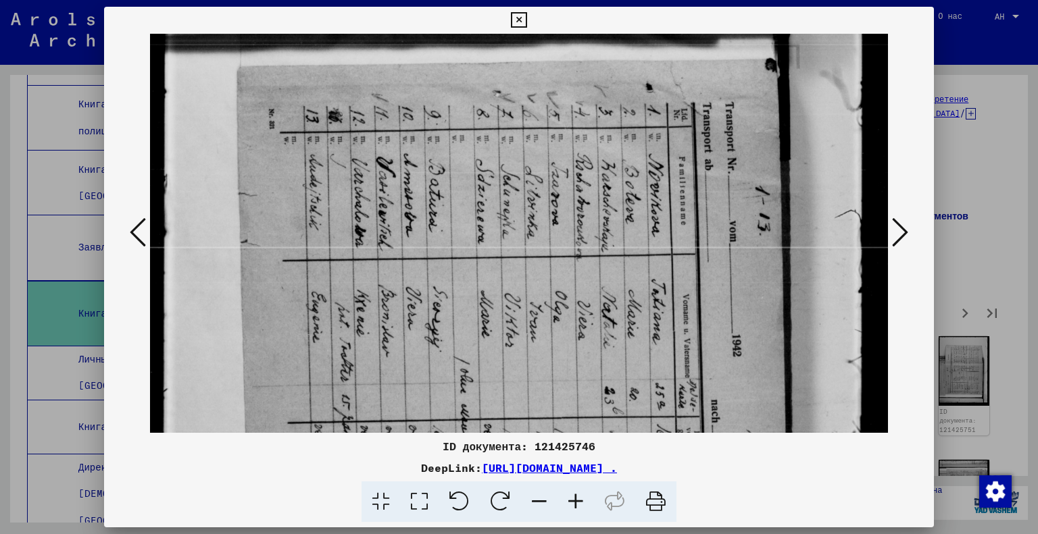
scroll to position [109, 0]
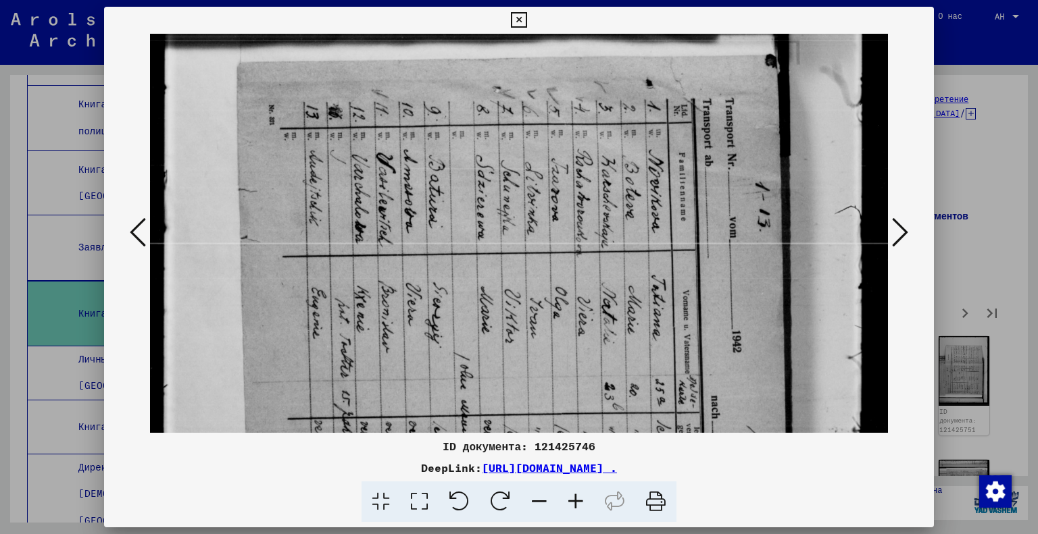
drag, startPoint x: 487, startPoint y: 347, endPoint x: 474, endPoint y: 240, distance: 108.1
click at [474, 240] on img at bounding box center [519, 429] width 739 height 1009
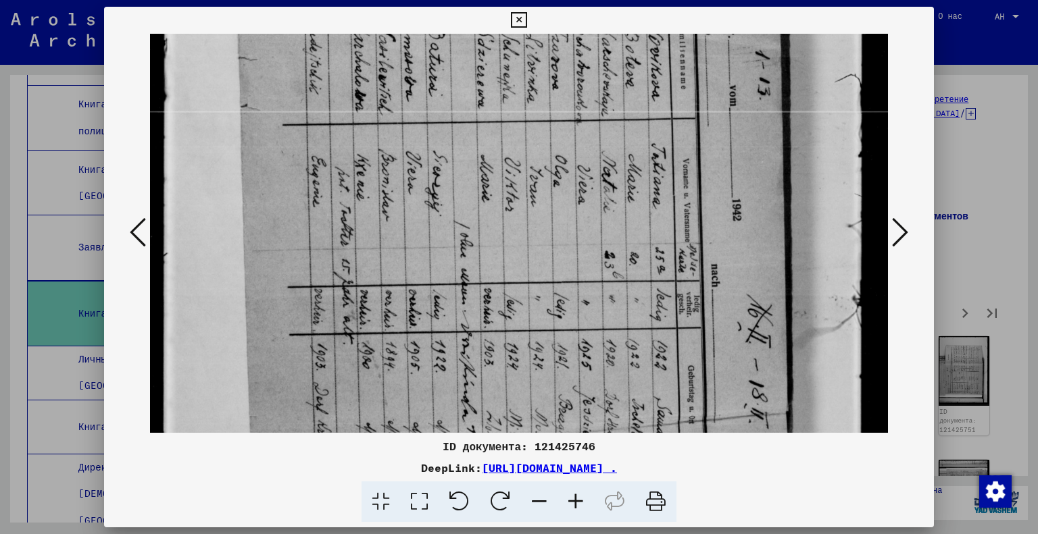
scroll to position [253, 0]
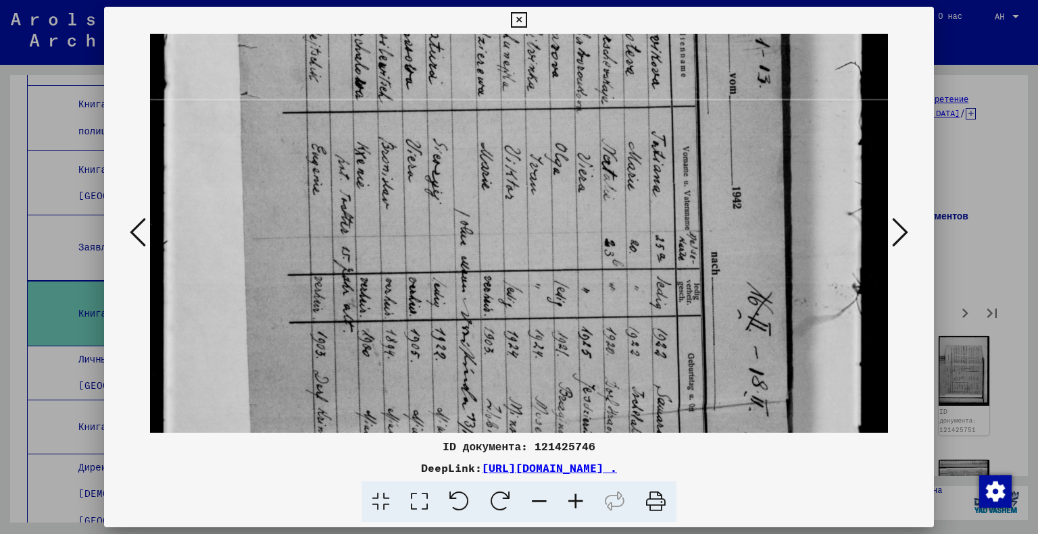
drag, startPoint x: 469, startPoint y: 324, endPoint x: 451, endPoint y: 183, distance: 141.7
click at [451, 183] on img at bounding box center [519, 285] width 739 height 1009
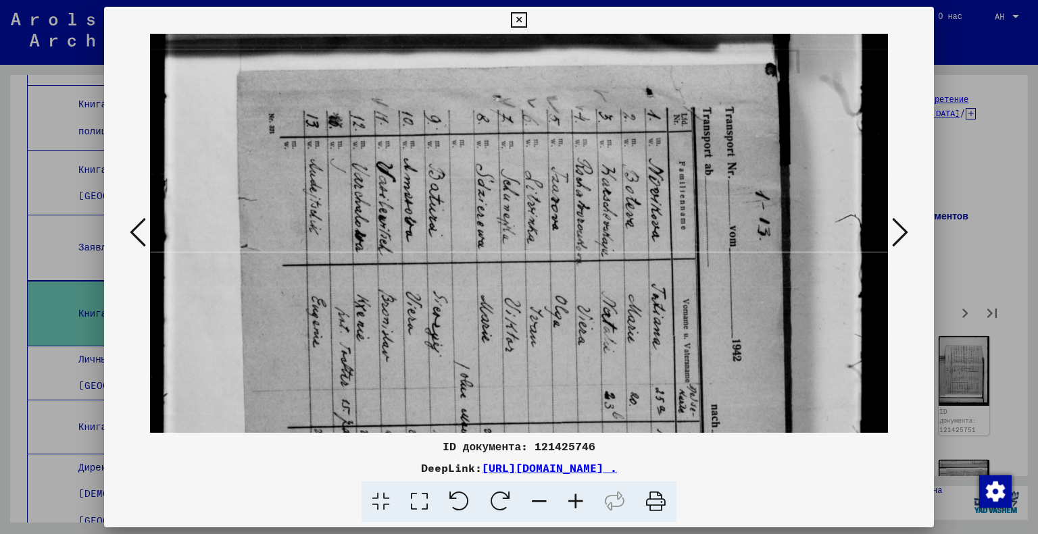
scroll to position [95, 0]
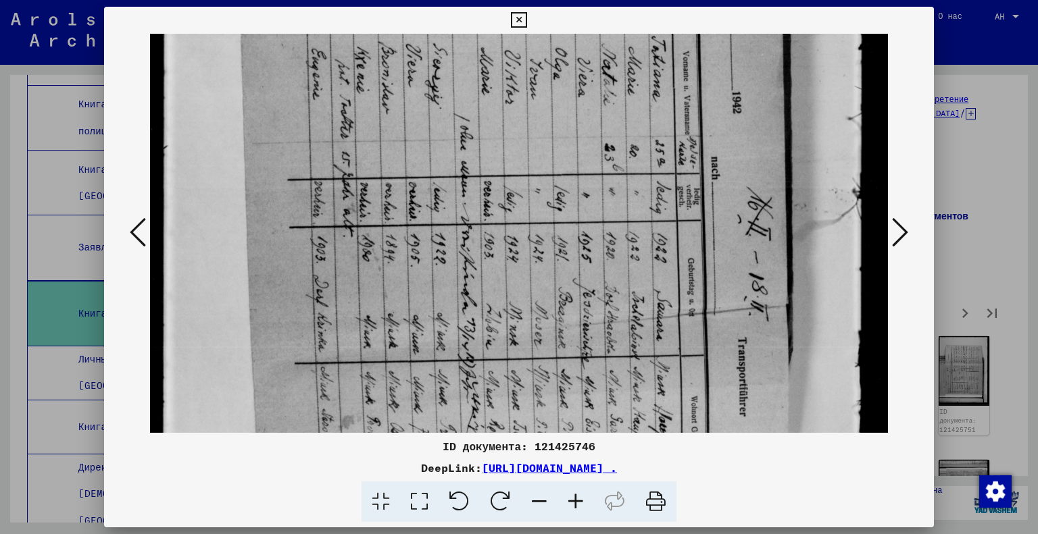
drag, startPoint x: 495, startPoint y: 211, endPoint x: 492, endPoint y: 120, distance: 91.3
click at [492, 120] on img at bounding box center [519, 190] width 739 height 1009
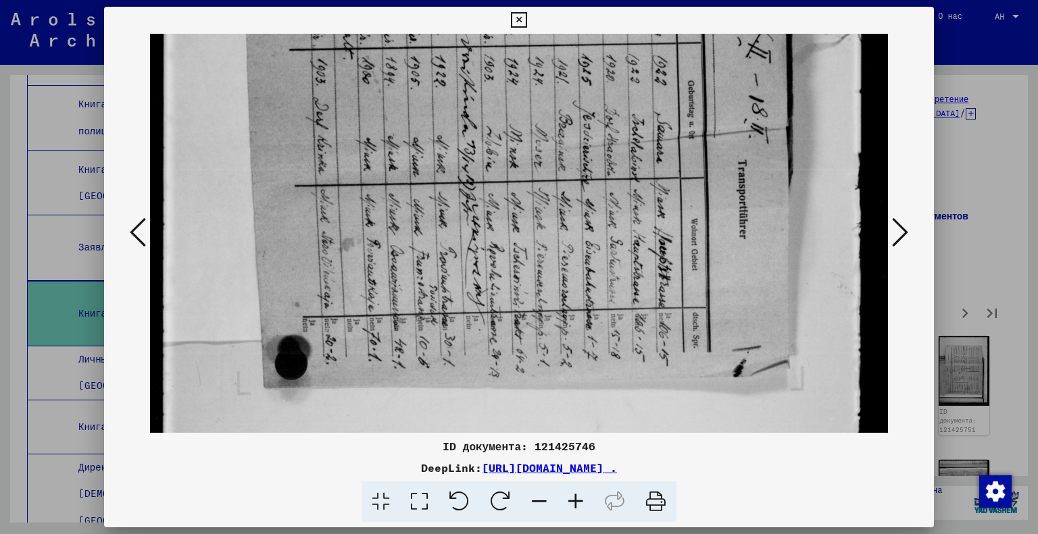
scroll to position [526, 0]
drag, startPoint x: 586, startPoint y: 267, endPoint x: 550, endPoint y: 91, distance: 179.3
click at [550, 91] on img at bounding box center [519, 11] width 739 height 1009
click at [897, 239] on icon at bounding box center [900, 232] width 16 height 32
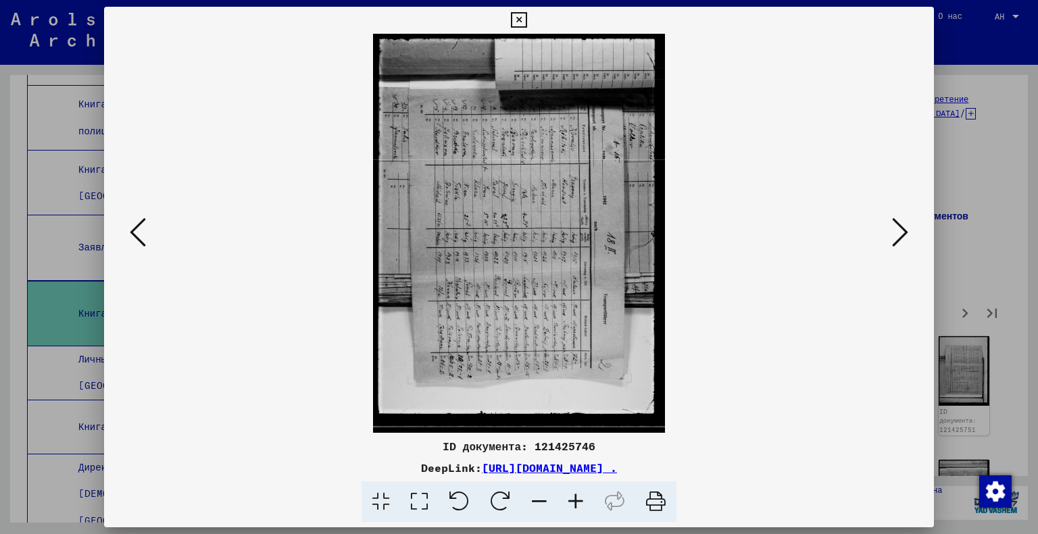
scroll to position [0, 0]
click at [420, 507] on icon at bounding box center [419, 502] width 39 height 41
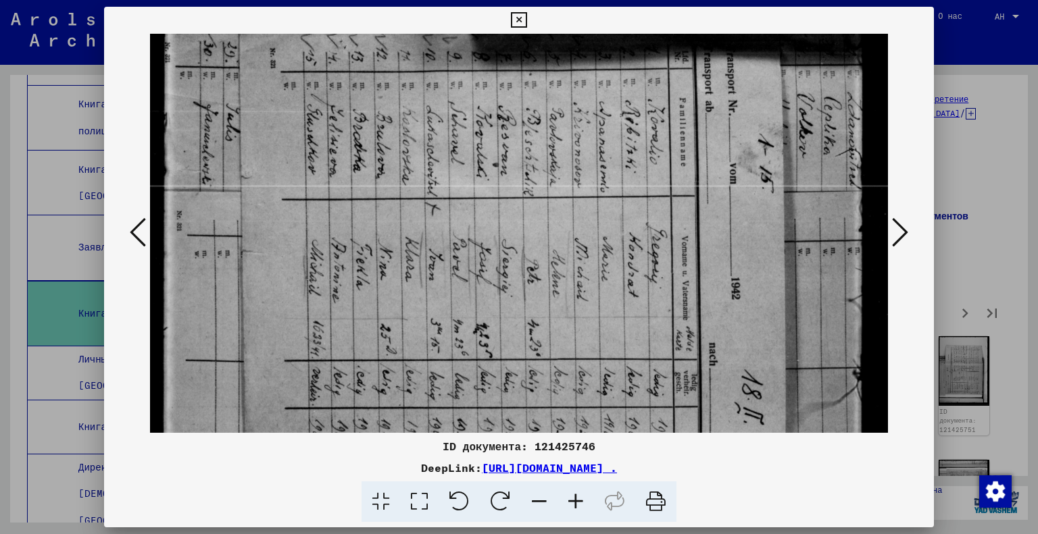
drag, startPoint x: 581, startPoint y: 385, endPoint x: 554, endPoint y: 162, distance: 224.6
click at [554, 162] on img at bounding box center [519, 372] width 739 height 1009
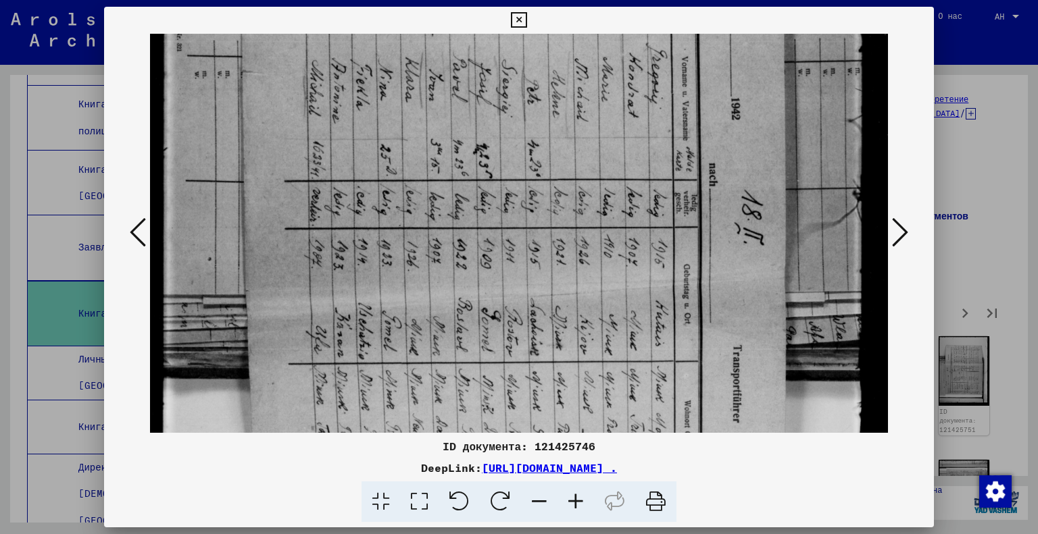
drag, startPoint x: 687, startPoint y: 310, endPoint x: 627, endPoint y: 156, distance: 165.1
click at [627, 156] on img at bounding box center [519, 192] width 739 height 1009
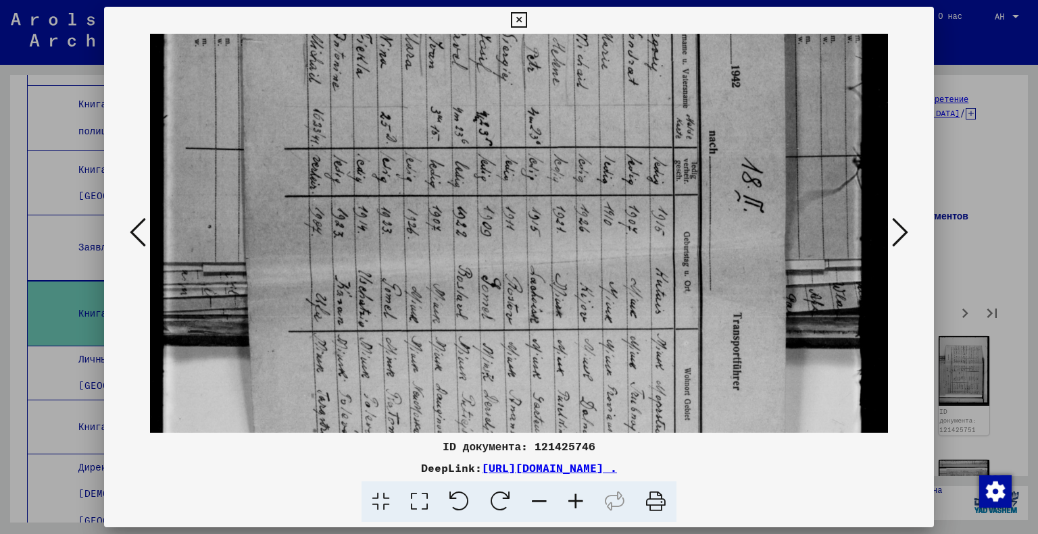
click at [904, 243] on icon at bounding box center [900, 232] width 16 height 32
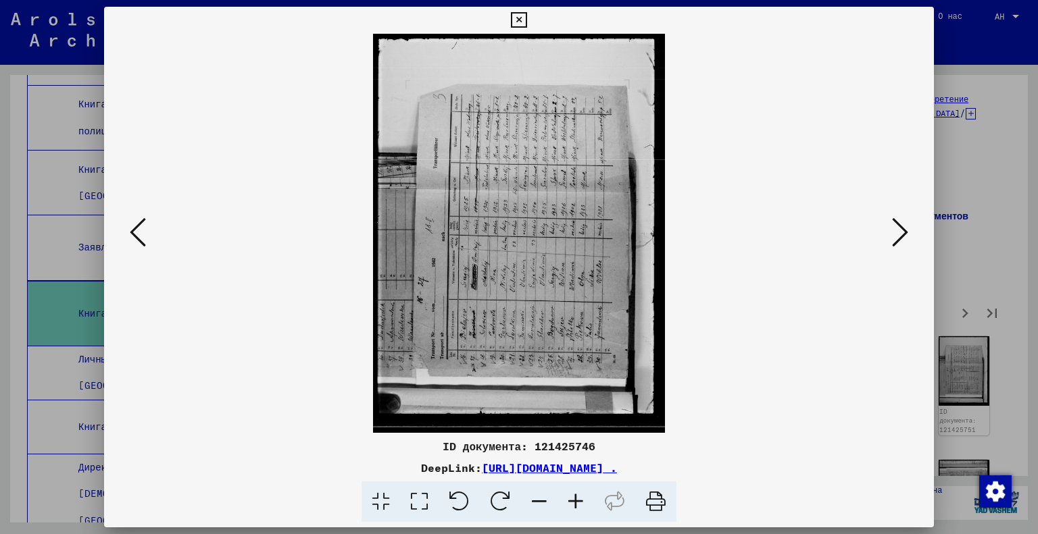
scroll to position [0, 0]
click at [908, 231] on button at bounding box center [900, 233] width 24 height 39
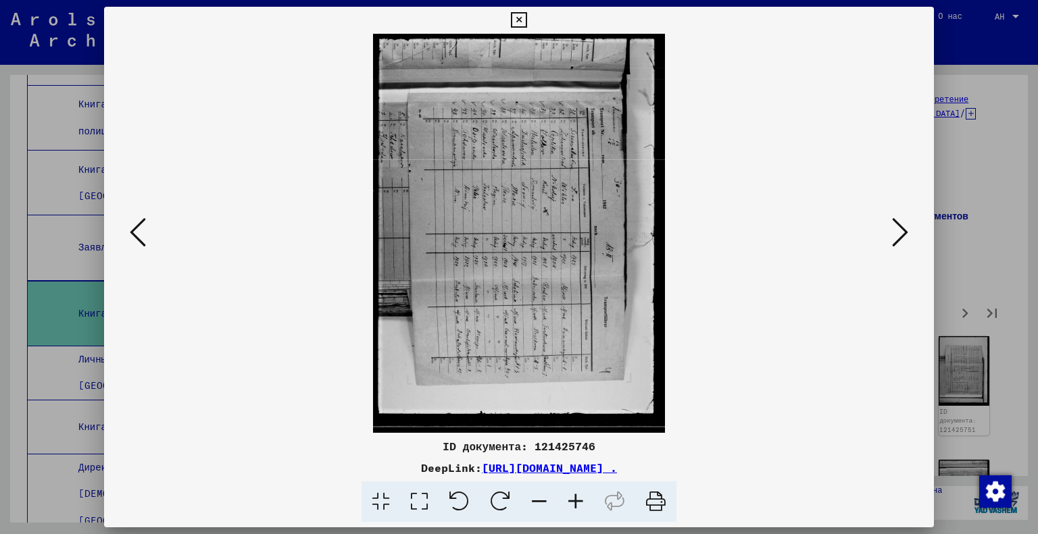
click at [908, 231] on button at bounding box center [900, 233] width 24 height 39
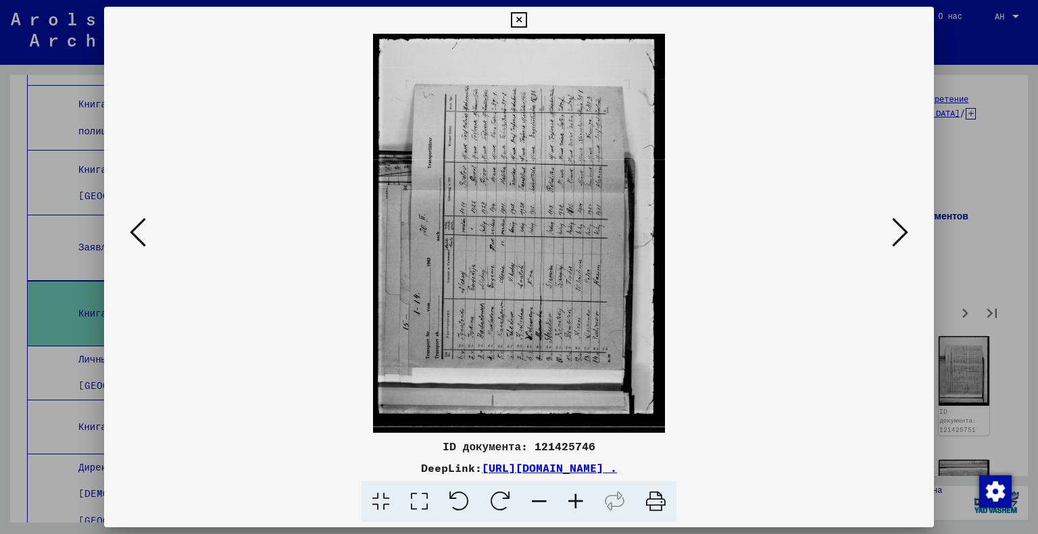
click at [908, 231] on button at bounding box center [900, 233] width 24 height 39
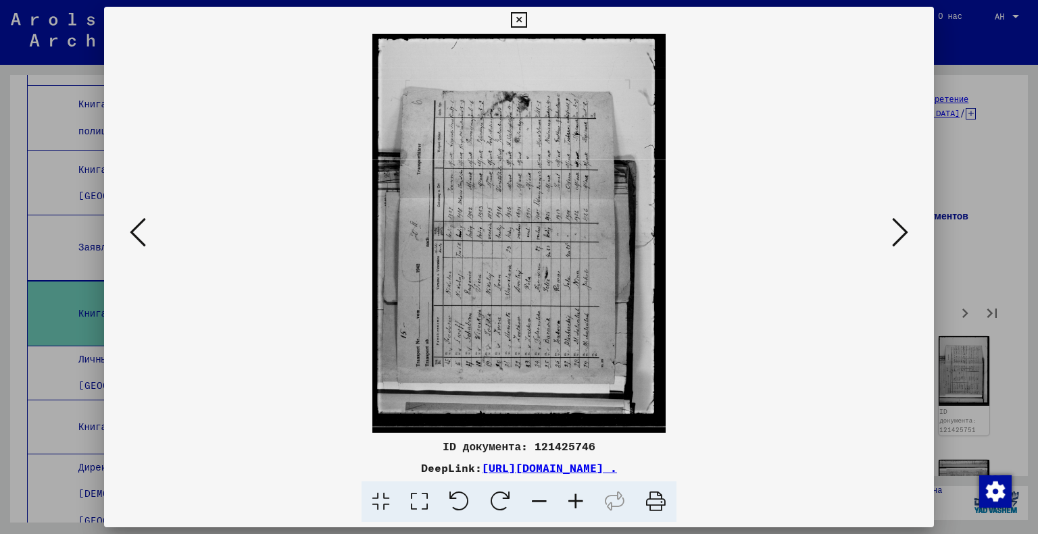
click at [908, 231] on button at bounding box center [900, 233] width 24 height 39
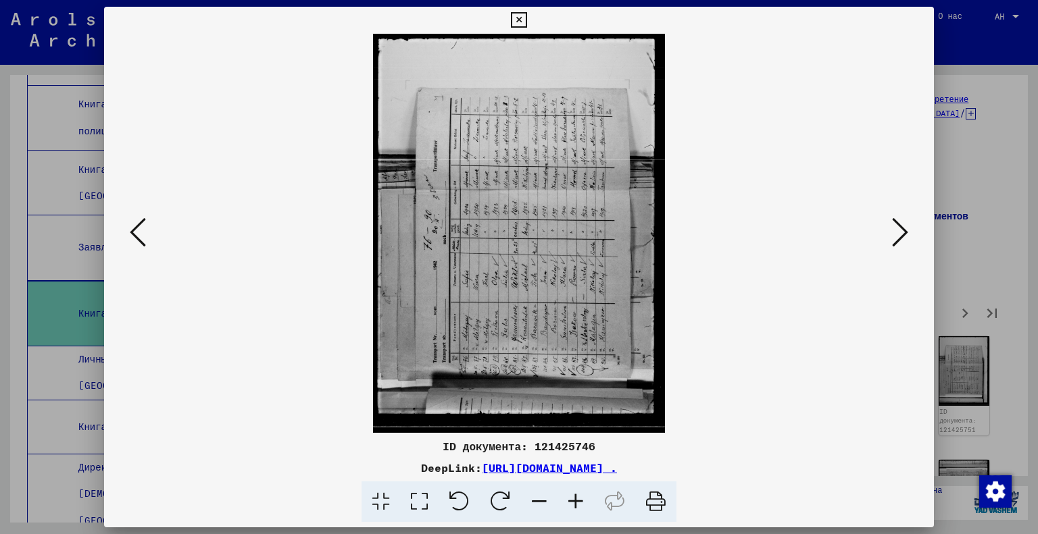
click at [908, 231] on button at bounding box center [900, 233] width 24 height 39
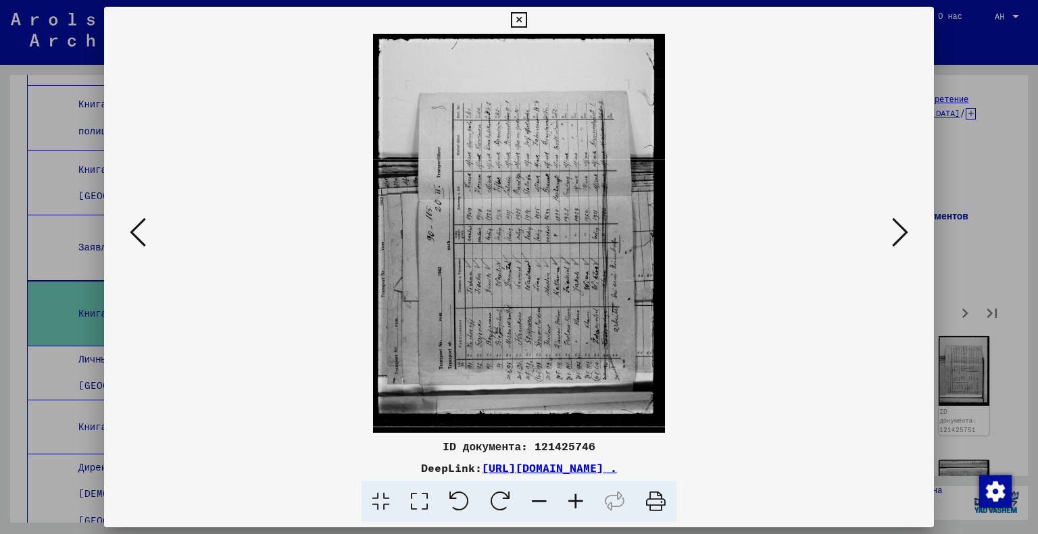
click at [908, 231] on button at bounding box center [900, 233] width 24 height 39
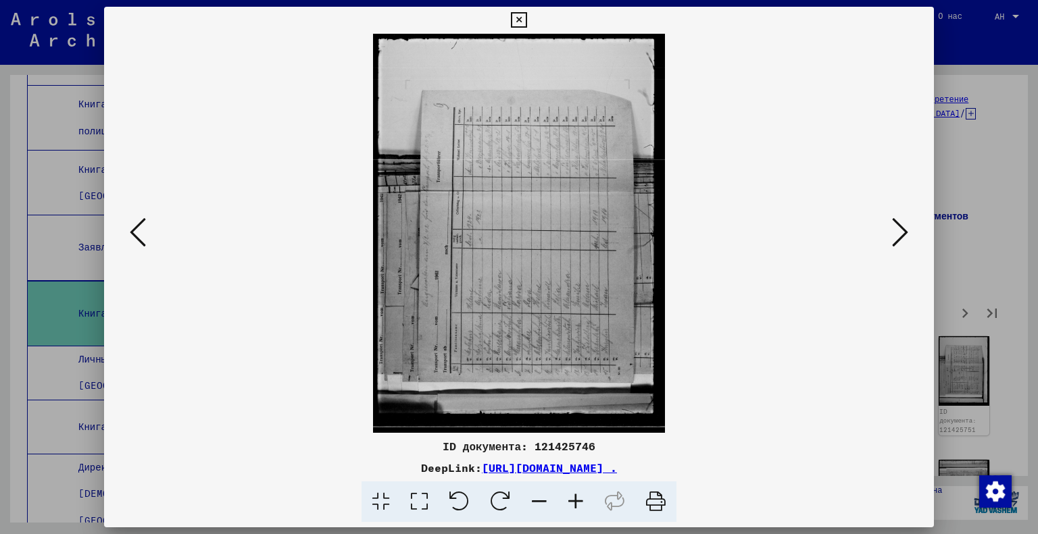
click at [908, 231] on button at bounding box center [900, 233] width 24 height 39
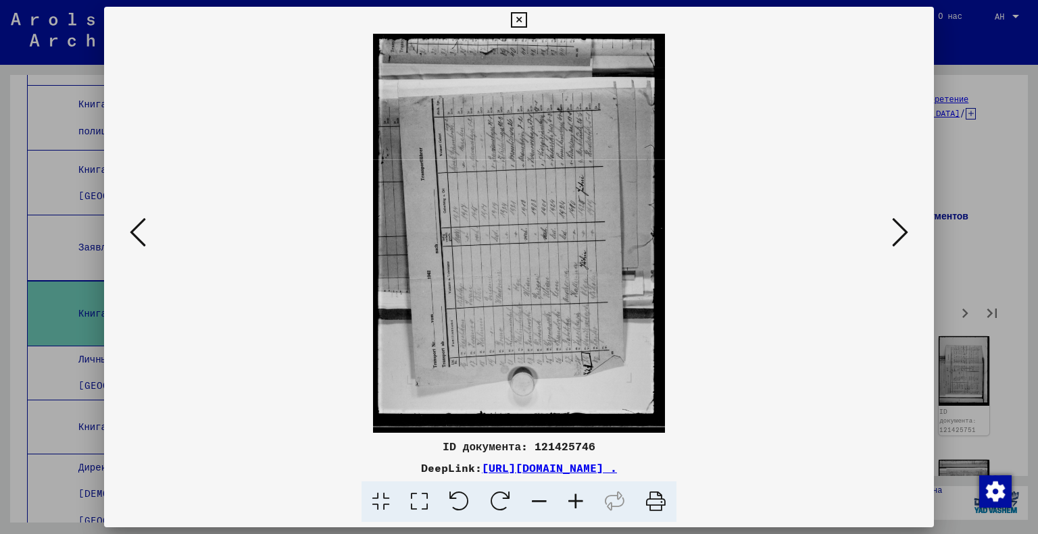
click at [978, 218] on div at bounding box center [519, 267] width 1038 height 534
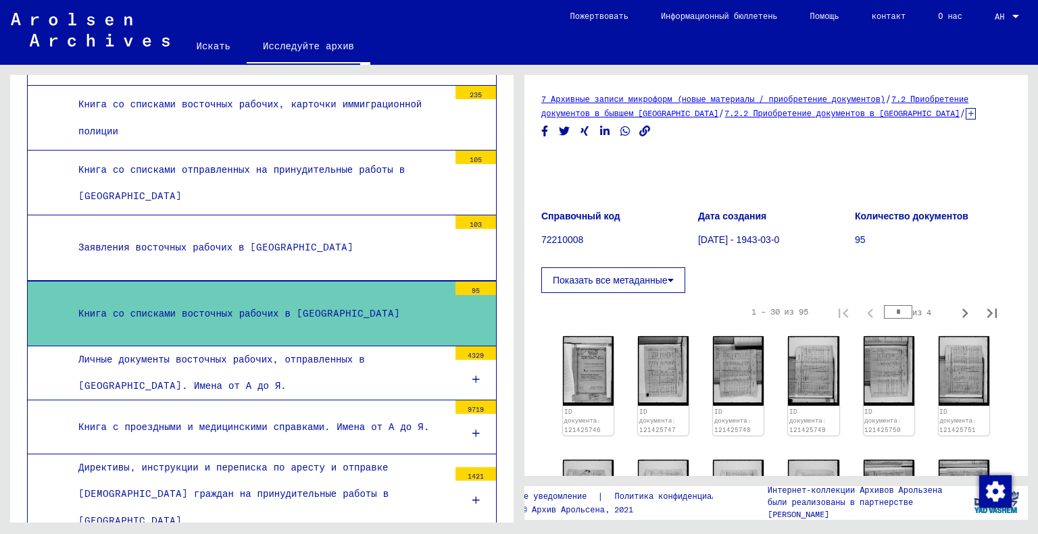
click at [282, 359] on div "Личные документы восточных рабочих, отправленных в [GEOGRAPHIC_DATA]. Имена от …" at bounding box center [258, 373] width 380 height 53
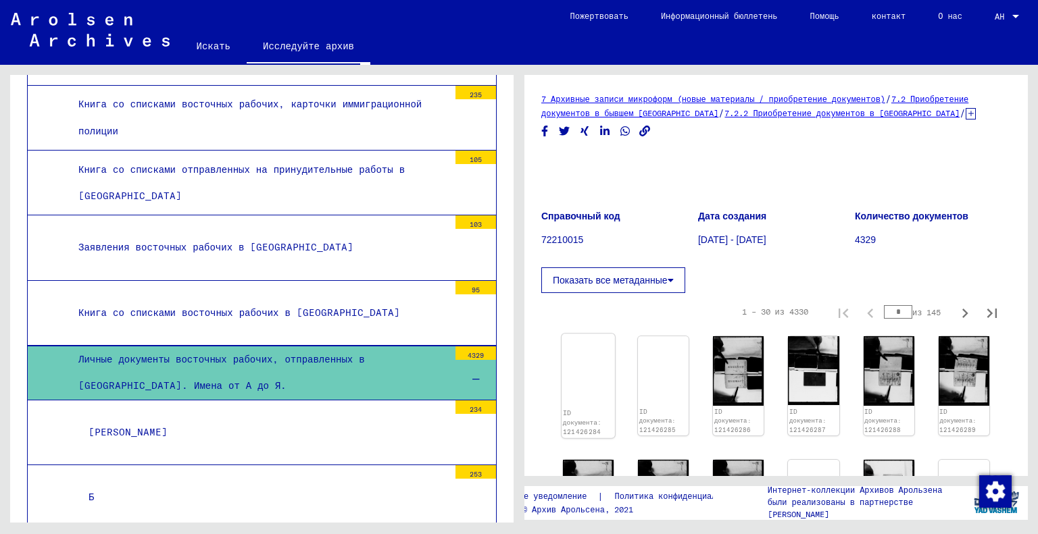
click at [588, 334] on img at bounding box center [588, 334] width 53 height 0
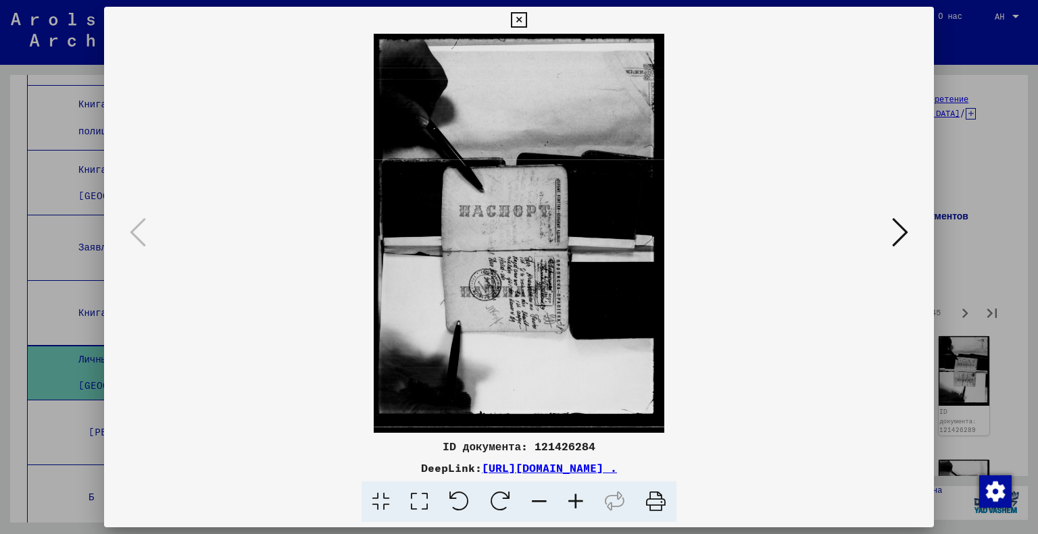
click at [423, 512] on icon at bounding box center [419, 502] width 39 height 41
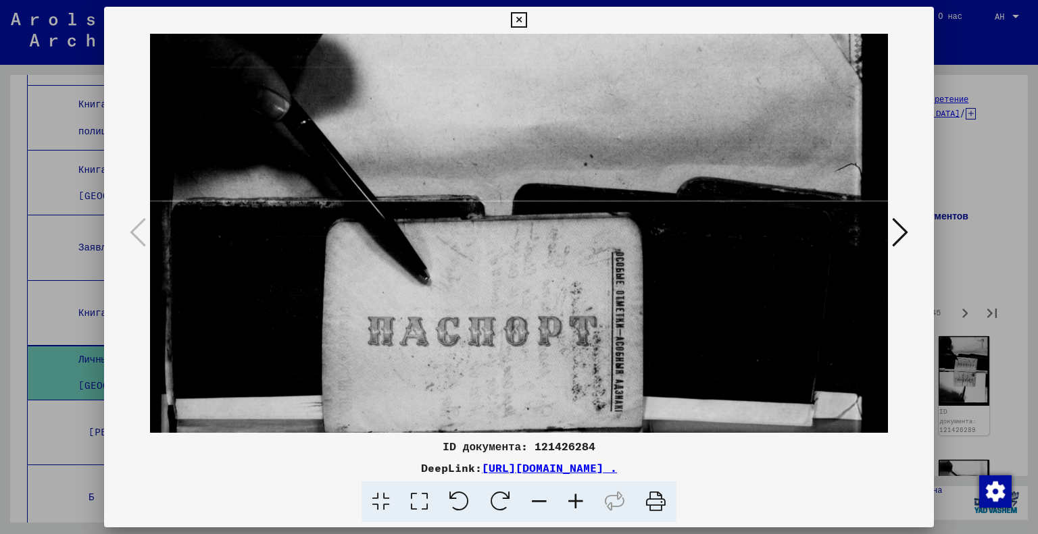
drag, startPoint x: 573, startPoint y: 318, endPoint x: 562, endPoint y: 171, distance: 147.7
click at [562, 171] on img at bounding box center [519, 388] width 739 height 1014
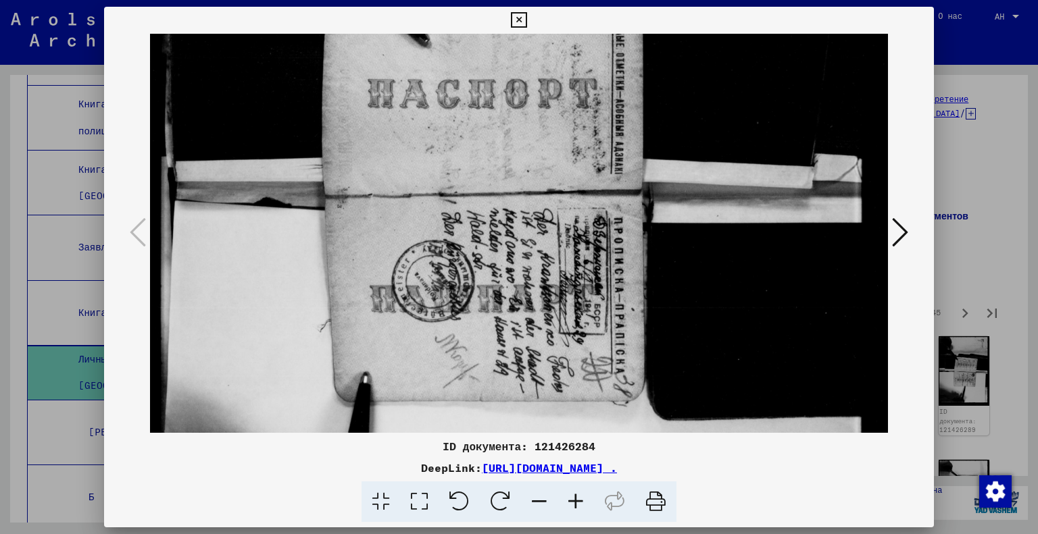
scroll to position [391, 0]
drag, startPoint x: 541, startPoint y: 375, endPoint x: 527, endPoint y: 139, distance: 236.2
click at [527, 139] on img at bounding box center [519, 150] width 739 height 1014
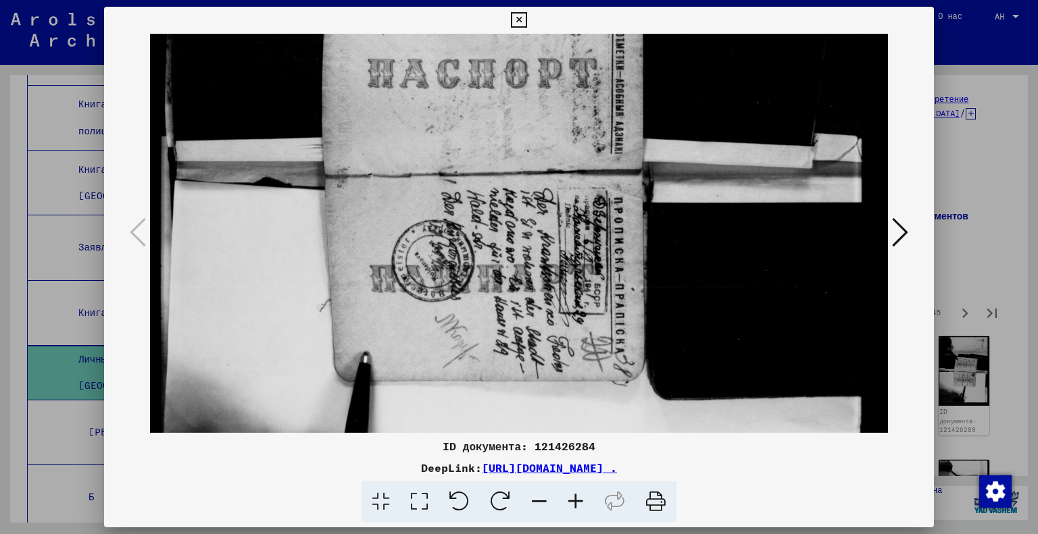
scroll to position [414, 0]
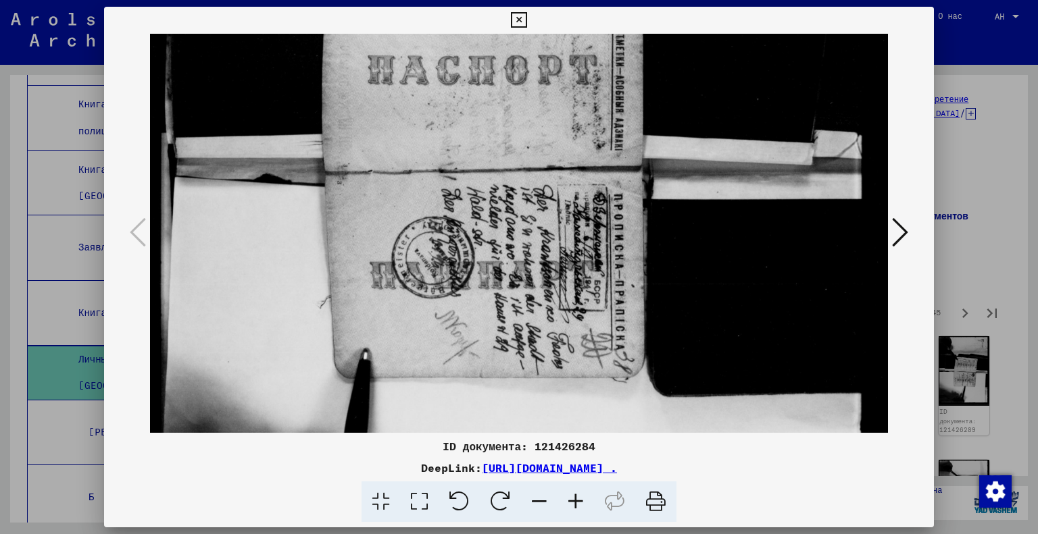
drag, startPoint x: 507, startPoint y: 310, endPoint x: 508, endPoint y: 287, distance: 23.0
click at [508, 287] on img at bounding box center [519, 127] width 739 height 1014
click at [906, 234] on icon at bounding box center [900, 232] width 16 height 32
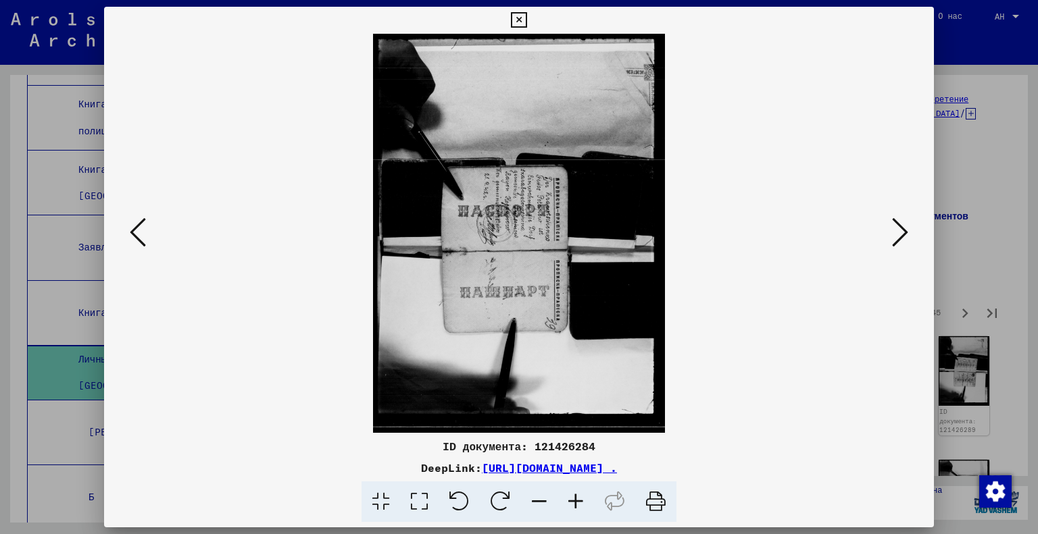
click at [409, 502] on icon at bounding box center [419, 502] width 39 height 41
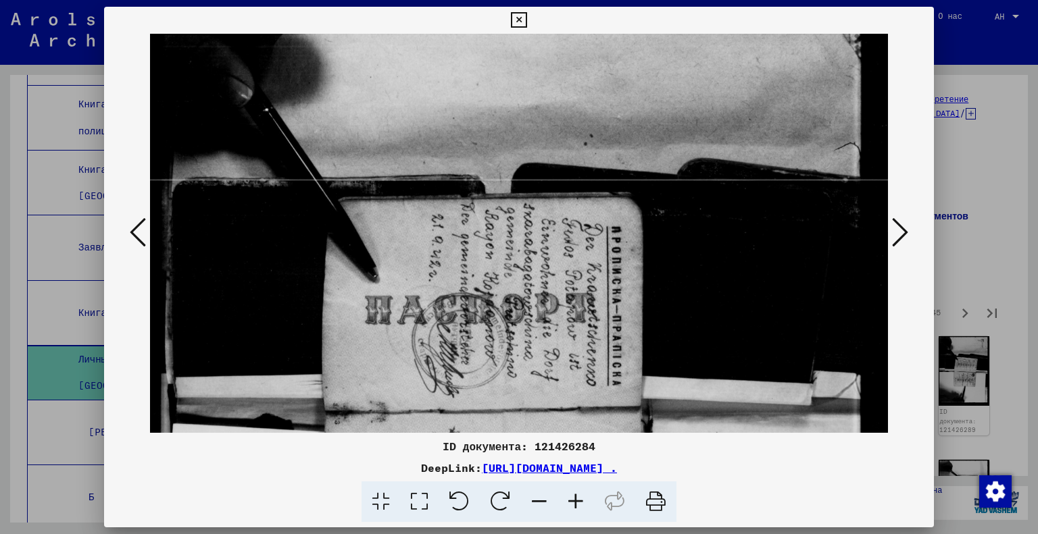
drag, startPoint x: 559, startPoint y: 372, endPoint x: 564, endPoint y: 193, distance: 179.8
click at [564, 193] on img at bounding box center [519, 367] width 739 height 1012
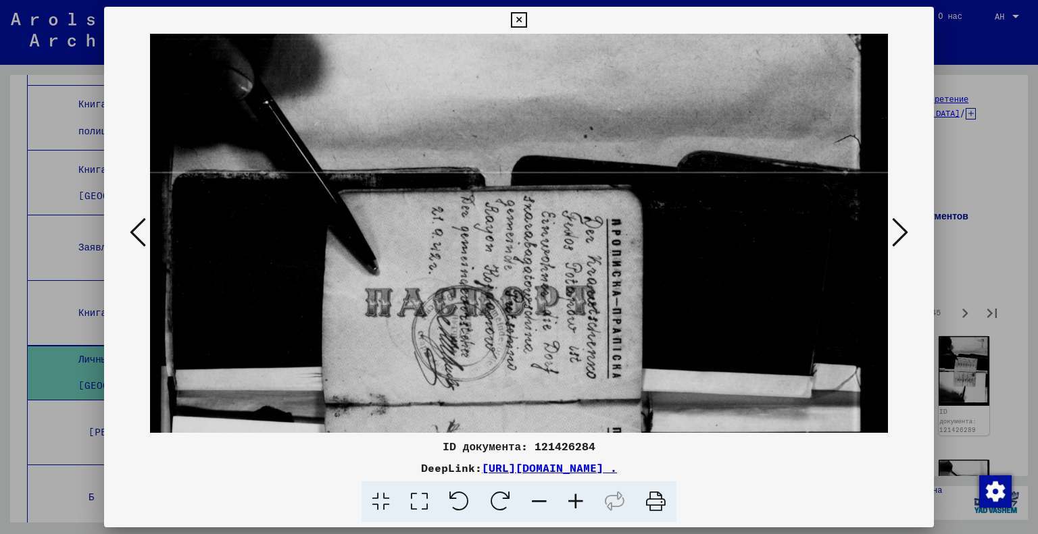
click at [895, 248] on icon at bounding box center [900, 232] width 16 height 32
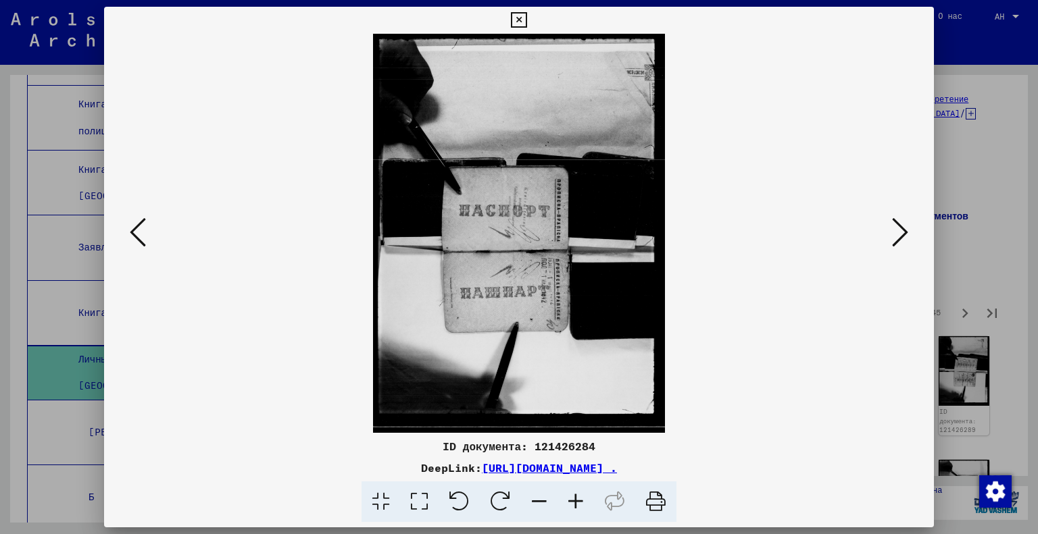
scroll to position [0, 0]
click at [893, 238] on icon at bounding box center [900, 232] width 16 height 32
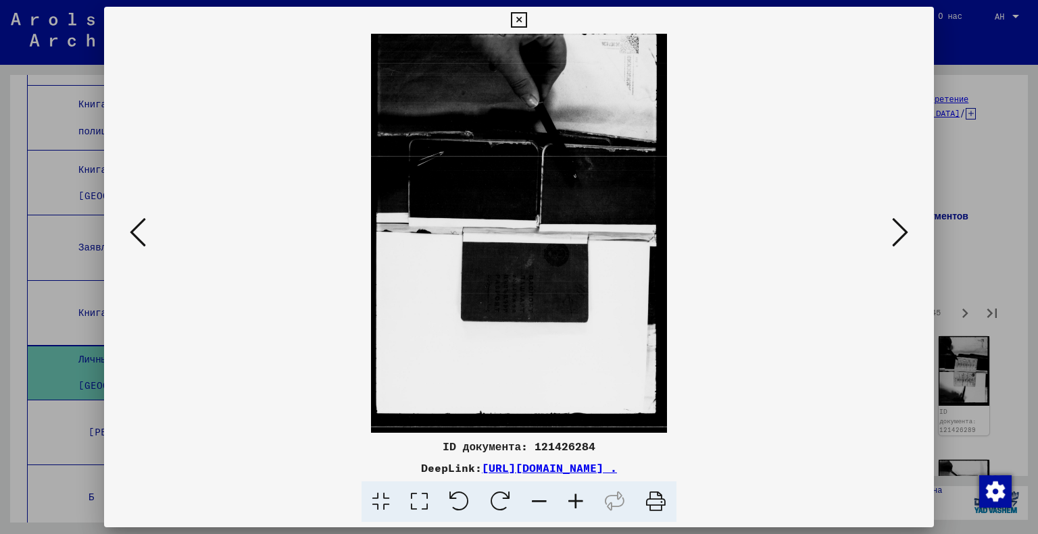
click at [893, 238] on icon at bounding box center [900, 232] width 16 height 32
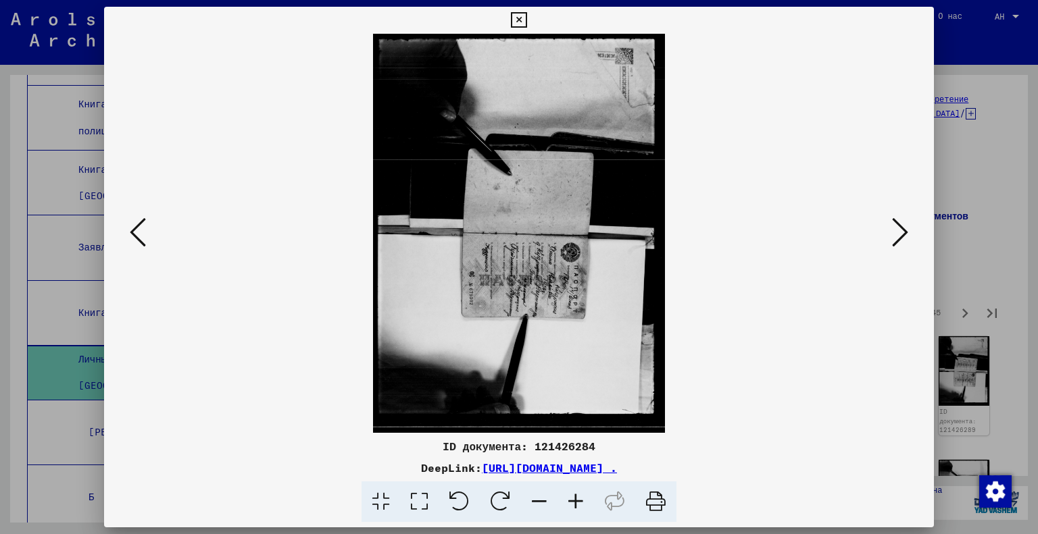
click at [414, 500] on icon at bounding box center [419, 502] width 39 height 41
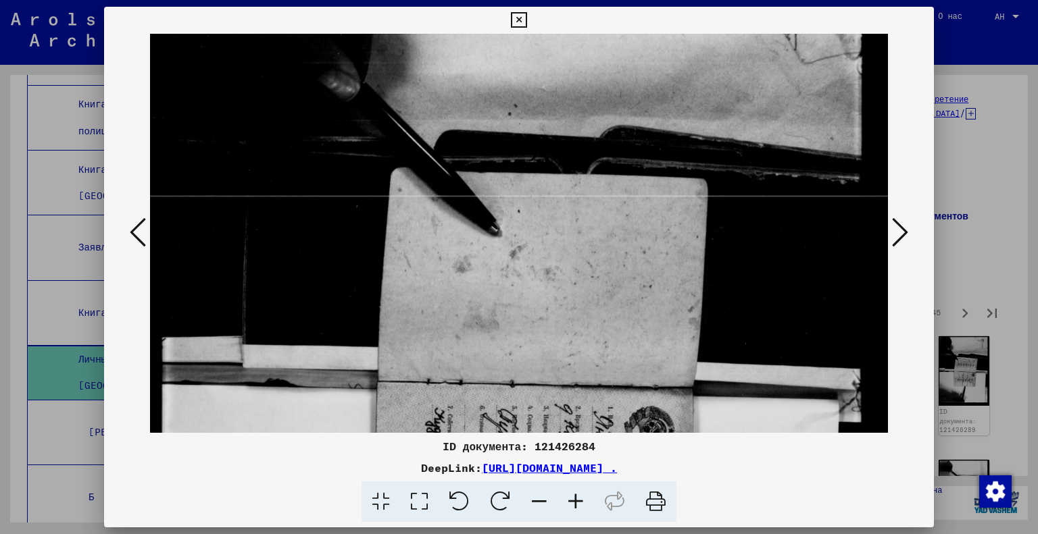
drag, startPoint x: 537, startPoint y: 336, endPoint x: 492, endPoint y: 189, distance: 153.3
click at [492, 189] on img at bounding box center [519, 383] width 739 height 1012
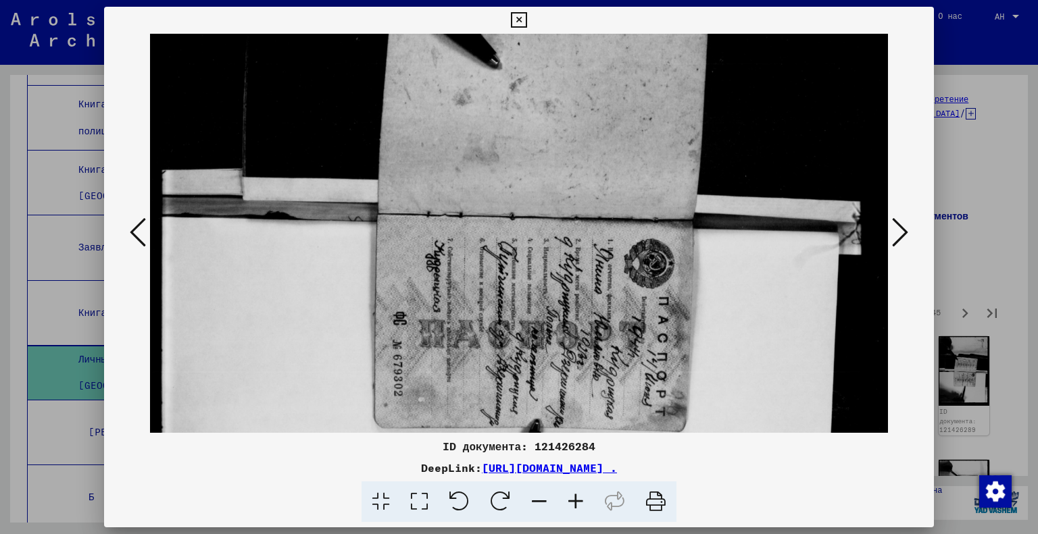
drag, startPoint x: 516, startPoint y: 287, endPoint x: 483, endPoint y: 118, distance: 172.0
click at [484, 120] on img at bounding box center [519, 215] width 739 height 1012
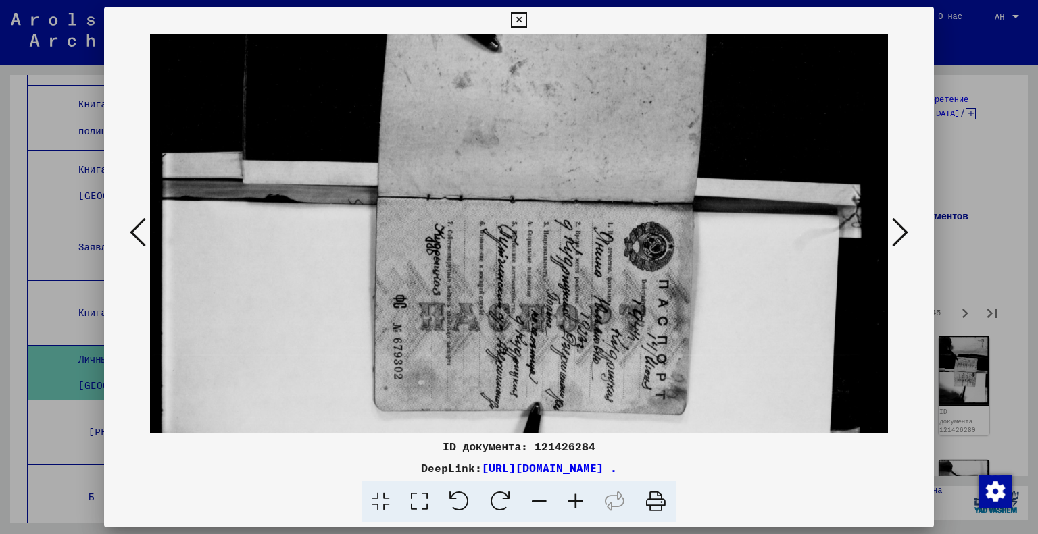
click at [905, 236] on icon at bounding box center [900, 232] width 16 height 32
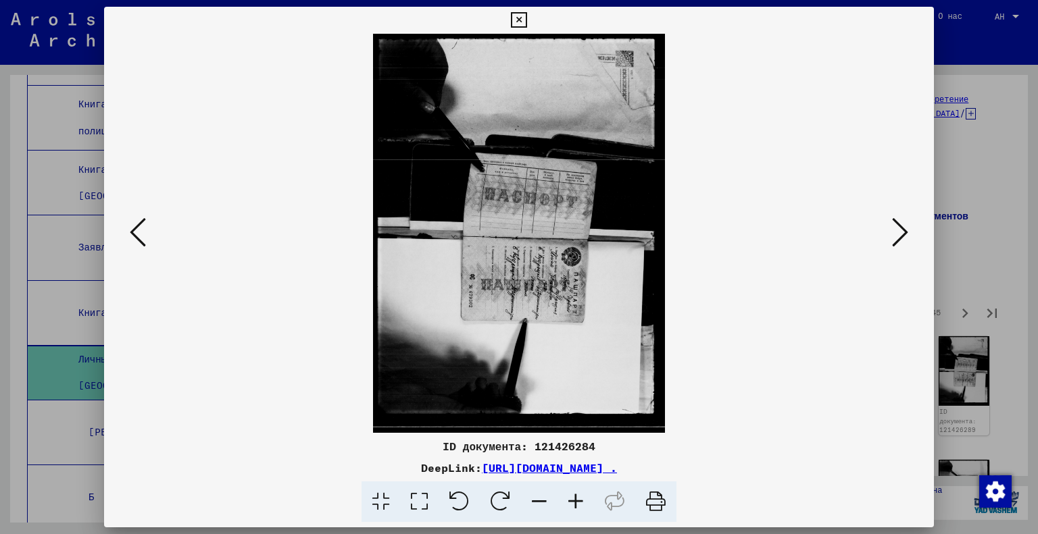
click at [459, 502] on icon at bounding box center [459, 502] width 41 height 41
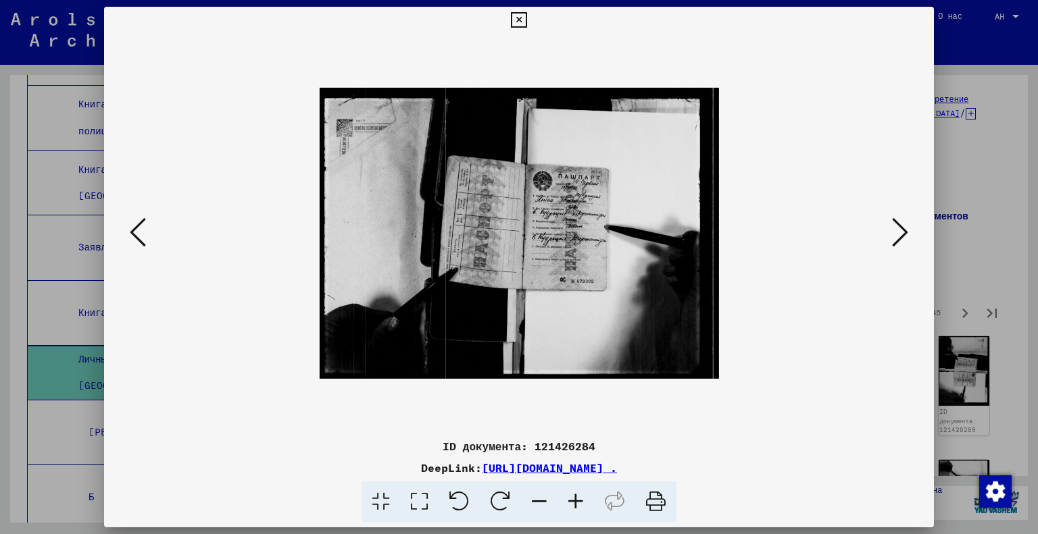
click at [909, 223] on button at bounding box center [900, 233] width 24 height 39
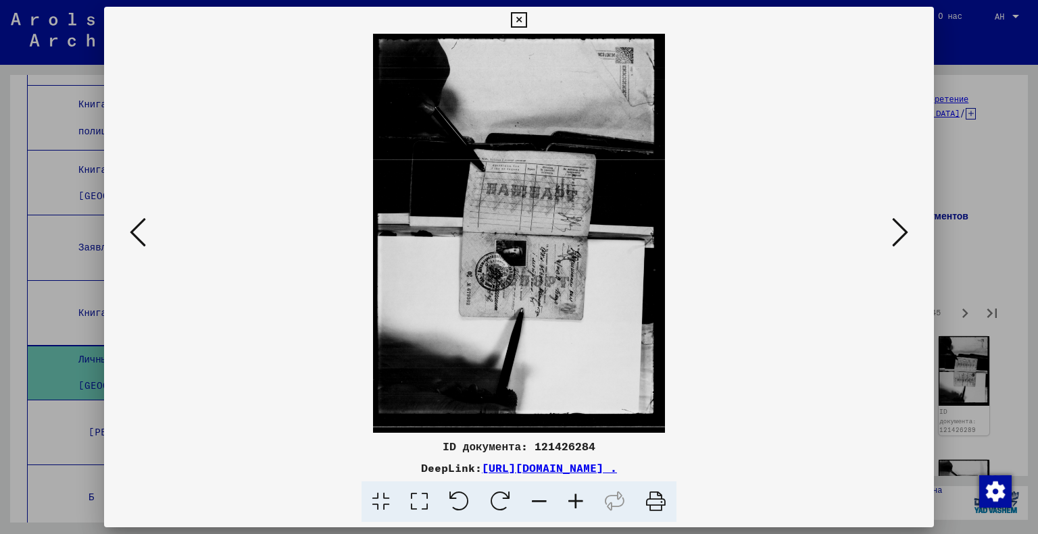
click at [140, 227] on icon at bounding box center [138, 232] width 16 height 32
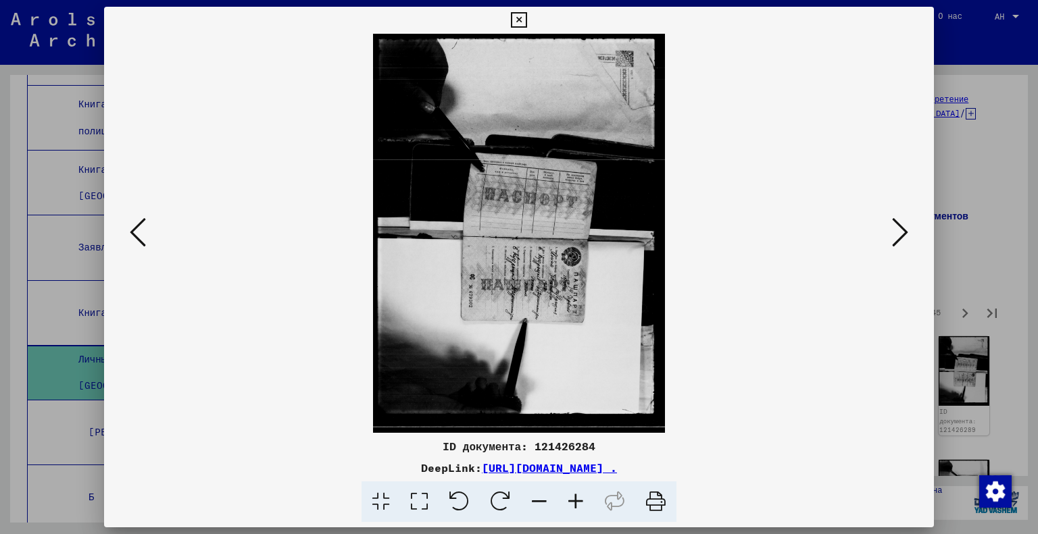
click at [897, 226] on icon at bounding box center [900, 232] width 16 height 32
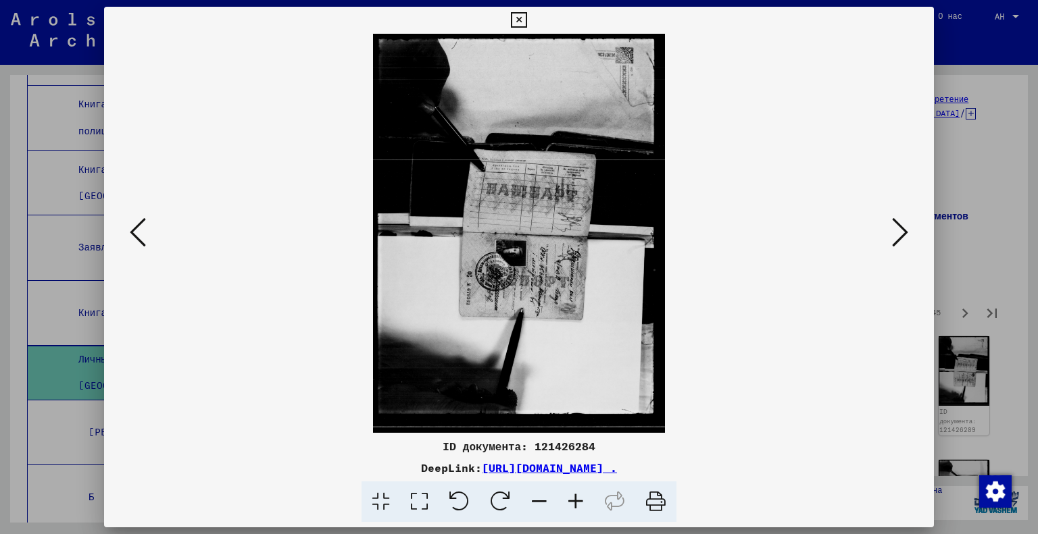
click at [447, 500] on icon at bounding box center [459, 502] width 41 height 41
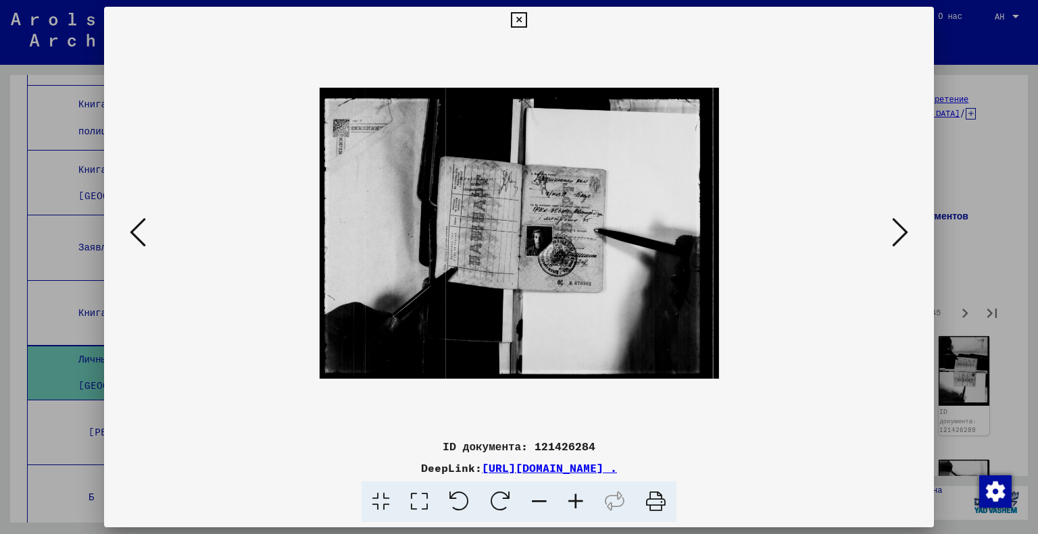
click at [403, 505] on icon at bounding box center [419, 502] width 39 height 41
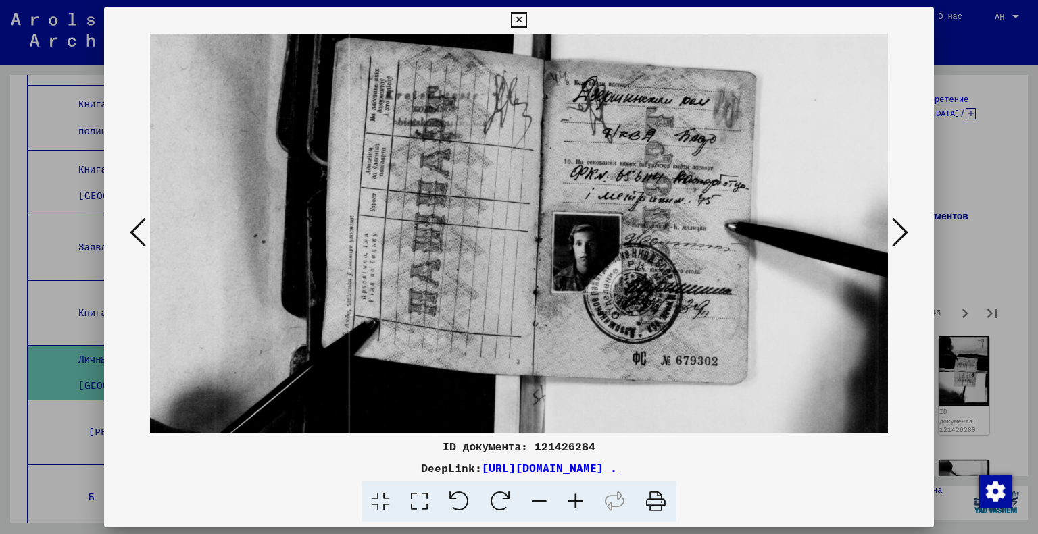
scroll to position [0, 293]
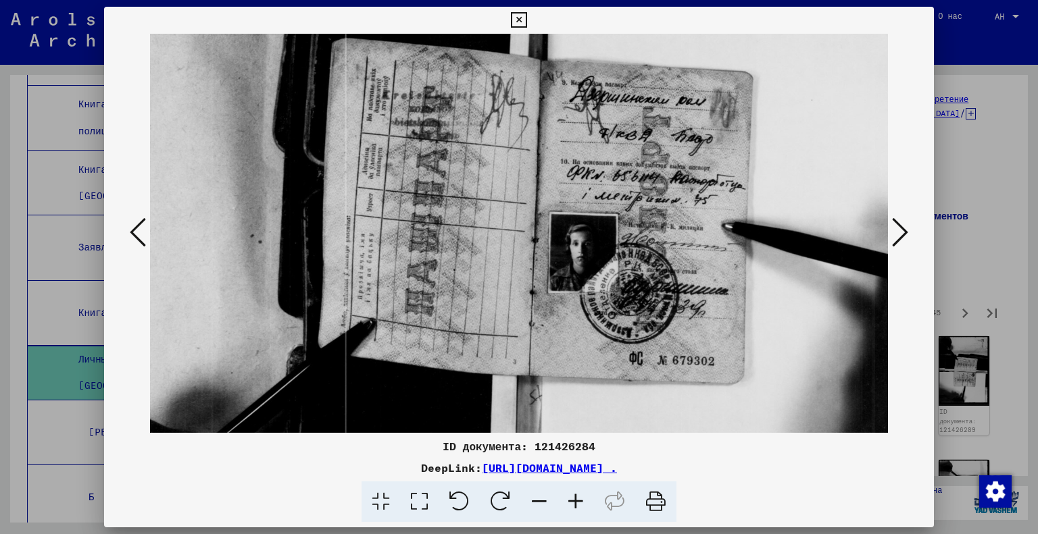
drag, startPoint x: 703, startPoint y: 284, endPoint x: 411, endPoint y: 337, distance: 296.7
click at [411, 337] on img at bounding box center [532, 233] width 1012 height 739
click at [908, 228] on button at bounding box center [900, 233] width 24 height 39
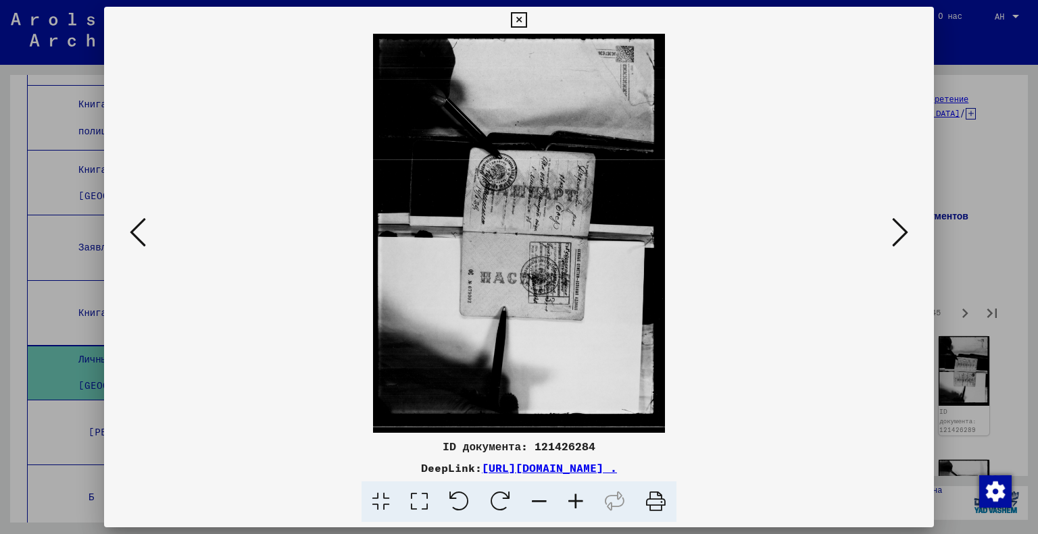
click at [453, 515] on icon at bounding box center [459, 502] width 41 height 41
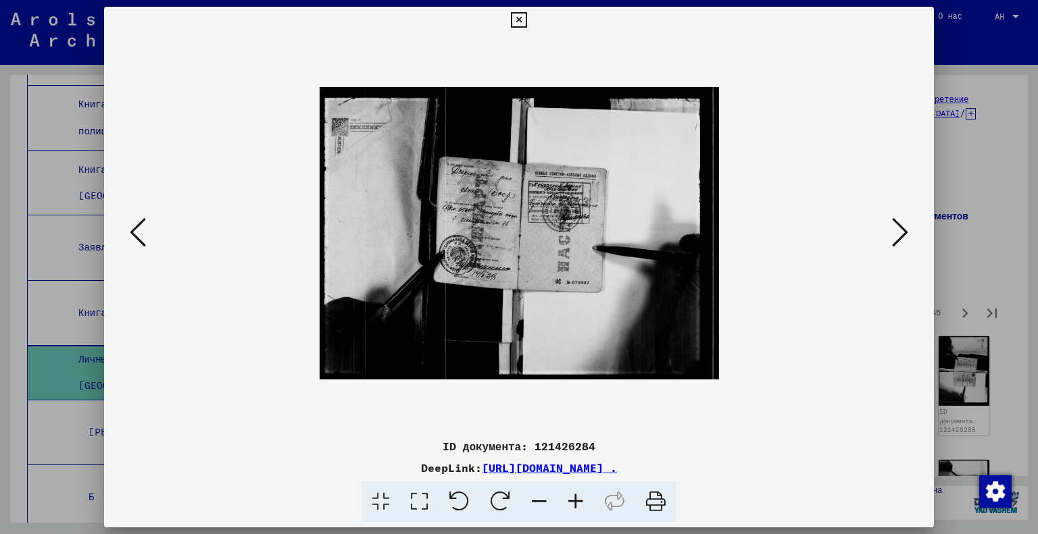
click at [425, 501] on icon at bounding box center [419, 502] width 39 height 41
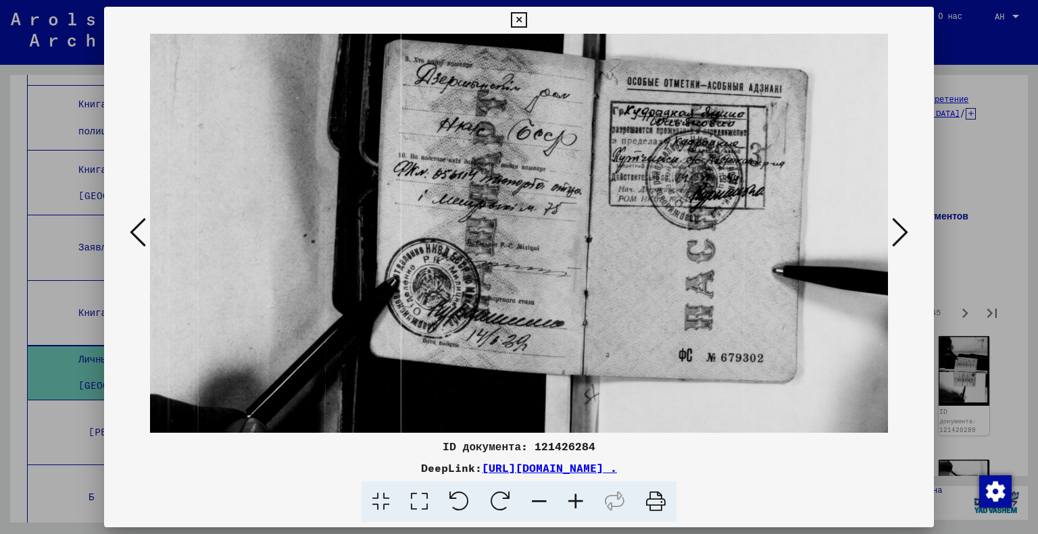
drag, startPoint x: 719, startPoint y: 247, endPoint x: 482, endPoint y: 321, distance: 248.5
click at [482, 321] on img at bounding box center [586, 233] width 1009 height 739
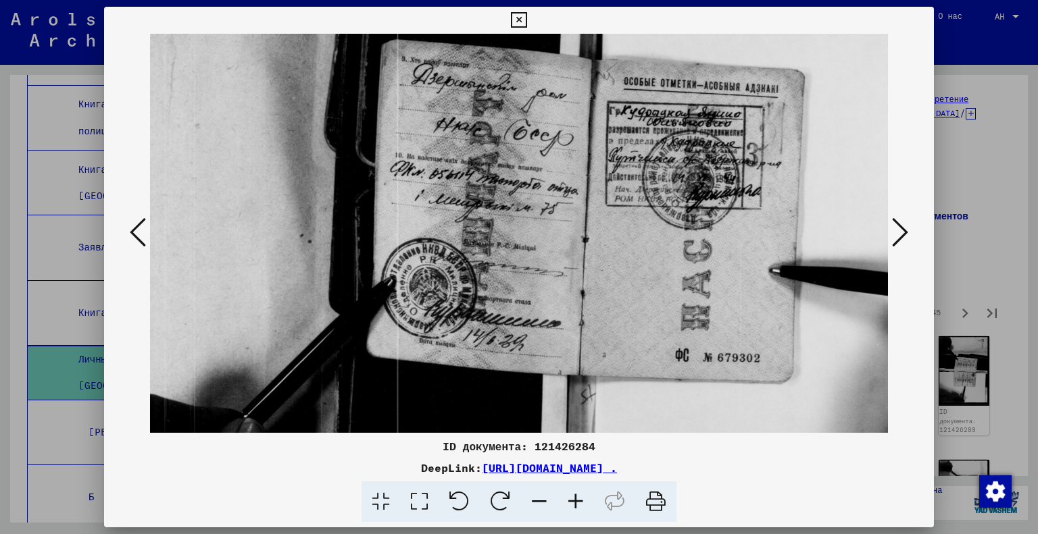
click at [905, 224] on icon at bounding box center [900, 232] width 16 height 32
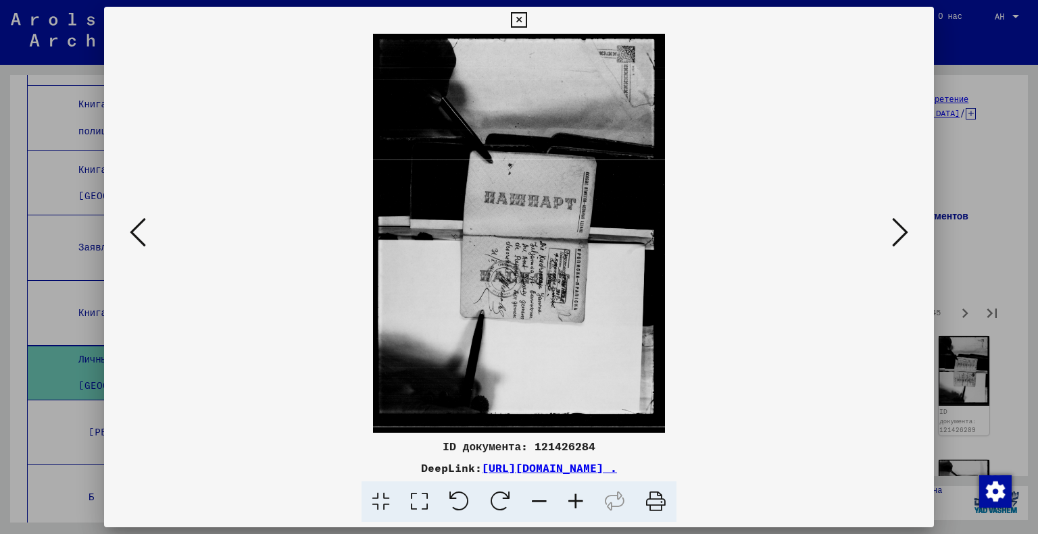
click at [451, 500] on icon at bounding box center [459, 502] width 41 height 41
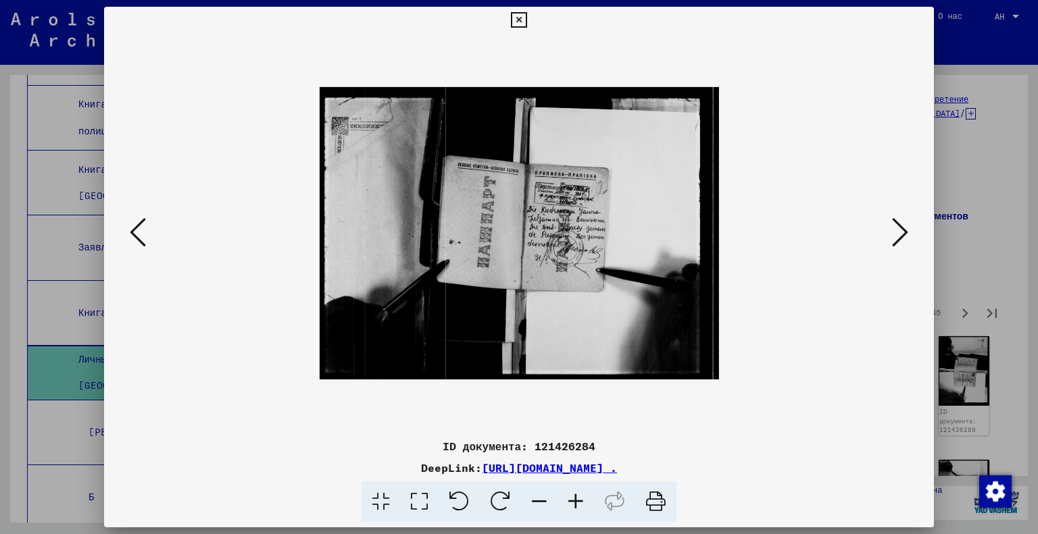
click at [417, 500] on icon at bounding box center [419, 502] width 39 height 41
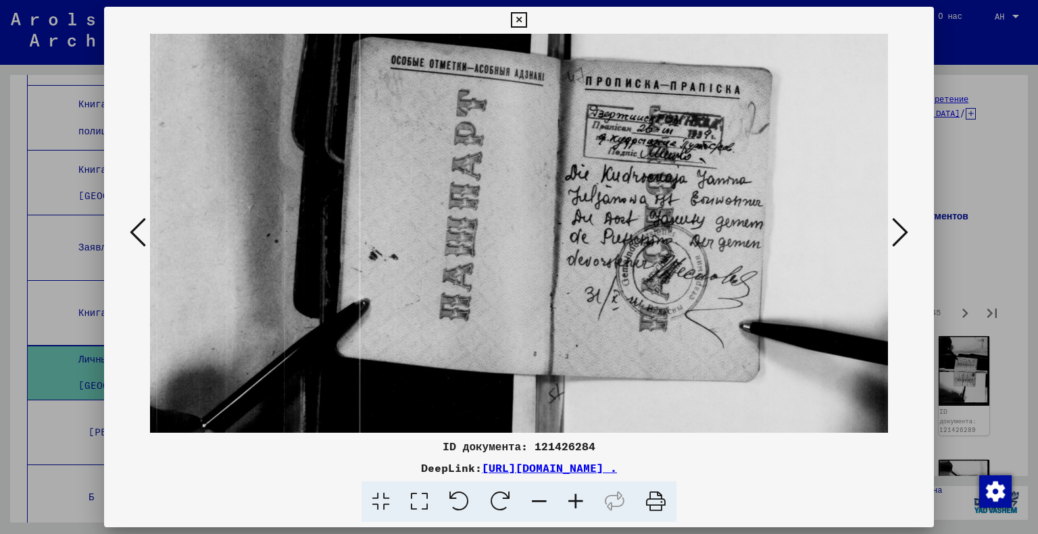
scroll to position [0, 283]
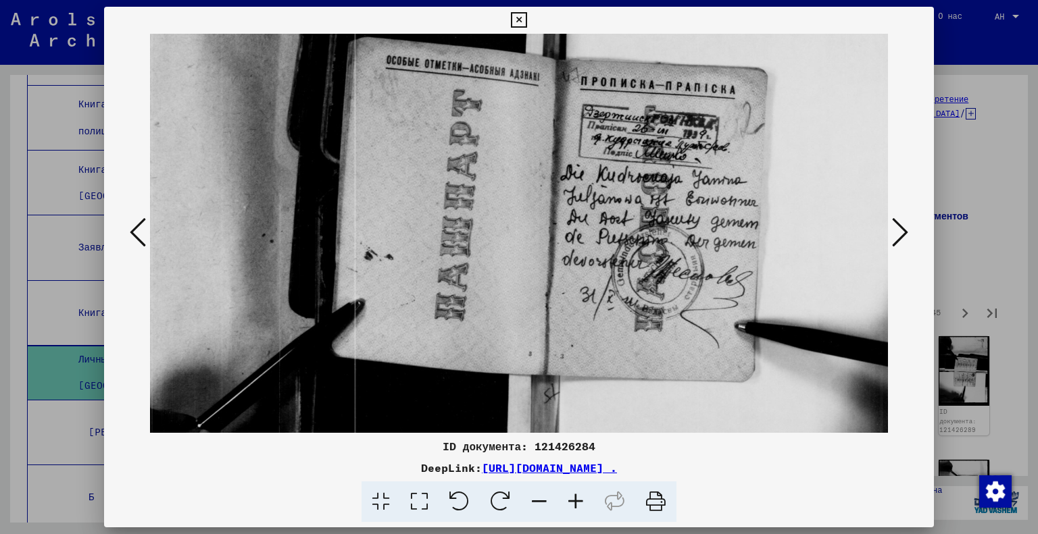
drag, startPoint x: 705, startPoint y: 305, endPoint x: 422, endPoint y: 360, distance: 288.5
click at [422, 360] on img at bounding box center [540, 233] width 1009 height 739
click at [903, 226] on icon at bounding box center [900, 232] width 16 height 32
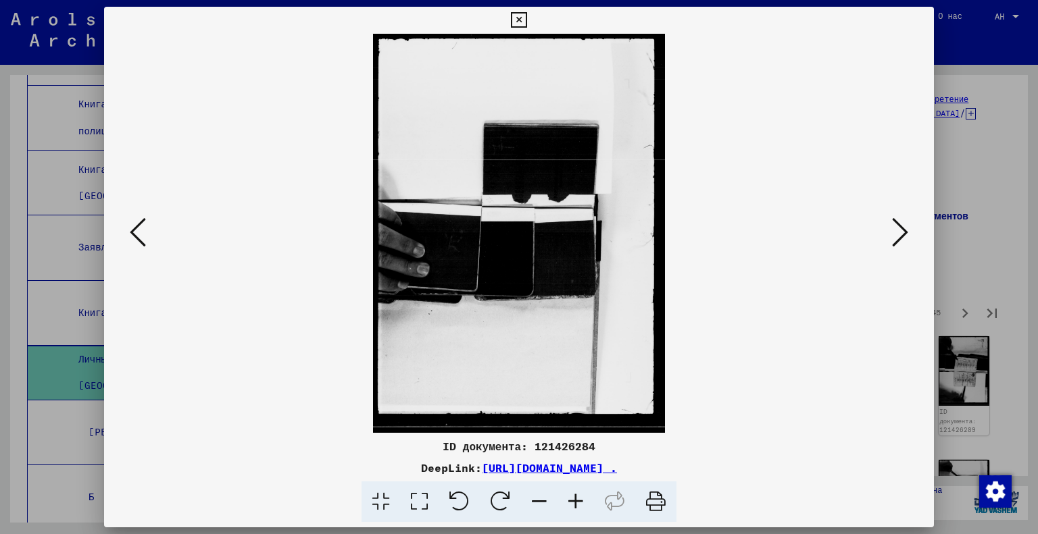
click at [903, 230] on icon at bounding box center [900, 232] width 16 height 32
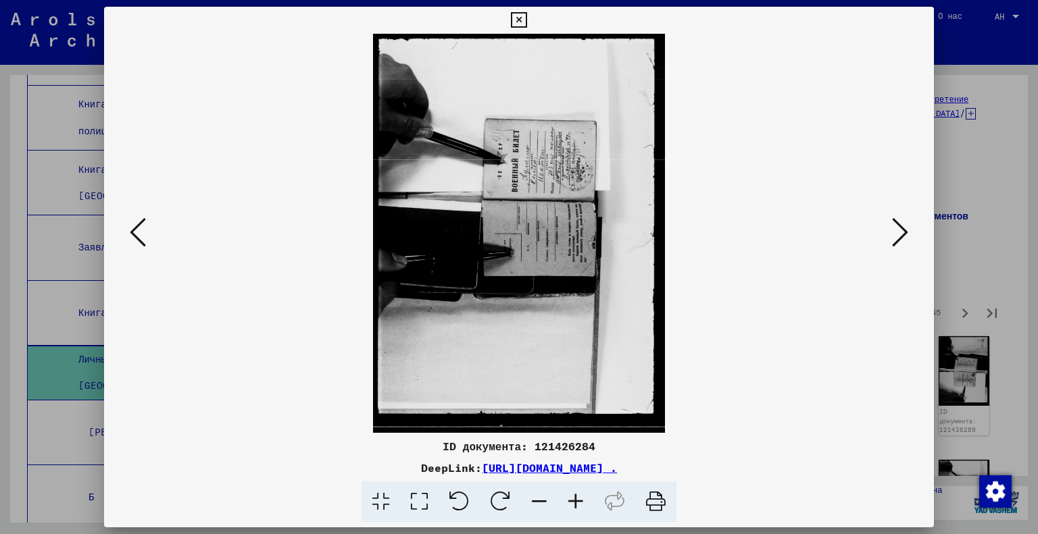
click at [492, 508] on icon at bounding box center [500, 502] width 41 height 41
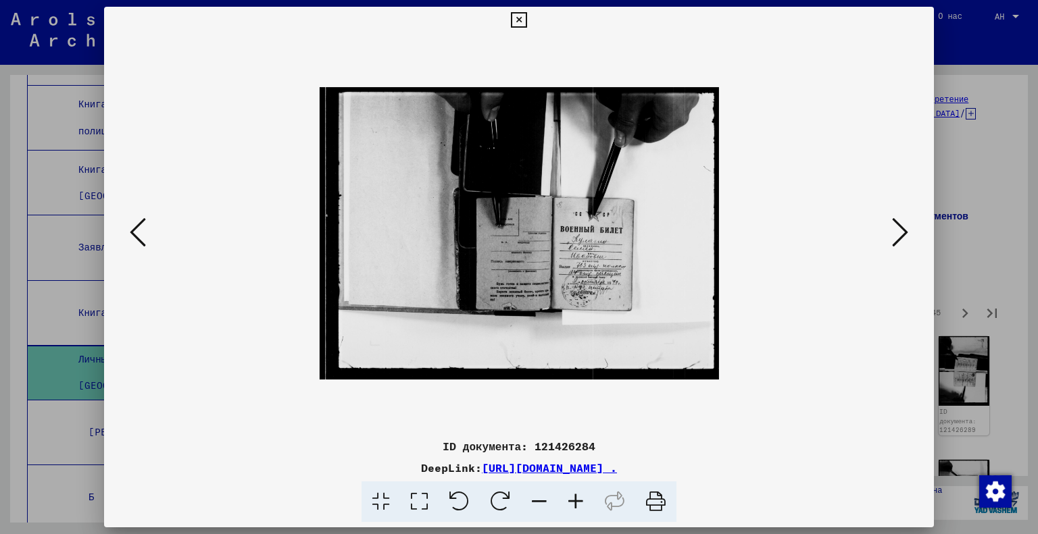
click at [416, 500] on icon at bounding box center [419, 502] width 39 height 41
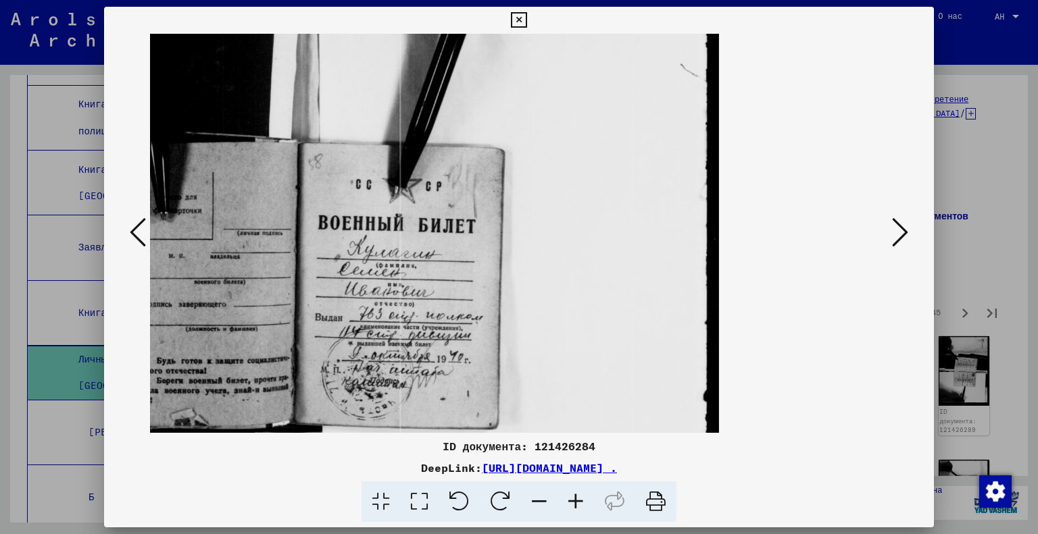
click at [900, 232] on icon at bounding box center [900, 232] width 16 height 32
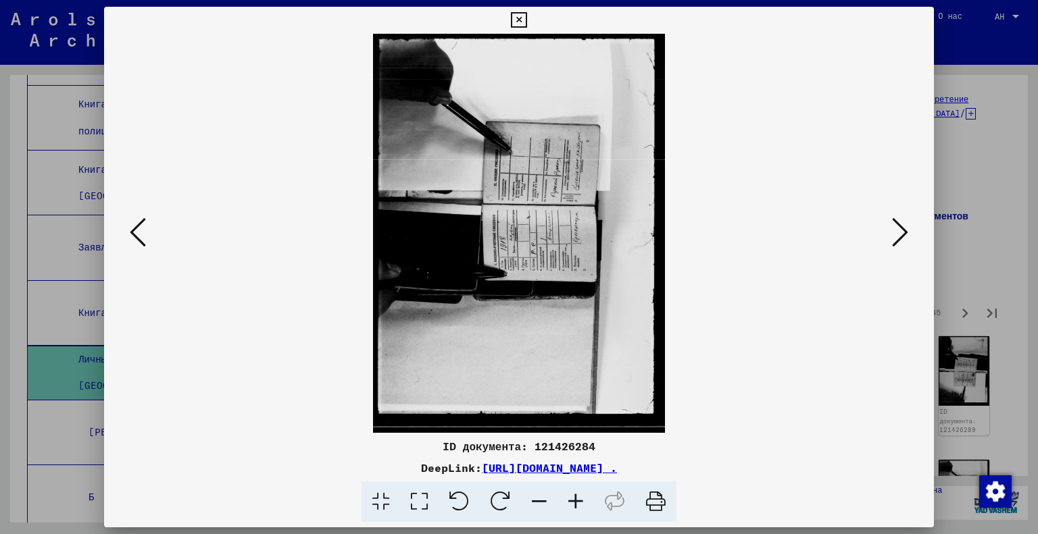
click at [899, 232] on icon at bounding box center [900, 232] width 16 height 32
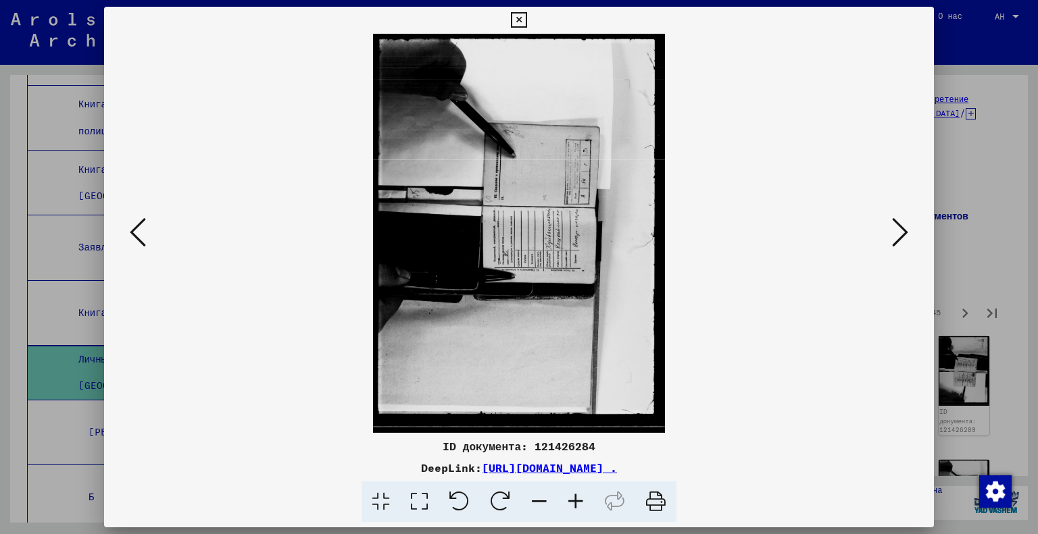
click at [899, 232] on icon at bounding box center [900, 232] width 16 height 32
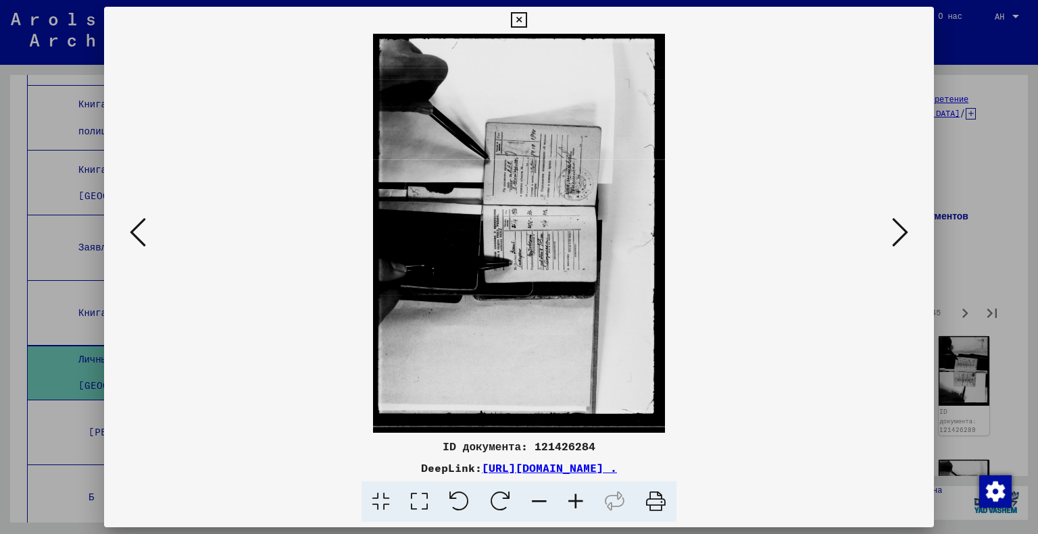
click at [492, 504] on icon at bounding box center [500, 502] width 41 height 41
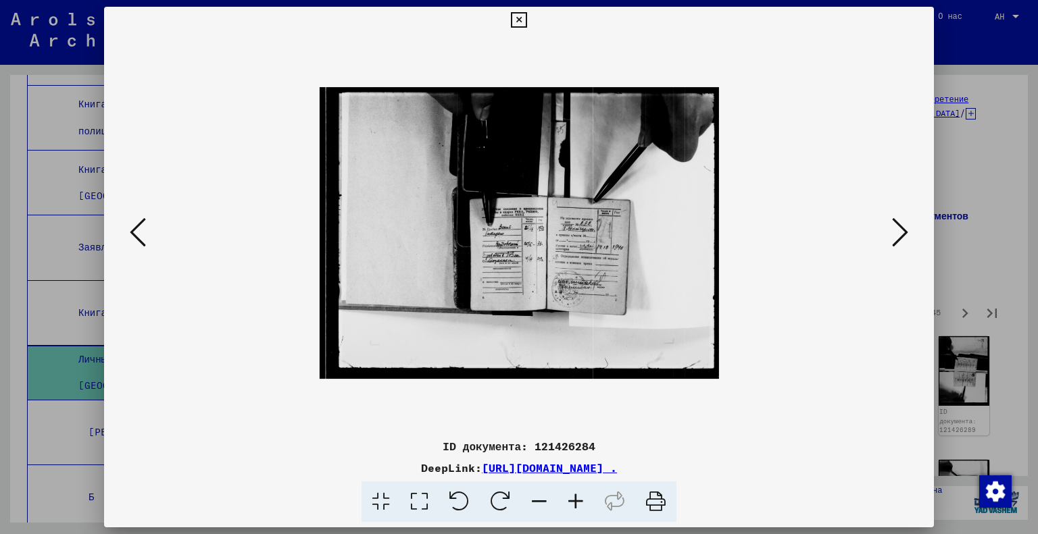
click at [418, 496] on icon at bounding box center [419, 502] width 39 height 41
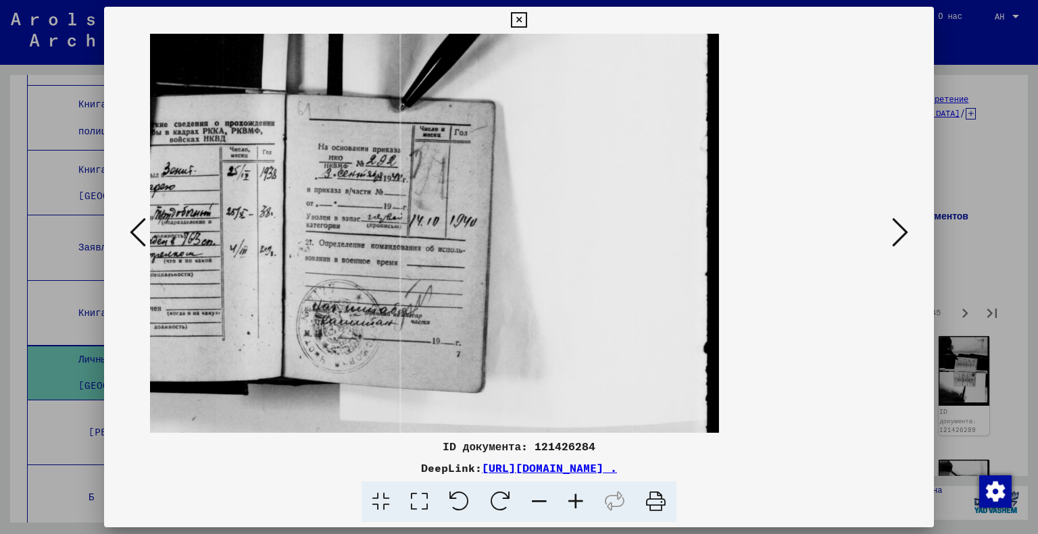
drag, startPoint x: 476, startPoint y: 320, endPoint x: 759, endPoint y: 272, distance: 287.9
click at [759, 272] on div at bounding box center [519, 233] width 739 height 399
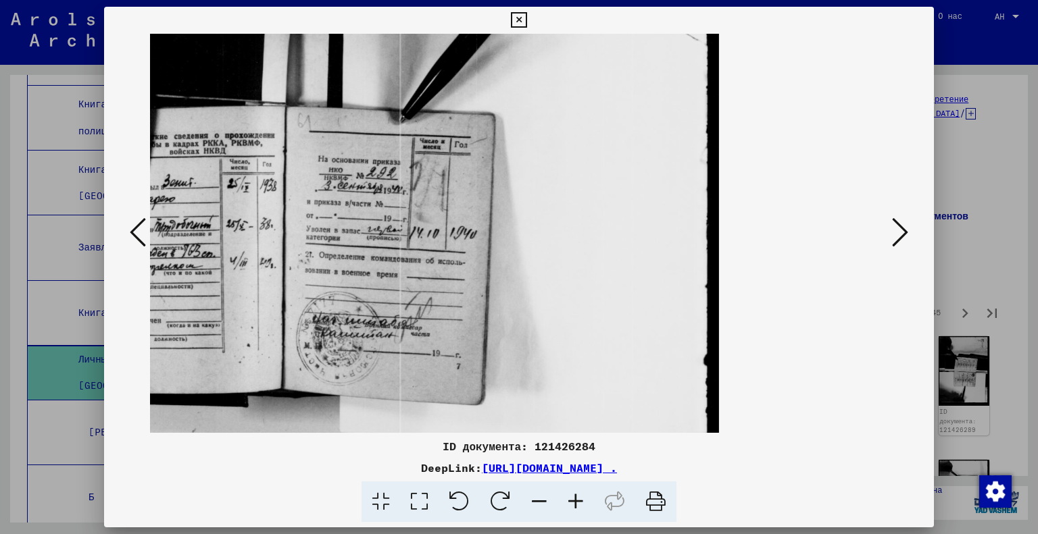
scroll to position [36, 0]
drag, startPoint x: 512, startPoint y: 267, endPoint x: 667, endPoint y: 280, distance: 155.3
click at [667, 280] on img at bounding box center [213, 197] width 1009 height 739
click at [918, 226] on div at bounding box center [519, 233] width 830 height 399
click at [905, 230] on icon at bounding box center [900, 232] width 16 height 32
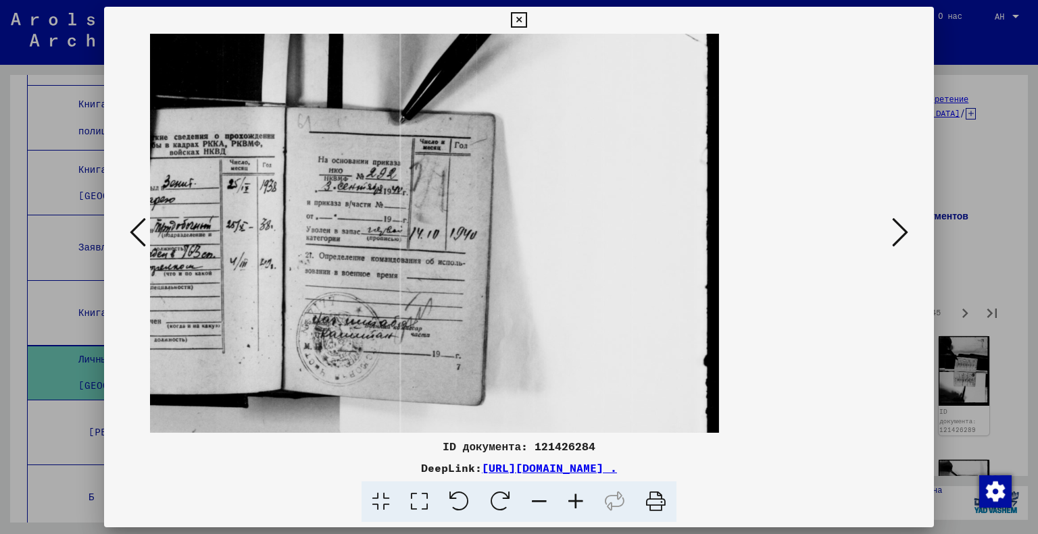
scroll to position [0, 0]
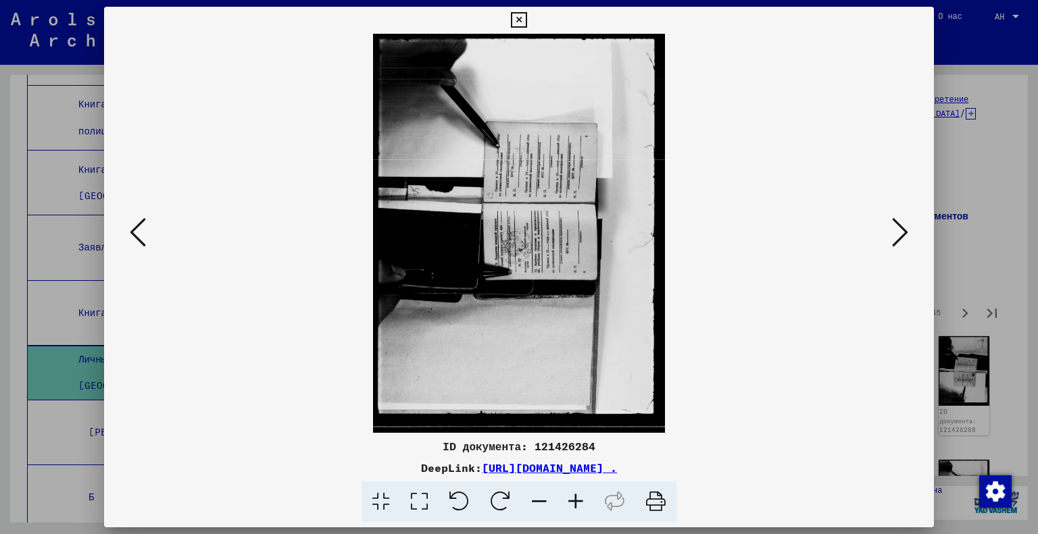
click at [905, 230] on icon at bounding box center [900, 232] width 16 height 32
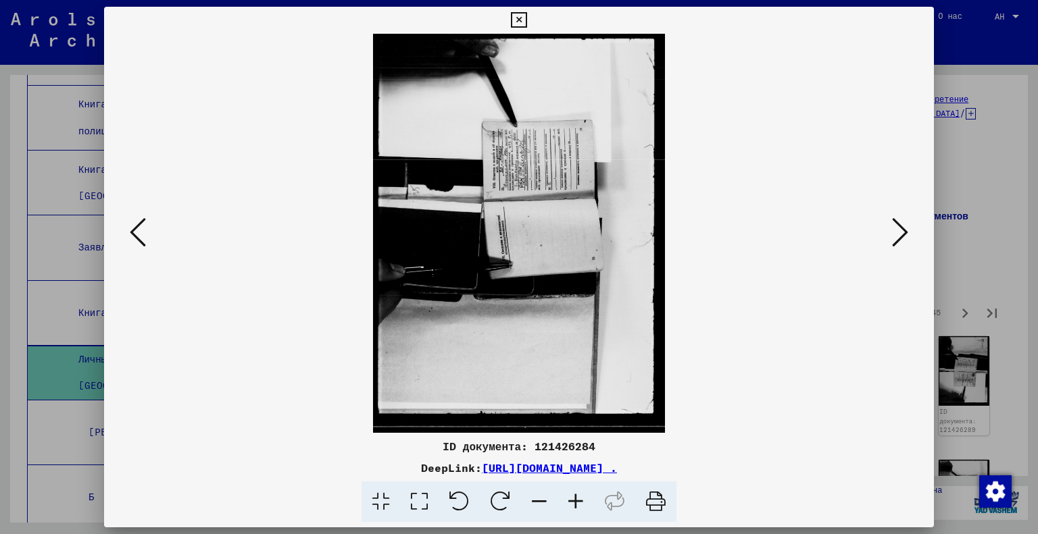
click at [905, 230] on icon at bounding box center [900, 232] width 16 height 32
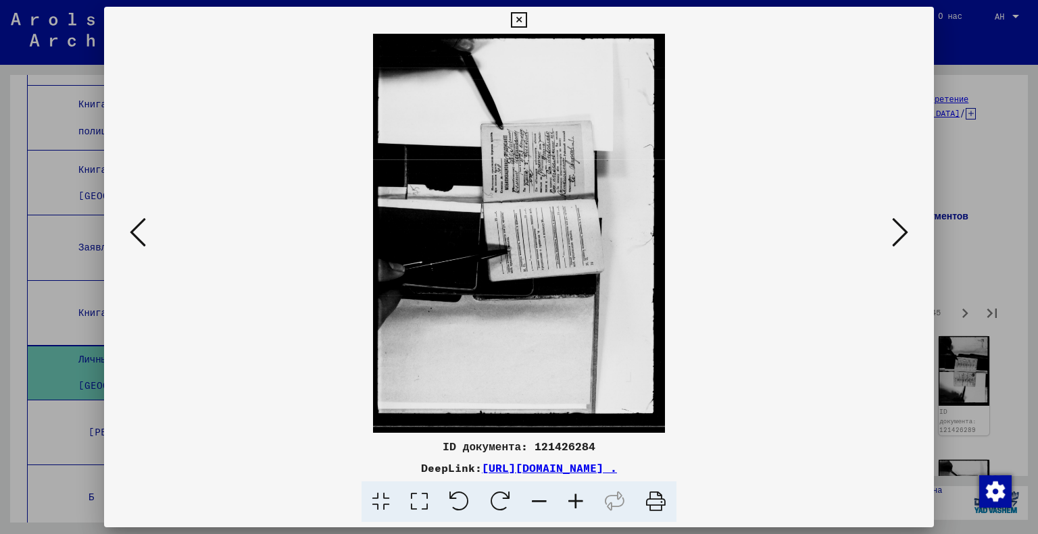
click at [498, 502] on icon at bounding box center [500, 502] width 41 height 41
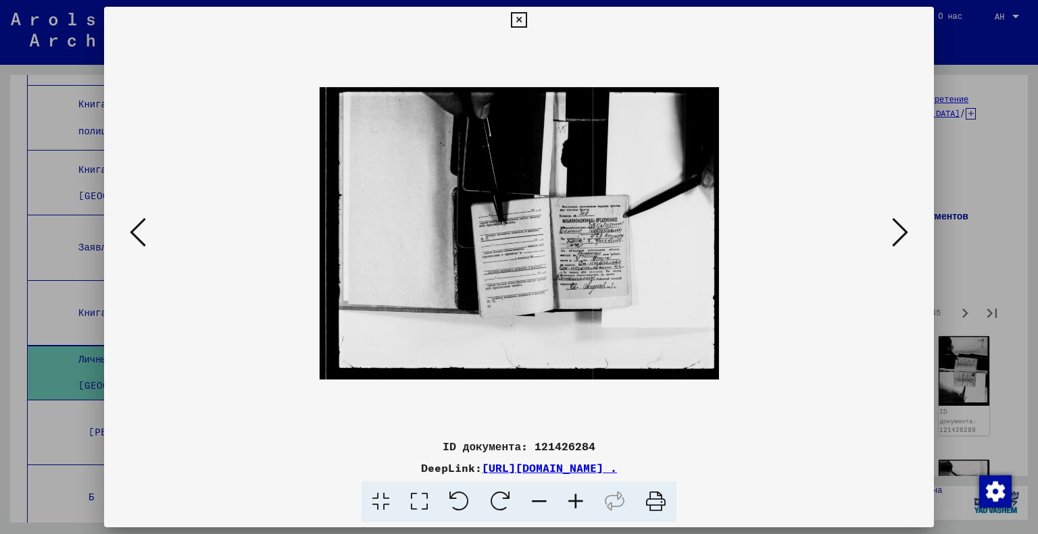
click at [414, 501] on icon at bounding box center [419, 502] width 39 height 41
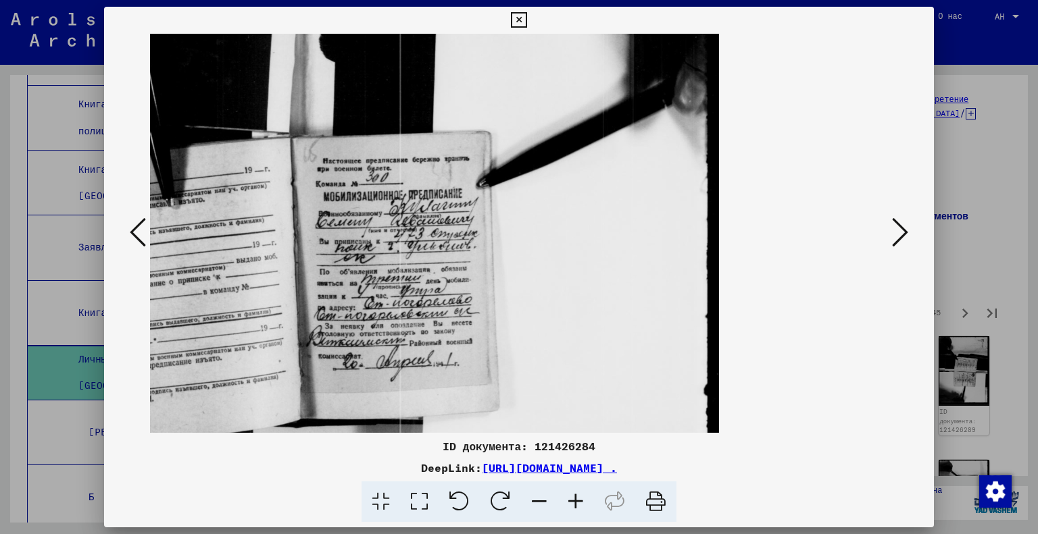
drag, startPoint x: 516, startPoint y: 326, endPoint x: 535, endPoint y: 321, distance: 19.7
click at [535, 321] on img at bounding box center [213, 228] width 1009 height 739
click at [894, 234] on icon at bounding box center [900, 232] width 16 height 32
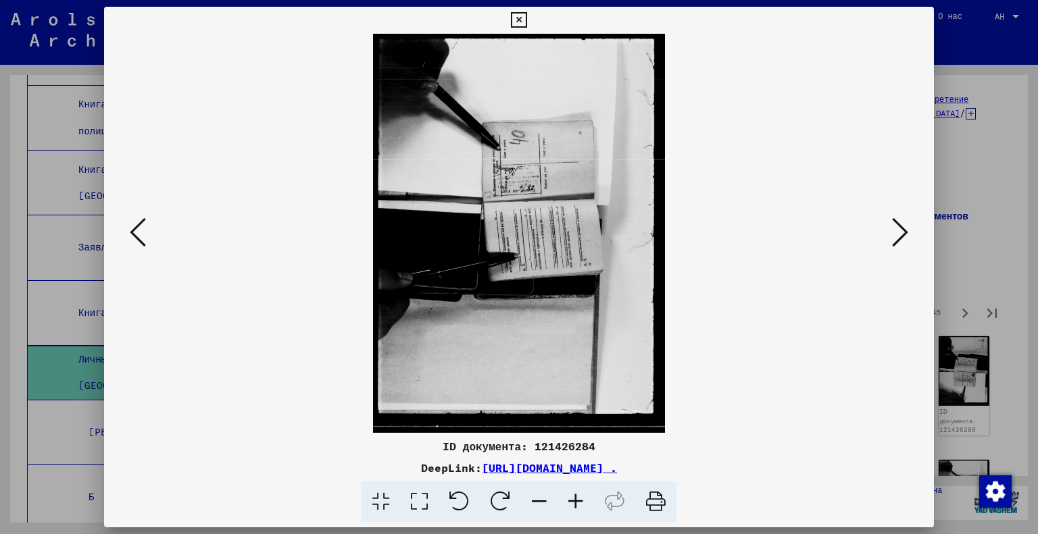
click at [894, 234] on icon at bounding box center [900, 232] width 16 height 32
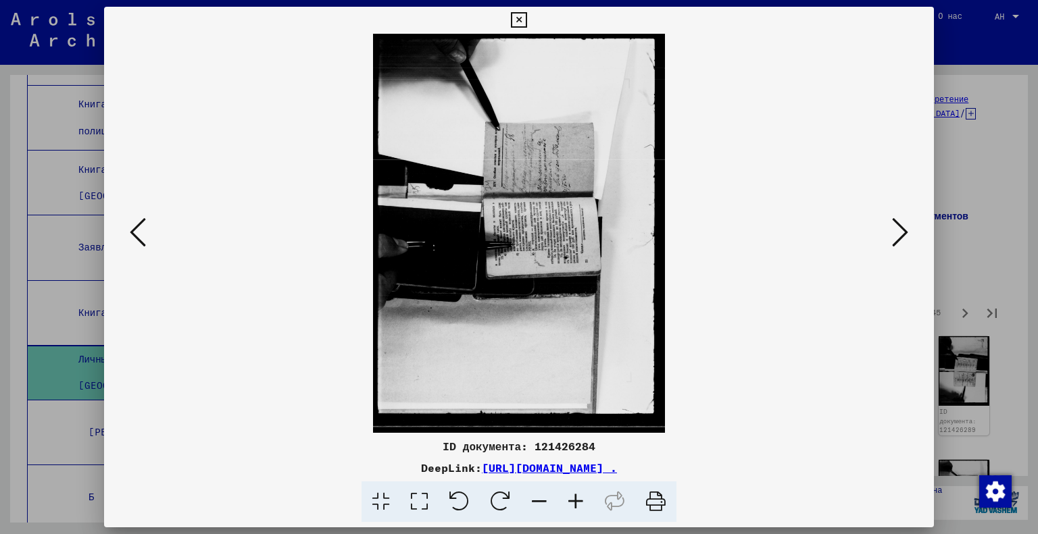
click at [894, 234] on icon at bounding box center [900, 232] width 16 height 32
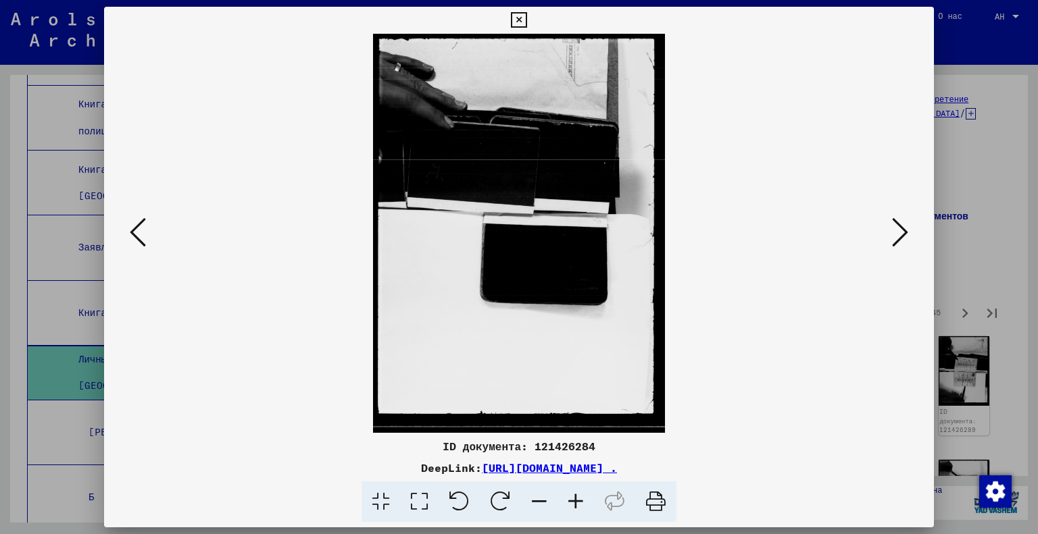
click at [894, 234] on icon at bounding box center [900, 232] width 16 height 32
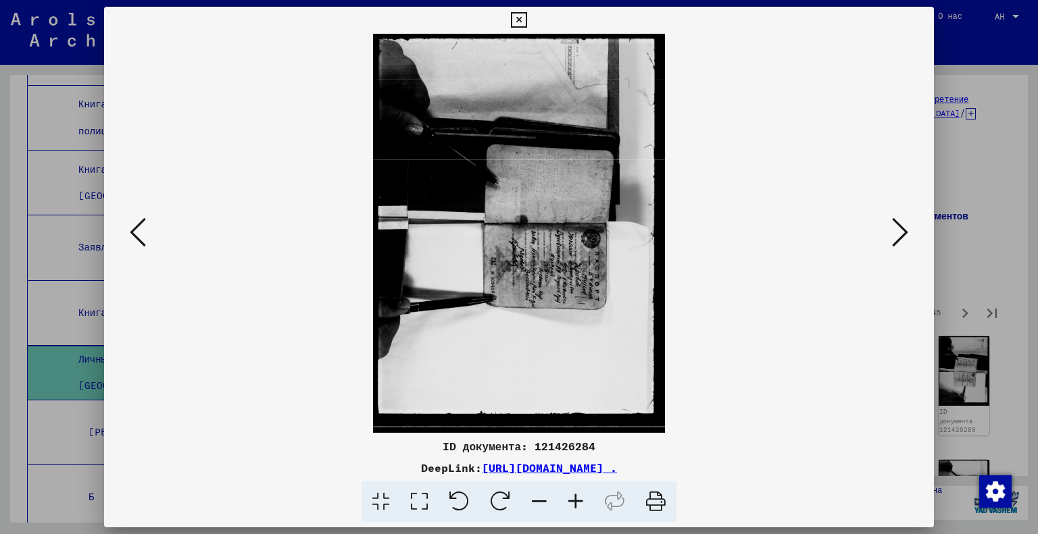
click at [450, 507] on icon at bounding box center [459, 502] width 41 height 41
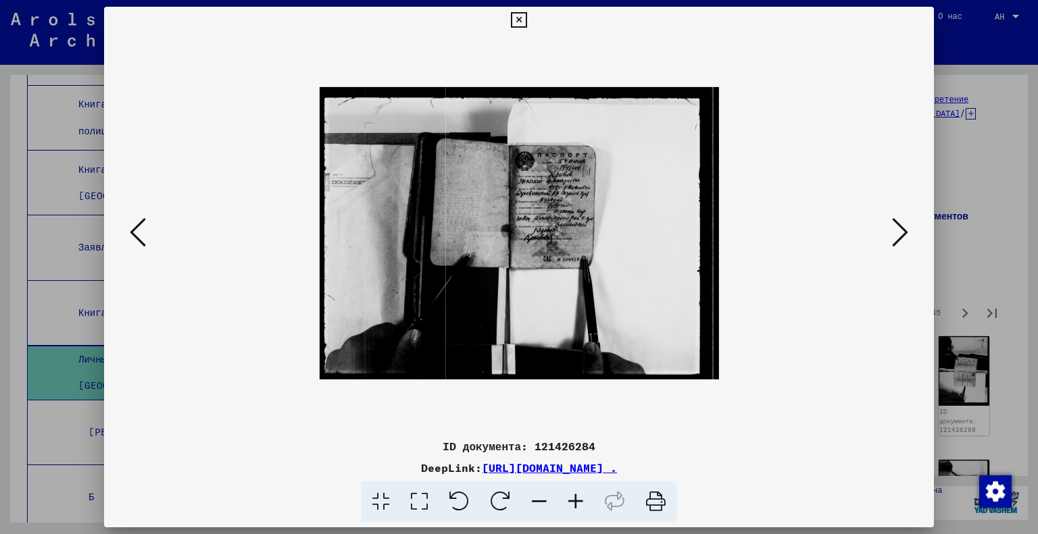
click at [416, 502] on icon at bounding box center [419, 502] width 39 height 41
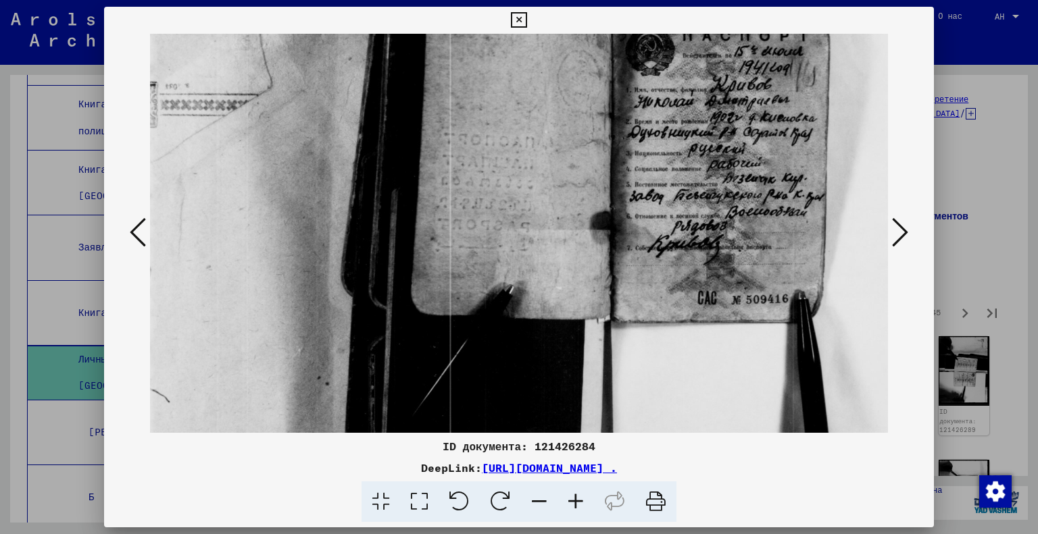
drag, startPoint x: 751, startPoint y: 245, endPoint x: 565, endPoint y: 377, distance: 227.8
click at [565, 377] on img at bounding box center [635, 233] width 1009 height 739
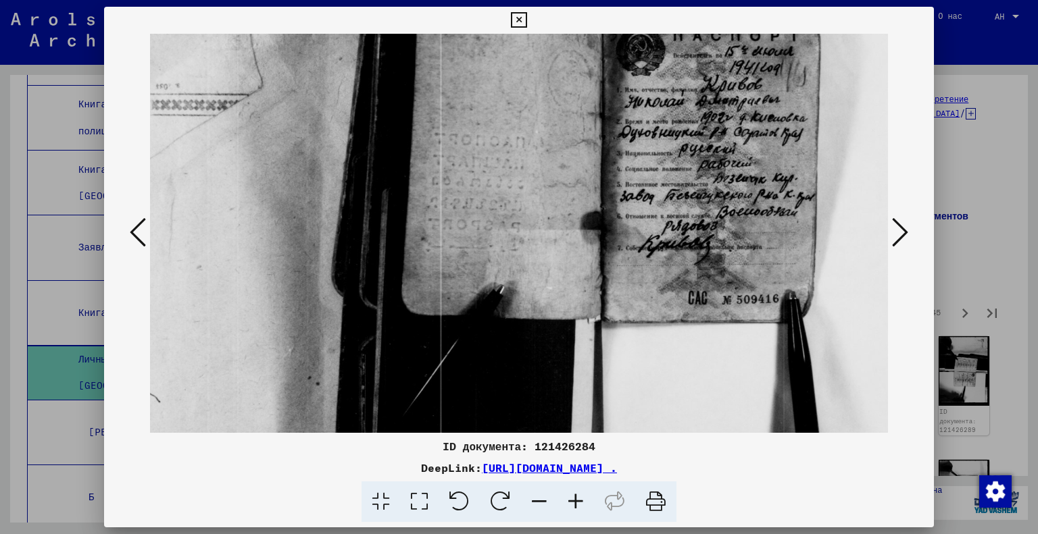
scroll to position [0, 232]
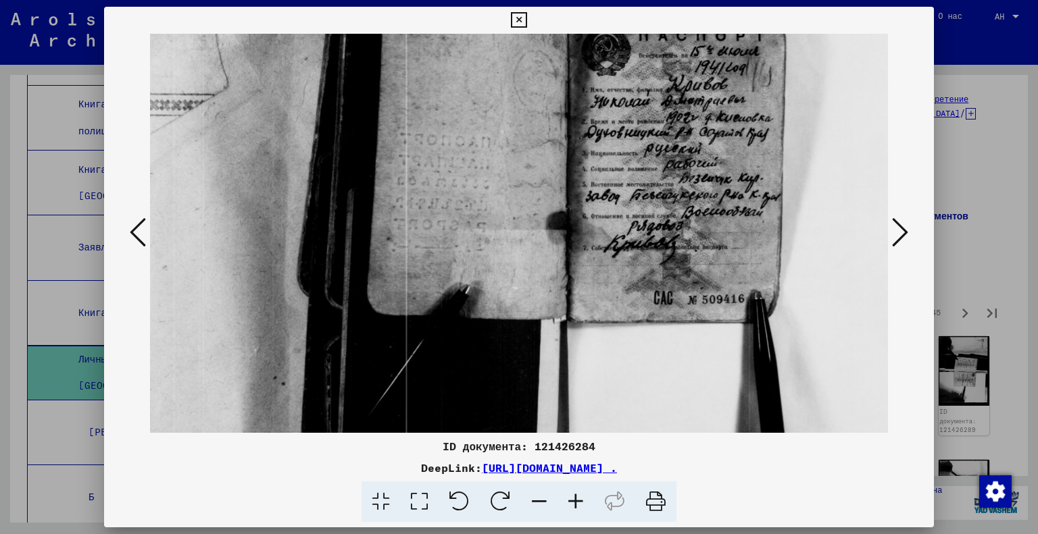
drag, startPoint x: 648, startPoint y: 226, endPoint x: 605, endPoint y: 270, distance: 61.2
click at [605, 270] on img at bounding box center [591, 233] width 1009 height 739
click at [891, 232] on button at bounding box center [900, 233] width 24 height 39
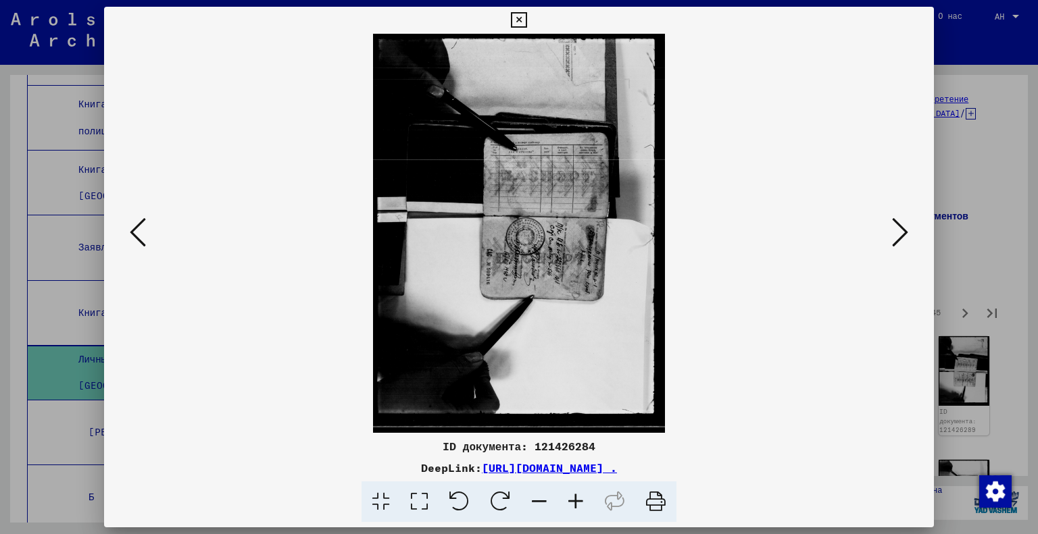
scroll to position [0, 0]
click at [891, 232] on button at bounding box center [900, 233] width 24 height 39
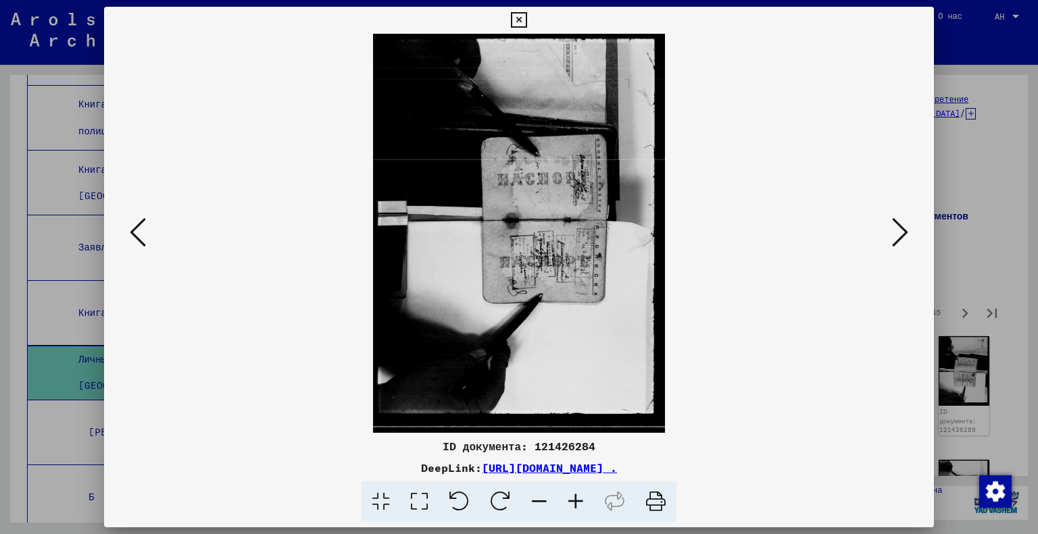
click at [457, 499] on icon at bounding box center [459, 502] width 41 height 41
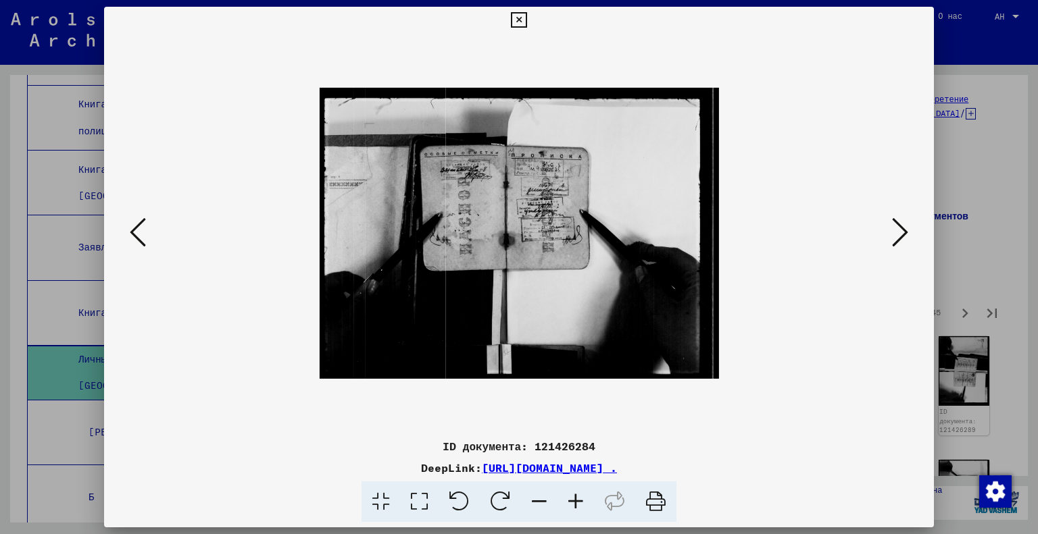
click at [905, 229] on icon at bounding box center [900, 232] width 16 height 32
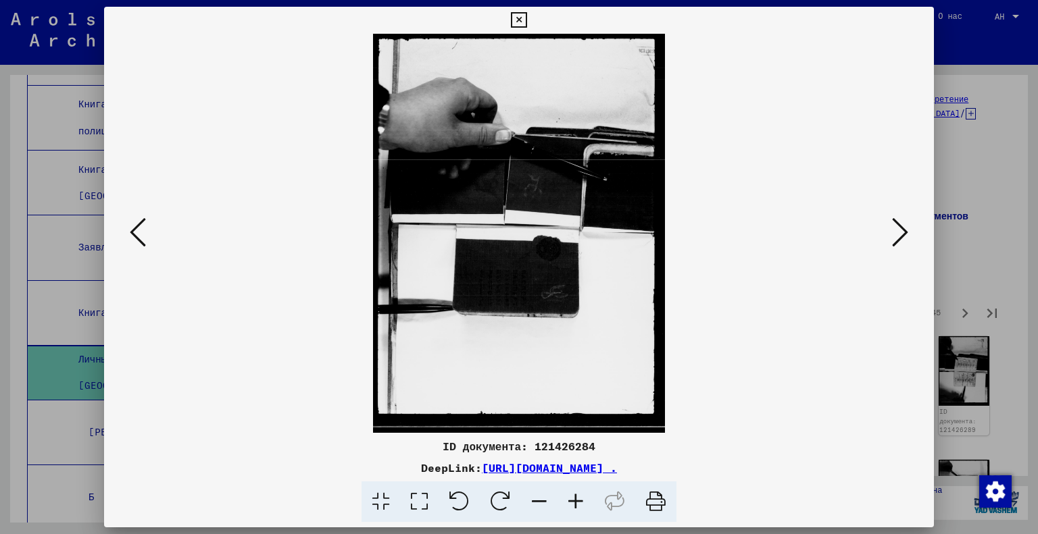
click at [897, 235] on icon at bounding box center [900, 232] width 16 height 32
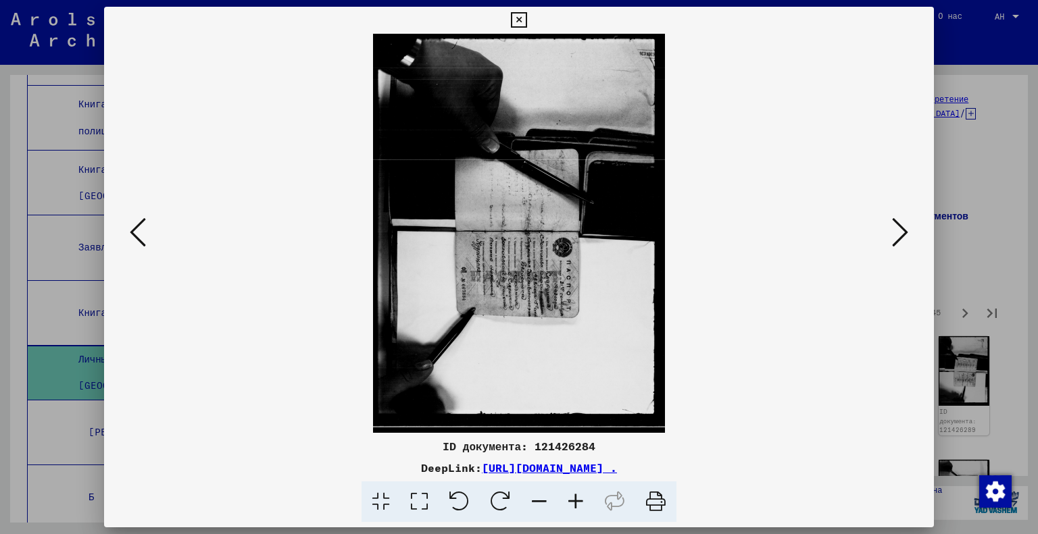
click at [463, 489] on icon at bounding box center [459, 502] width 41 height 41
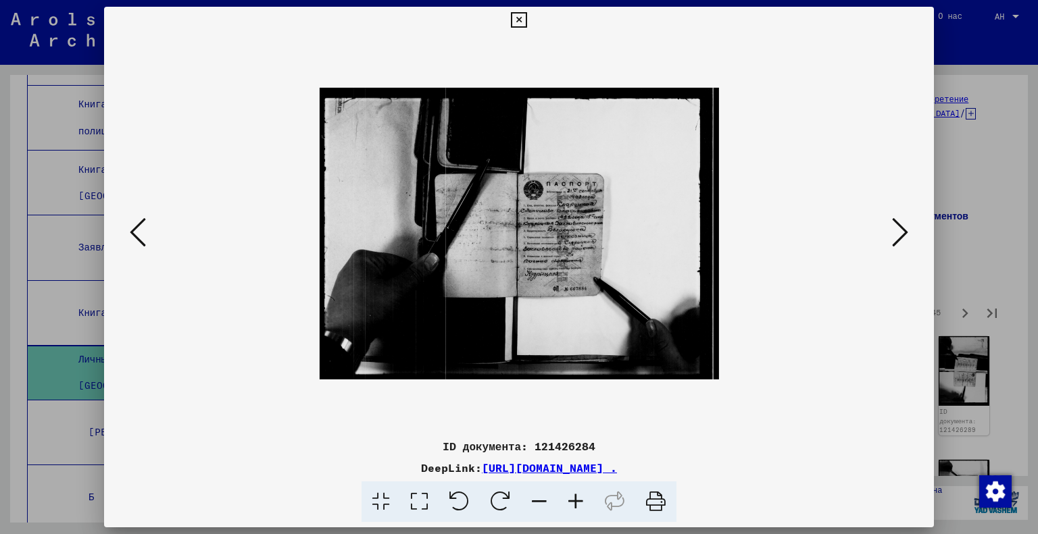
click at [426, 494] on icon at bounding box center [419, 502] width 39 height 41
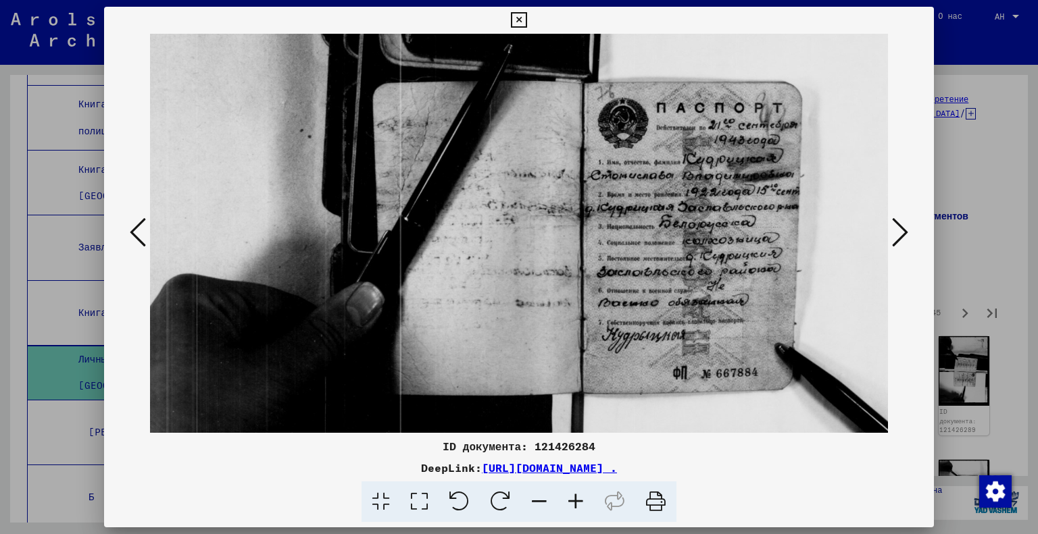
scroll to position [0, 242]
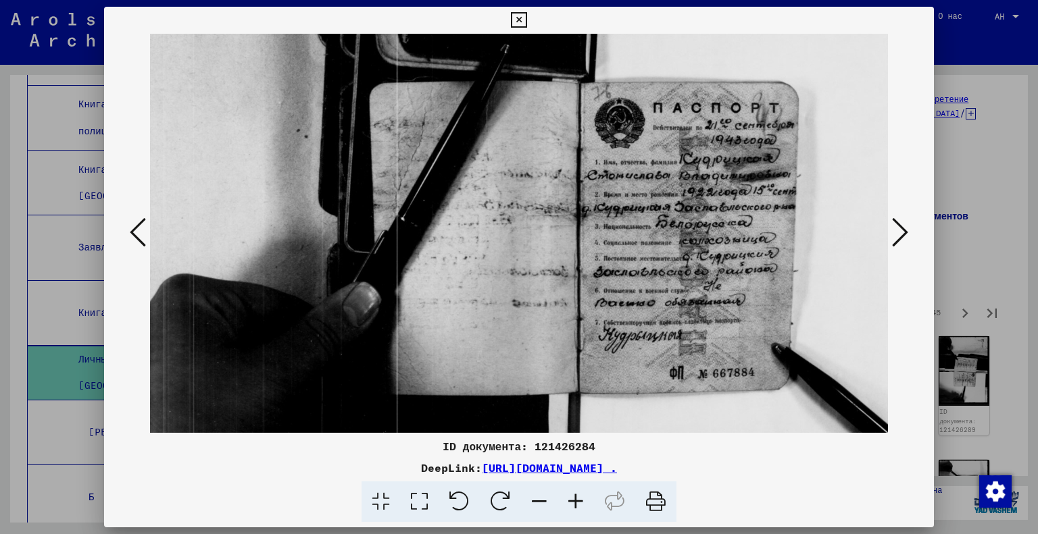
drag, startPoint x: 719, startPoint y: 279, endPoint x: 478, endPoint y: 330, distance: 246.5
click at [478, 330] on img at bounding box center [583, 233] width 1012 height 739
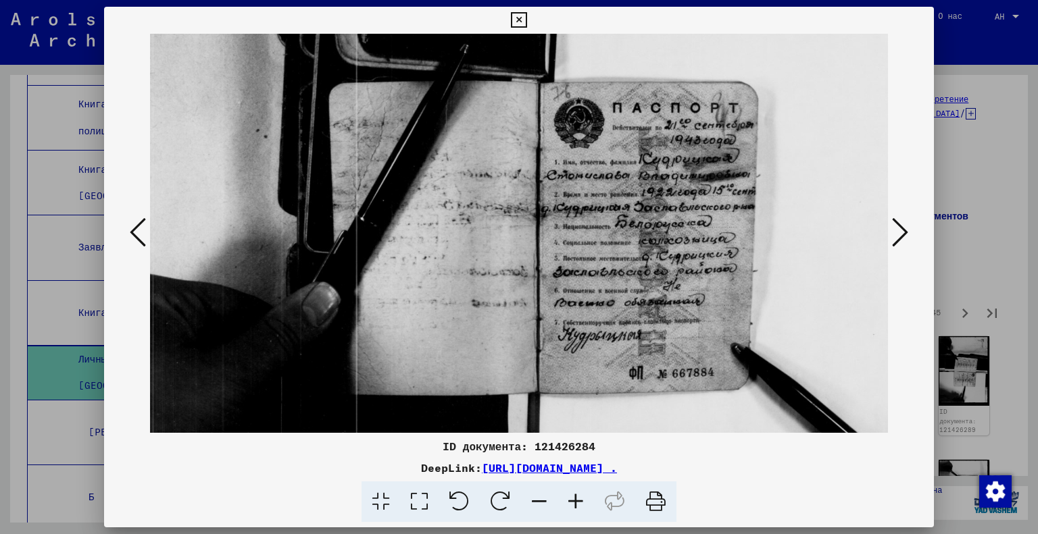
drag, startPoint x: 683, startPoint y: 262, endPoint x: 643, endPoint y: 276, distance: 43.0
click at [643, 276] on img at bounding box center [542, 233] width 1012 height 739
click at [901, 234] on icon at bounding box center [900, 232] width 16 height 32
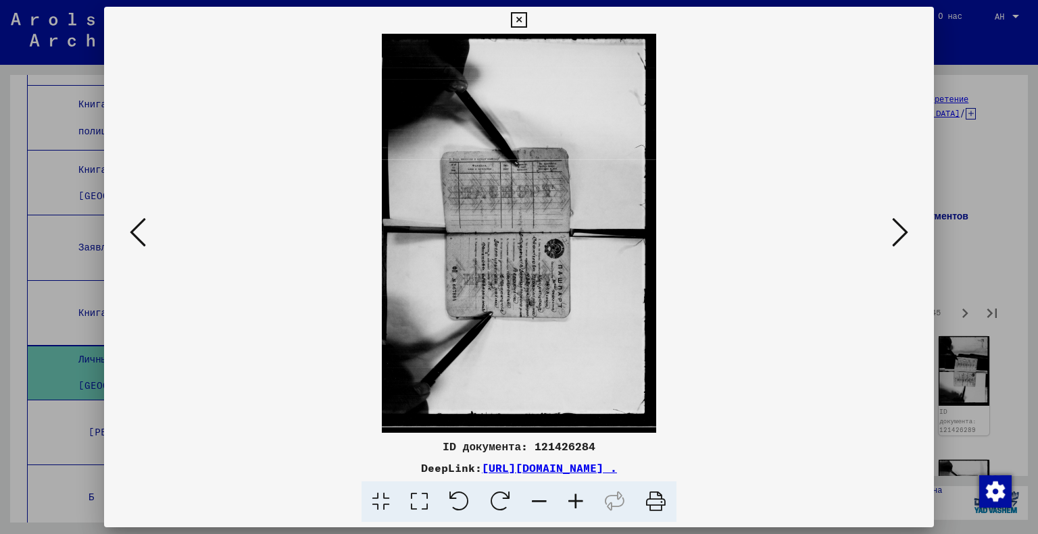
click at [453, 502] on icon at bounding box center [459, 502] width 41 height 41
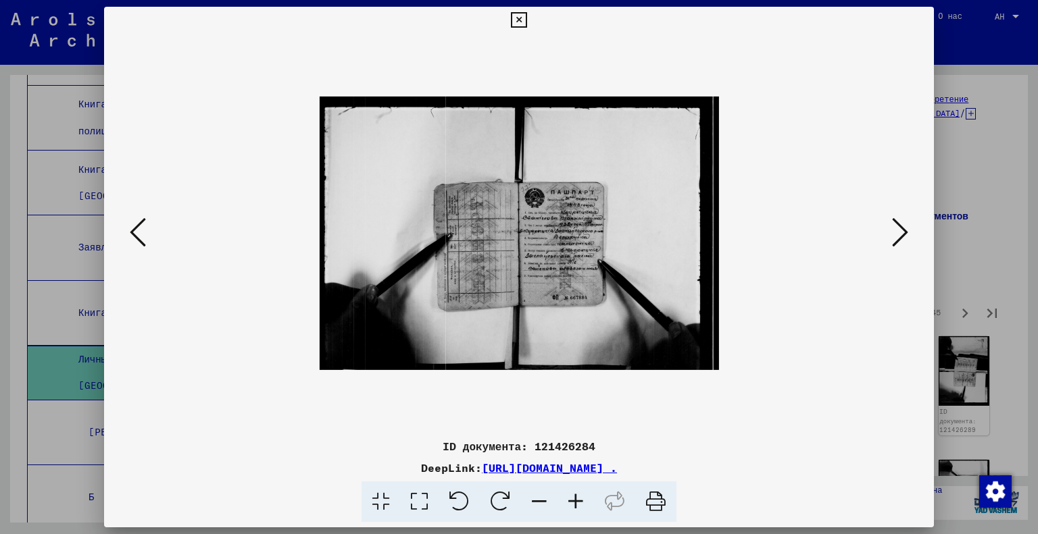
click at [411, 503] on icon at bounding box center [419, 502] width 39 height 41
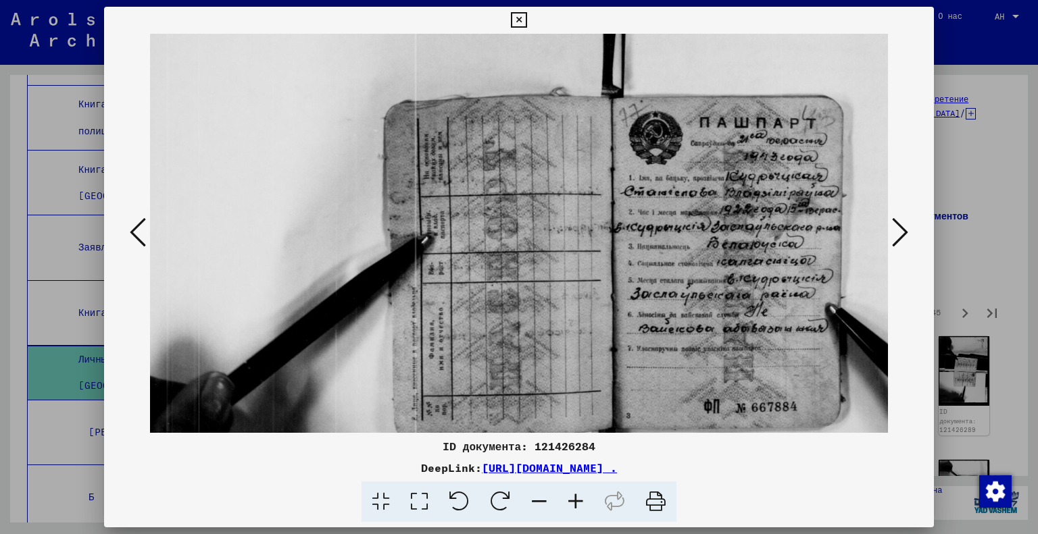
scroll to position [0, 288]
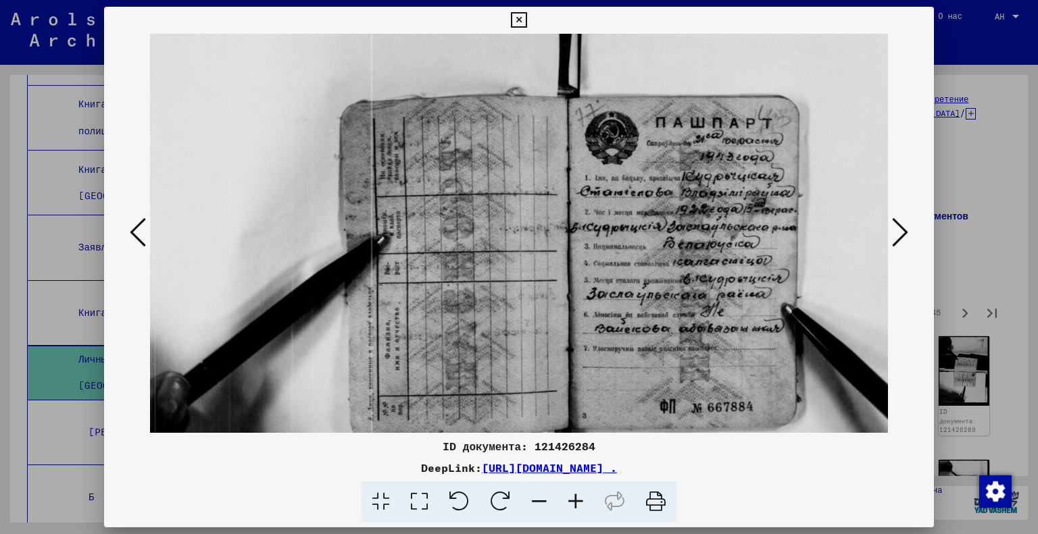
drag, startPoint x: 587, startPoint y: 316, endPoint x: 359, endPoint y: 334, distance: 229.1
click at [359, 334] on img at bounding box center [569, 233] width 1077 height 739
click at [903, 232] on icon at bounding box center [900, 232] width 16 height 32
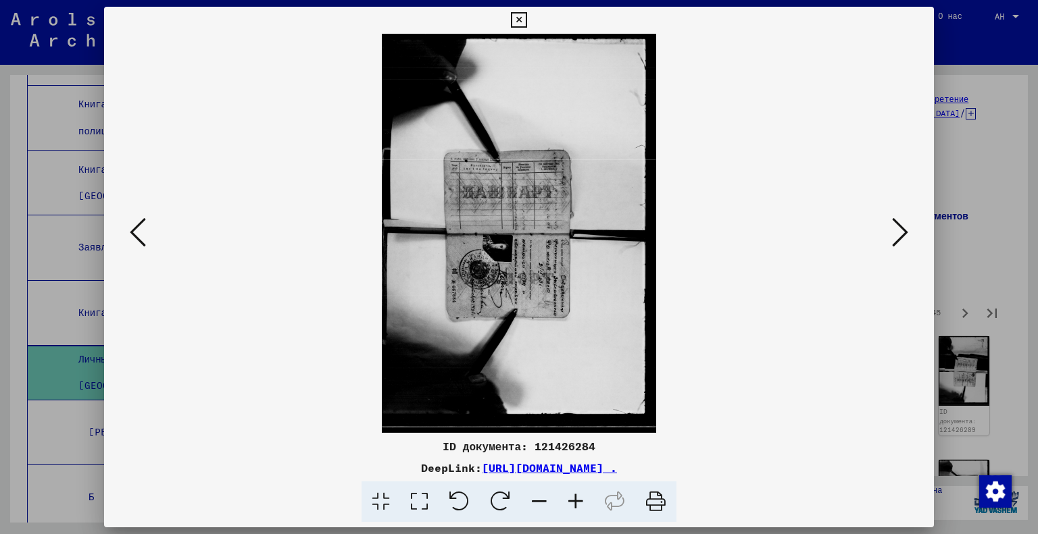
click at [443, 526] on mat-dialog-container "ID документа: 121426284 DeepLink: [URL][DOMAIN_NAME] ." at bounding box center [519, 268] width 830 height 522
click at [458, 503] on icon at bounding box center [459, 502] width 41 height 41
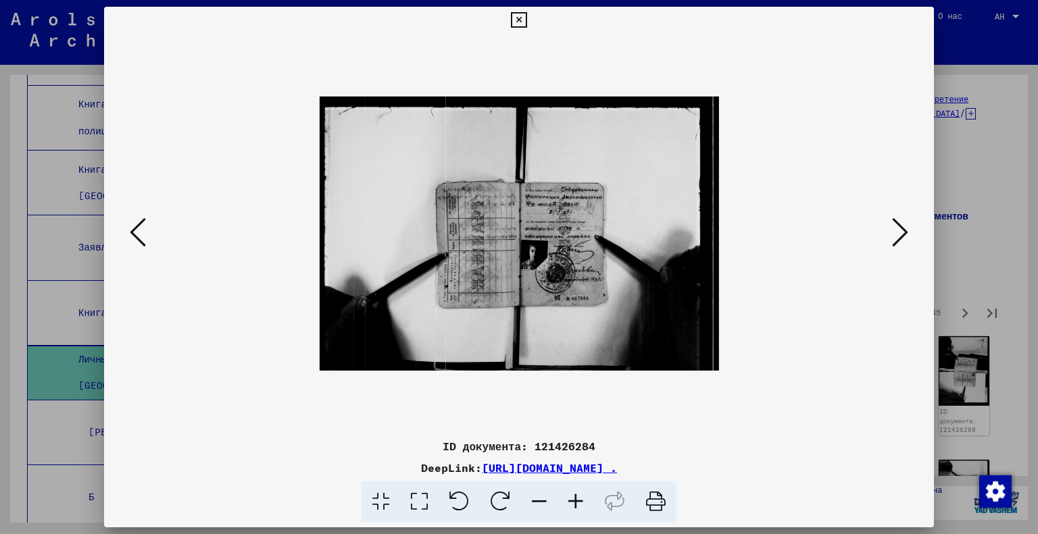
click at [392, 505] on icon at bounding box center [380, 502] width 39 height 41
click at [416, 499] on icon at bounding box center [419, 502] width 39 height 41
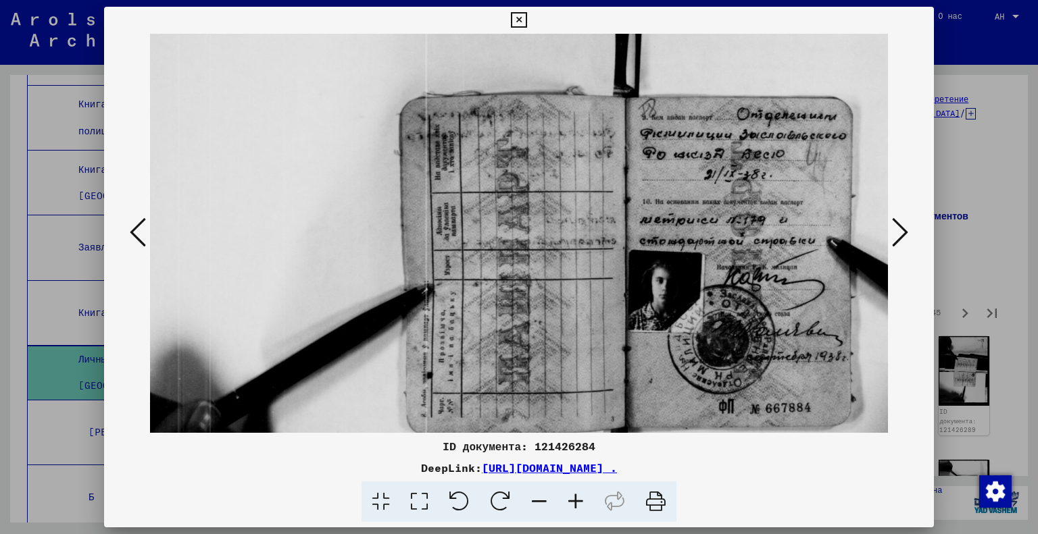
drag, startPoint x: 722, startPoint y: 305, endPoint x: 489, endPoint y: 318, distance: 232.8
click at [489, 318] on img at bounding box center [623, 233] width 1074 height 739
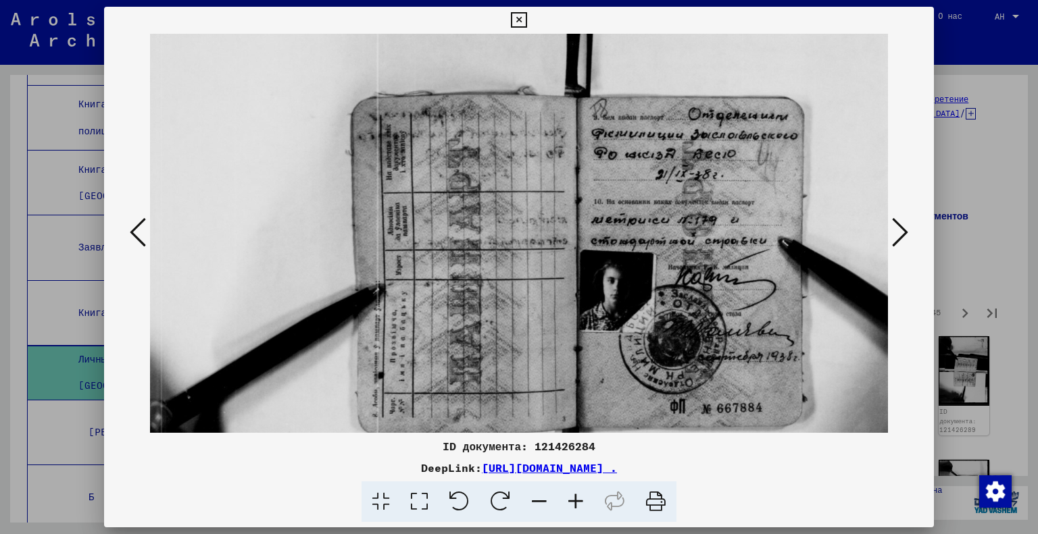
scroll to position [0, 314]
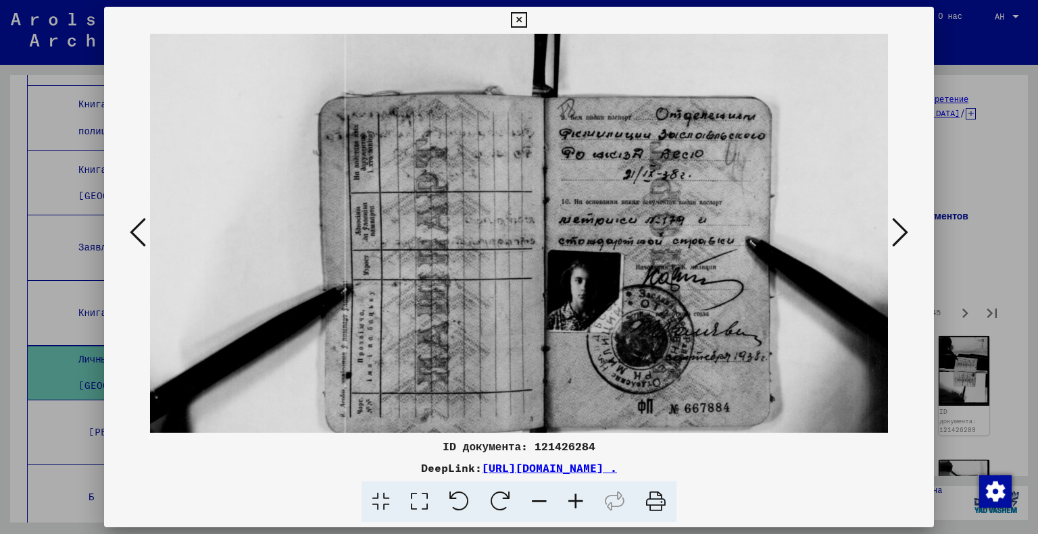
drag, startPoint x: 802, startPoint y: 251, endPoint x: 722, endPoint y: 264, distance: 81.5
click at [722, 264] on img at bounding box center [542, 233] width 1074 height 739
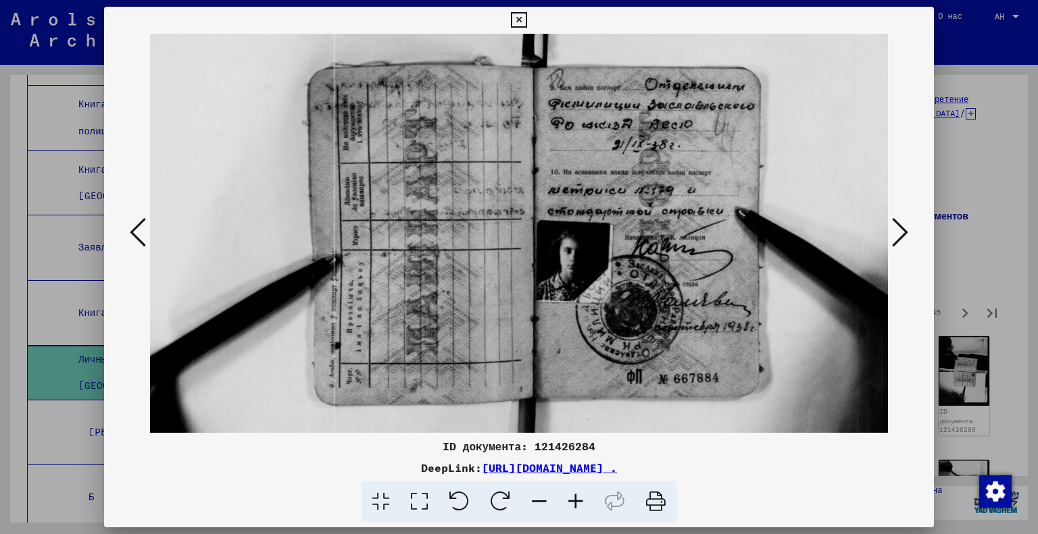
scroll to position [22, 338]
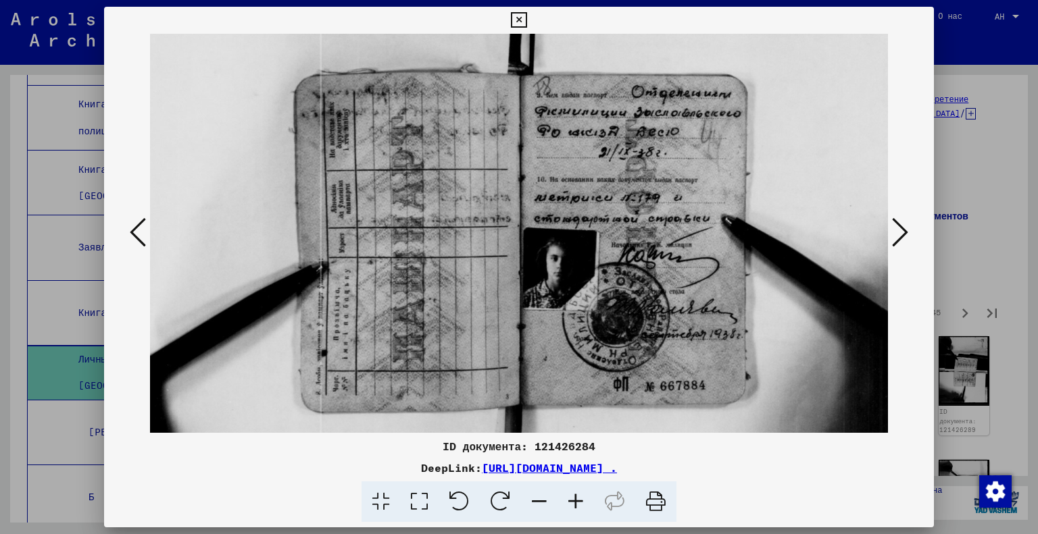
drag, startPoint x: 726, startPoint y: 266, endPoint x: 703, endPoint y: 245, distance: 31.6
click at [703, 245] on img at bounding box center [518, 211] width 1074 height 739
click at [897, 223] on icon at bounding box center [900, 232] width 16 height 32
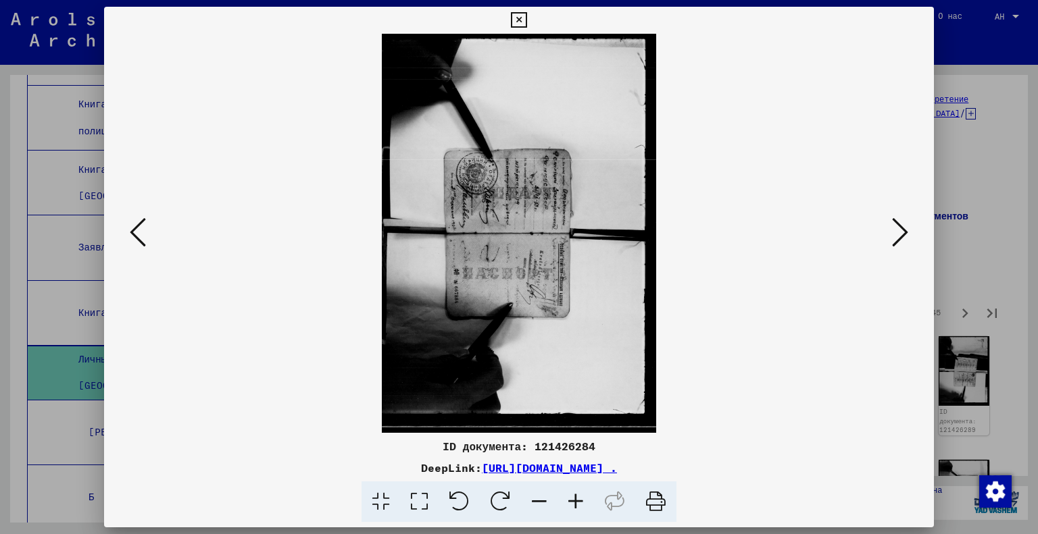
click at [462, 505] on icon at bounding box center [459, 502] width 41 height 41
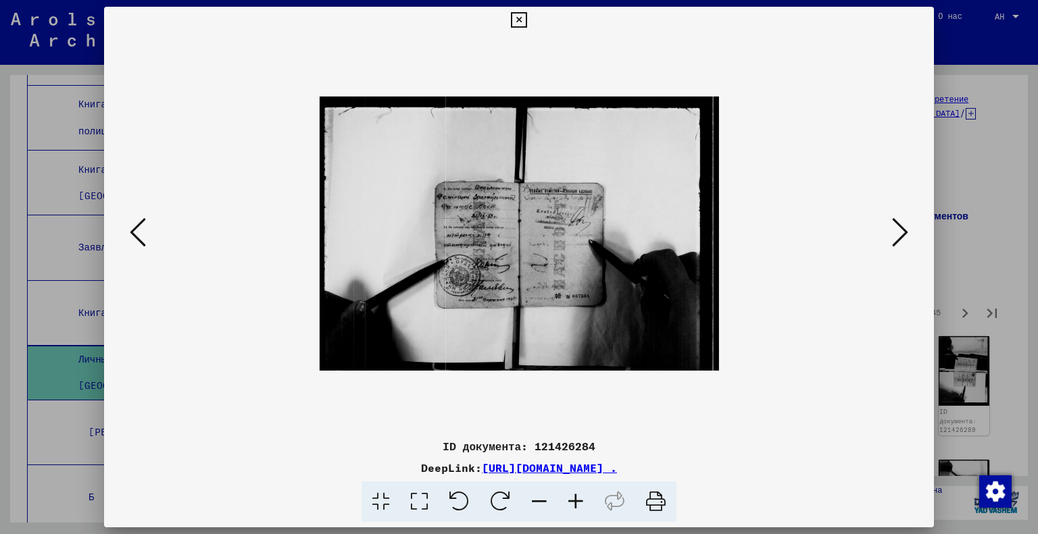
click at [412, 503] on icon at bounding box center [419, 502] width 39 height 41
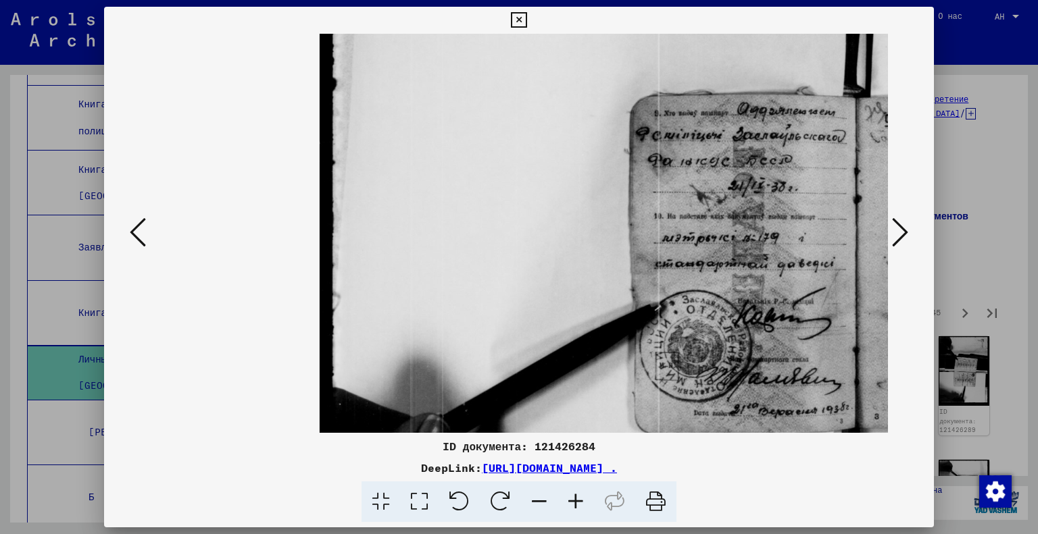
scroll to position [1, 43]
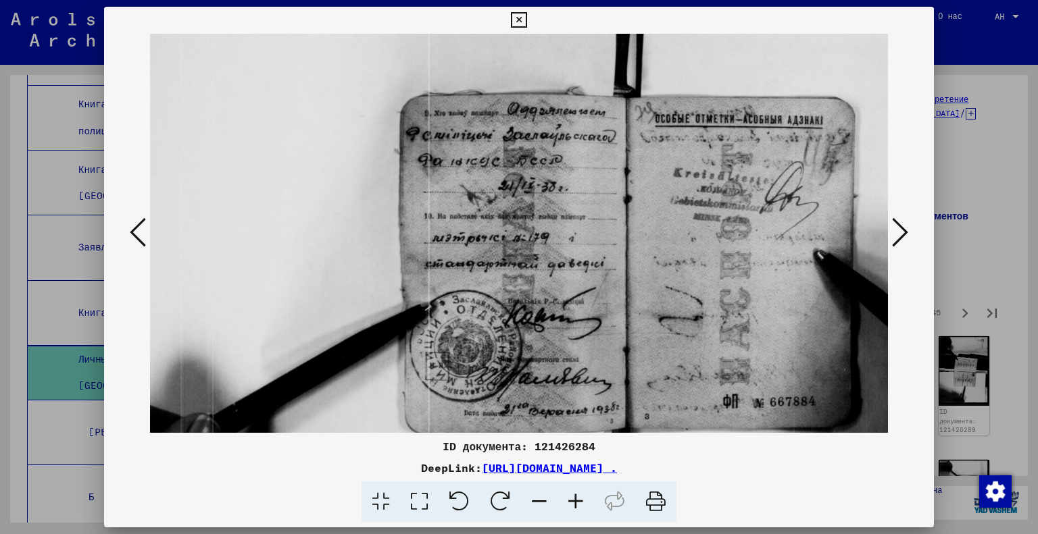
drag, startPoint x: 662, startPoint y: 347, endPoint x: 430, endPoint y: 375, distance: 233.4
click at [430, 375] on img at bounding box center [626, 233] width 1074 height 739
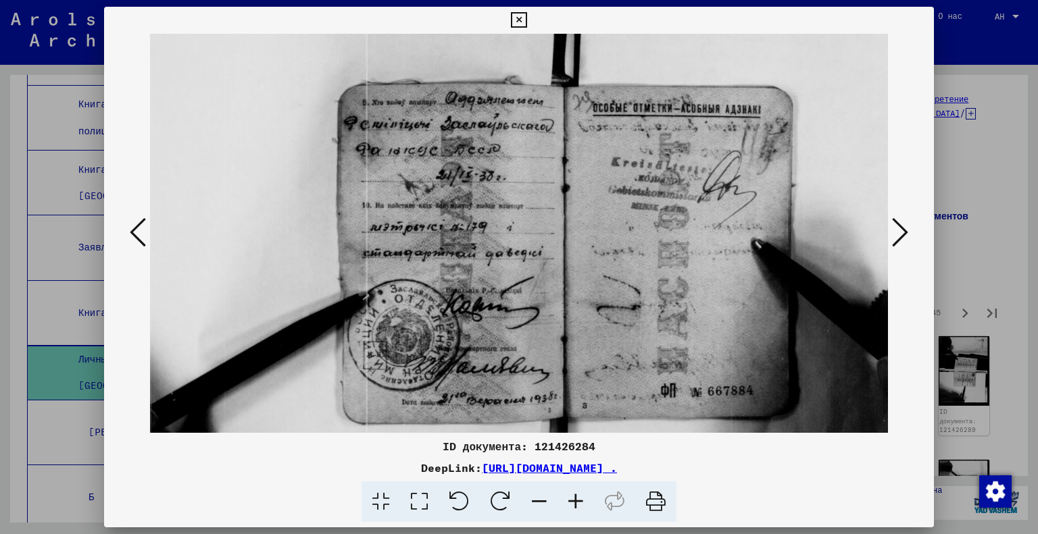
scroll to position [11, 300]
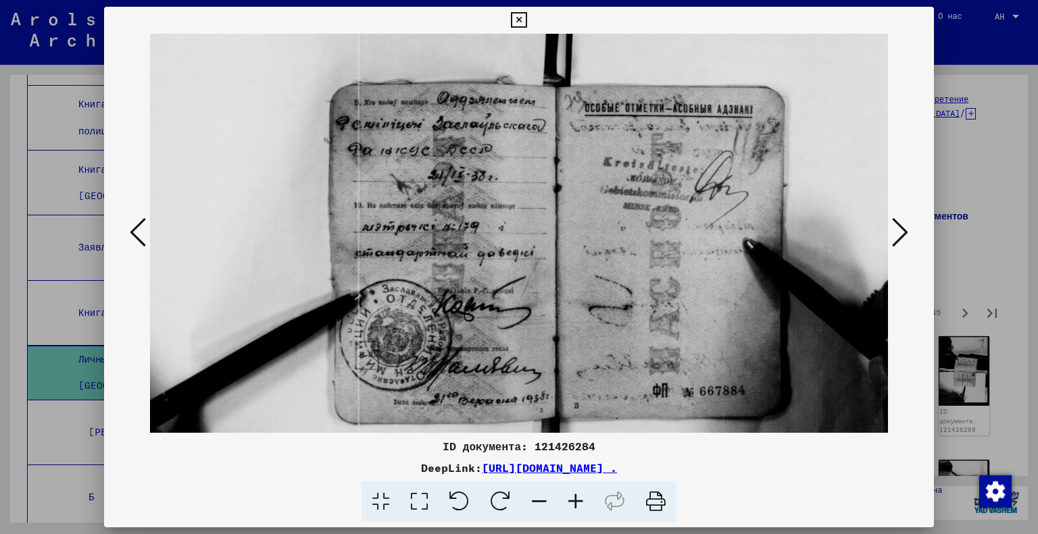
drag, startPoint x: 589, startPoint y: 341, endPoint x: 524, endPoint y: 329, distance: 65.9
click at [524, 329] on img at bounding box center [556, 222] width 1074 height 739
click at [898, 223] on icon at bounding box center [900, 232] width 16 height 32
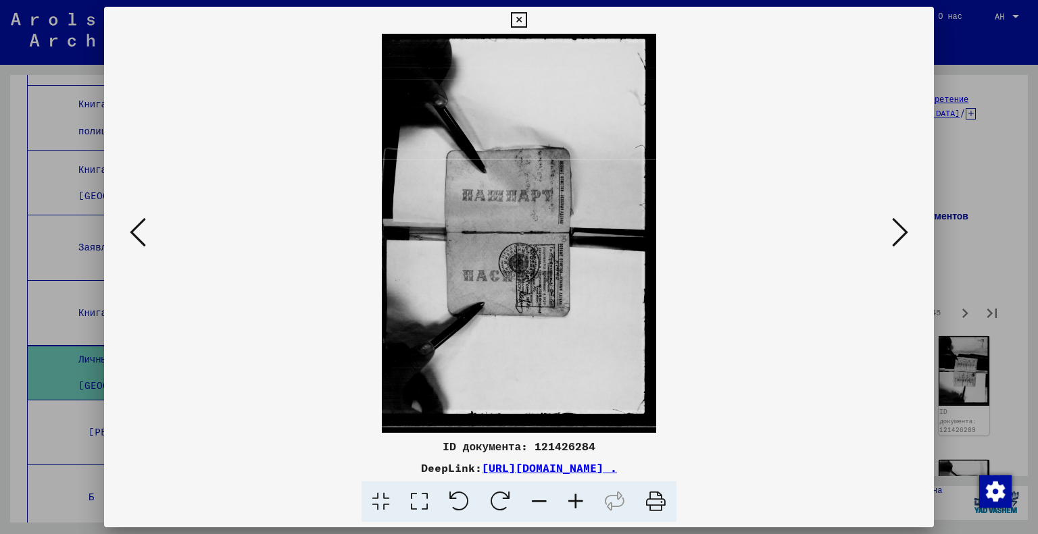
click at [895, 223] on icon at bounding box center [900, 232] width 16 height 32
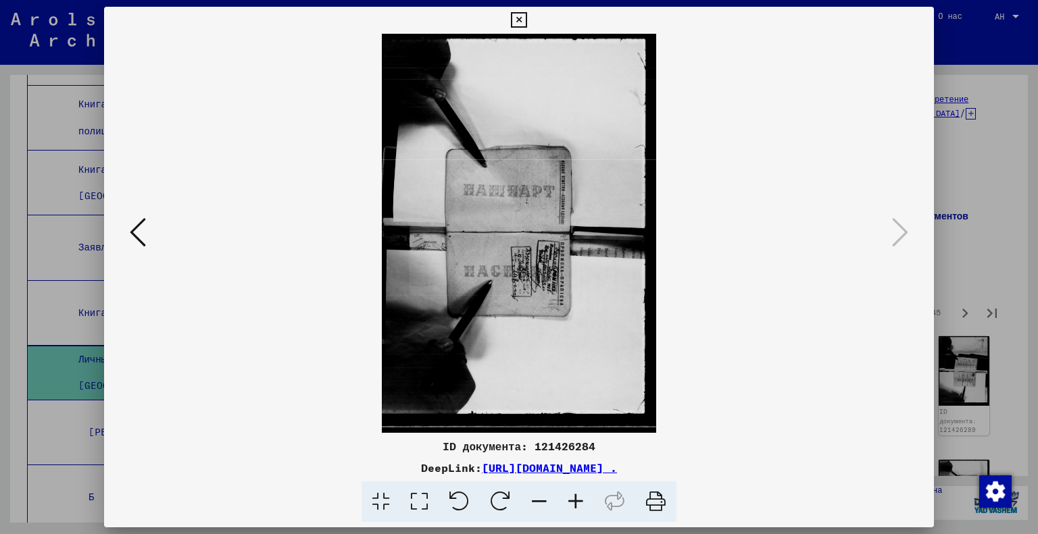
click at [953, 238] on div at bounding box center [519, 267] width 1038 height 534
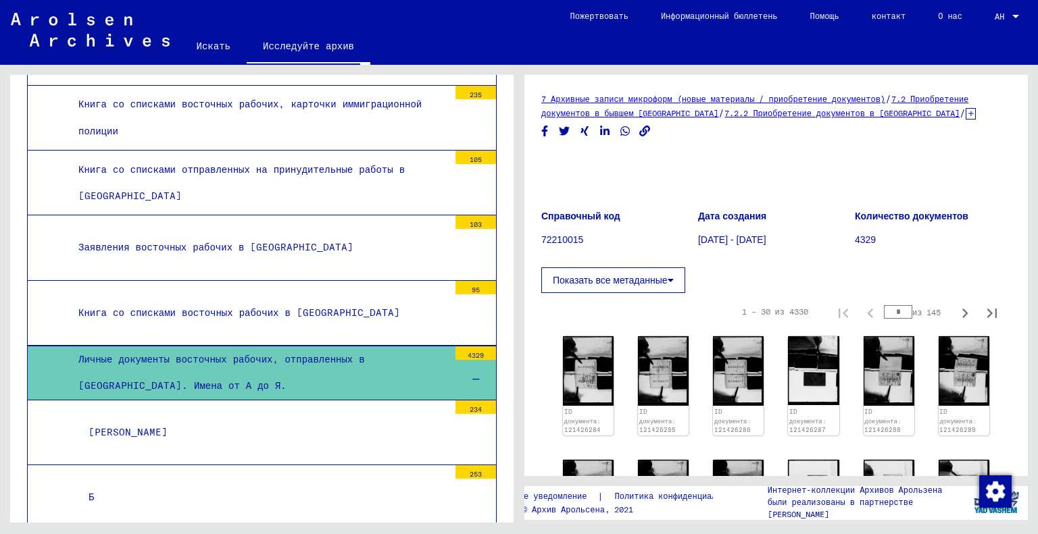
click at [348, 420] on div "[PERSON_NAME]" at bounding box center [263, 433] width 370 height 26
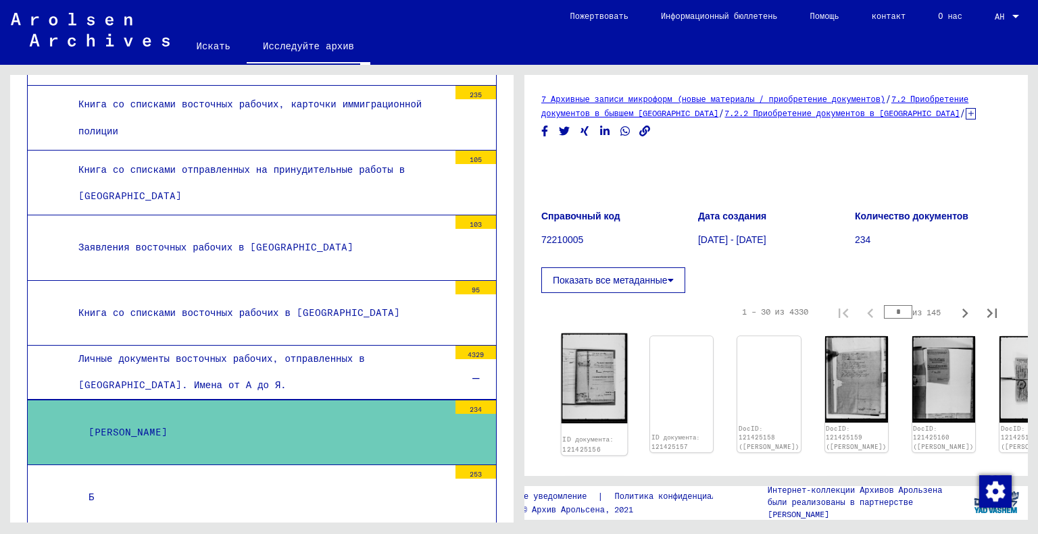
click at [584, 378] on img at bounding box center [595, 379] width 66 height 91
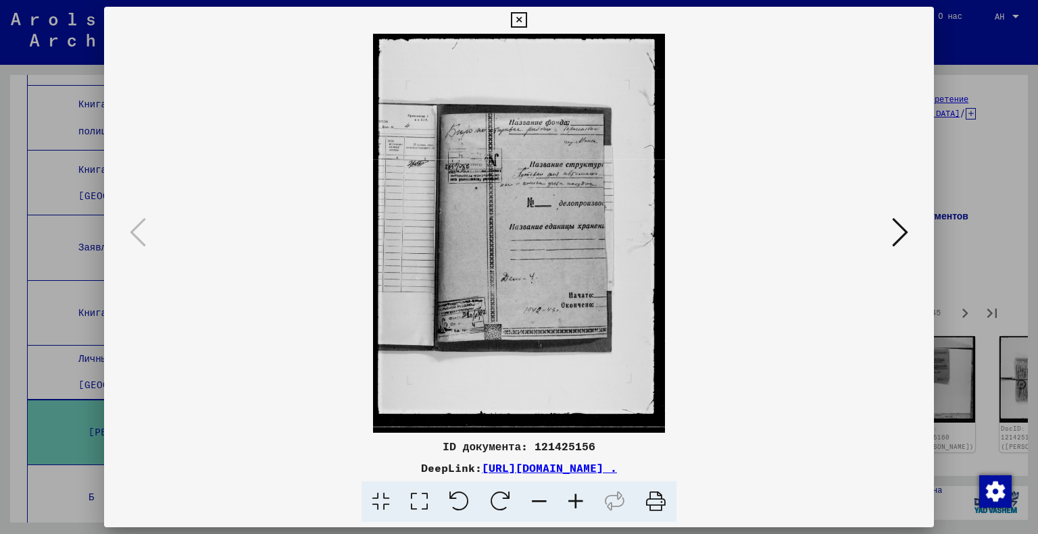
click at [903, 226] on icon at bounding box center [900, 232] width 16 height 32
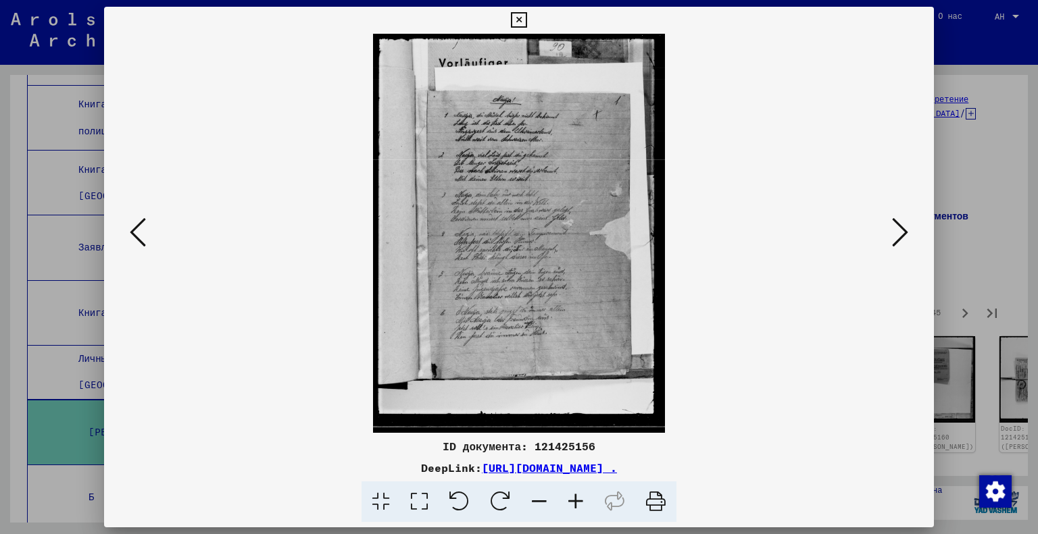
click at [903, 226] on icon at bounding box center [900, 232] width 16 height 32
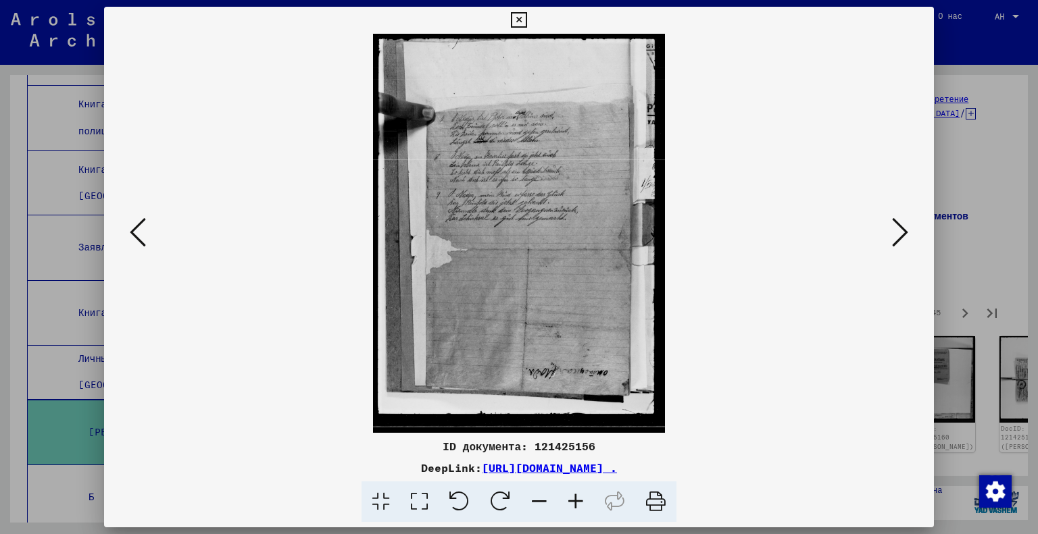
click at [903, 226] on icon at bounding box center [900, 232] width 16 height 32
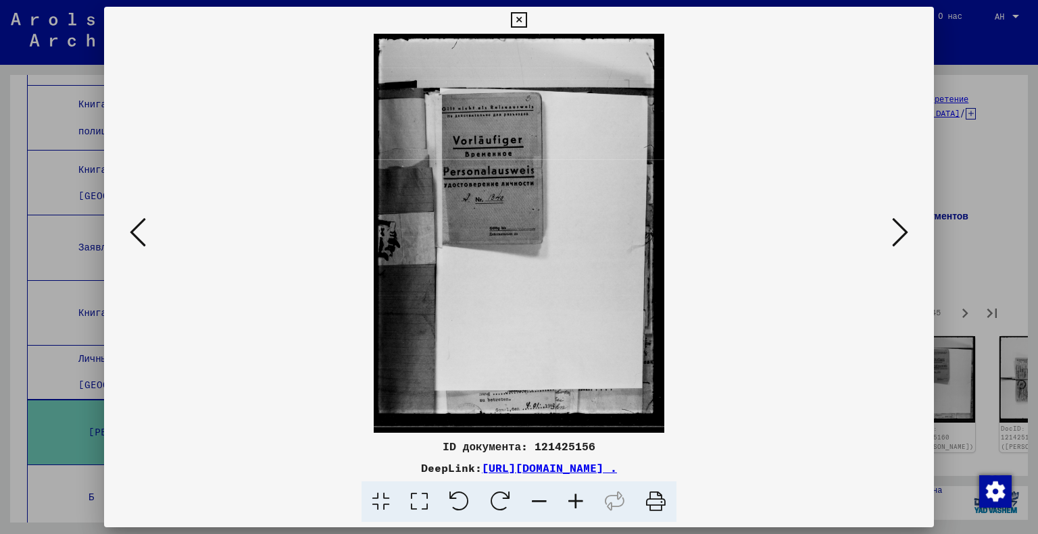
click at [903, 226] on icon at bounding box center [900, 232] width 16 height 32
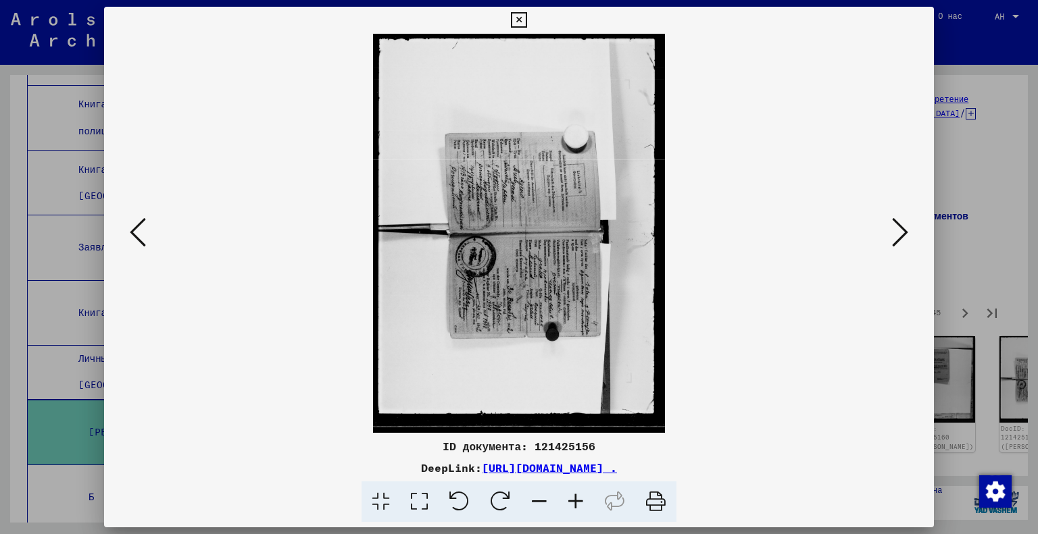
click at [470, 503] on icon at bounding box center [459, 502] width 41 height 41
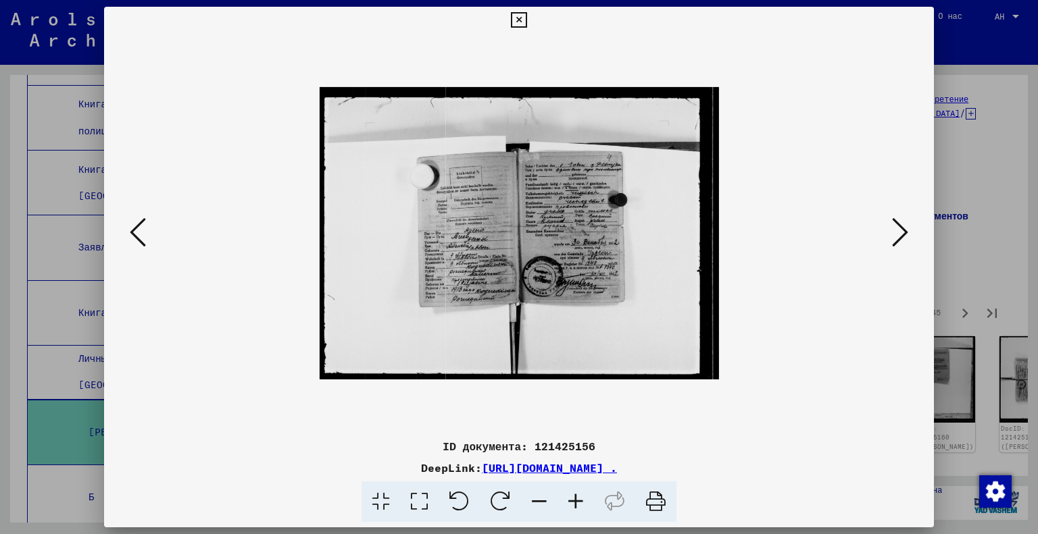
click at [430, 499] on icon at bounding box center [419, 502] width 39 height 41
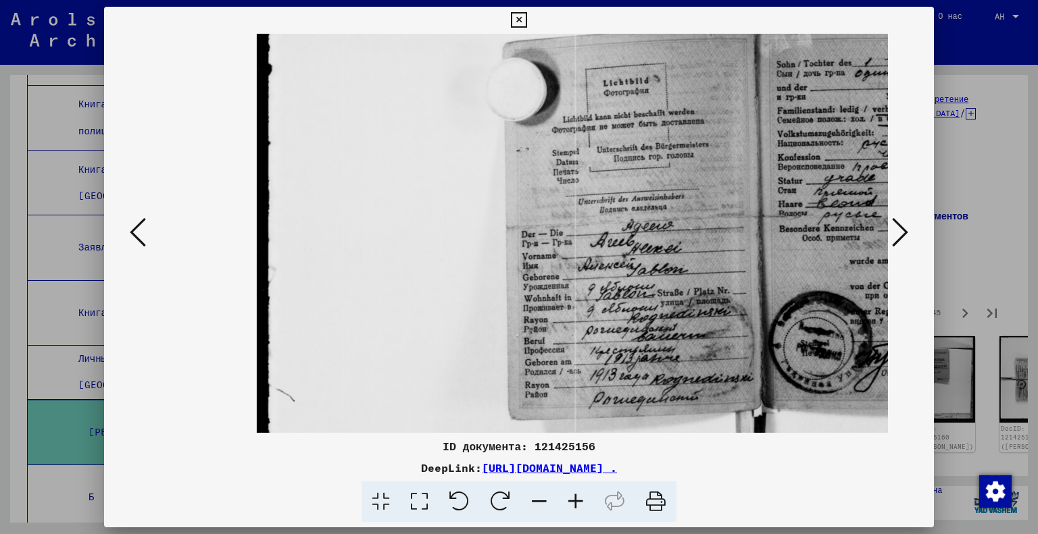
drag, startPoint x: 762, startPoint y: 302, endPoint x: 677, endPoint y: 310, distance: 84.9
click at [677, 310] on img at bounding box center [760, 233] width 1009 height 739
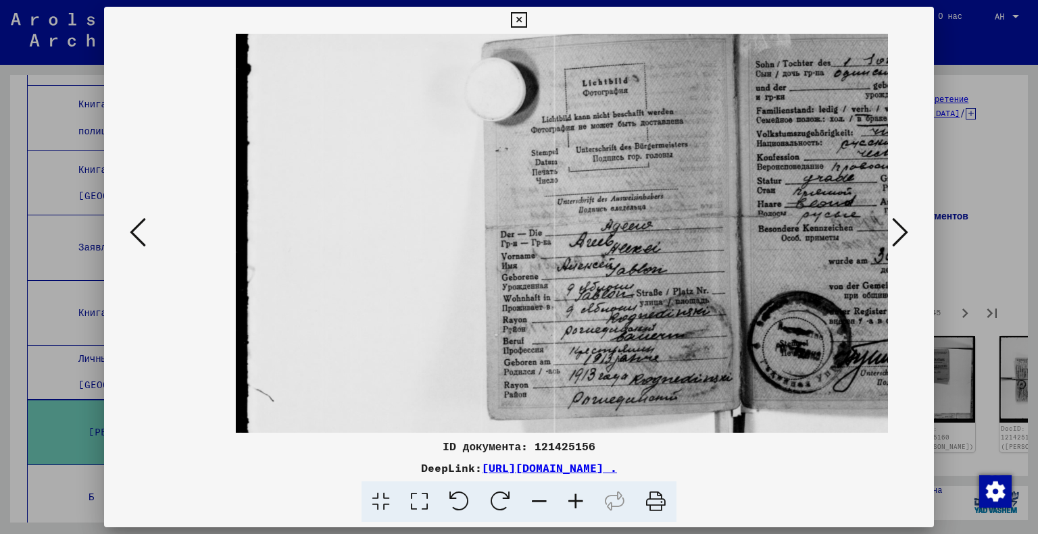
click at [997, 264] on div at bounding box center [519, 267] width 1038 height 534
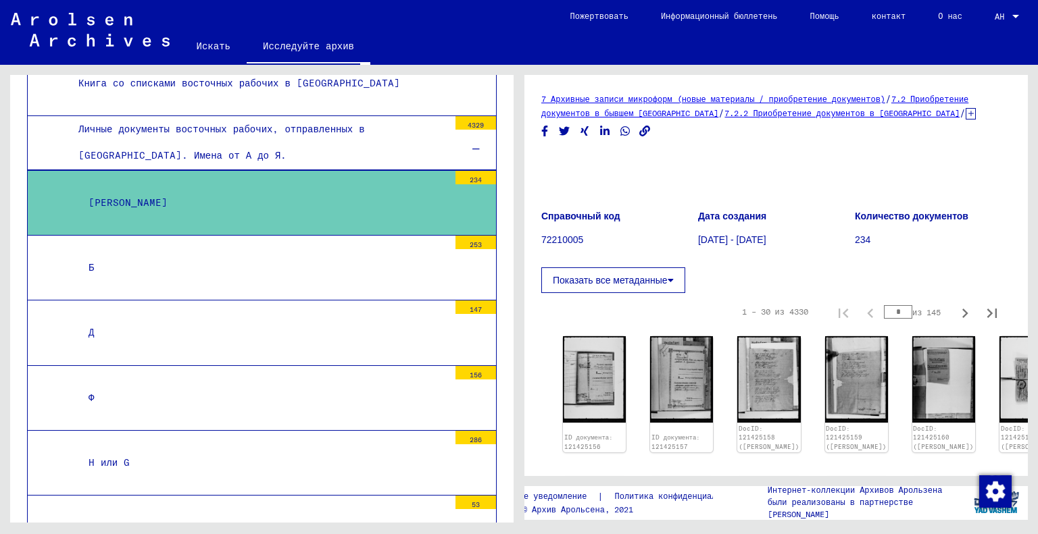
scroll to position [891, 0]
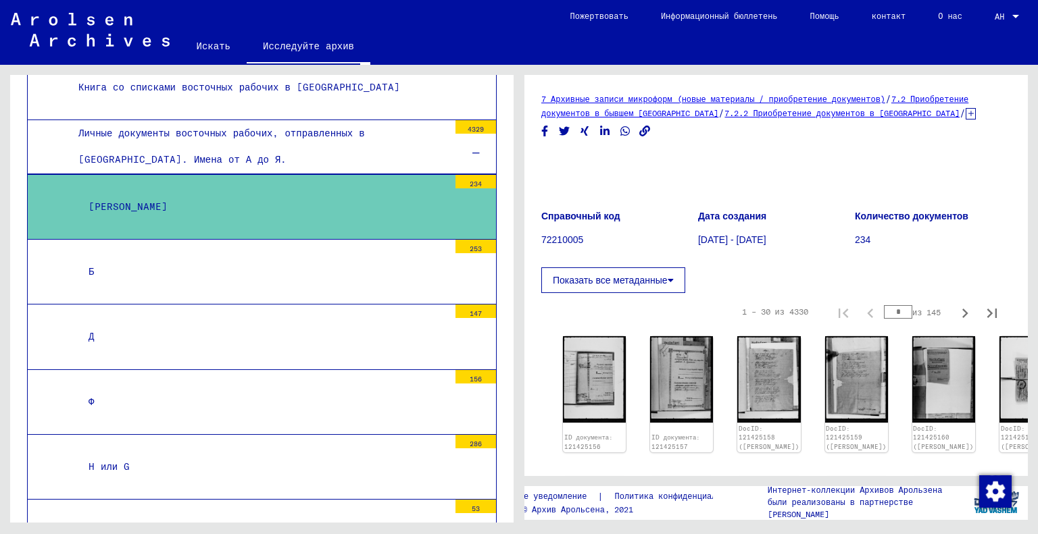
click at [247, 324] on div "Д" at bounding box center [263, 337] width 370 height 26
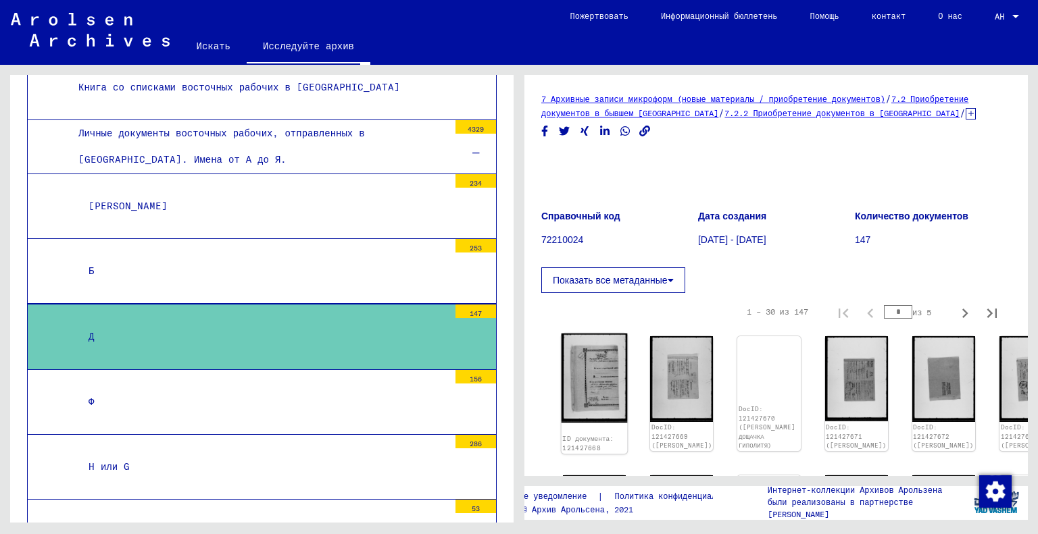
click at [590, 380] on img at bounding box center [595, 378] width 66 height 89
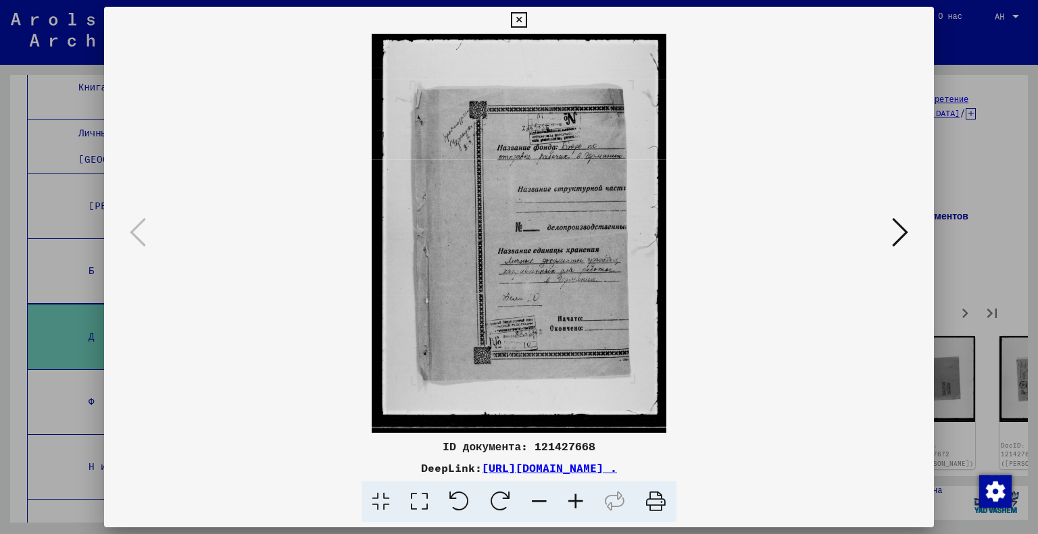
click at [927, 251] on div at bounding box center [519, 233] width 830 height 399
click at [895, 232] on icon at bounding box center [900, 232] width 16 height 32
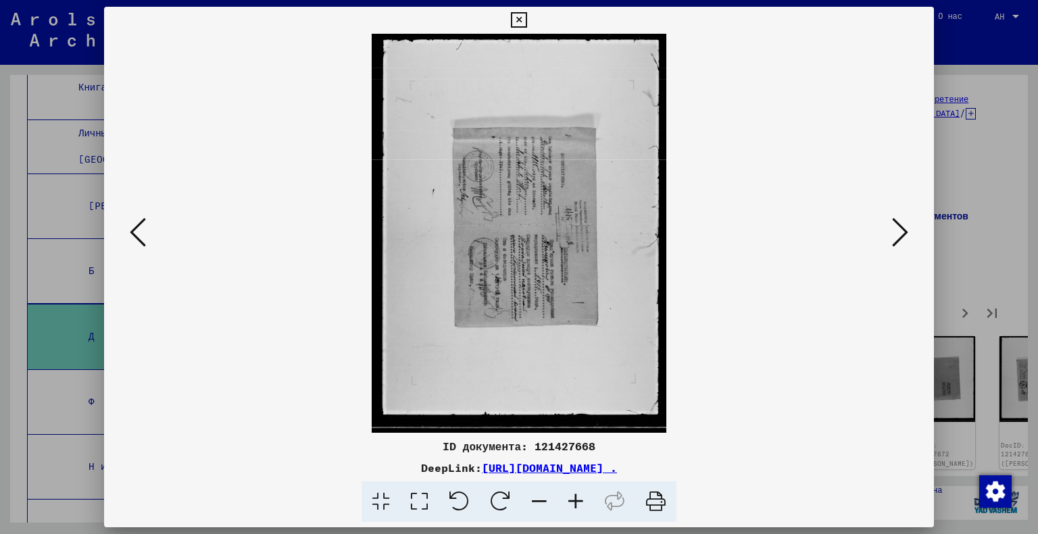
click at [454, 502] on icon at bounding box center [459, 502] width 41 height 41
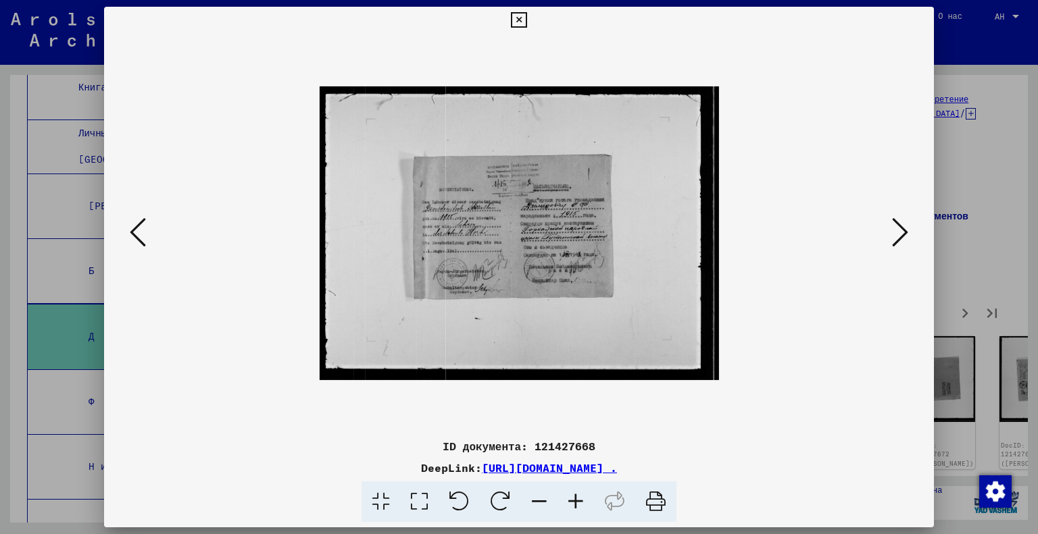
click at [415, 507] on icon at bounding box center [419, 502] width 39 height 41
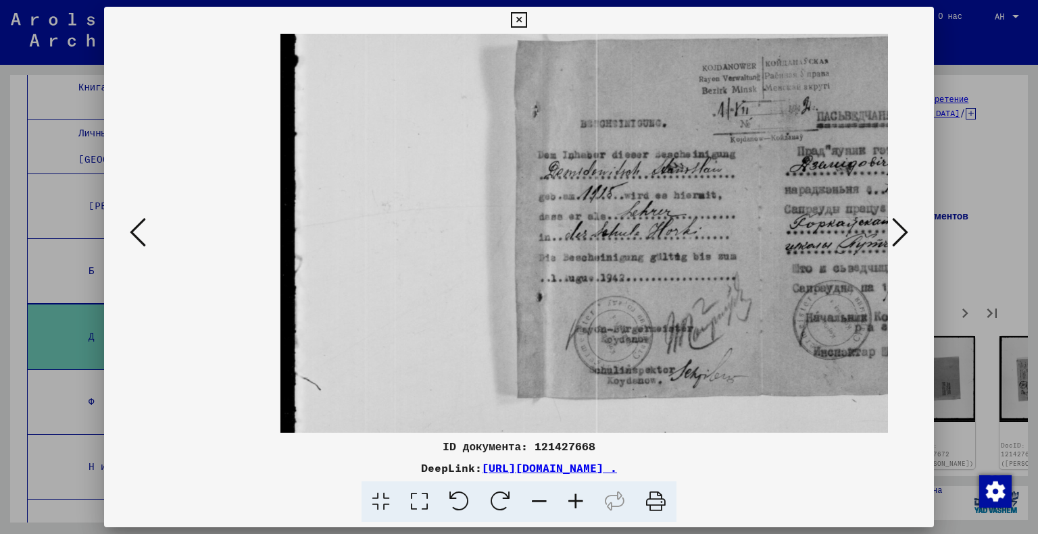
scroll to position [0, 51]
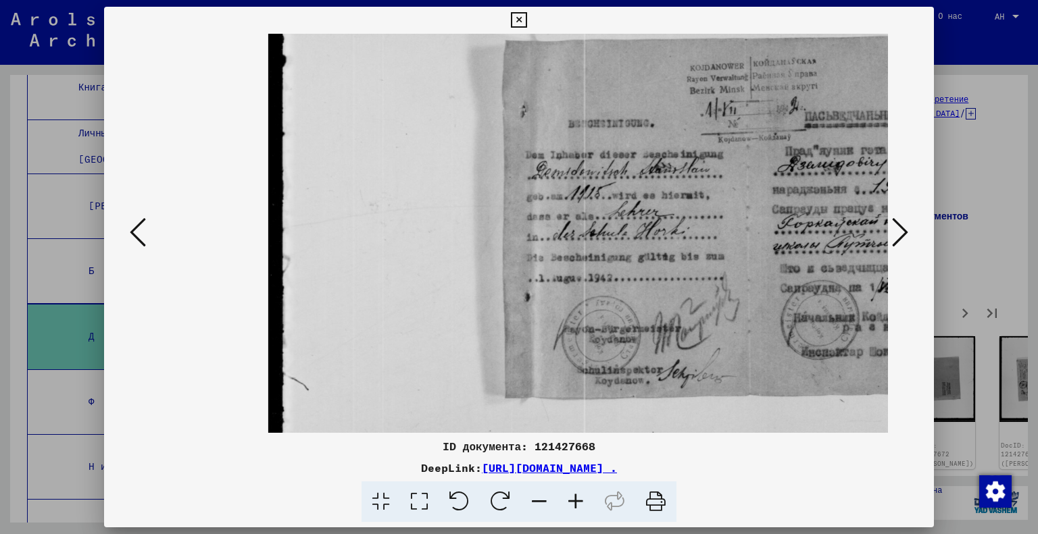
drag, startPoint x: 812, startPoint y: 286, endPoint x: 762, endPoint y: 314, distance: 57.2
click at [762, 314] on img at bounding box center [769, 233] width 1002 height 739
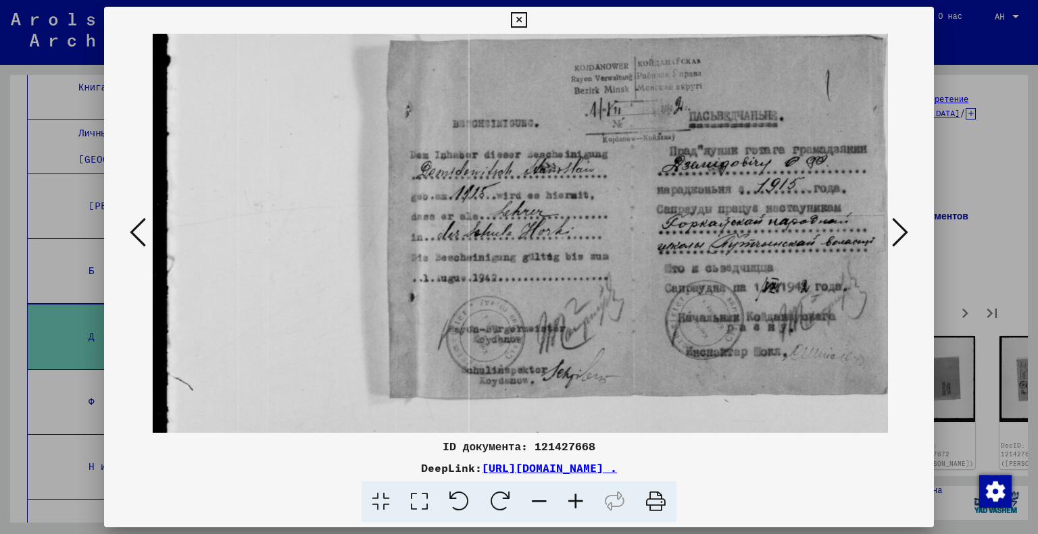
scroll to position [0, 192]
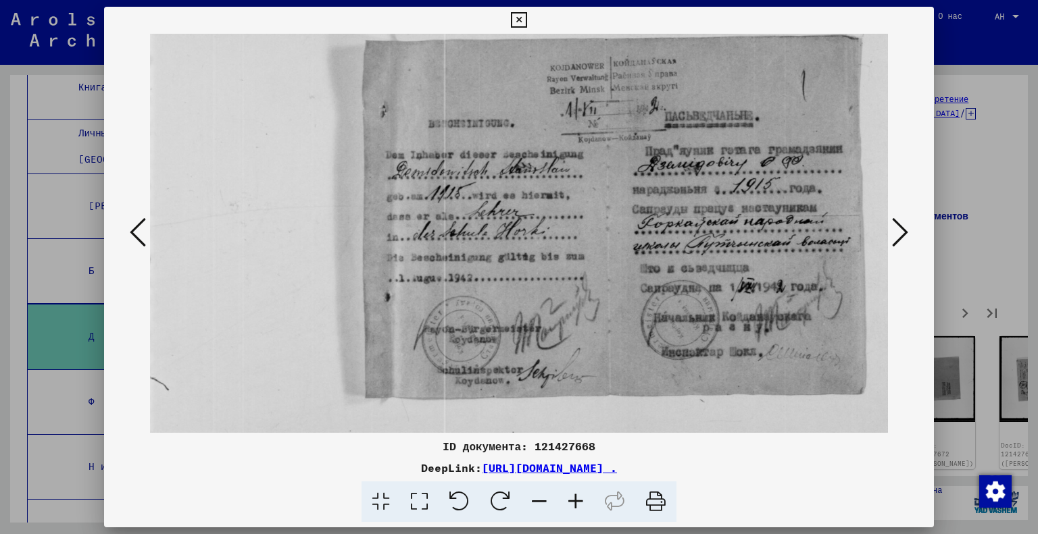
drag, startPoint x: 706, startPoint y: 291, endPoint x: 570, endPoint y: 319, distance: 139.3
click at [570, 319] on img at bounding box center [629, 233] width 1002 height 739
click at [900, 230] on icon at bounding box center [900, 232] width 16 height 32
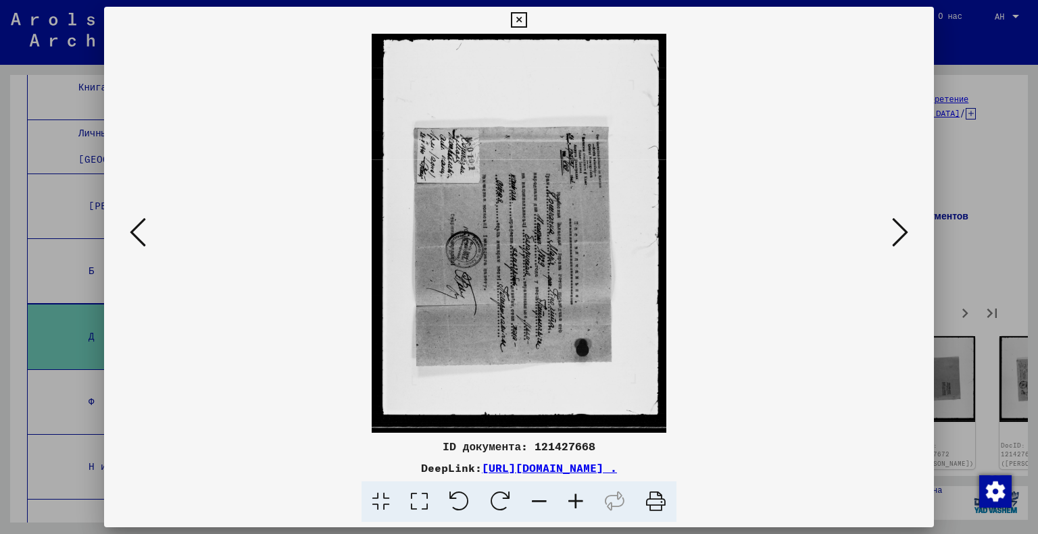
click at [455, 507] on icon at bounding box center [459, 502] width 41 height 41
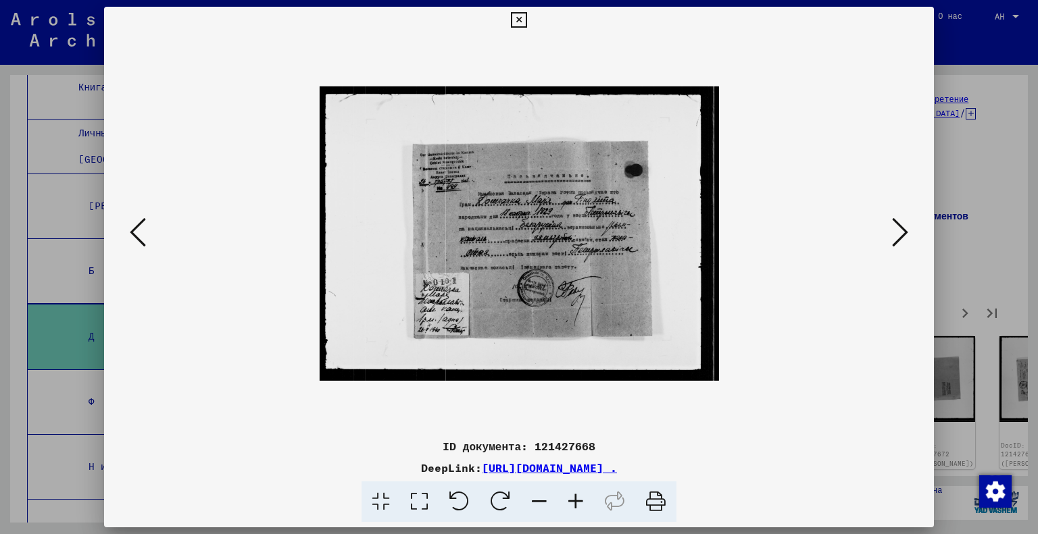
click at [414, 508] on icon at bounding box center [419, 502] width 39 height 41
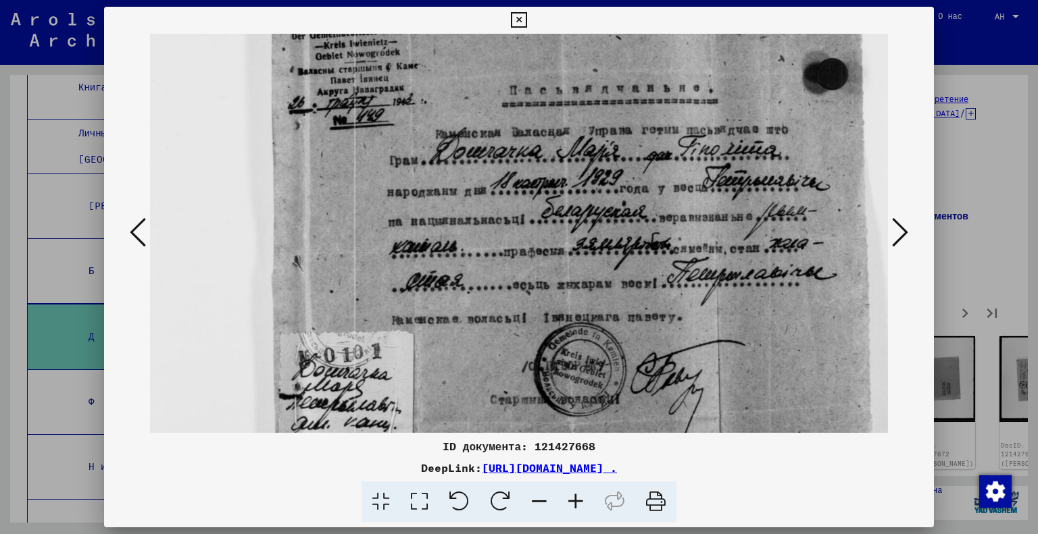
scroll to position [0, 289]
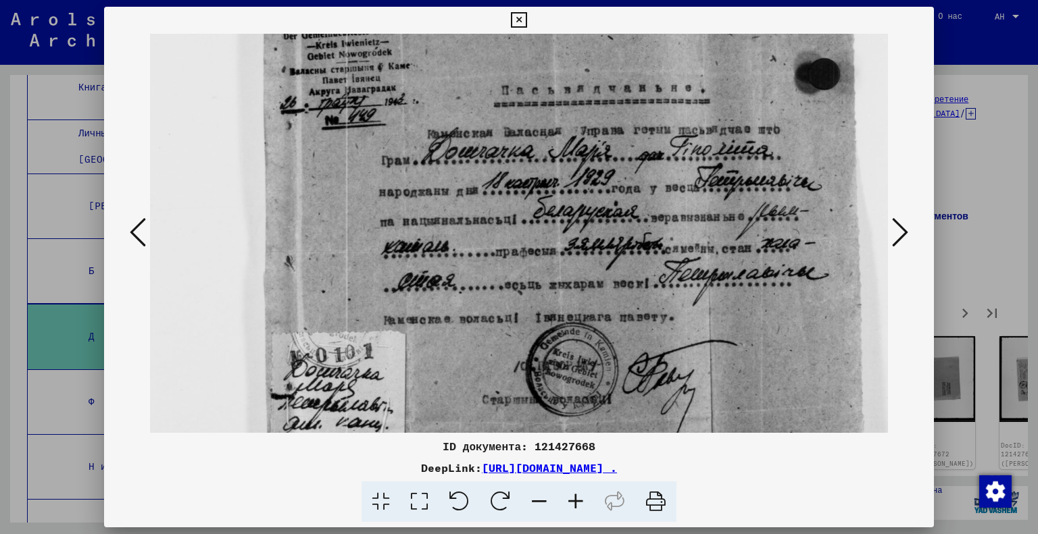
drag, startPoint x: 646, startPoint y: 376, endPoint x: 363, endPoint y: 470, distance: 298.3
click at [363, 470] on div "ID документа: 121427668 DeepLink: [URL][DOMAIN_NAME] ." at bounding box center [519, 265] width 830 height 516
click at [964, 226] on div at bounding box center [519, 267] width 1038 height 534
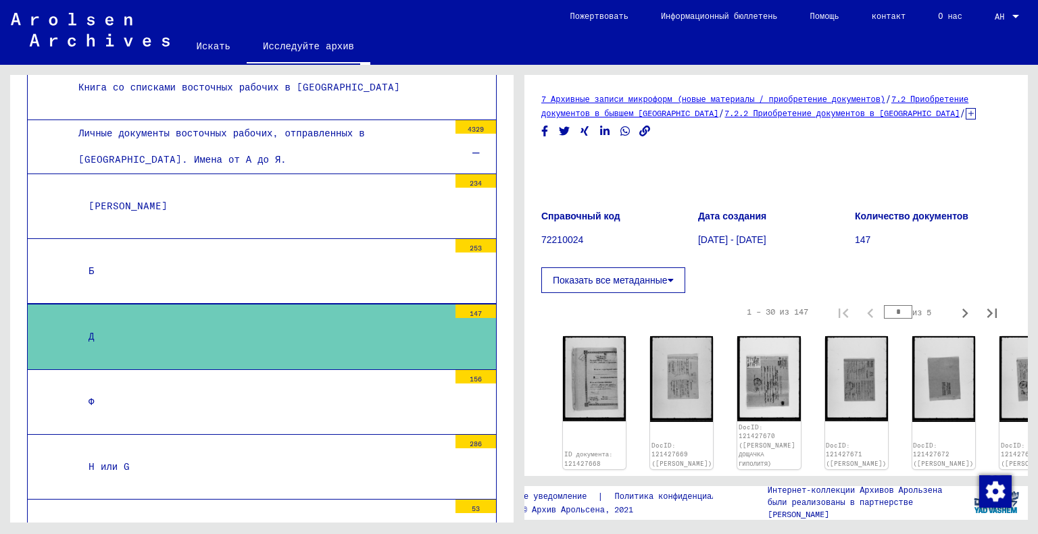
click at [278, 391] on div "Ф" at bounding box center [263, 402] width 370 height 26
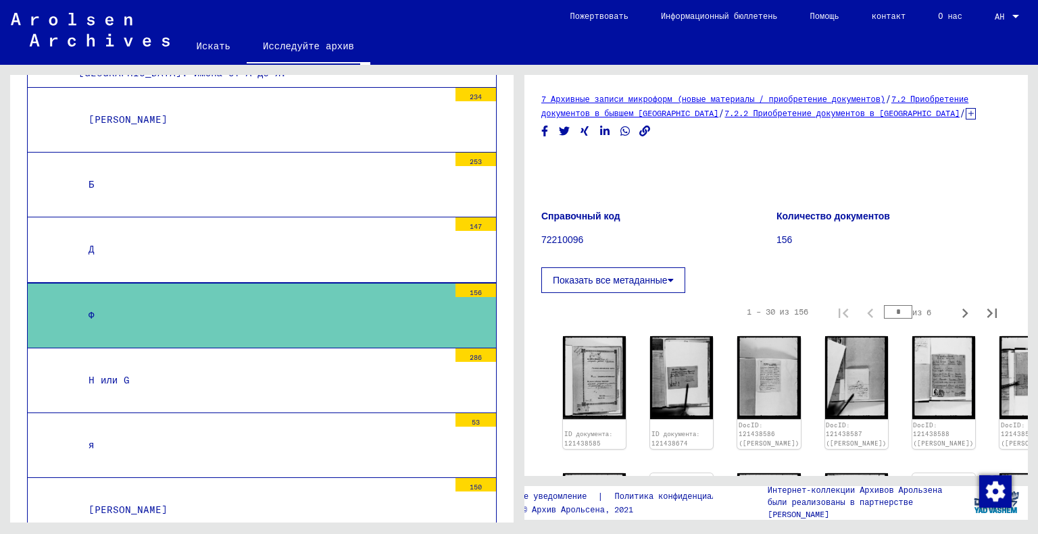
scroll to position [1003, 0]
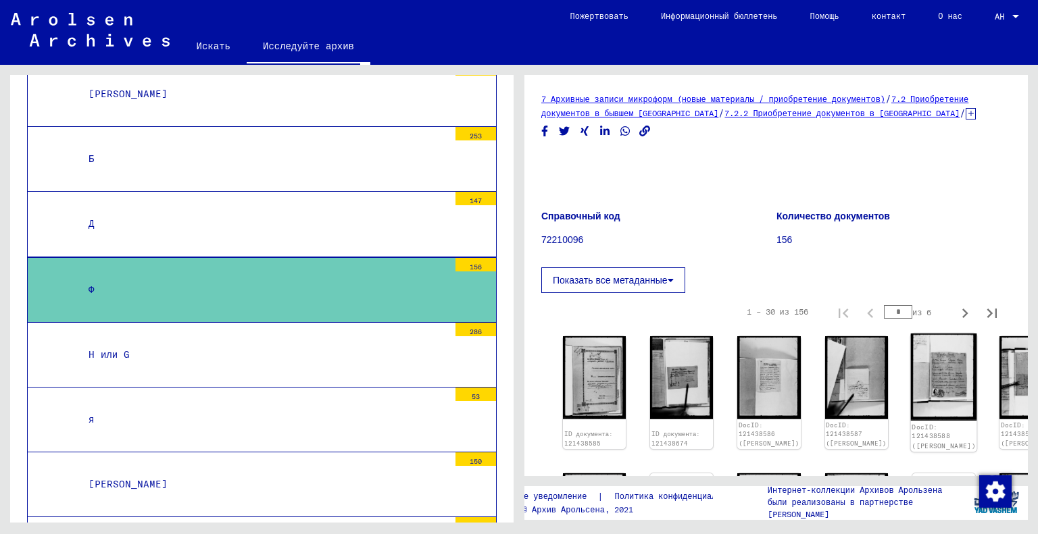
click at [910, 378] on img at bounding box center [943, 377] width 66 height 87
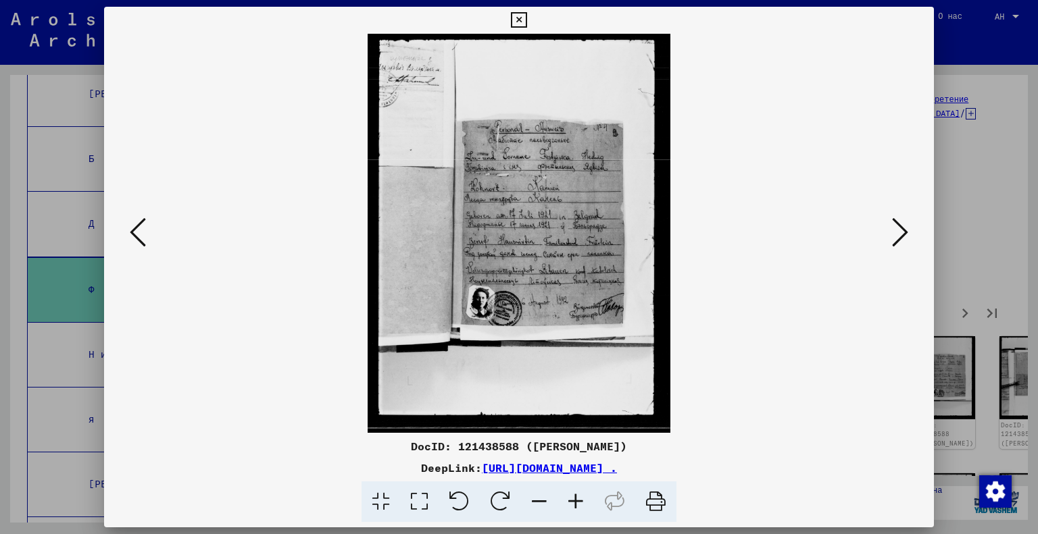
click at [406, 500] on icon at bounding box center [419, 502] width 39 height 41
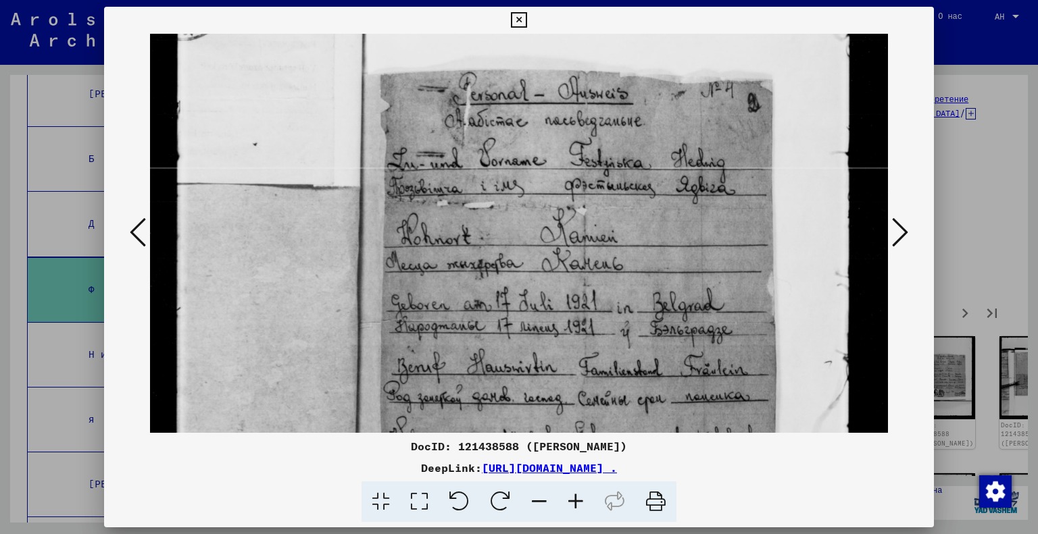
scroll to position [179, 0]
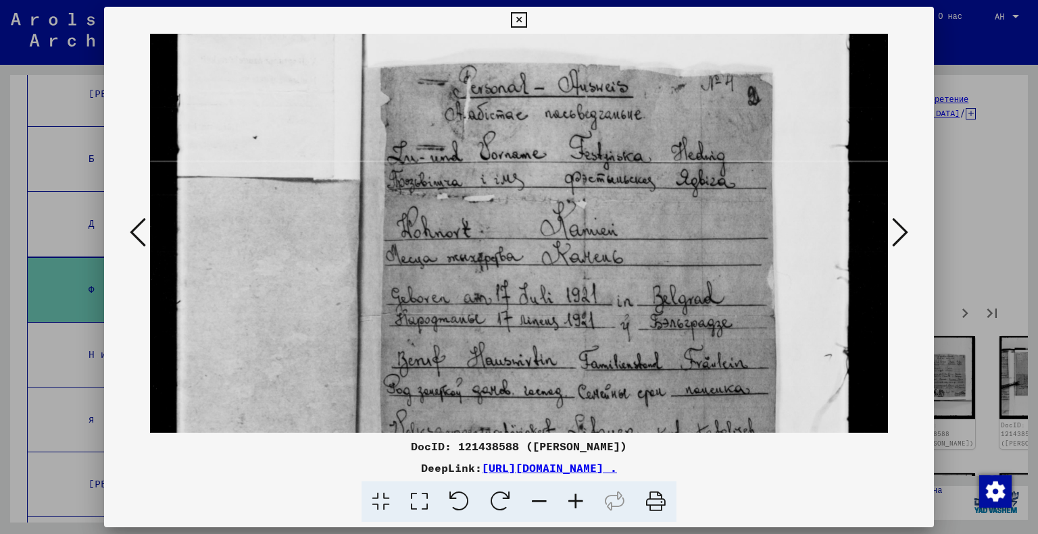
drag, startPoint x: 655, startPoint y: 365, endPoint x: 681, endPoint y: 189, distance: 178.2
click at [681, 189] on img at bounding box center [519, 341] width 739 height 972
click at [951, 243] on div at bounding box center [519, 267] width 1038 height 534
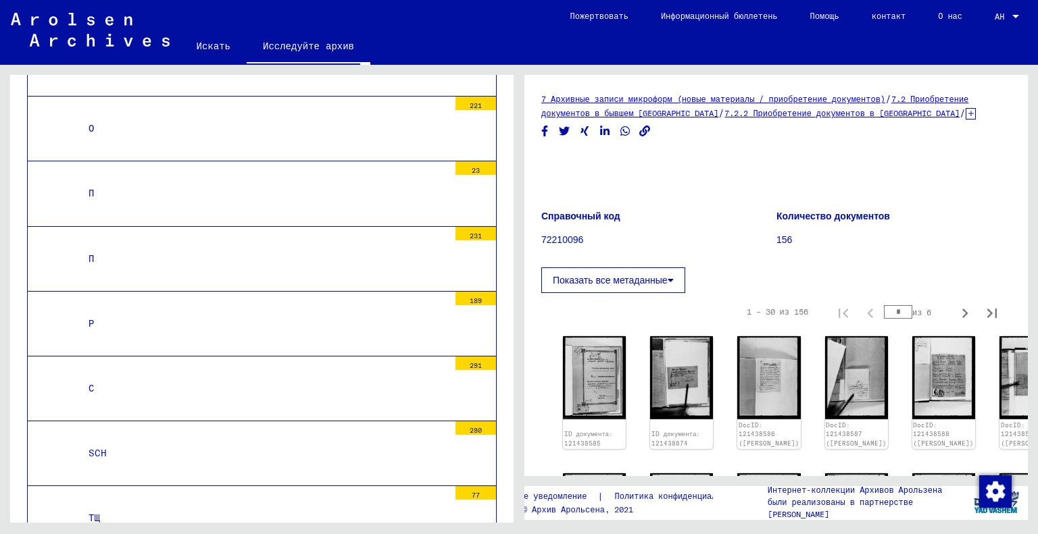
scroll to position [1792, 0]
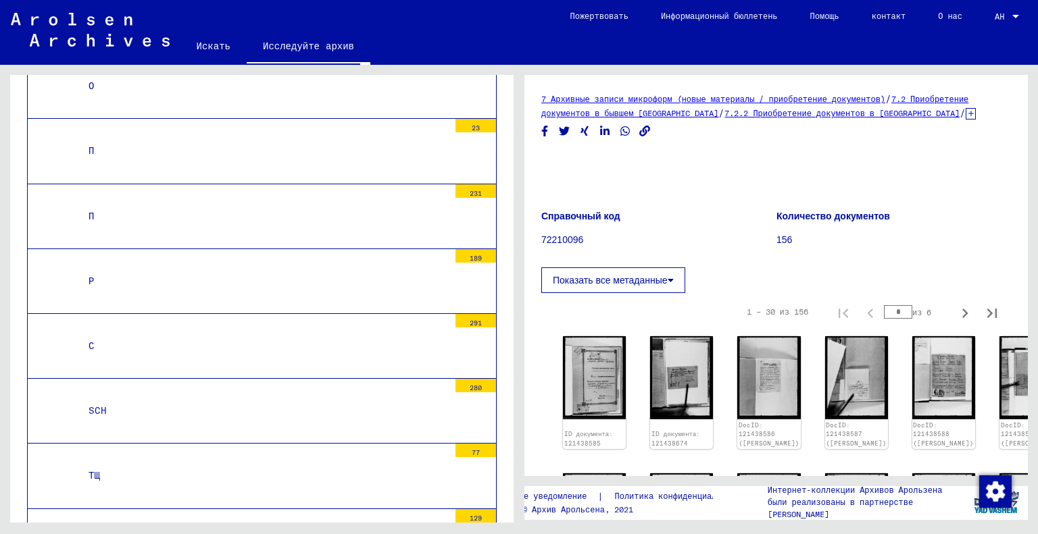
click at [201, 463] on div "ТЩ" at bounding box center [263, 476] width 370 height 26
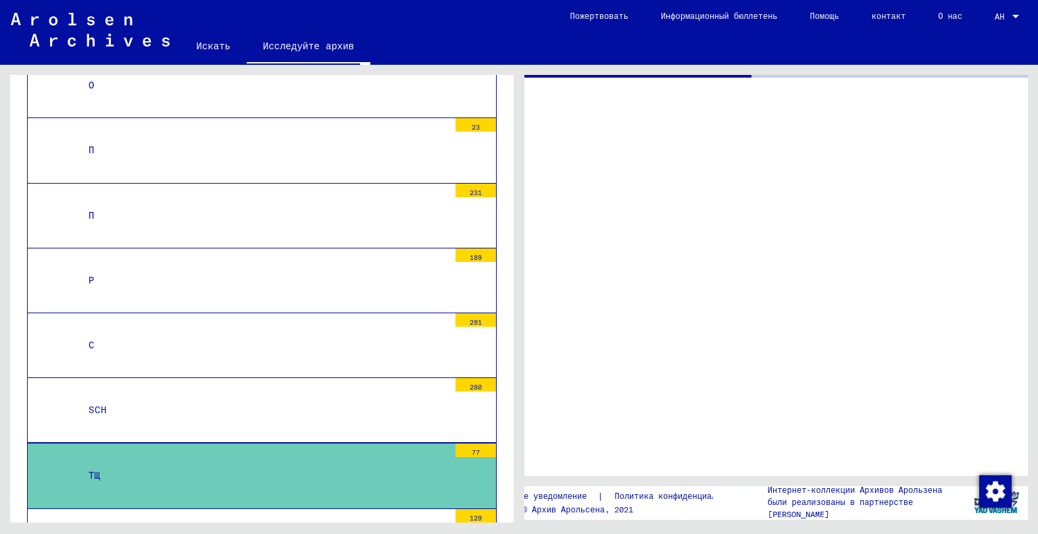
scroll to position [1791, 0]
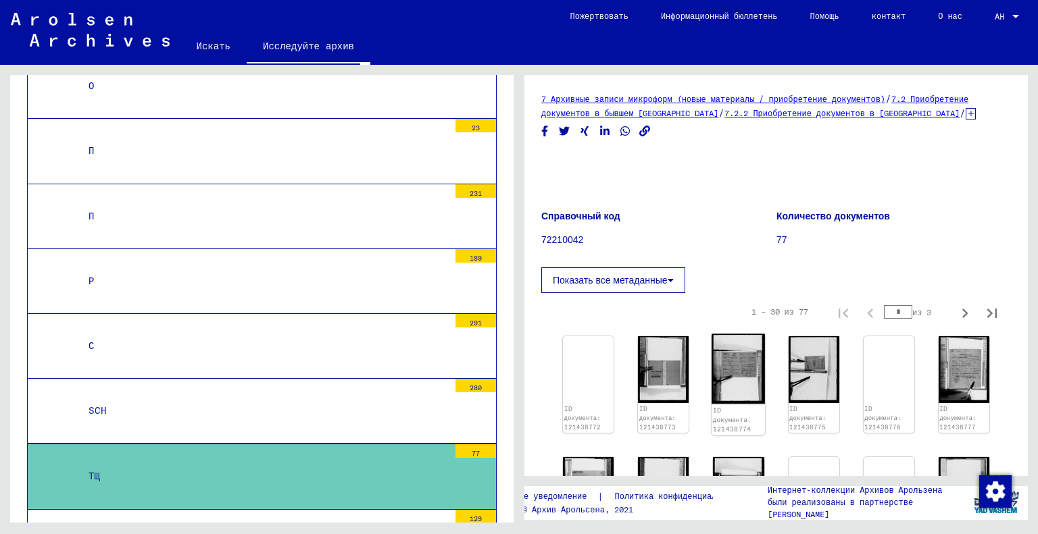
click at [748, 381] on img at bounding box center [738, 369] width 53 height 70
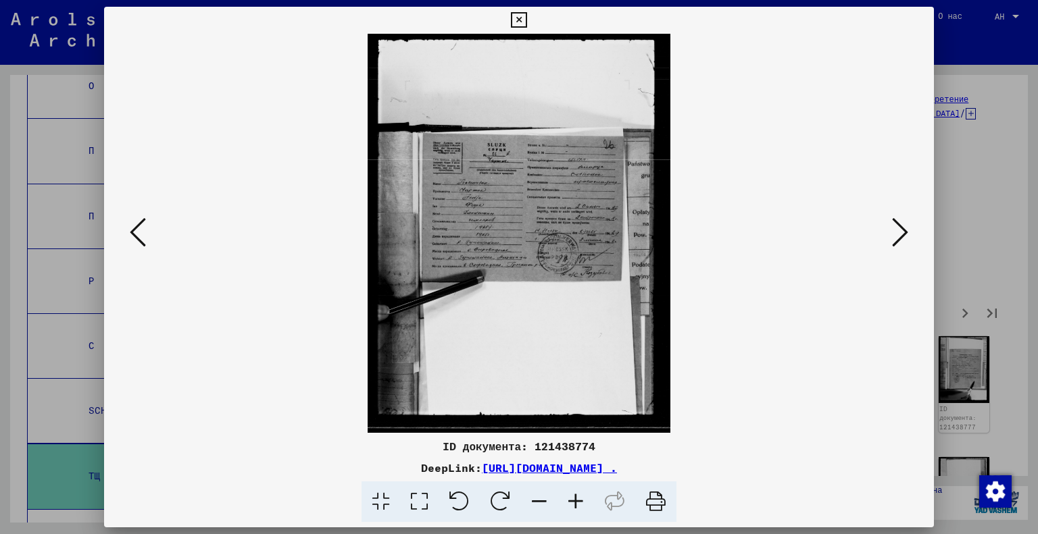
click at [418, 510] on icon at bounding box center [419, 502] width 39 height 41
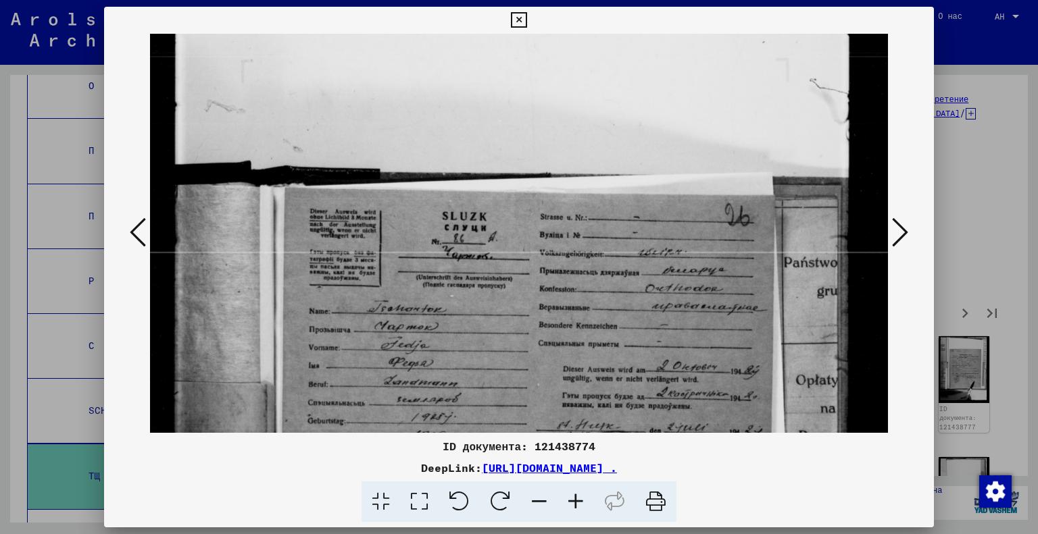
scroll to position [91, 0]
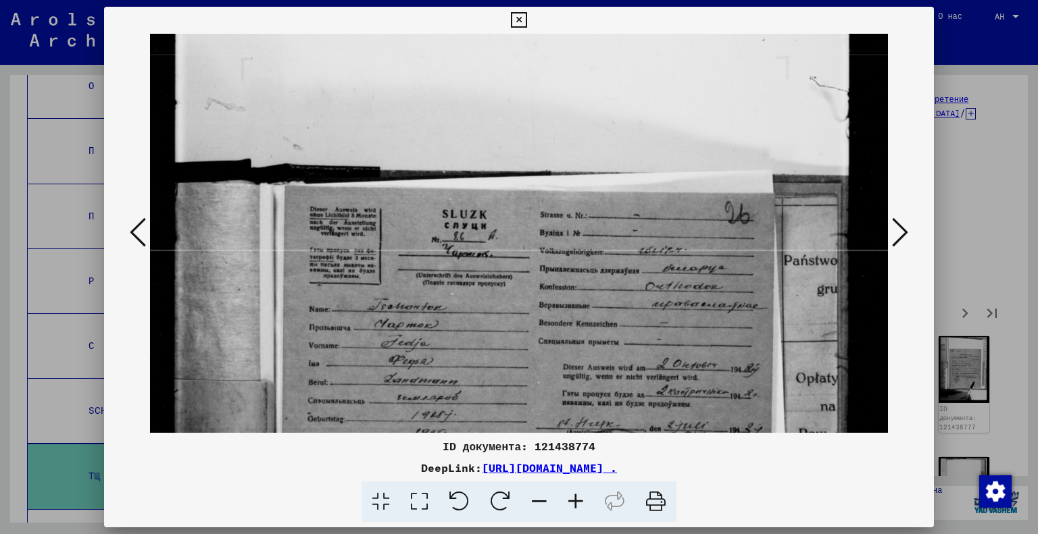
drag, startPoint x: 616, startPoint y: 353, endPoint x: 674, endPoint y: 262, distance: 108.0
click at [674, 262] on img at bounding box center [519, 430] width 739 height 974
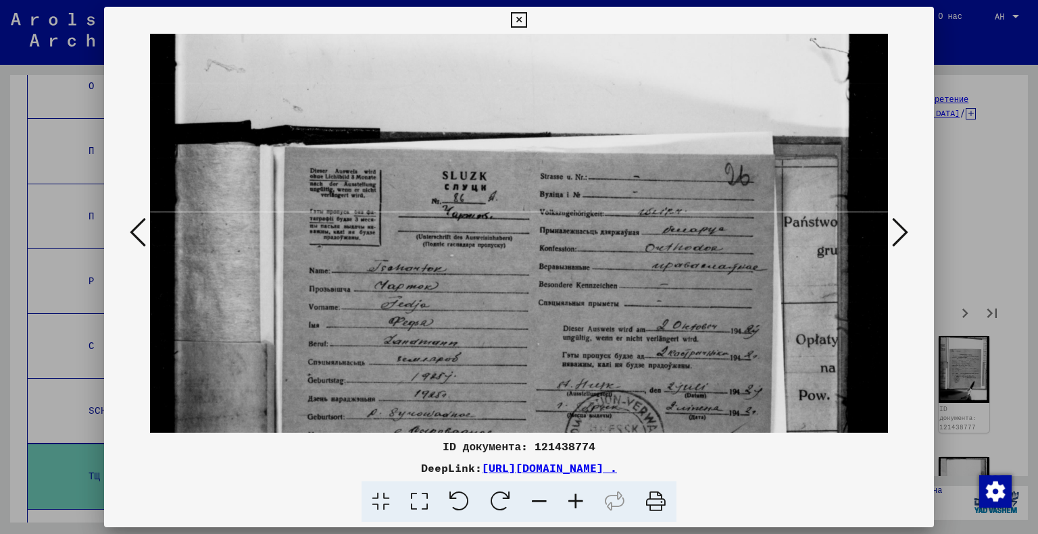
scroll to position [143, 0]
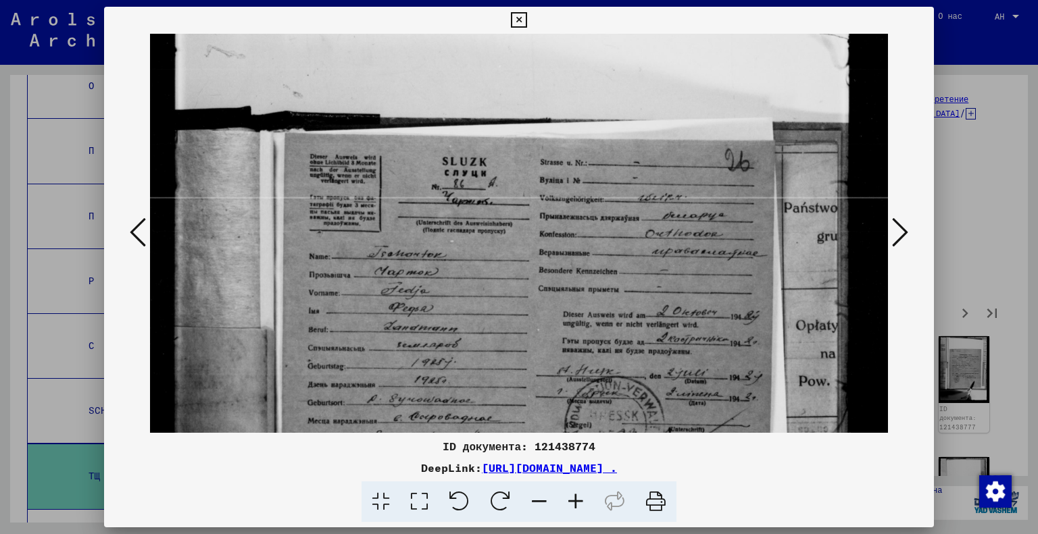
drag, startPoint x: 637, startPoint y: 339, endPoint x: 659, endPoint y: 287, distance: 56.6
click at [659, 287] on img at bounding box center [519, 378] width 739 height 974
click at [1032, 259] on div at bounding box center [519, 267] width 1038 height 534
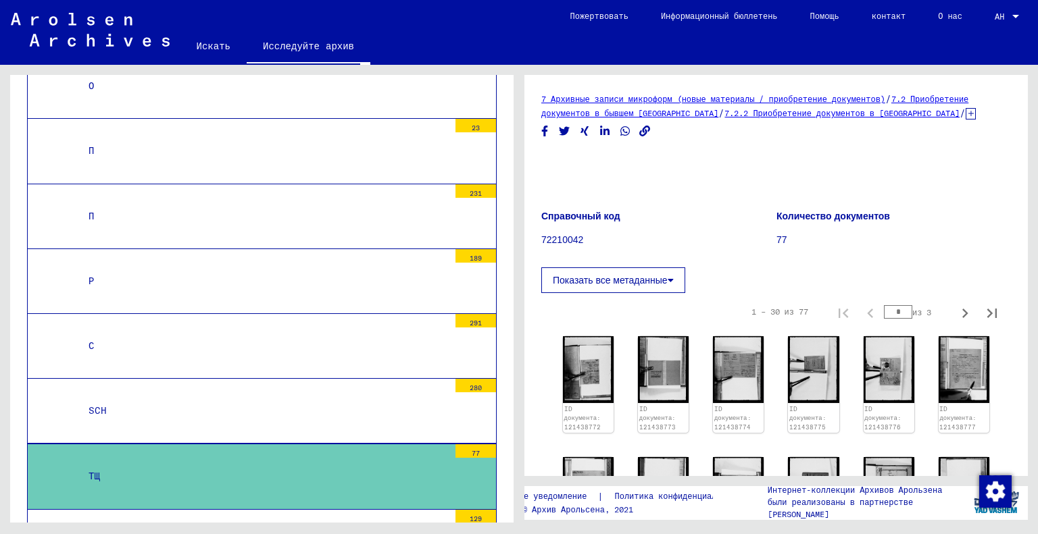
click at [176, 529] on div "Т или ТЗ" at bounding box center [263, 542] width 370 height 26
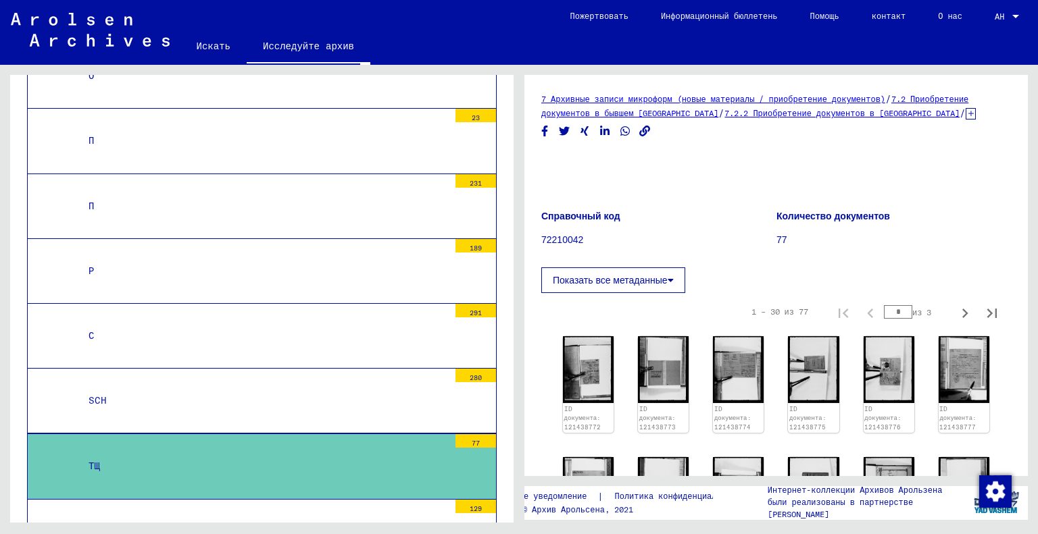
scroll to position [9, 0]
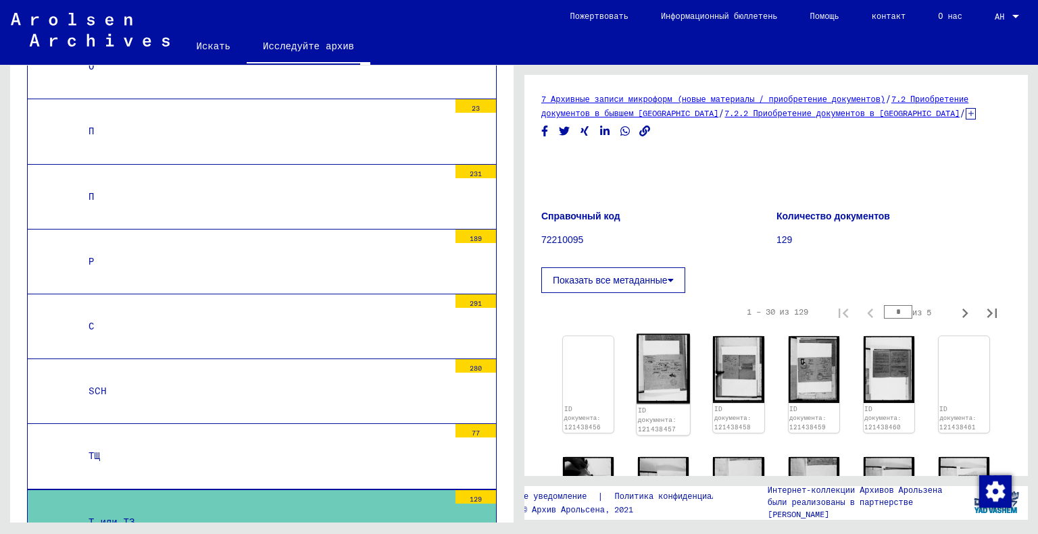
click at [675, 347] on img at bounding box center [663, 369] width 53 height 70
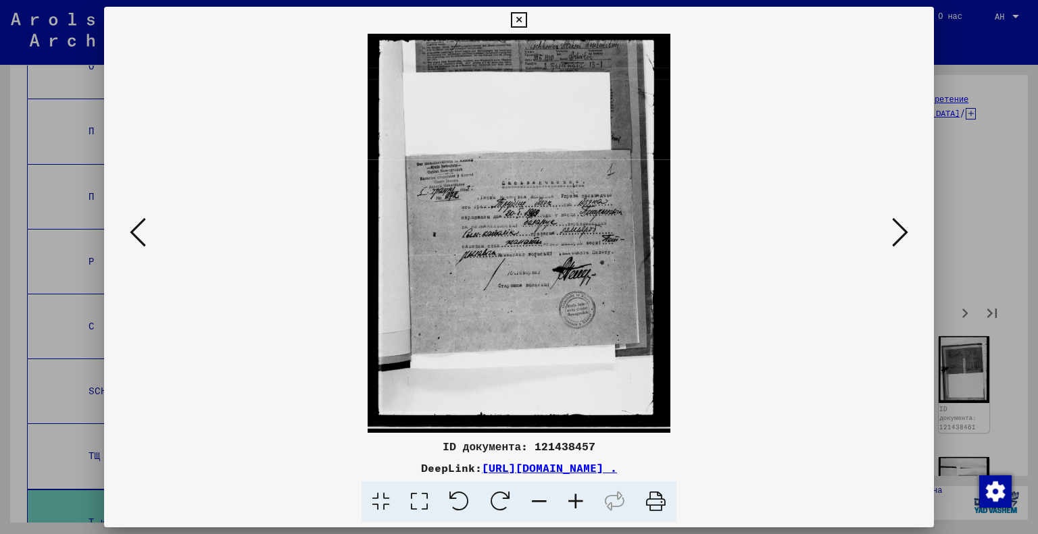
click at [132, 233] on icon at bounding box center [138, 232] width 16 height 32
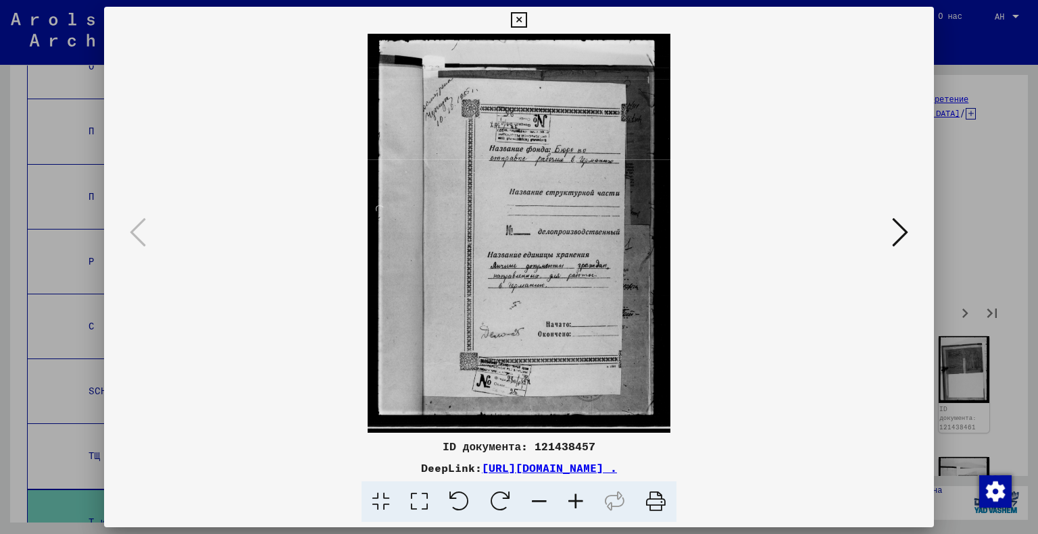
click at [887, 240] on img at bounding box center [519, 233] width 739 height 399
click at [904, 232] on icon at bounding box center [900, 232] width 16 height 32
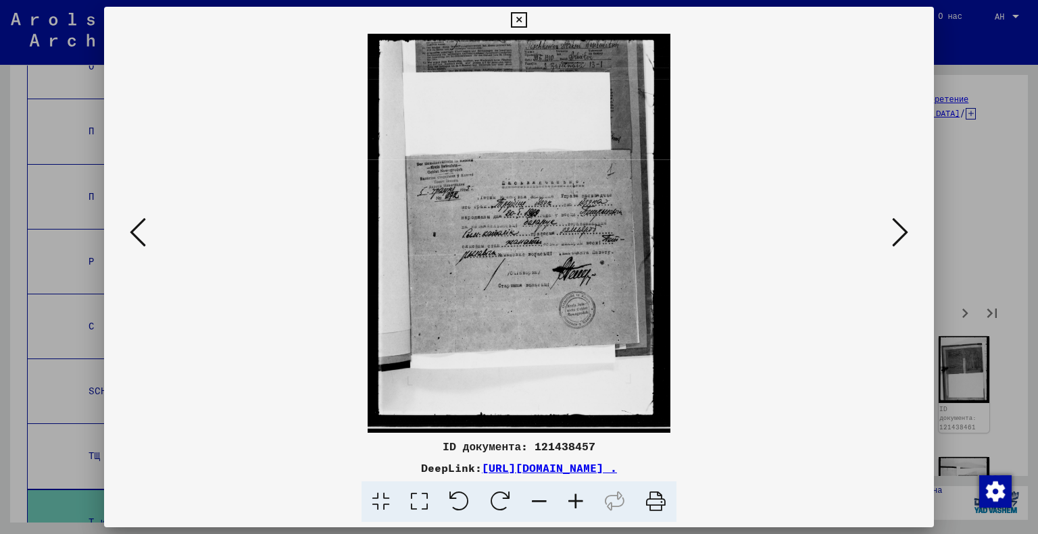
click at [422, 498] on icon at bounding box center [419, 502] width 39 height 41
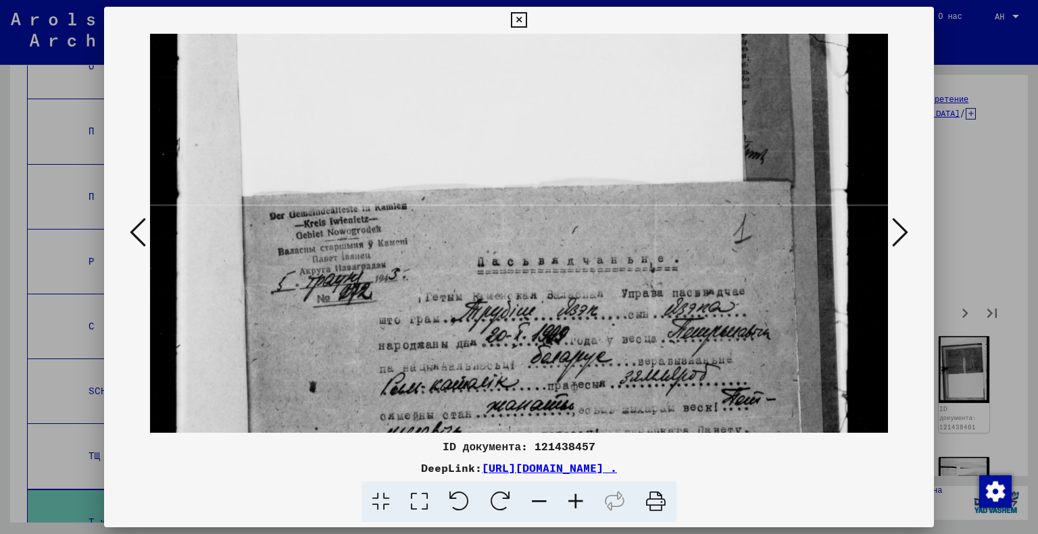
scroll to position [181, 0]
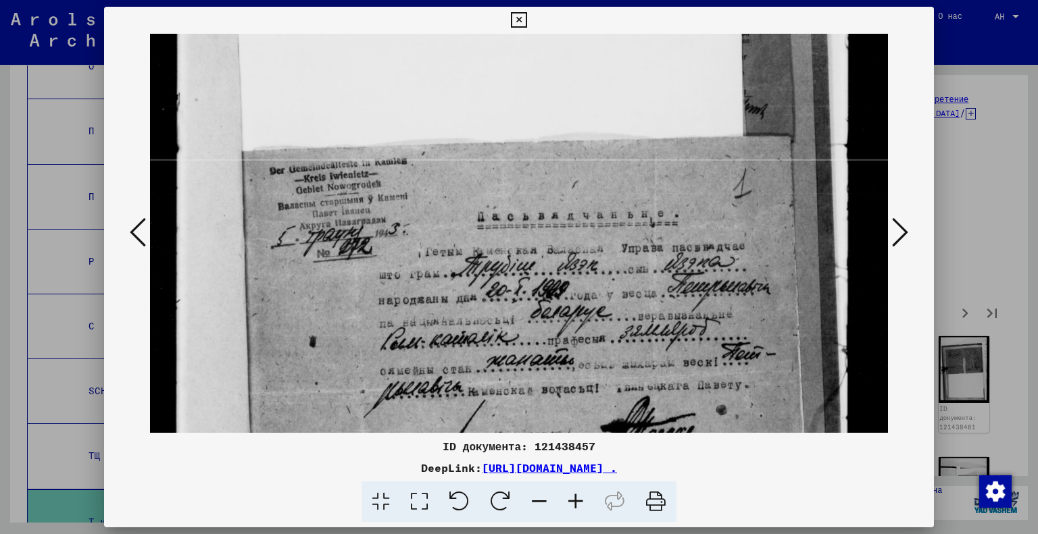
drag, startPoint x: 516, startPoint y: 356, endPoint x: 511, endPoint y: 178, distance: 177.8
click at [511, 178] on img at bounding box center [519, 339] width 739 height 972
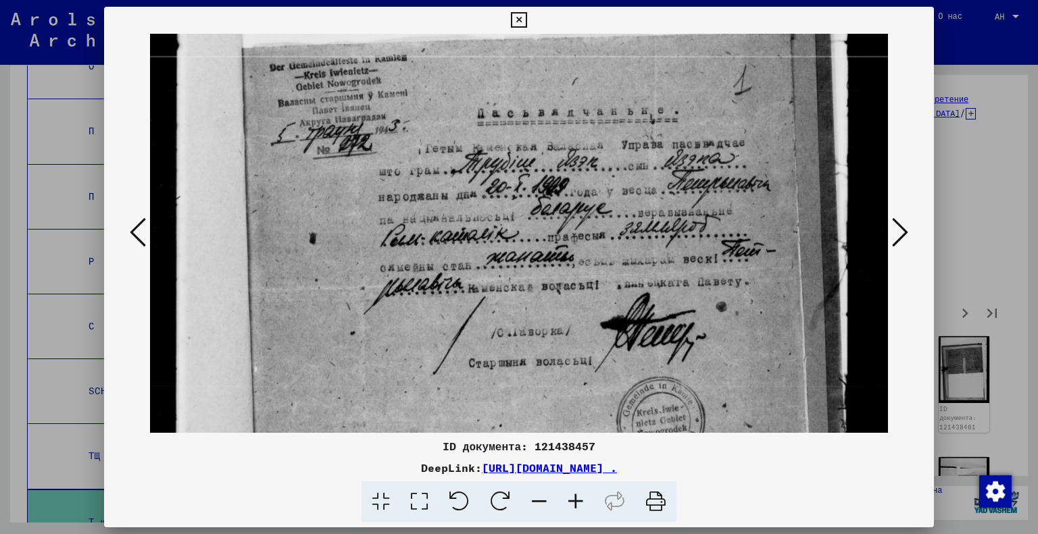
scroll to position [286, 0]
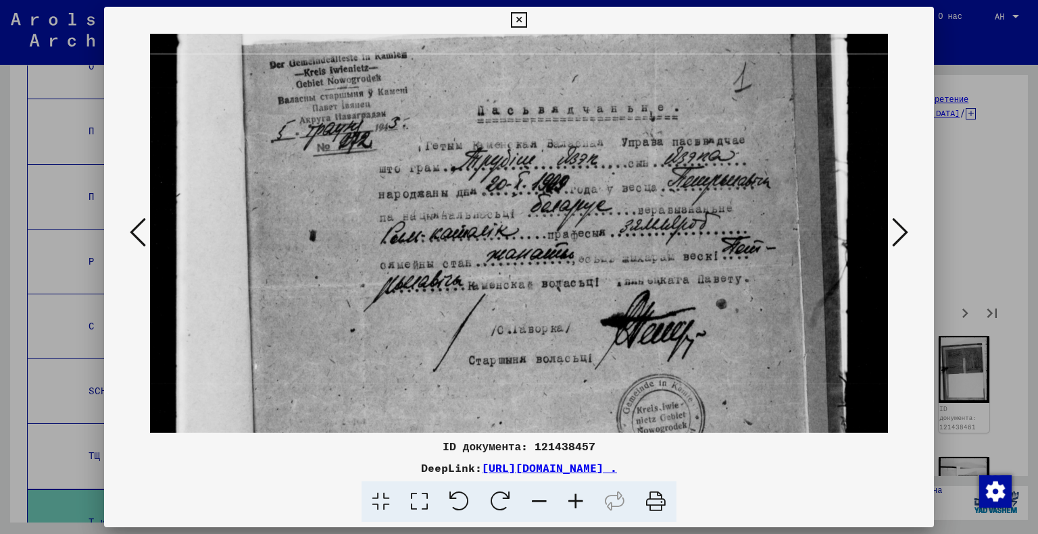
drag, startPoint x: 580, startPoint y: 280, endPoint x: 559, endPoint y: 176, distance: 106.8
click at [559, 176] on img at bounding box center [519, 233] width 739 height 972
click at [900, 240] on icon at bounding box center [900, 232] width 16 height 32
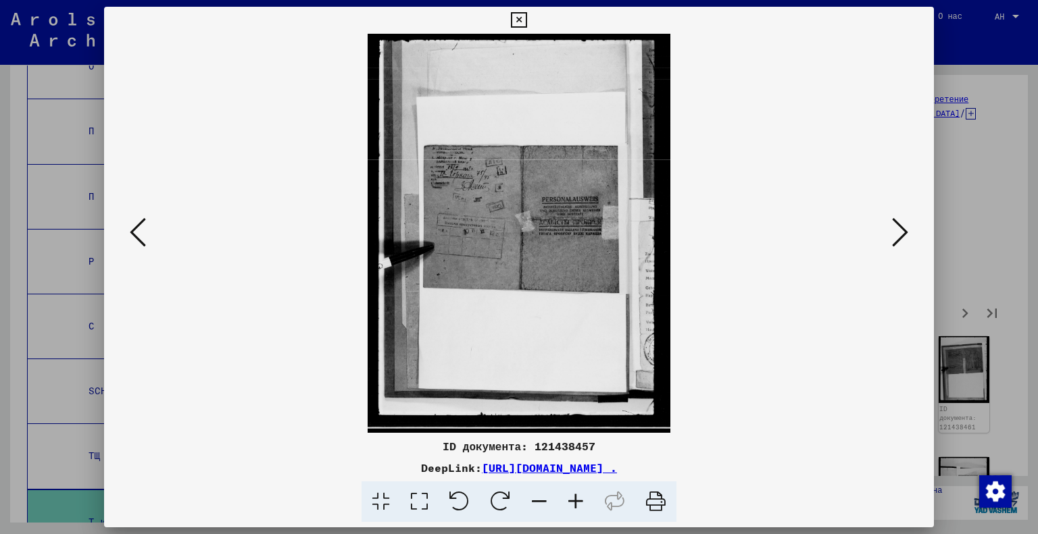
click at [412, 498] on icon at bounding box center [419, 502] width 39 height 41
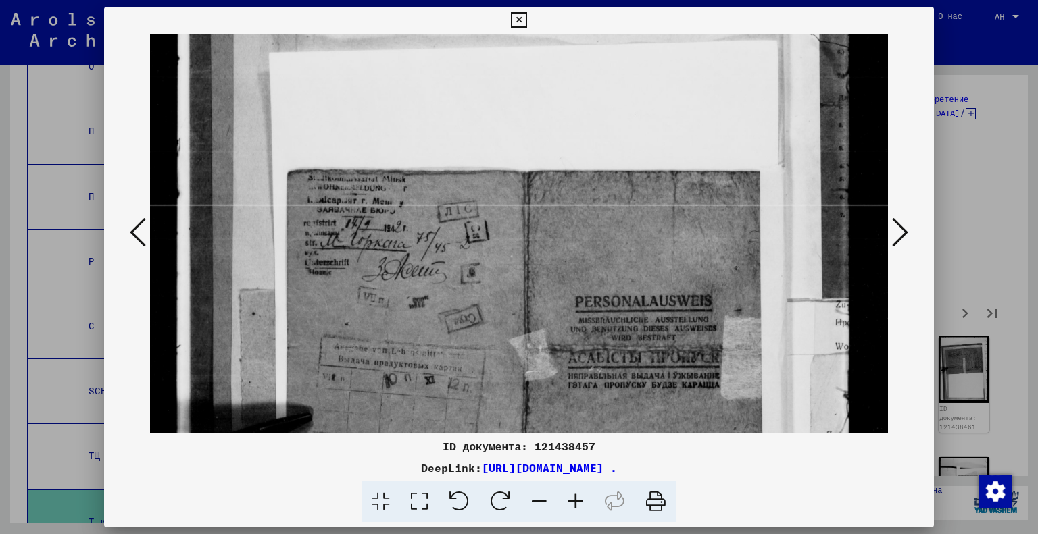
drag, startPoint x: 497, startPoint y: 311, endPoint x: 511, endPoint y: 215, distance: 97.6
click at [511, 215] on img at bounding box center [519, 385] width 739 height 972
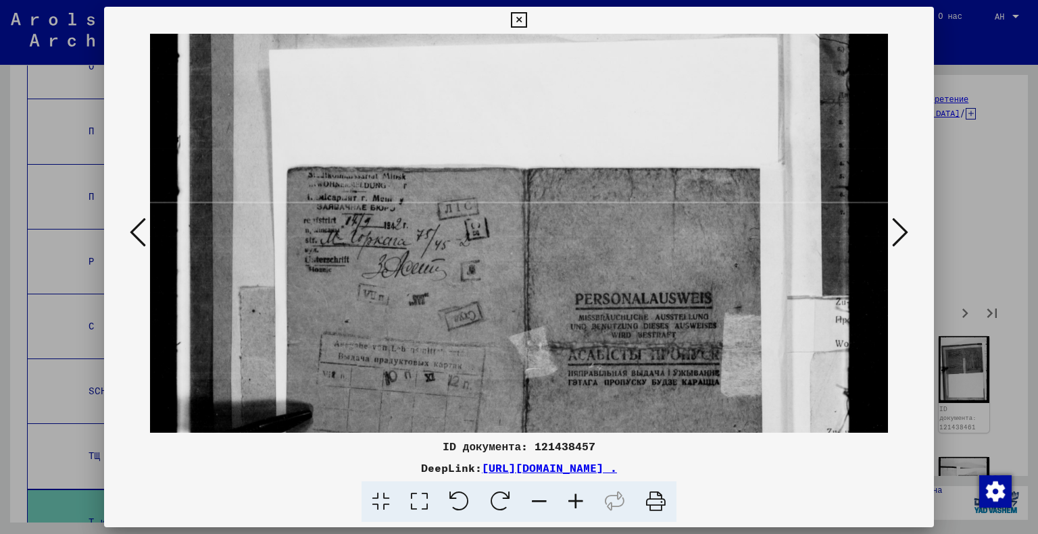
click at [903, 233] on icon at bounding box center [900, 232] width 16 height 32
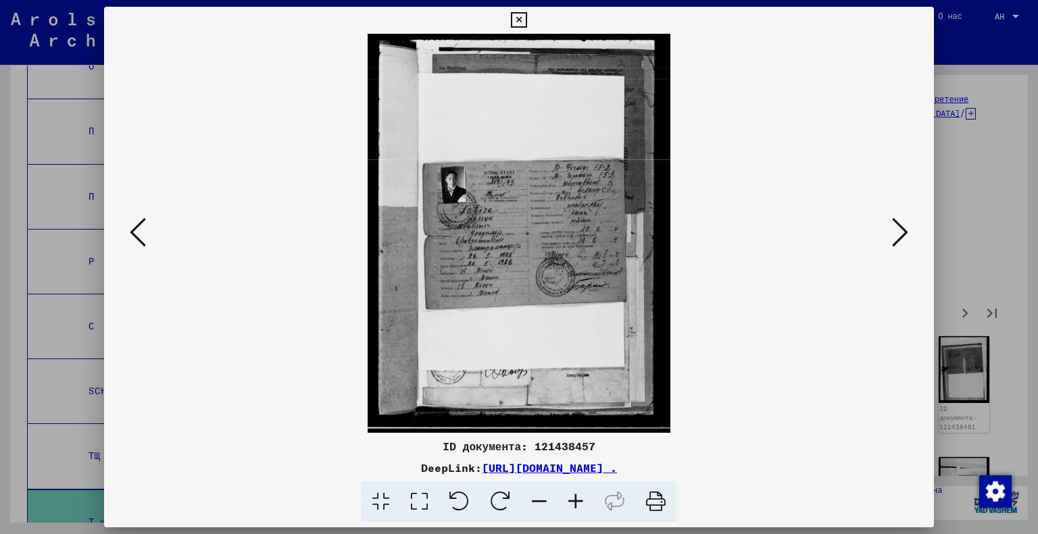
click at [419, 503] on icon at bounding box center [419, 502] width 39 height 41
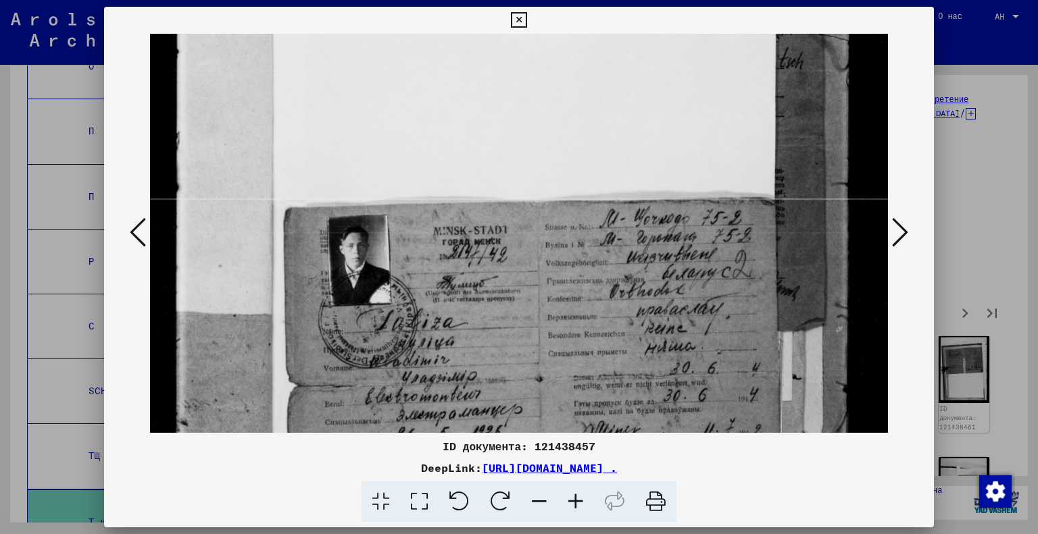
drag, startPoint x: 543, startPoint y: 361, endPoint x: 568, endPoint y: 219, distance: 144.0
click at [568, 219] on img at bounding box center [519, 379] width 739 height 974
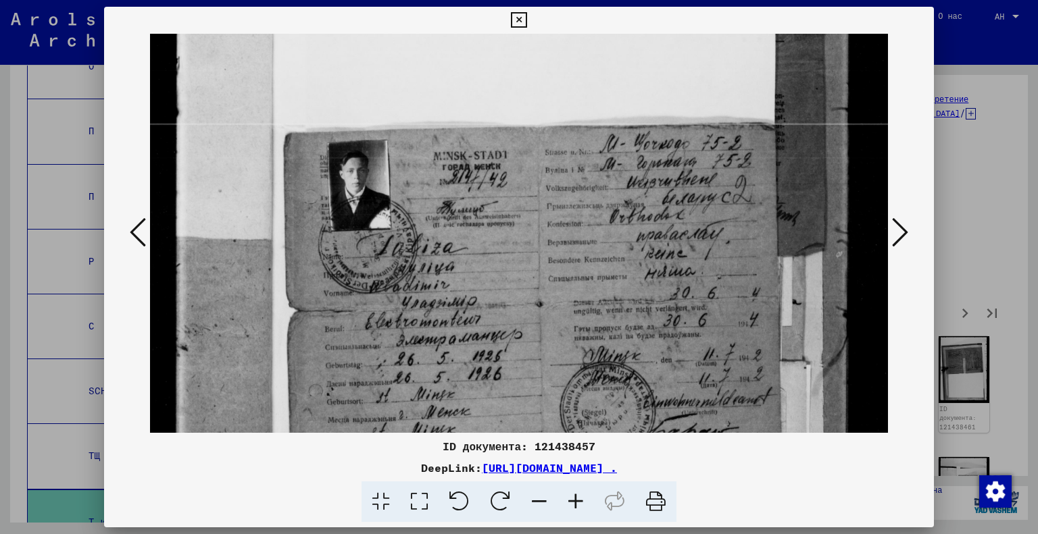
scroll to position [219, 0]
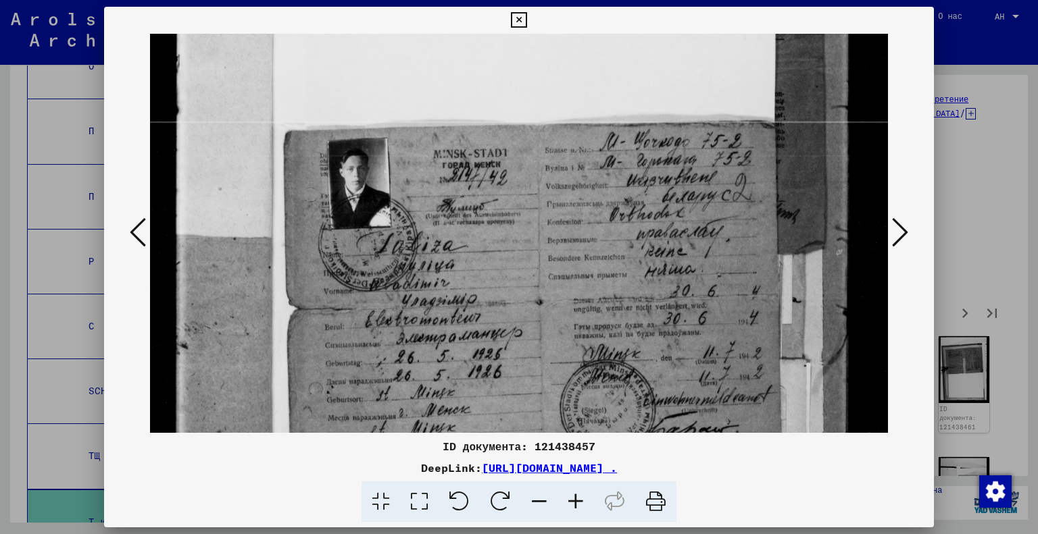
drag, startPoint x: 500, startPoint y: 361, endPoint x: 512, endPoint y: 287, distance: 75.3
click at [512, 287] on img at bounding box center [519, 302] width 739 height 974
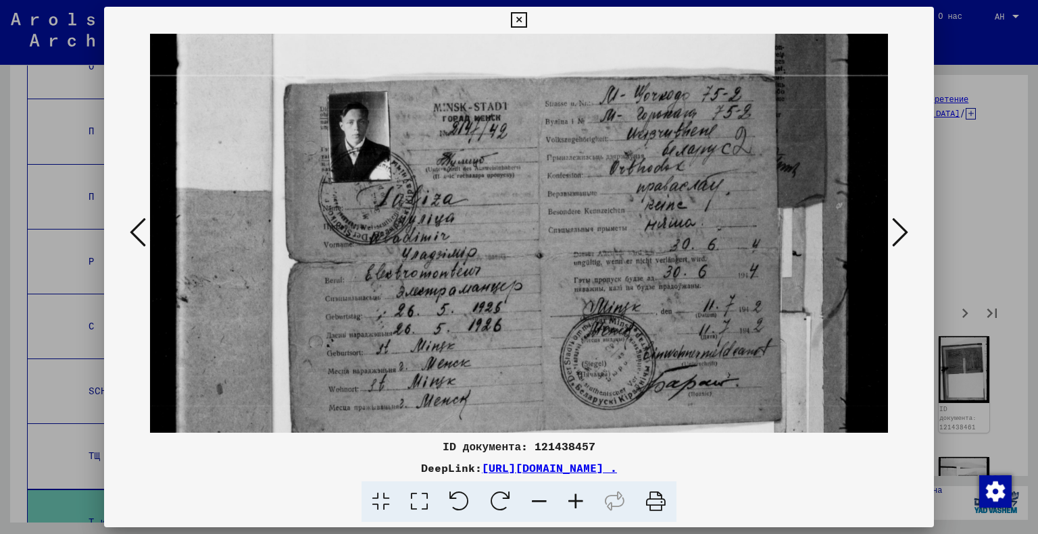
scroll to position [266, 0]
drag, startPoint x: 512, startPoint y: 299, endPoint x: 515, endPoint y: 253, distance: 45.4
click at [515, 253] on img at bounding box center [519, 255] width 739 height 974
click at [899, 229] on icon at bounding box center [900, 232] width 16 height 32
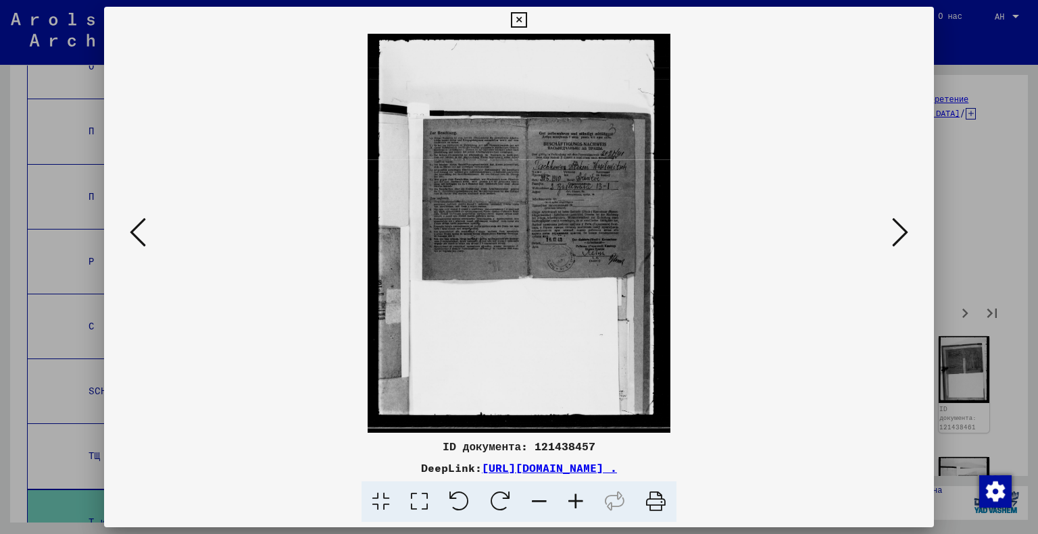
click at [895, 229] on icon at bounding box center [900, 232] width 16 height 32
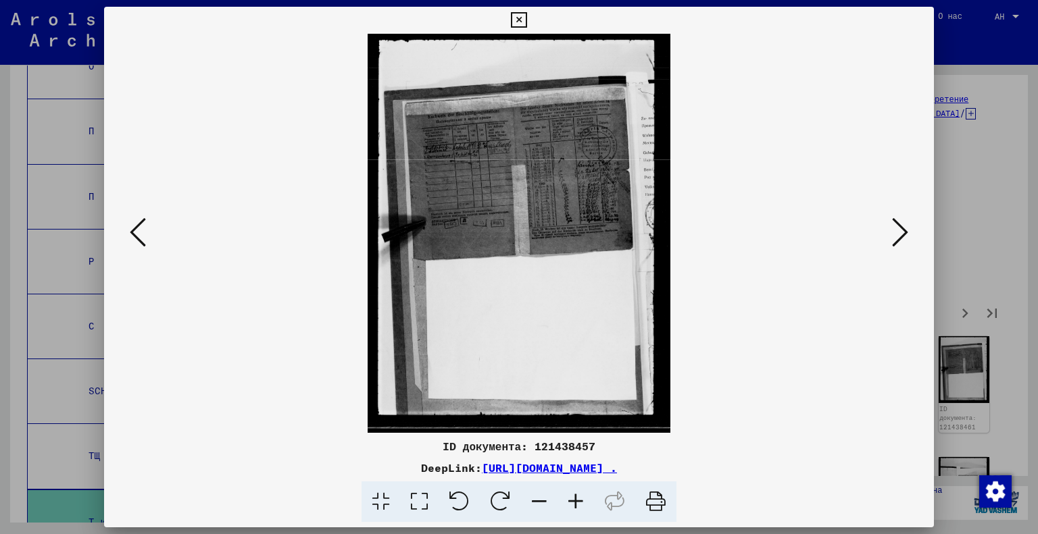
click at [426, 509] on icon at bounding box center [419, 502] width 39 height 41
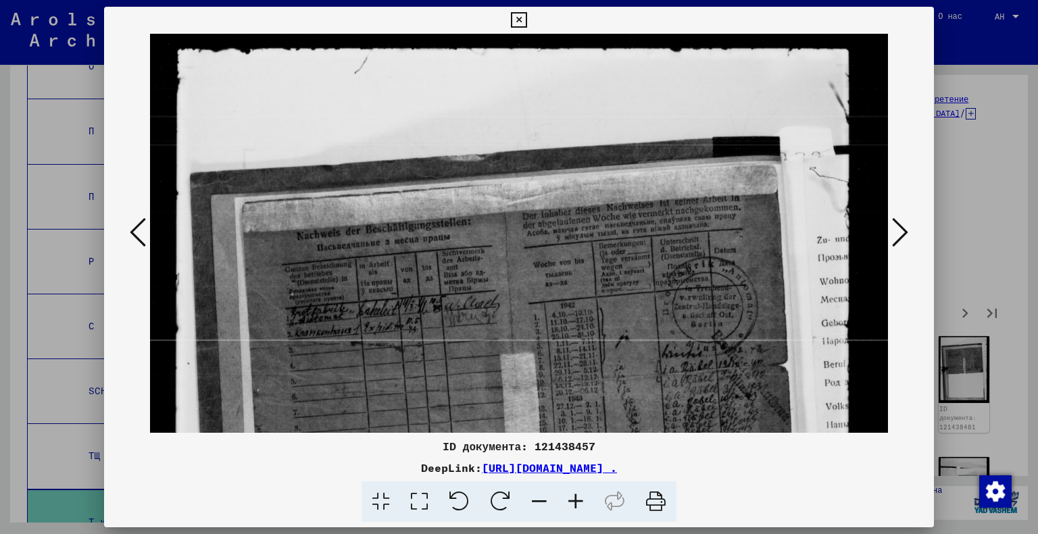
click at [903, 234] on icon at bounding box center [900, 232] width 16 height 32
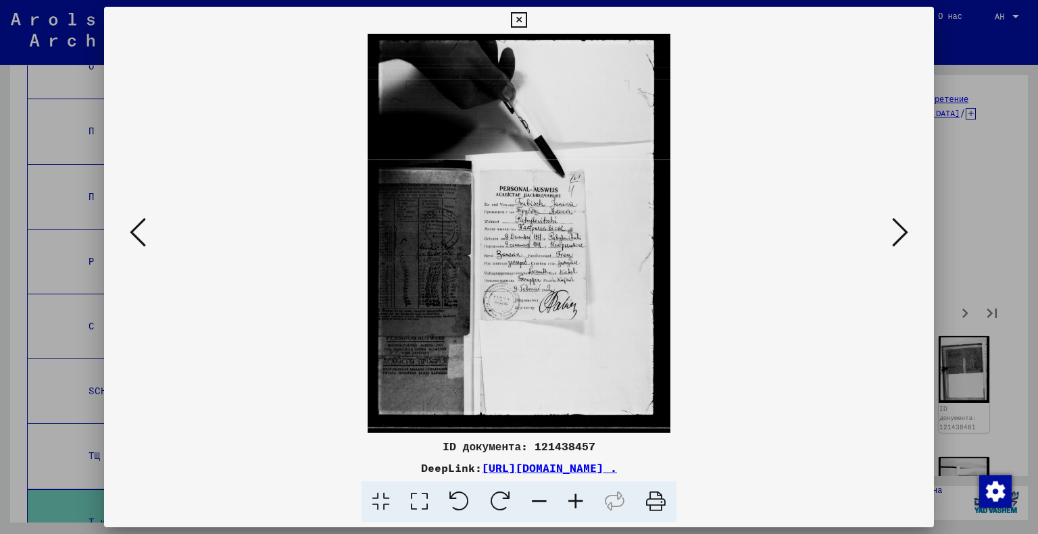
click at [903, 234] on icon at bounding box center [900, 232] width 16 height 32
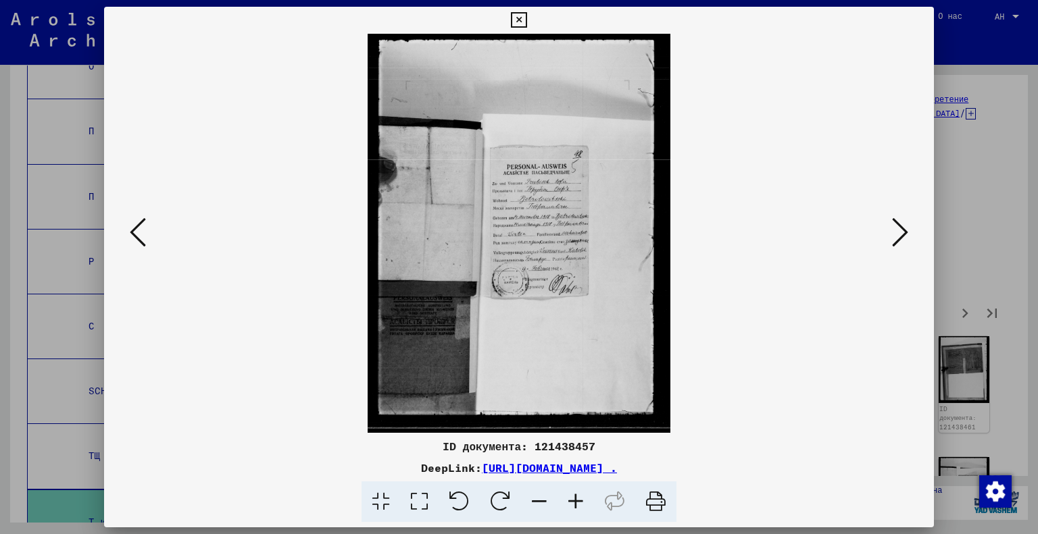
click at [903, 234] on icon at bounding box center [900, 232] width 16 height 32
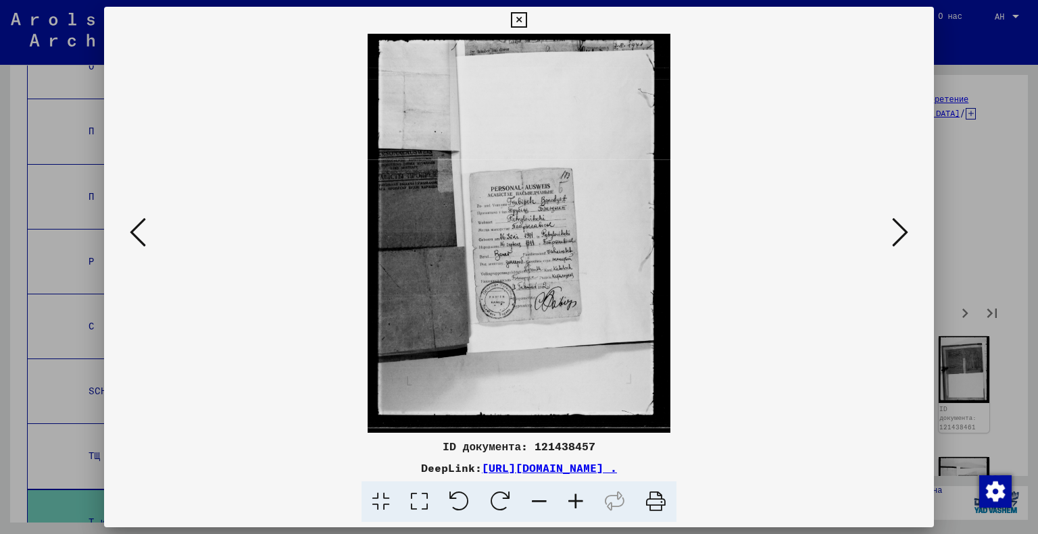
click at [903, 234] on icon at bounding box center [900, 232] width 16 height 32
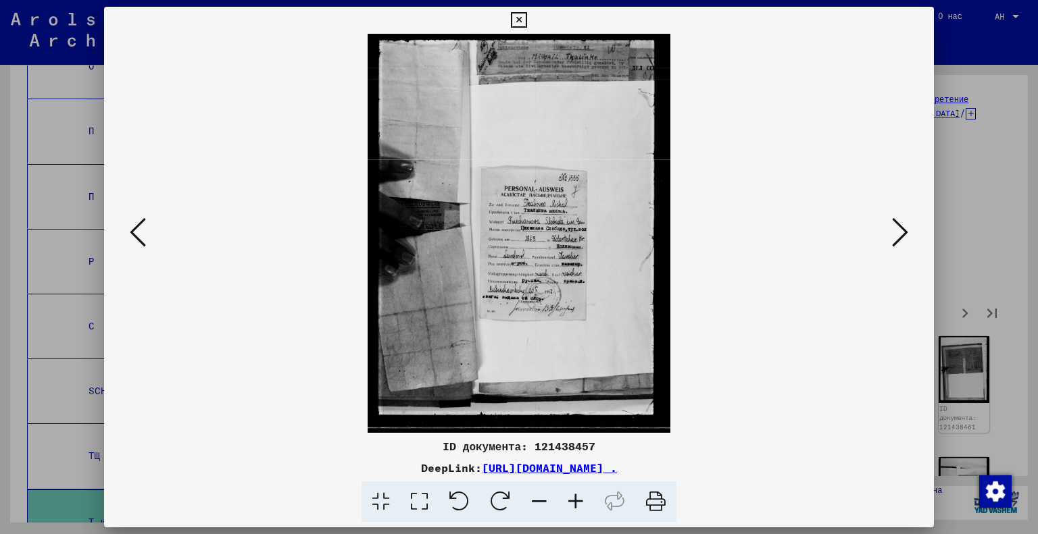
click at [903, 234] on icon at bounding box center [900, 232] width 16 height 32
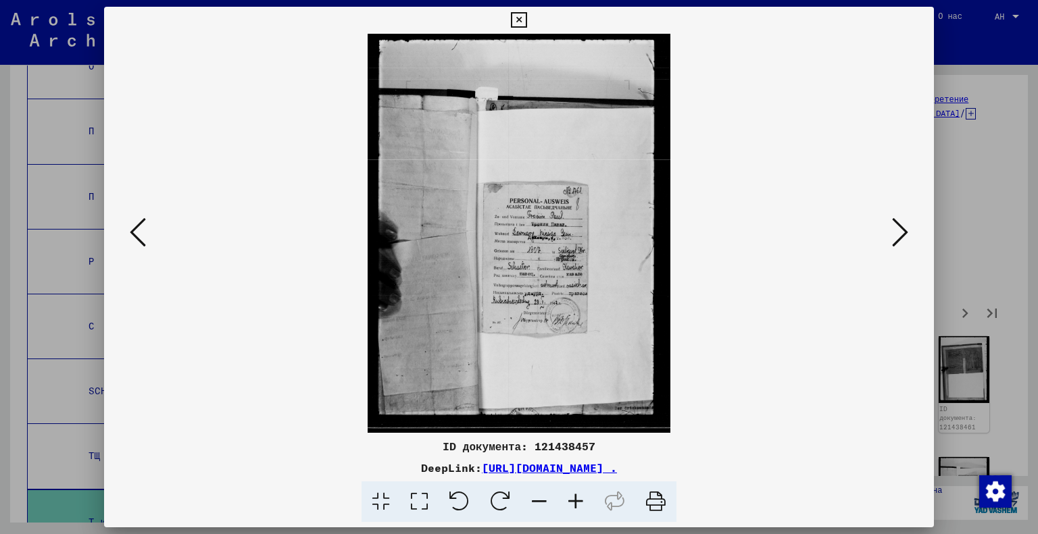
click at [903, 234] on icon at bounding box center [900, 232] width 16 height 32
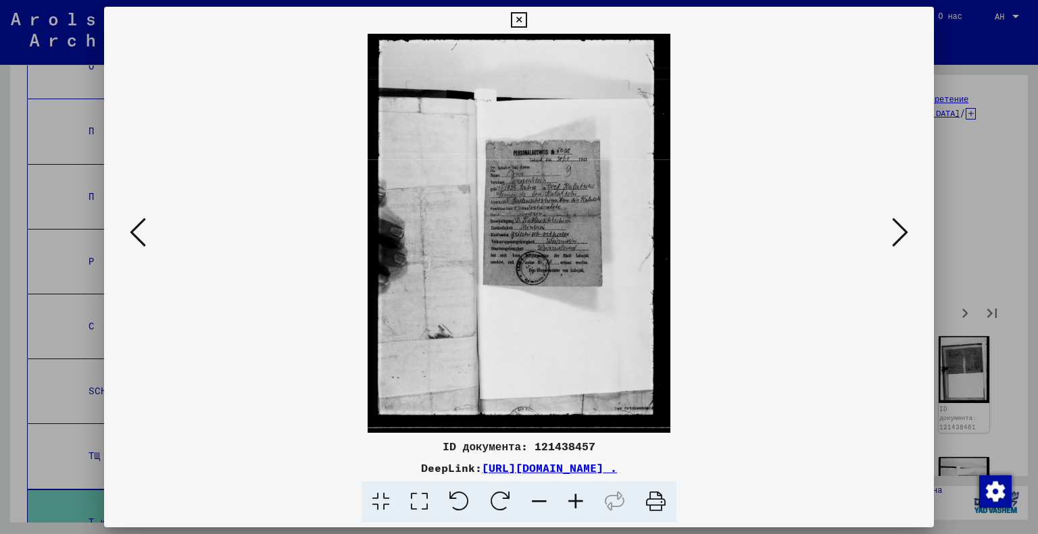
click at [903, 234] on icon at bounding box center [900, 232] width 16 height 32
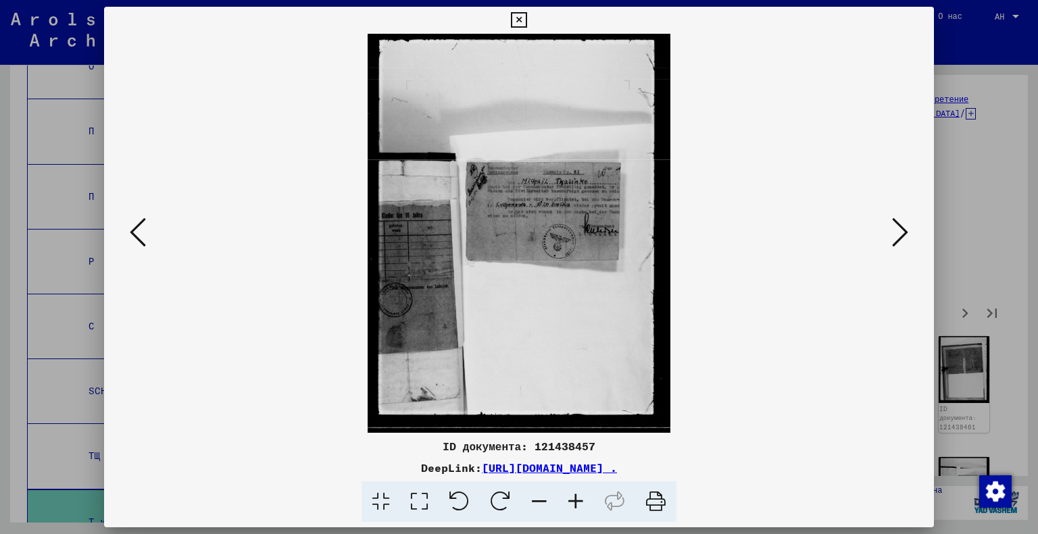
click at [903, 234] on icon at bounding box center [900, 232] width 16 height 32
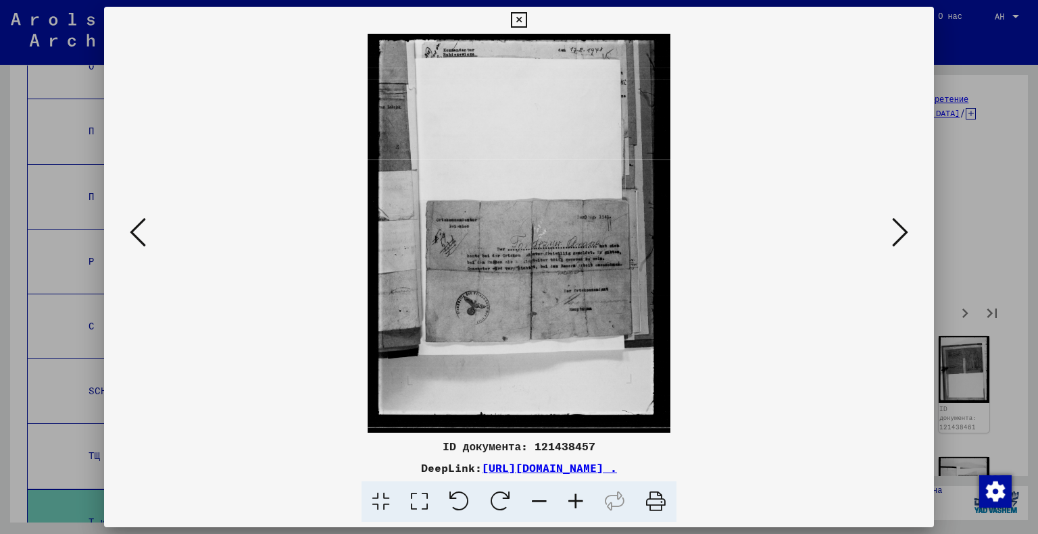
click at [420, 501] on icon at bounding box center [419, 502] width 39 height 41
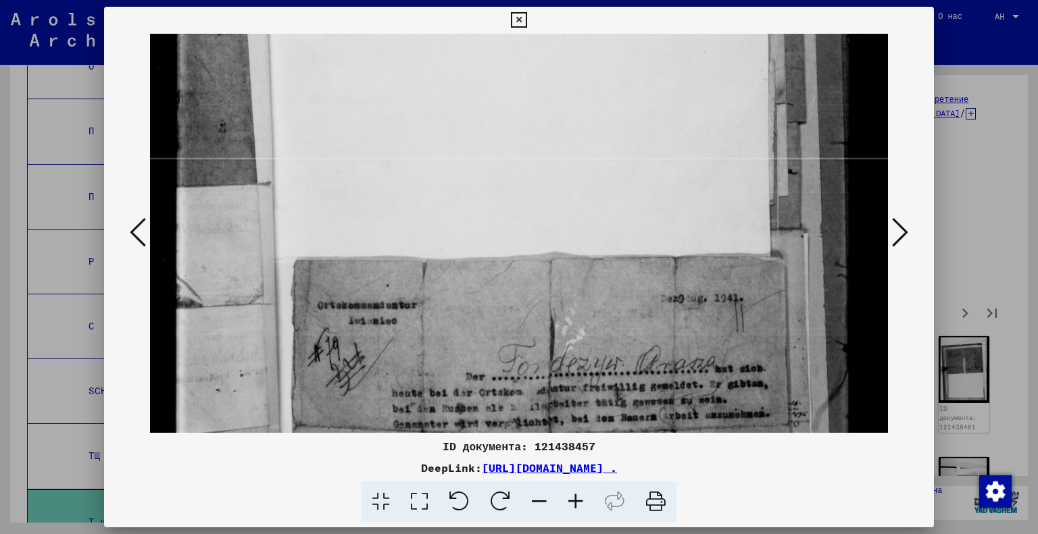
drag, startPoint x: 547, startPoint y: 348, endPoint x: 497, endPoint y: 155, distance: 199.0
click at [497, 155] on img at bounding box center [519, 338] width 739 height 974
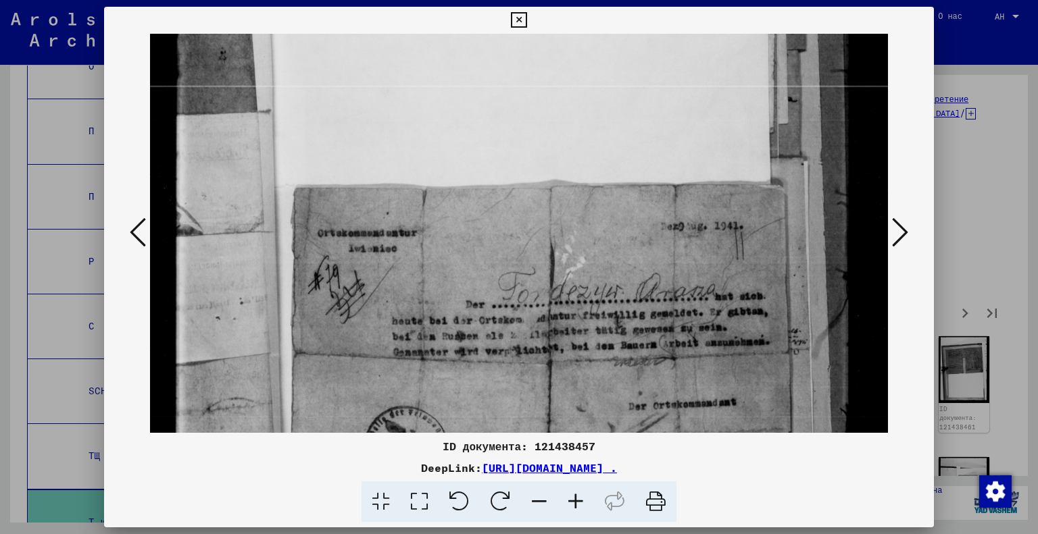
scroll to position [316, 0]
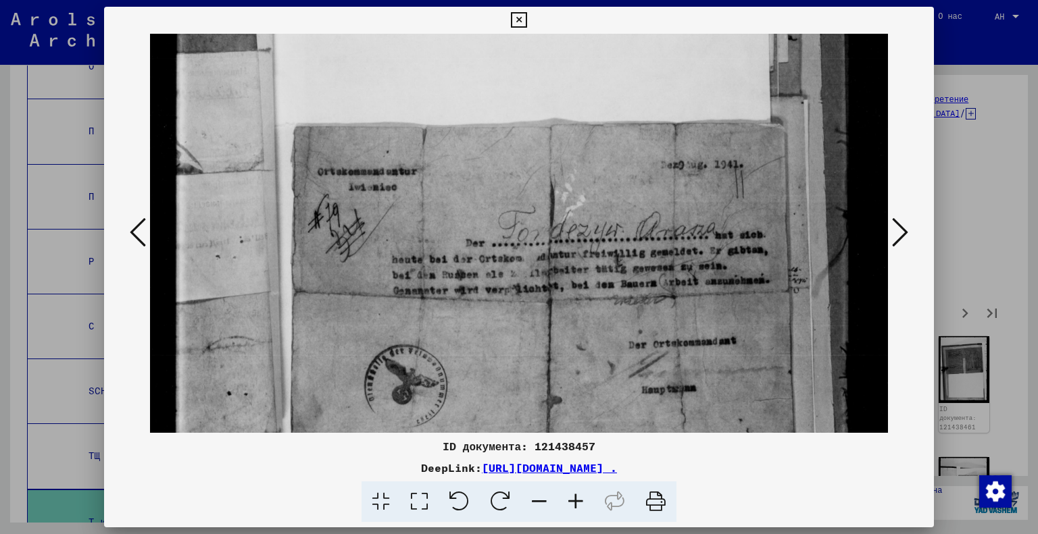
drag, startPoint x: 545, startPoint y: 278, endPoint x: 517, endPoint y: 162, distance: 119.5
click at [517, 162] on img at bounding box center [519, 205] width 739 height 974
click at [882, 229] on img at bounding box center [519, 205] width 739 height 974
click at [902, 226] on icon at bounding box center [900, 232] width 16 height 32
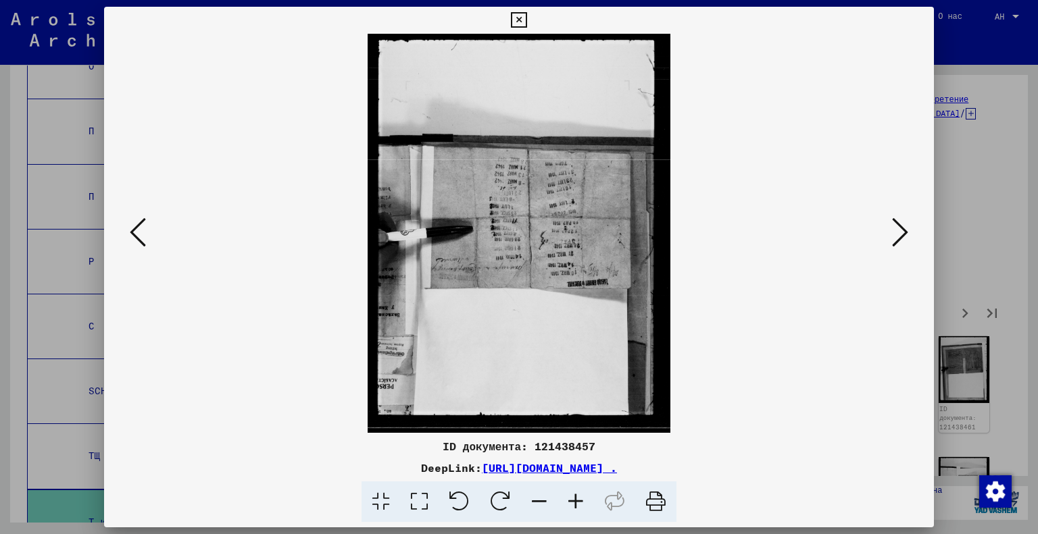
click at [902, 226] on icon at bounding box center [900, 232] width 16 height 32
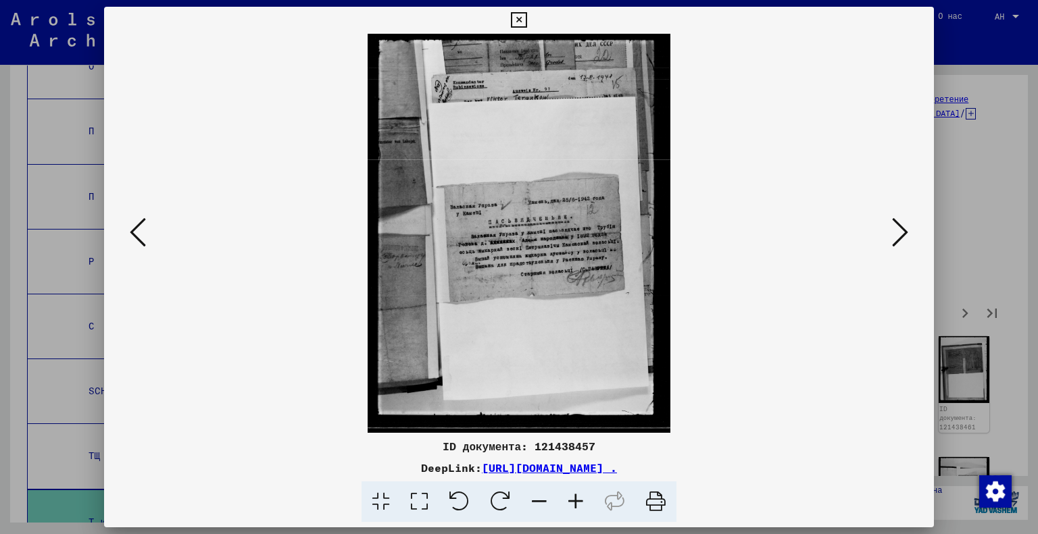
click at [407, 505] on icon at bounding box center [419, 502] width 39 height 41
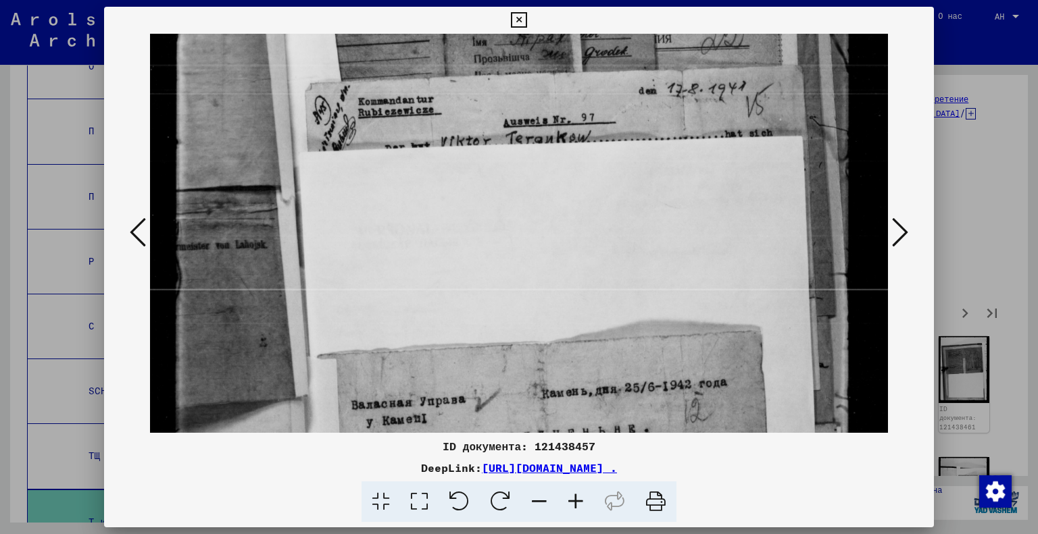
drag, startPoint x: 565, startPoint y: 324, endPoint x: 563, endPoint y: 311, distance: 13.0
click at [563, 311] on img at bounding box center [519, 469] width 739 height 974
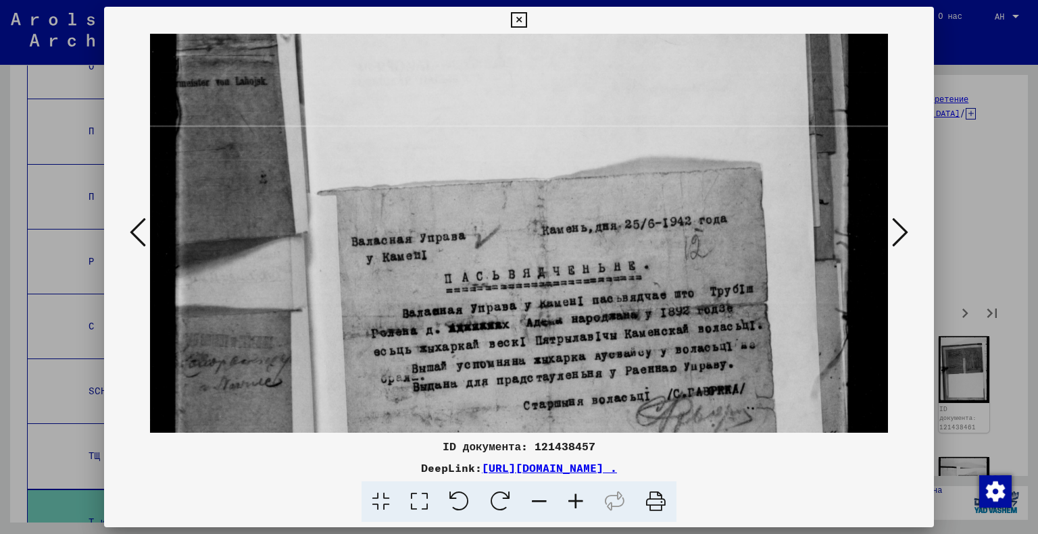
scroll to position [222, 0]
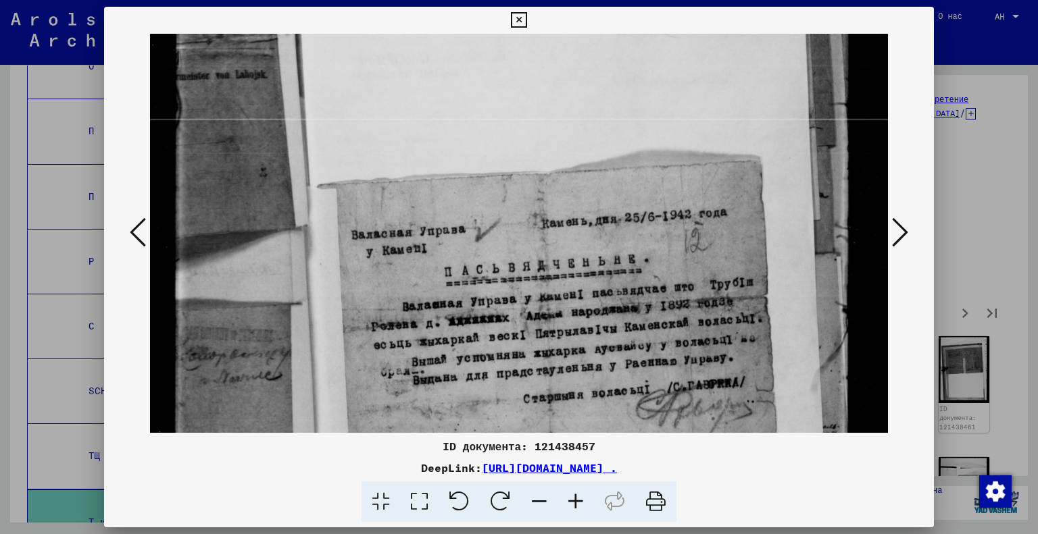
drag, startPoint x: 563, startPoint y: 311, endPoint x: 553, endPoint y: 143, distance: 168.5
click at [553, 143] on img at bounding box center [519, 299] width 739 height 974
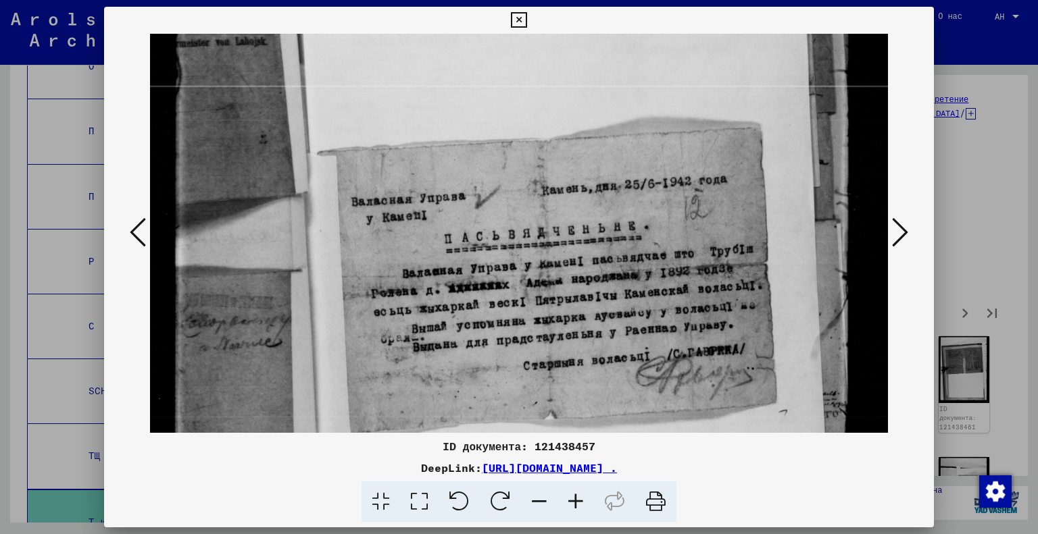
scroll to position [286, 0]
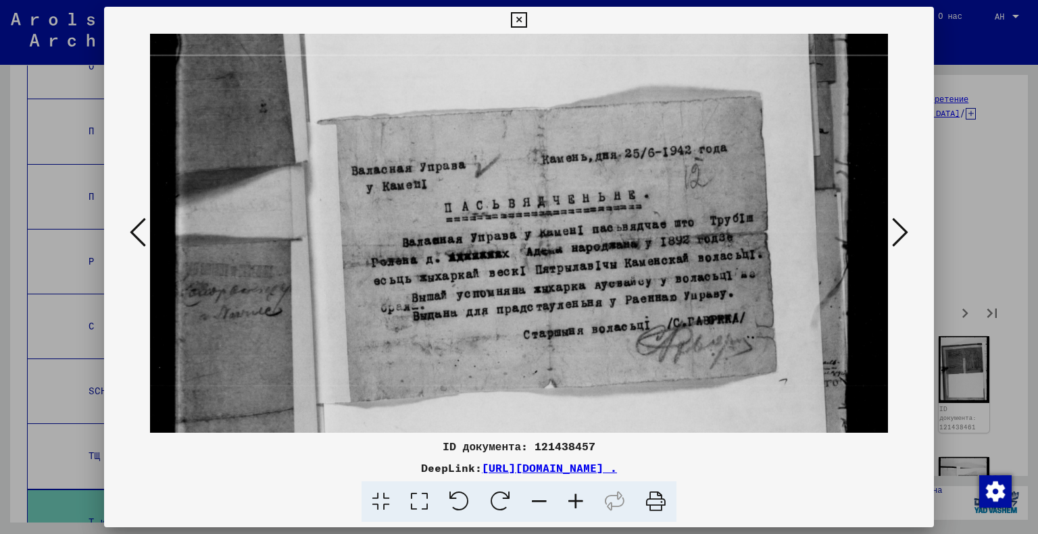
drag, startPoint x: 514, startPoint y: 334, endPoint x: 519, endPoint y: 280, distance: 54.3
click at [519, 280] on img at bounding box center [519, 235] width 739 height 974
click at [894, 241] on icon at bounding box center [900, 232] width 16 height 32
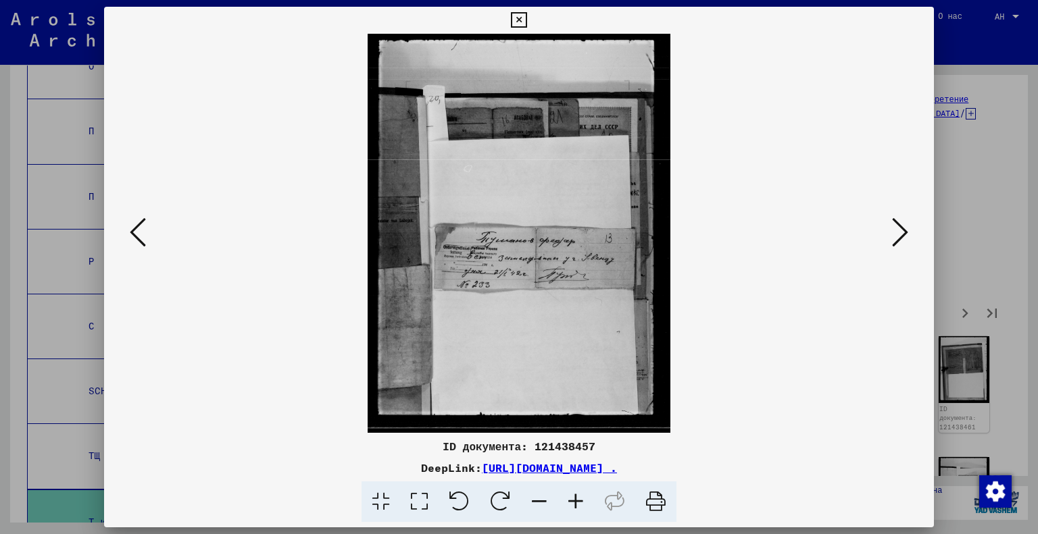
scroll to position [0, 0]
click at [426, 504] on icon at bounding box center [419, 502] width 39 height 41
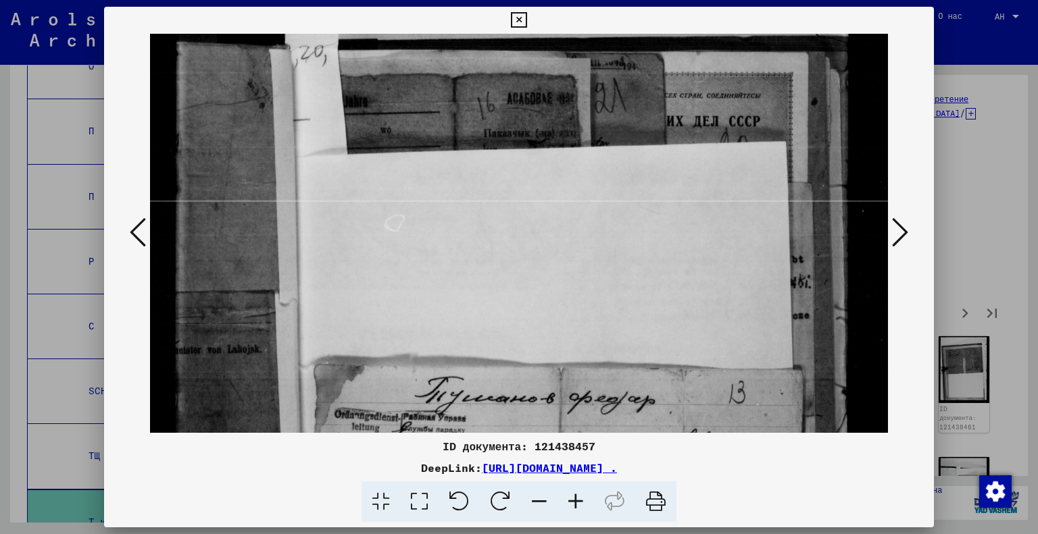
drag, startPoint x: 581, startPoint y: 252, endPoint x: 581, endPoint y: 190, distance: 62.2
click at [581, 190] on img at bounding box center [519, 381] width 739 height 974
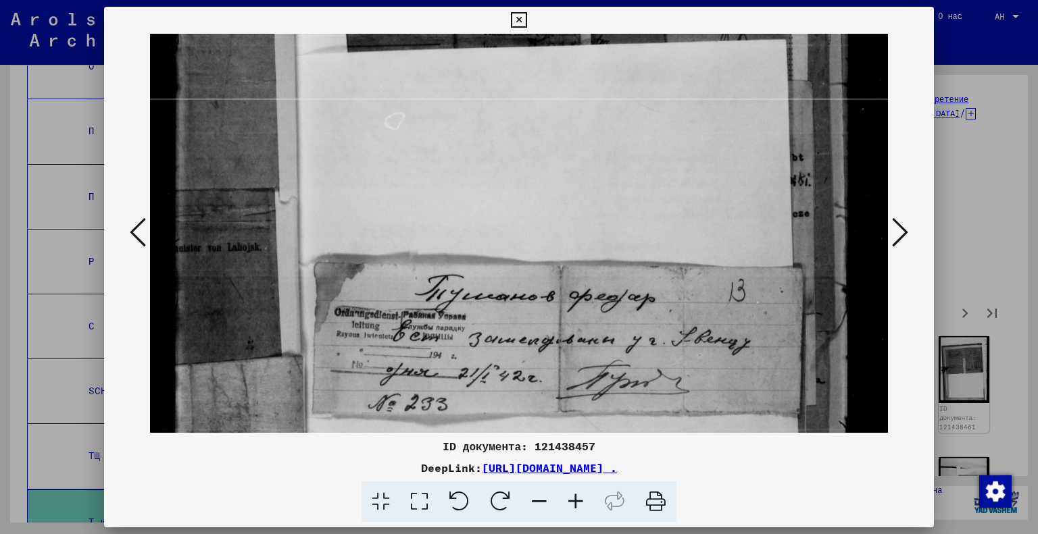
drag, startPoint x: 595, startPoint y: 297, endPoint x: 591, endPoint y: 168, distance: 129.1
click at [591, 168] on img at bounding box center [519, 279] width 739 height 974
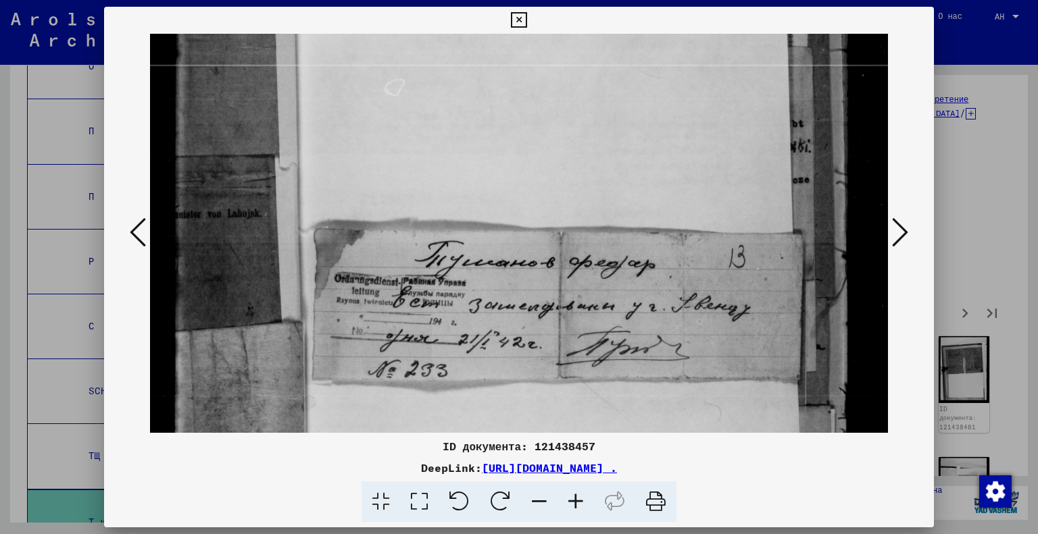
click at [901, 230] on icon at bounding box center [900, 232] width 16 height 32
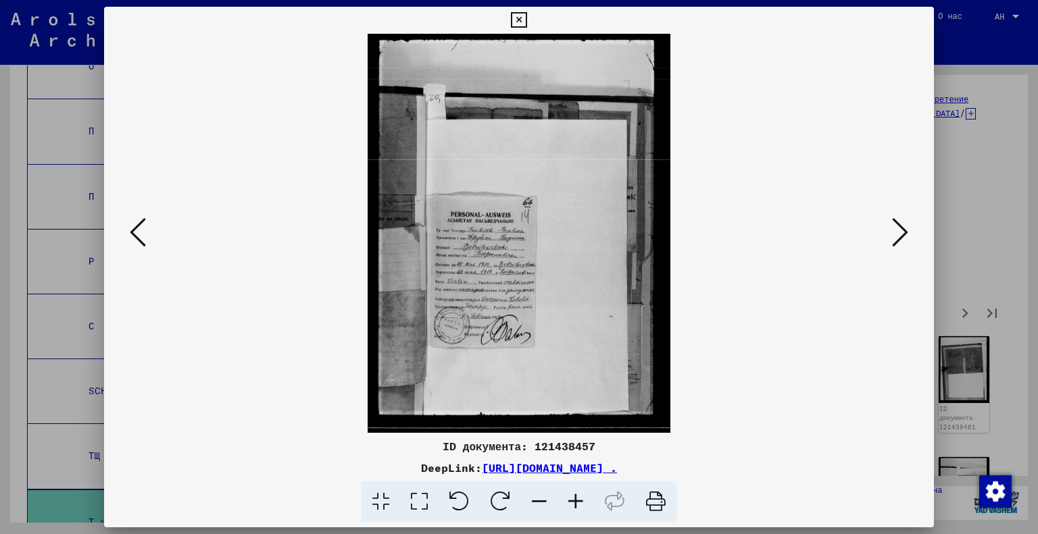
click at [419, 507] on icon at bounding box center [419, 502] width 39 height 41
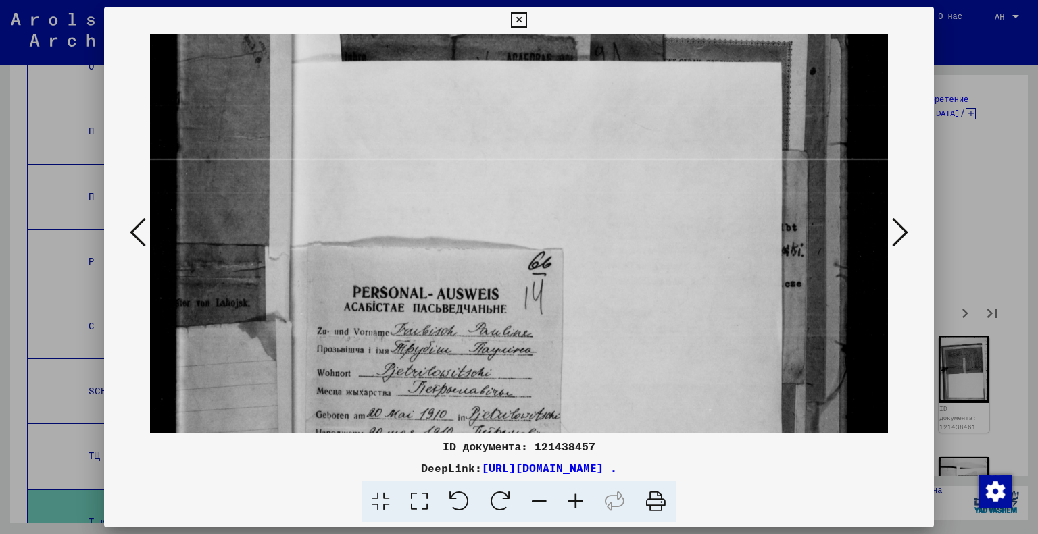
drag, startPoint x: 597, startPoint y: 275, endPoint x: 630, endPoint y: 145, distance: 134.4
click at [630, 145] on img at bounding box center [519, 339] width 739 height 972
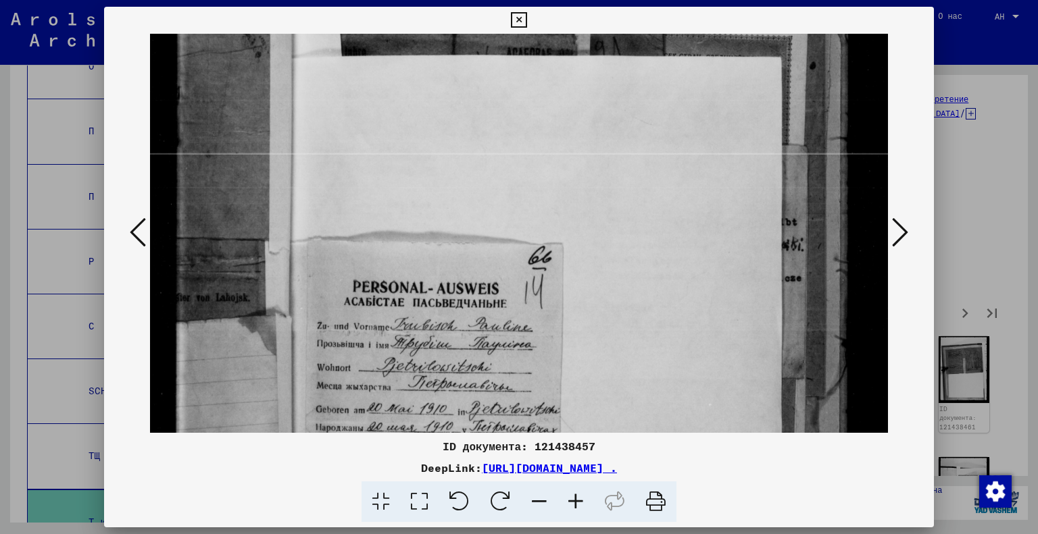
click at [991, 202] on div at bounding box center [519, 267] width 1038 height 534
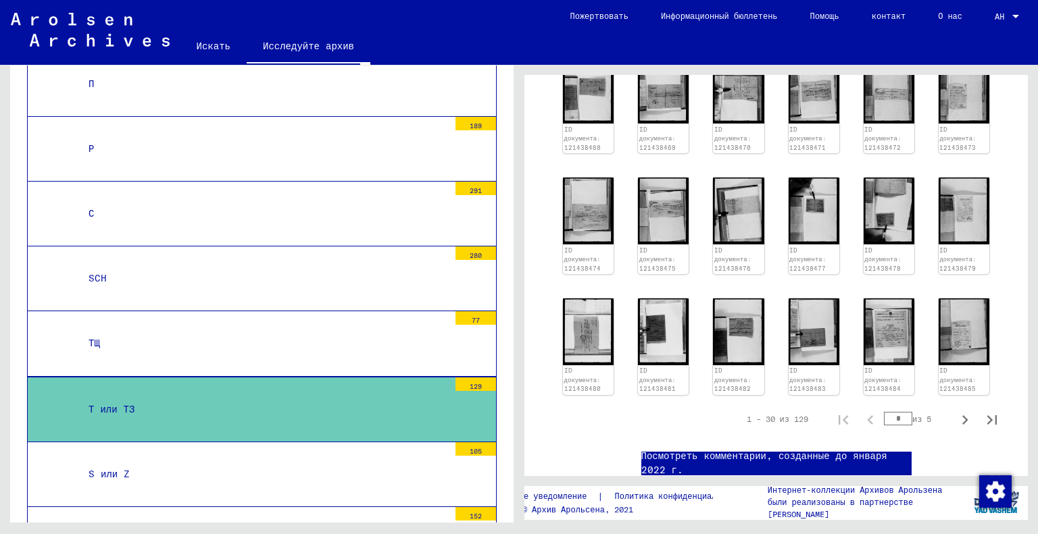
scroll to position [530, 0]
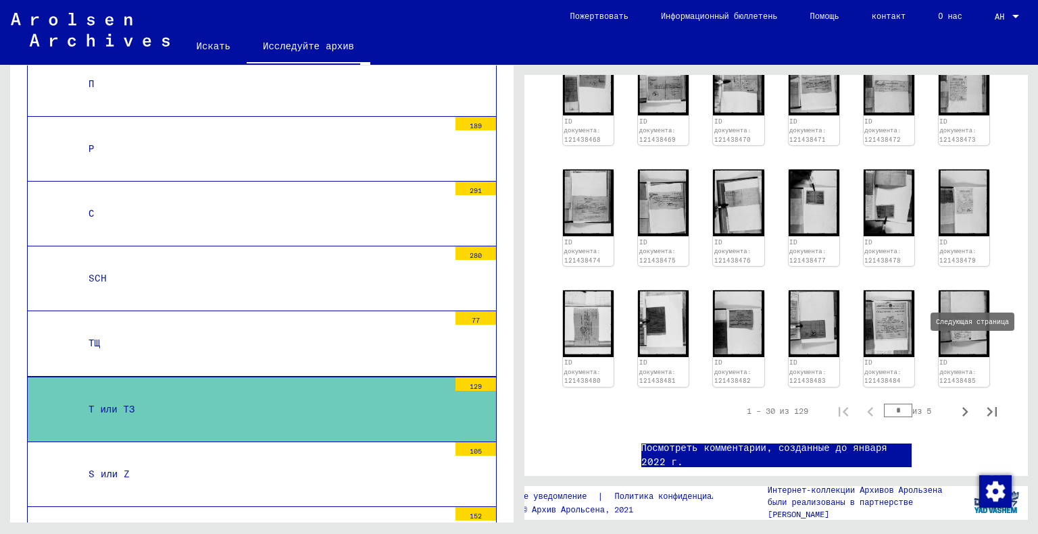
click at [962, 407] on icon "Следующая страница" at bounding box center [965, 411] width 6 height 9
type input "*"
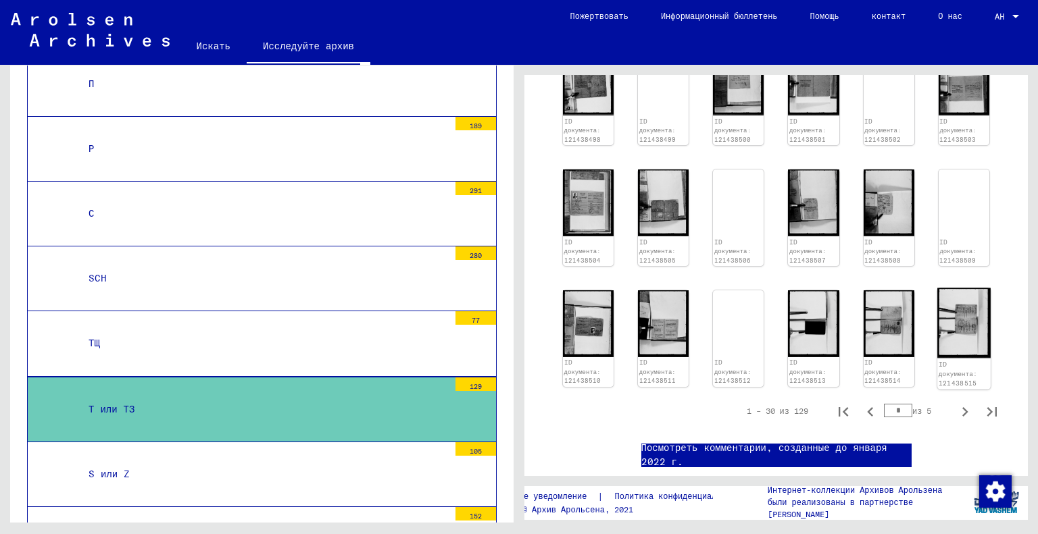
click at [951, 288] on img at bounding box center [963, 323] width 53 height 70
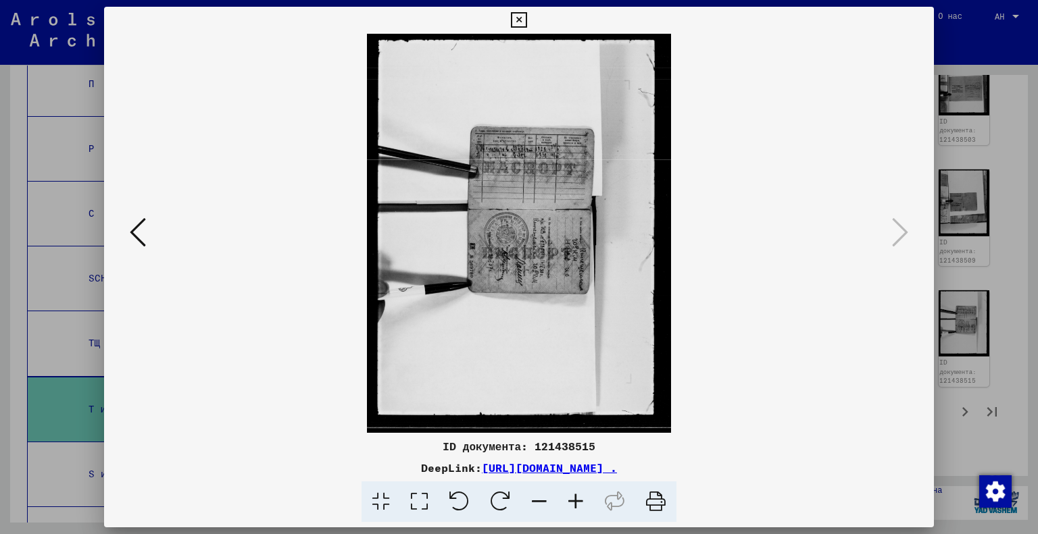
click at [420, 501] on icon at bounding box center [419, 502] width 39 height 41
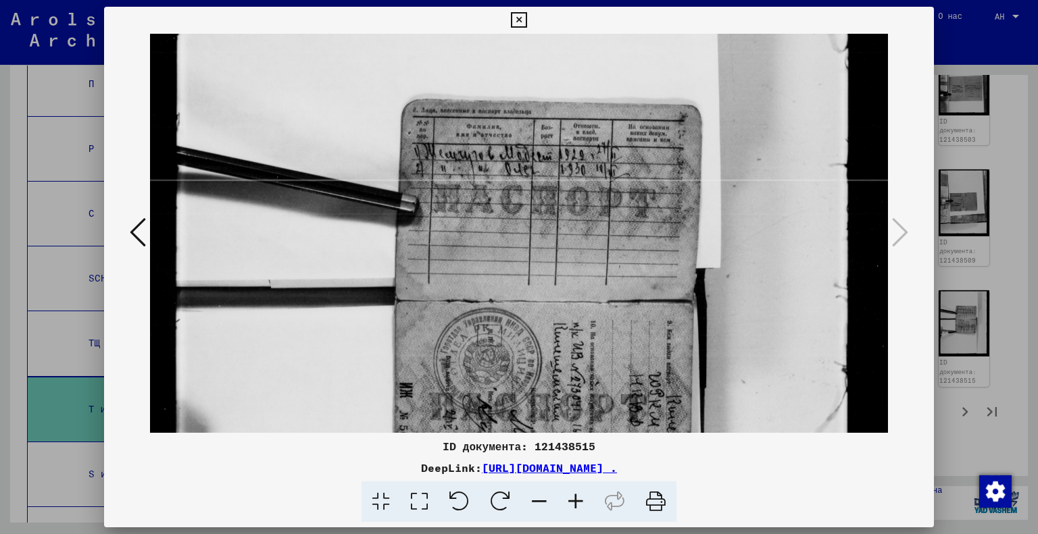
drag, startPoint x: 532, startPoint y: 350, endPoint x: 516, endPoint y: 189, distance: 162.3
click at [516, 189] on img at bounding box center [519, 359] width 739 height 970
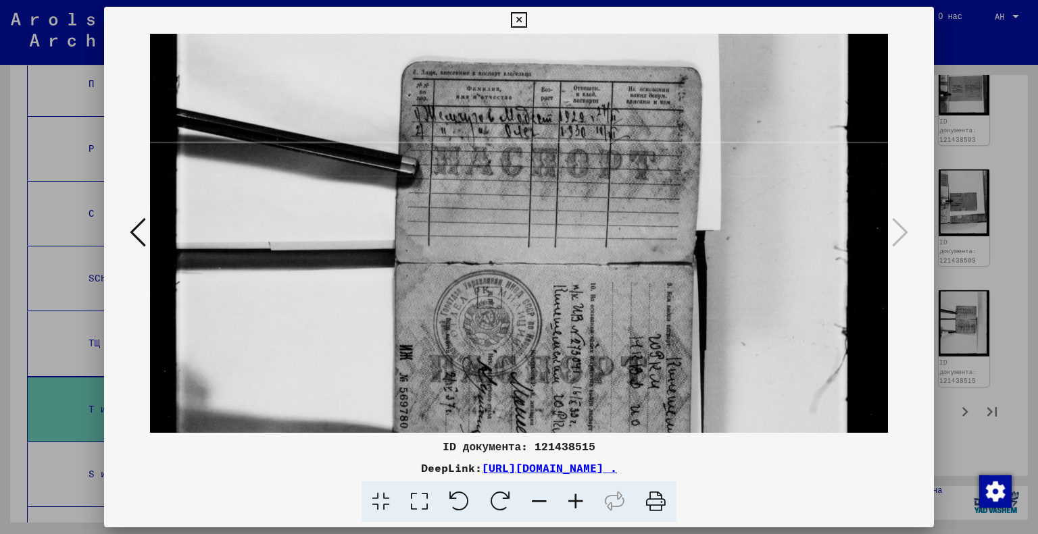
drag, startPoint x: 532, startPoint y: 290, endPoint x: 527, endPoint y: 175, distance: 115.0
click at [527, 175] on img at bounding box center [519, 321] width 739 height 970
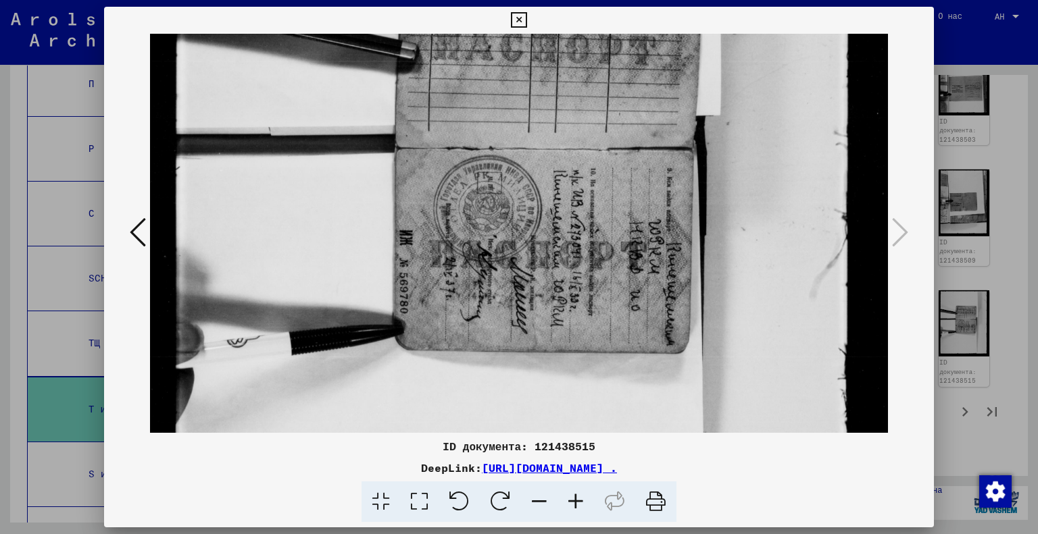
click at [136, 236] on icon at bounding box center [138, 232] width 16 height 32
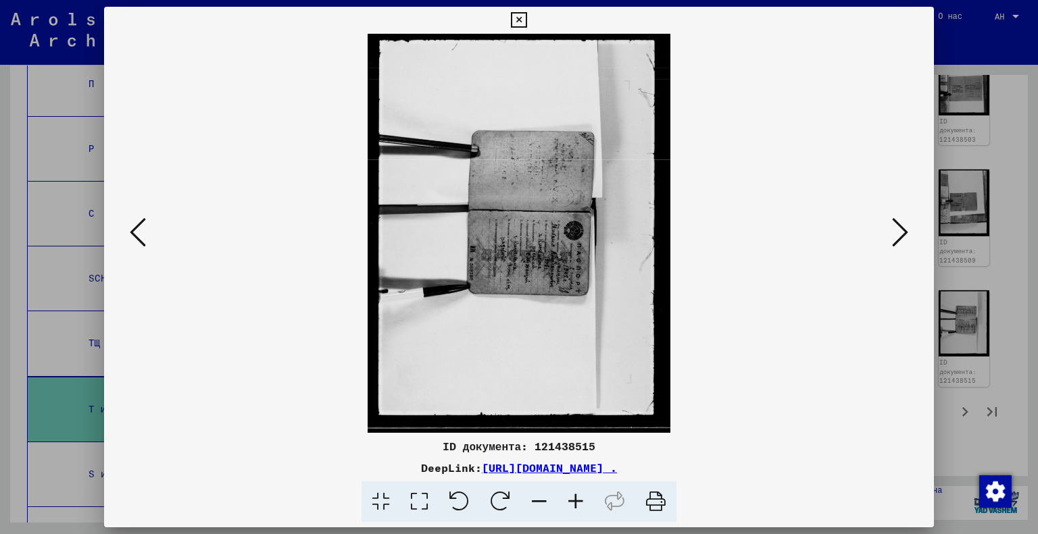
scroll to position [0, 0]
click at [1037, 269] on div at bounding box center [519, 267] width 1038 height 534
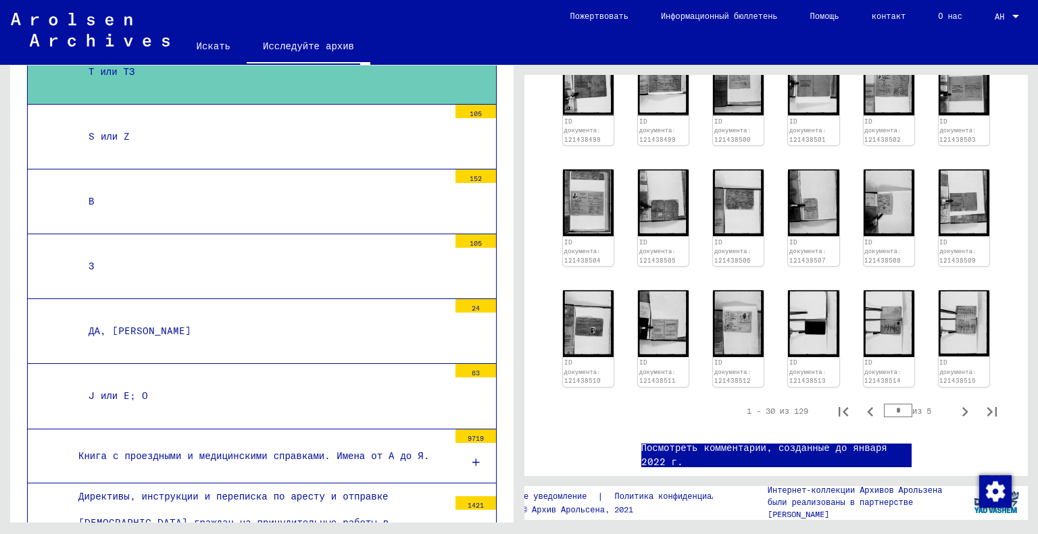
scroll to position [2365, 0]
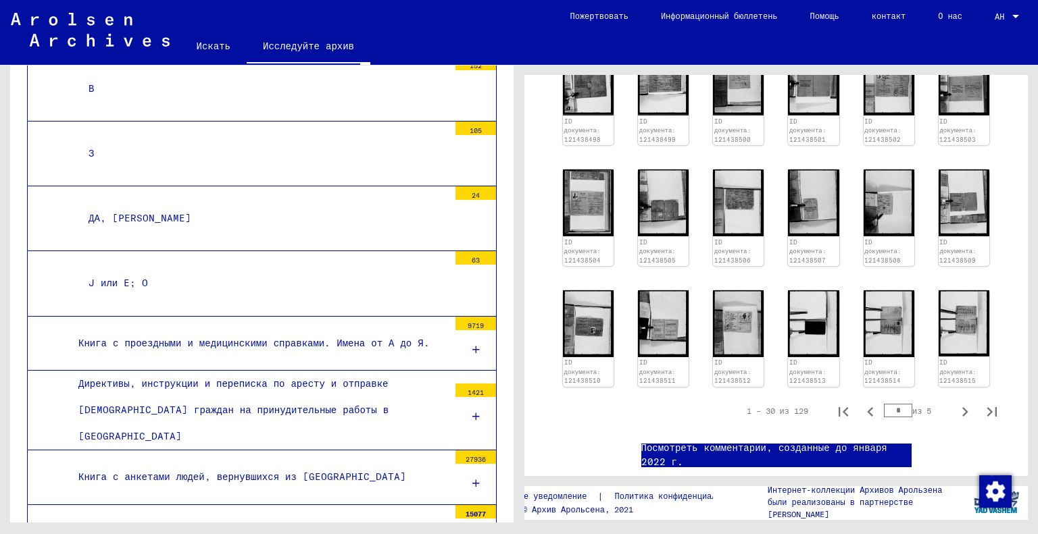
click at [458, 464] on div at bounding box center [475, 484] width 41 height 40
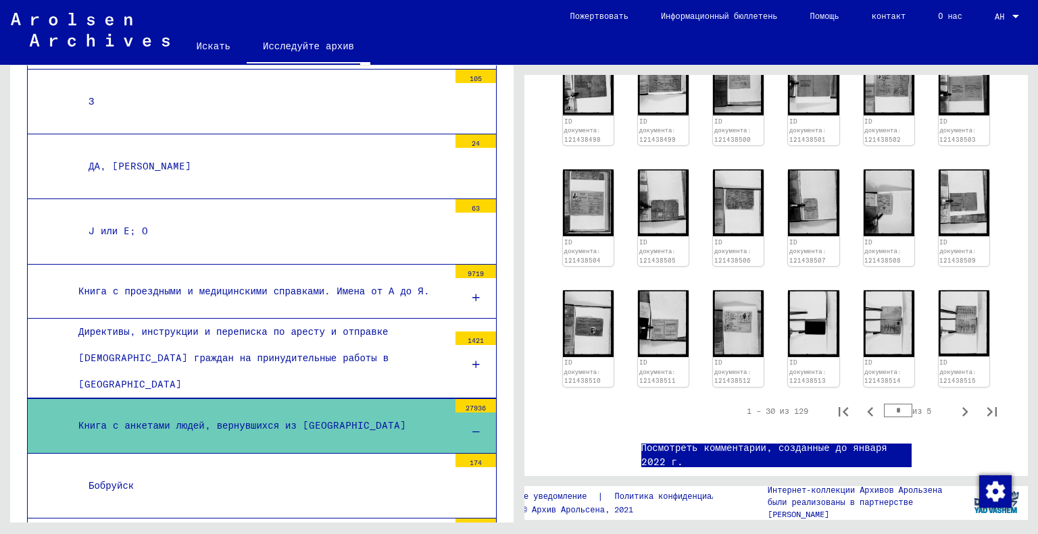
scroll to position [2476, 0]
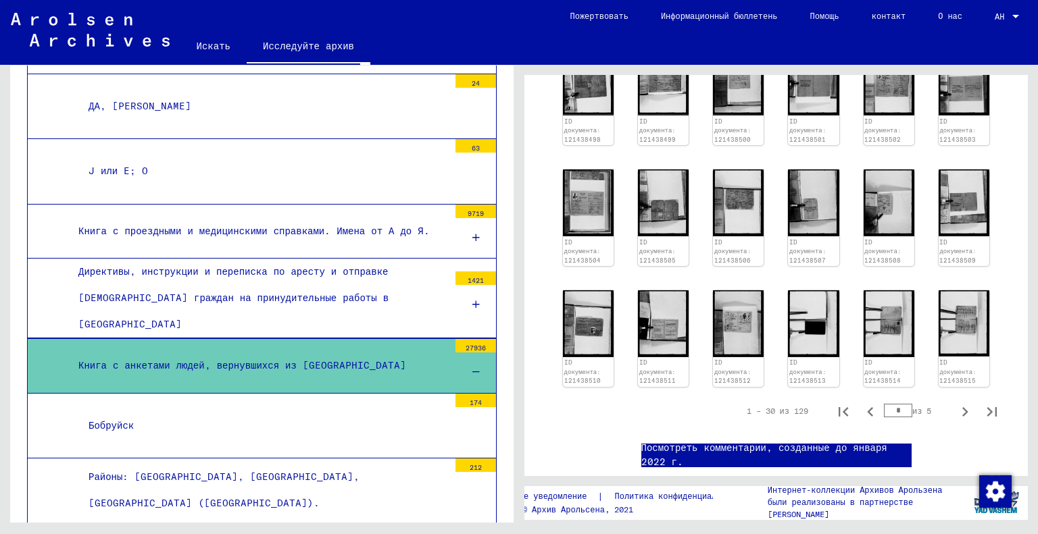
click at [253, 359] on font "Книга с анкетами людей, вернувшихся из [GEOGRAPHIC_DATA]" at bounding box center [242, 365] width 328 height 12
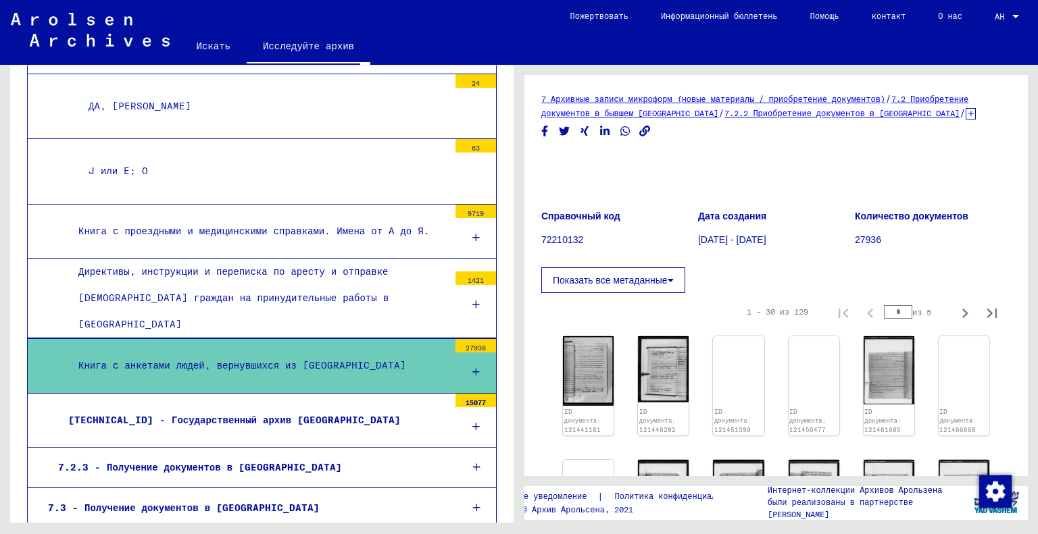
click at [253, 359] on font "Книга с анкетами людей, вернувшихся из [GEOGRAPHIC_DATA]" at bounding box center [242, 365] width 328 height 12
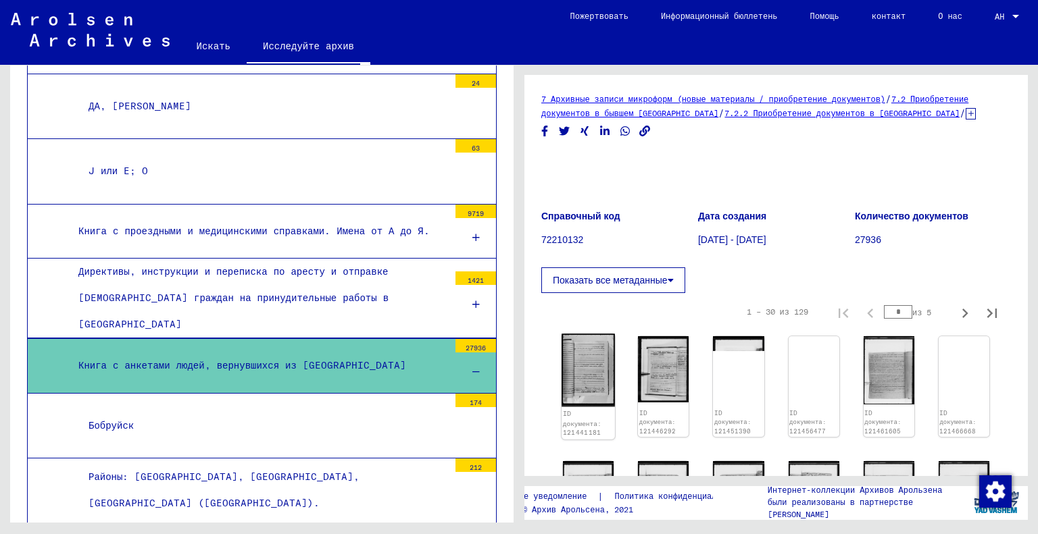
click at [575, 372] on img at bounding box center [588, 370] width 53 height 73
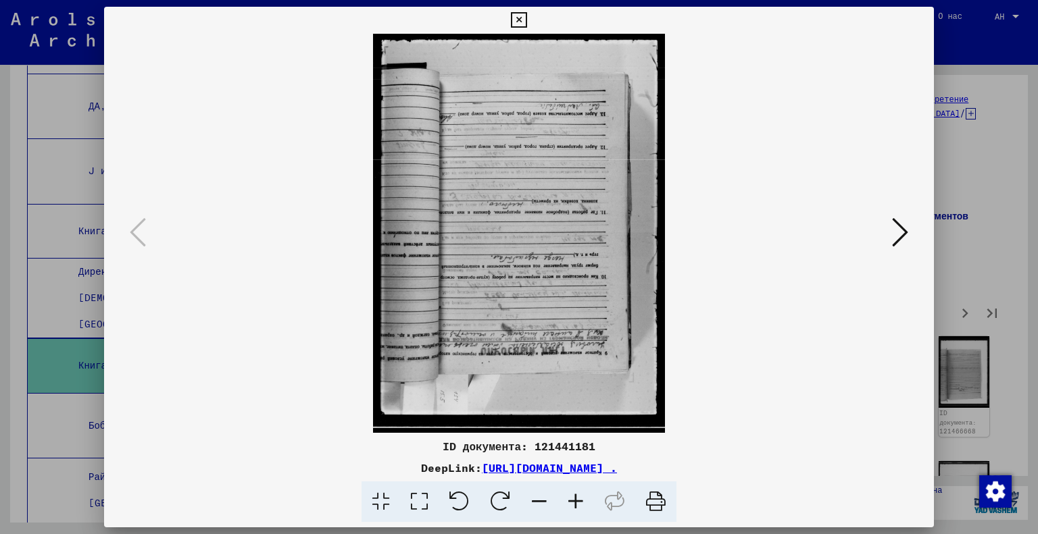
click at [920, 213] on div at bounding box center [519, 233] width 830 height 399
click at [909, 221] on button at bounding box center [900, 233] width 24 height 39
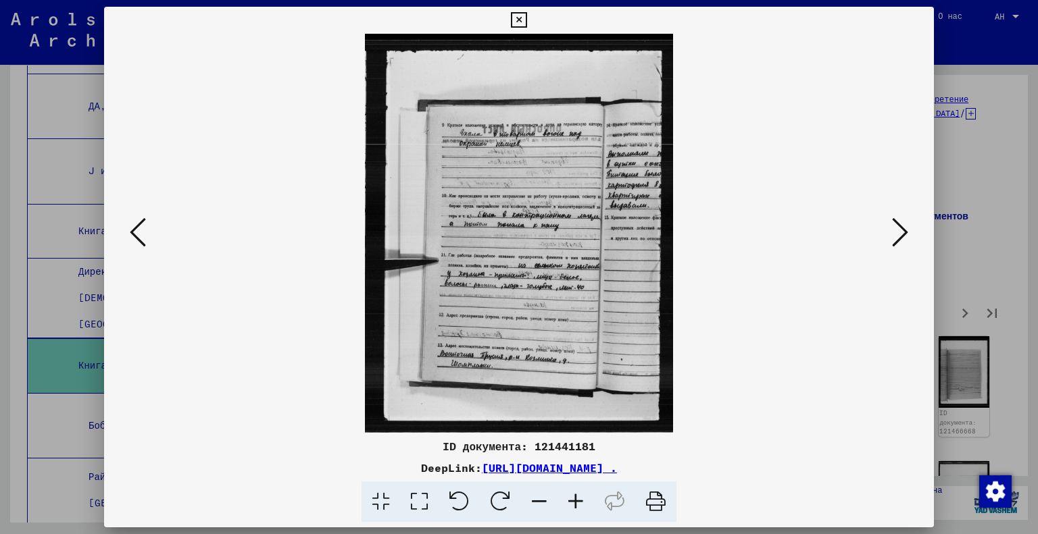
click at [426, 502] on icon at bounding box center [419, 502] width 39 height 41
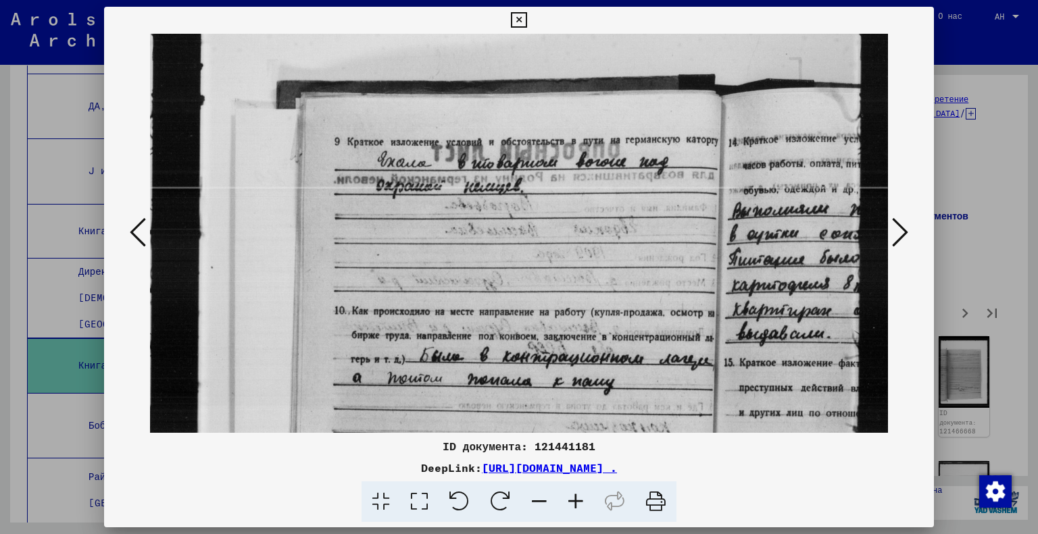
scroll to position [115, 0]
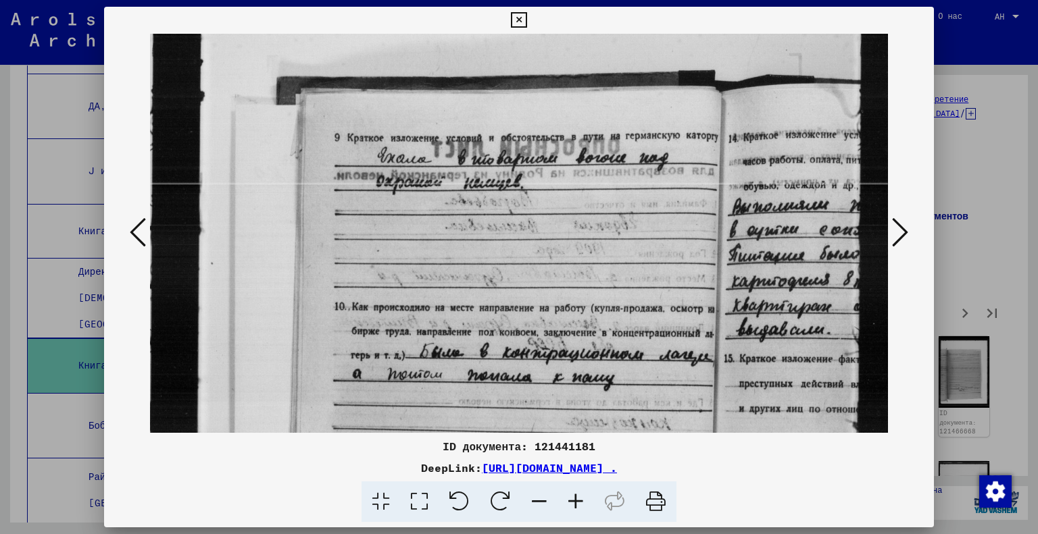
drag, startPoint x: 582, startPoint y: 343, endPoint x: 551, endPoint y: 231, distance: 116.6
click at [551, 231] on img at bounding box center [519, 396] width 739 height 955
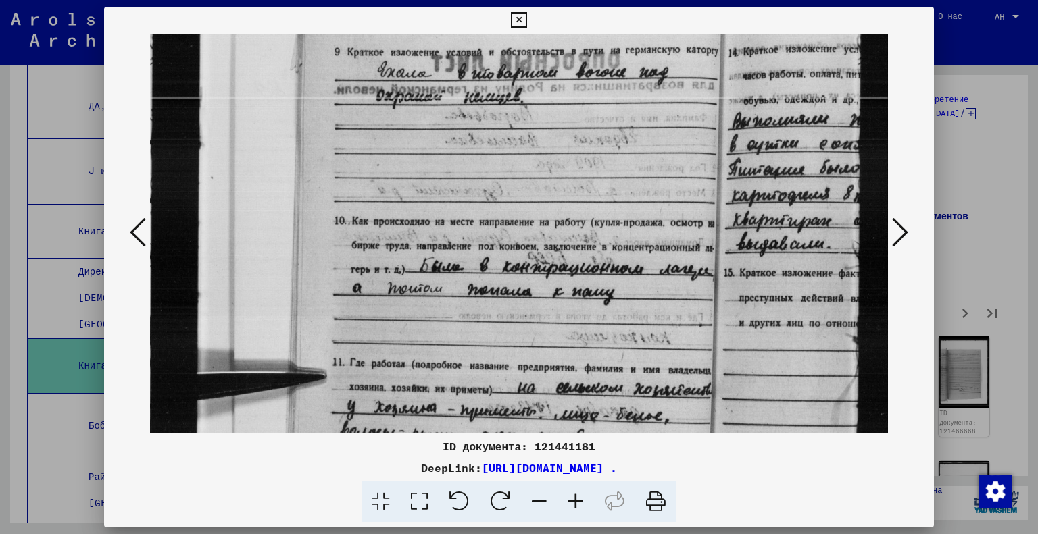
scroll to position [232, 0]
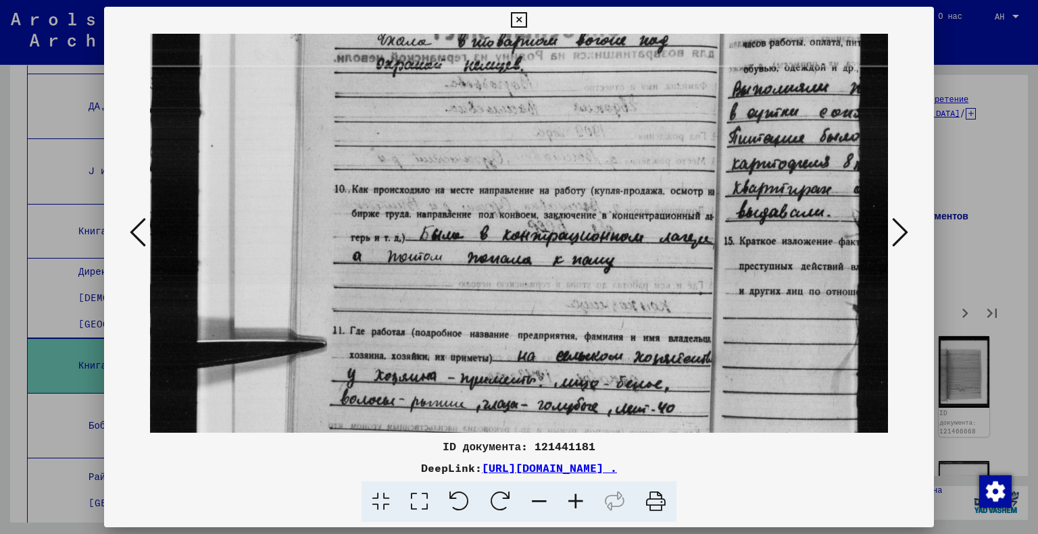
drag, startPoint x: 528, startPoint y: 325, endPoint x: 535, endPoint y: 209, distance: 116.4
click at [535, 209] on img at bounding box center [519, 278] width 739 height 955
click at [988, 211] on div at bounding box center [519, 267] width 1038 height 534
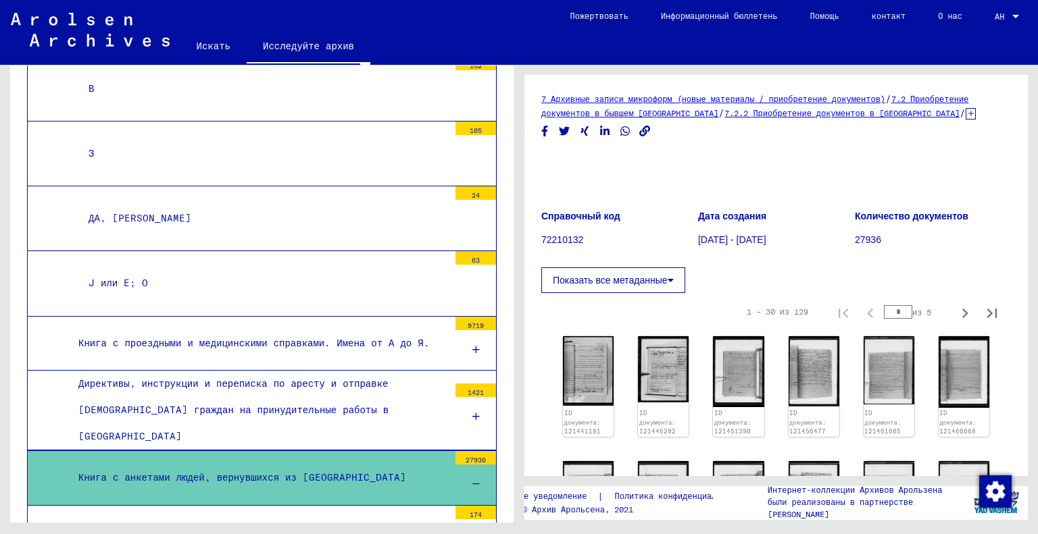
scroll to position [2476, 0]
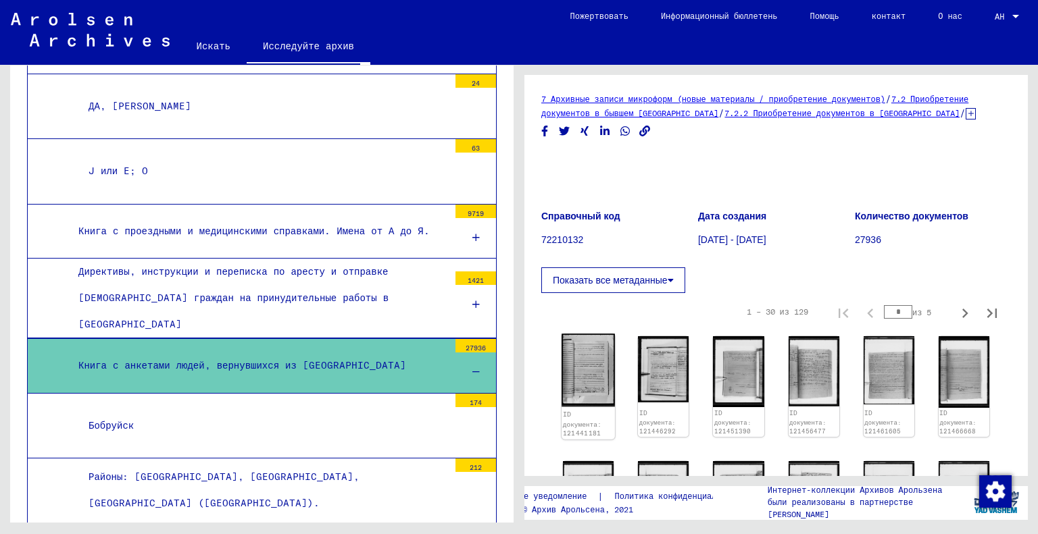
click at [579, 371] on img at bounding box center [588, 370] width 53 height 73
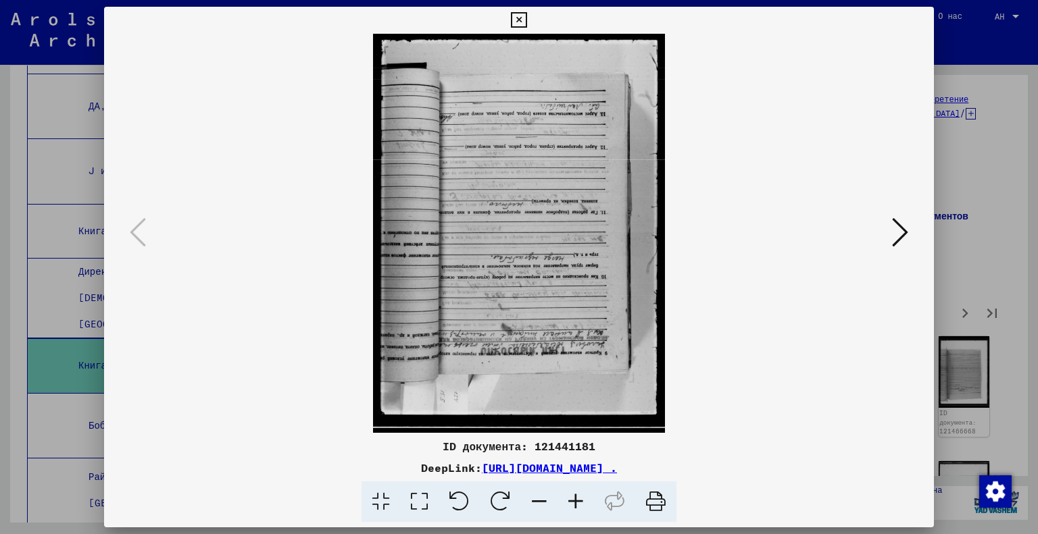
click at [893, 238] on icon at bounding box center [900, 232] width 16 height 32
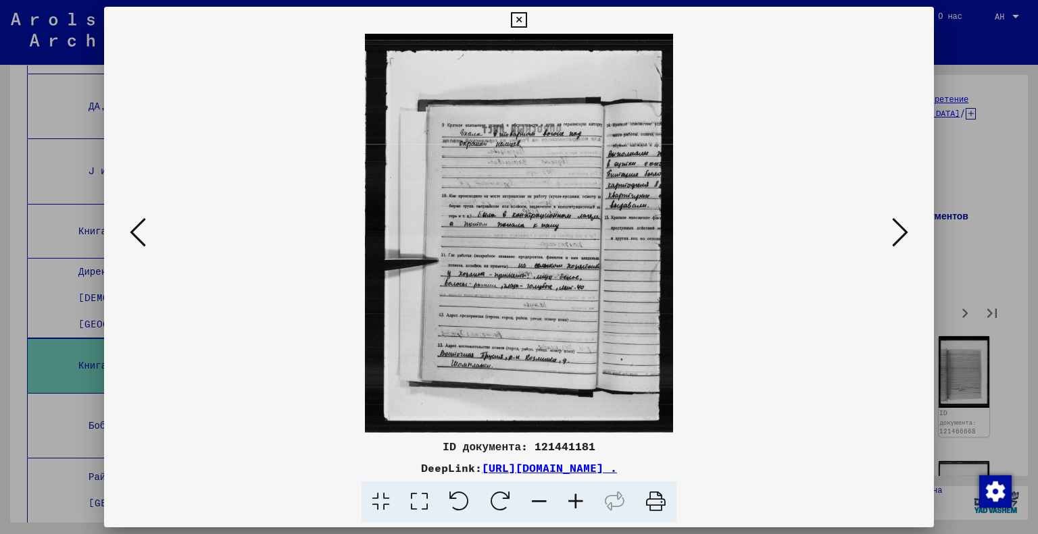
click at [893, 238] on icon at bounding box center [900, 232] width 16 height 32
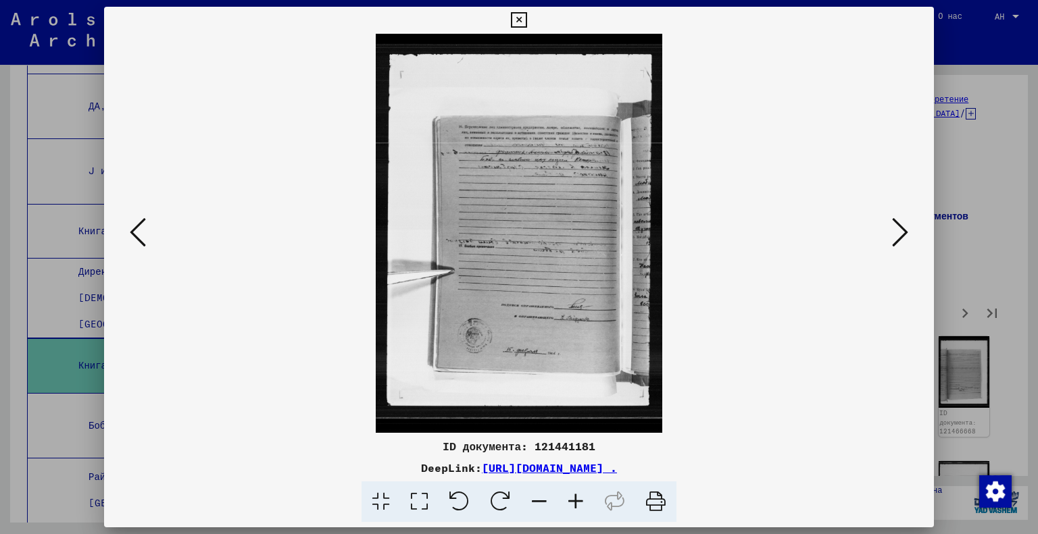
click at [893, 238] on icon at bounding box center [900, 232] width 16 height 32
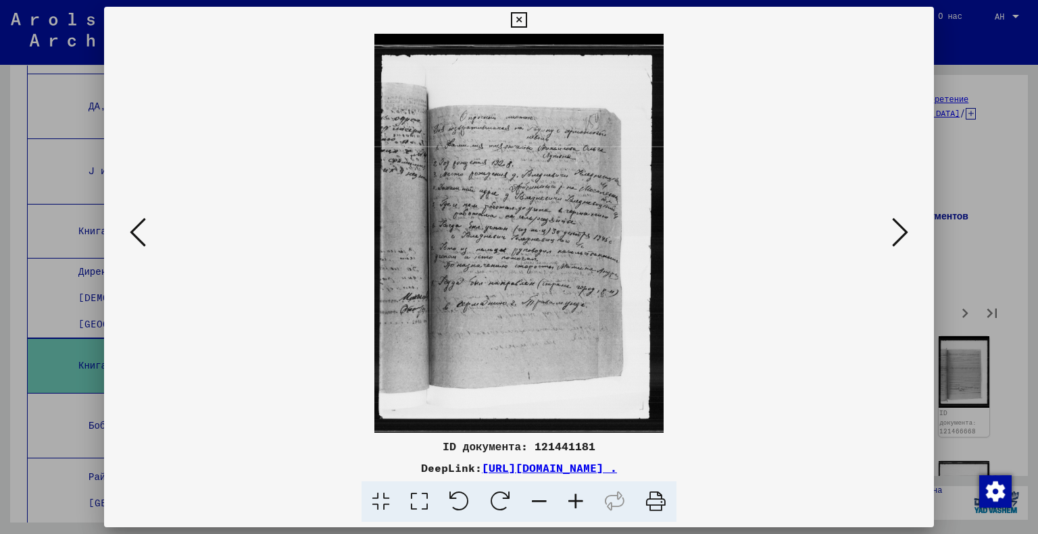
click at [414, 508] on icon at bounding box center [419, 502] width 39 height 41
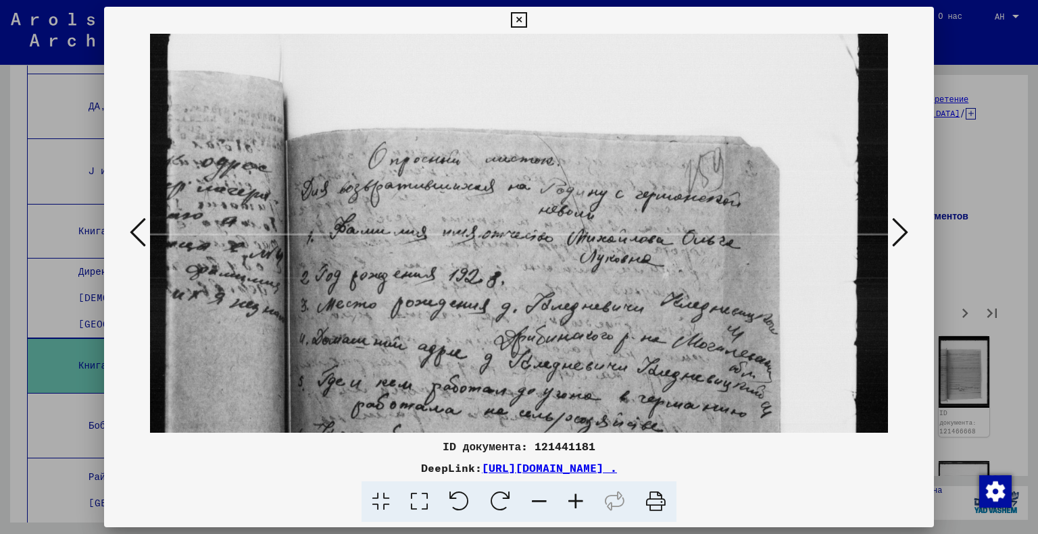
drag, startPoint x: 537, startPoint y: 393, endPoint x: 539, endPoint y: 309, distance: 83.8
click at [539, 309] on img at bounding box center [519, 455] width 739 height 1019
click at [900, 233] on icon at bounding box center [900, 232] width 16 height 32
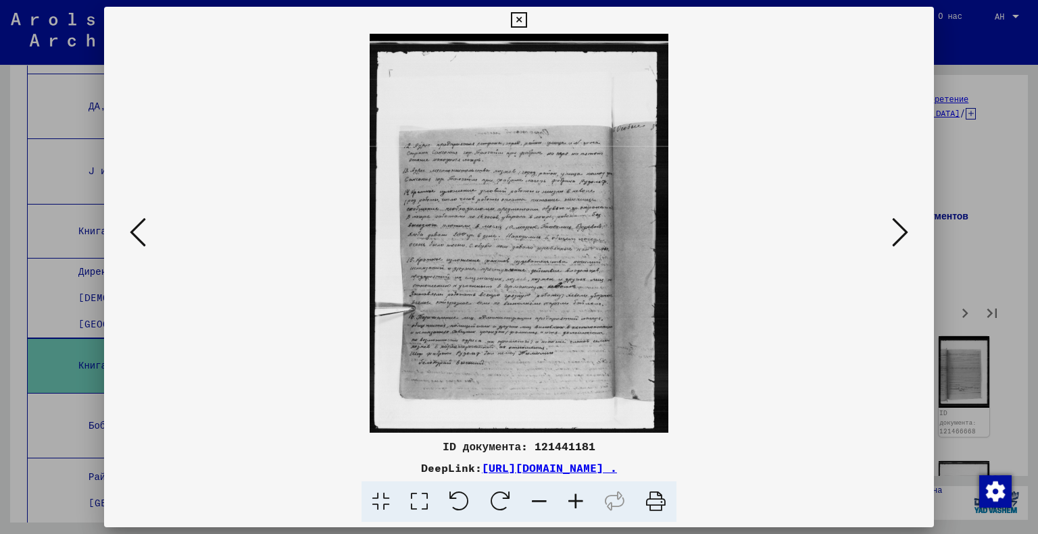
click at [419, 495] on icon at bounding box center [419, 502] width 39 height 41
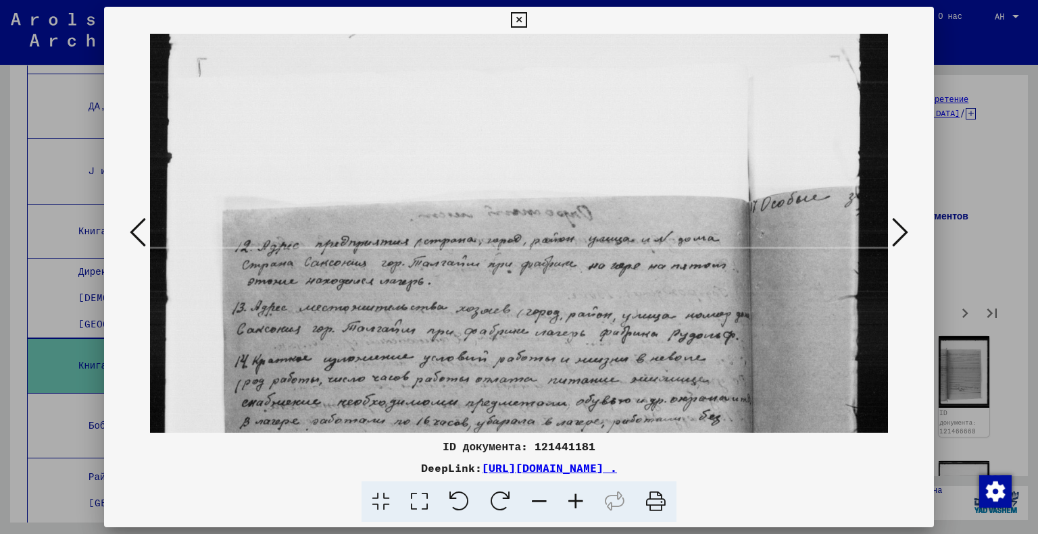
drag, startPoint x: 584, startPoint y: 349, endPoint x: 593, endPoint y: 290, distance: 60.1
click at [593, 291] on img at bounding box center [519, 463] width 739 height 987
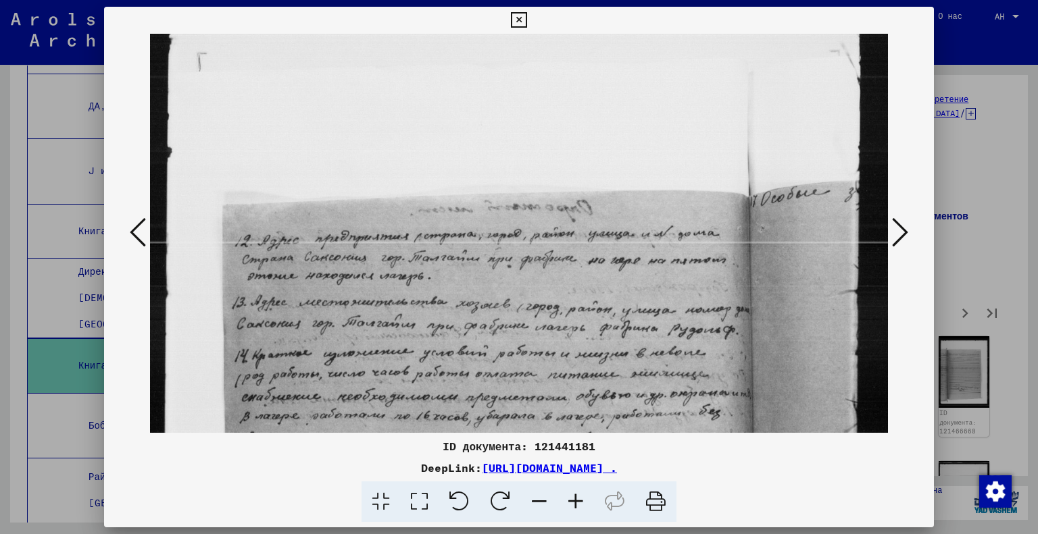
click at [881, 236] on img at bounding box center [519, 457] width 739 height 987
click at [895, 234] on icon at bounding box center [900, 232] width 16 height 32
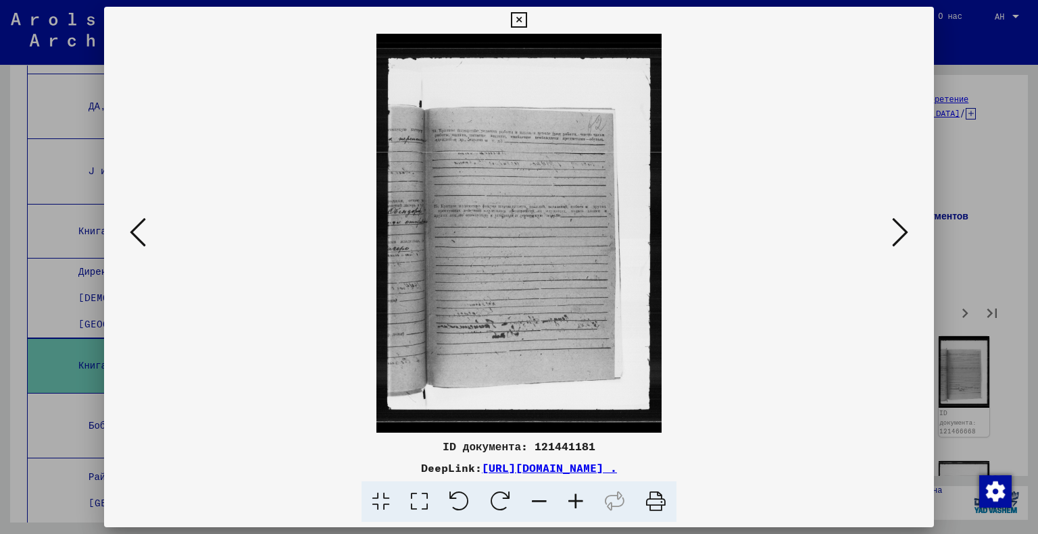
scroll to position [0, 0]
click at [895, 234] on icon at bounding box center [900, 232] width 16 height 32
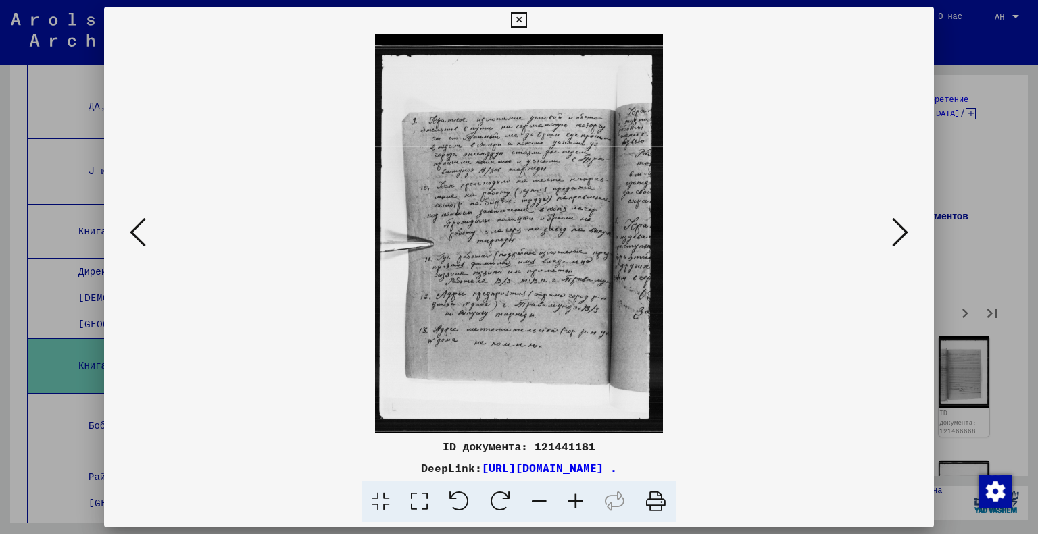
click at [422, 502] on icon at bounding box center [419, 502] width 39 height 41
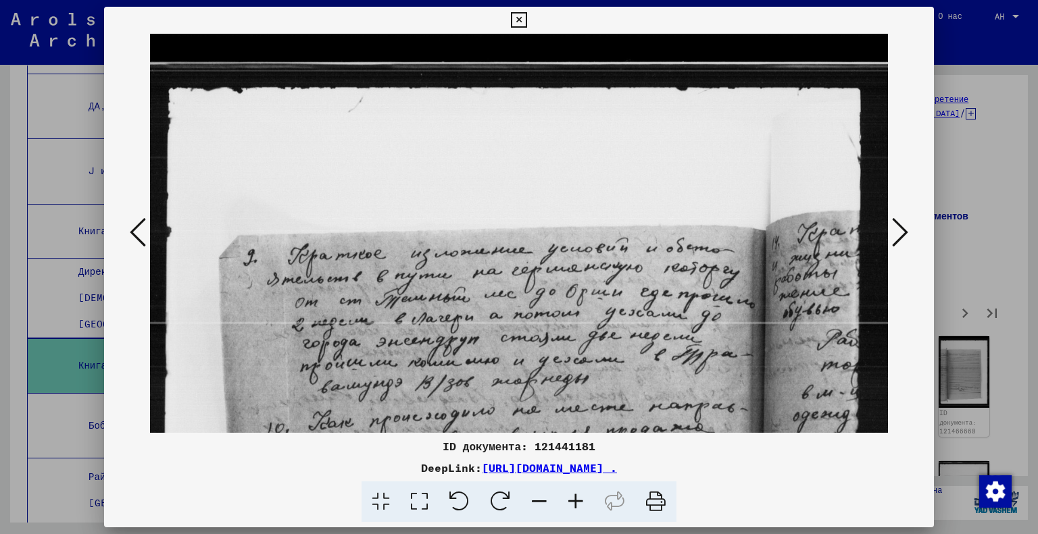
click at [891, 232] on button at bounding box center [900, 233] width 24 height 39
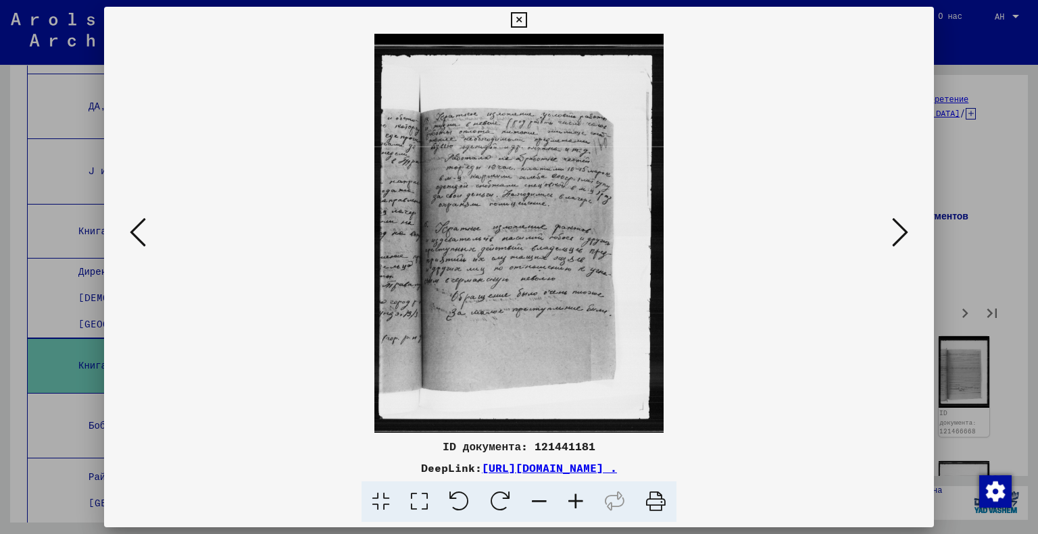
click at [891, 241] on button at bounding box center [900, 233] width 24 height 39
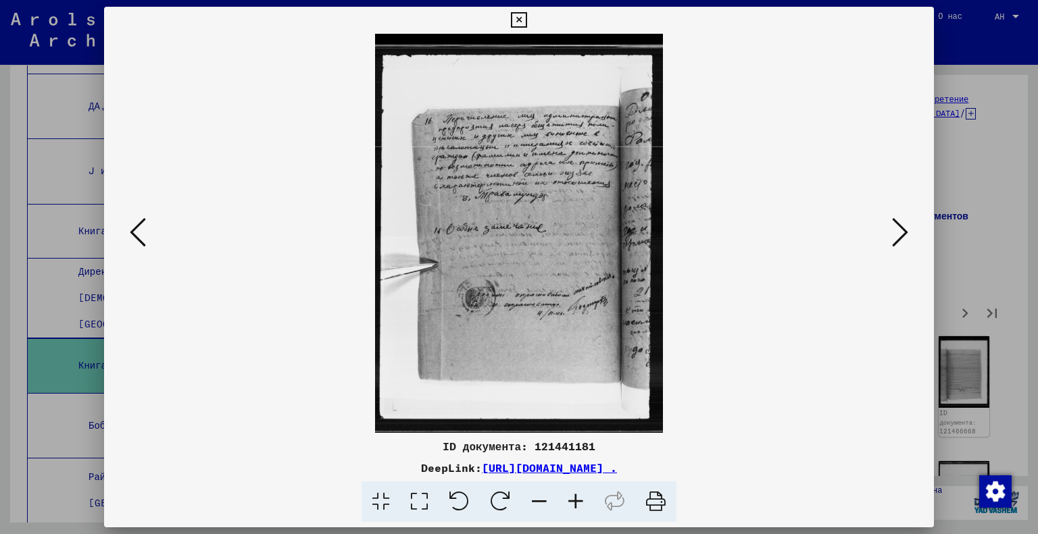
click at [891, 241] on button at bounding box center [900, 233] width 24 height 39
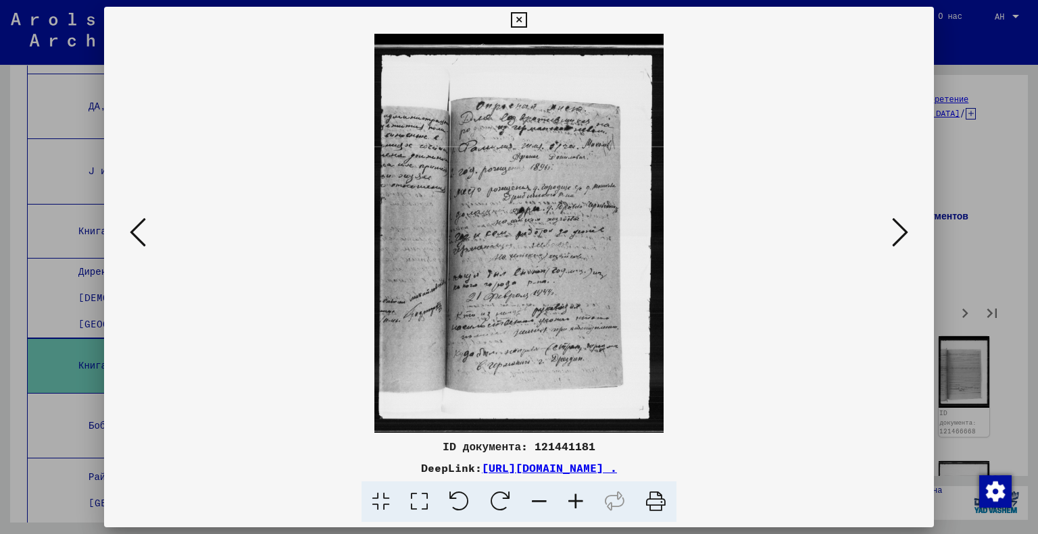
click at [418, 499] on icon at bounding box center [419, 502] width 39 height 41
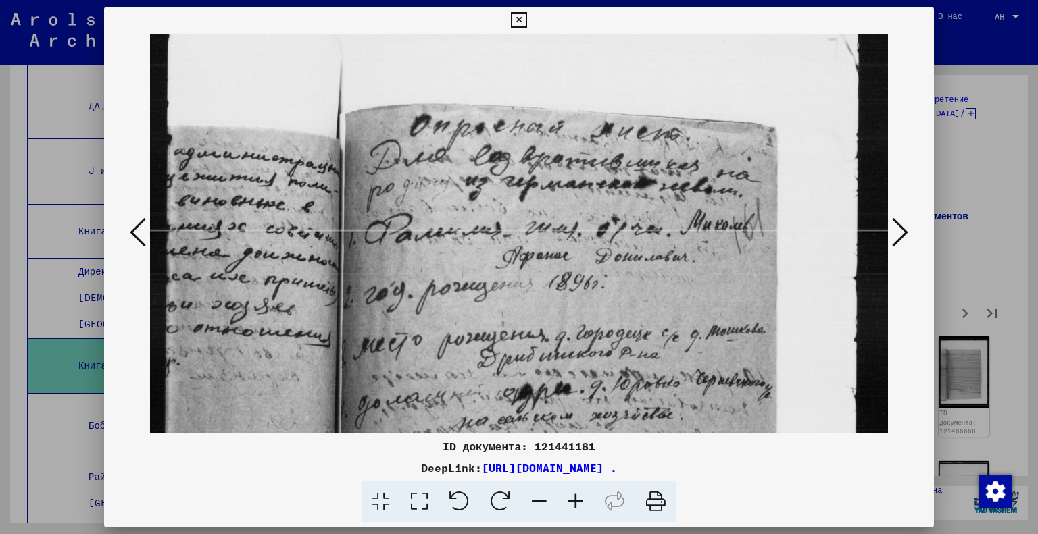
scroll to position [95, 0]
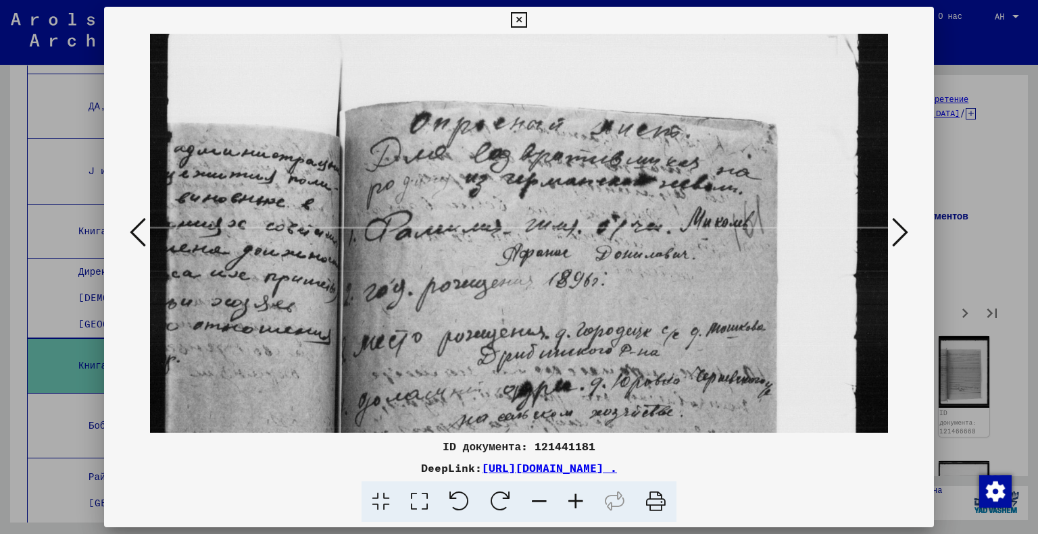
drag, startPoint x: 559, startPoint y: 401, endPoint x: 551, endPoint y: 310, distance: 90.8
click at [551, 310] on img at bounding box center [519, 448] width 739 height 1019
click at [907, 226] on icon at bounding box center [900, 232] width 16 height 32
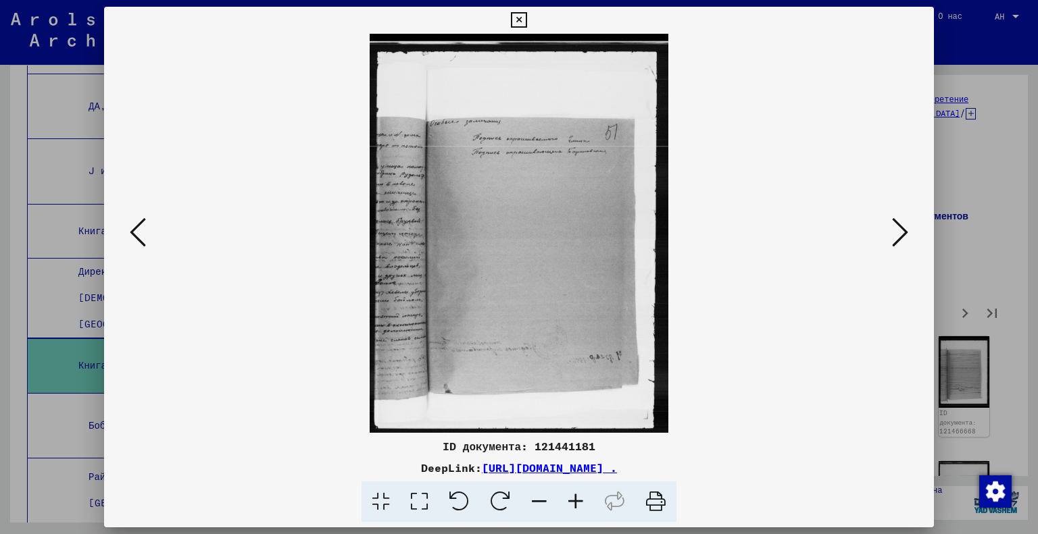
click at [907, 226] on icon at bounding box center [900, 232] width 16 height 32
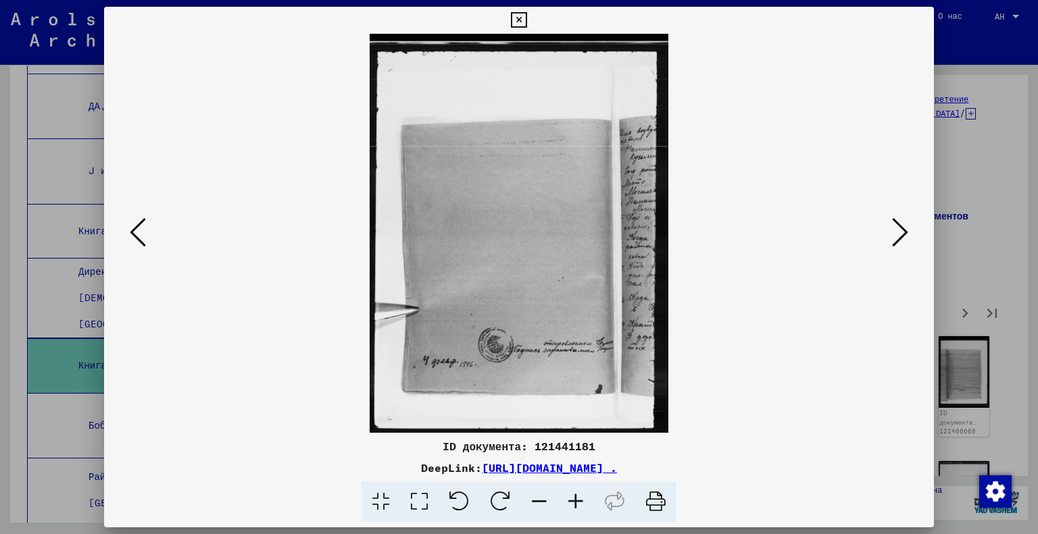
click at [907, 226] on icon at bounding box center [900, 232] width 16 height 32
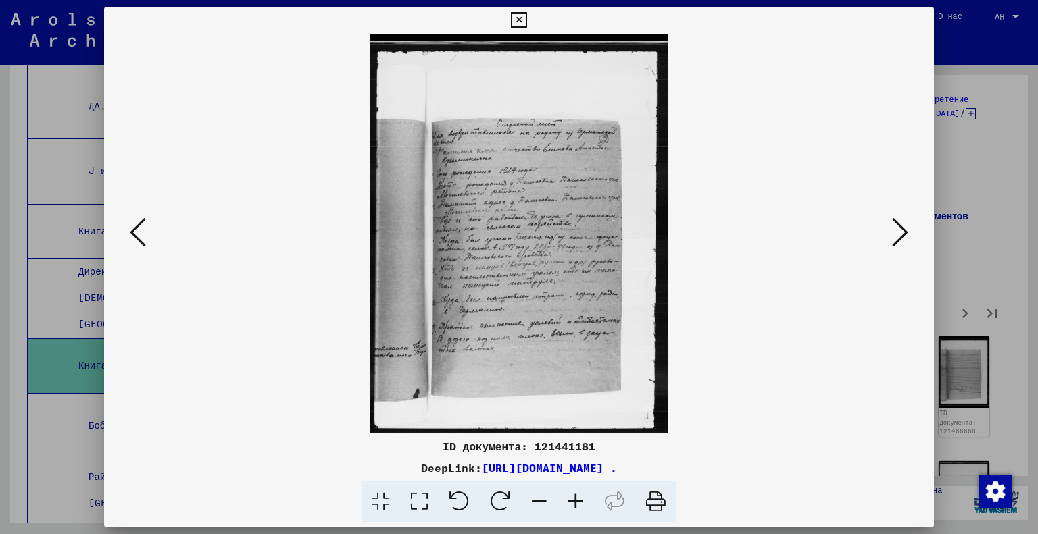
click at [418, 506] on icon at bounding box center [419, 502] width 39 height 41
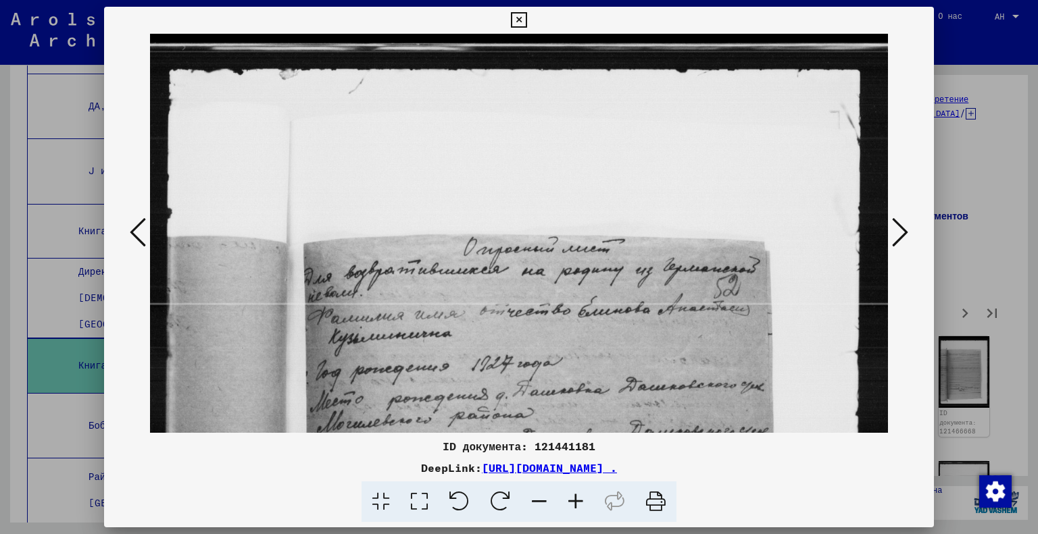
scroll to position [18, 0]
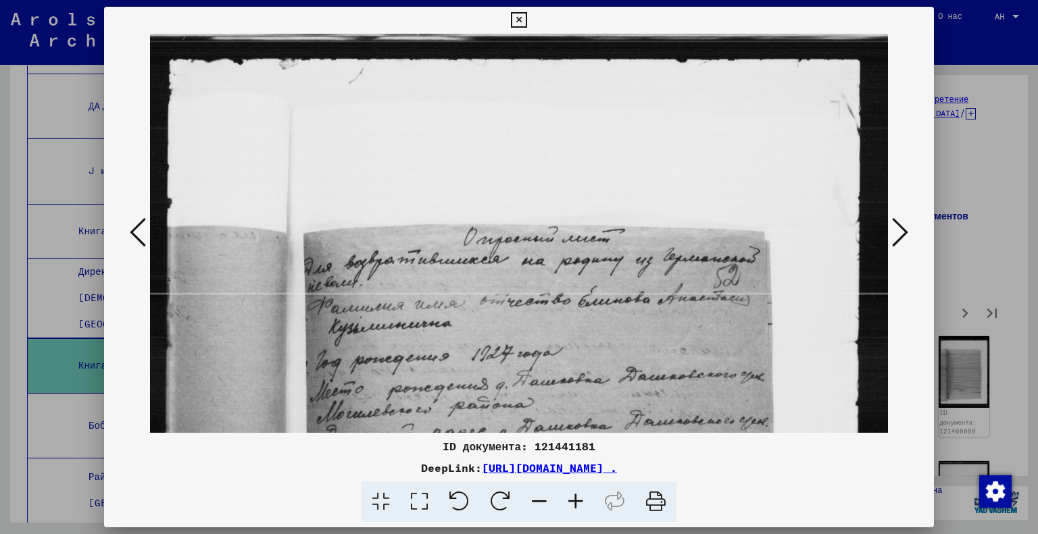
drag, startPoint x: 559, startPoint y: 391, endPoint x: 565, endPoint y: 372, distance: 19.9
click at [565, 373] on img at bounding box center [519, 509] width 739 height 987
click at [905, 230] on icon at bounding box center [900, 232] width 16 height 32
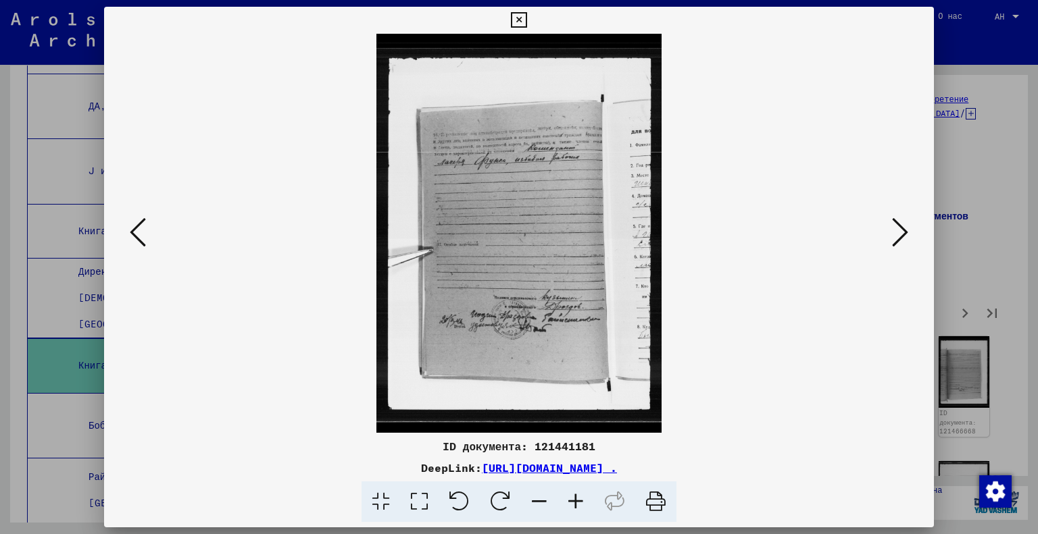
scroll to position [0, 0]
click at [905, 230] on icon at bounding box center [900, 232] width 16 height 32
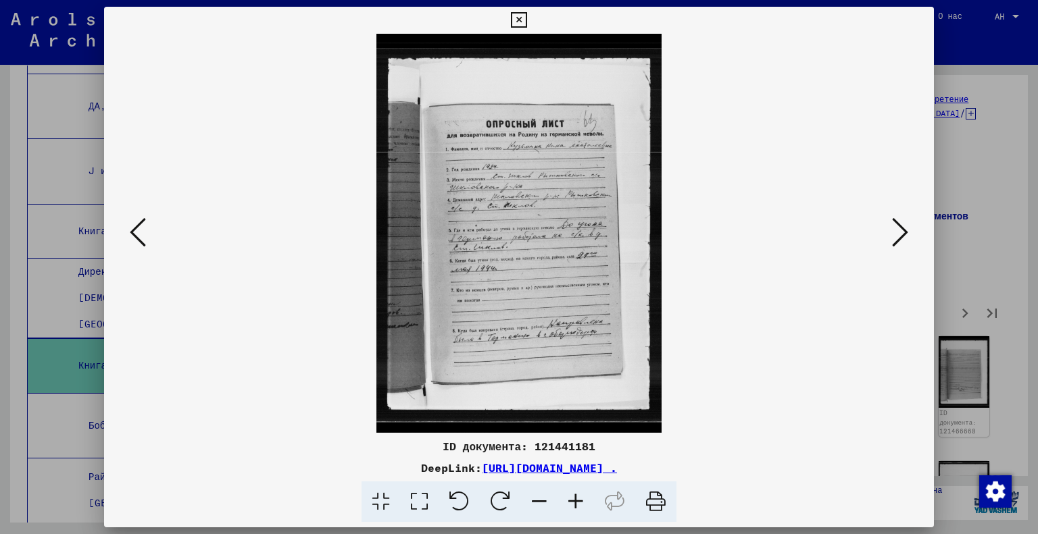
click at [411, 495] on icon at bounding box center [419, 502] width 39 height 41
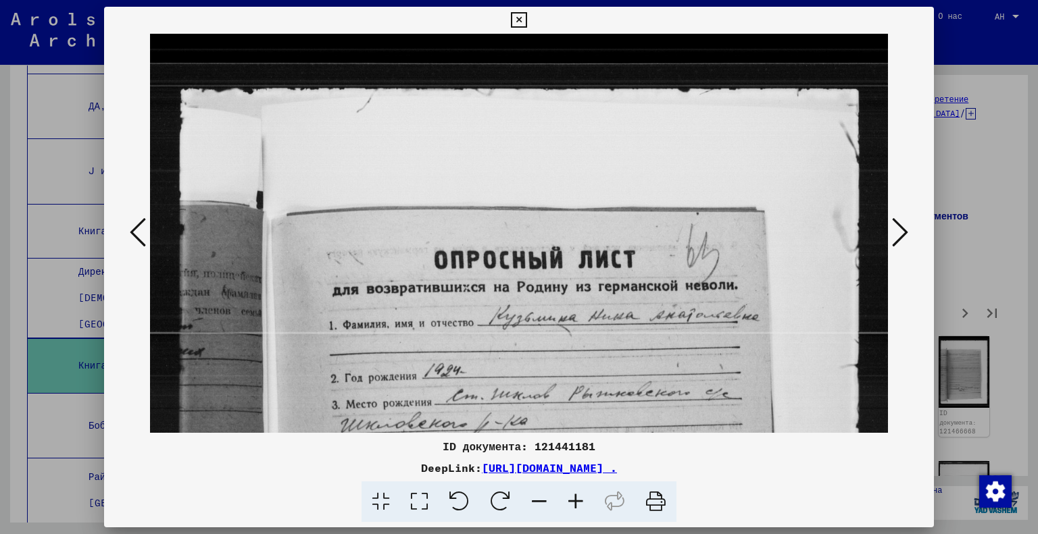
scroll to position [9, 0]
drag, startPoint x: 595, startPoint y: 370, endPoint x: 601, endPoint y: 361, distance: 11.2
click at [601, 361] on img at bounding box center [519, 543] width 739 height 1036
click at [917, 232] on div at bounding box center [519, 233] width 830 height 399
click at [911, 226] on button at bounding box center [900, 233] width 24 height 39
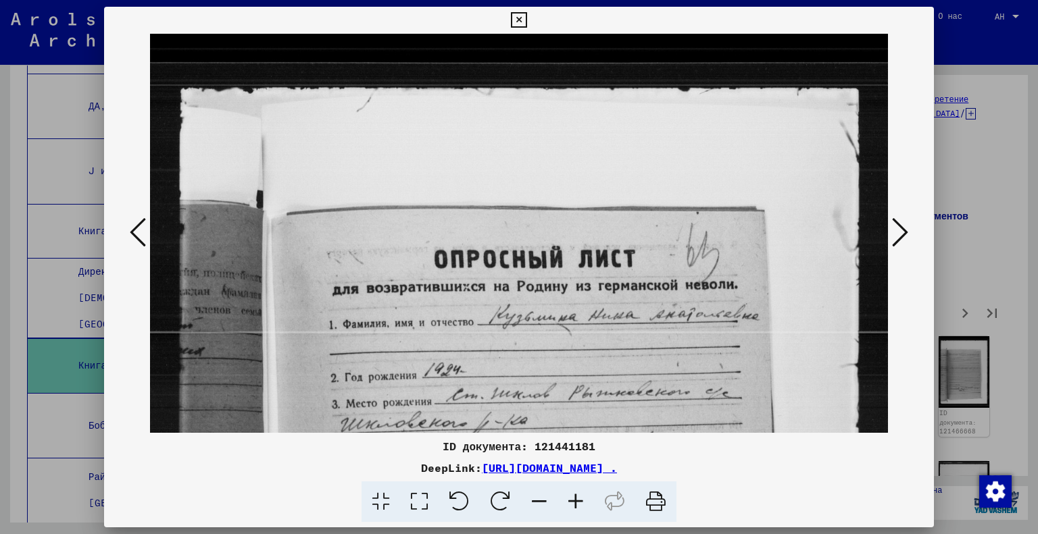
scroll to position [0, 0]
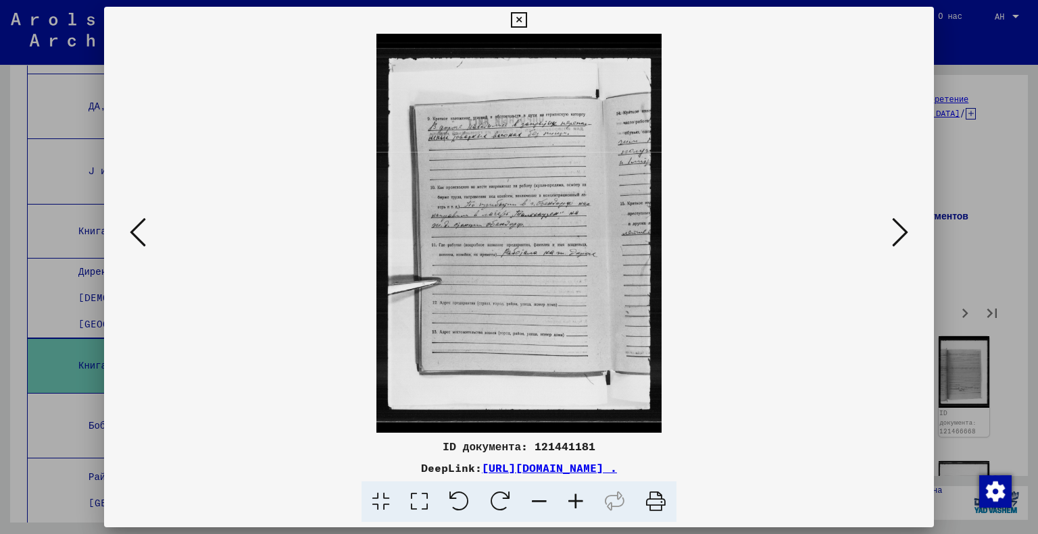
click at [911, 226] on button at bounding box center [900, 233] width 24 height 39
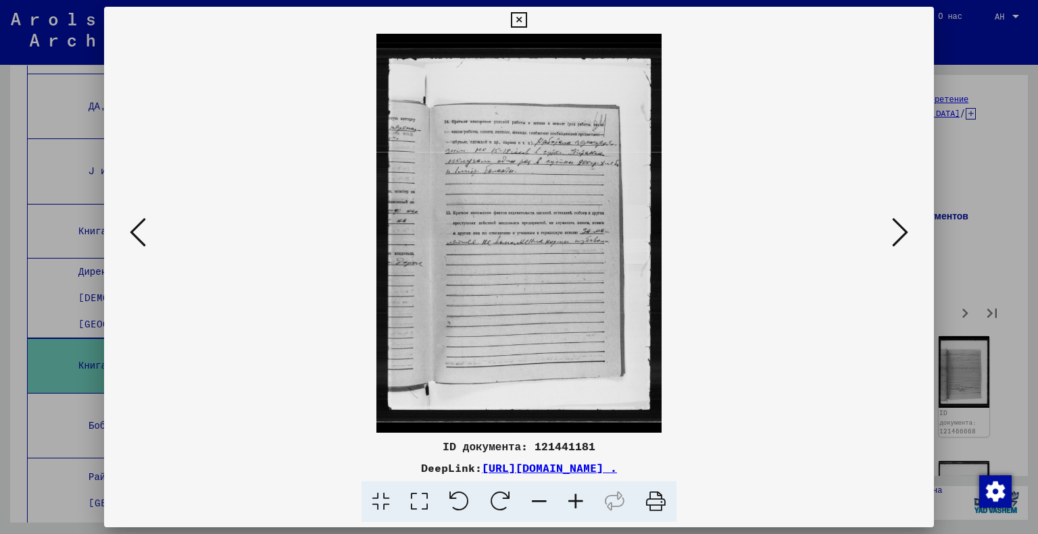
click at [911, 226] on button at bounding box center [900, 233] width 24 height 39
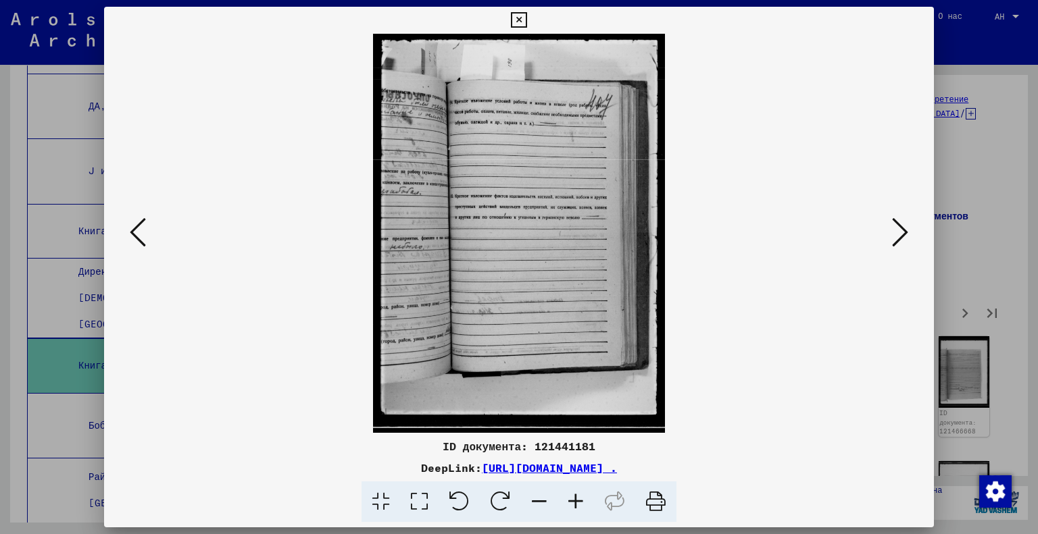
click at [911, 226] on button at bounding box center [900, 233] width 24 height 39
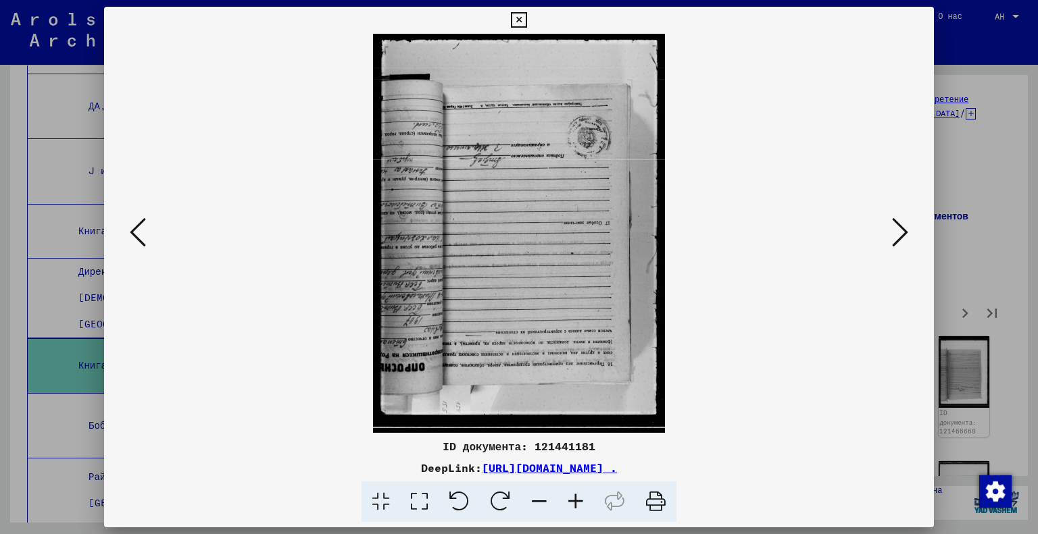
click at [911, 226] on button at bounding box center [900, 233] width 24 height 39
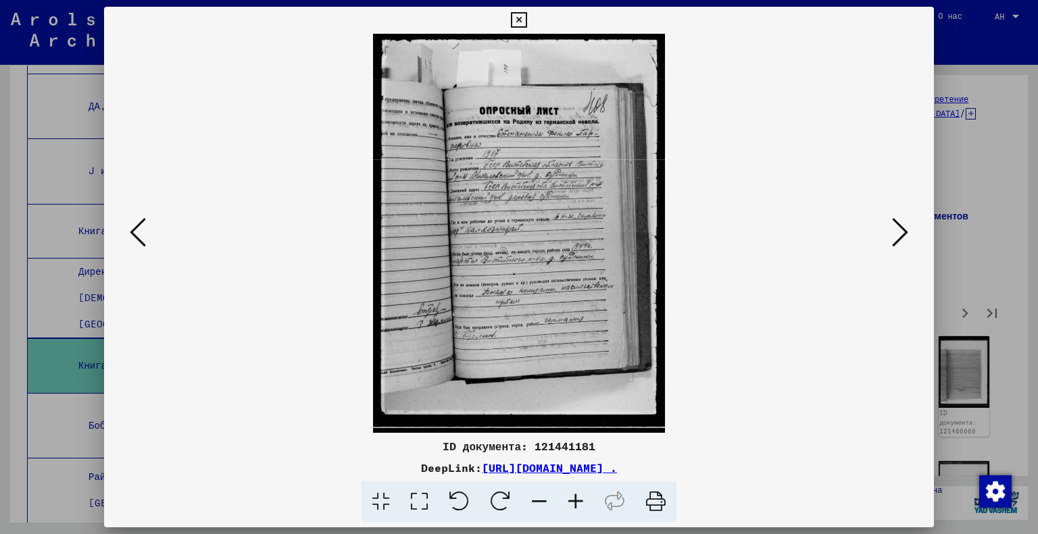
click at [889, 234] on button at bounding box center [900, 233] width 24 height 39
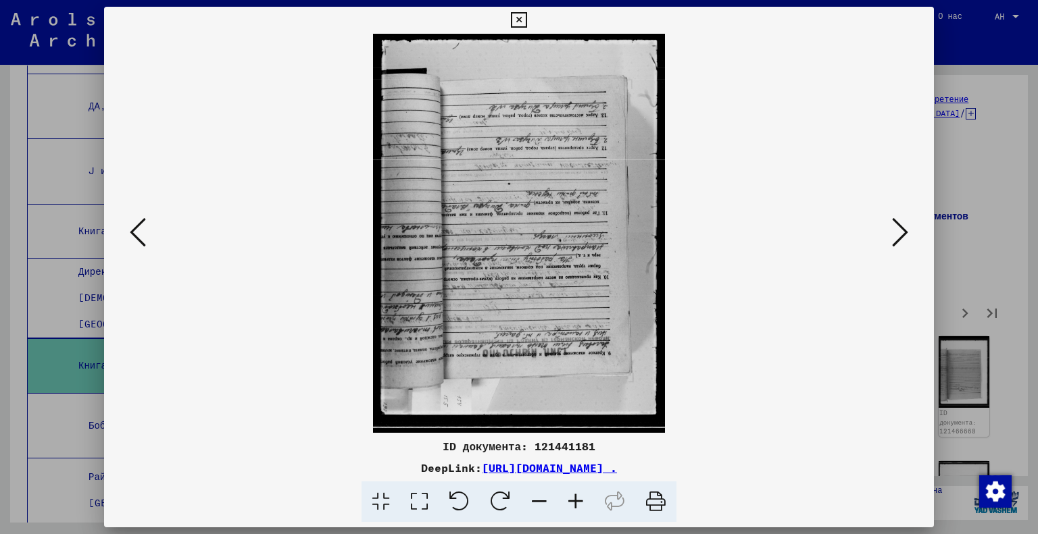
click at [906, 216] on icon at bounding box center [900, 232] width 16 height 32
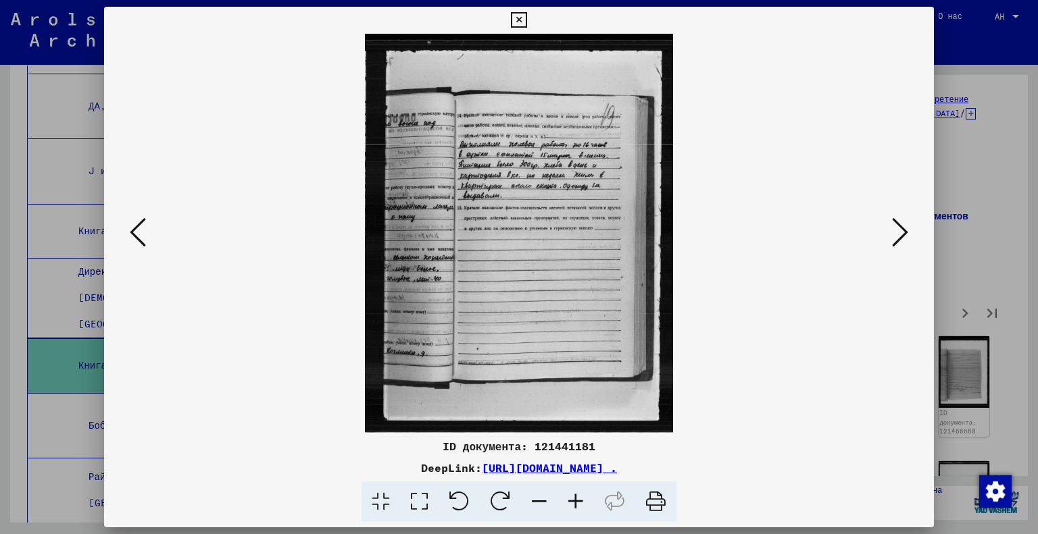
click at [896, 237] on icon at bounding box center [900, 232] width 16 height 32
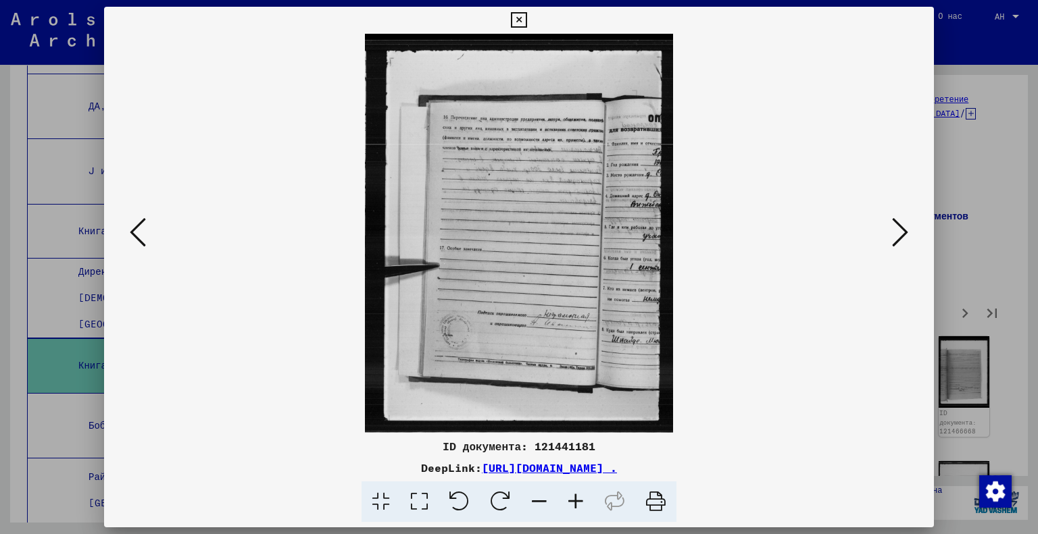
click at [896, 237] on icon at bounding box center [900, 232] width 16 height 32
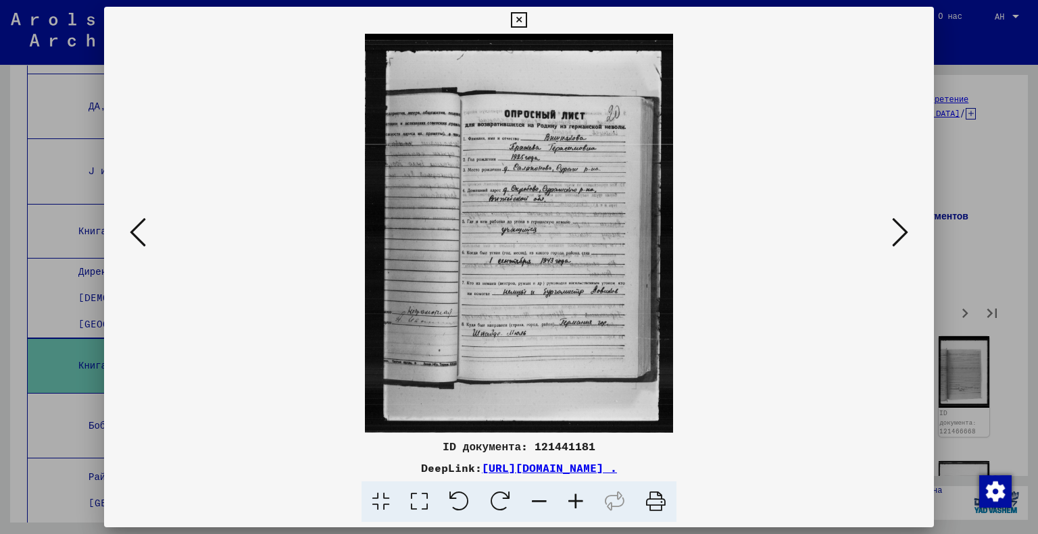
click at [896, 237] on icon at bounding box center [900, 232] width 16 height 32
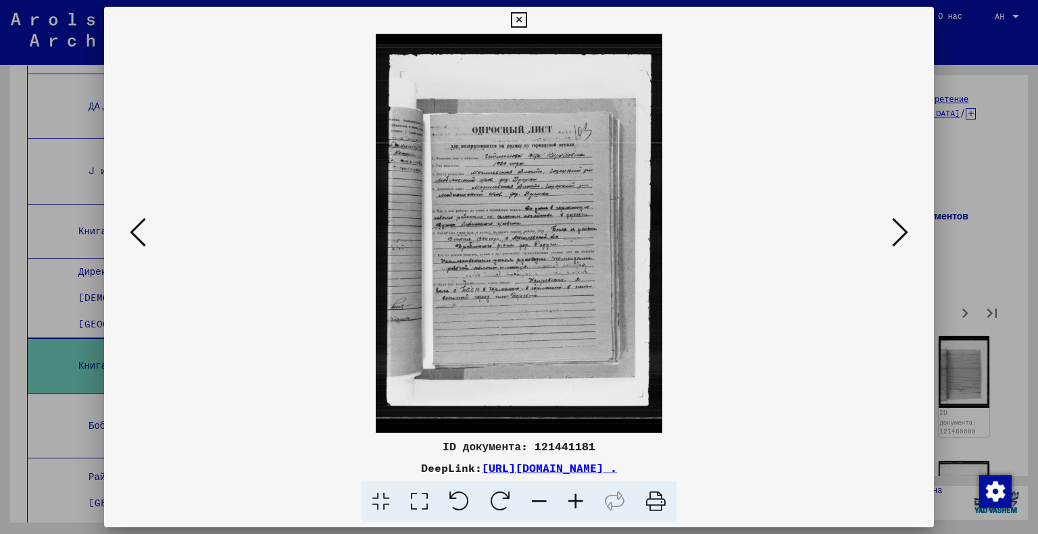
click at [428, 506] on icon at bounding box center [419, 502] width 39 height 41
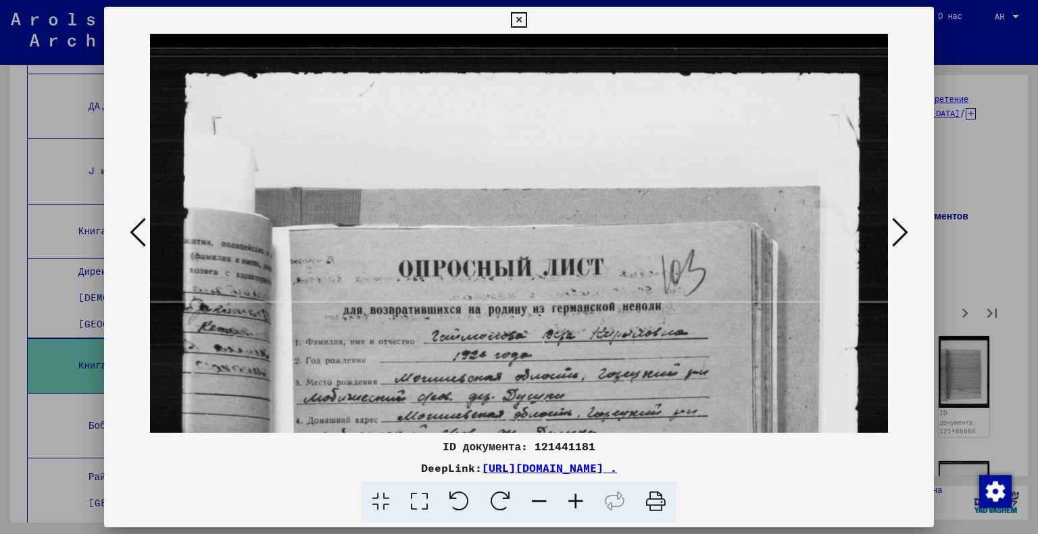
scroll to position [16, 0]
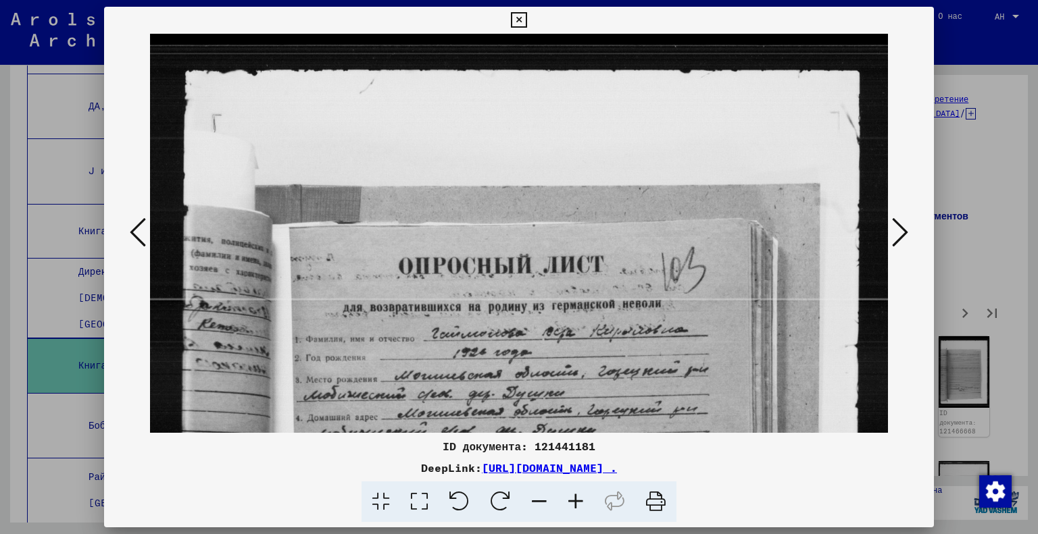
drag, startPoint x: 551, startPoint y: 407, endPoint x: 549, endPoint y: 391, distance: 16.3
click at [549, 391] on img at bounding box center [519, 533] width 739 height 1030
click at [909, 240] on button at bounding box center [900, 233] width 24 height 39
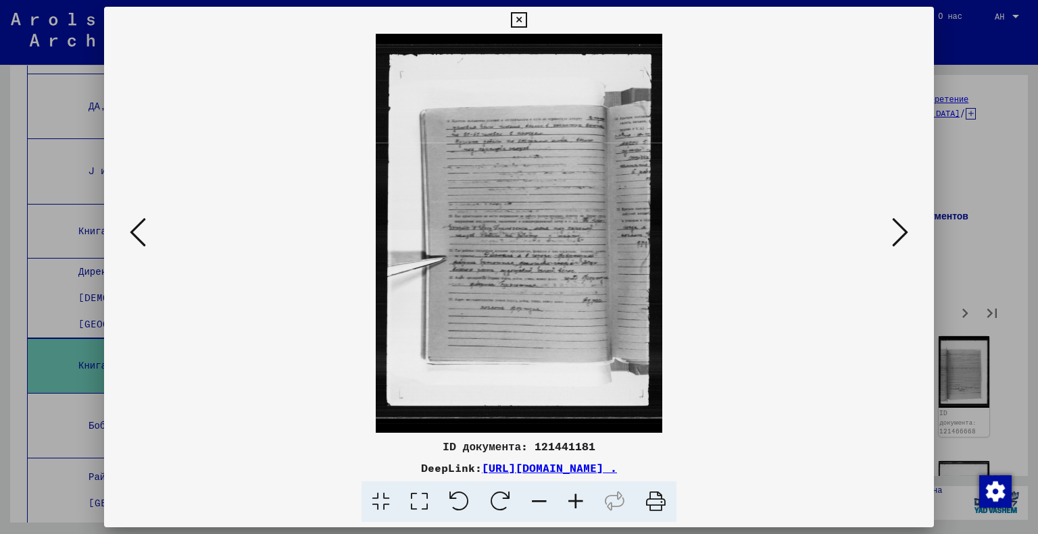
click at [909, 240] on button at bounding box center [900, 233] width 24 height 39
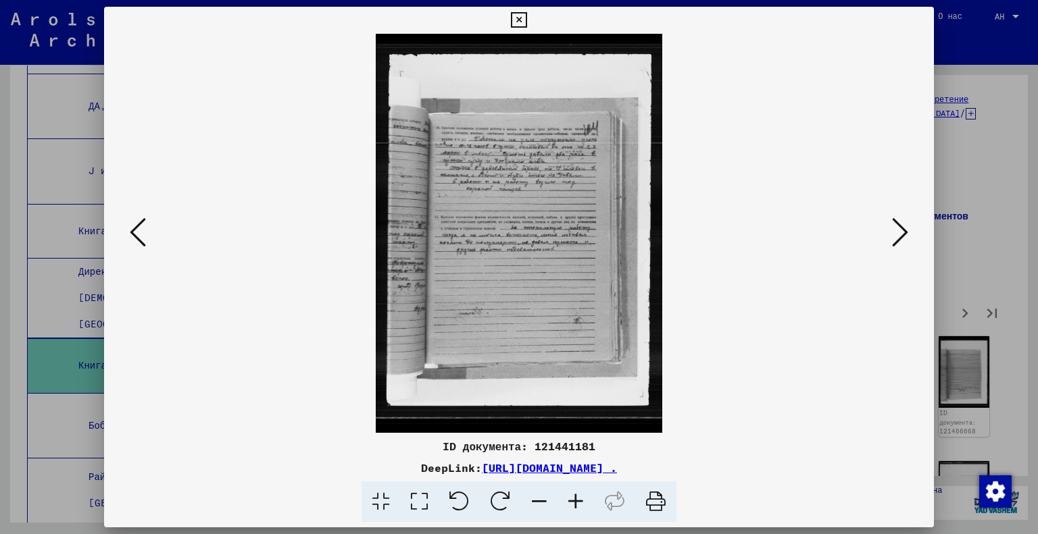
click at [909, 240] on button at bounding box center [900, 233] width 24 height 39
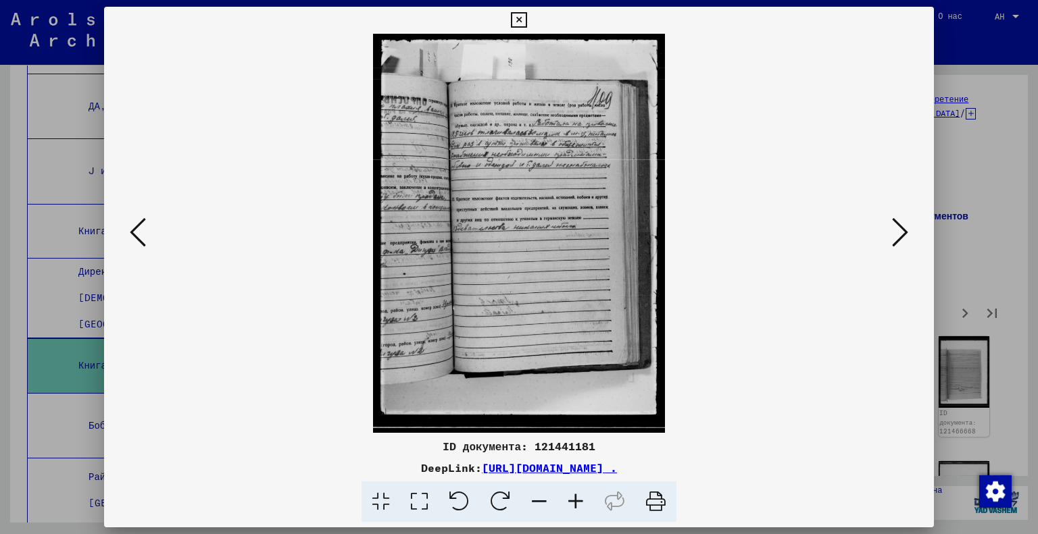
click at [909, 240] on button at bounding box center [900, 233] width 24 height 39
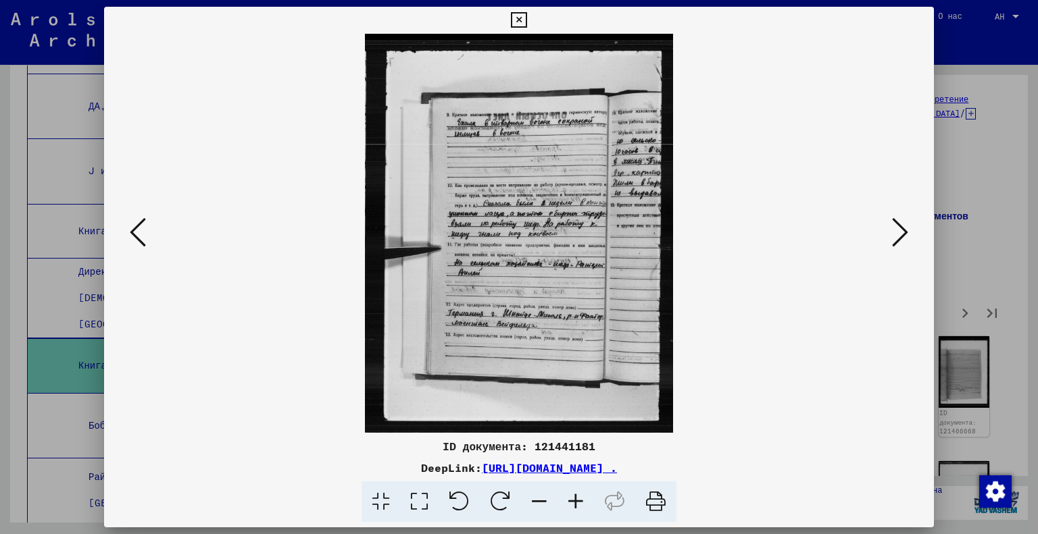
click at [909, 240] on button at bounding box center [900, 233] width 24 height 39
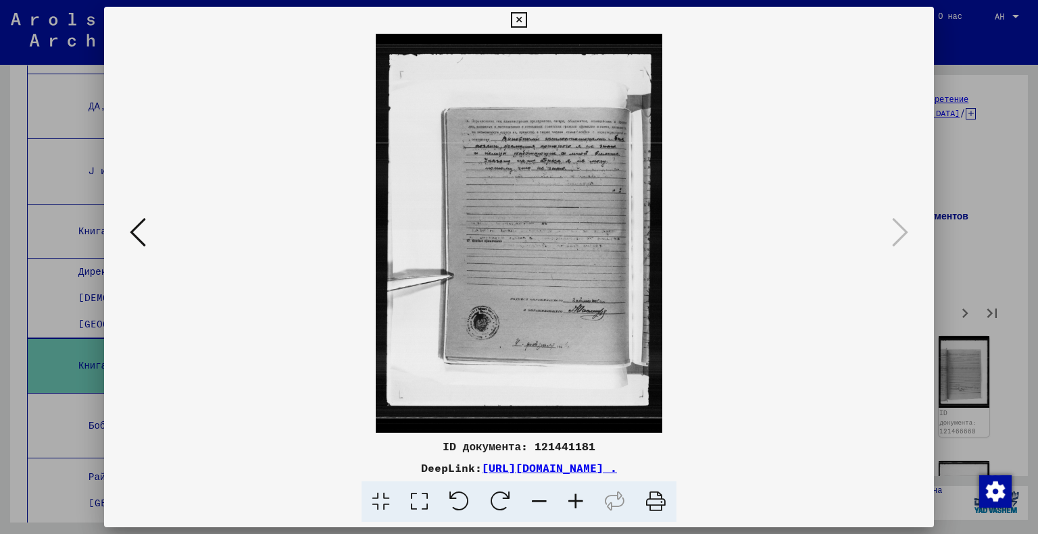
click at [951, 244] on div at bounding box center [519, 267] width 1038 height 534
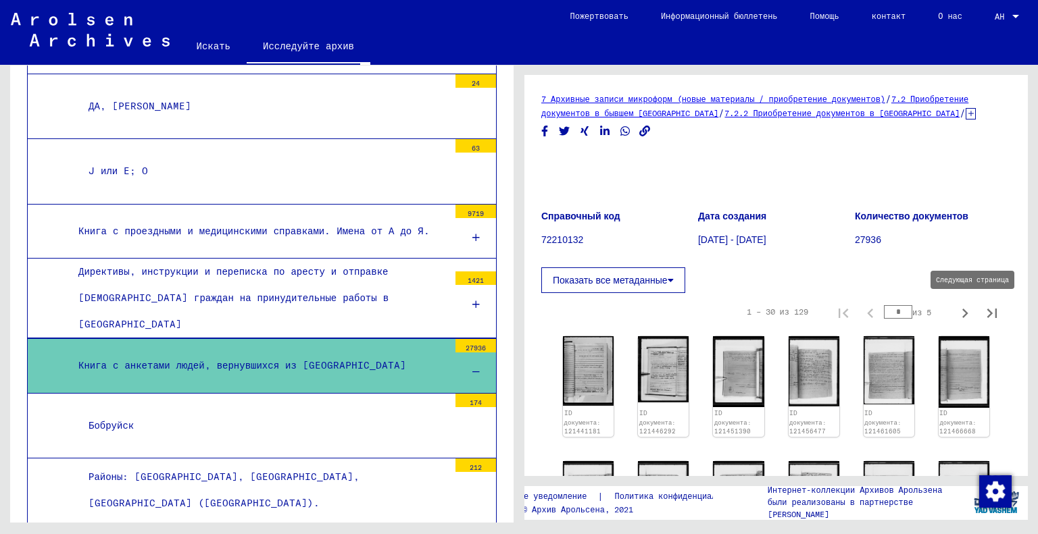
click at [955, 311] on icon "Следующая страница" at bounding box center [964, 313] width 19 height 19
type input "*"
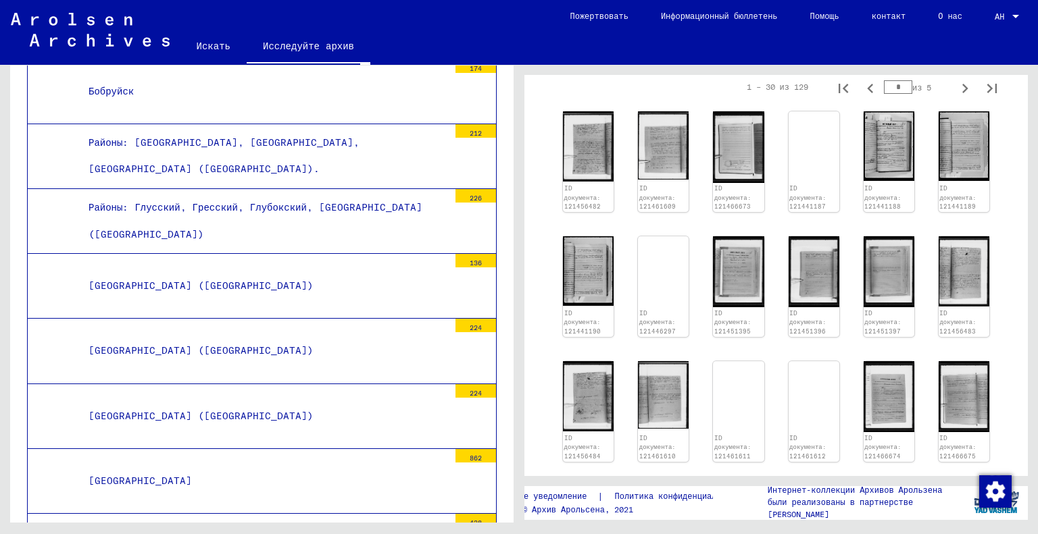
scroll to position [2814, 0]
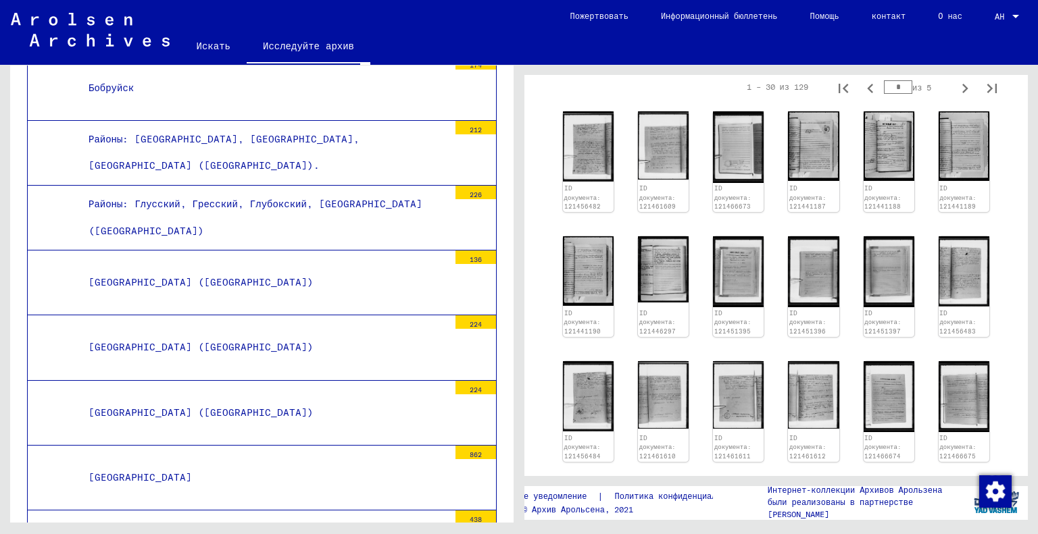
click at [149, 472] on font "[GEOGRAPHIC_DATA]" at bounding box center [140, 478] width 103 height 12
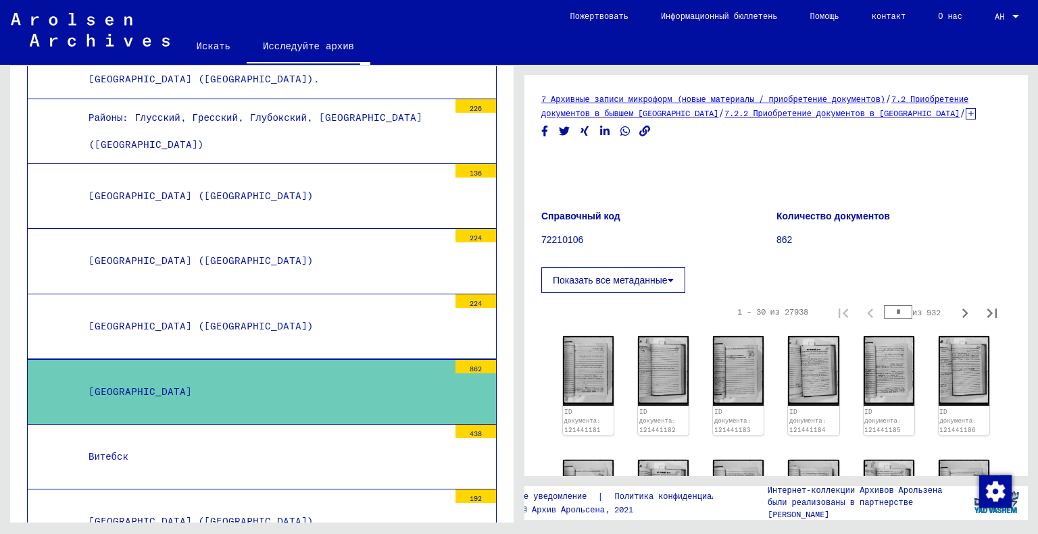
scroll to position [2927, 0]
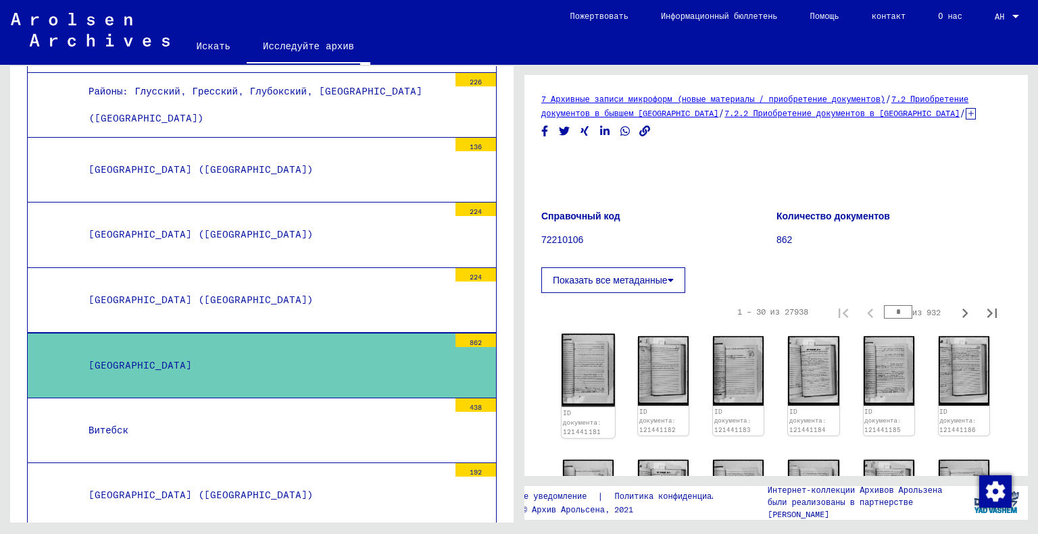
click at [605, 359] on img at bounding box center [588, 370] width 53 height 73
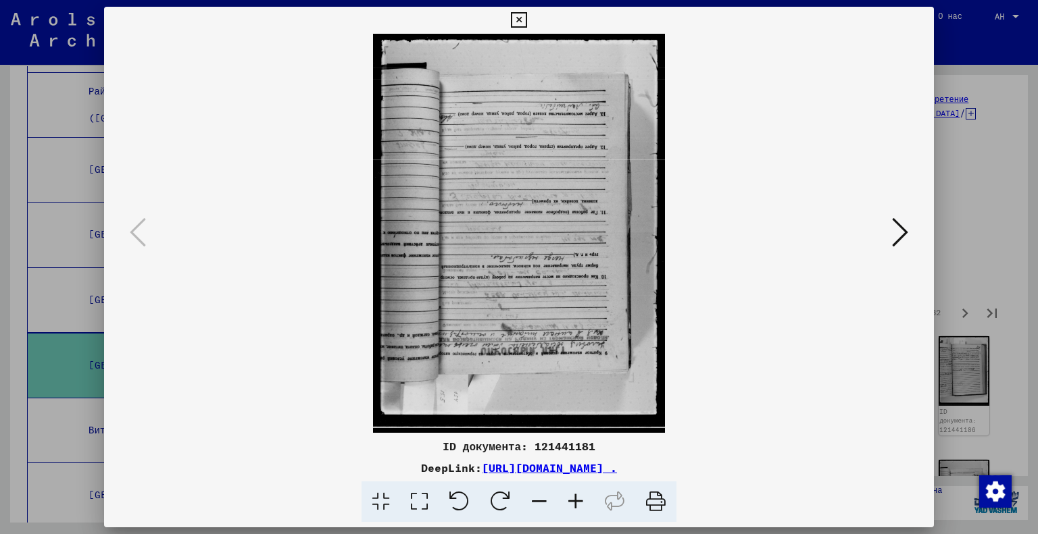
click at [909, 230] on button at bounding box center [900, 233] width 24 height 39
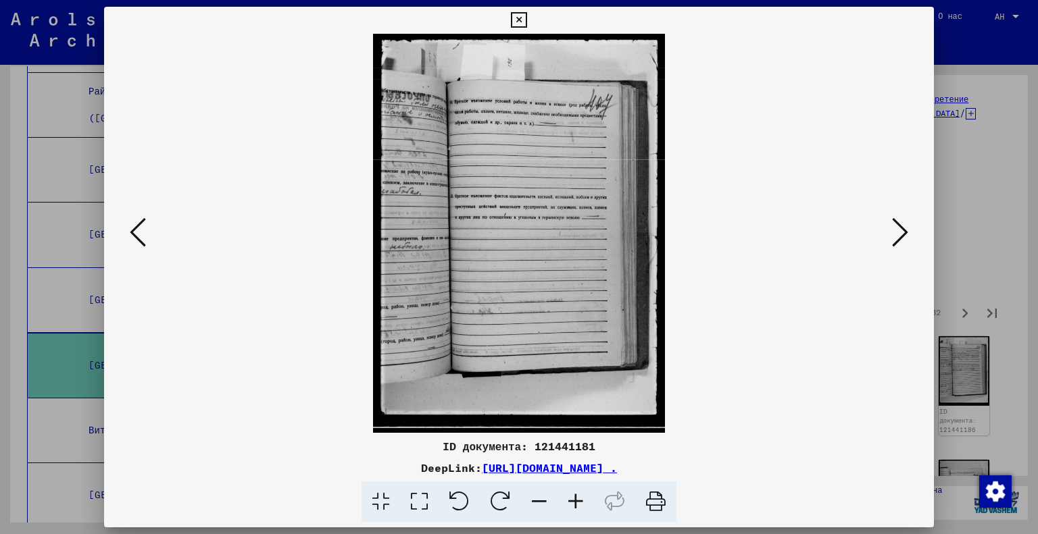
click at [909, 230] on button at bounding box center [900, 233] width 24 height 39
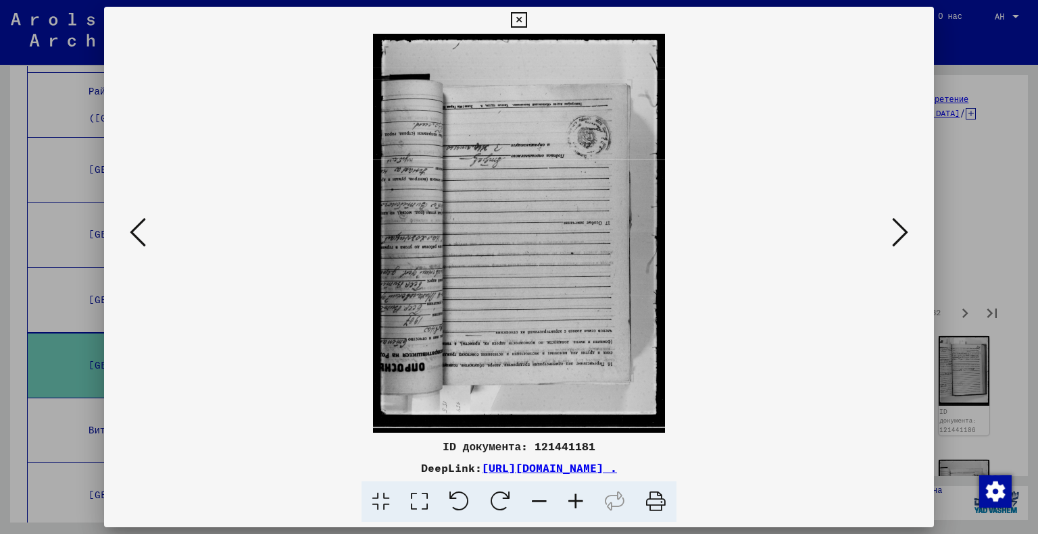
click at [909, 230] on button at bounding box center [900, 233] width 24 height 39
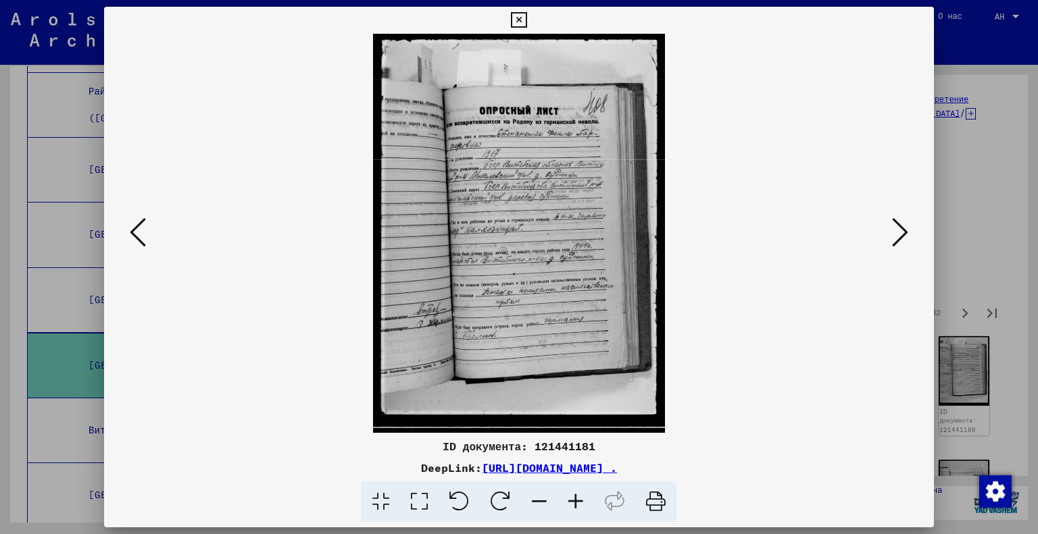
click at [909, 230] on button at bounding box center [900, 233] width 24 height 39
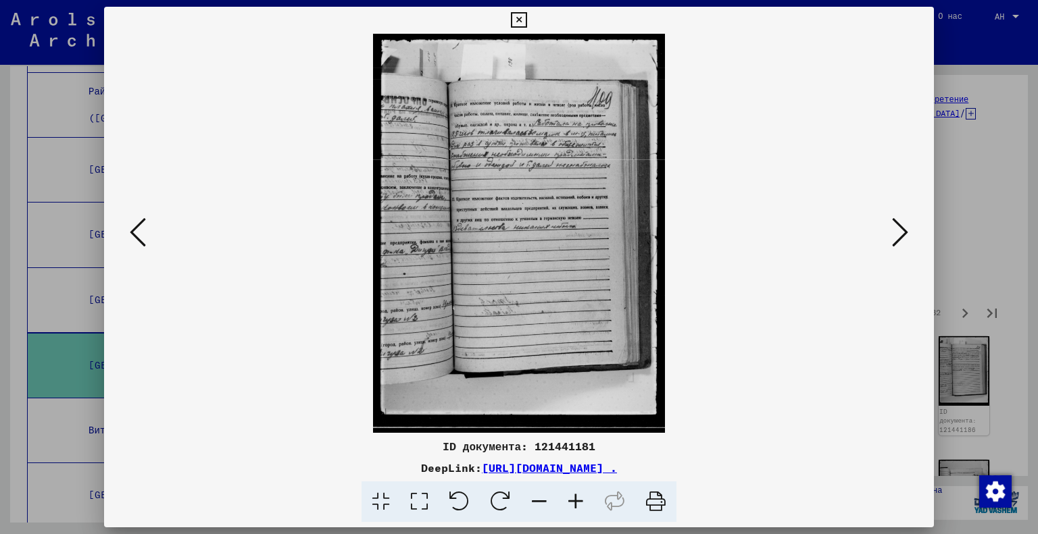
click at [909, 230] on button at bounding box center [900, 233] width 24 height 39
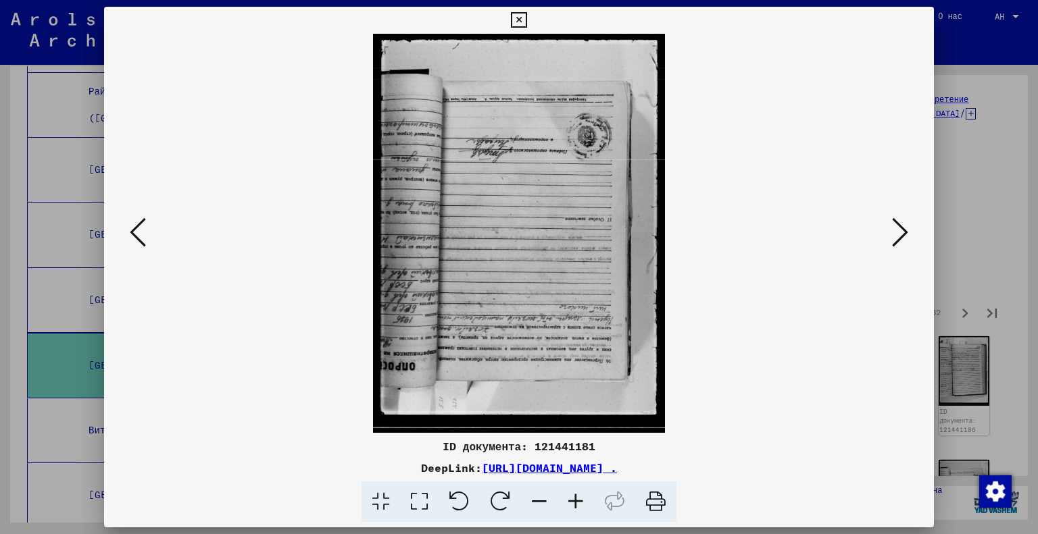
click at [909, 230] on button at bounding box center [900, 233] width 24 height 39
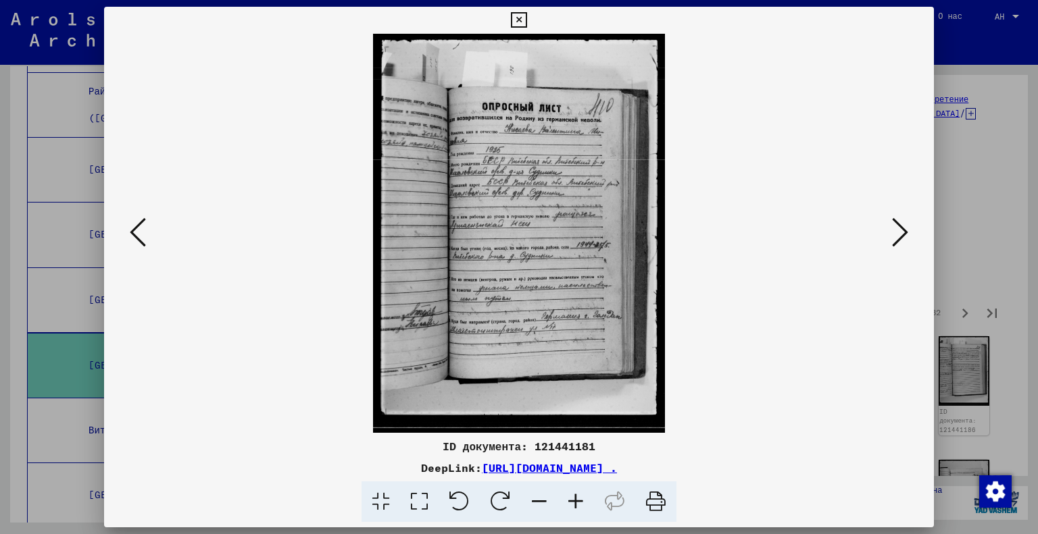
click at [909, 230] on button at bounding box center [900, 233] width 24 height 39
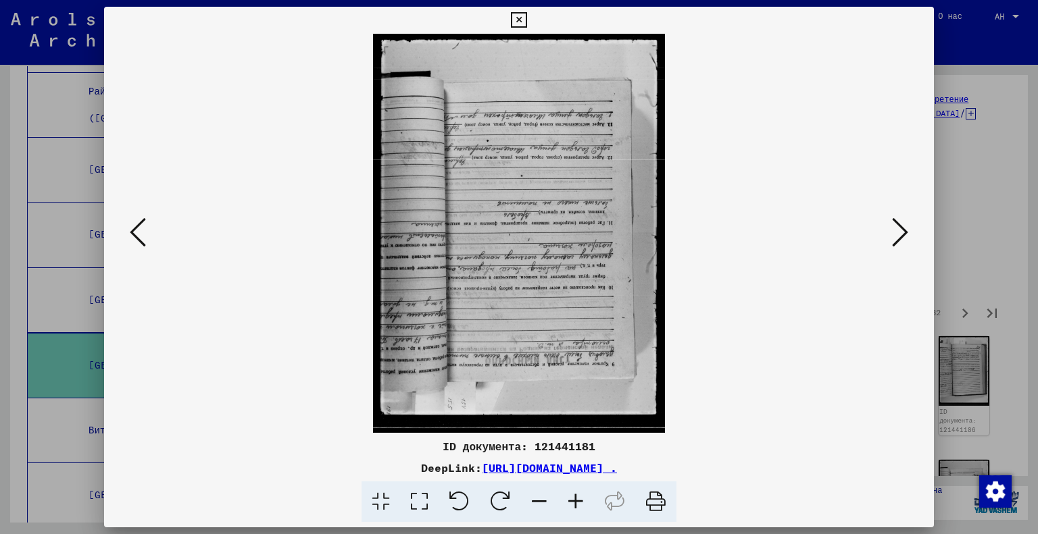
click at [909, 230] on button at bounding box center [900, 233] width 24 height 39
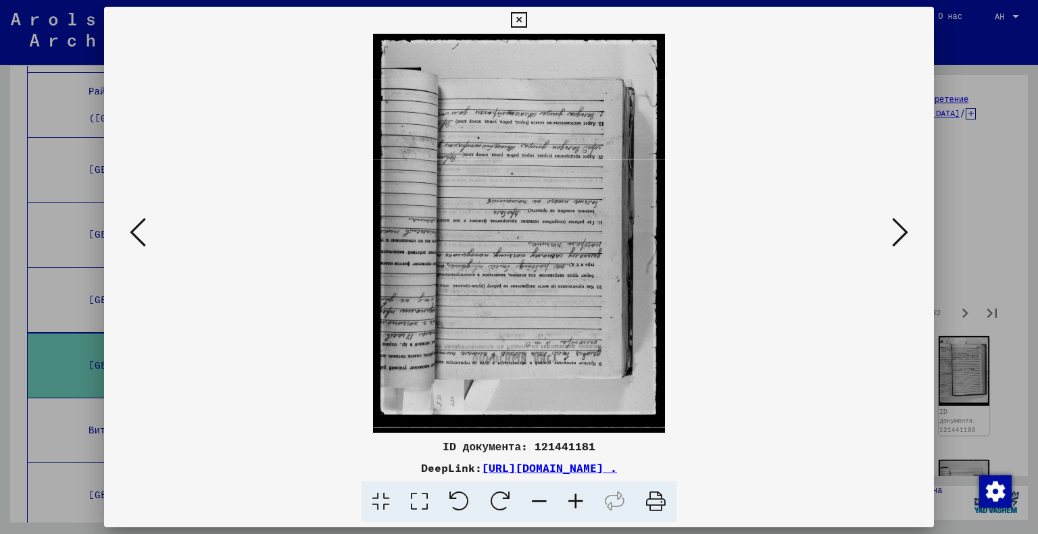
click at [909, 230] on button at bounding box center [900, 233] width 24 height 39
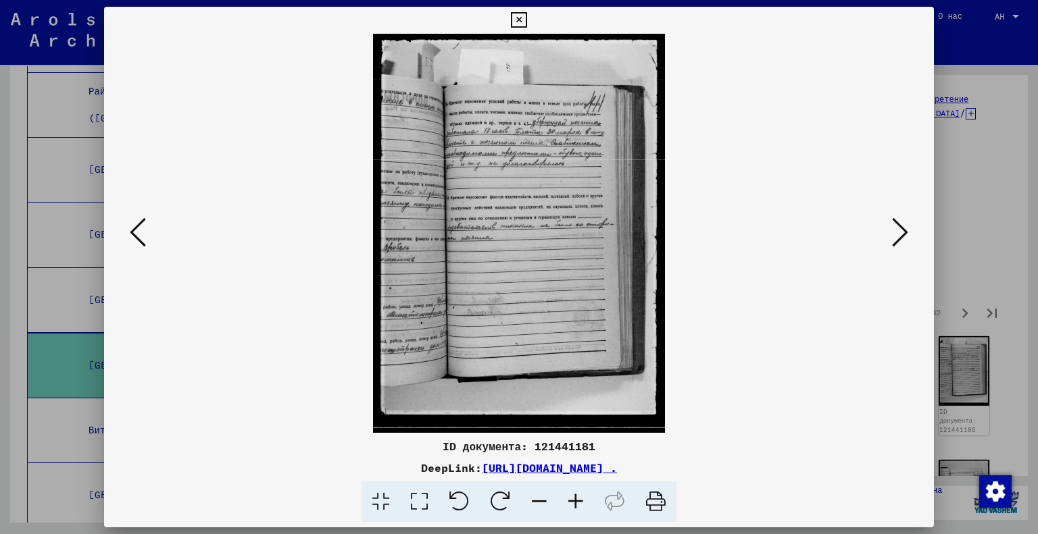
click at [909, 230] on button at bounding box center [900, 233] width 24 height 39
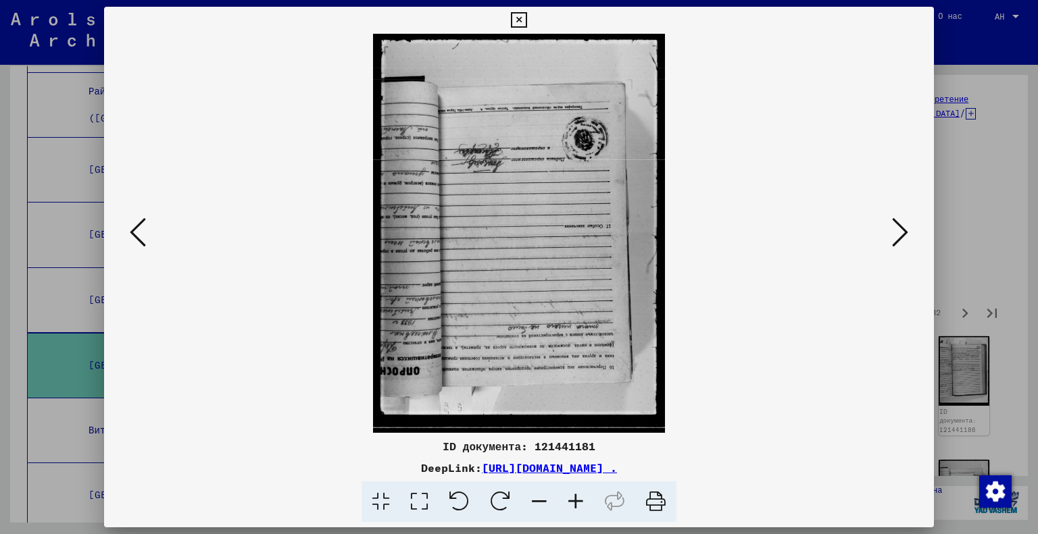
click at [909, 230] on button at bounding box center [900, 233] width 24 height 39
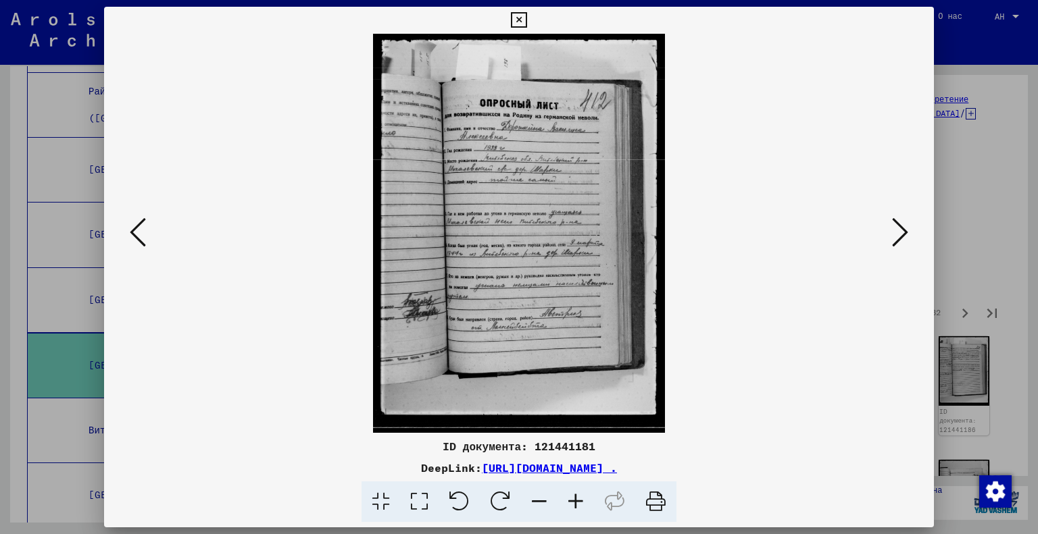
click at [909, 230] on button at bounding box center [900, 233] width 24 height 39
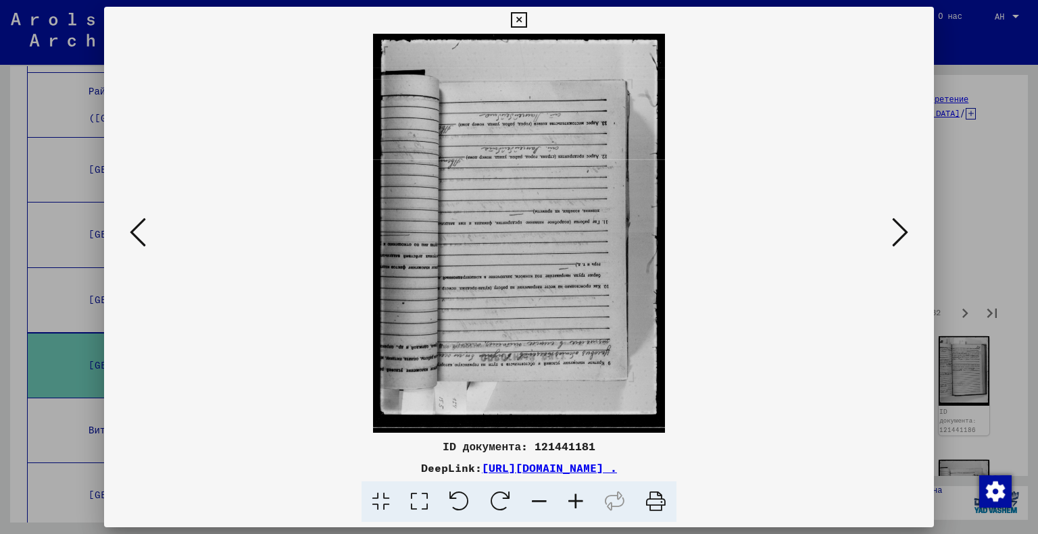
click at [909, 230] on button at bounding box center [900, 233] width 24 height 39
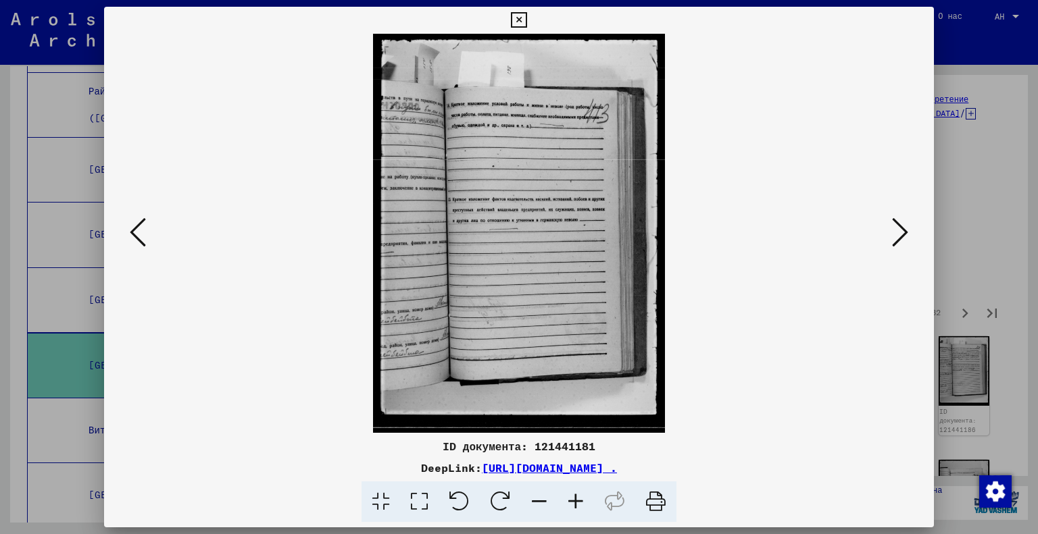
click at [909, 230] on button at bounding box center [900, 233] width 24 height 39
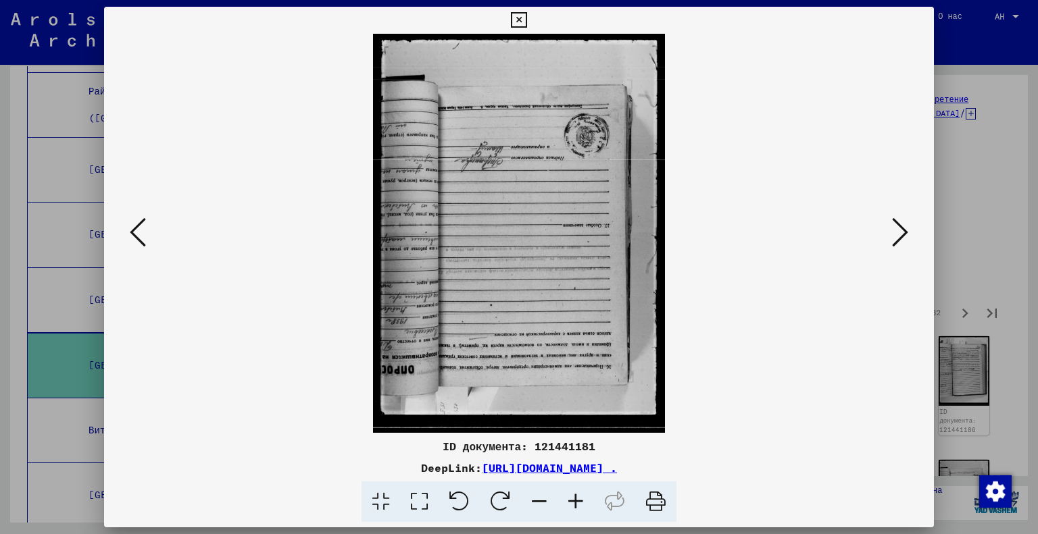
click at [909, 230] on button at bounding box center [900, 233] width 24 height 39
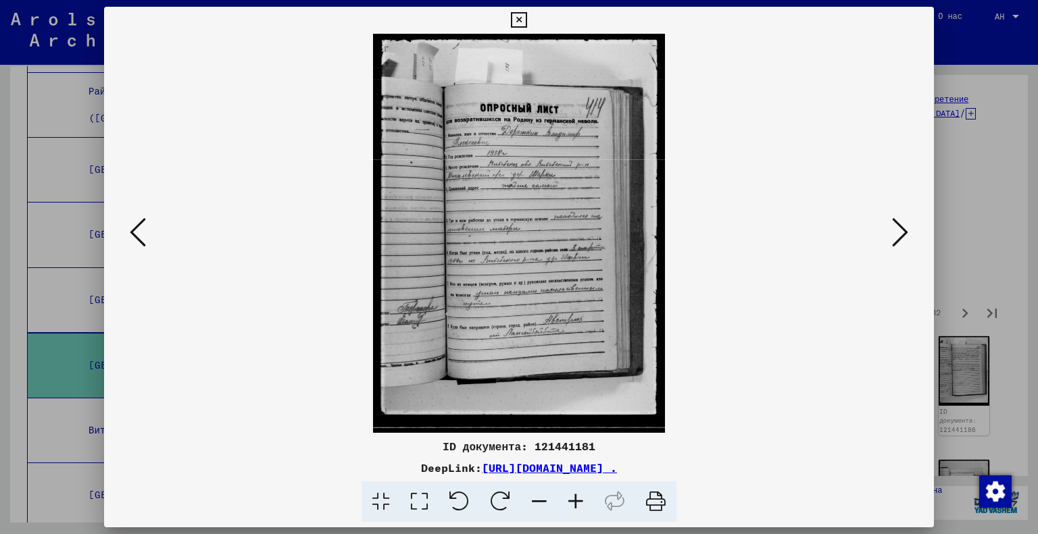
click at [909, 230] on button at bounding box center [900, 233] width 24 height 39
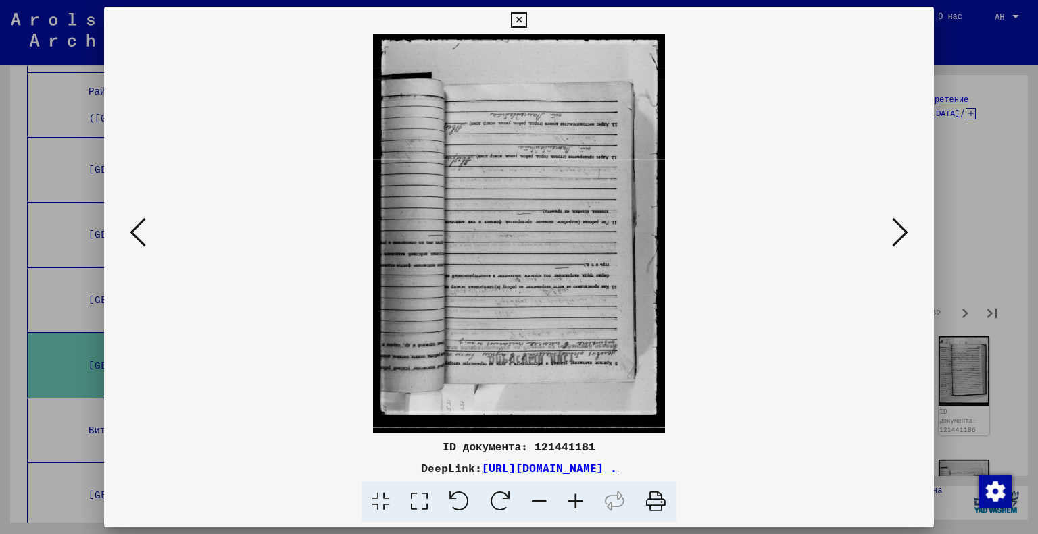
click at [909, 230] on button at bounding box center [900, 233] width 24 height 39
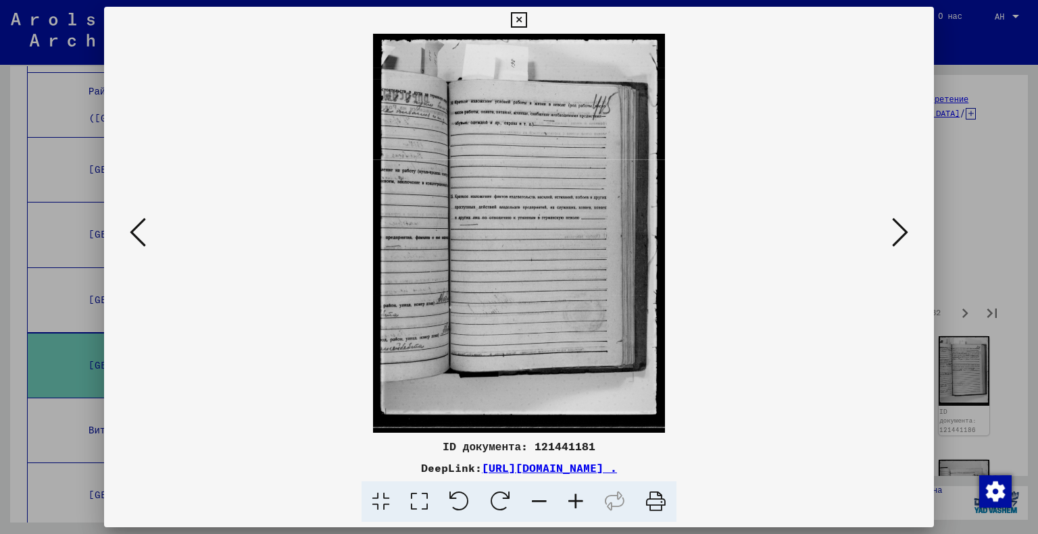
click at [909, 230] on button at bounding box center [900, 233] width 24 height 39
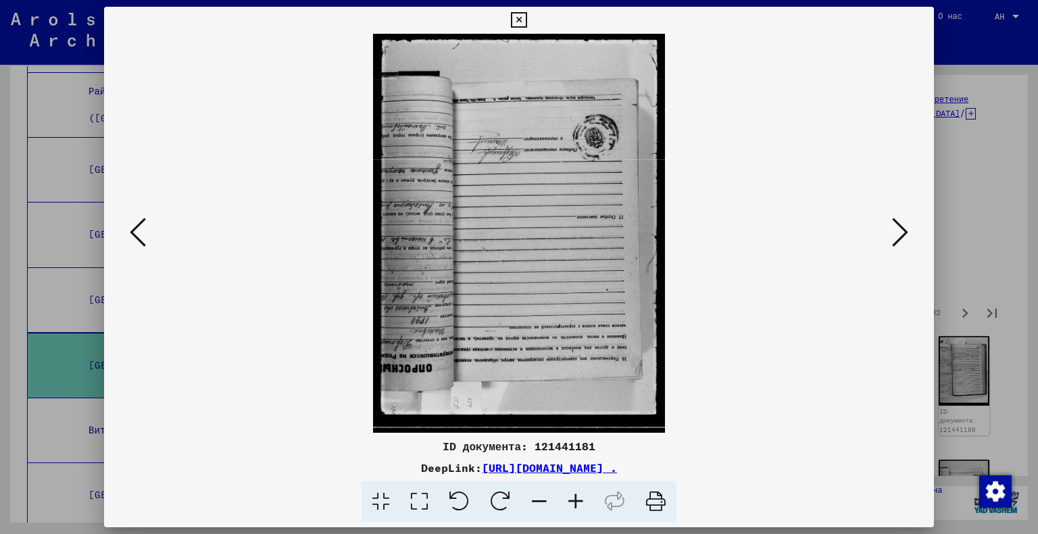
click at [909, 230] on button at bounding box center [900, 233] width 24 height 39
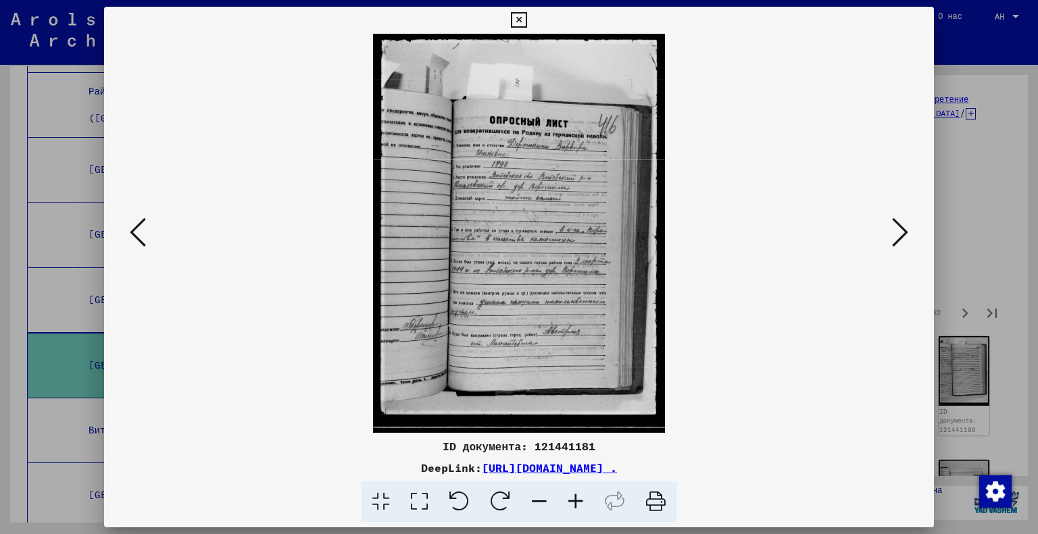
click at [909, 230] on button at bounding box center [900, 233] width 24 height 39
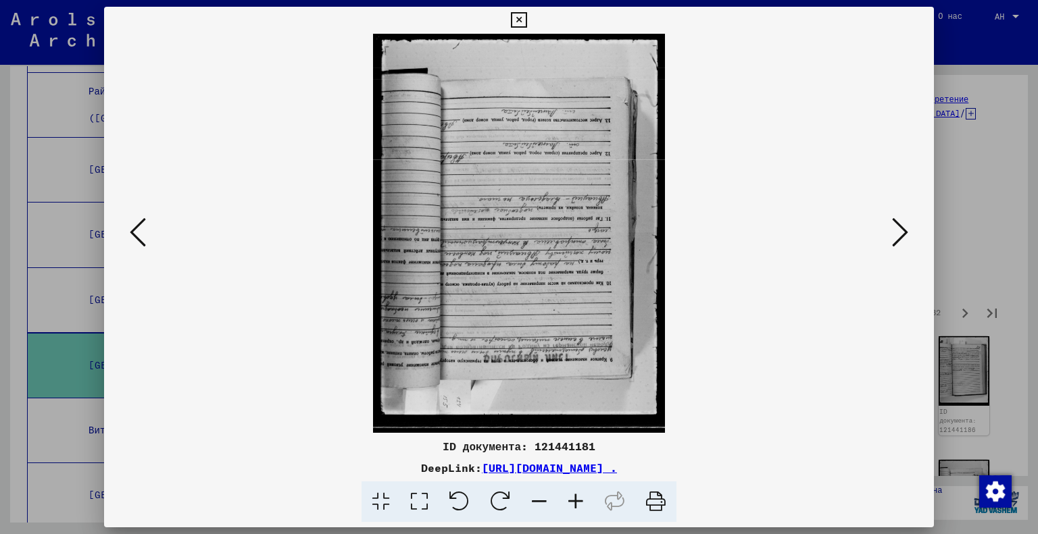
click at [909, 230] on button at bounding box center [900, 233] width 24 height 39
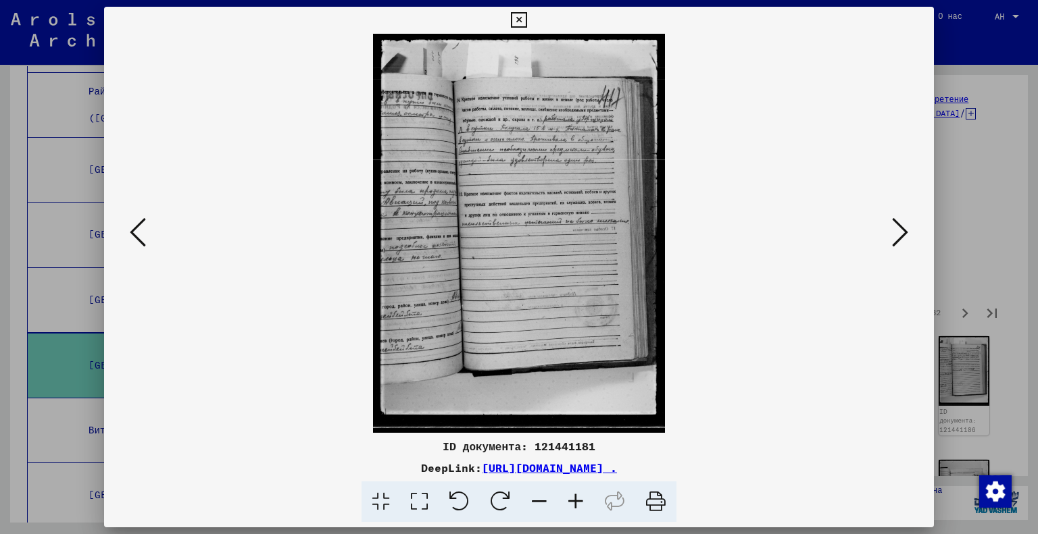
click at [909, 230] on button at bounding box center [900, 233] width 24 height 39
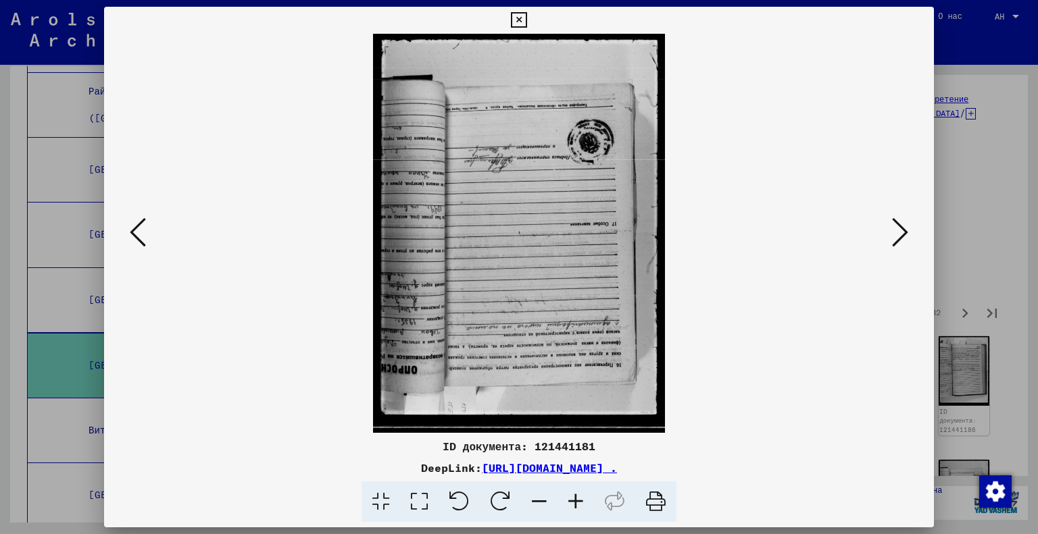
click at [909, 230] on button at bounding box center [900, 233] width 24 height 39
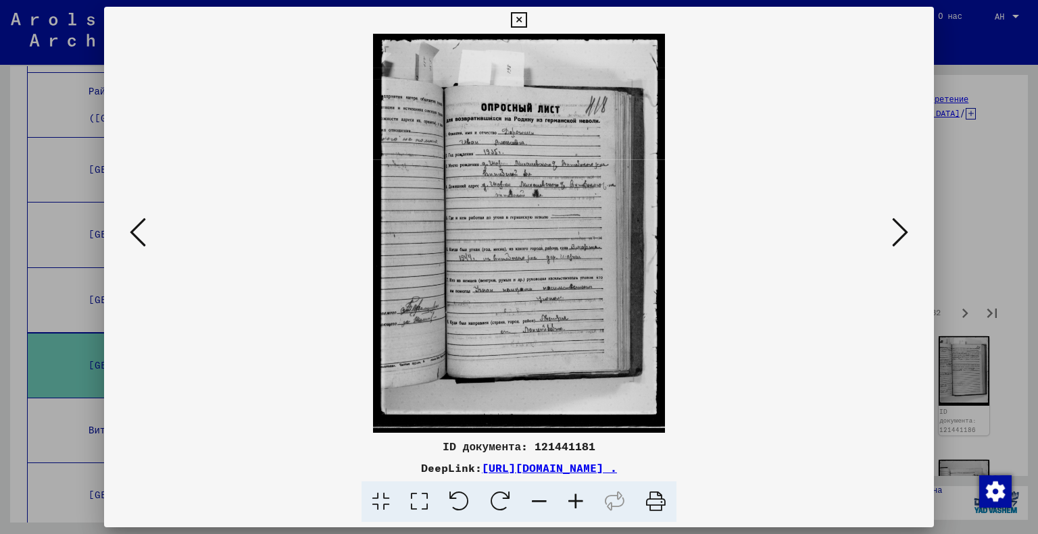
click at [909, 230] on button at bounding box center [900, 233] width 24 height 39
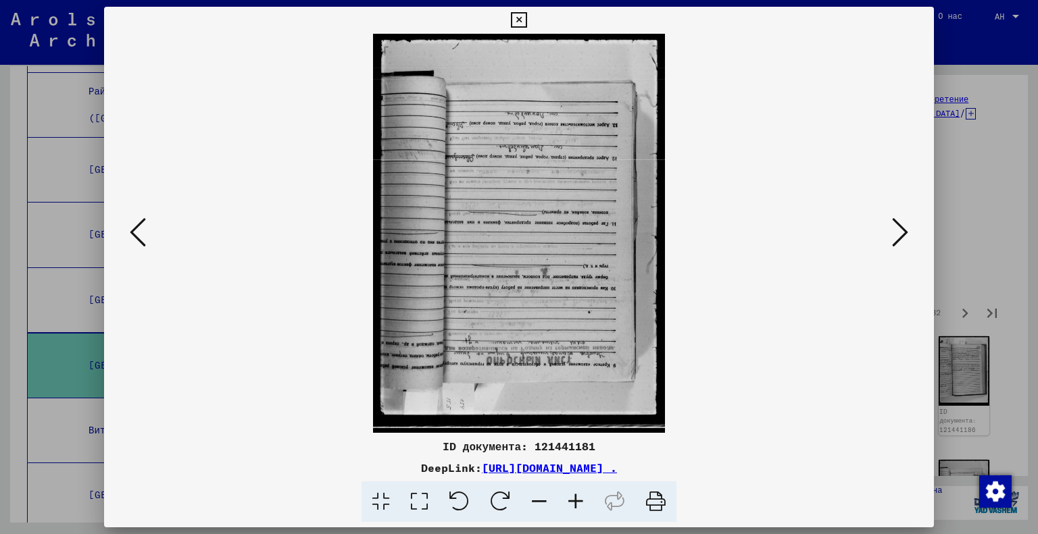
click at [909, 230] on button at bounding box center [900, 233] width 24 height 39
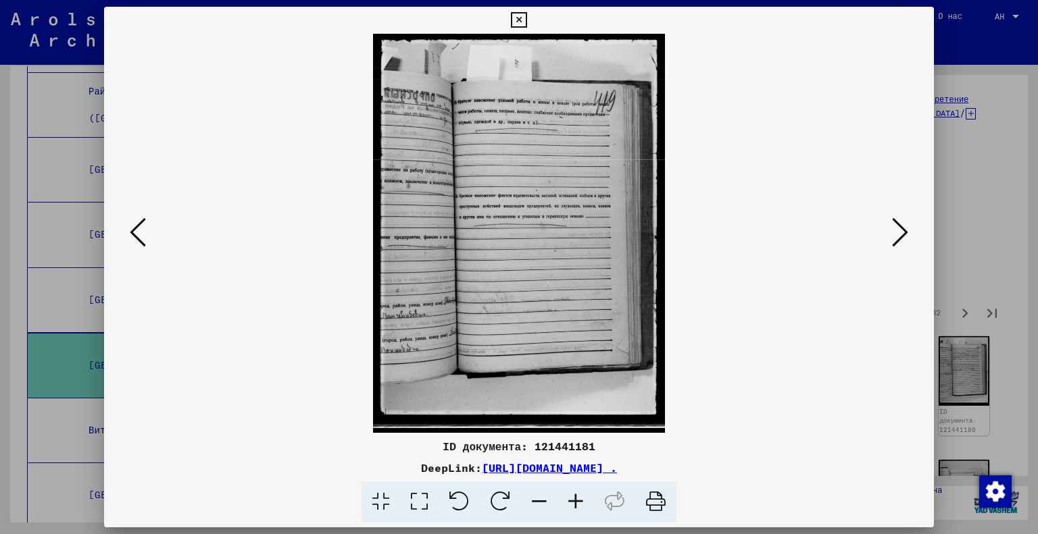
click at [909, 230] on button at bounding box center [900, 233] width 24 height 39
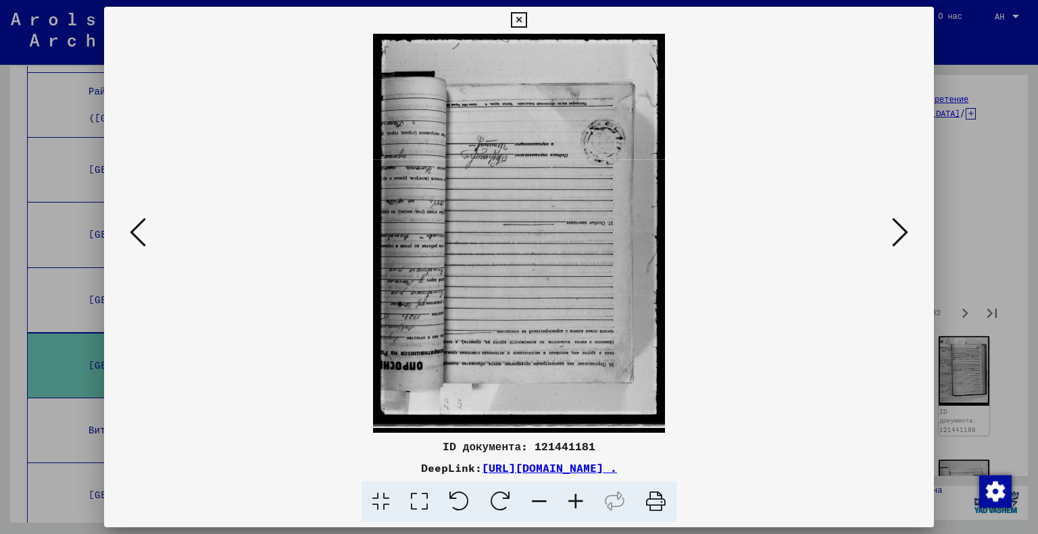
click at [909, 230] on button at bounding box center [900, 233] width 24 height 39
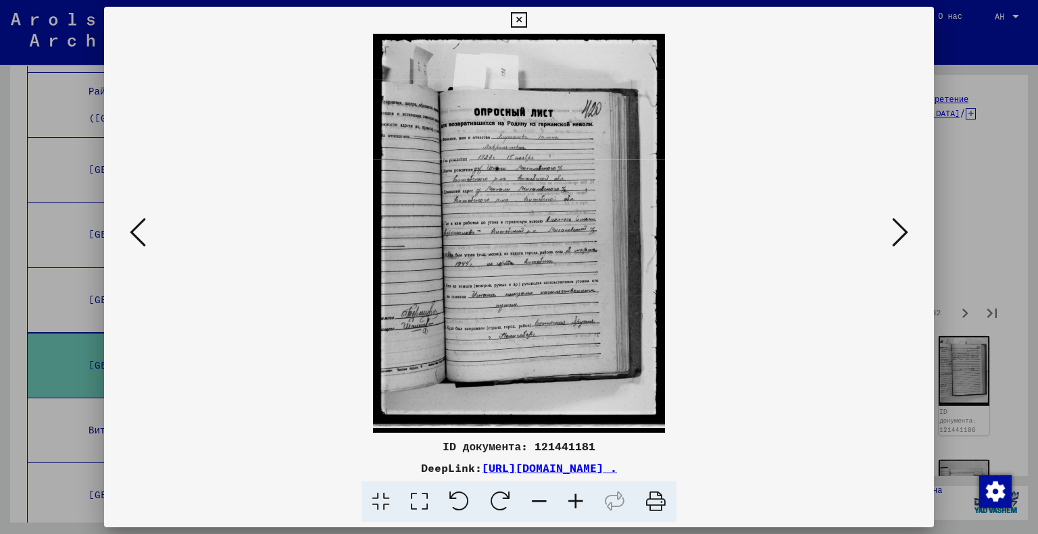
click at [909, 230] on button at bounding box center [900, 233] width 24 height 39
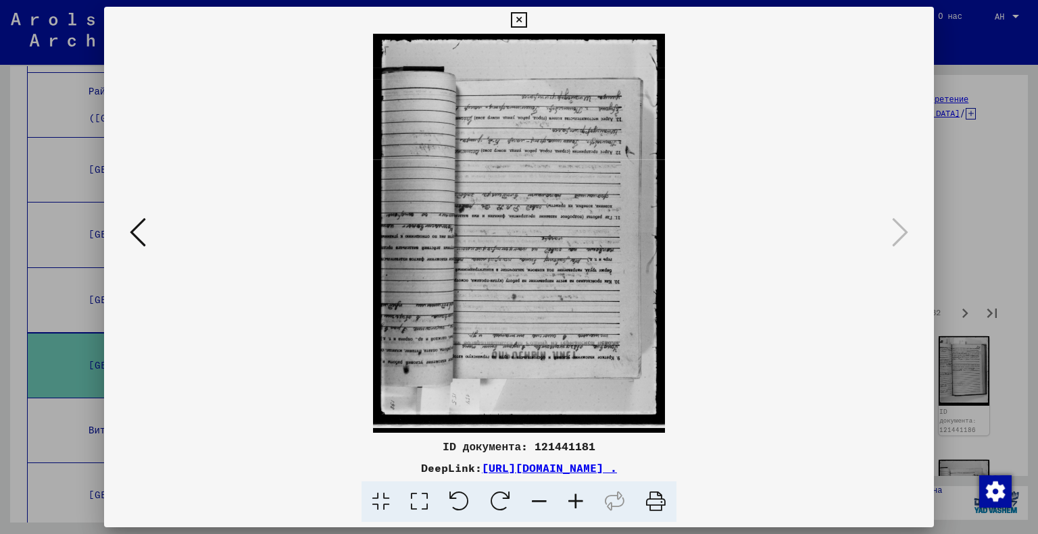
click at [970, 202] on div at bounding box center [519, 267] width 1038 height 534
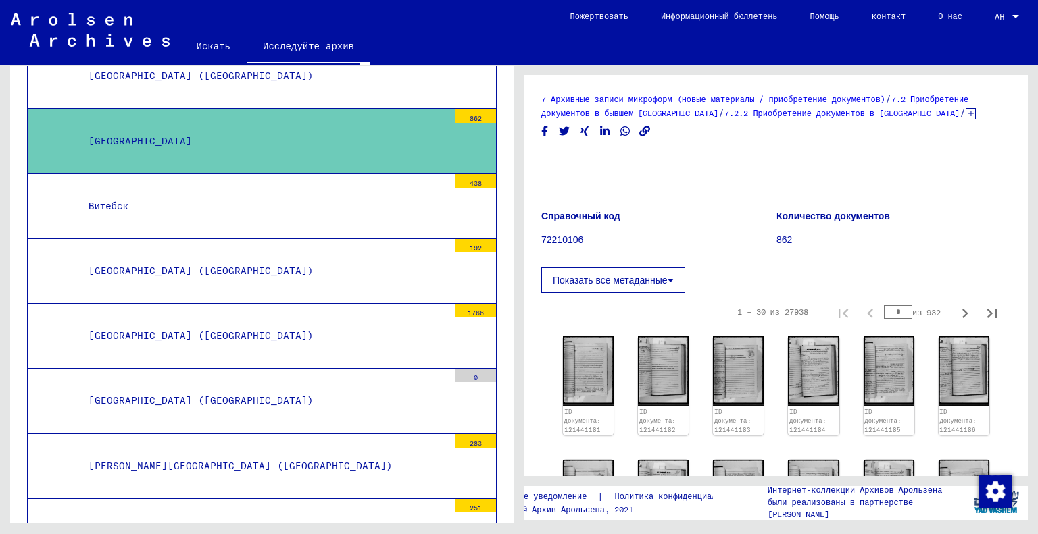
scroll to position [3265, 0]
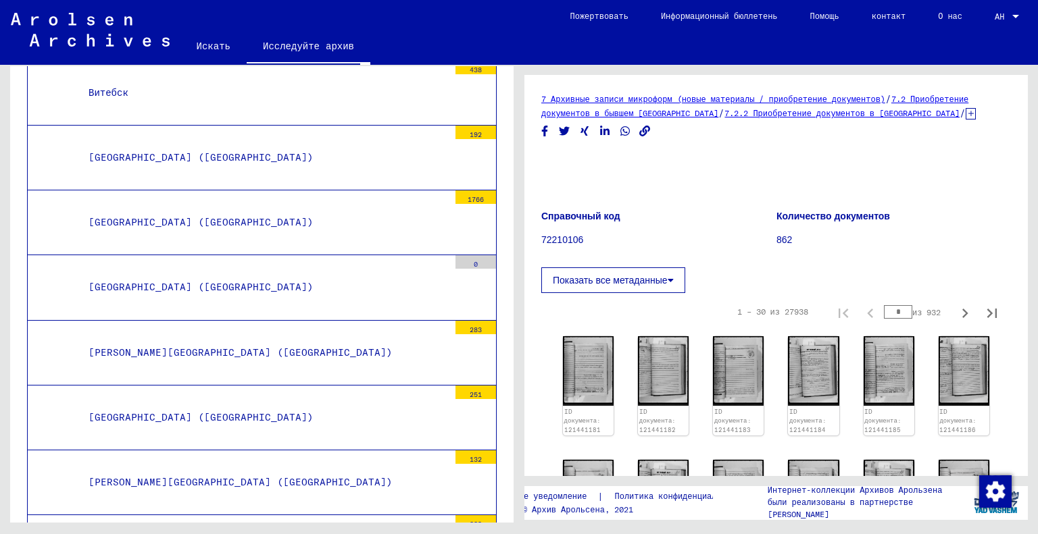
click at [214, 470] on div "[PERSON_NAME][GEOGRAPHIC_DATA] ([GEOGRAPHIC_DATA])" at bounding box center [263, 483] width 370 height 26
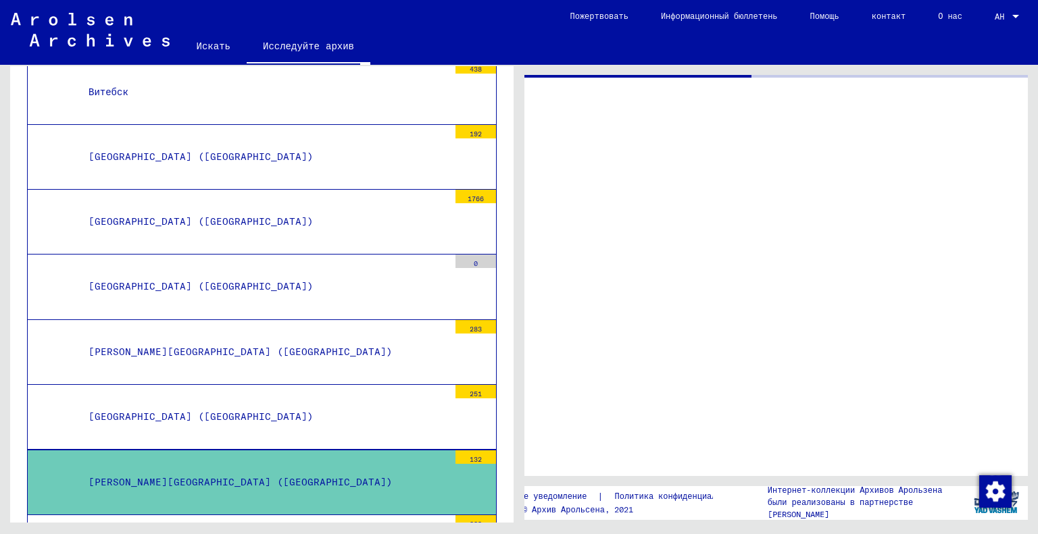
scroll to position [3264, 0]
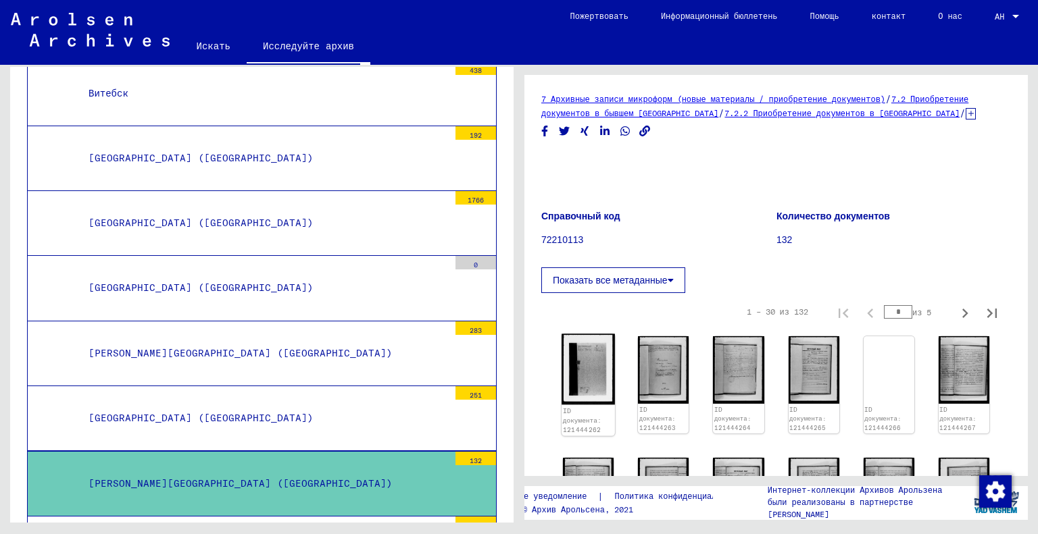
click at [603, 361] on img at bounding box center [588, 369] width 53 height 71
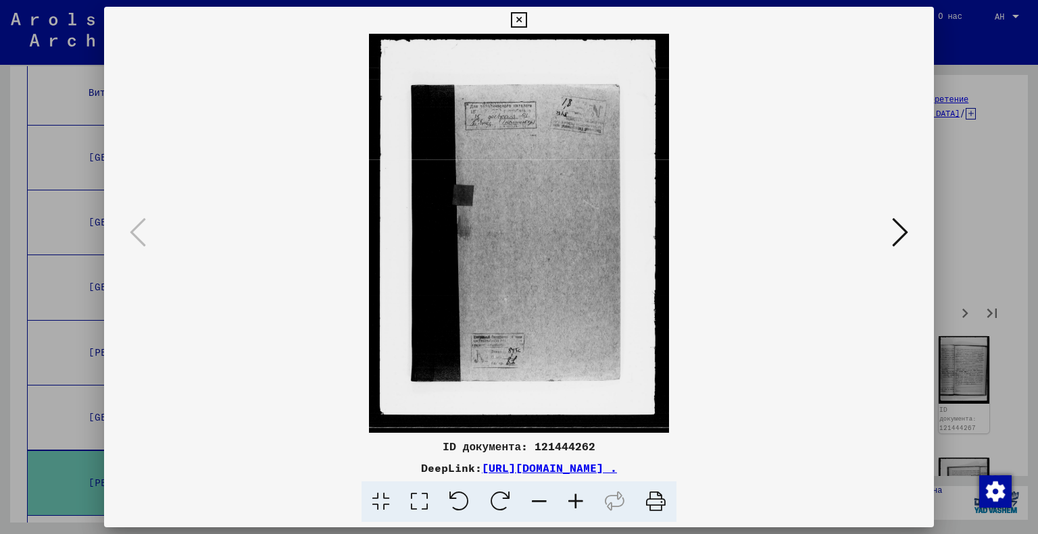
click at [907, 228] on icon at bounding box center [900, 232] width 16 height 32
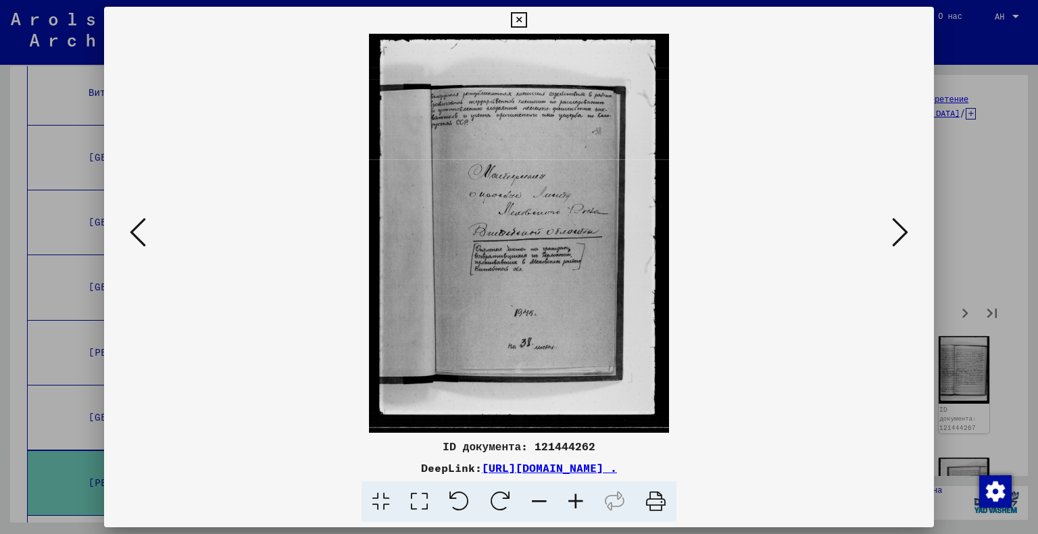
click at [907, 228] on icon at bounding box center [900, 232] width 16 height 32
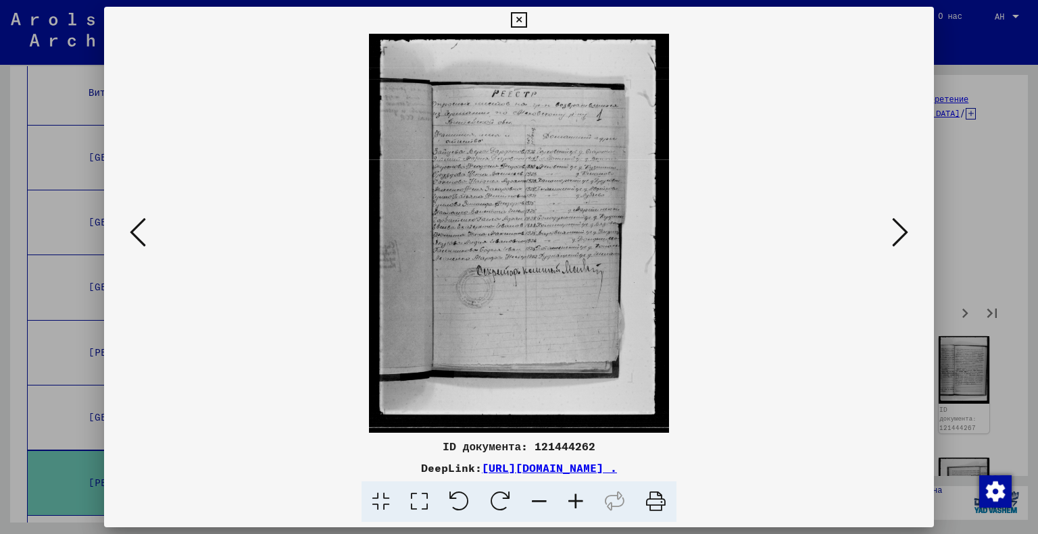
click at [907, 228] on icon at bounding box center [900, 232] width 16 height 32
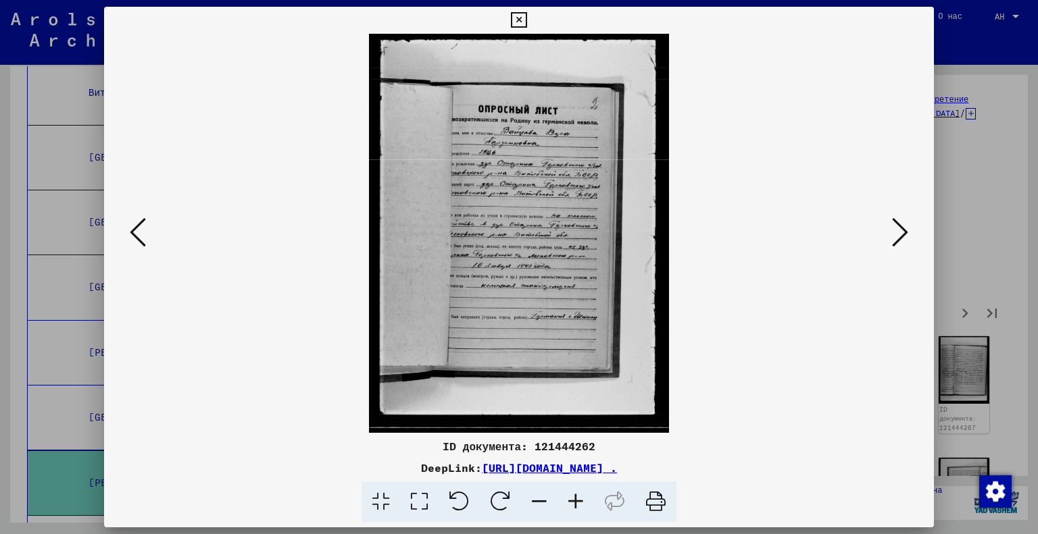
click at [978, 181] on div at bounding box center [519, 267] width 1038 height 534
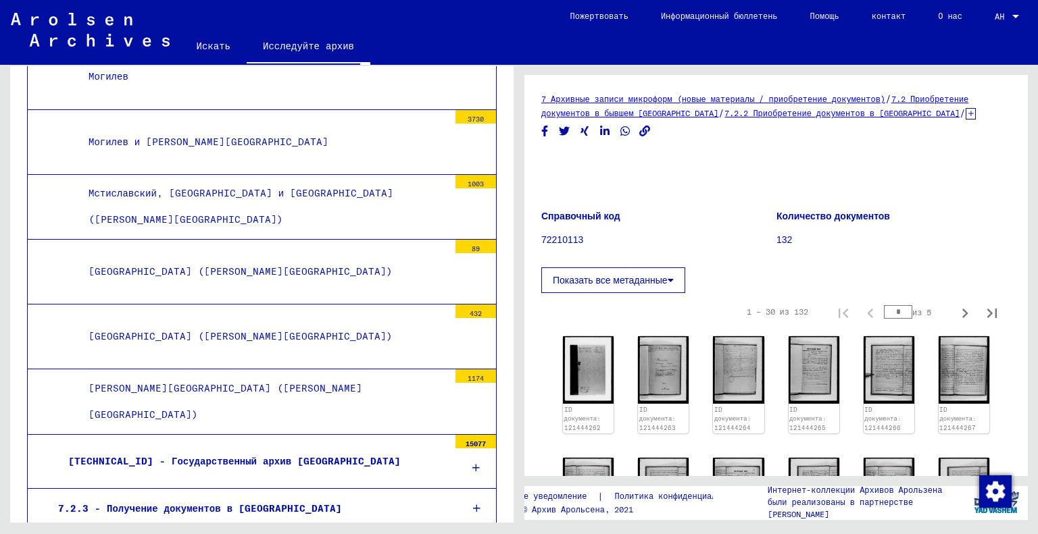
scroll to position [4954, 0]
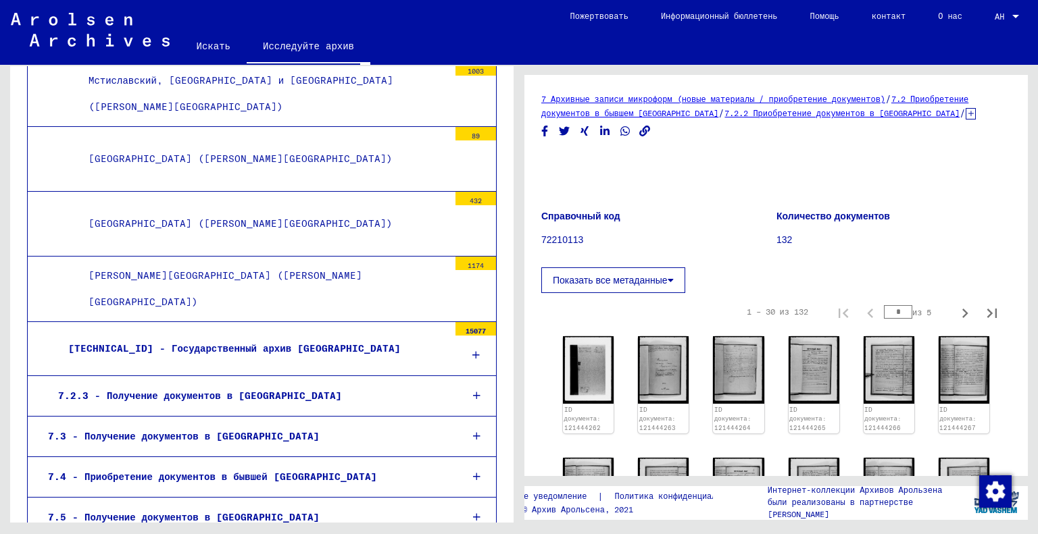
click at [473, 391] on icon at bounding box center [476, 395] width 7 height 9
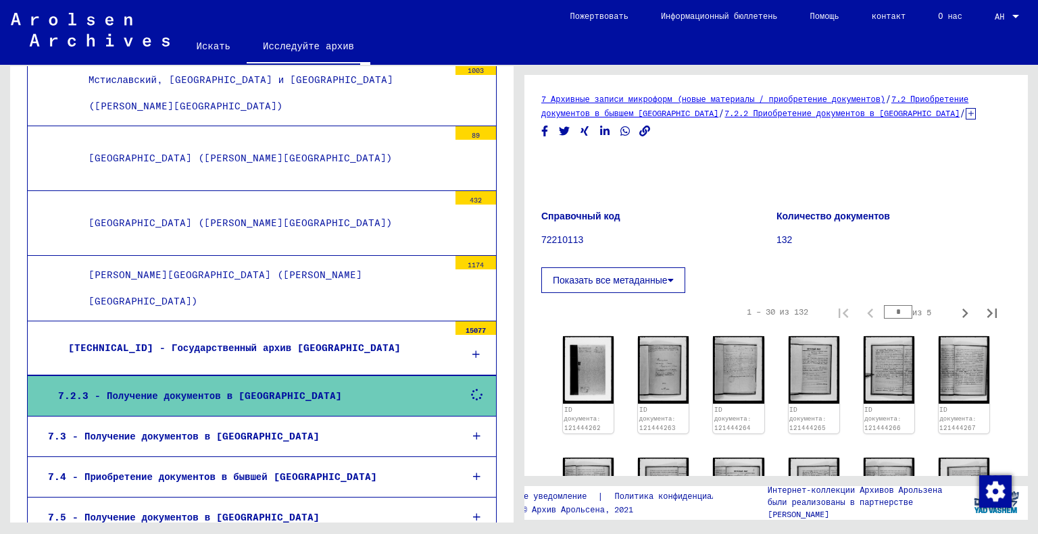
scroll to position [4953, 0]
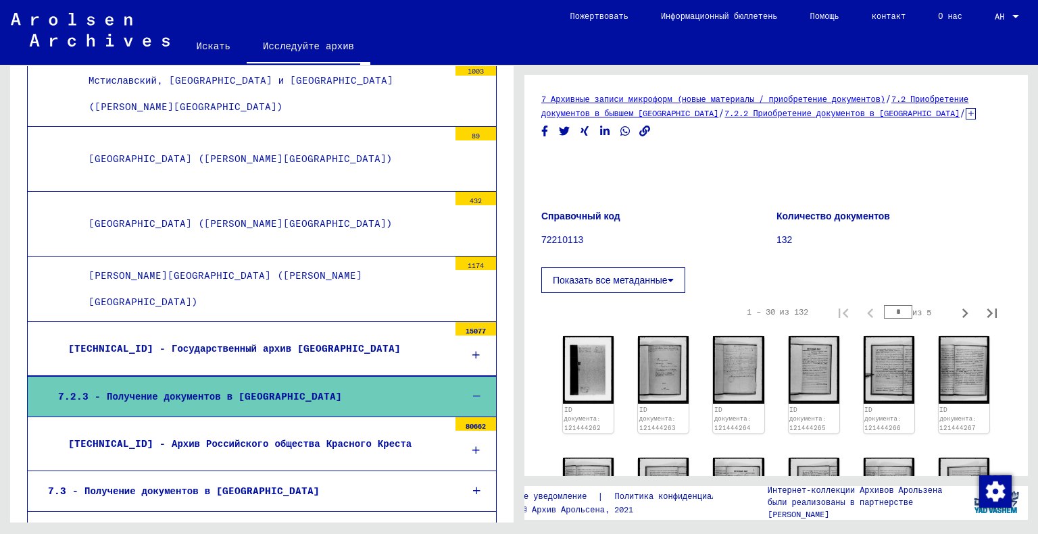
click at [473, 392] on icon at bounding box center [476, 396] width 7 height 9
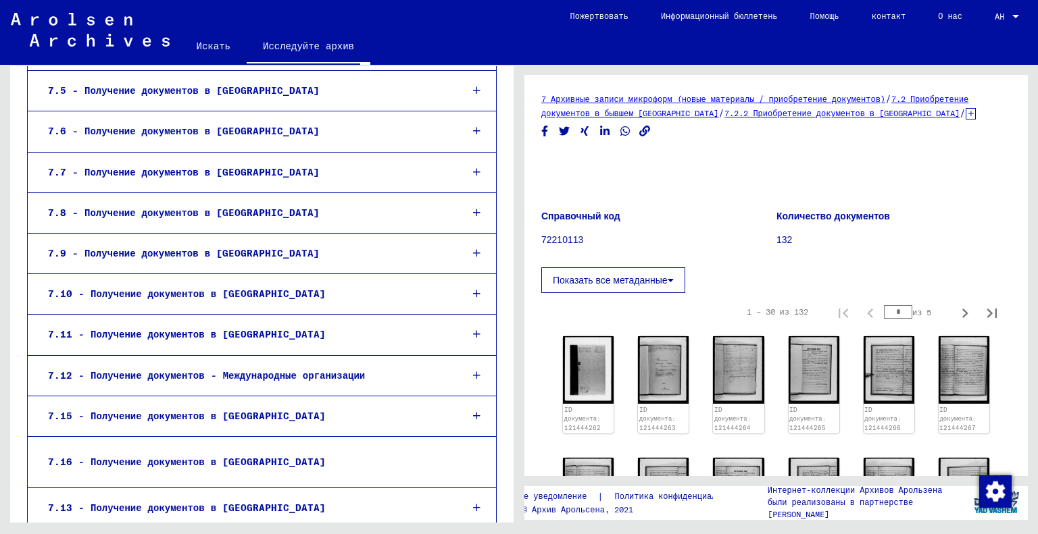
scroll to position [5395, 0]
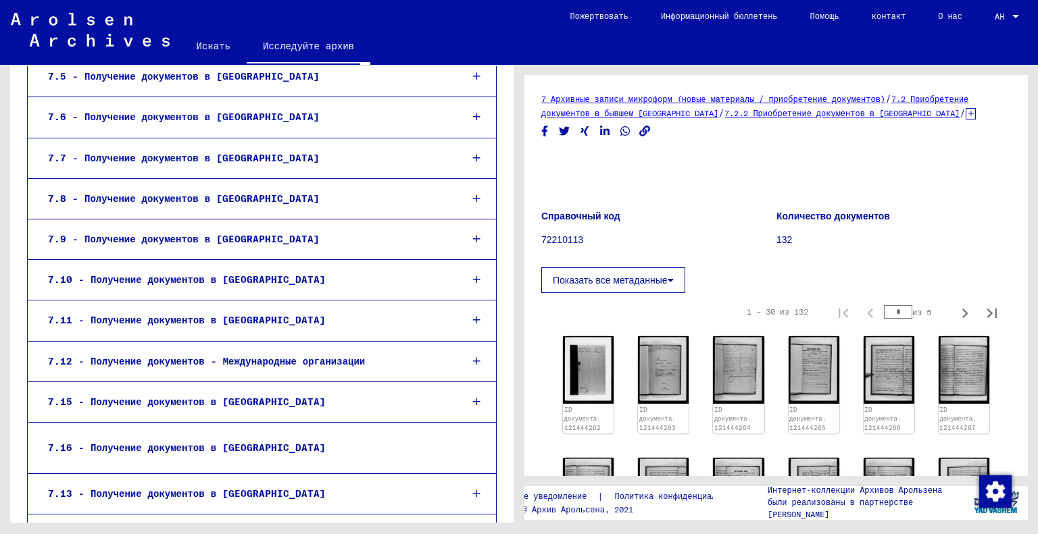
click at [473, 357] on icon at bounding box center [476, 361] width 7 height 9
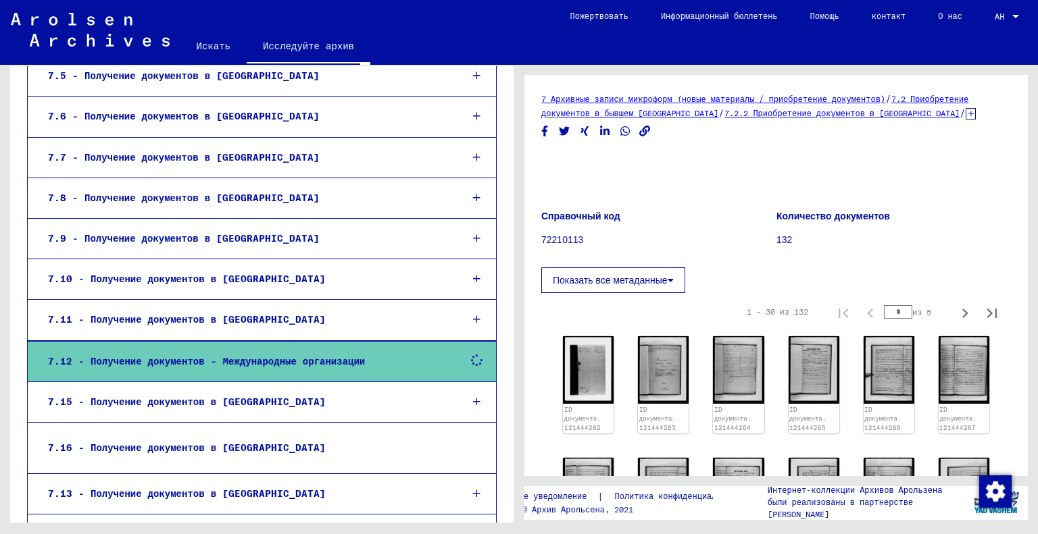
scroll to position [5394, 0]
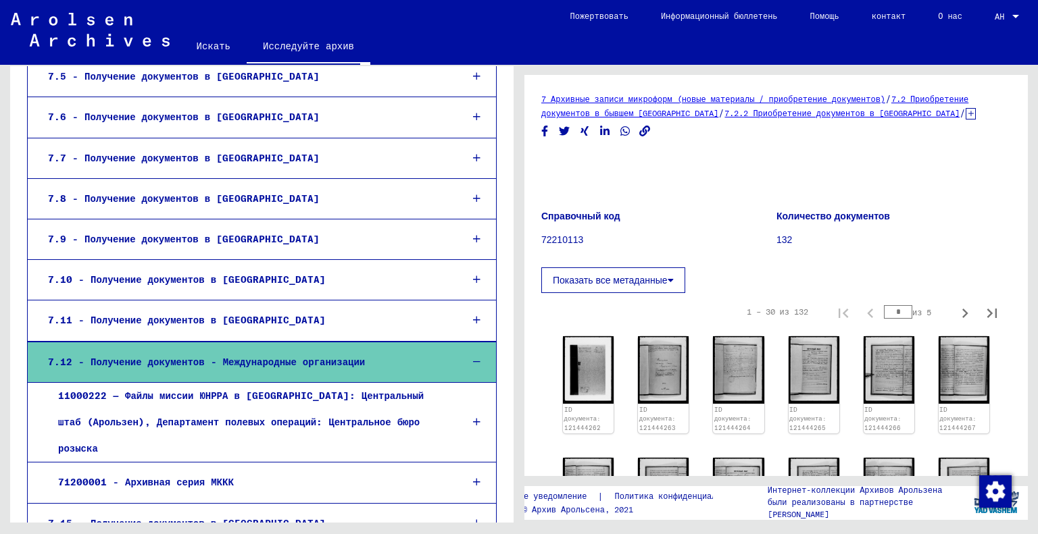
click at [460, 403] on div at bounding box center [476, 423] width 39 height 40
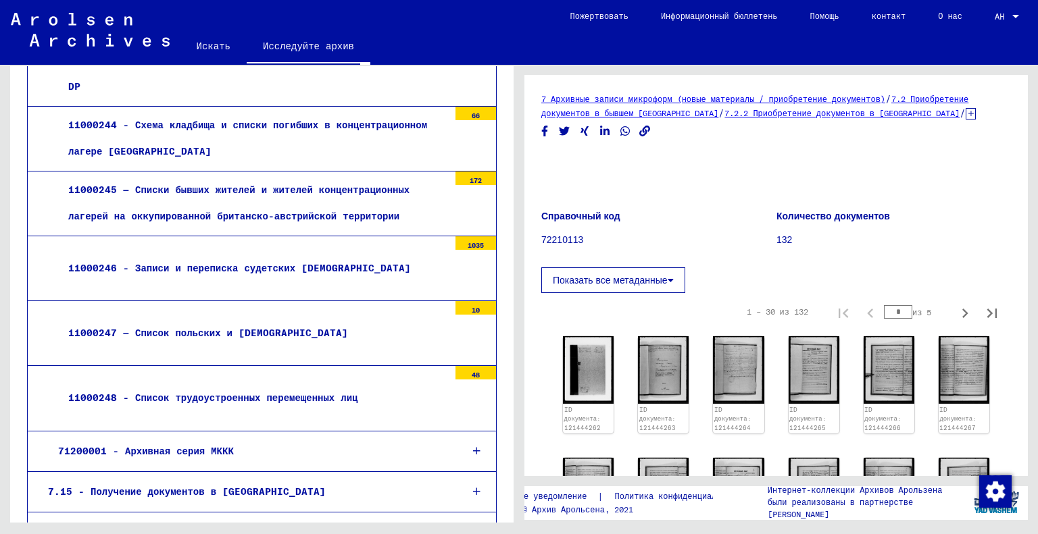
scroll to position [7161, 0]
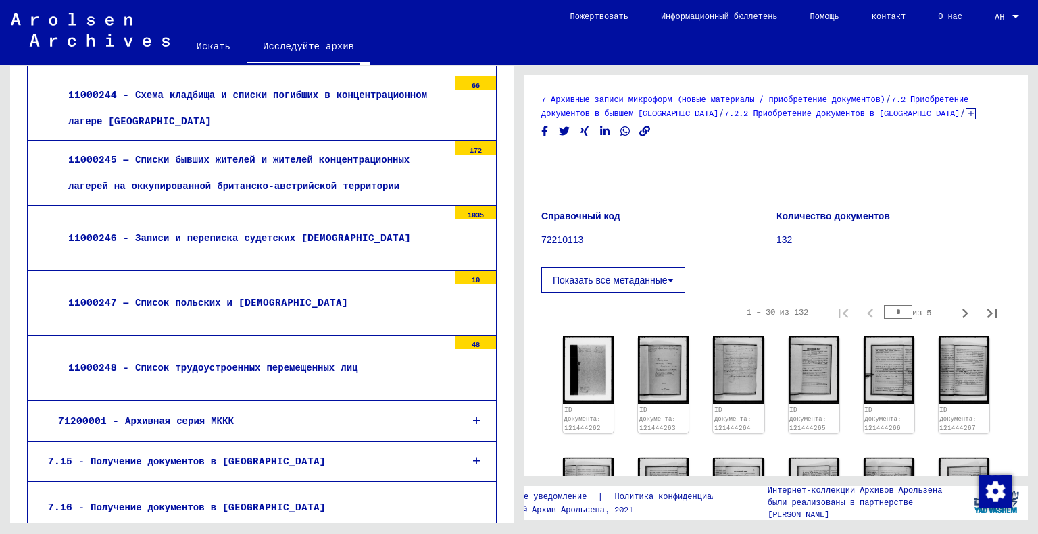
click at [437, 408] on div "71200001 - Архивная серия МККК" at bounding box center [249, 421] width 402 height 26
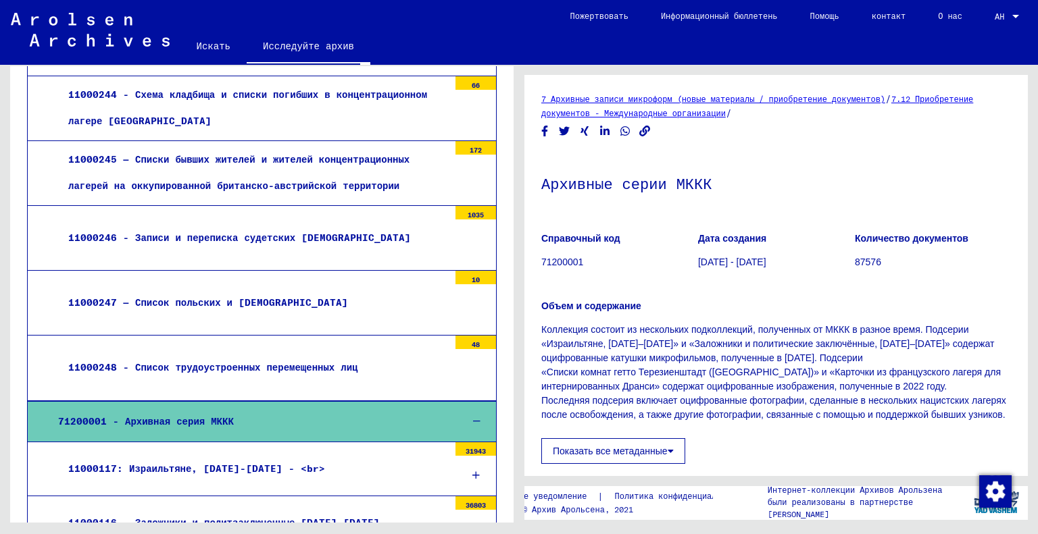
scroll to position [7273, 0]
